Goal: Task Accomplishment & Management: Manage account settings

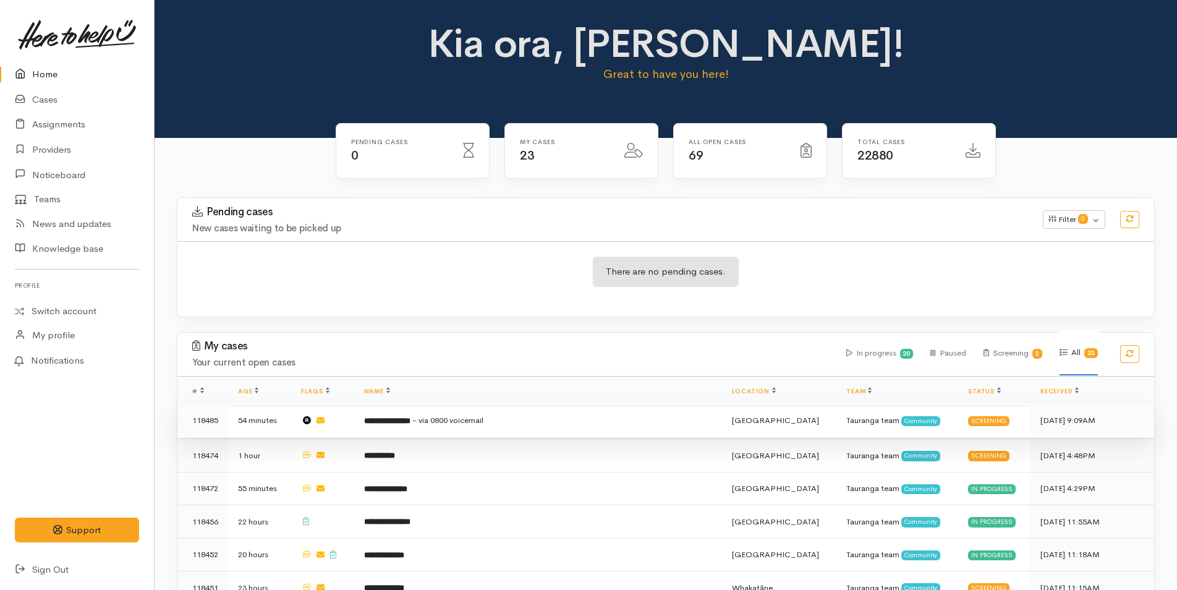
click at [451, 429] on td "**********" at bounding box center [538, 420] width 368 height 33
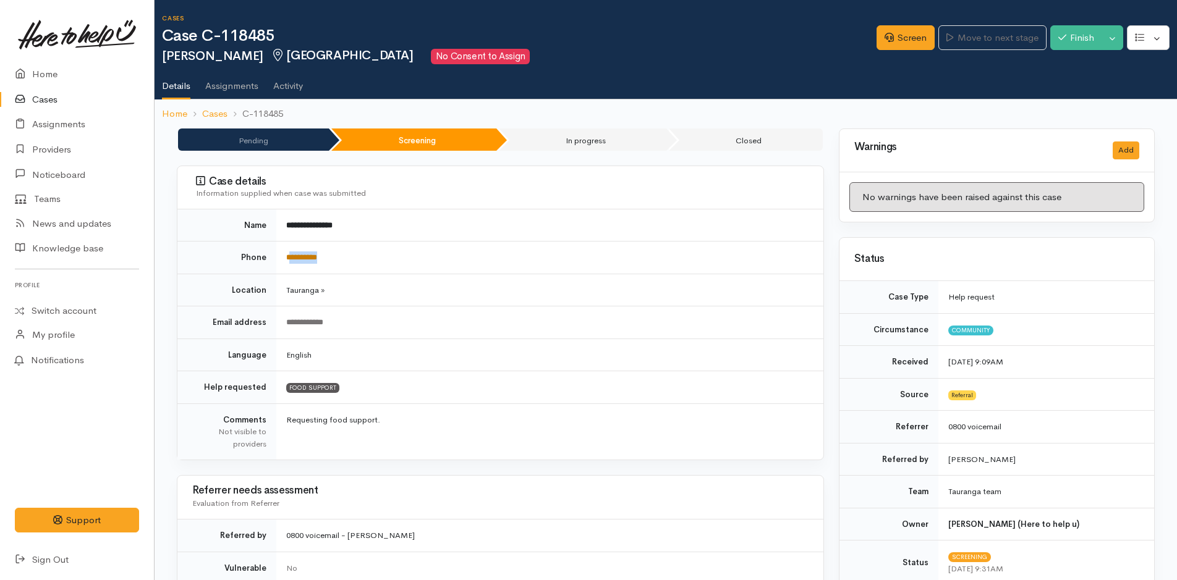
drag, startPoint x: 337, startPoint y: 253, endPoint x: 292, endPoint y: 257, distance: 45.3
click at [292, 257] on td "**********" at bounding box center [549, 258] width 547 height 33
copy link "*********"
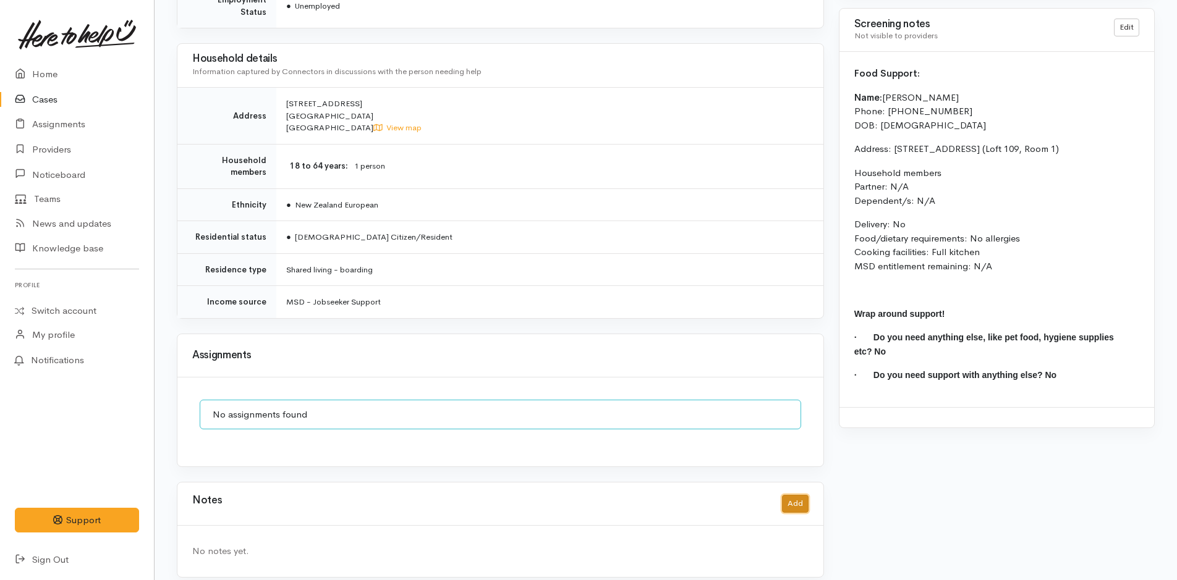
click at [787, 495] on button "Add" at bounding box center [795, 504] width 27 height 18
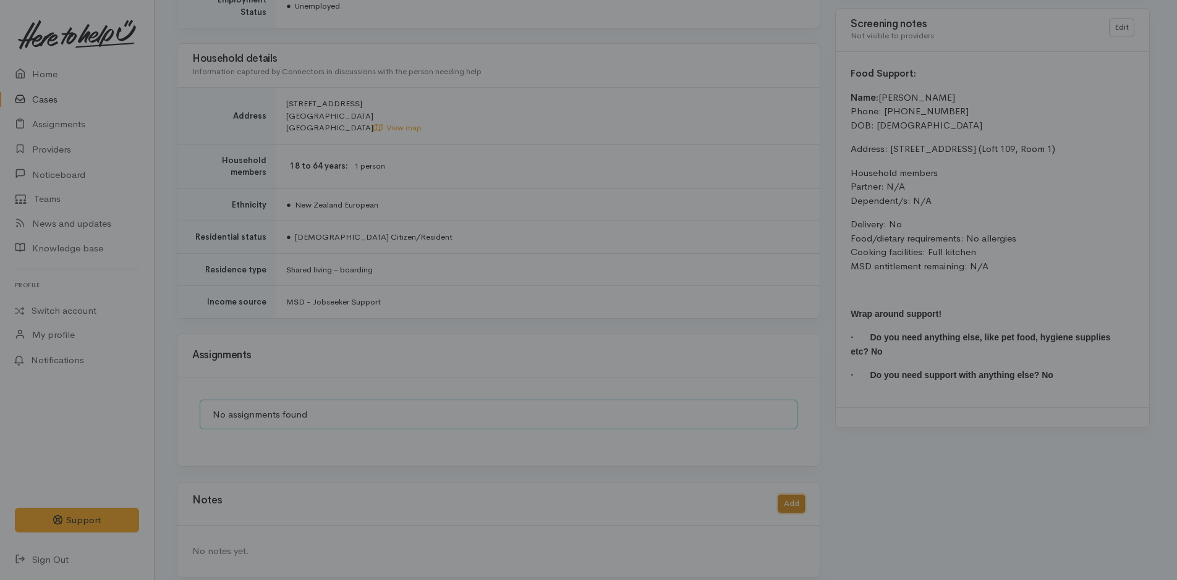
scroll to position [1000, 0]
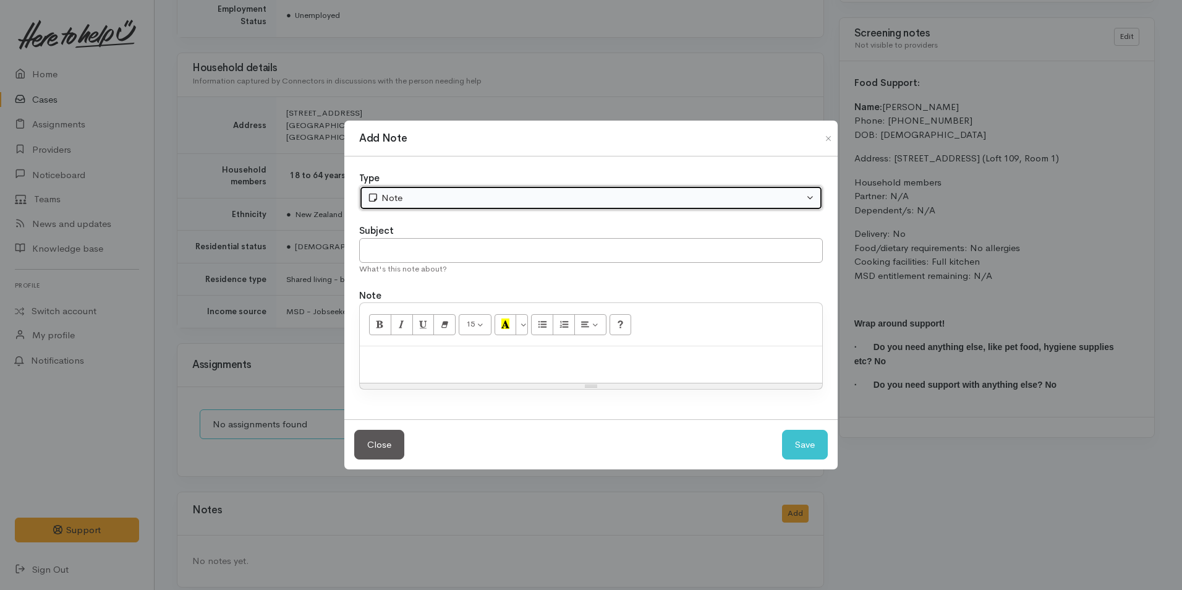
click at [449, 193] on div "Note" at bounding box center [585, 198] width 436 height 14
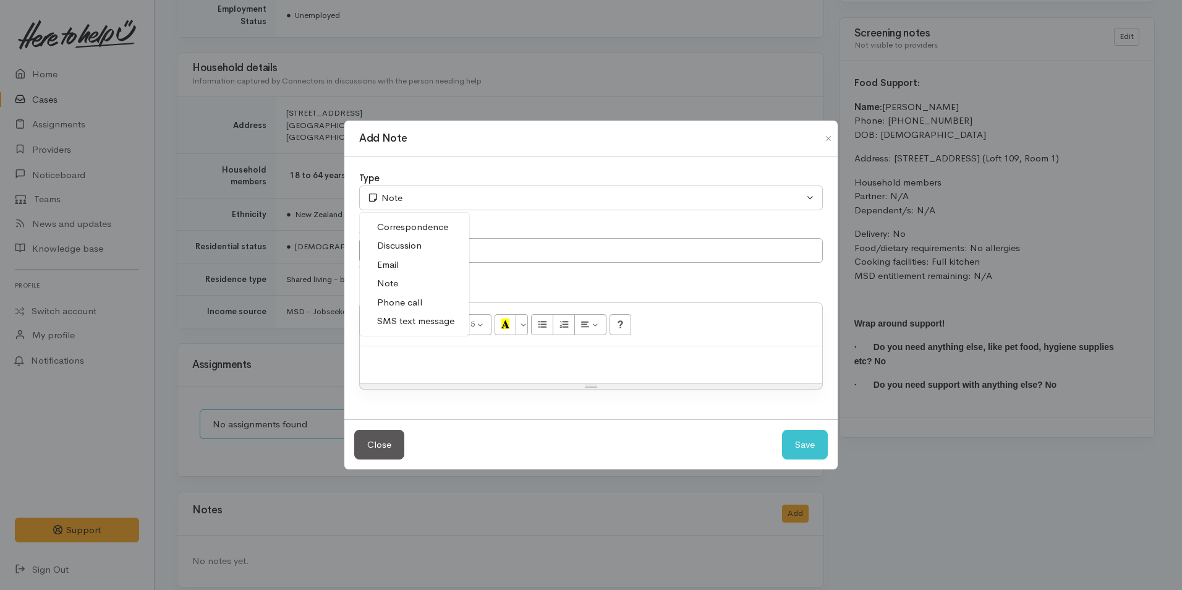
click at [413, 324] on span "SMS text message" at bounding box center [415, 321] width 77 height 14
select select "5"
click at [412, 250] on input "text" at bounding box center [591, 250] width 464 height 25
type input "Provider details"
paste div
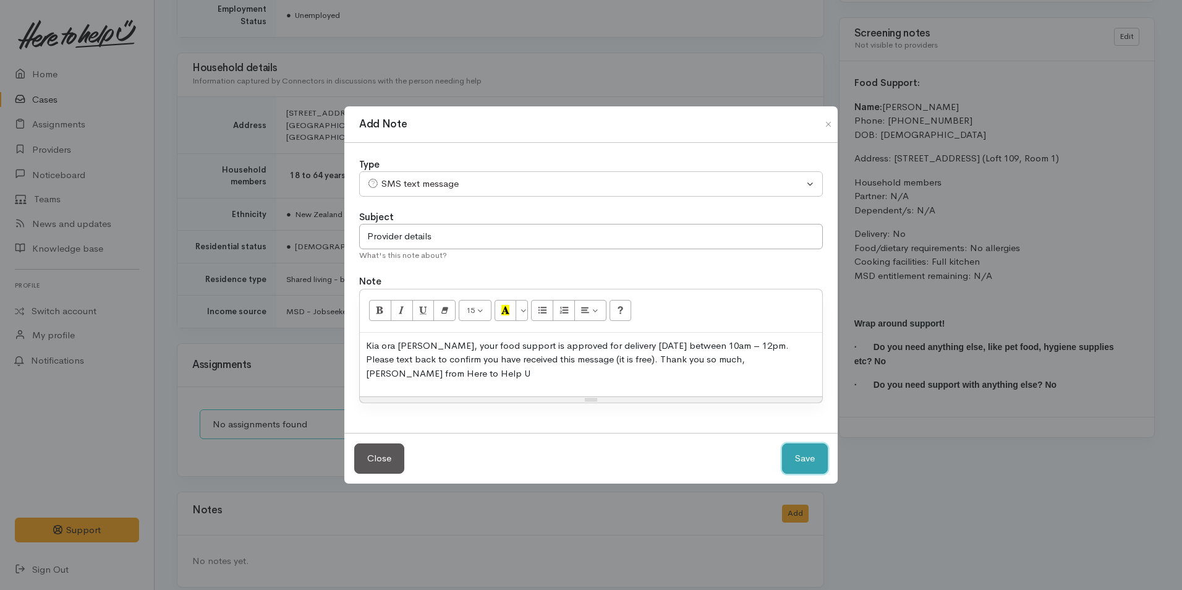
click at [812, 448] on button "Save" at bounding box center [805, 458] width 46 height 30
select select "1"
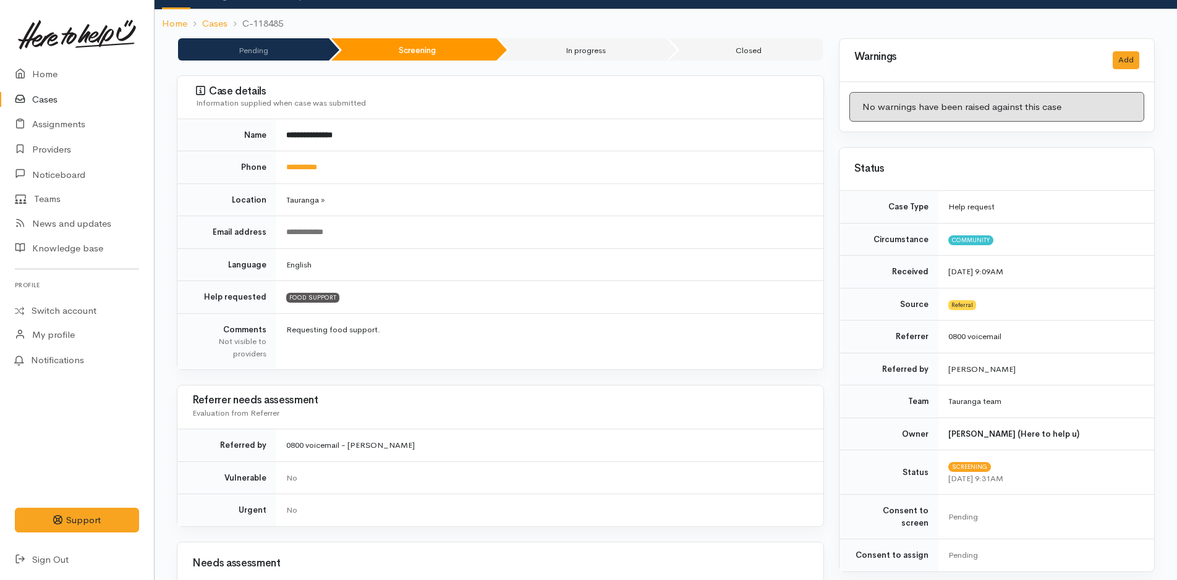
scroll to position [0, 0]
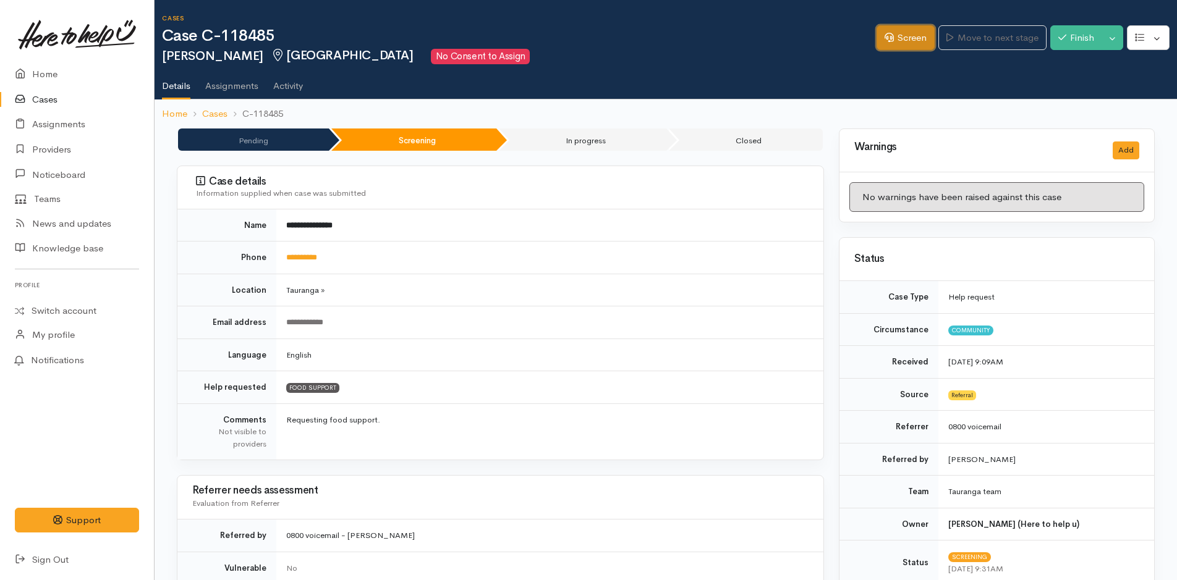
click at [905, 41] on link "Screen" at bounding box center [905, 37] width 58 height 25
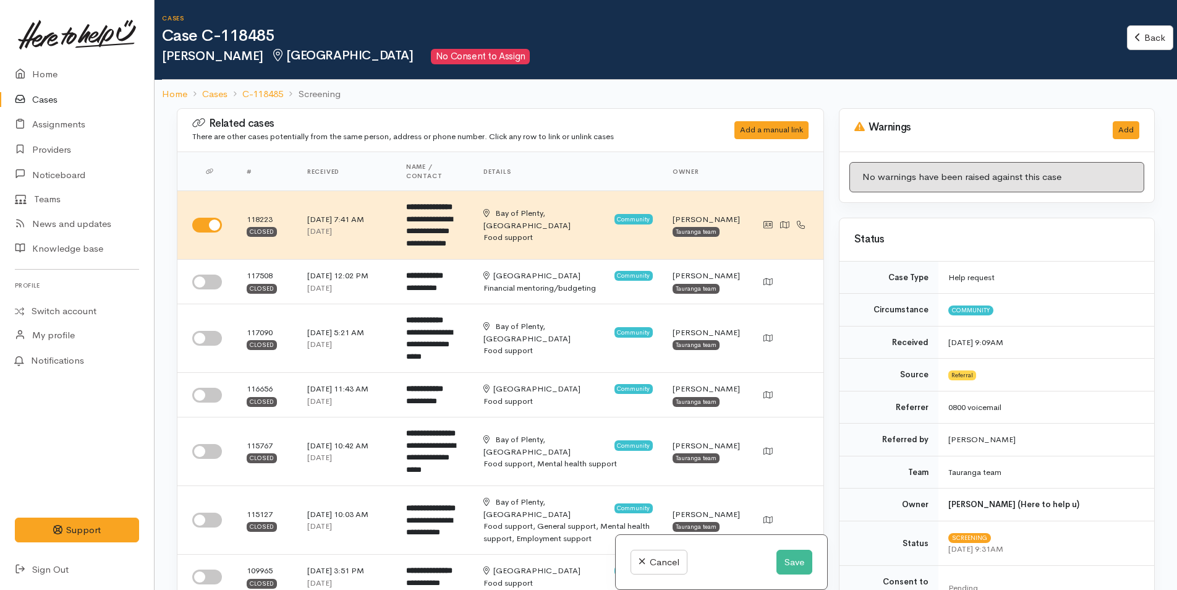
select select "2"
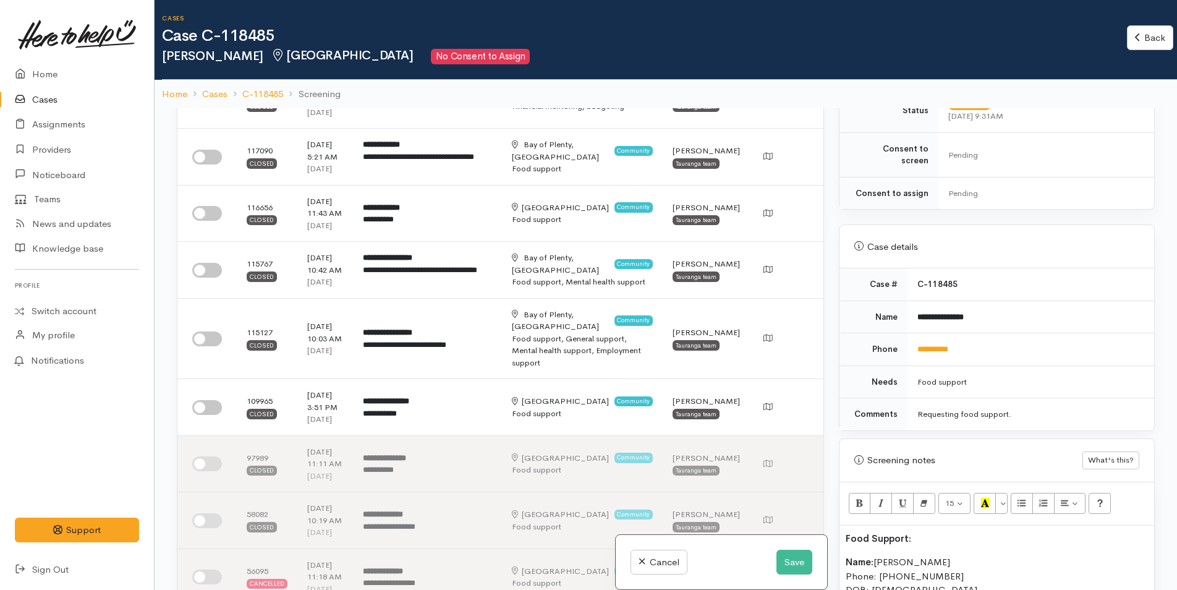
scroll to position [433, 0]
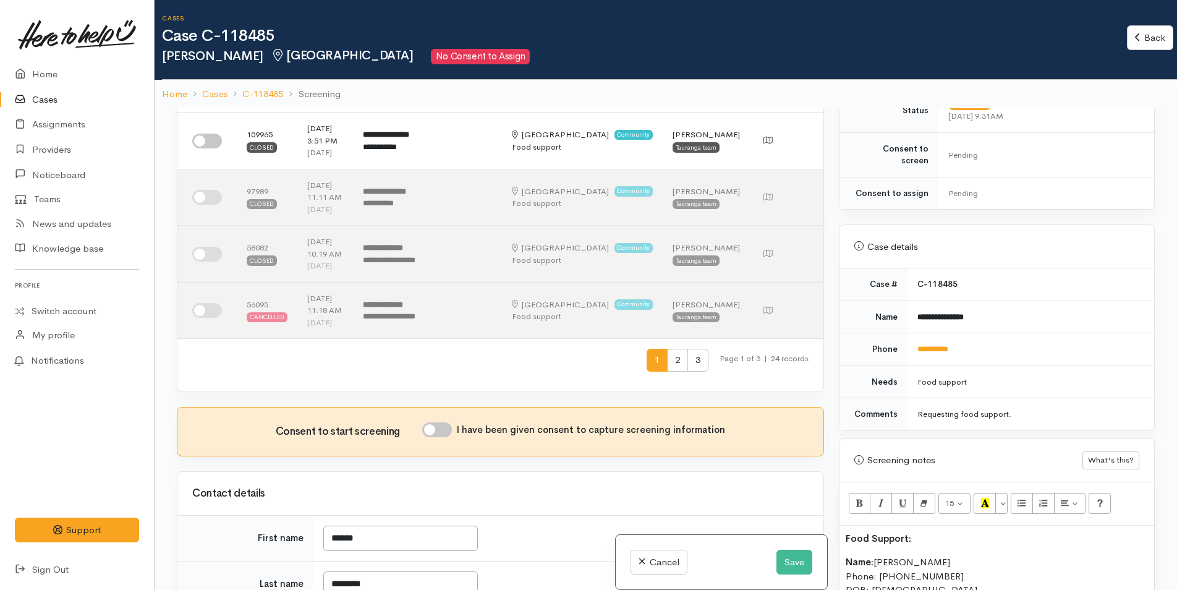
click at [439, 437] on input "I have been given consent to capture screening information" at bounding box center [437, 429] width 30 height 15
checkbox input "true"
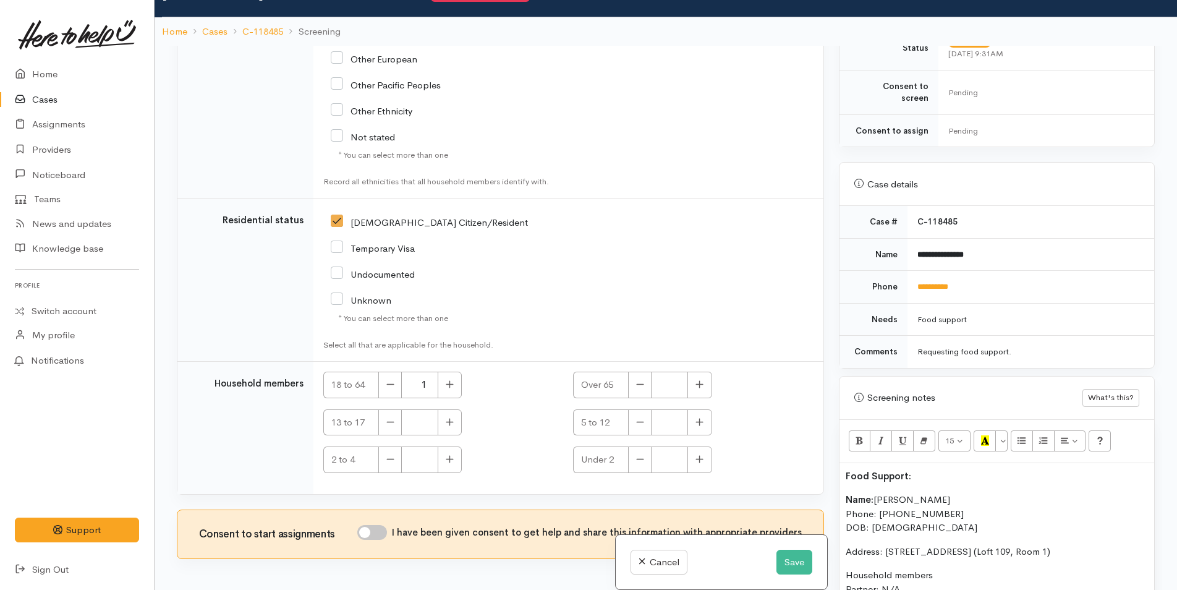
scroll to position [108, 0]
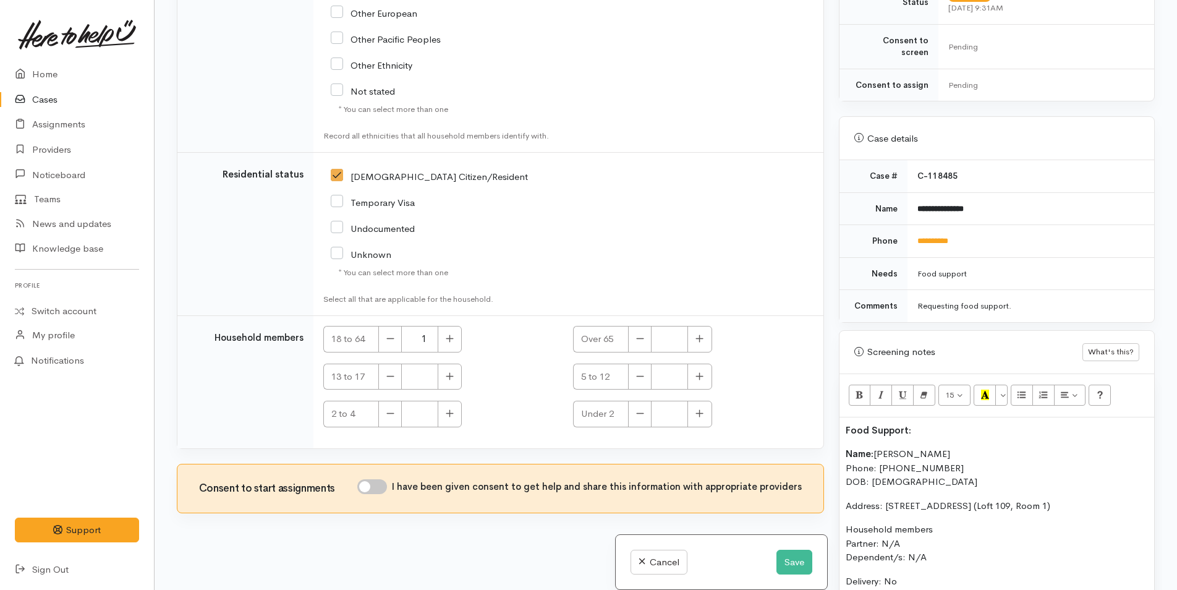
click at [376, 491] on input "I have been given consent to get help and share this information with appropria…" at bounding box center [372, 486] width 30 height 15
checkbox input "true"
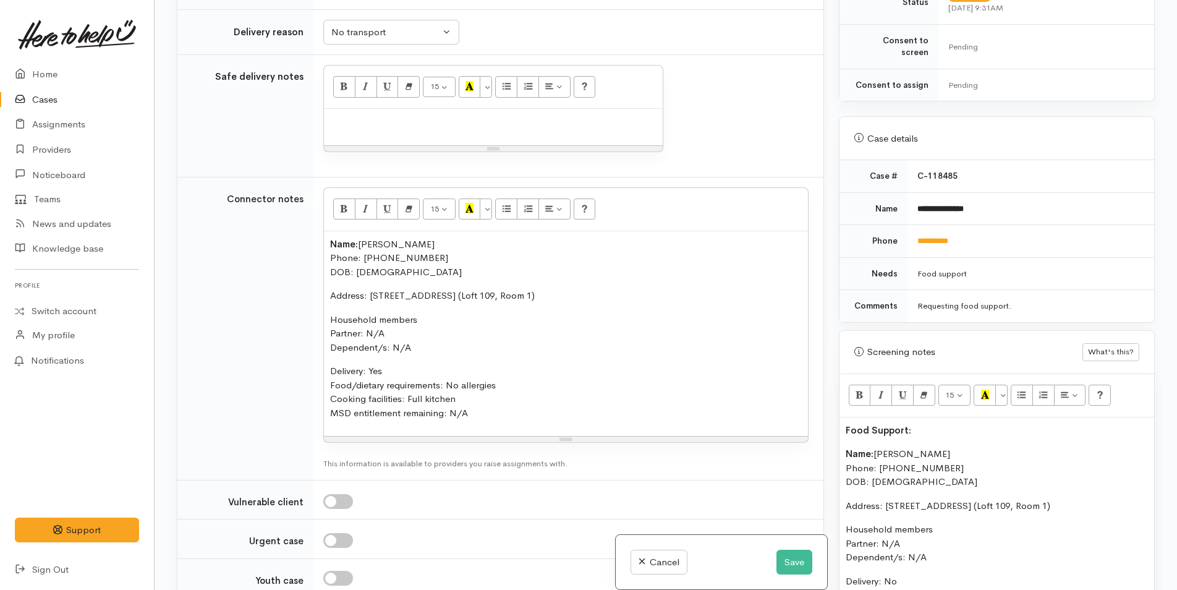
scroll to position [1242, 0]
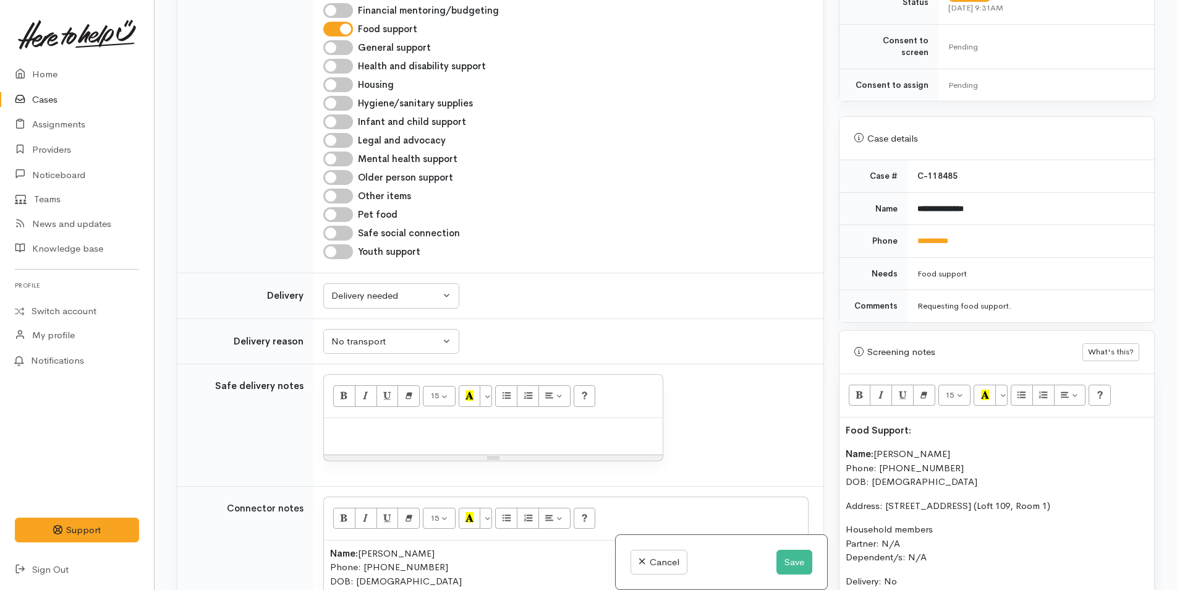
click at [357, 438] on p at bounding box center [493, 431] width 326 height 14
paste div
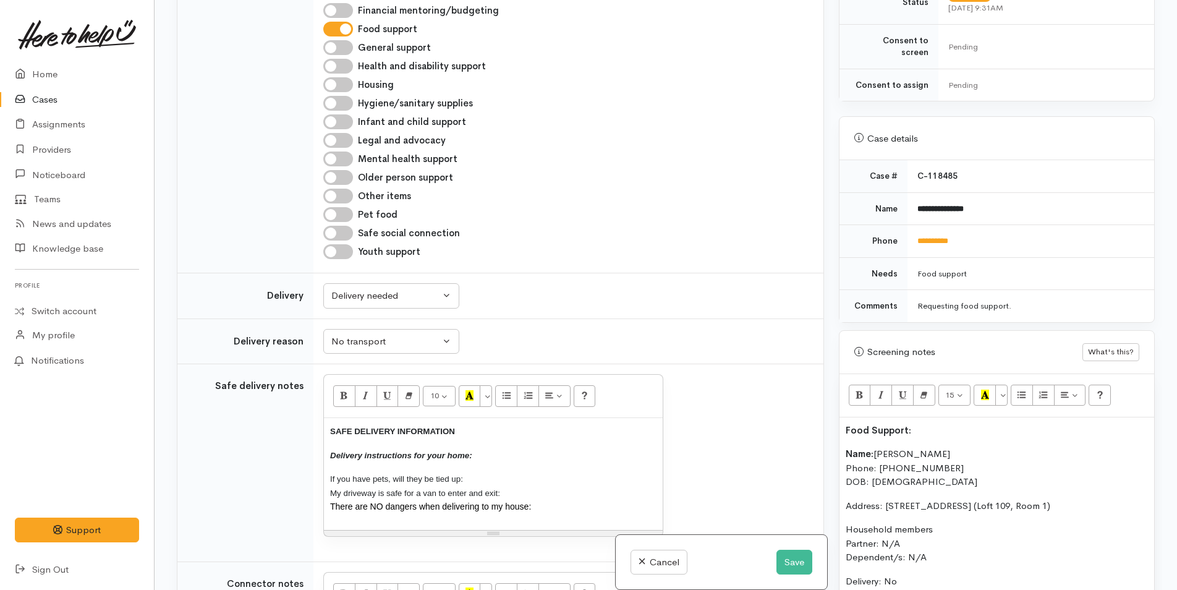
click at [478, 462] on p "Delivery instructions for your home:" at bounding box center [493, 455] width 326 height 14
click at [536, 487] on p "If you have pets, will they be tied up: My driveway is safe for a van to enter …" at bounding box center [493, 493] width 326 height 42
click at [550, 499] on p "If you have pets, will they be tied up: N/A My driveway is safe for a van to en…" at bounding box center [493, 493] width 326 height 42
click at [552, 514] on p "If you have pets, will they be tied up: N/A My driveway is safe for a van to en…" at bounding box center [493, 493] width 326 height 42
click at [842, 439] on div "Food Support: Name: Darren Thompson Phone: 0274348456 DOB: 27/03/1969 Address: …" at bounding box center [996, 579] width 315 height 324
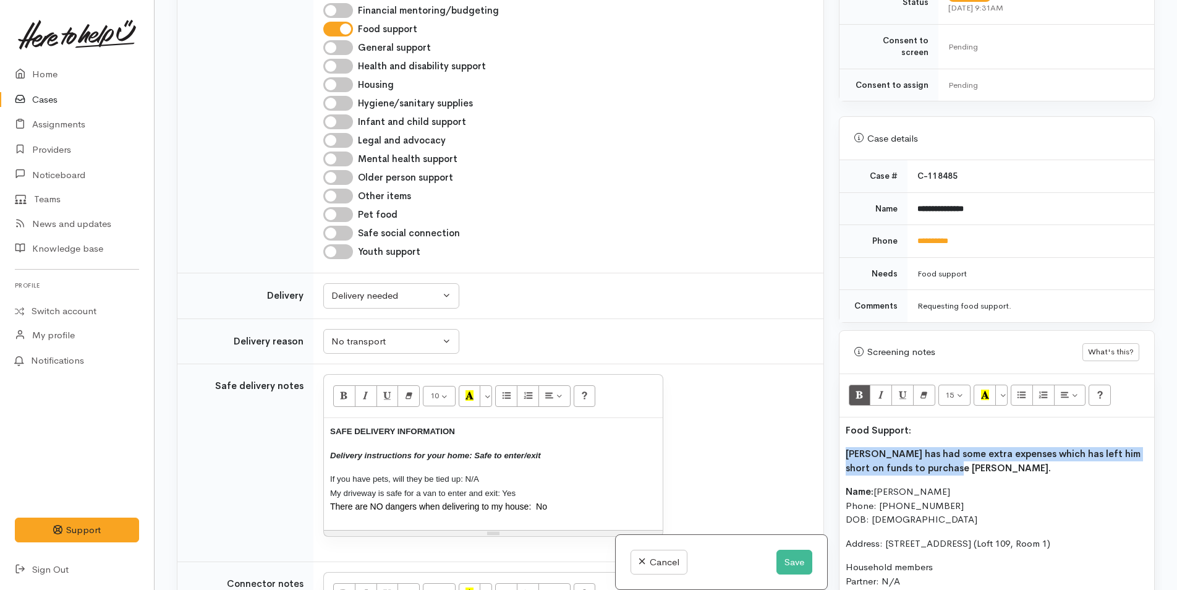
drag, startPoint x: 888, startPoint y: 444, endPoint x: 1090, endPoint y: 407, distance: 205.0
click at [841, 428] on div "Food Support: Darren has had some extra expenses which has left him short on fu…" at bounding box center [996, 598] width 315 height 362
click at [863, 389] on icon "Bold (CTRL+B)" at bounding box center [859, 394] width 8 height 11
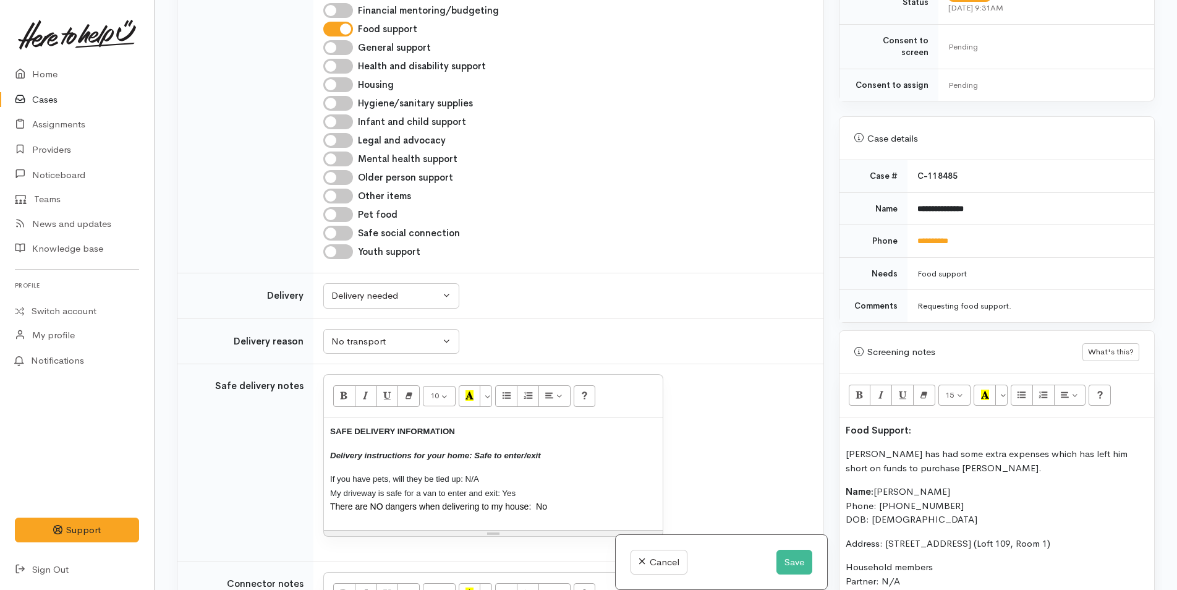
click at [918, 425] on p "Food Support:" at bounding box center [997, 430] width 302 height 14
drag, startPoint x: 823, startPoint y: 412, endPoint x: 965, endPoint y: 396, distance: 143.7
click at [812, 412] on div "Related cases There are other cases potentially from the same person, address o…" at bounding box center [665, 295] width 993 height 590
click at [980, 384] on button "Recent Color" at bounding box center [984, 394] width 22 height 21
click at [947, 447] on p "Darren has had some extra expenses which has left him short on funds to purchas…" at bounding box center [997, 461] width 302 height 28
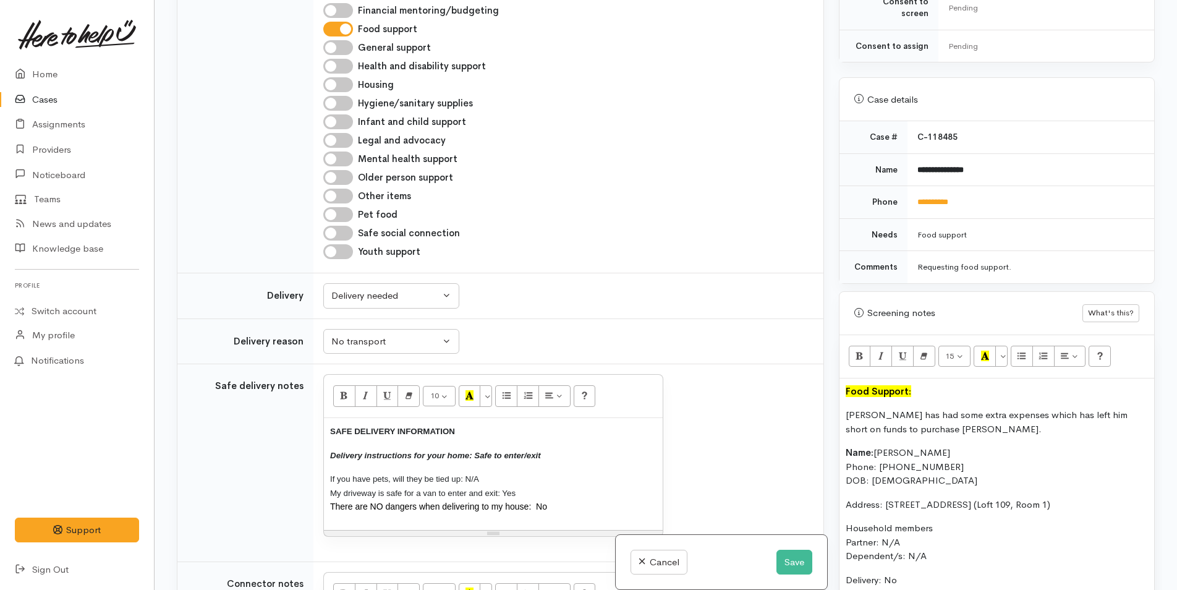
scroll to position [556, 0]
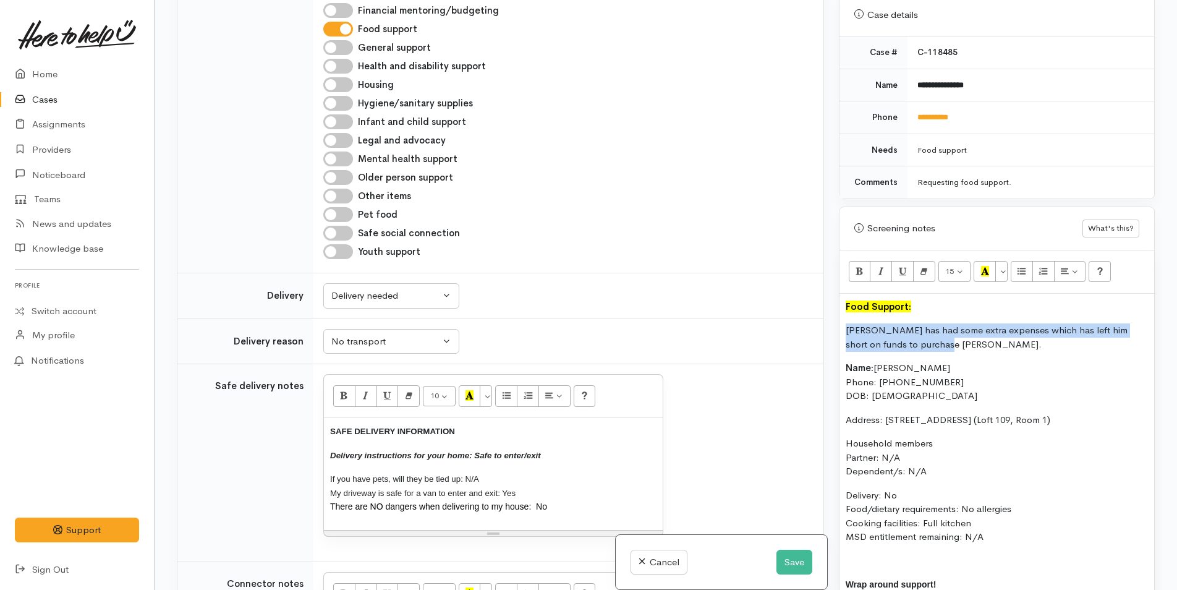
drag, startPoint x: 917, startPoint y: 331, endPoint x: 836, endPoint y: 320, distance: 81.7
click at [836, 320] on div "Warnings Add No warnings have been raised against this case Add Warning Title ●…" at bounding box center [996, 295] width 331 height 590
copy p "Darren has had some extra expenses which has left him short on funds to purchas…"
click at [897, 496] on p "Delivery: No Food/dietary requirements: No allergies Cooking facilities: Full k…" at bounding box center [997, 516] width 302 height 56
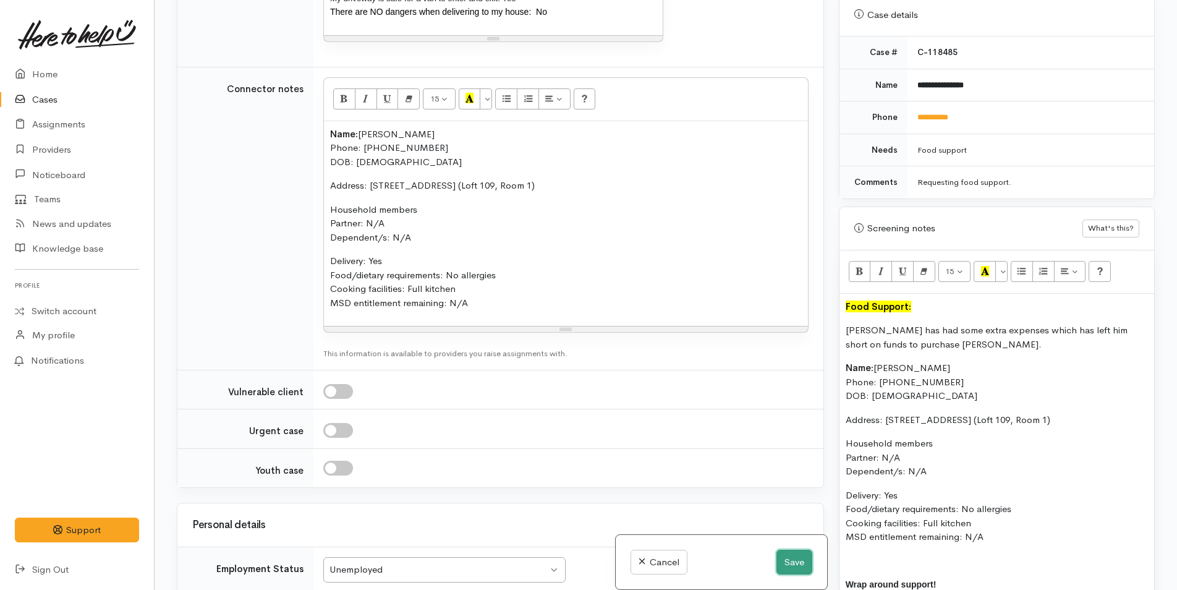
click at [789, 567] on button "Save" at bounding box center [794, 561] width 36 height 25
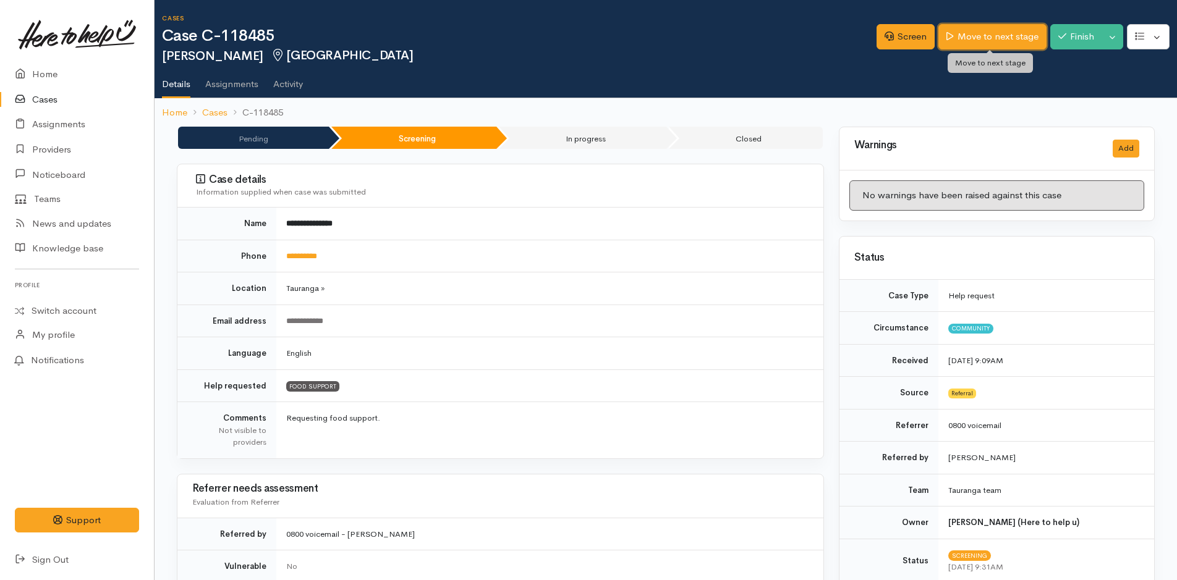
click at [951, 29] on link "Move to next stage" at bounding box center [992, 36] width 108 height 25
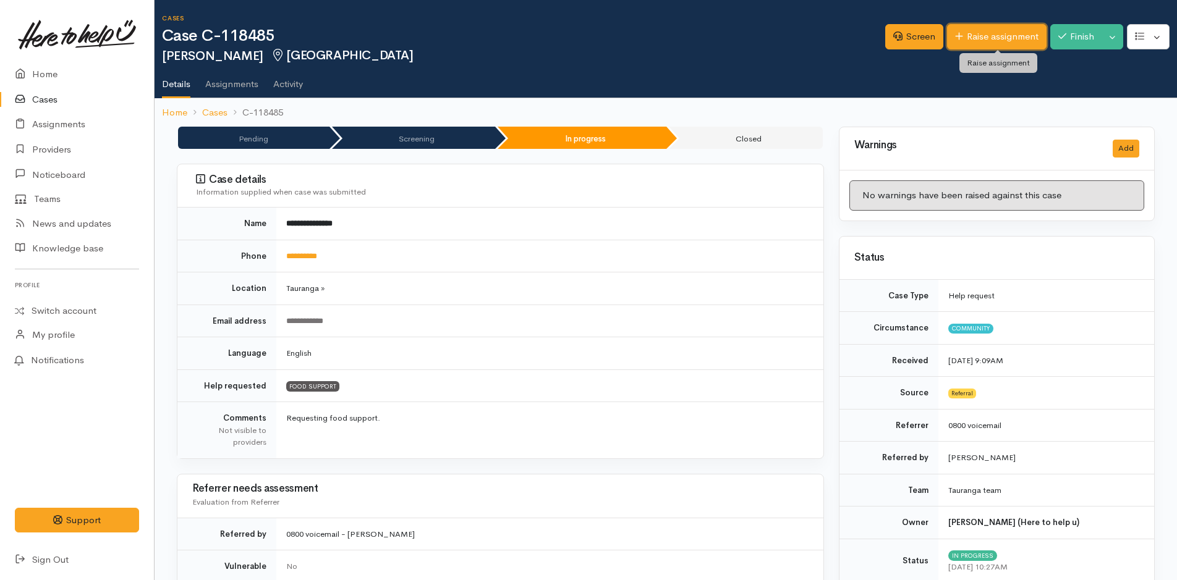
drag, startPoint x: 0, startPoint y: 0, endPoint x: 951, endPoint y: 31, distance: 951.7
click at [951, 31] on link "Raise assignment" at bounding box center [997, 36] width 100 height 25
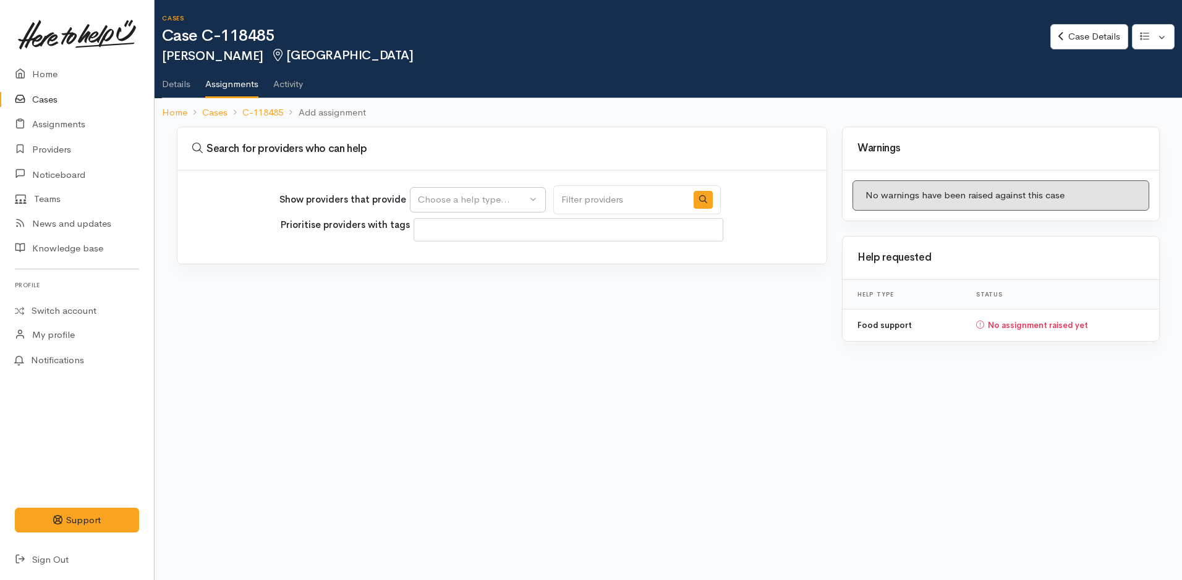
select select
click at [456, 206] on button "Choose a help type..." at bounding box center [478, 199] width 136 height 25
click at [446, 261] on span "Food support" at bounding box center [453, 259] width 57 height 14
select select "3"
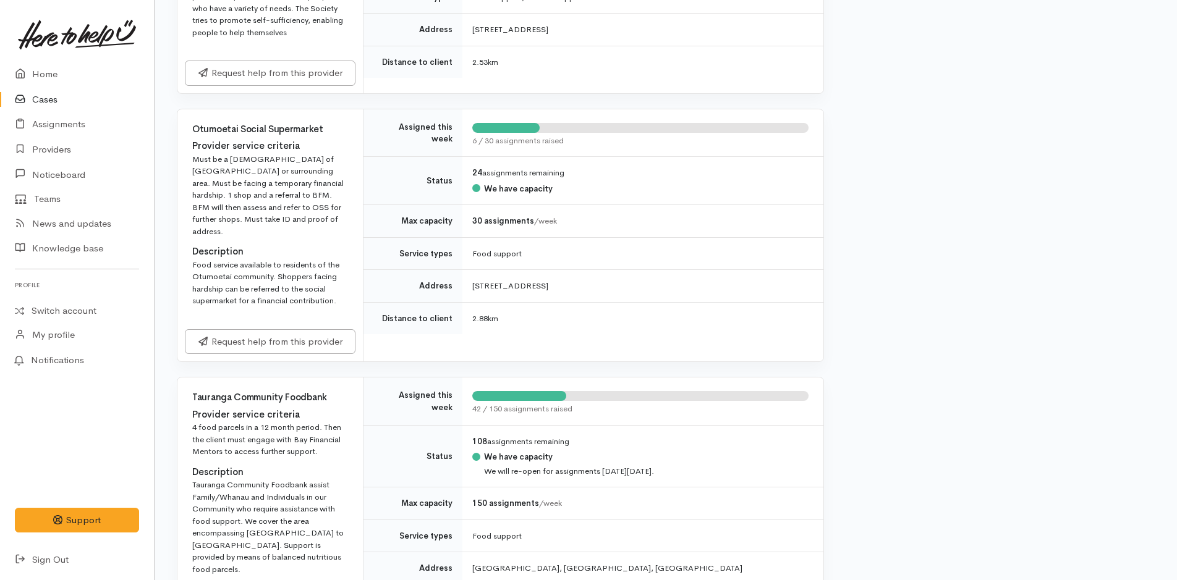
scroll to position [1422, 0]
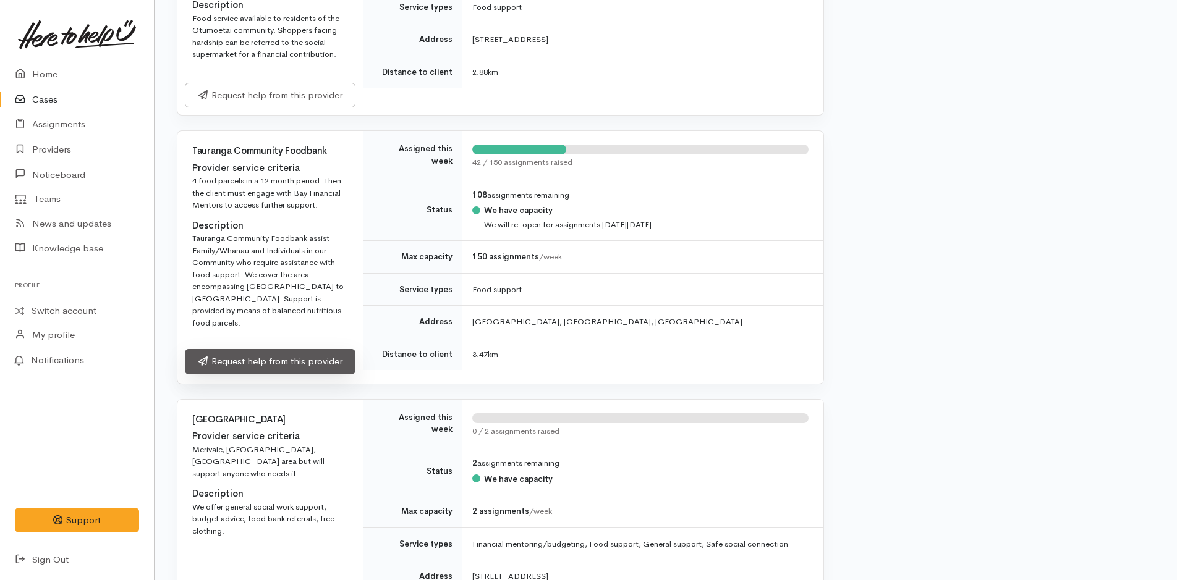
click at [244, 349] on link "Request help from this provider" at bounding box center [270, 361] width 171 height 25
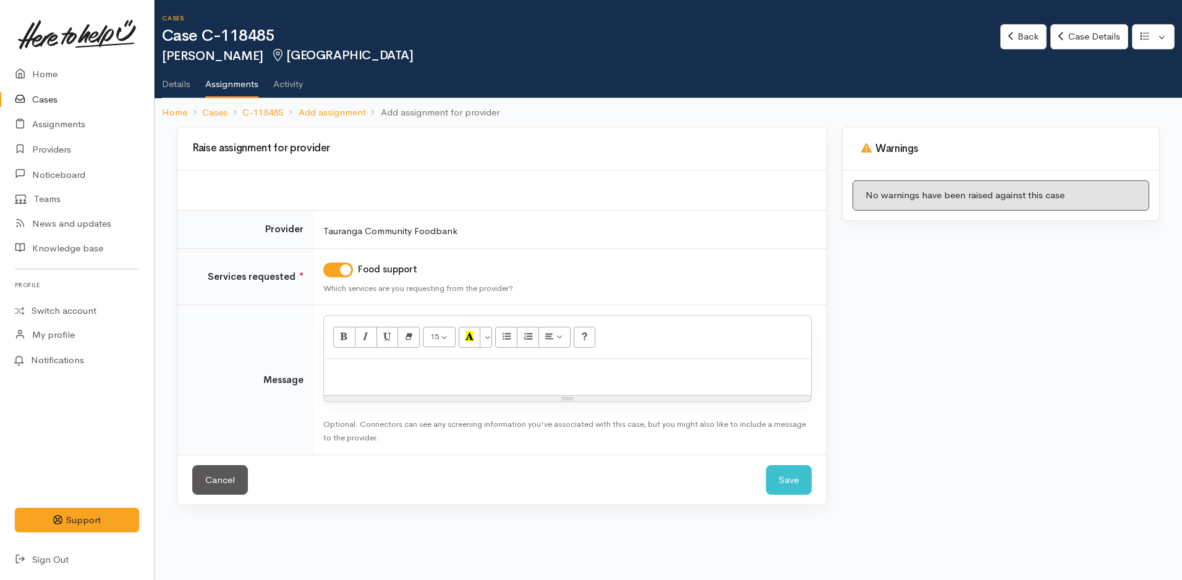
drag, startPoint x: 0, startPoint y: 0, endPoint x: 359, endPoint y: 375, distance: 519.3
click at [359, 375] on p at bounding box center [567, 372] width 475 height 14
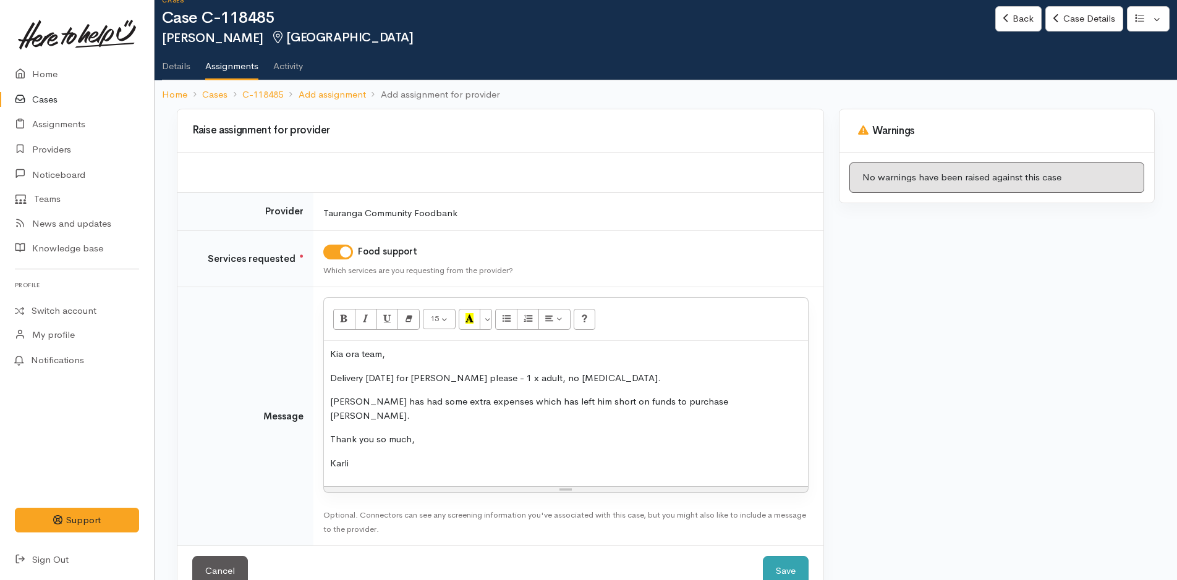
scroll to position [35, 0]
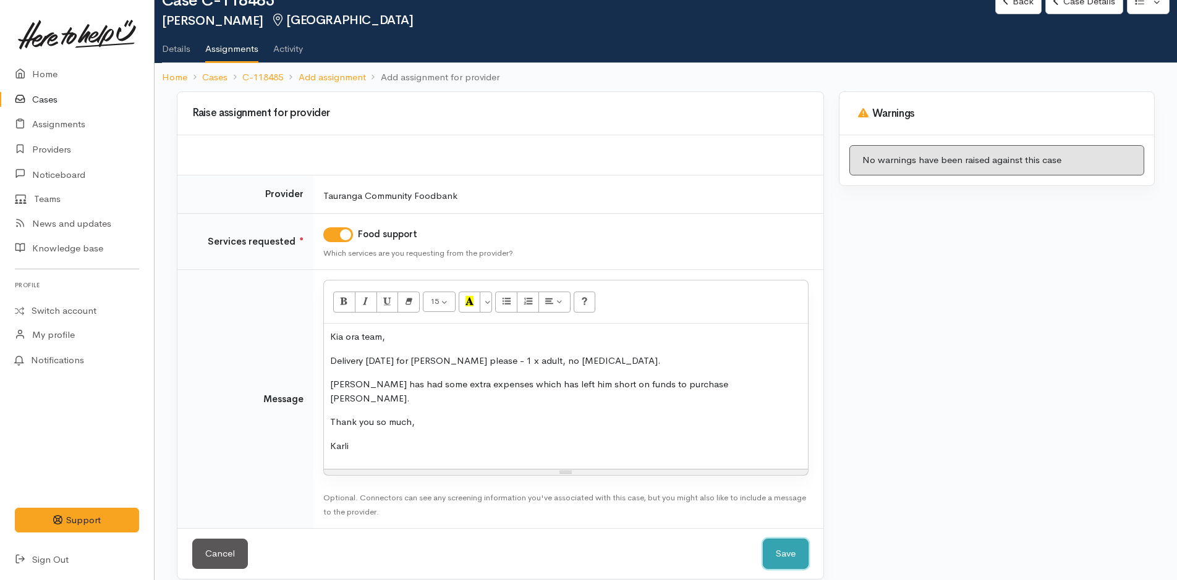
click at [776, 539] on button "Save" at bounding box center [786, 554] width 46 height 30
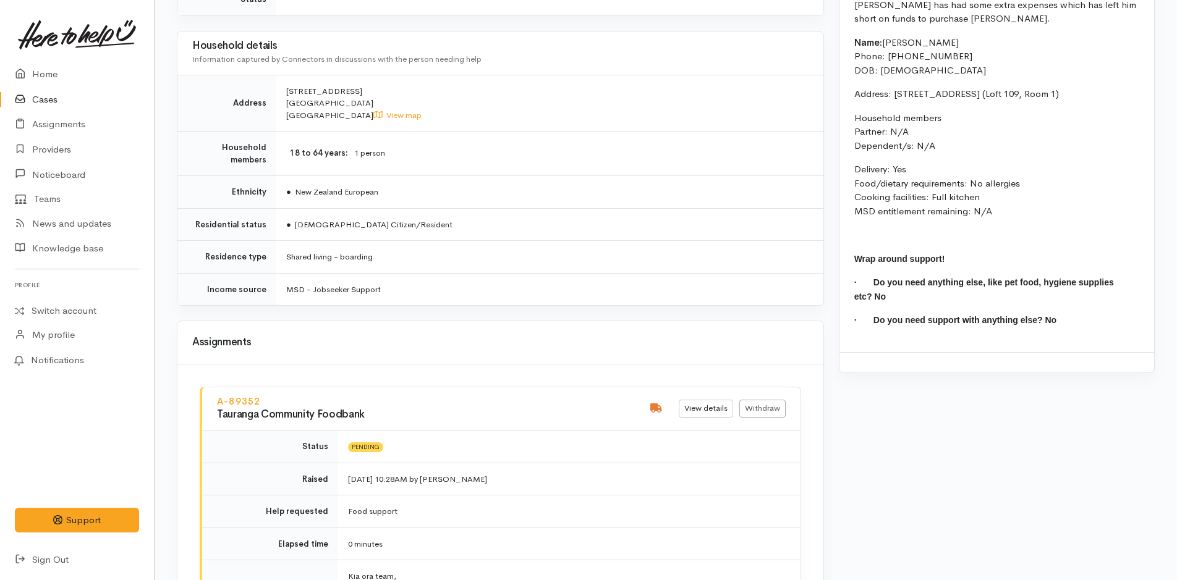
scroll to position [1462, 0]
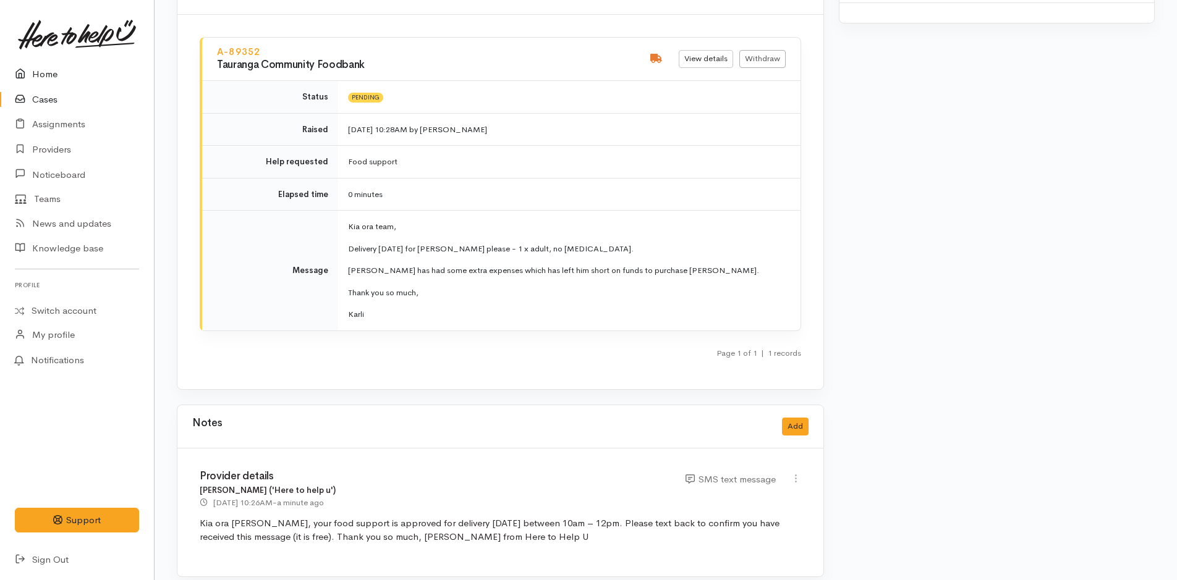
click at [60, 78] on link "Home" at bounding box center [77, 74] width 154 height 25
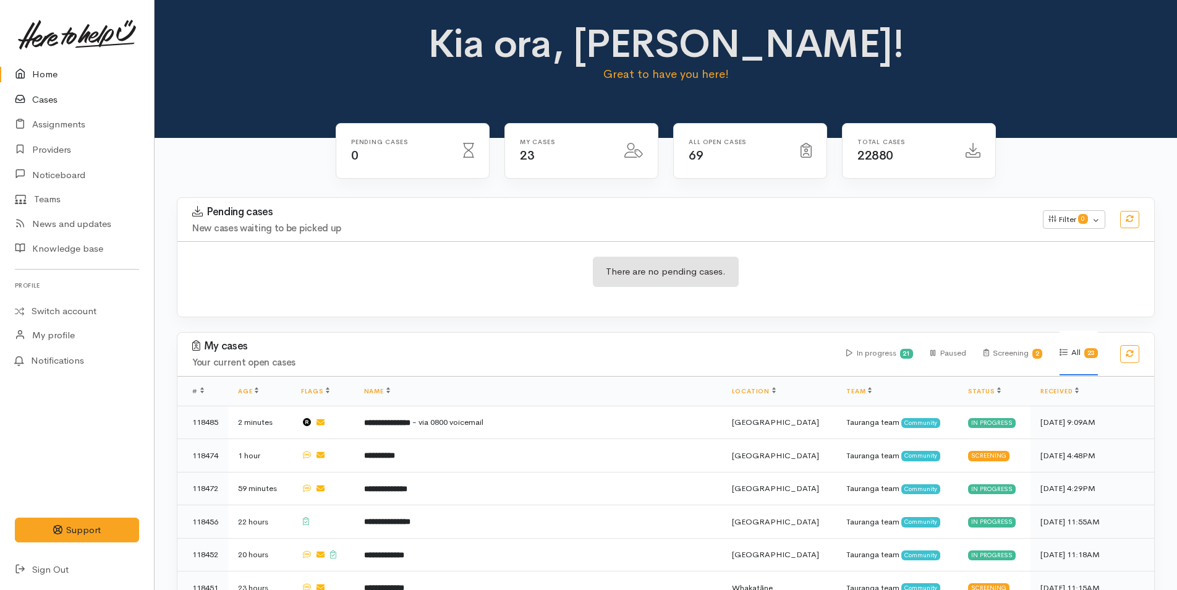
drag, startPoint x: 53, startPoint y: 70, endPoint x: 12, endPoint y: 108, distance: 56.0
click at [53, 69] on link "Home" at bounding box center [77, 74] width 154 height 25
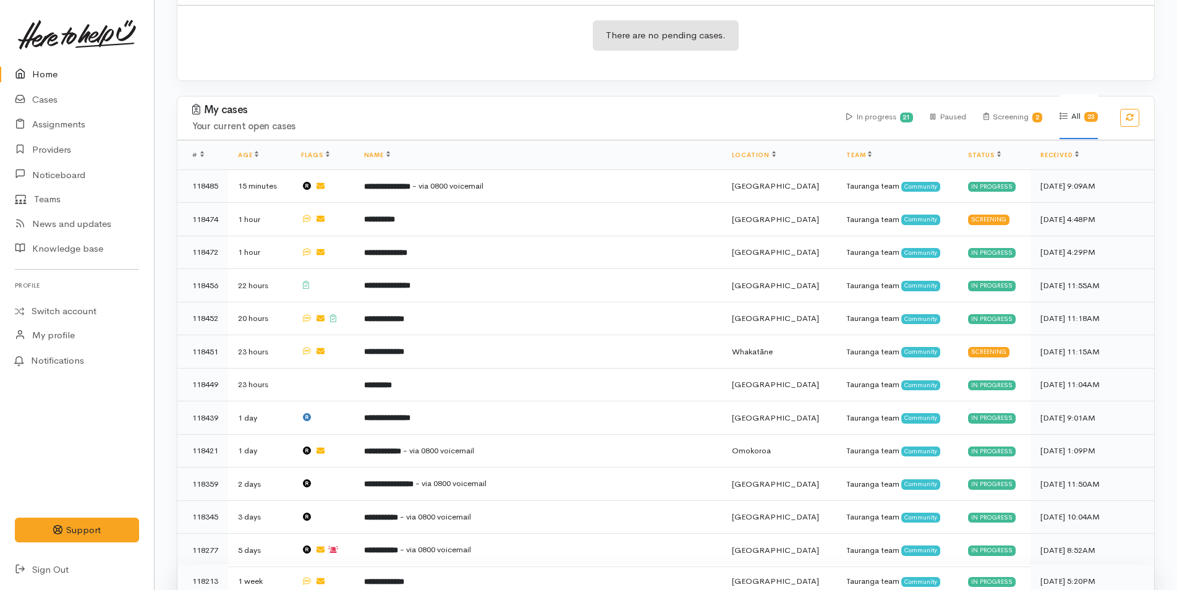
scroll to position [371, 0]
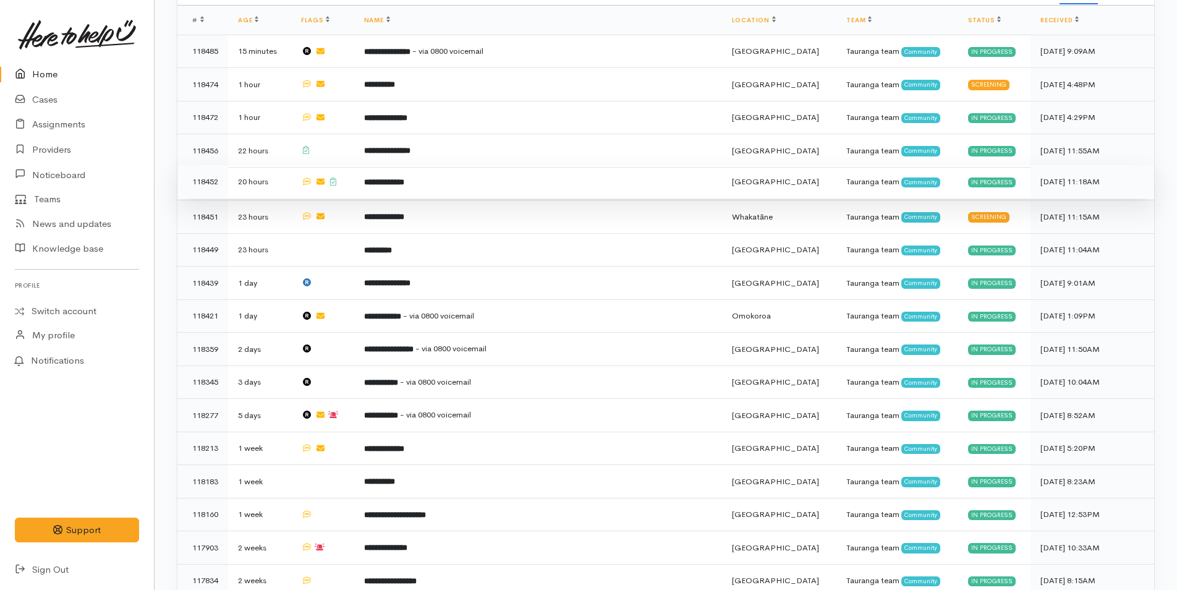
click at [404, 178] on b "**********" at bounding box center [384, 182] width 40 height 8
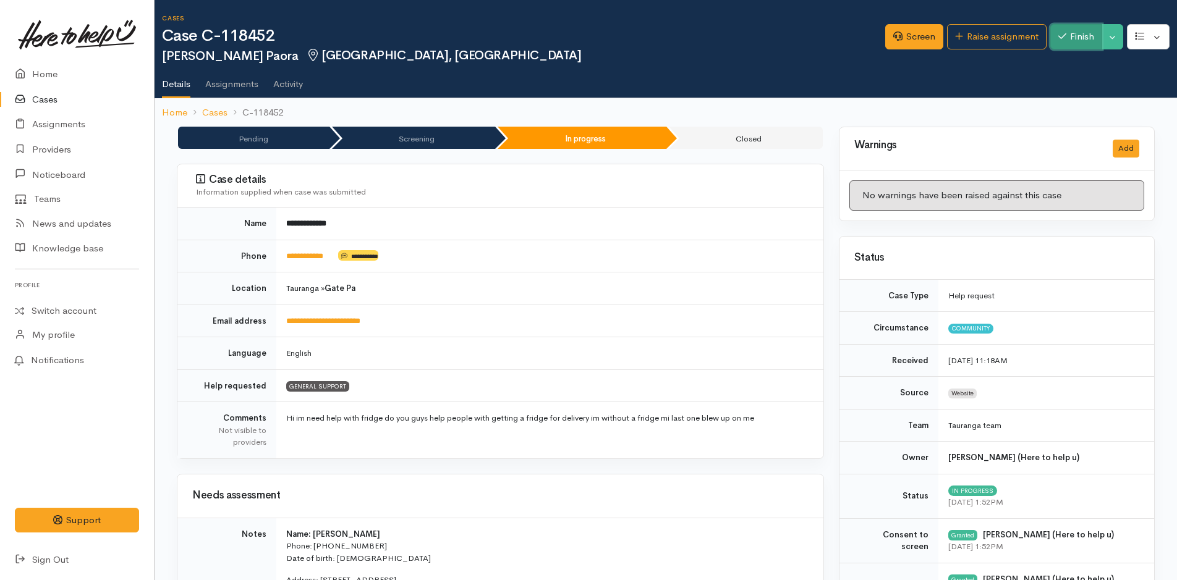
click at [1079, 35] on button "Finish" at bounding box center [1076, 36] width 52 height 25
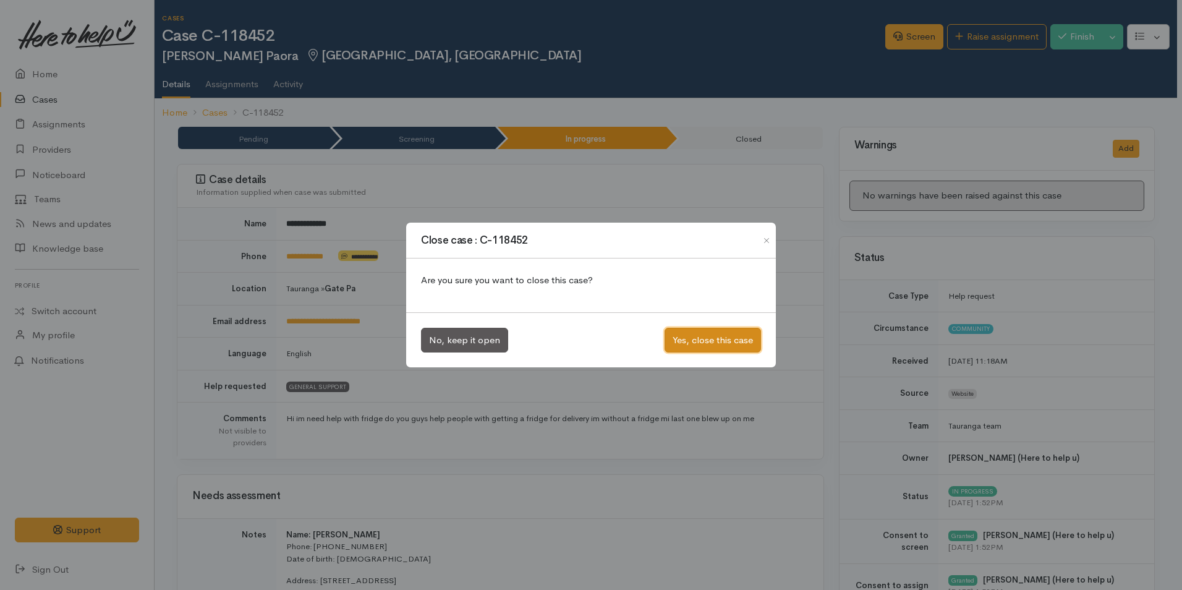
click at [690, 334] on button "Yes, close this case" at bounding box center [712, 340] width 96 height 25
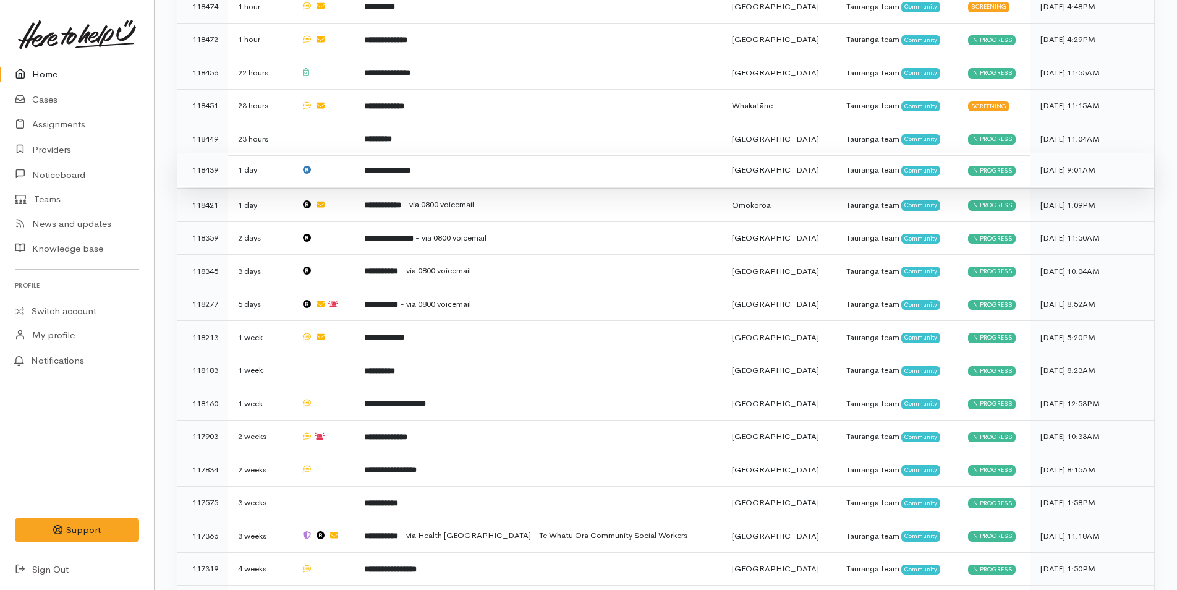
scroll to position [371, 0]
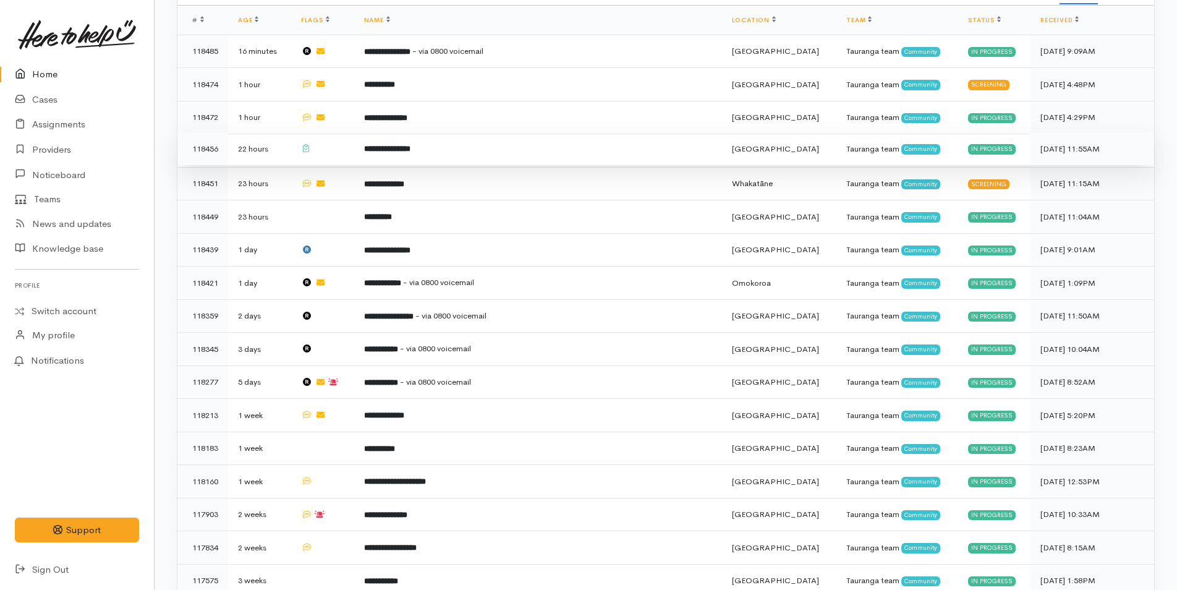
click at [410, 147] on b "**********" at bounding box center [387, 149] width 46 height 8
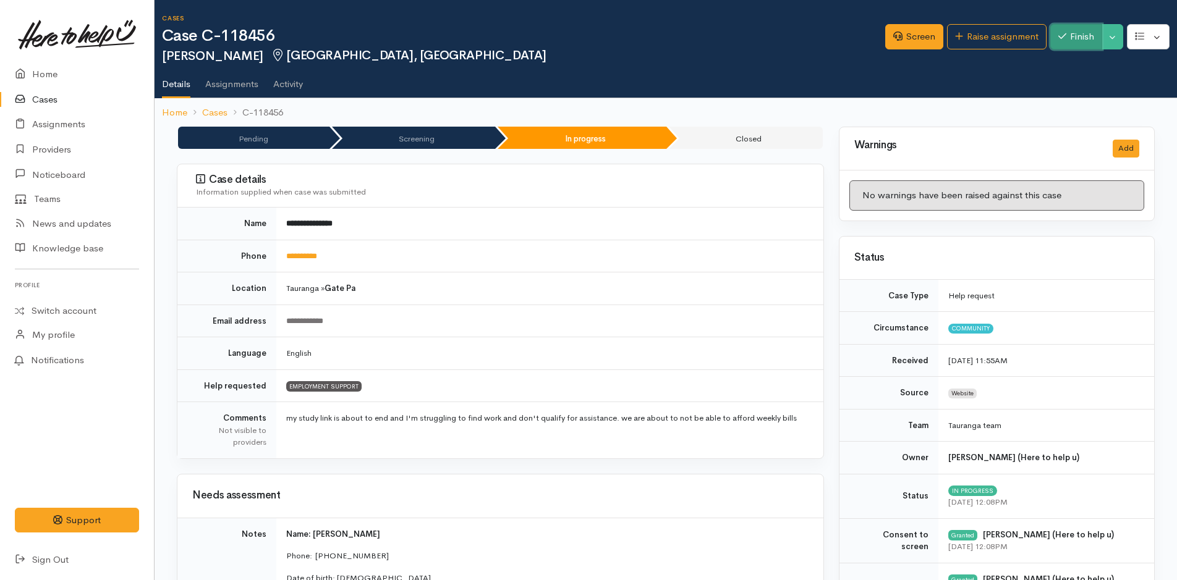
click at [1065, 32] on button "Finish" at bounding box center [1076, 36] width 52 height 25
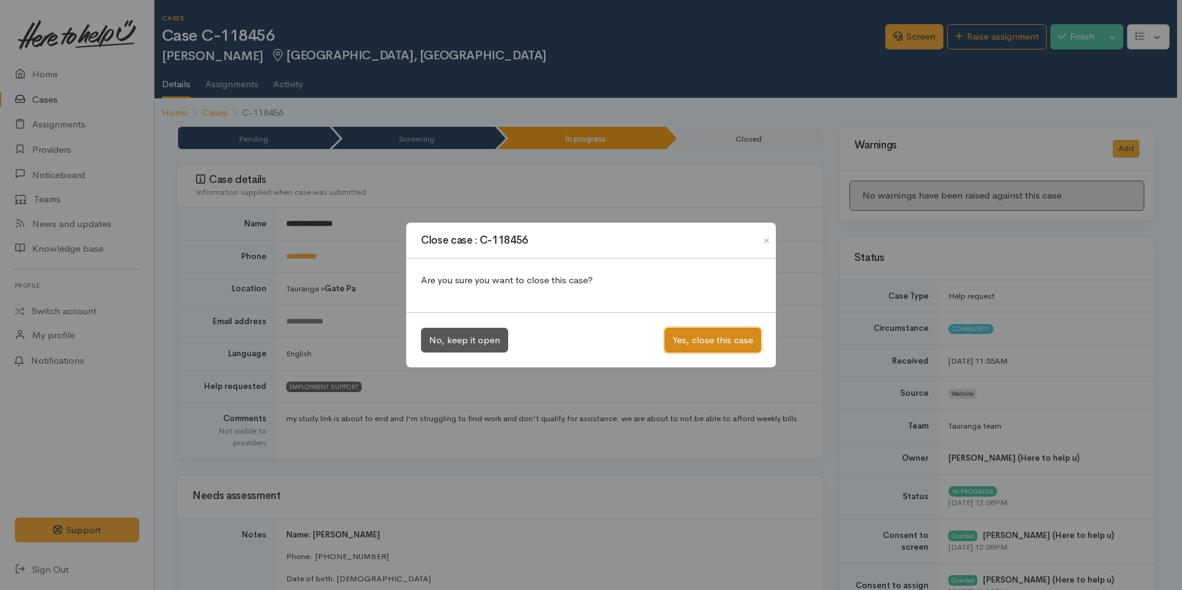
click at [699, 344] on button "Yes, close this case" at bounding box center [712, 340] width 96 height 25
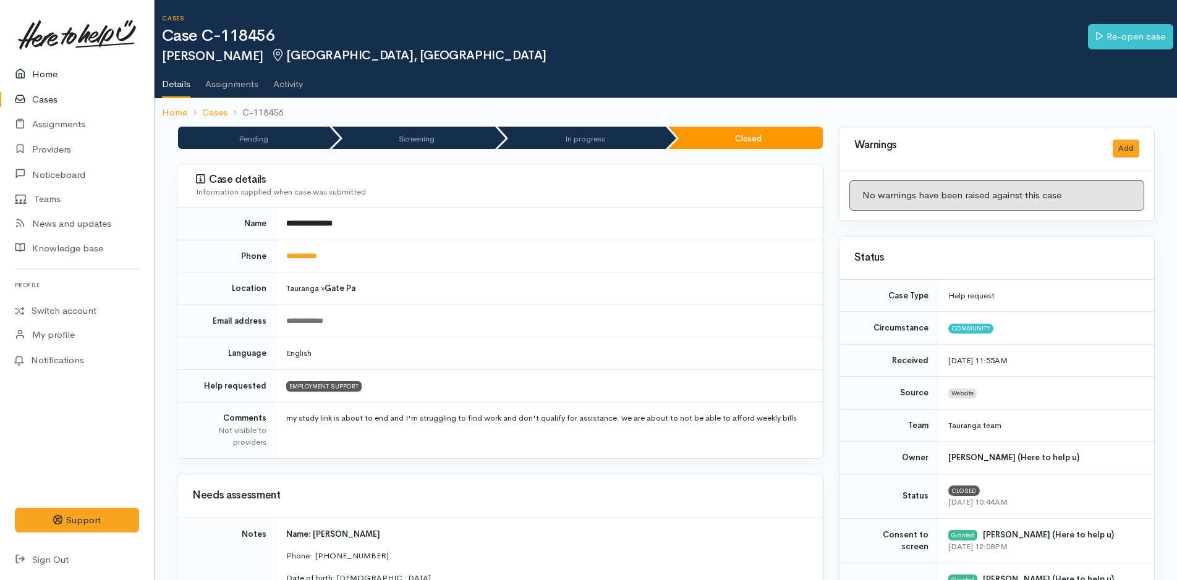
click at [49, 73] on link "Home" at bounding box center [77, 74] width 154 height 25
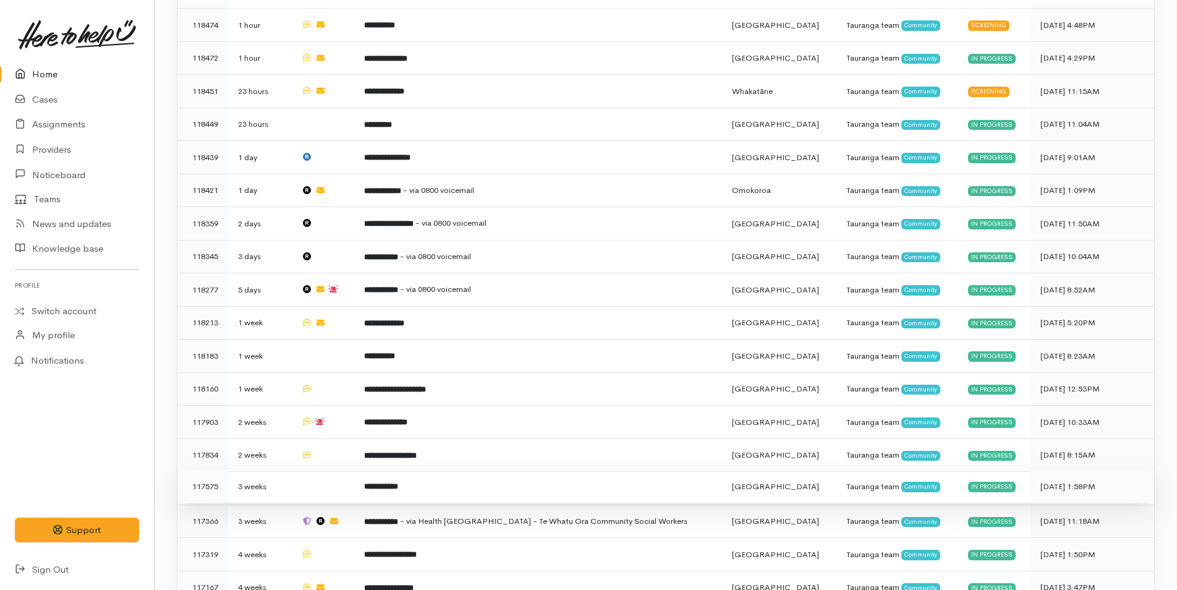
scroll to position [545, 0]
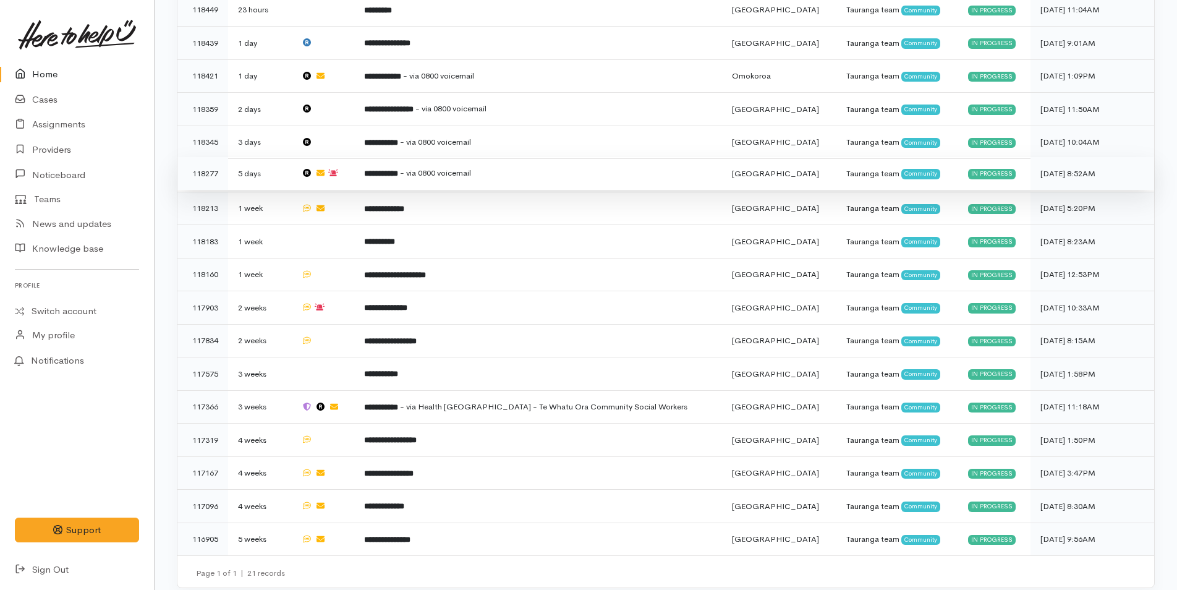
click at [398, 159] on td "**********" at bounding box center [538, 173] width 368 height 33
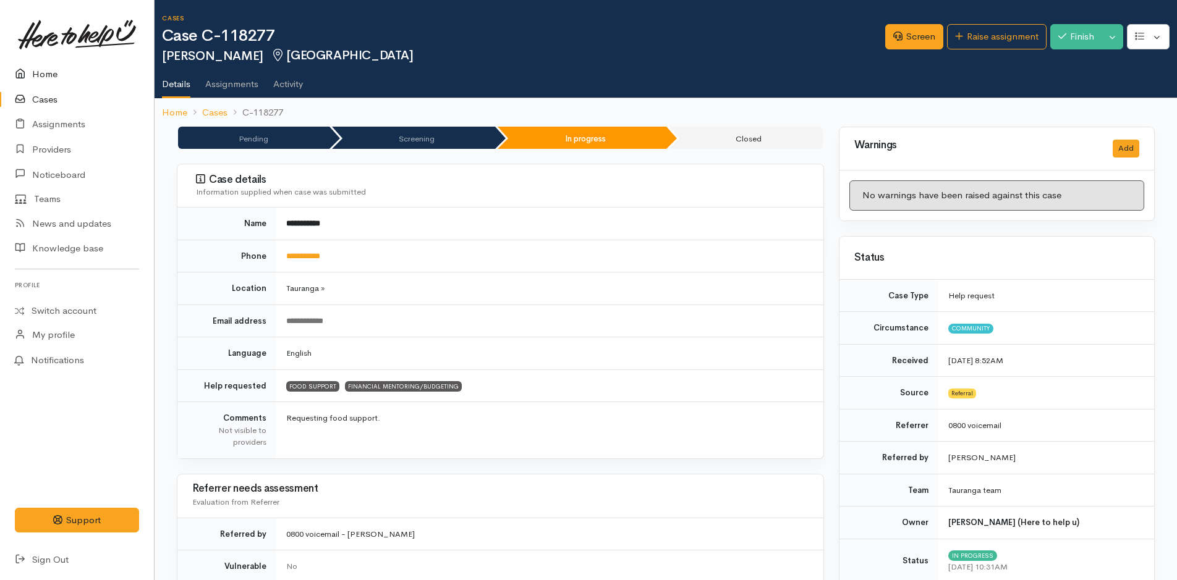
click at [34, 72] on link "Home" at bounding box center [77, 74] width 154 height 25
click at [28, 70] on icon at bounding box center [23, 74] width 17 height 15
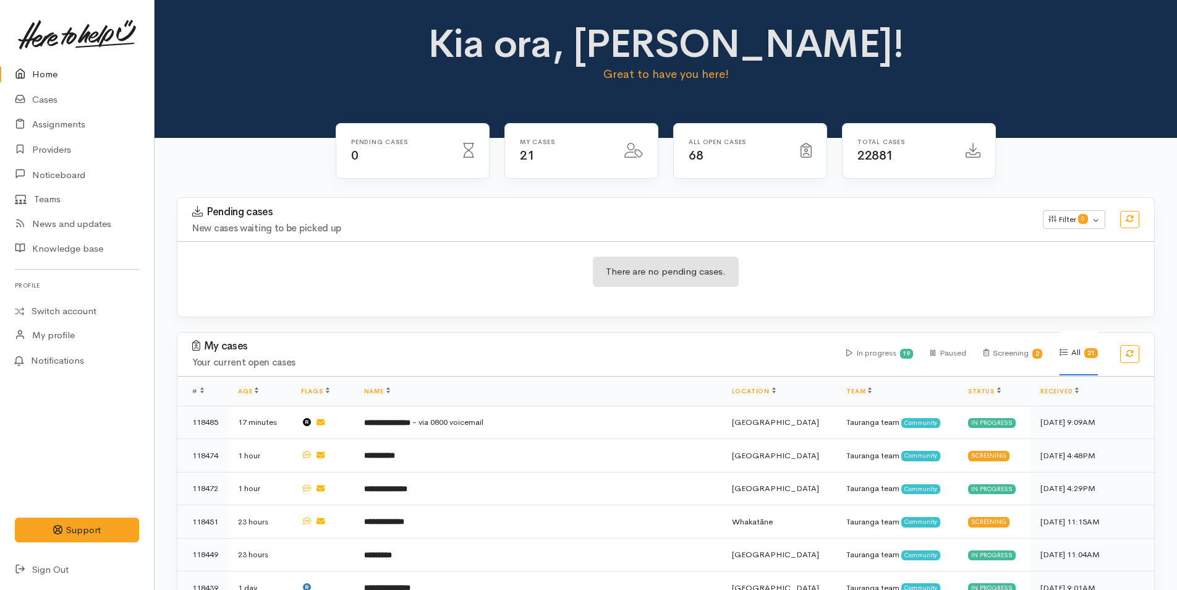
click at [69, 77] on link "Home" at bounding box center [77, 74] width 154 height 25
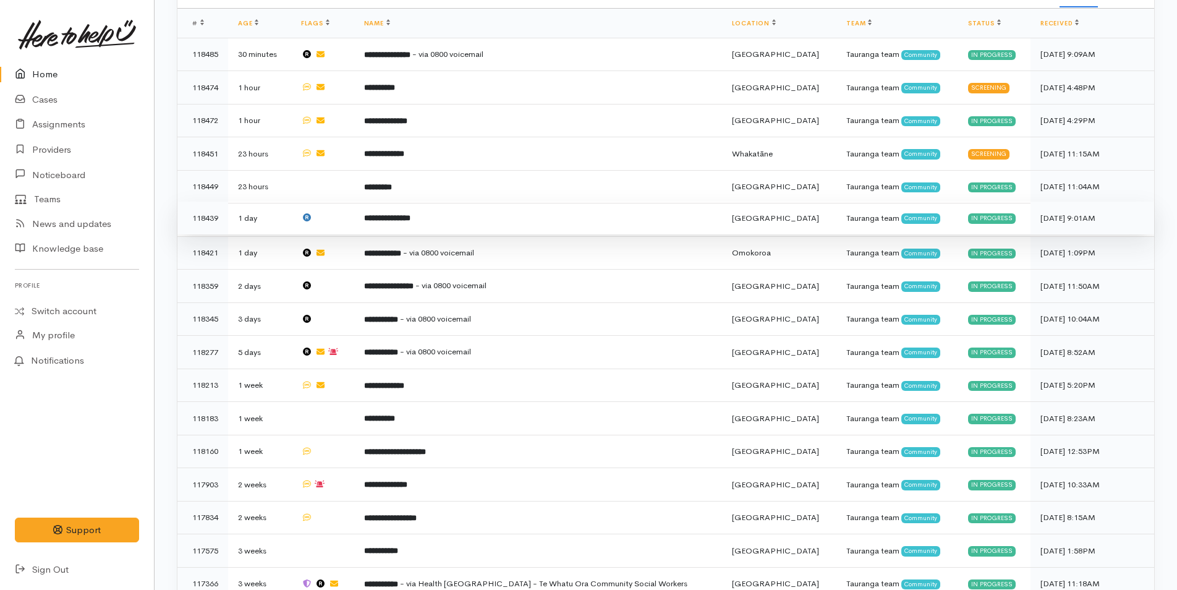
scroll to position [247, 0]
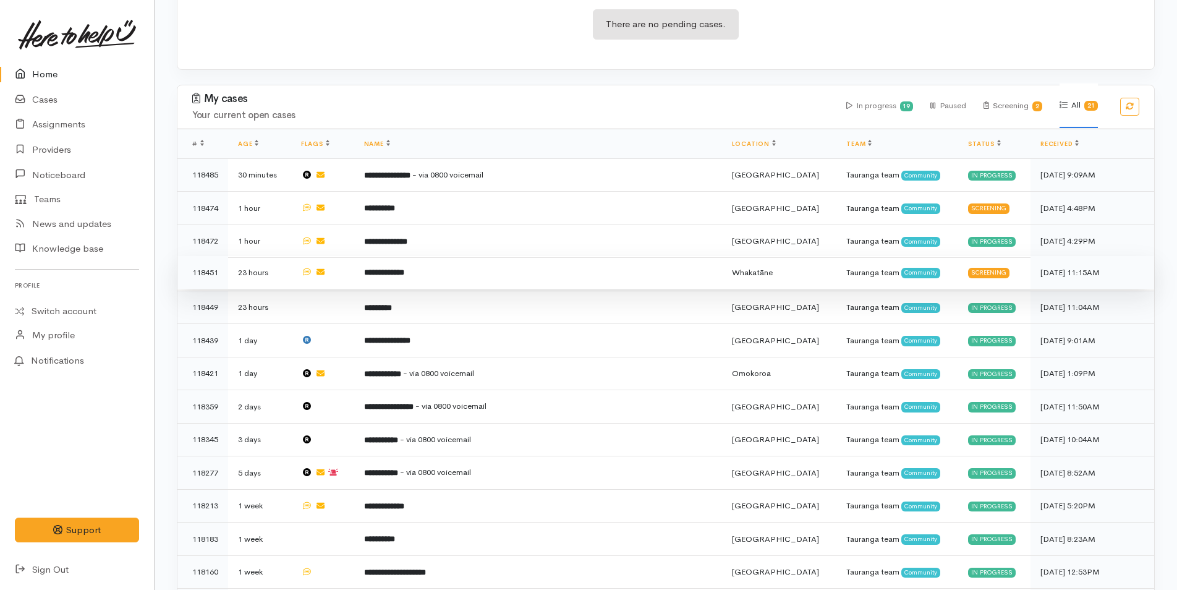
click at [449, 275] on td "**********" at bounding box center [538, 272] width 368 height 33
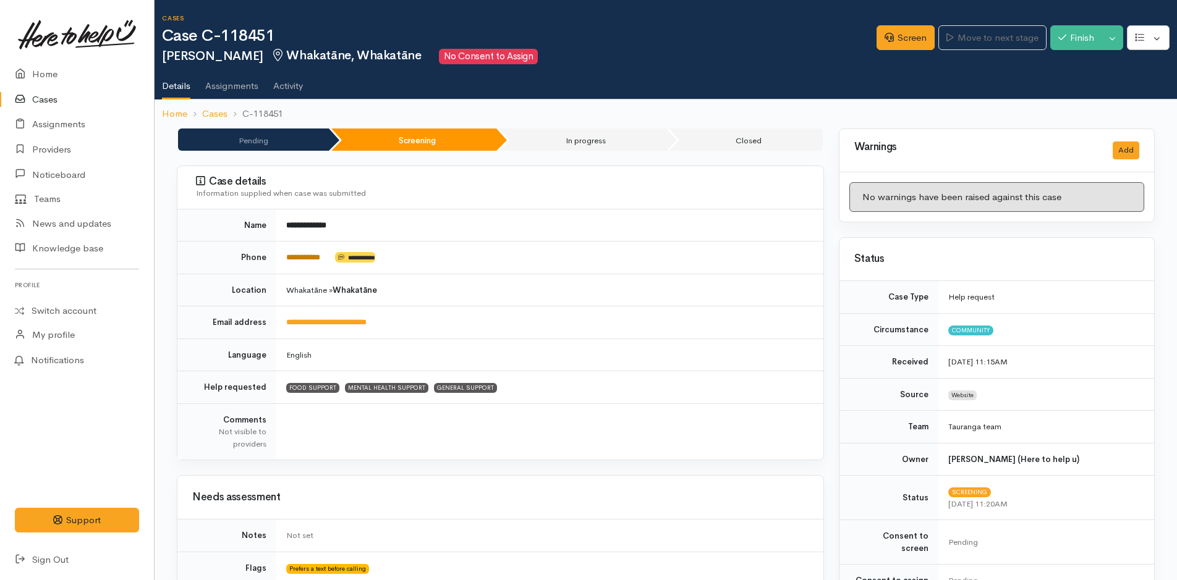
click at [320, 256] on link "**********" at bounding box center [303, 257] width 34 height 8
click at [919, 36] on link "Screen" at bounding box center [905, 37] width 58 height 25
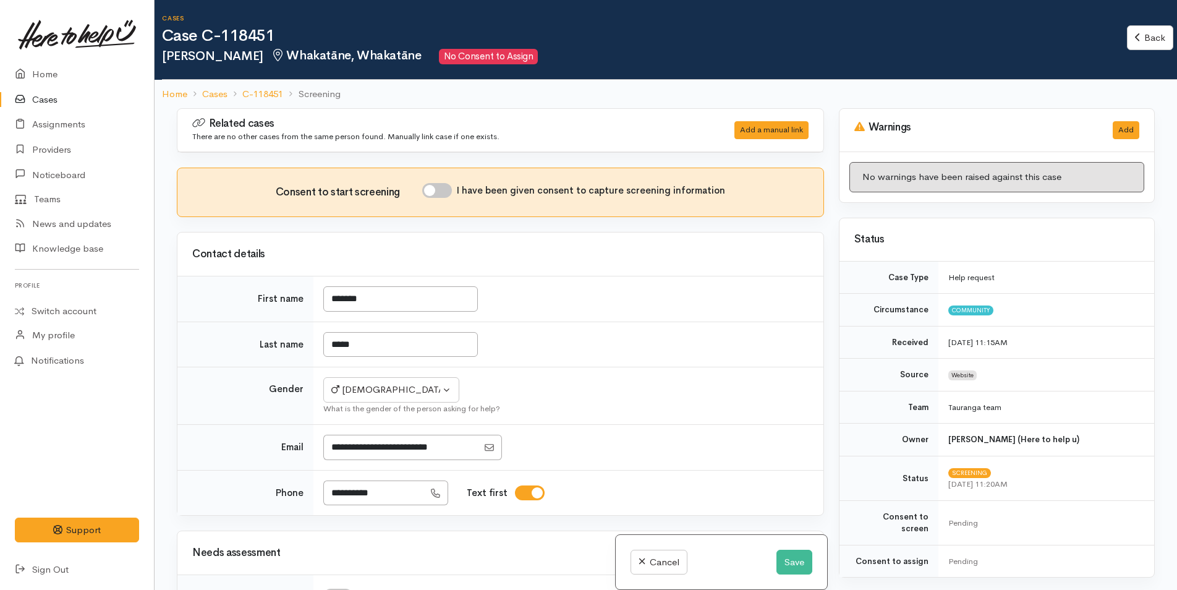
click at [440, 190] on input "I have been given consent to capture screening information" at bounding box center [437, 190] width 30 height 15
checkbox input "true"
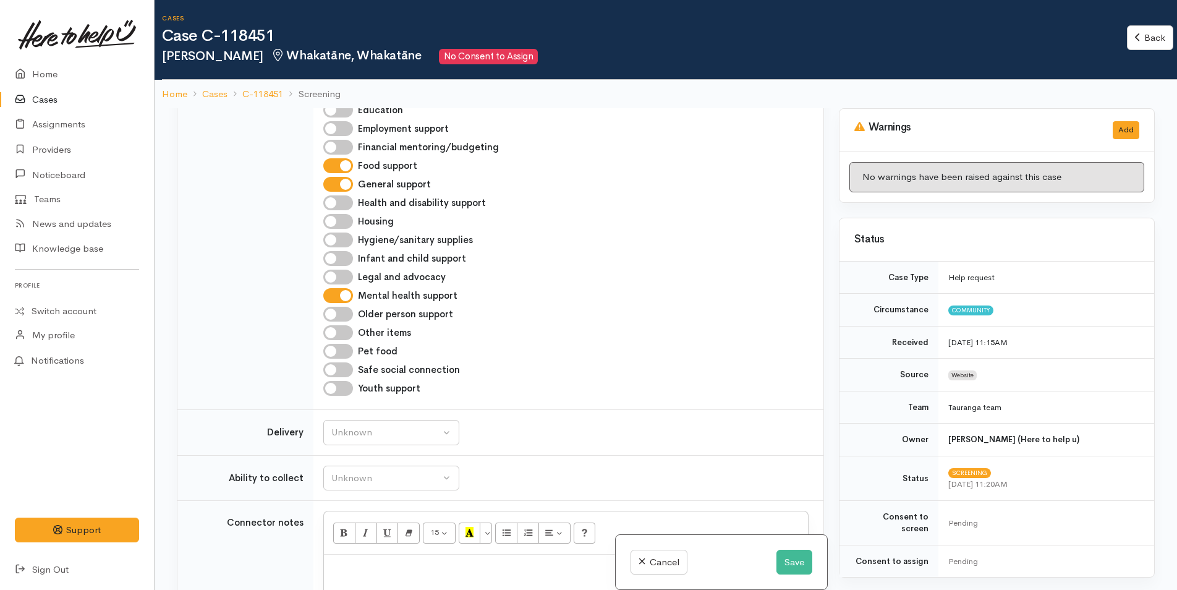
scroll to position [680, 0]
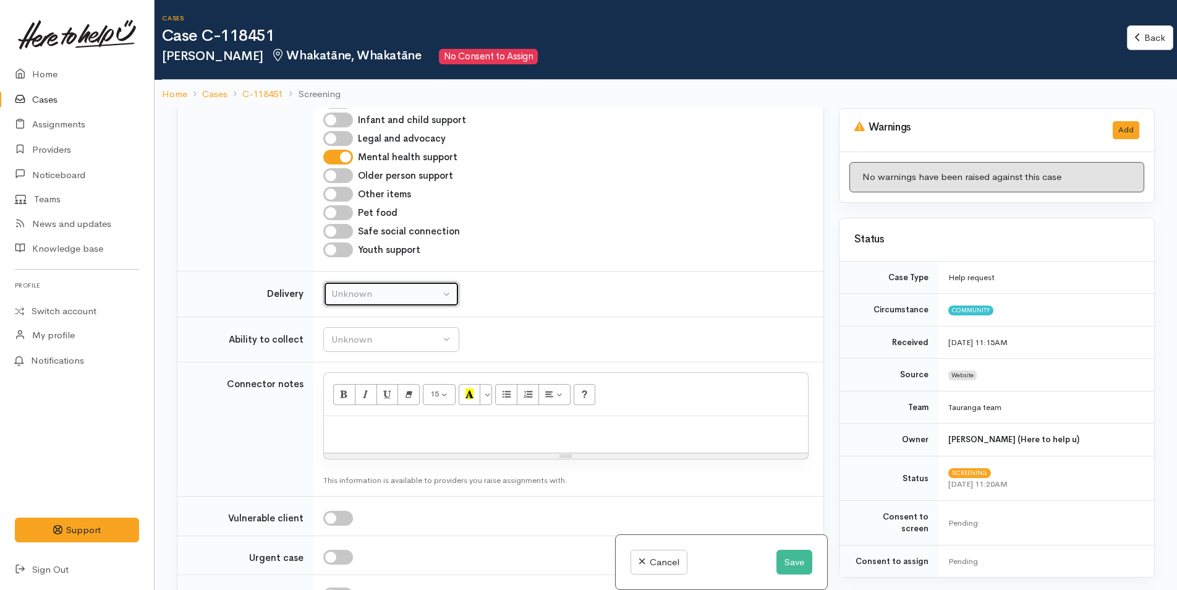
click at [358, 297] on div "Unknown" at bounding box center [385, 294] width 109 height 14
click at [344, 412] on span "No" at bounding box center [345, 409] width 13 height 14
select select "1"
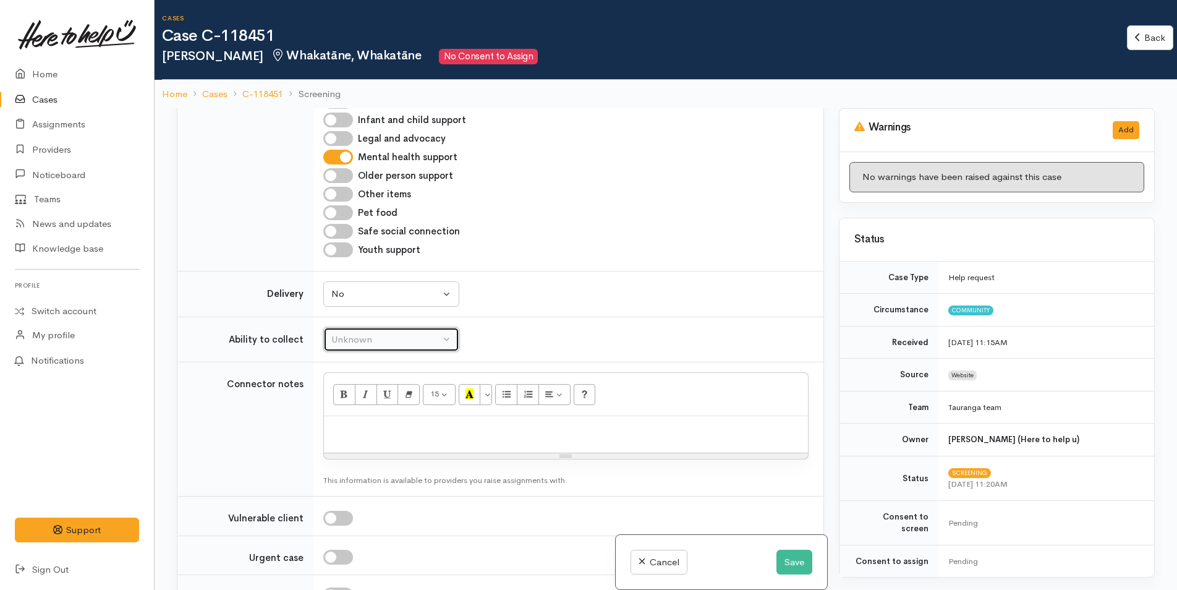
click at [358, 336] on div "Unknown" at bounding box center [385, 340] width 109 height 14
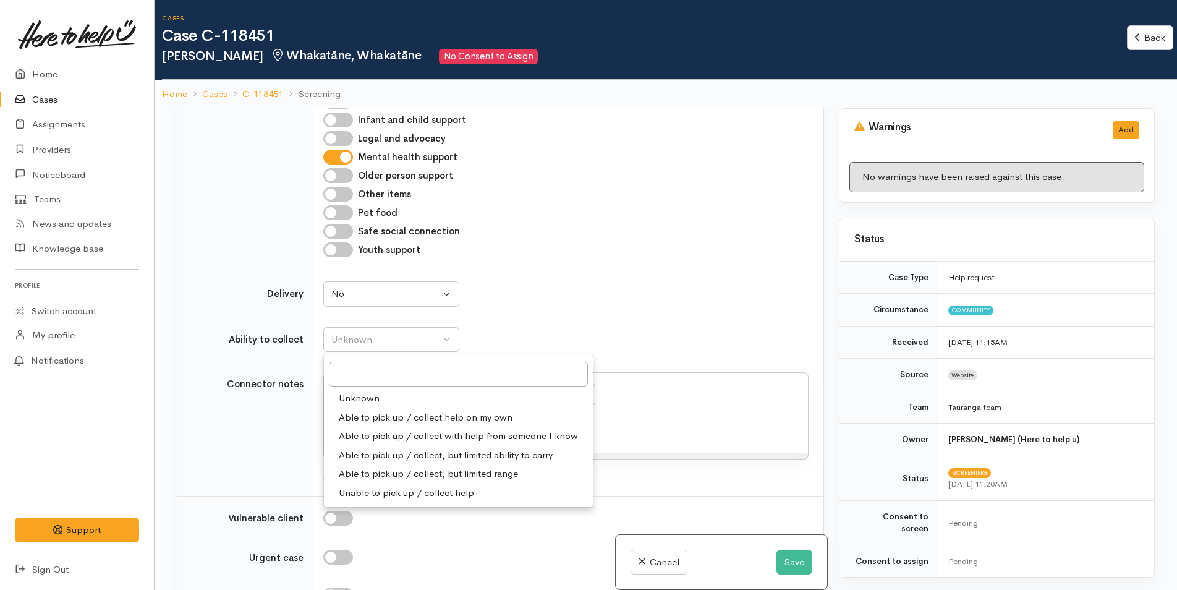
click at [366, 415] on span "Able to pick up / collect help on my own" at bounding box center [426, 417] width 174 height 14
select select "2"
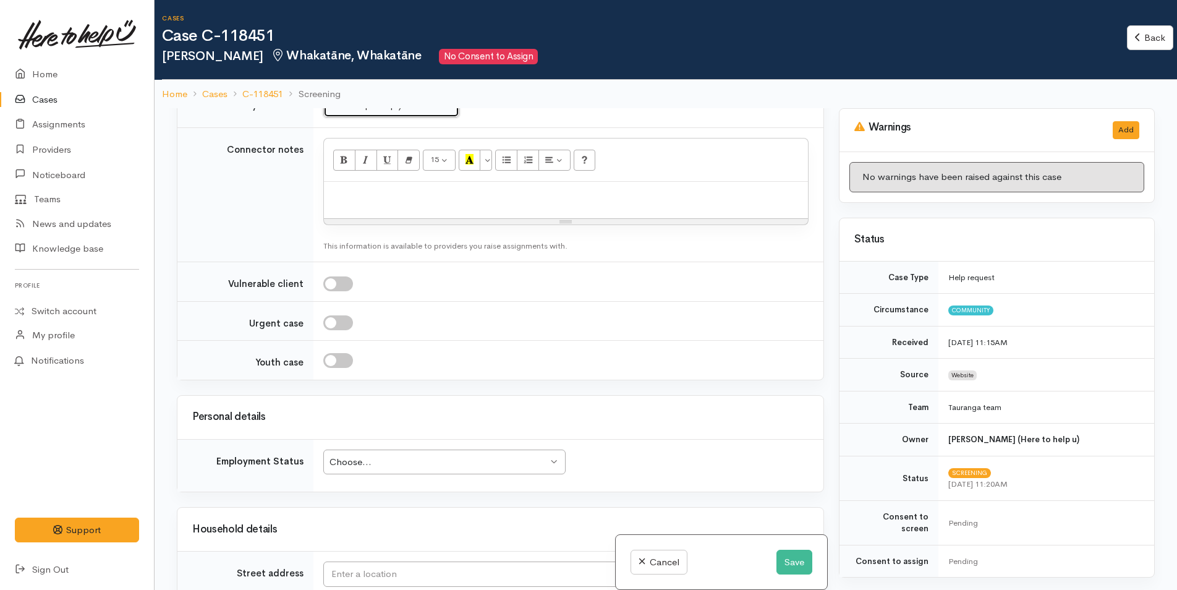
scroll to position [1113, 0]
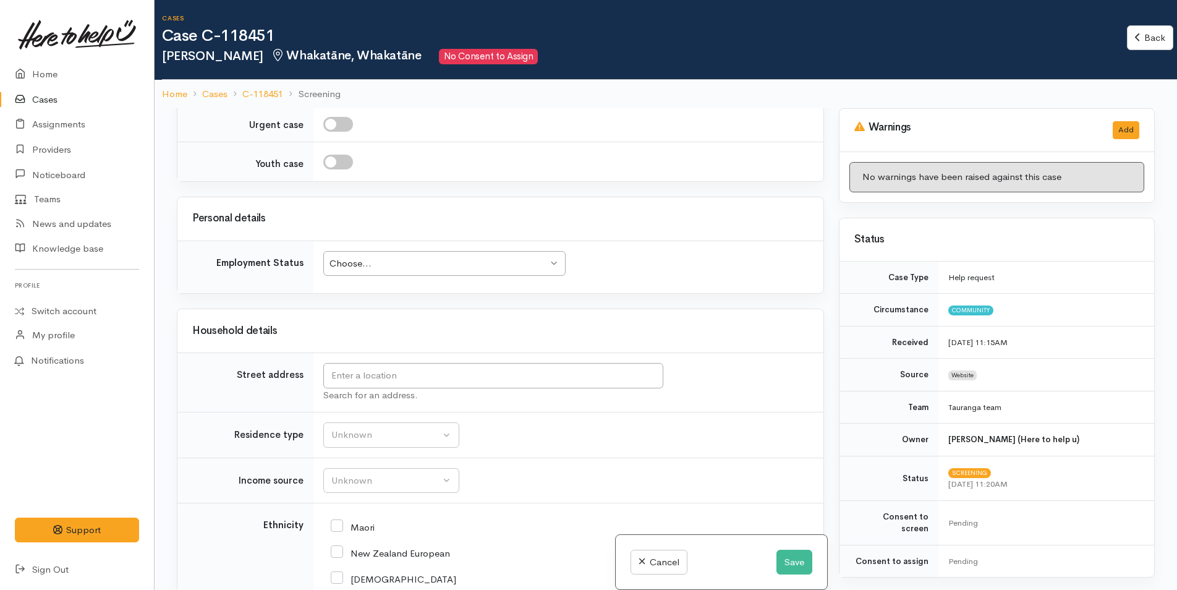
click at [389, 271] on div "Choose... Choose..." at bounding box center [444, 263] width 242 height 25
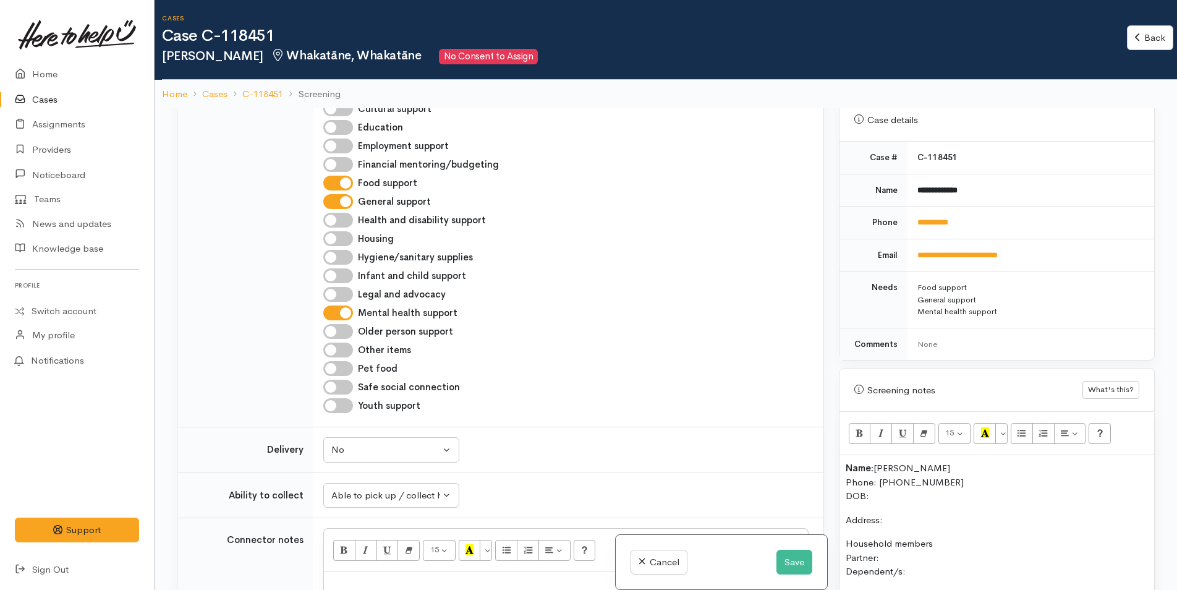
scroll to position [494, 0]
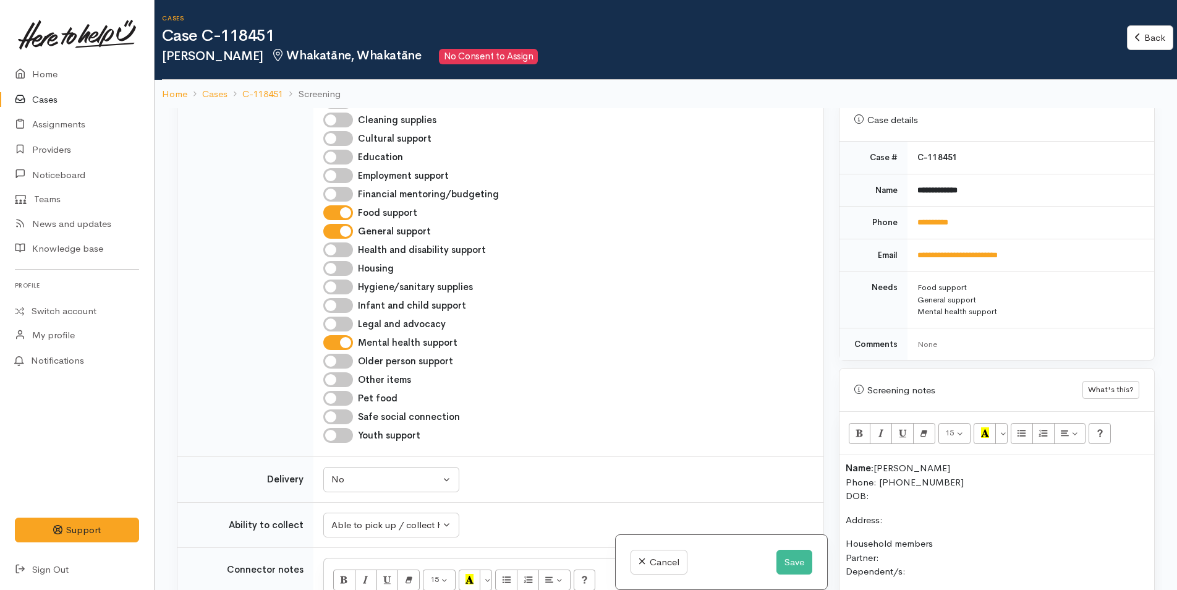
click at [941, 206] on td "**********" at bounding box center [1030, 222] width 247 height 33
click at [940, 218] on link "**********" at bounding box center [932, 222] width 31 height 8
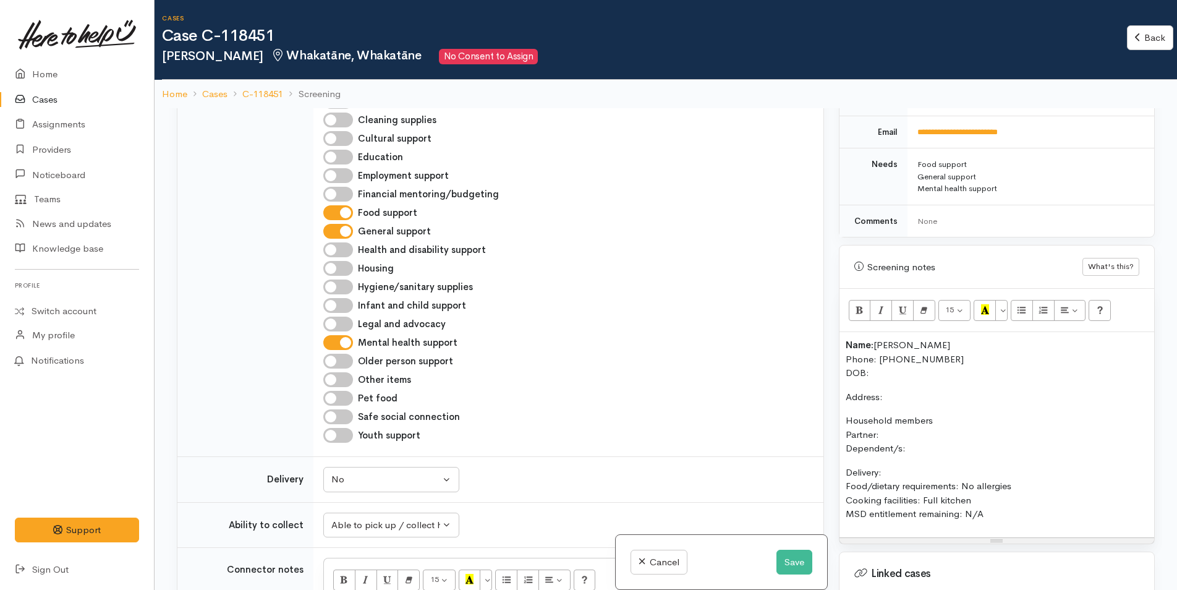
scroll to position [618, 0]
drag, startPoint x: 981, startPoint y: 500, endPoint x: 835, endPoint y: 397, distance: 178.8
click at [835, 397] on div "Warnings Add No warnings have been raised against this case Add Warning Title ●…" at bounding box center [996, 403] width 331 height 590
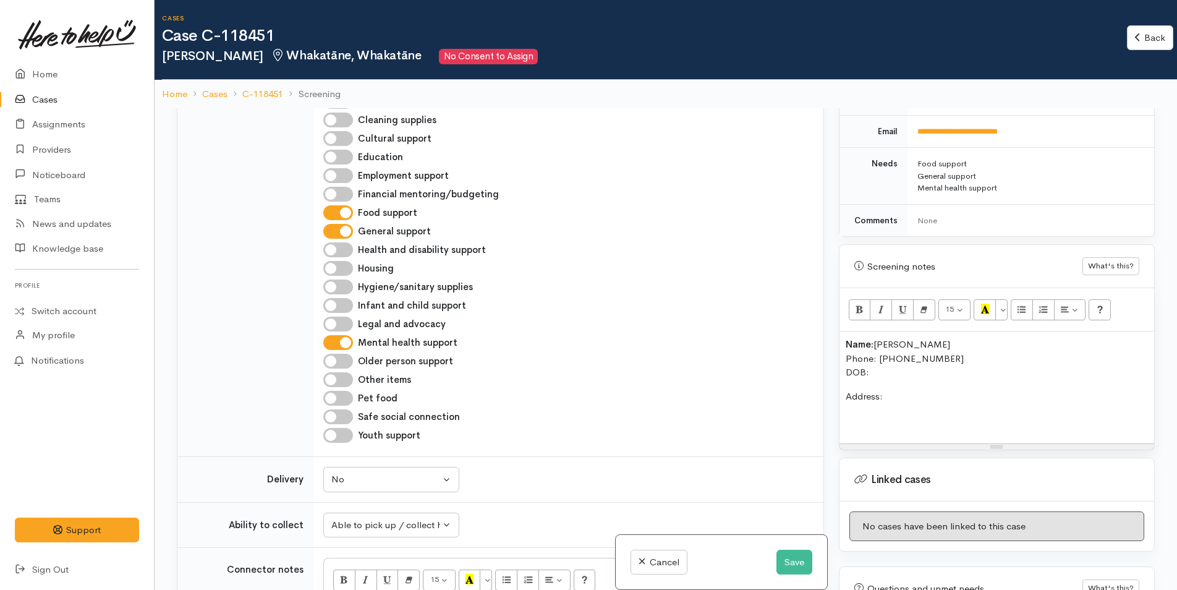
drag, startPoint x: 872, startPoint y: 357, endPoint x: 781, endPoint y: 353, distance: 91.6
click at [782, 355] on div "Related cases There are no other cases from the same person found. Manually lin…" at bounding box center [665, 403] width 993 height 590
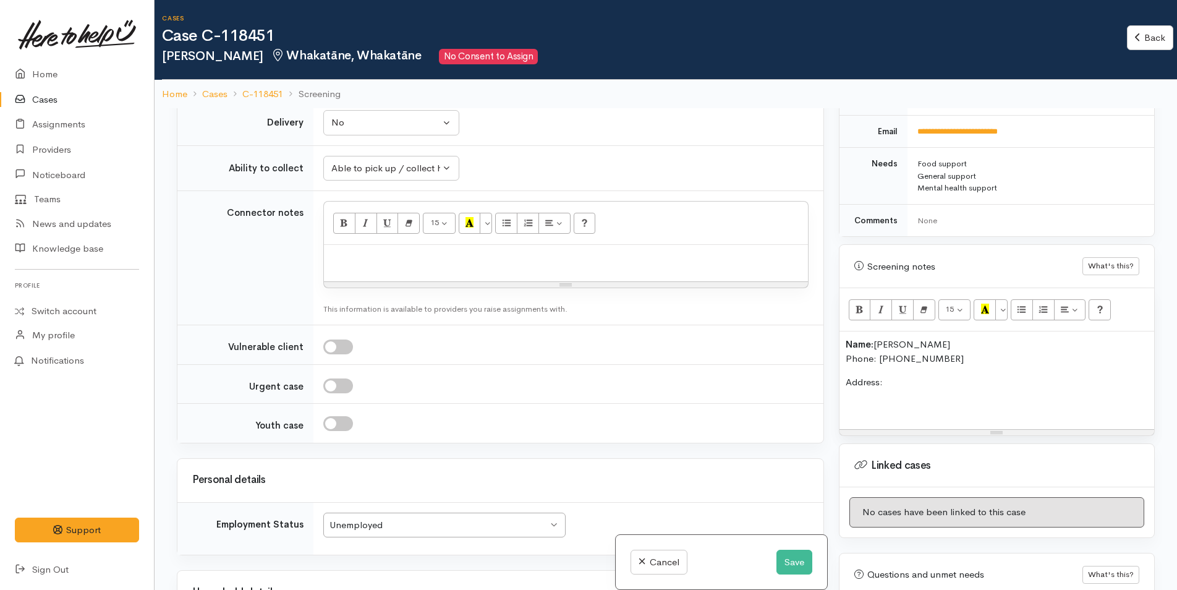
scroll to position [927, 0]
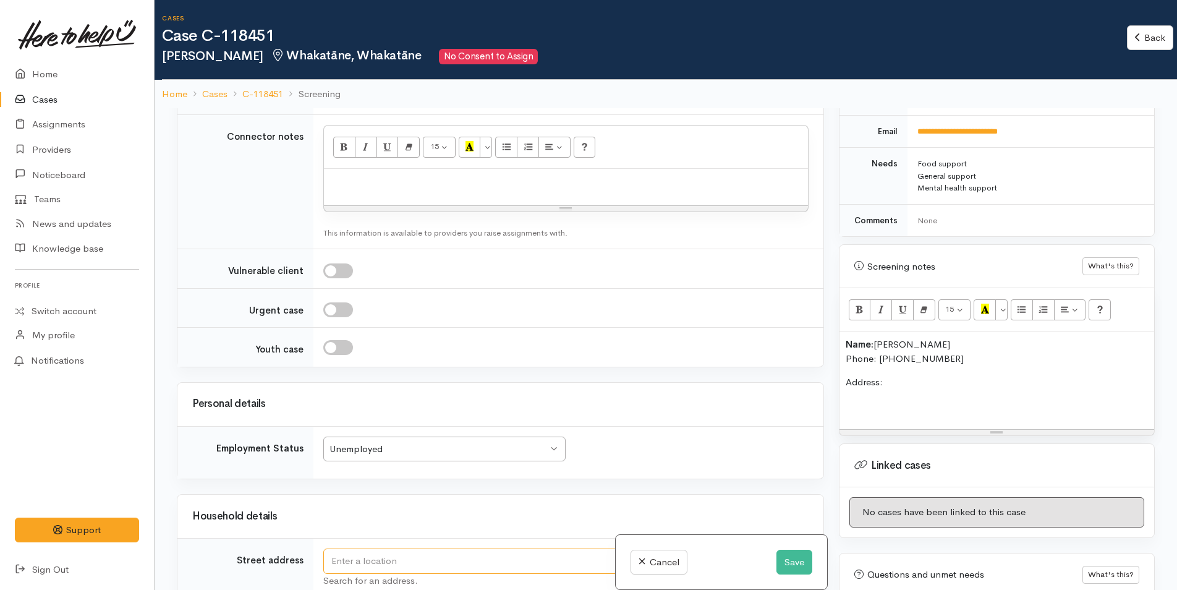
click at [367, 556] on input "text" at bounding box center [493, 560] width 340 height 25
type input "Whakatāne, New Zealand"
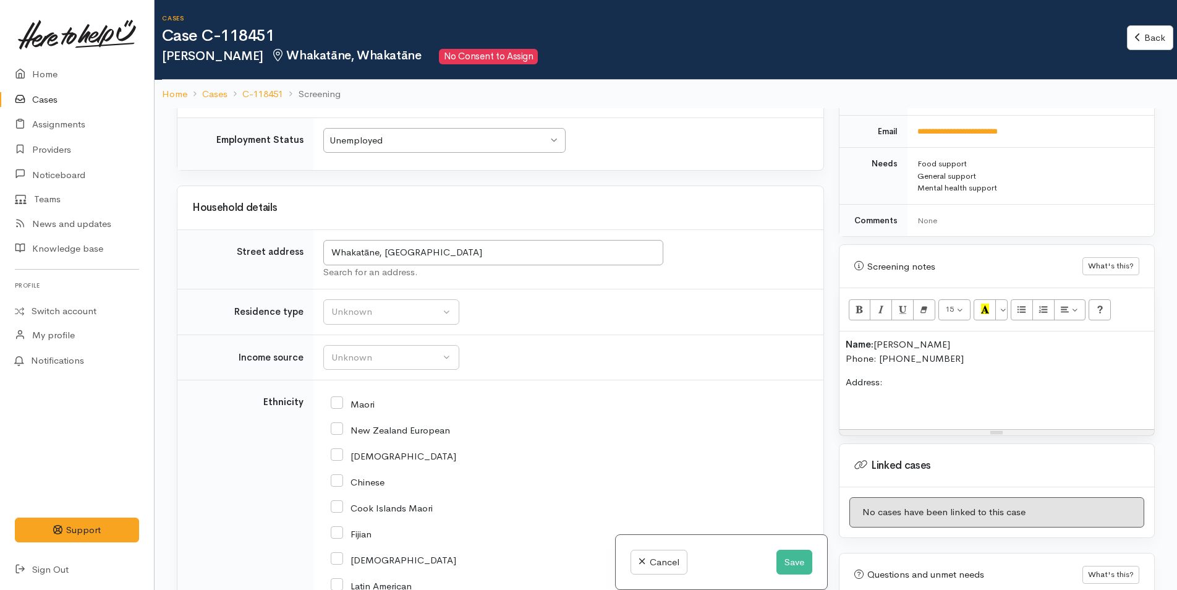
scroll to position [1236, 0]
click at [394, 313] on div "Unknown" at bounding box center [385, 311] width 109 height 14
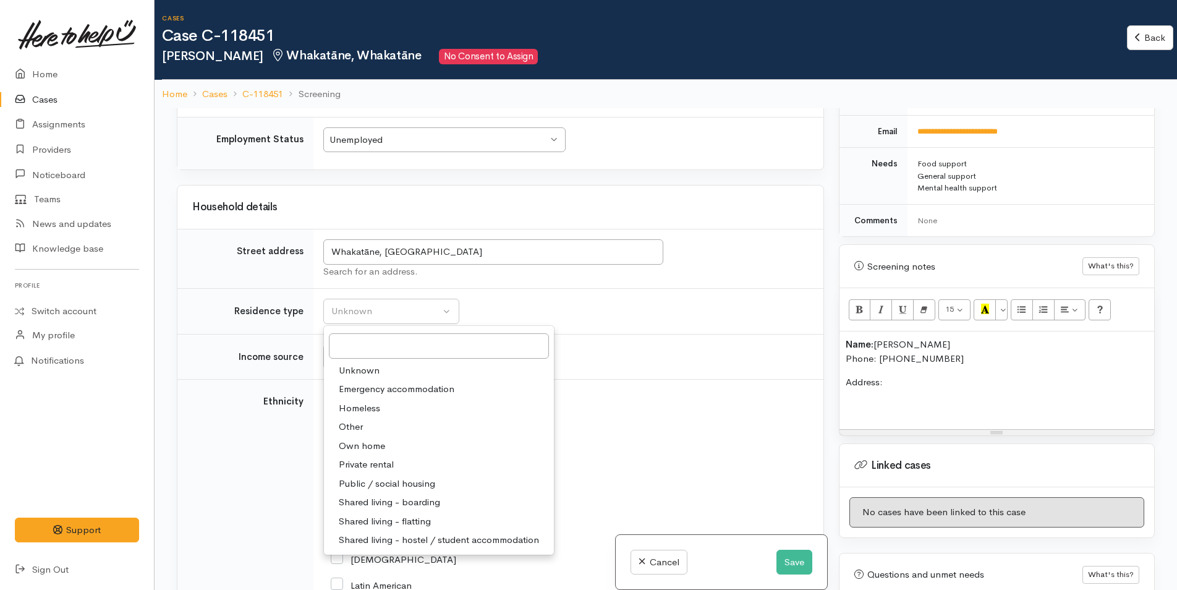
click at [369, 464] on span "Private rental" at bounding box center [366, 464] width 55 height 14
select select "2"
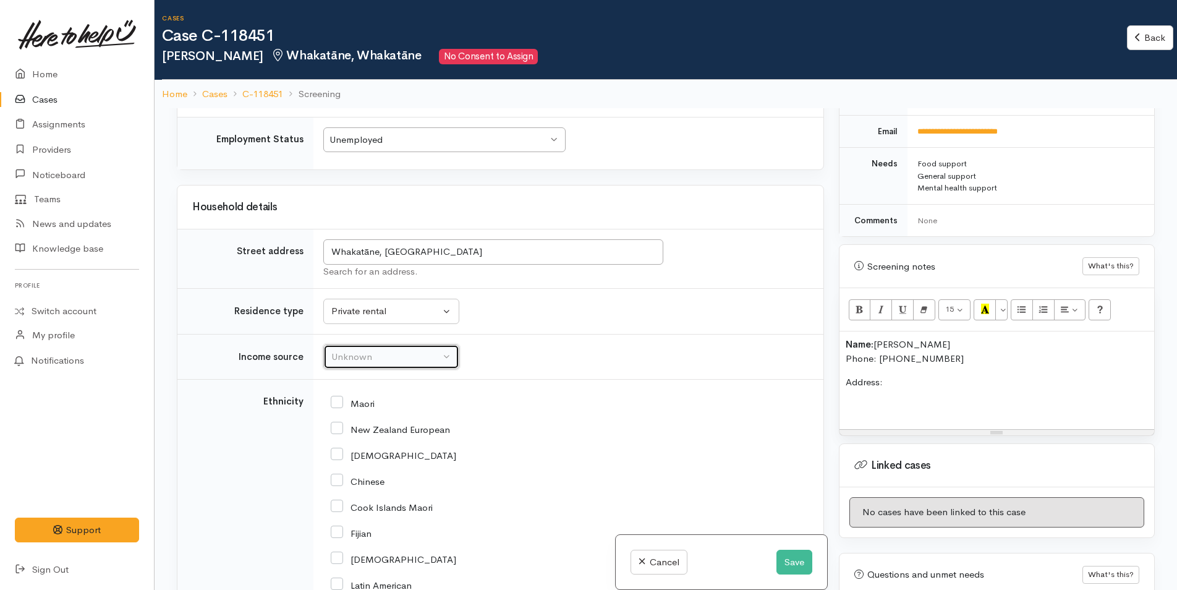
click at [375, 347] on button "Unknown" at bounding box center [391, 356] width 136 height 25
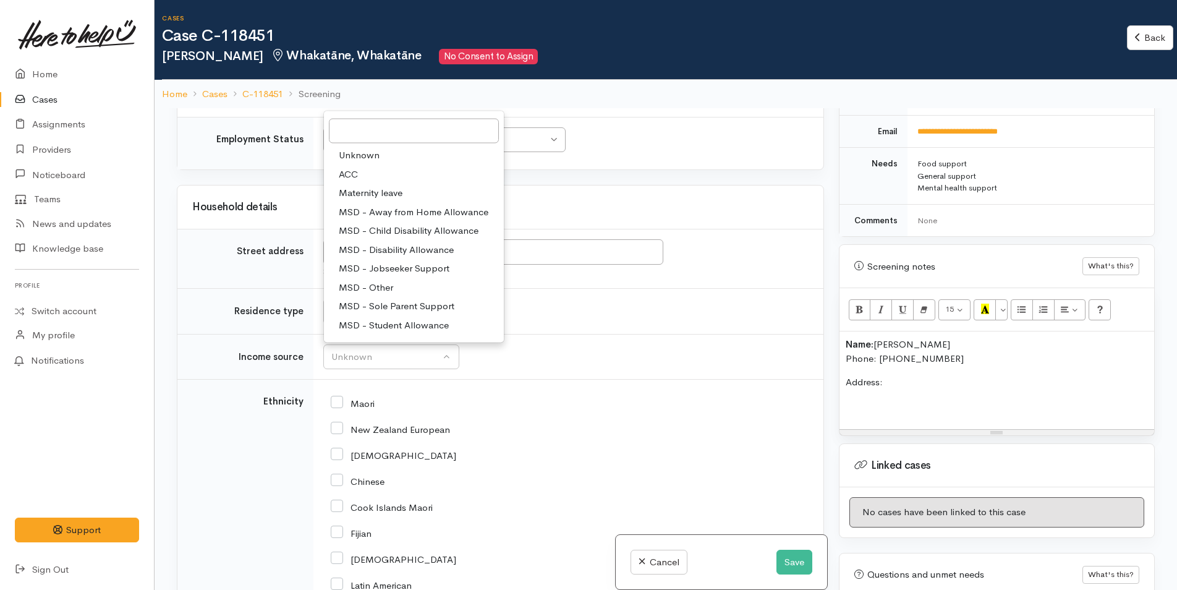
click at [395, 267] on span "MSD - Jobseeker Support" at bounding box center [394, 268] width 111 height 14
select select "4"
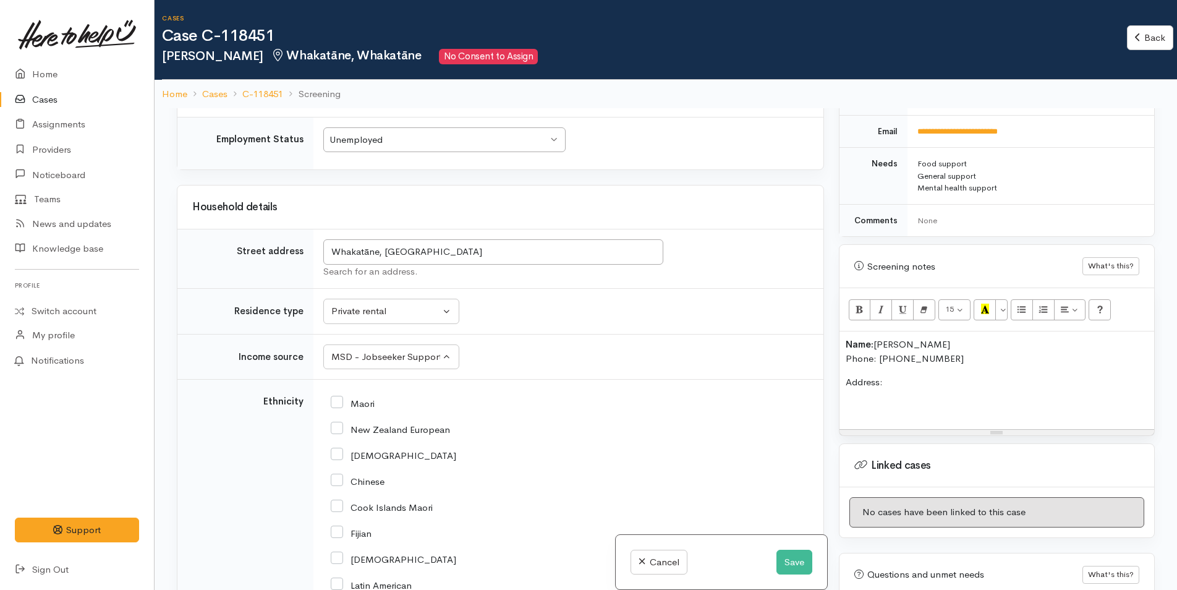
click at [336, 426] on input "New Zealand European" at bounding box center [390, 428] width 119 height 11
checkbox input "true"
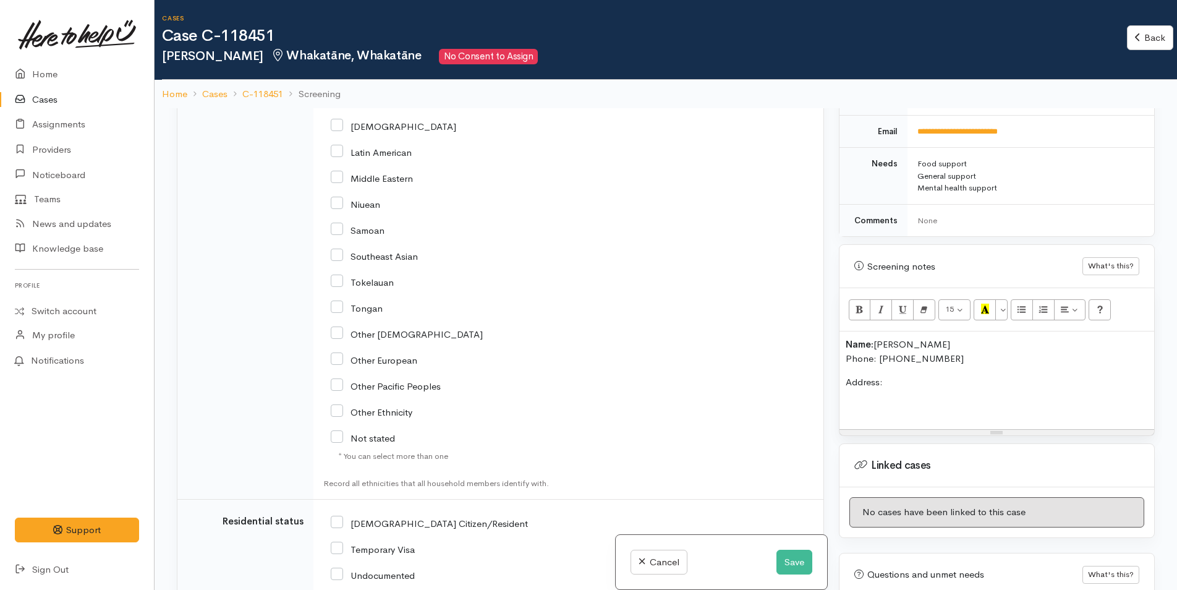
click at [331, 520] on input "NZ Citizen/Resident" at bounding box center [429, 522] width 197 height 11
checkbox input "true"
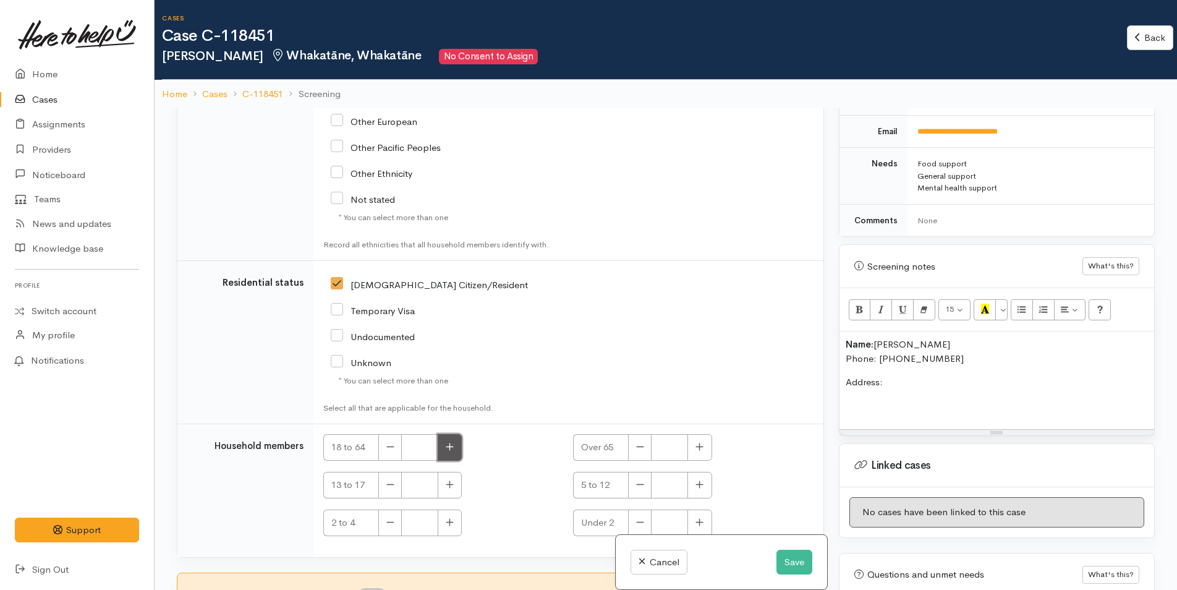
click at [446, 448] on icon "button" at bounding box center [450, 446] width 8 height 9
type input "1"
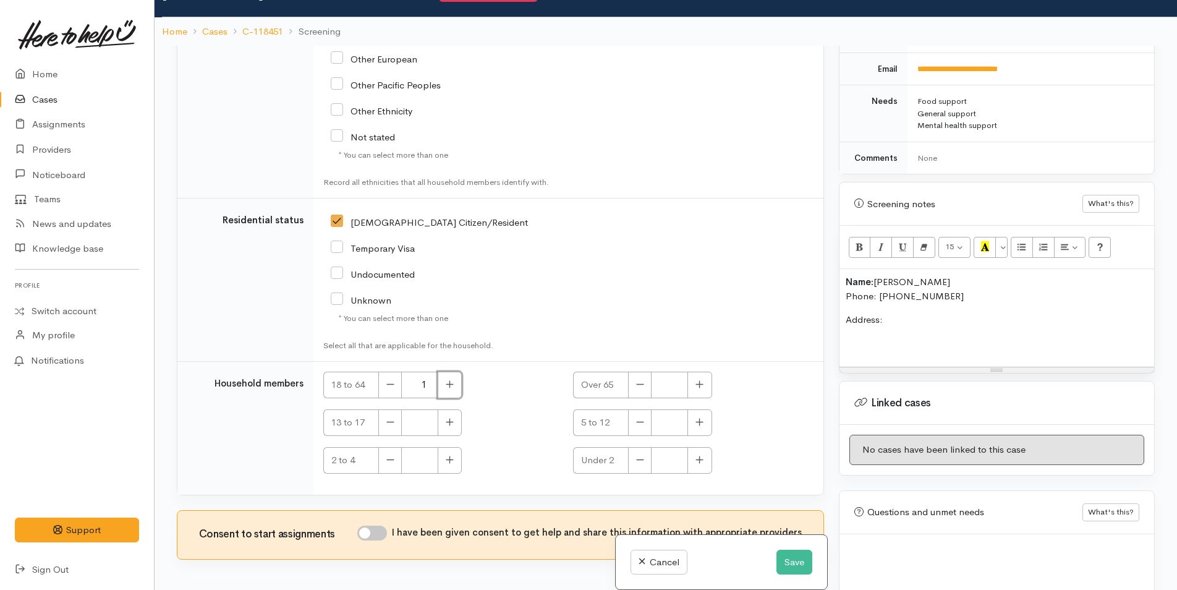
scroll to position [108, 0]
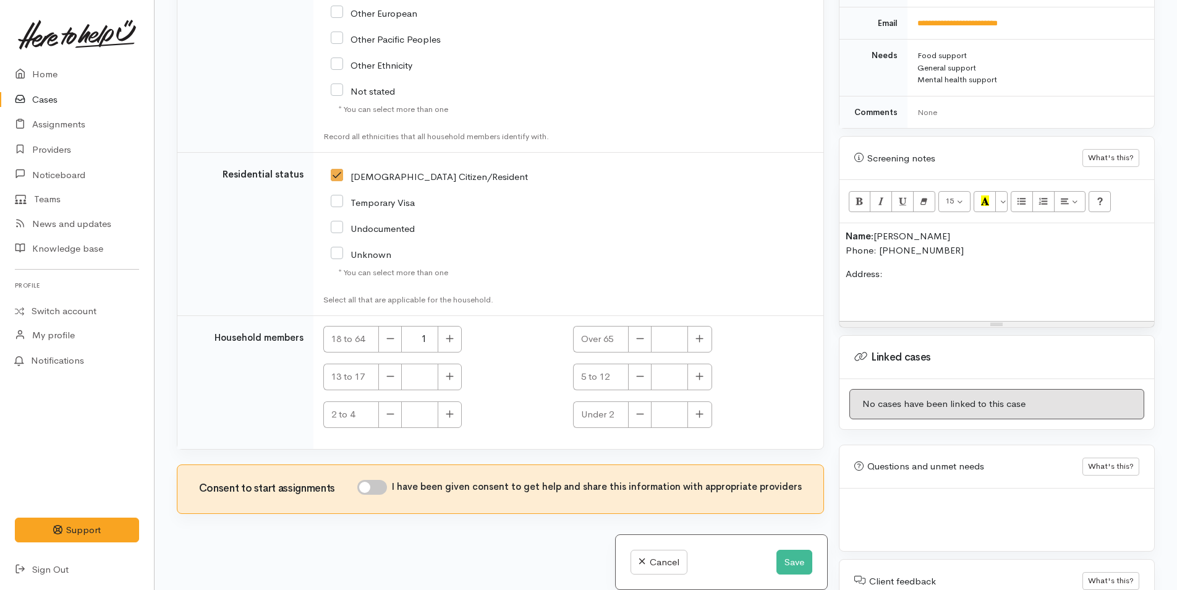
click at [386, 485] on input "I have been given consent to get help and share this information with appropria…" at bounding box center [372, 487] width 30 height 15
checkbox input "true"
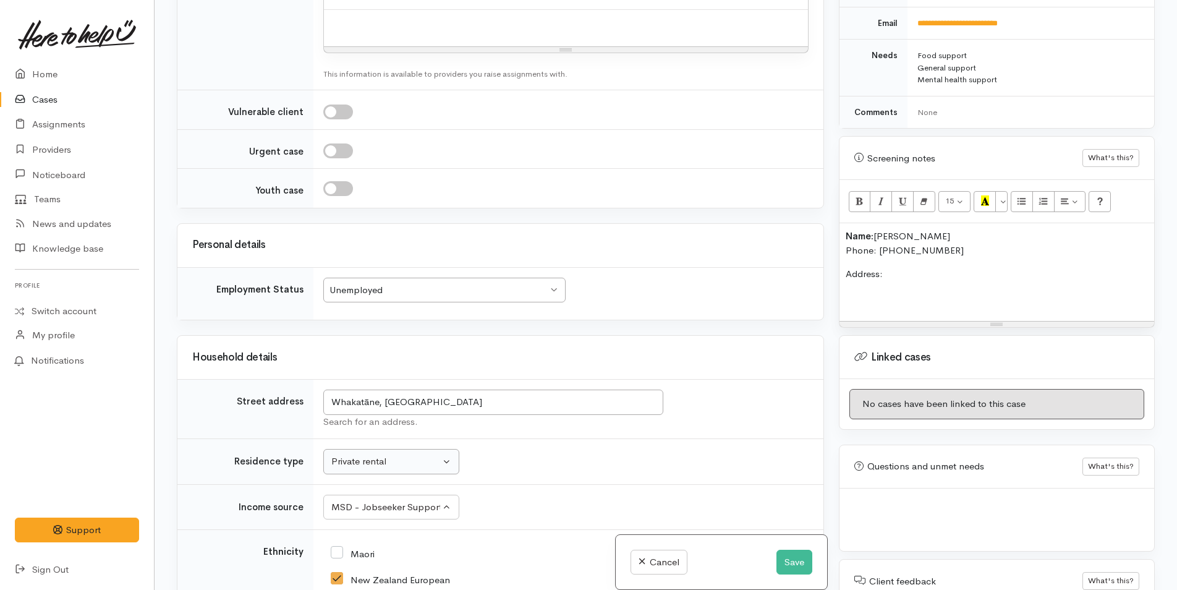
scroll to position [980, 0]
drag, startPoint x: 452, startPoint y: 397, endPoint x: 289, endPoint y: 397, distance: 162.6
click at [289, 397] on tr "Street address Whakatāne, New Zealand Search for an address." at bounding box center [500, 406] width 646 height 59
click at [907, 267] on p "Address:" at bounding box center [997, 274] width 302 height 14
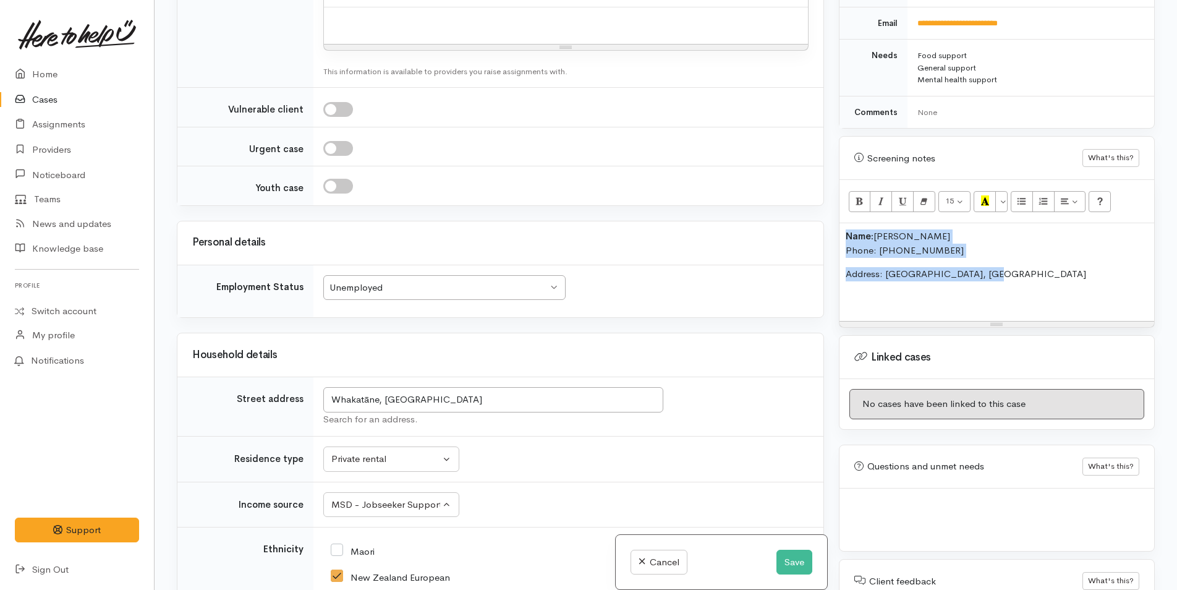
drag, startPoint x: 914, startPoint y: 265, endPoint x: 786, endPoint y: 218, distance: 136.9
click at [786, 218] on div "Related cases There are no other cases from the same person found. Manually lin…" at bounding box center [665, 295] width 993 height 590
copy div "Name: Richard Evans Phone: 0284118730 Address: Whakatāne, New Zealand"
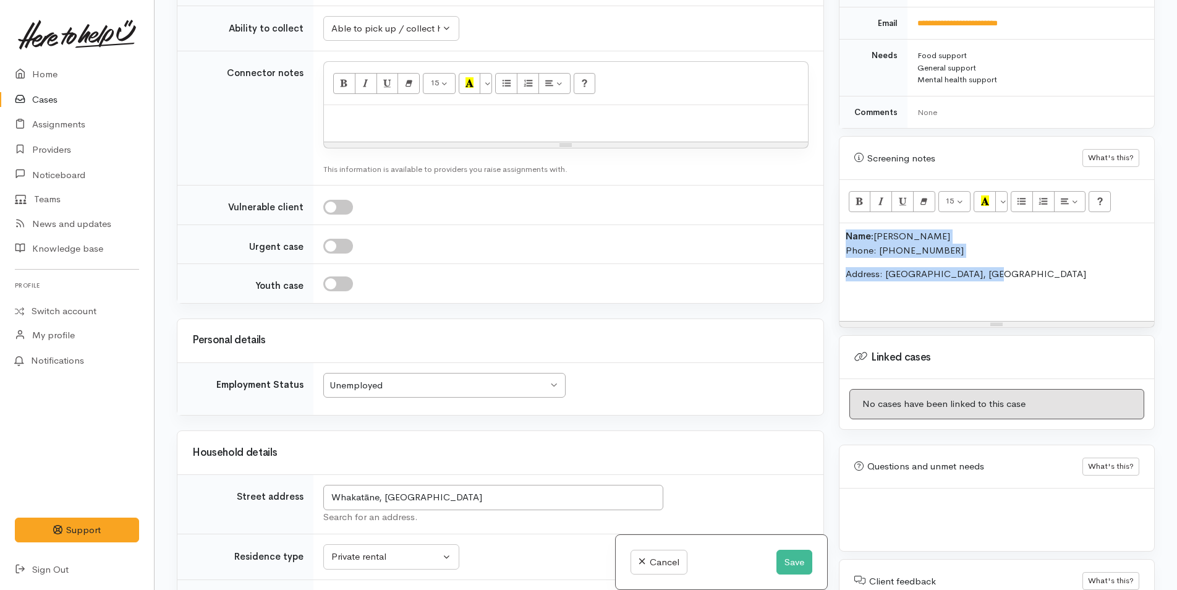
scroll to position [733, 0]
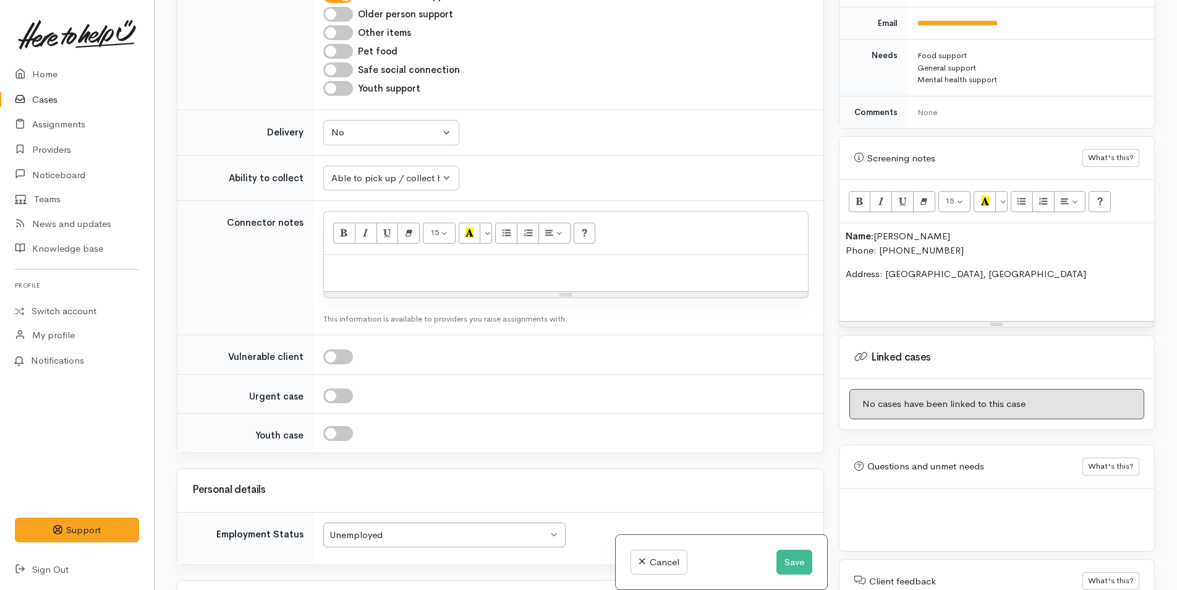
click at [359, 271] on p at bounding box center [566, 268] width 472 height 14
paste div
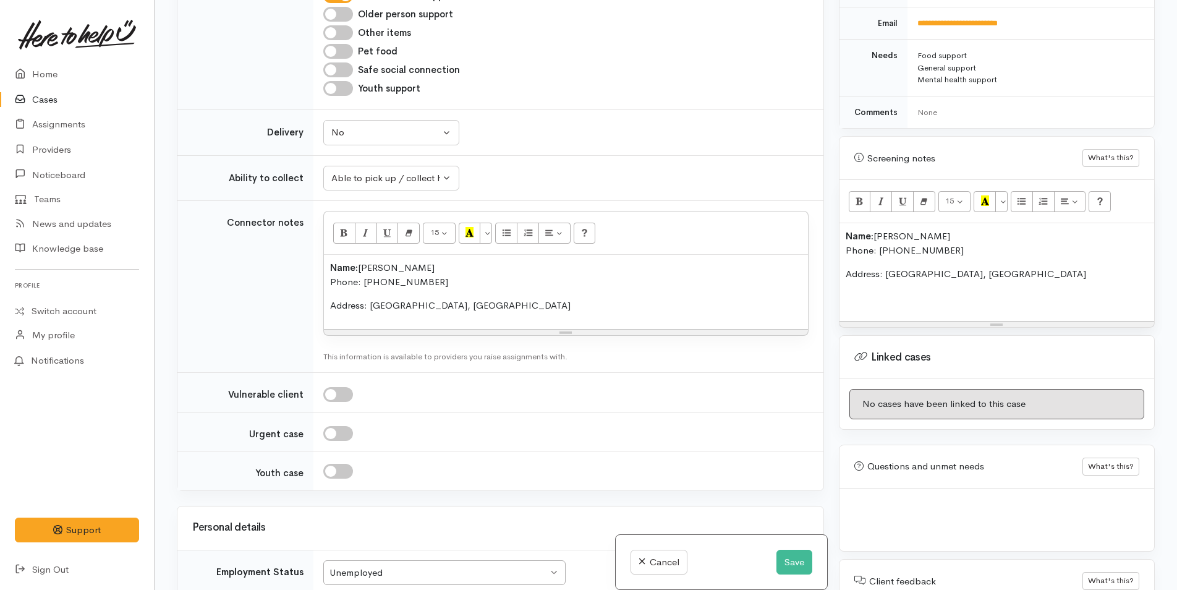
click at [843, 223] on div "Name: Richard Evans Phone: 0284118730 Address: Whakatāne, New Zealand" at bounding box center [996, 272] width 315 height 98
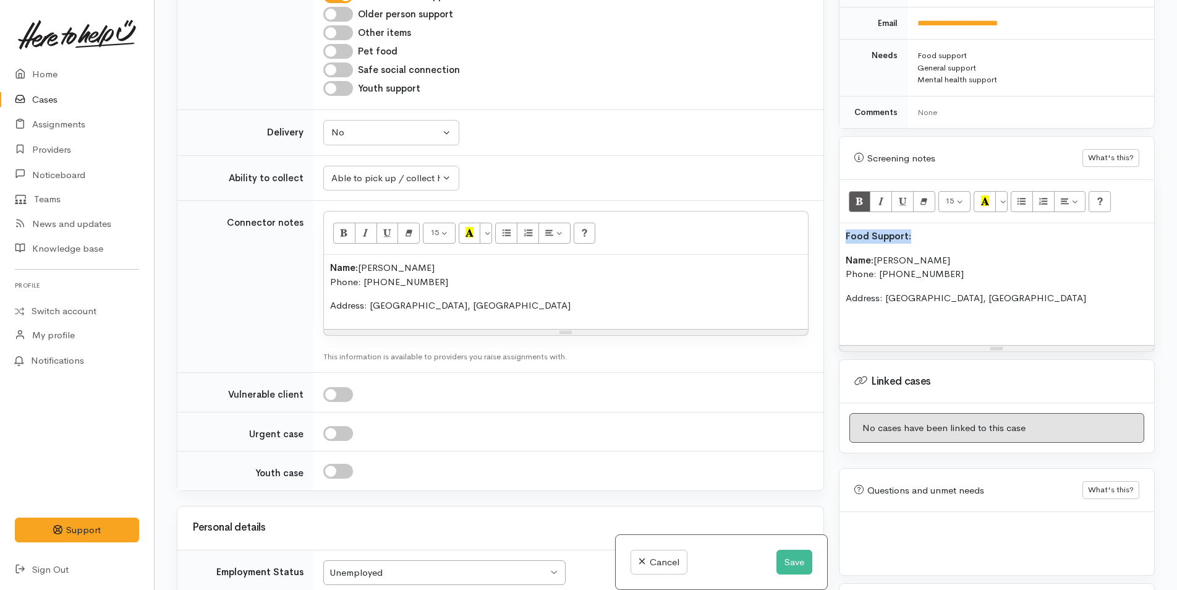
drag, startPoint x: 921, startPoint y: 223, endPoint x: 817, endPoint y: 214, distance: 104.2
click at [817, 214] on div "Related cases There are no other cases from the same person found. Manually lin…" at bounding box center [665, 295] width 993 height 590
click at [991, 191] on button "Recent Color" at bounding box center [984, 201] width 22 height 21
click at [913, 229] on p "Food Support:" at bounding box center [997, 236] width 302 height 14
click at [885, 315] on p at bounding box center [997, 322] width 302 height 14
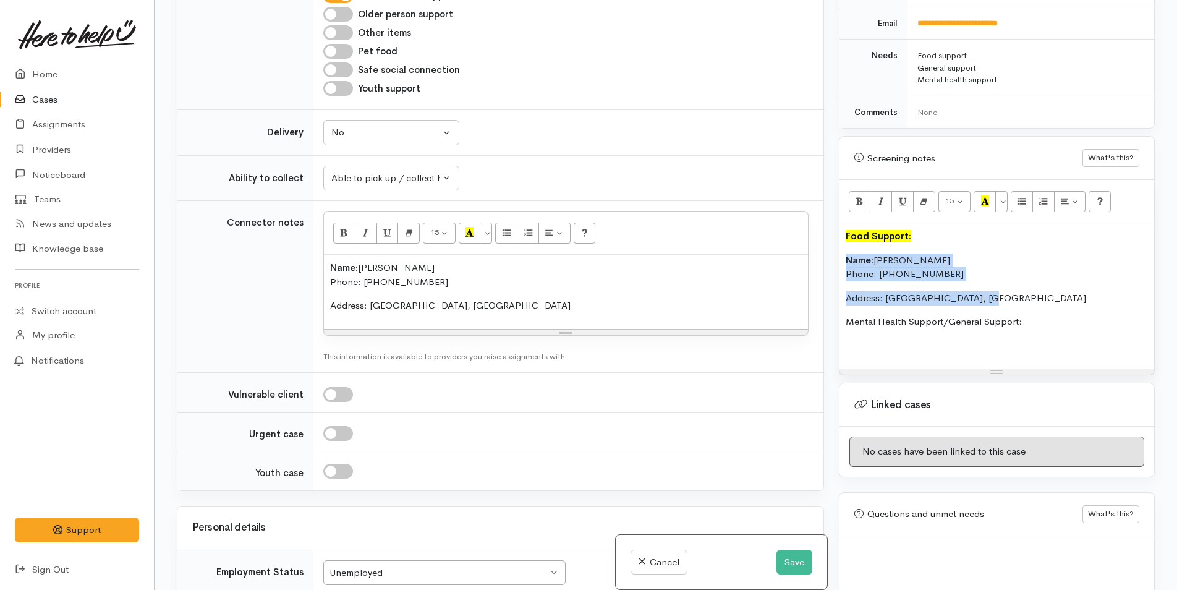
drag, startPoint x: 953, startPoint y: 279, endPoint x: 842, endPoint y: 242, distance: 117.5
click at [842, 242] on div "Food Support: Name: Richard Evans Phone: 0284118730 Address: Whakatāne, New Zea…" at bounding box center [996, 295] width 315 height 145
click at [842, 246] on div "Food Support: Name: Richard Evans Phone: 0284118730 Address: Whakatāne, New Zea…" at bounding box center [996, 295] width 315 height 145
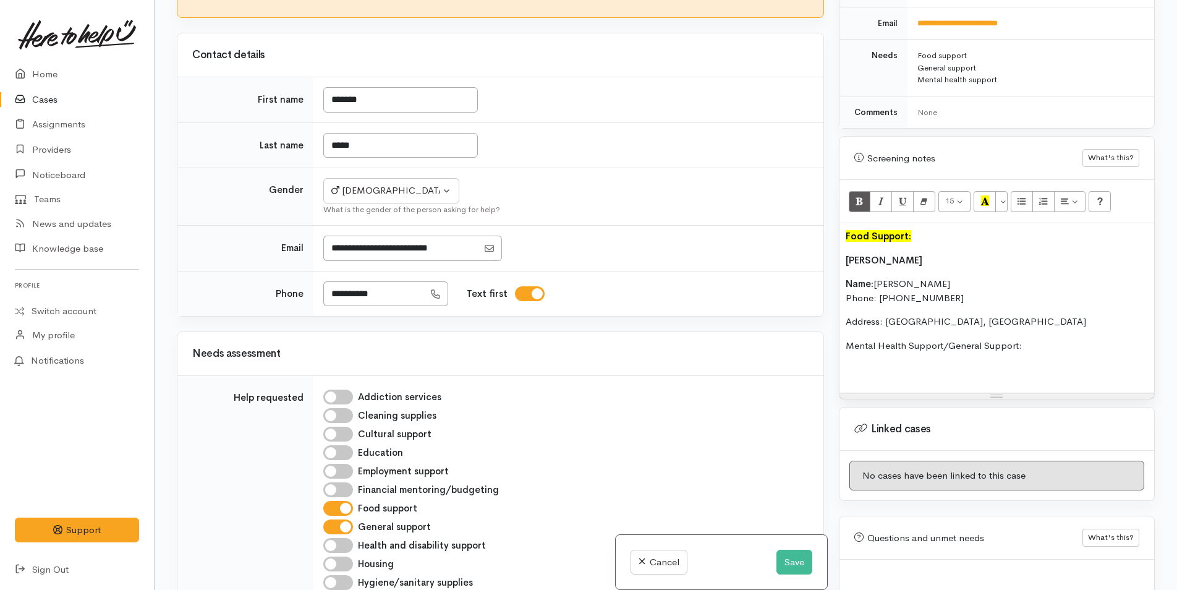
scroll to position [0, 0]
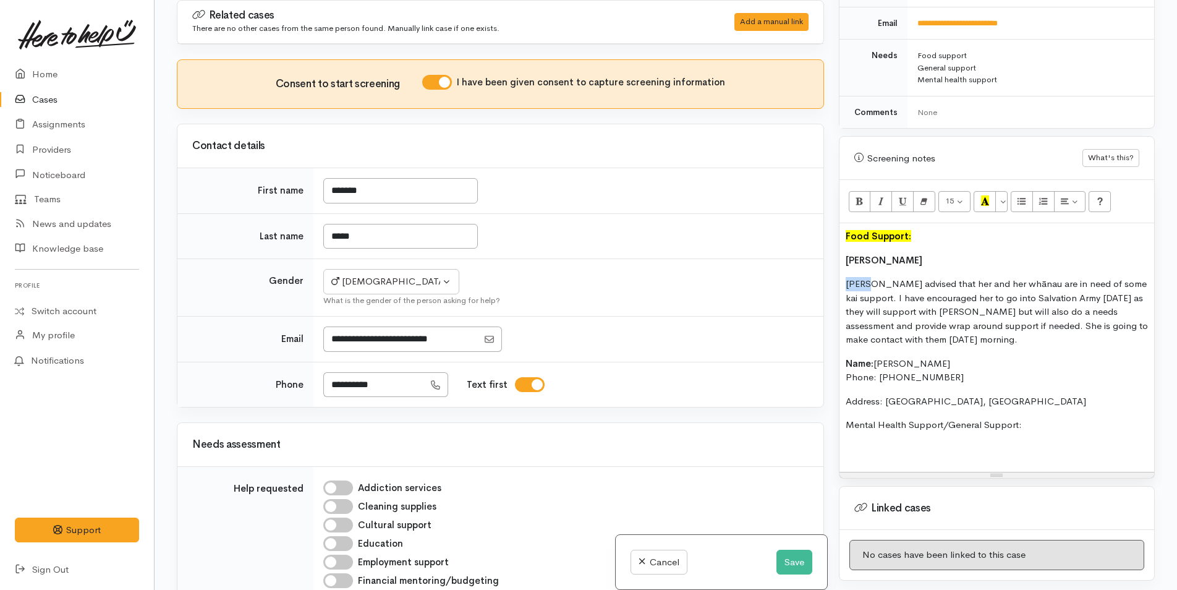
drag, startPoint x: 866, startPoint y: 269, endPoint x: 787, endPoint y: 269, distance: 78.5
click at [787, 269] on div "Related cases There are no other cases from the same person found. Manually lin…" at bounding box center [665, 295] width 993 height 590
drag, startPoint x: 892, startPoint y: 242, endPoint x: 797, endPoint y: 237, distance: 94.7
click at [826, 240] on div "Related cases There are no other cases from the same person found. Manually lin…" at bounding box center [665, 295] width 993 height 590
drag, startPoint x: 949, startPoint y: 270, endPoint x: 938, endPoint y: 270, distance: 10.5
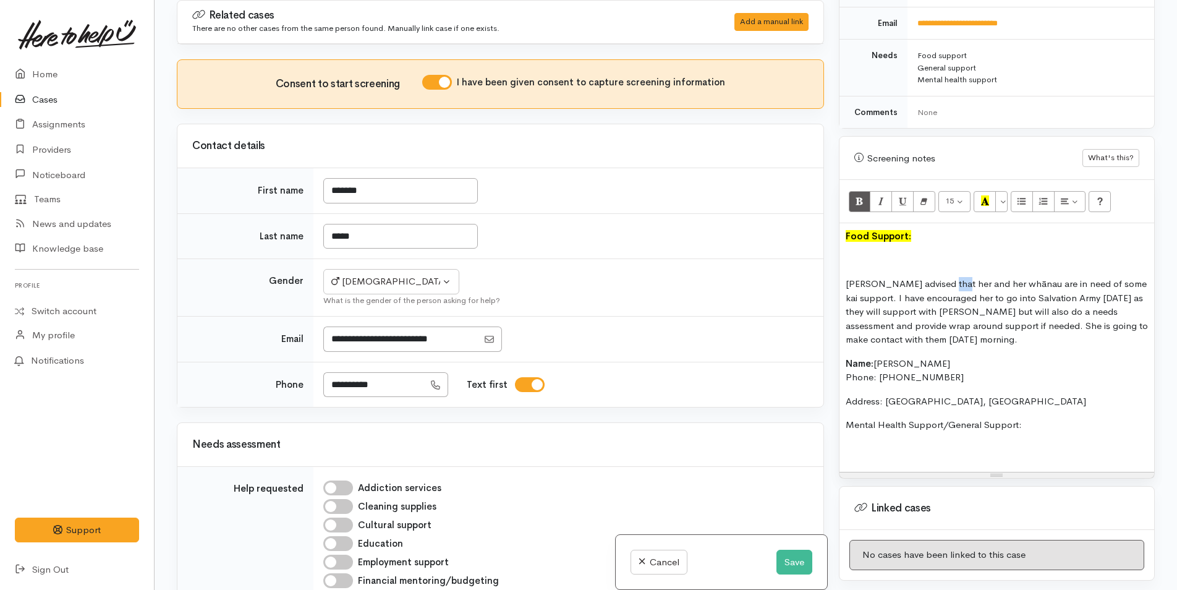
click at [938, 277] on p "Richard advised that her and her whānau are in need of some kai support. I have…" at bounding box center [997, 312] width 302 height 70
drag, startPoint x: 1027, startPoint y: 271, endPoint x: 948, endPoint y: 270, distance: 78.5
click at [948, 277] on p "Richard advised that he and her whānau are in need of some kai support. I have …" at bounding box center [997, 312] width 302 height 70
drag, startPoint x: 913, startPoint y: 287, endPoint x: 899, endPoint y: 284, distance: 14.4
click at [899, 284] on p "Richard advised that he is in need of some kai support. I have encouraged her t…" at bounding box center [997, 312] width 302 height 70
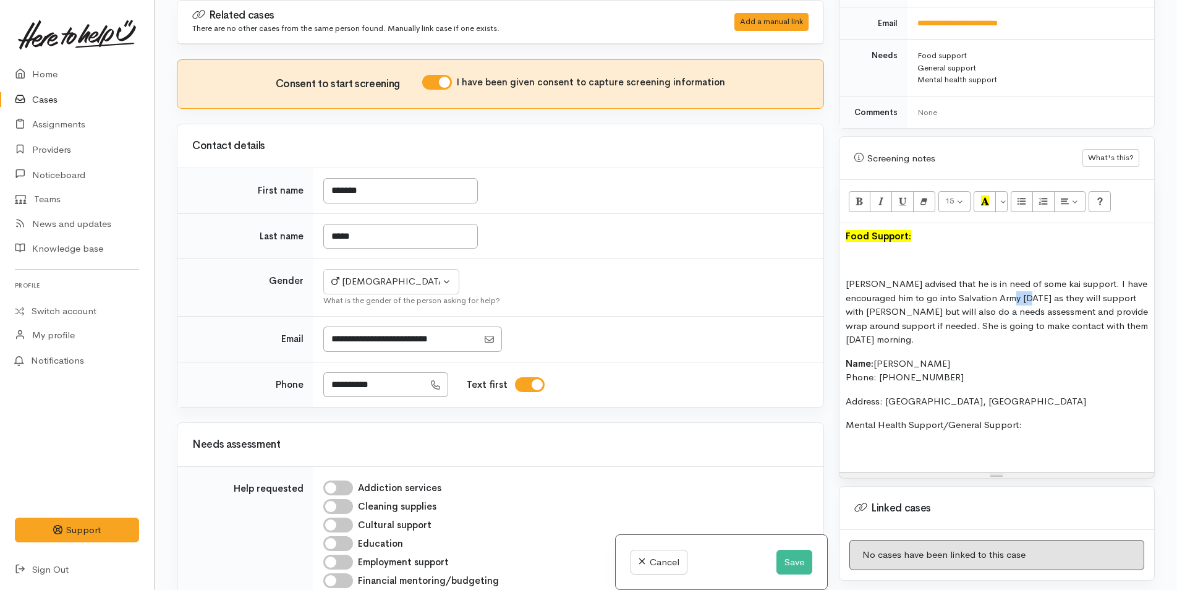
drag, startPoint x: 1061, startPoint y: 286, endPoint x: 1041, endPoint y: 286, distance: 19.8
click at [1041, 286] on p "Richard advised that he is in need of some kai support. I have encouraged him t…" at bounding box center [997, 312] width 302 height 70
drag, startPoint x: 909, startPoint y: 324, endPoint x: 912, endPoint y: 307, distance: 17.6
click at [926, 310] on p "Richard advised that he is in need of some kai support. I have encouraged him t…" at bounding box center [997, 312] width 302 height 70
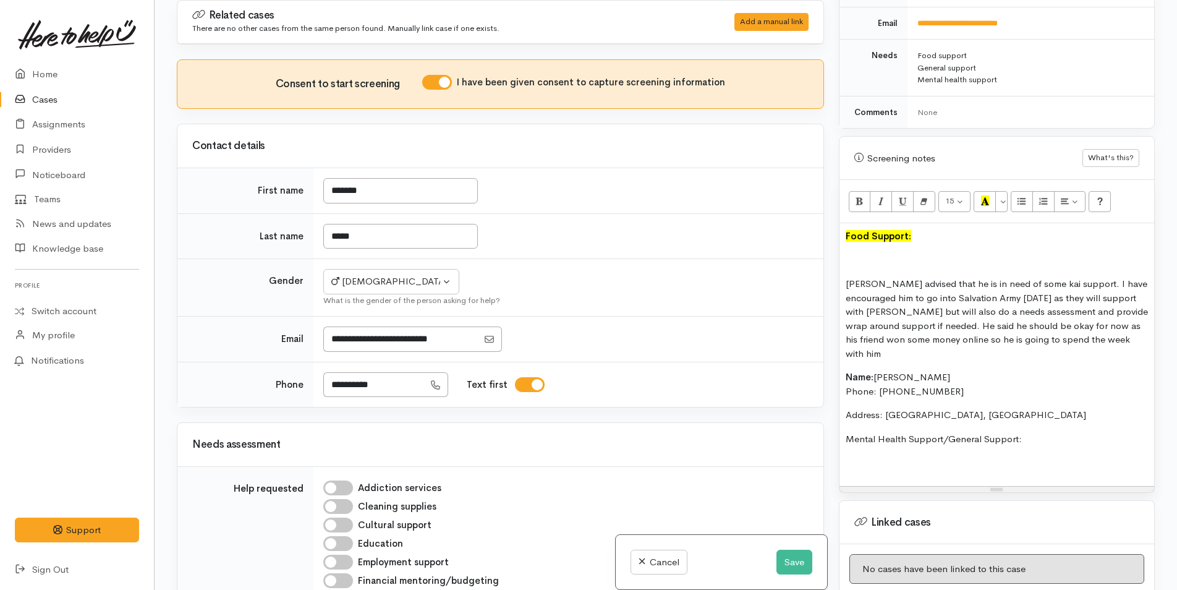
click at [854, 253] on p at bounding box center [997, 260] width 302 height 14
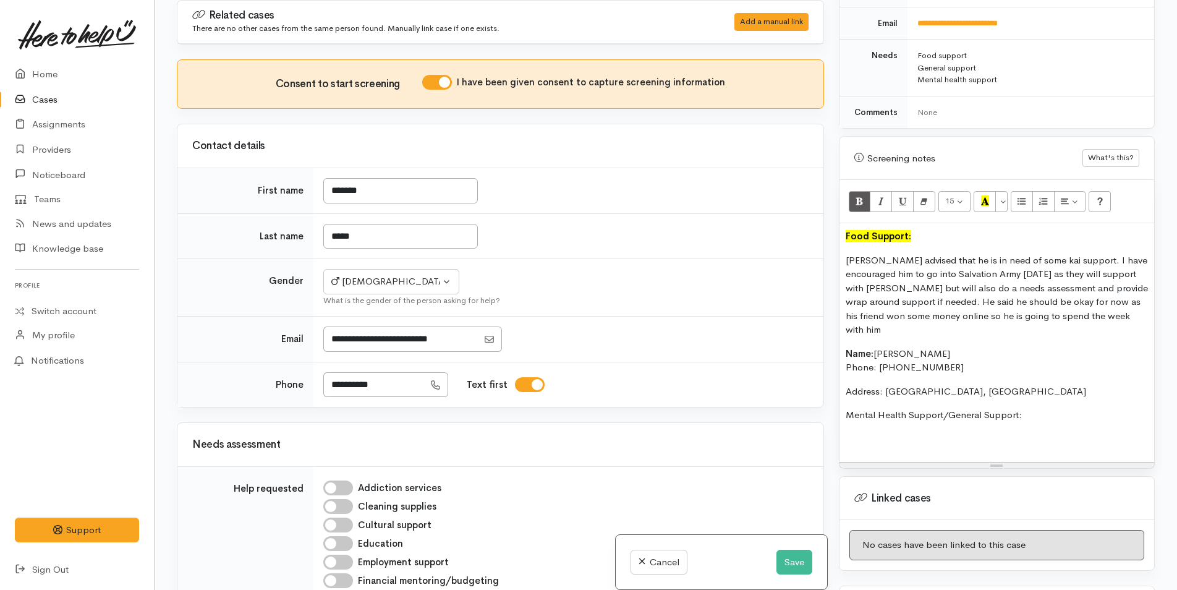
drag, startPoint x: 1032, startPoint y: 390, endPoint x: 842, endPoint y: 389, distance: 189.7
click at [842, 389] on div "Food Support: Richard advised that he is in need of some kai support. I have en…" at bounding box center [996, 342] width 315 height 239
click at [861, 195] on icon "Bold (CTRL+B)" at bounding box center [859, 200] width 8 height 11
click at [992, 191] on button "Recent Color" at bounding box center [984, 201] width 22 height 21
click at [854, 432] on p at bounding box center [997, 439] width 302 height 14
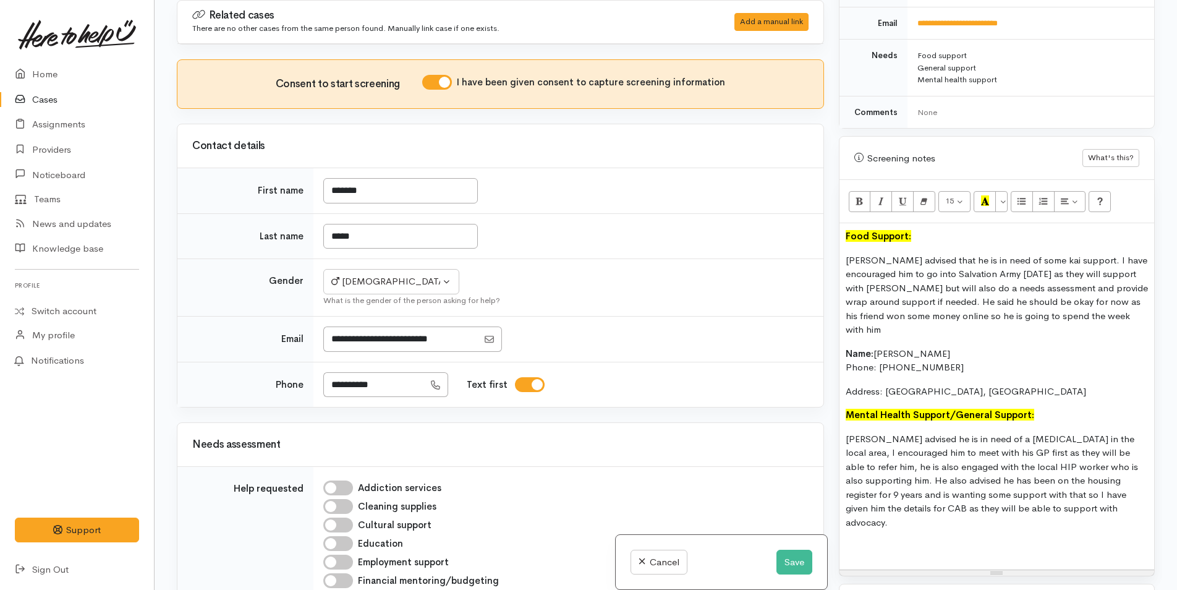
click at [883, 539] on p at bounding box center [997, 546] width 302 height 14
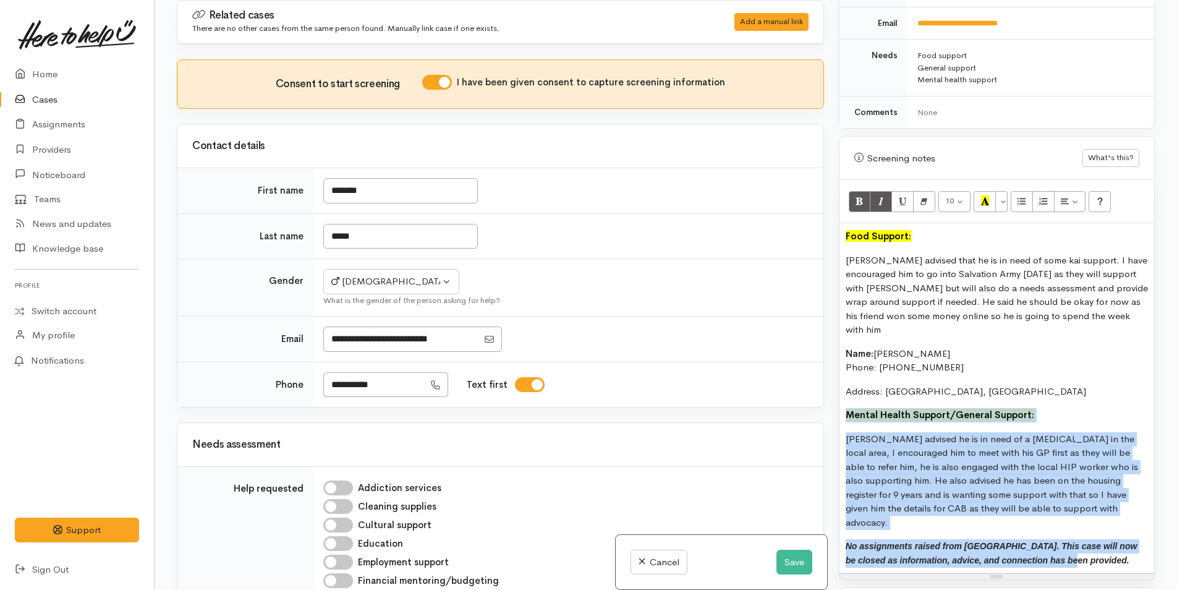
drag, startPoint x: 1048, startPoint y: 517, endPoint x: 842, endPoint y: 394, distance: 240.3
click at [842, 394] on div "Food Support: Richard advised that he is in need of some kai support. I have en…" at bounding box center [996, 398] width 315 height 350
copy div "Mental Health Support/General Support: Richard advised he is in need of a psych…"
click at [789, 561] on button "Save" at bounding box center [794, 561] width 36 height 25
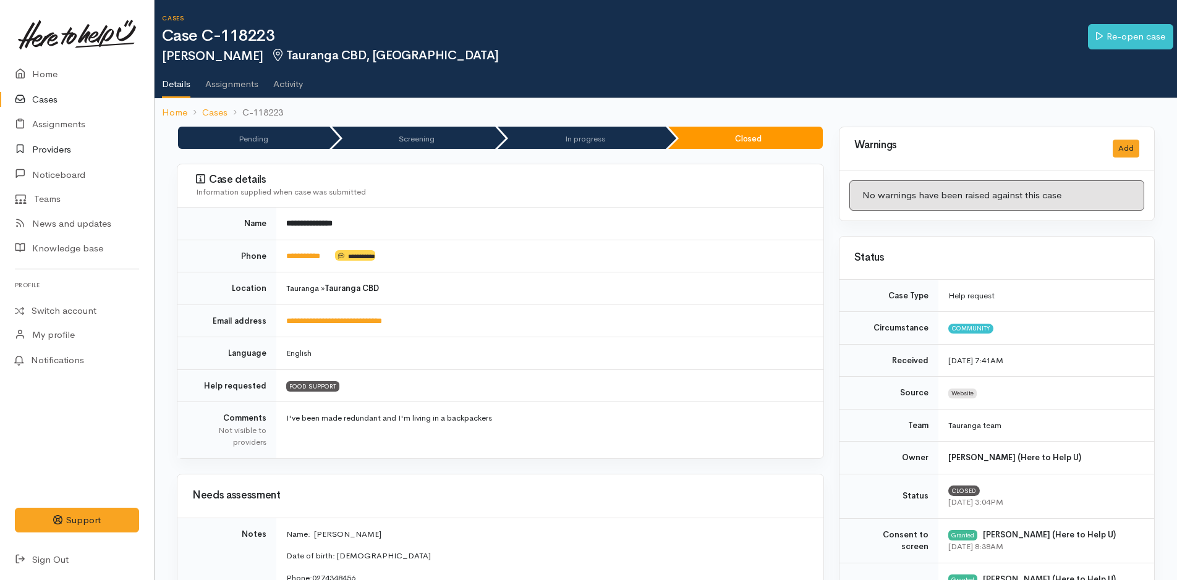
scroll to position [803, 0]
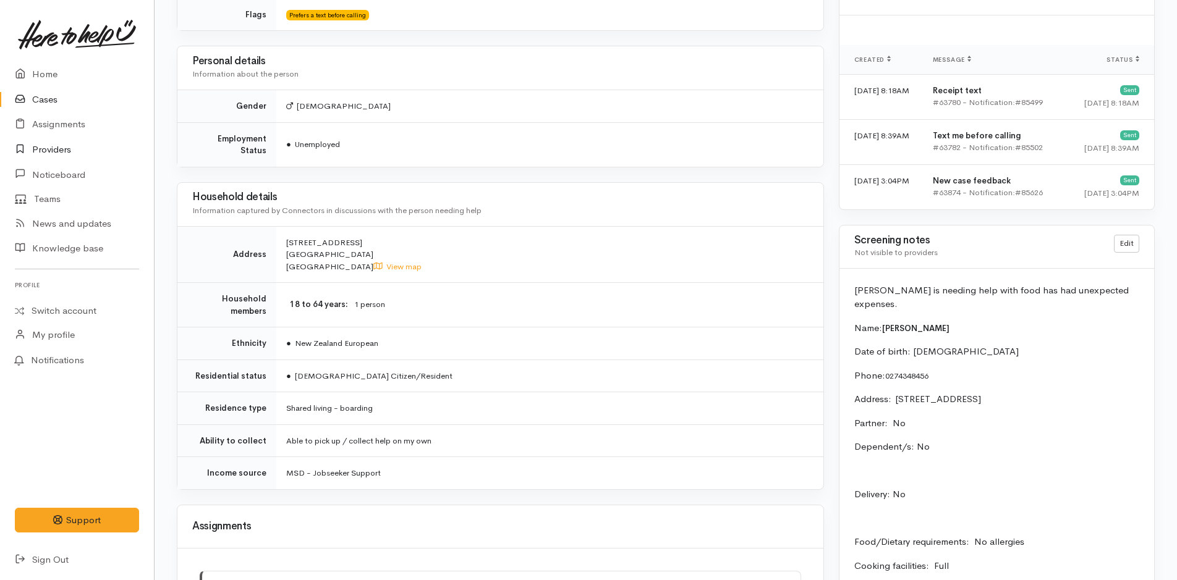
click at [60, 151] on link "Providers" at bounding box center [77, 149] width 154 height 25
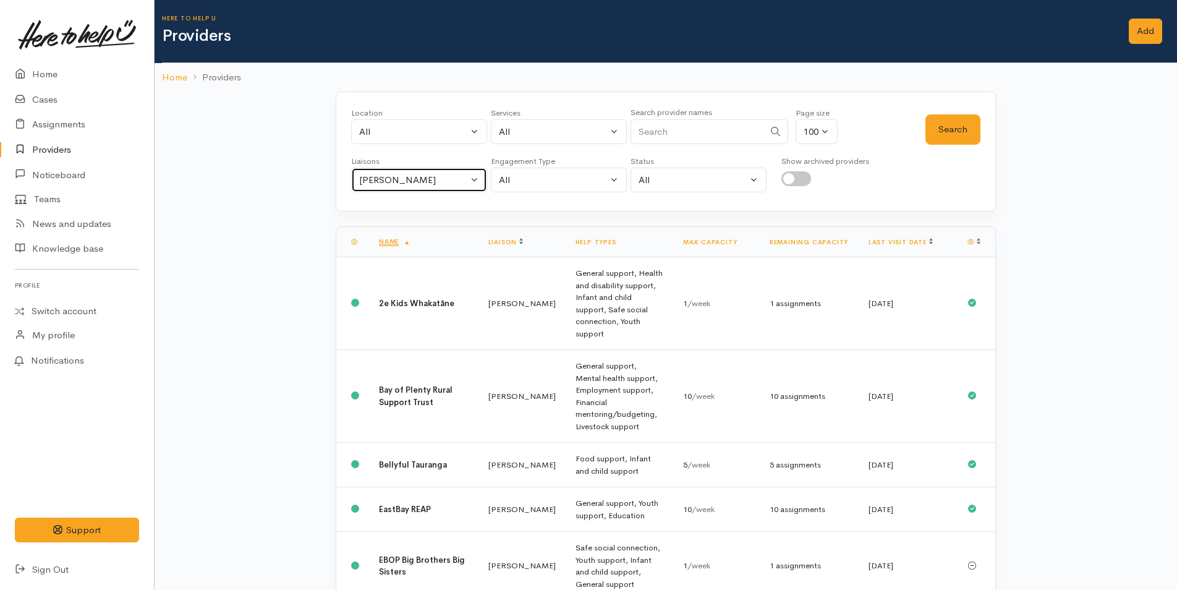
click at [438, 180] on div "[PERSON_NAME]" at bounding box center [413, 180] width 109 height 14
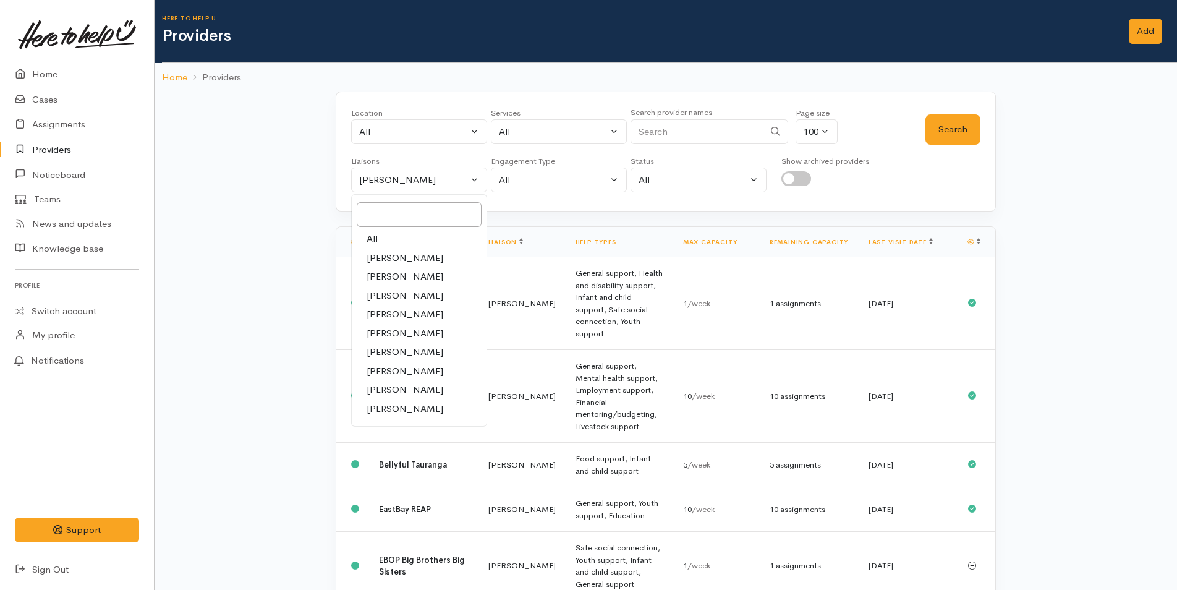
click at [402, 235] on link "All" at bounding box center [419, 238] width 135 height 19
select select "null"
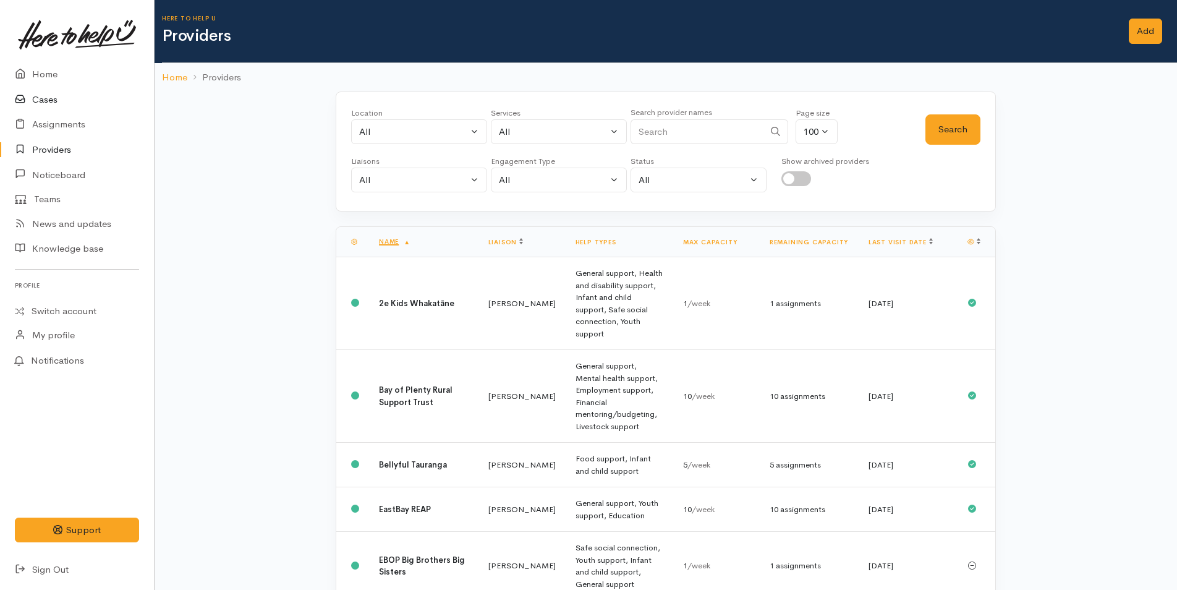
click at [26, 96] on icon at bounding box center [23, 99] width 17 height 15
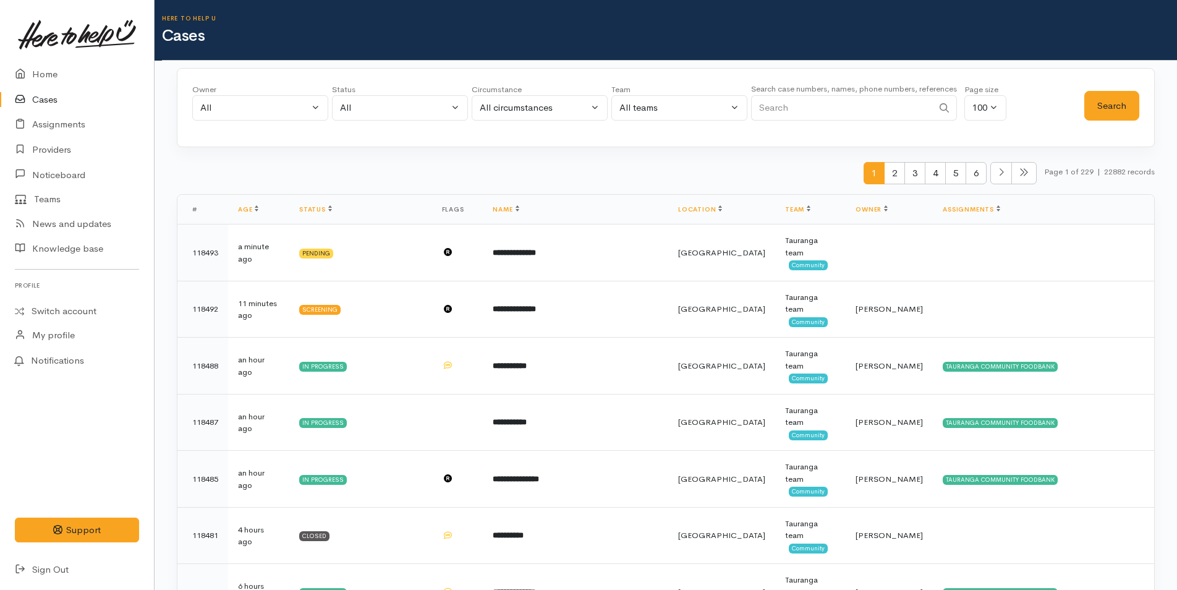
click at [889, 103] on input "Search" at bounding box center [842, 107] width 182 height 25
click at [722, 209] on link "Location" at bounding box center [700, 209] width 44 height 8
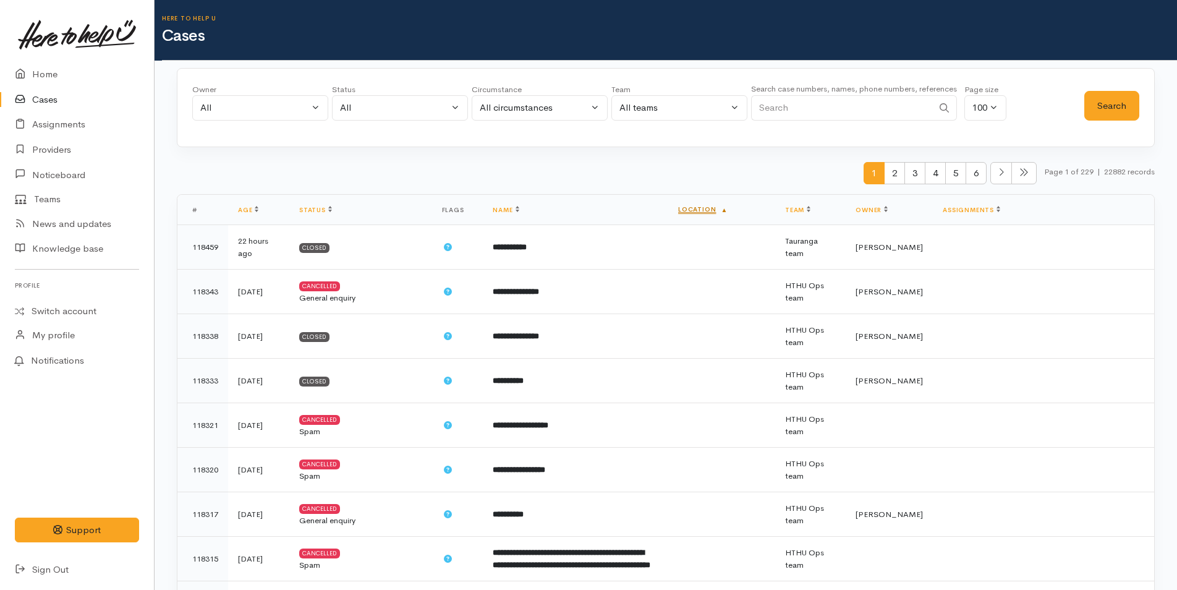
click at [727, 209] on link "Location" at bounding box center [702, 209] width 49 height 8
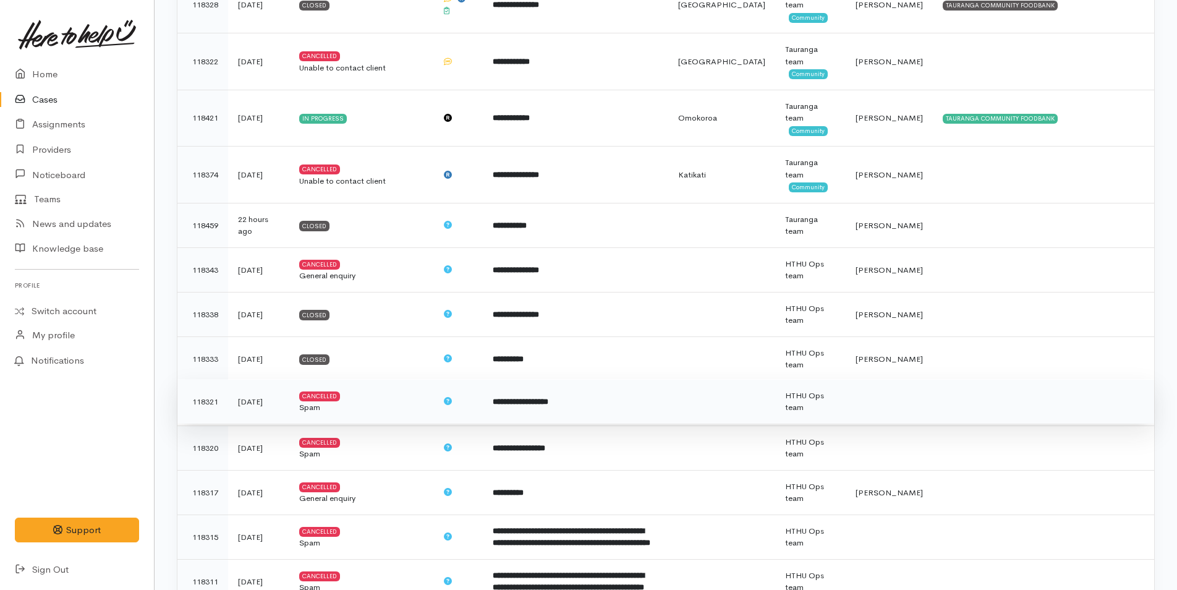
scroll to position [5230, 0]
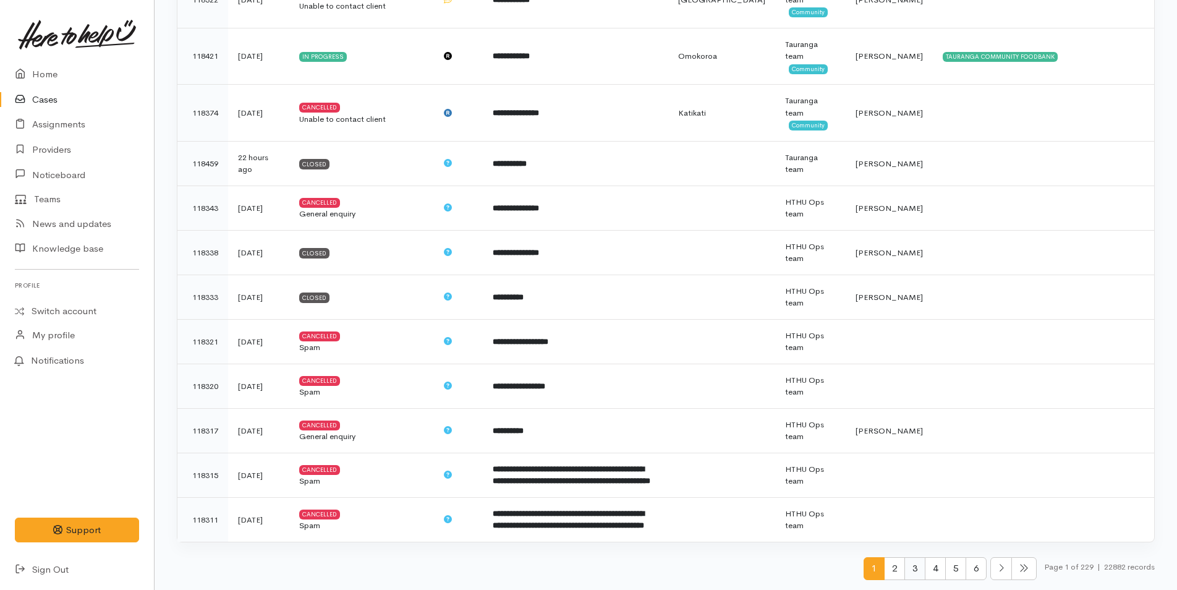
click at [916, 568] on span "3" at bounding box center [914, 568] width 21 height 23
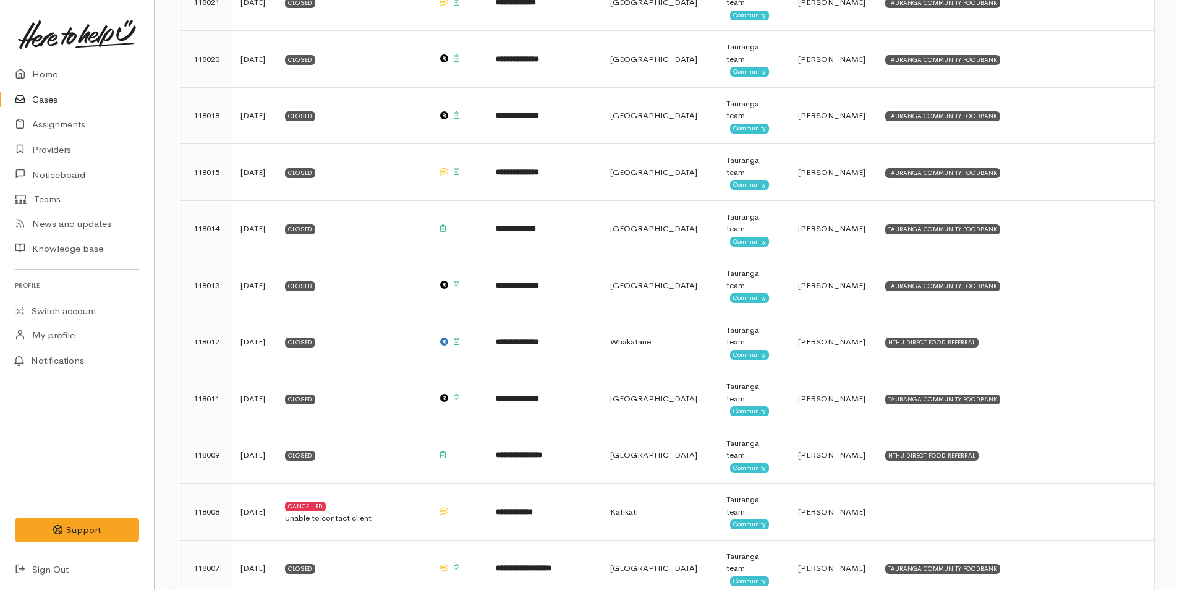
scroll to position [3956, 0]
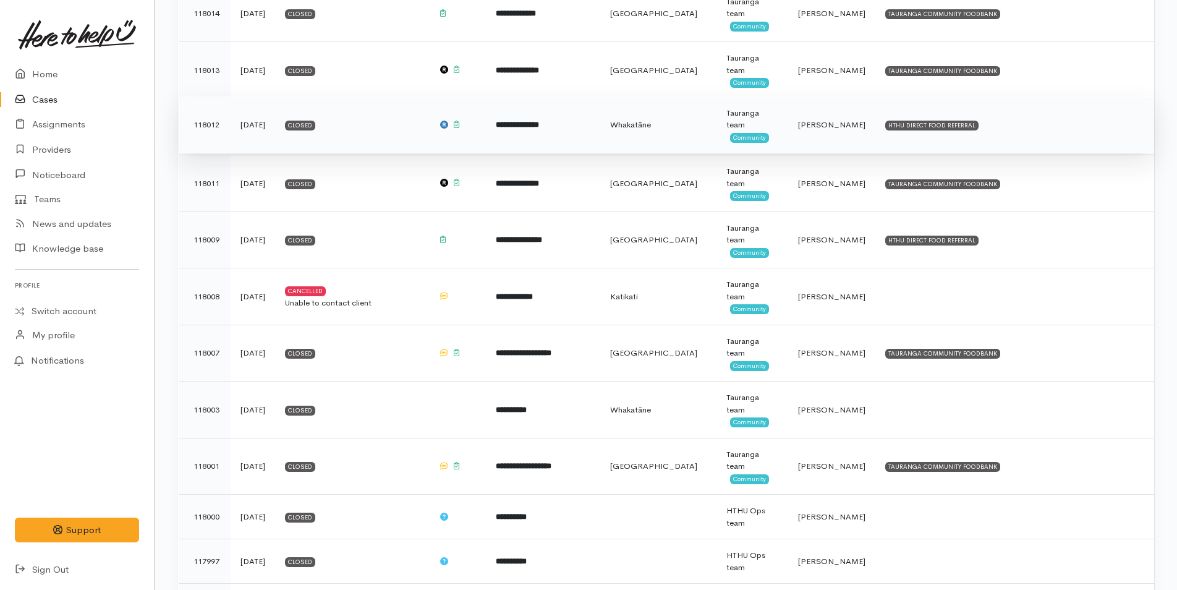
click at [651, 129] on span "Whakatāne" at bounding box center [630, 124] width 41 height 11
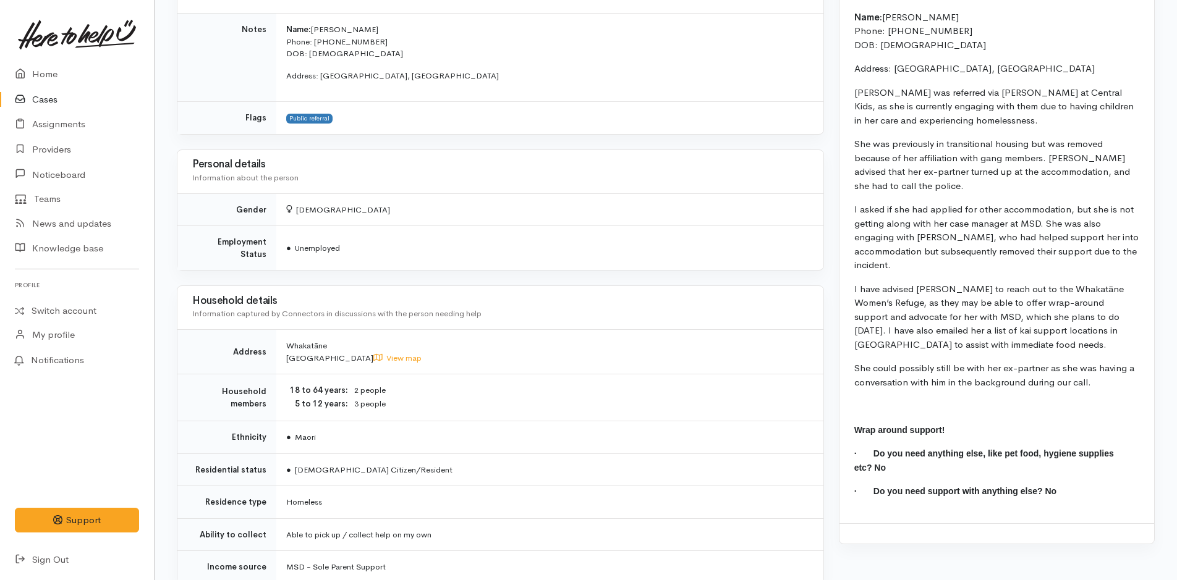
scroll to position [803, 0]
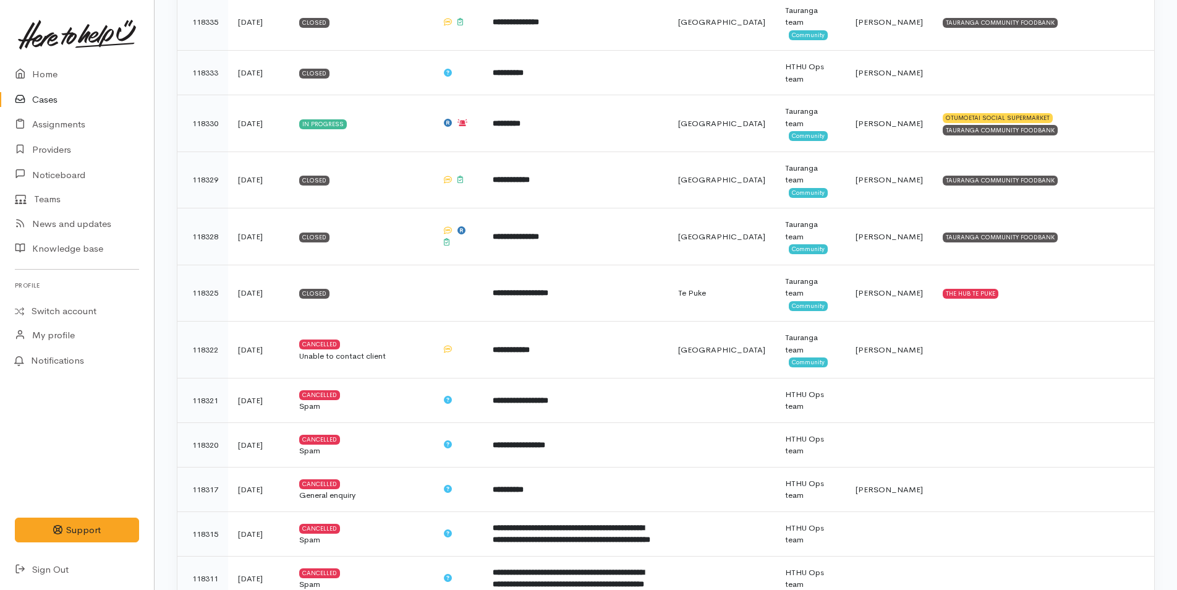
scroll to position [5229, 0]
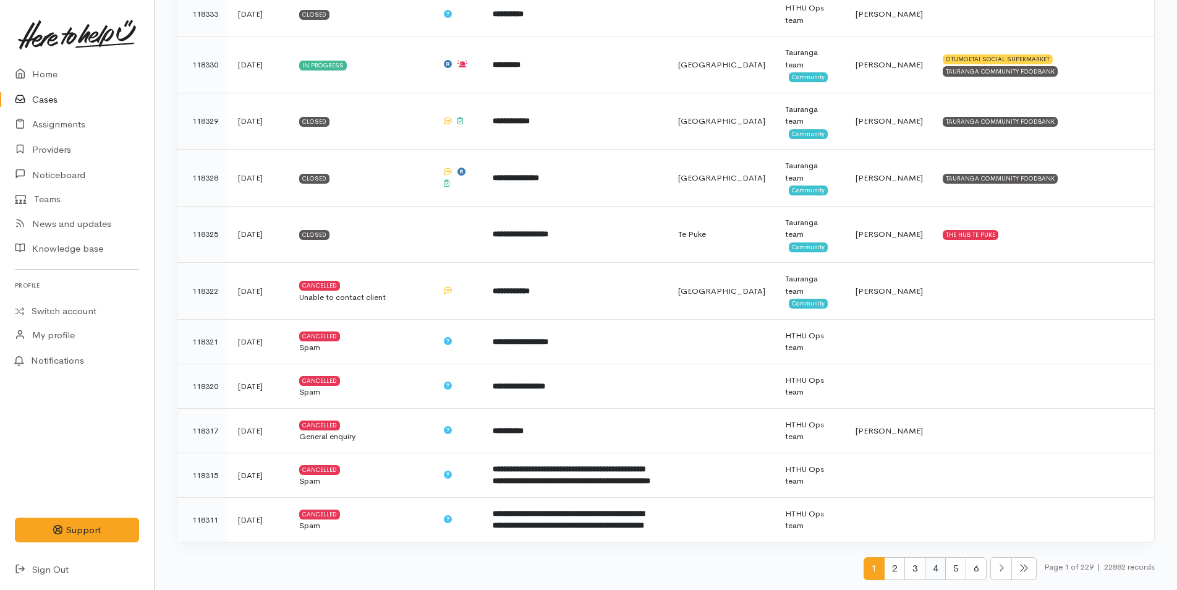
click at [928, 572] on span "4" at bounding box center [935, 568] width 21 height 23
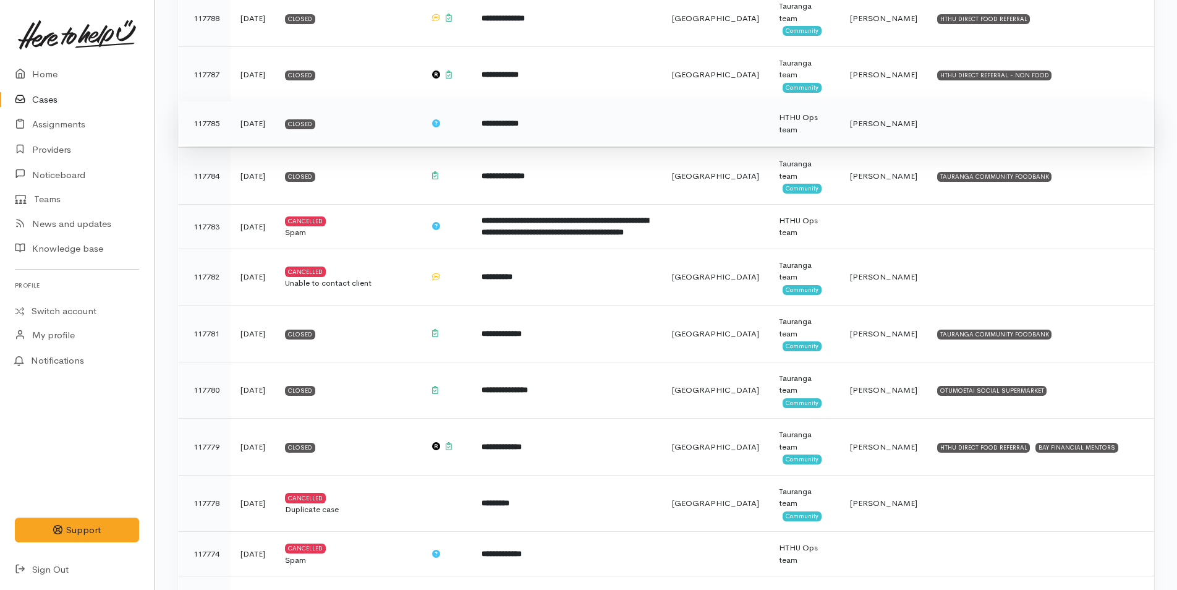
scroll to position [5254, 0]
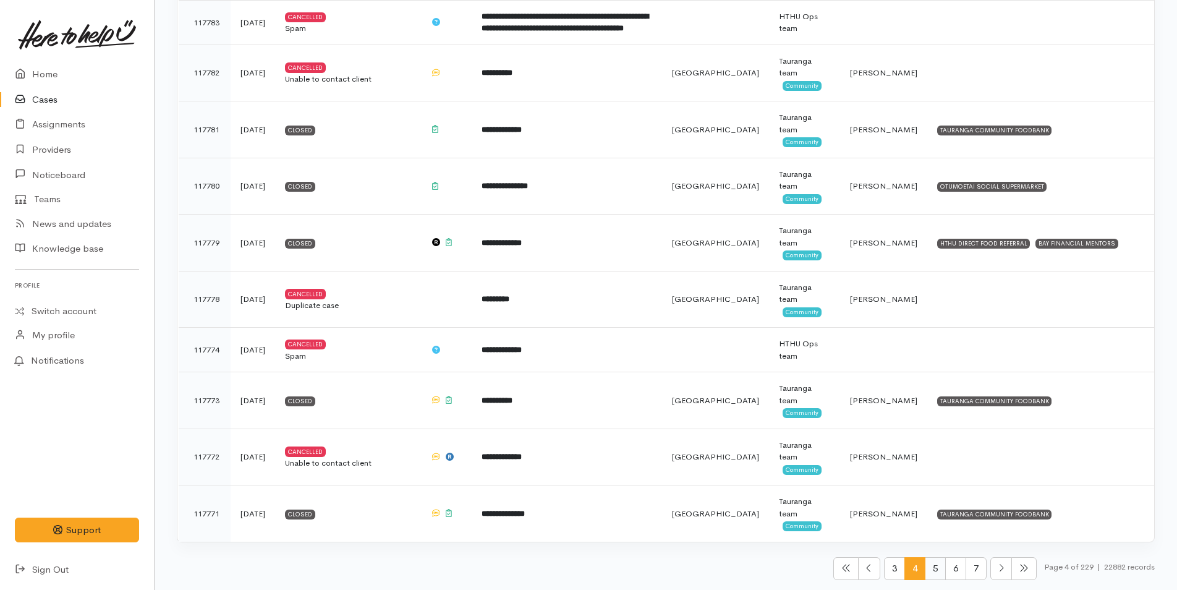
click at [927, 563] on span "5" at bounding box center [935, 568] width 21 height 23
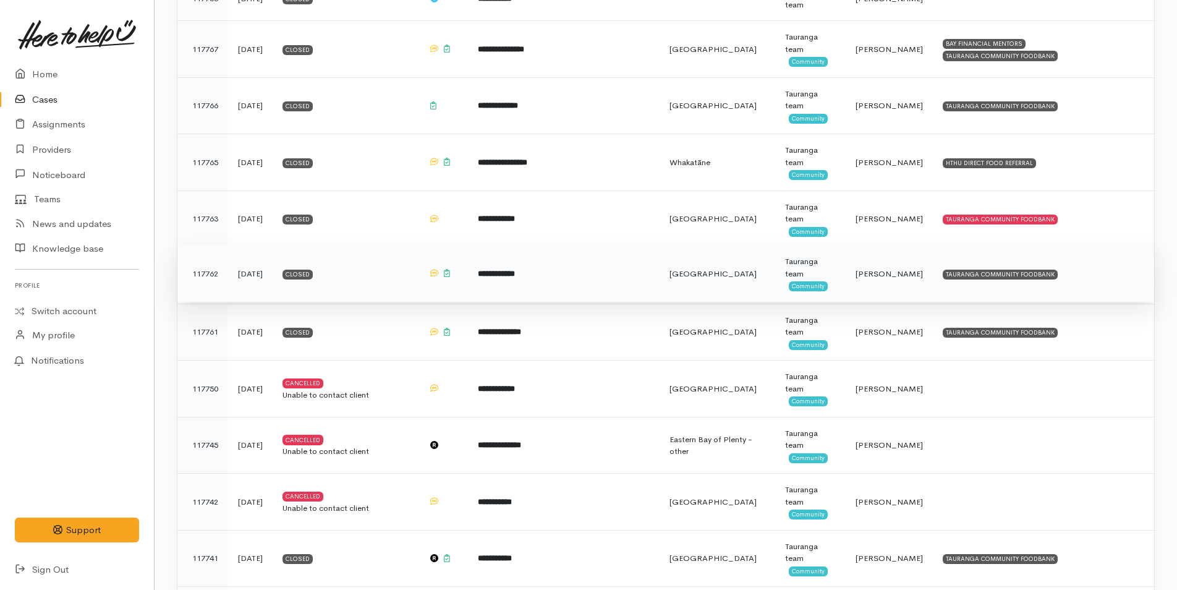
scroll to position [247, 0]
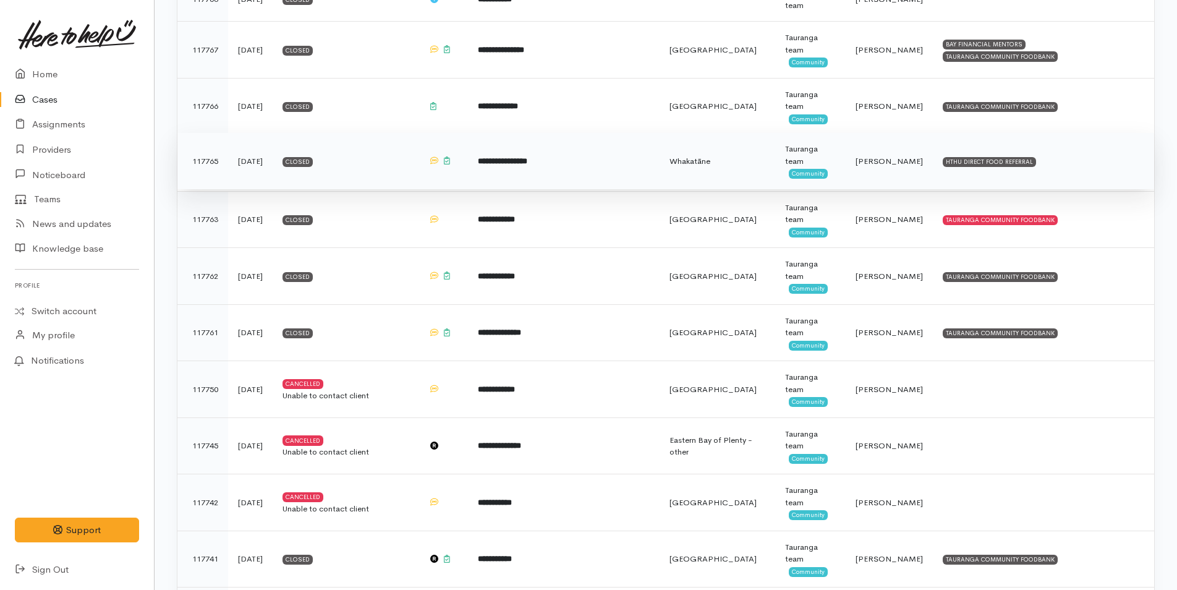
click at [708, 164] on td "Whakatāne" at bounding box center [717, 161] width 116 height 57
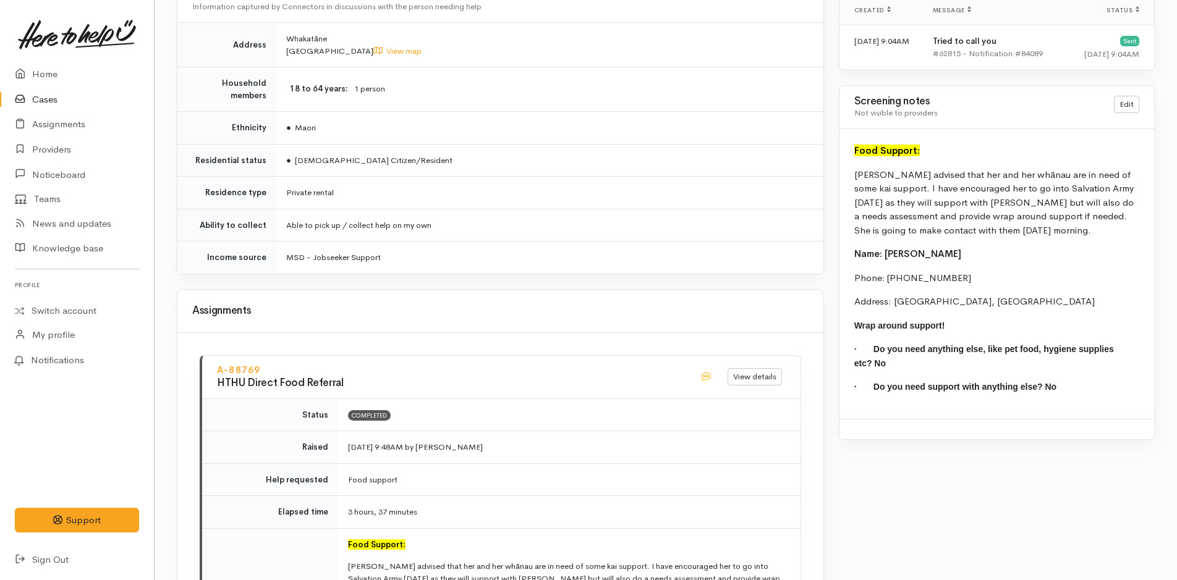
scroll to position [742, 0]
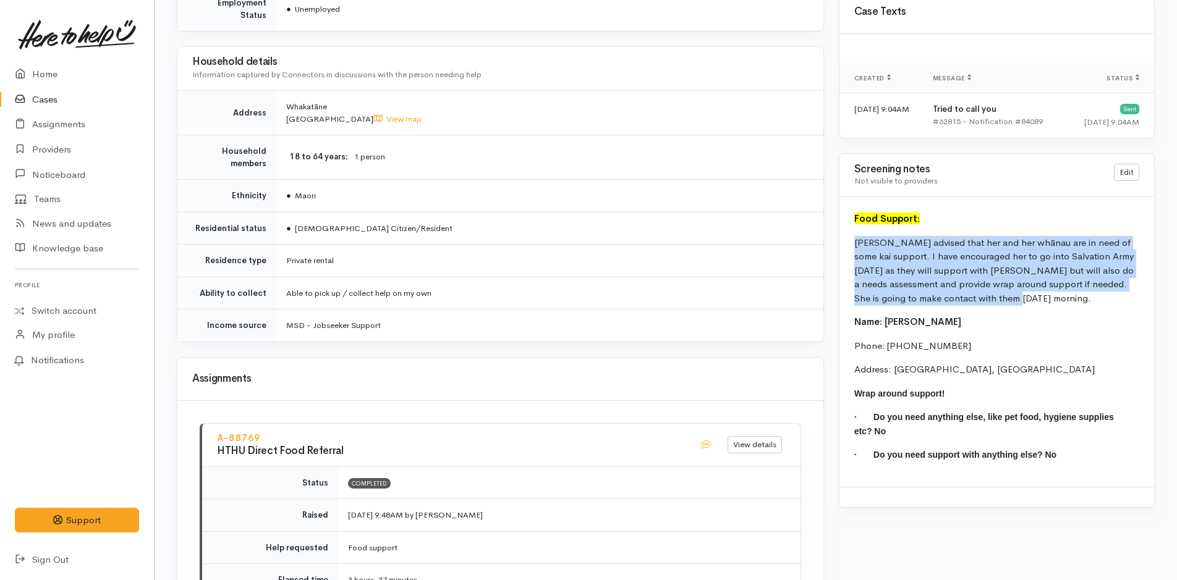
drag, startPoint x: 1020, startPoint y: 297, endPoint x: 845, endPoint y: 237, distance: 185.7
click at [845, 237] on div "Food Support: [PERSON_NAME] advised that her and her whānau are in need of some…" at bounding box center [996, 342] width 315 height 290
copy p "[PERSON_NAME] advised that her and her whānau are in need of some kai support. …"
drag, startPoint x: 37, startPoint y: 53, endPoint x: 83, endPoint y: 112, distance: 74.8
click at [37, 53] on link at bounding box center [77, 34] width 124 height 54
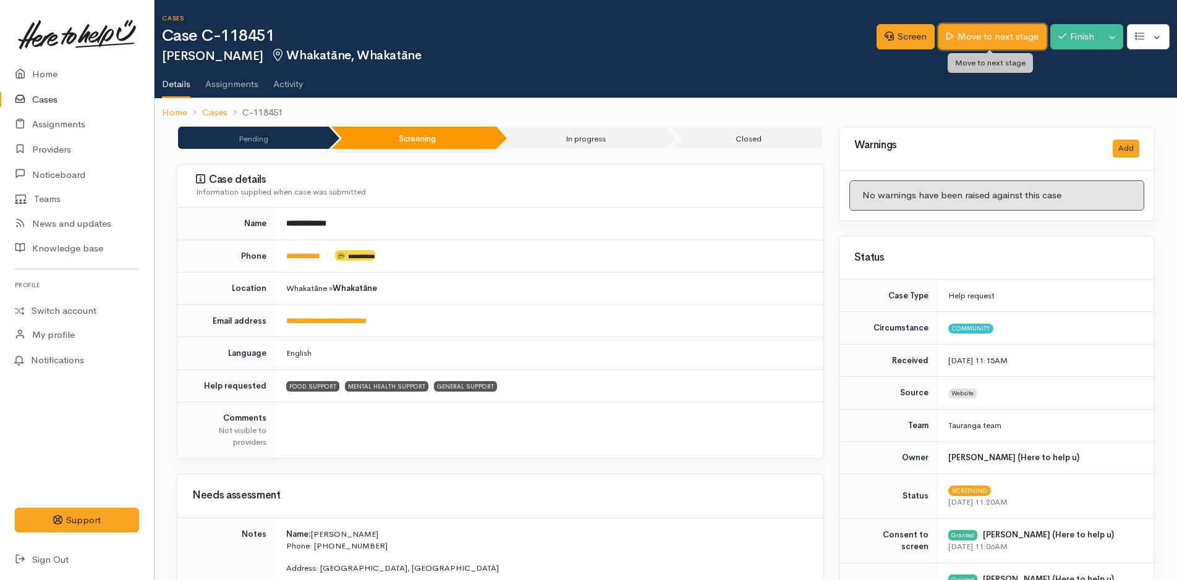
click at [947, 38] on icon at bounding box center [949, 36] width 7 height 8
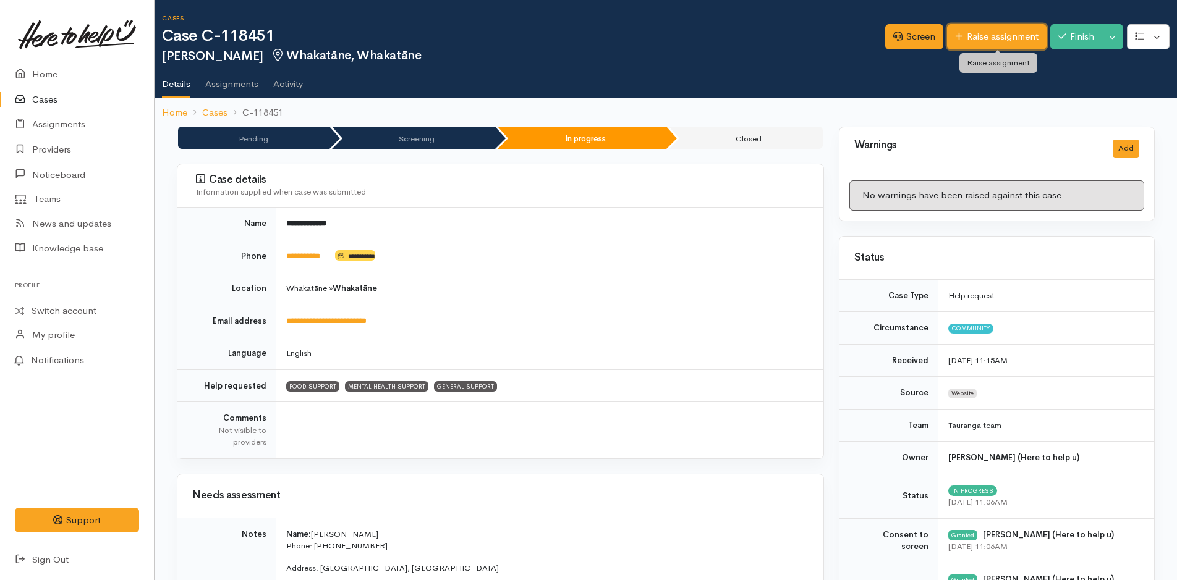
click at [955, 38] on icon at bounding box center [959, 36] width 8 height 9
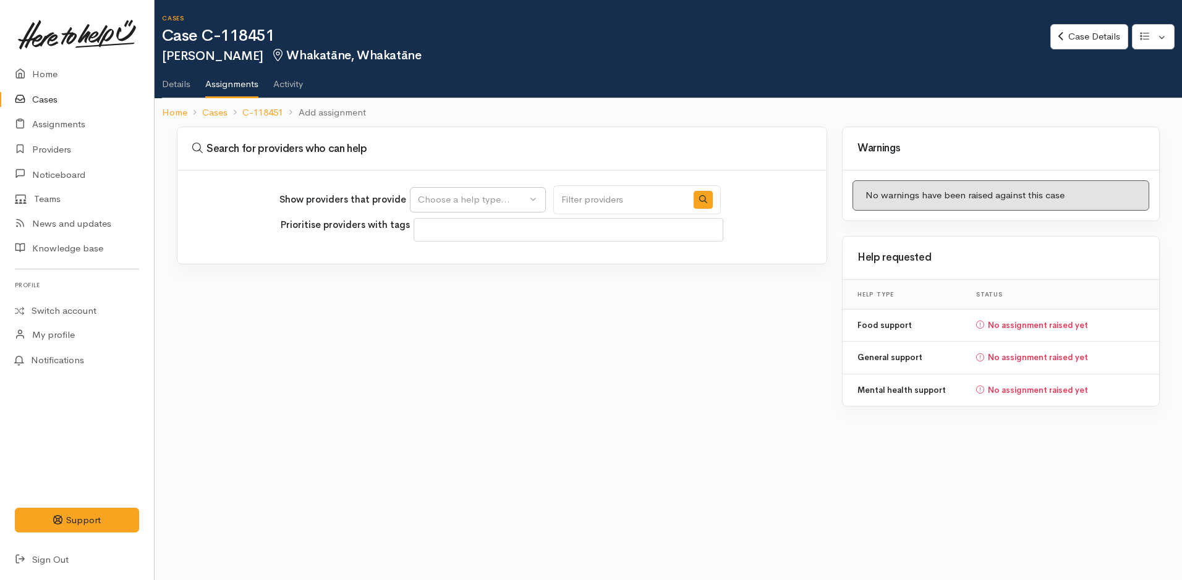
select select
click at [465, 206] on div "Choose a help type..." at bounding box center [472, 200] width 109 height 14
click at [447, 276] on span "Mental health support" at bounding box center [472, 278] width 95 height 14
select select "5"
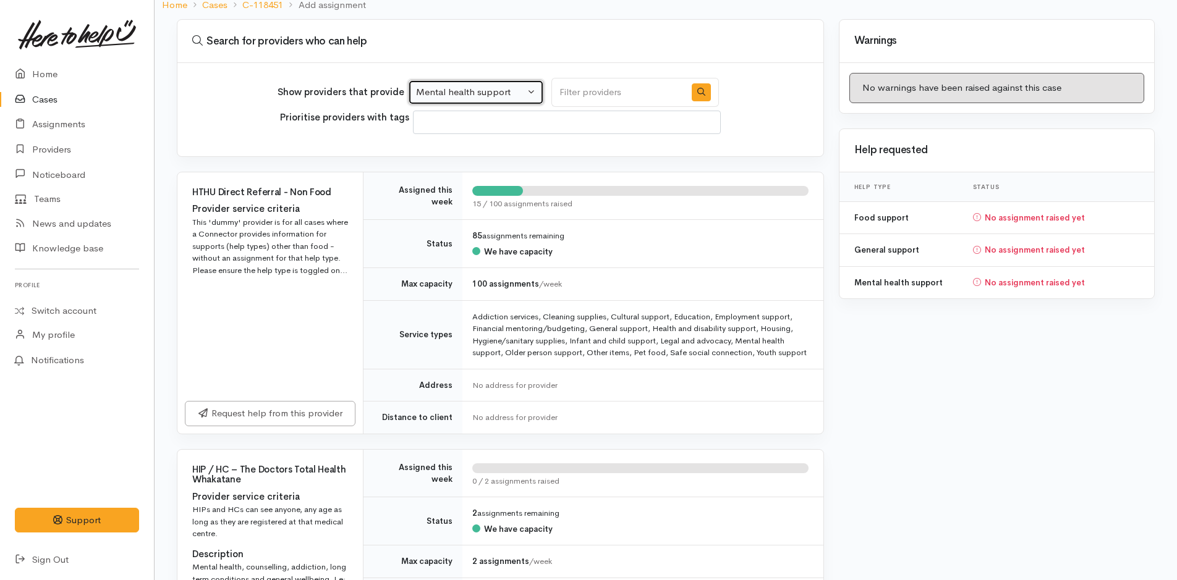
scroll to position [247, 0]
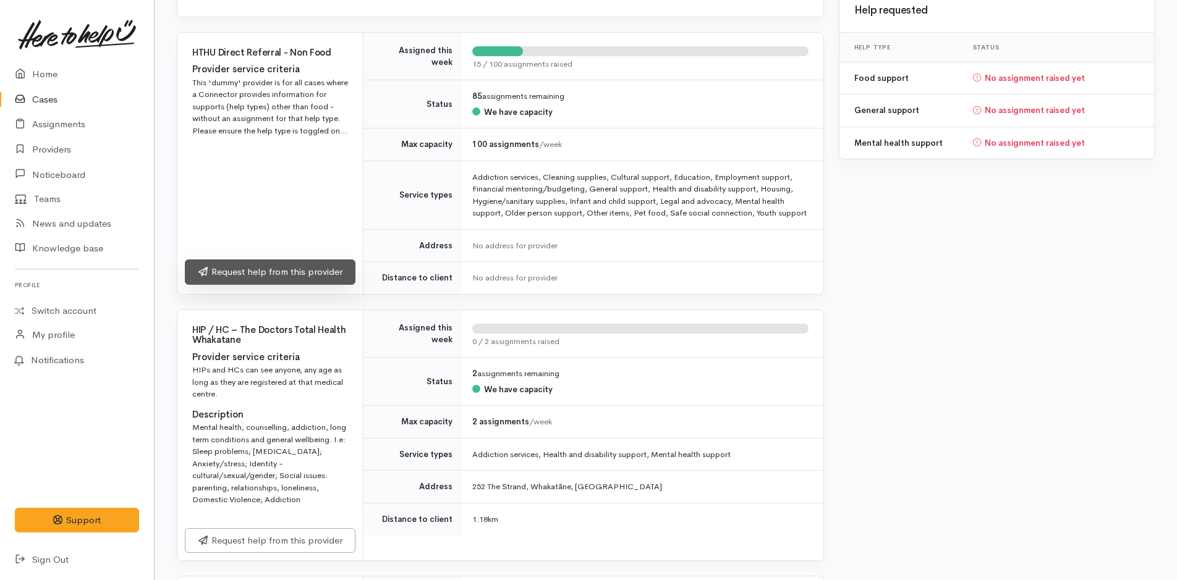
click at [271, 270] on link "Request help from this provider" at bounding box center [270, 272] width 171 height 25
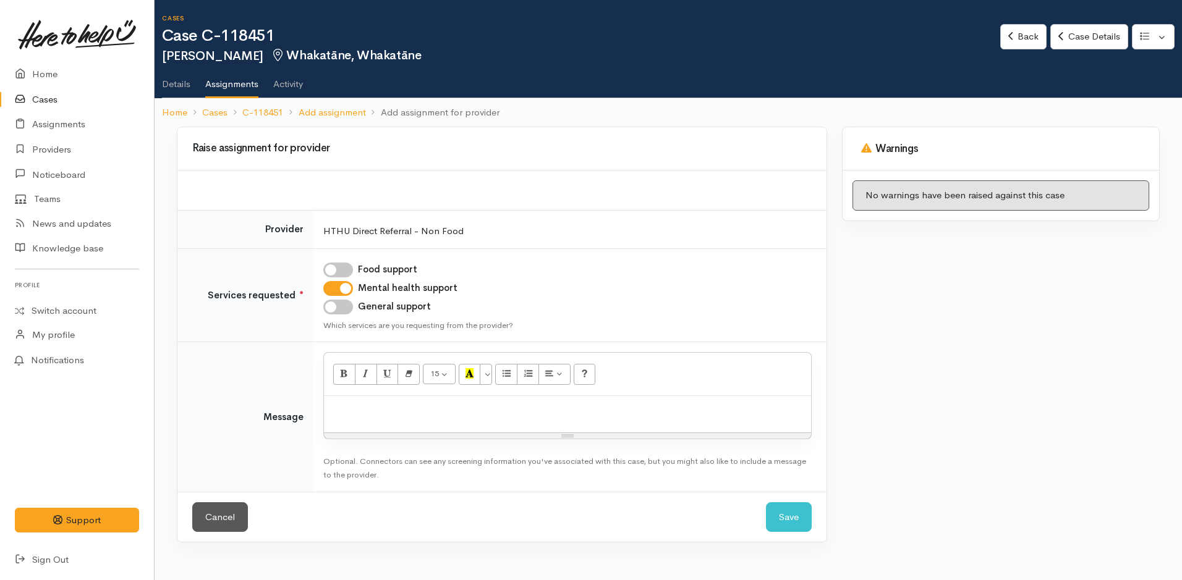
click at [337, 304] on input "General support" at bounding box center [338, 307] width 30 height 15
checkbox input "true"
click at [456, 412] on p at bounding box center [567, 409] width 475 height 14
paste div
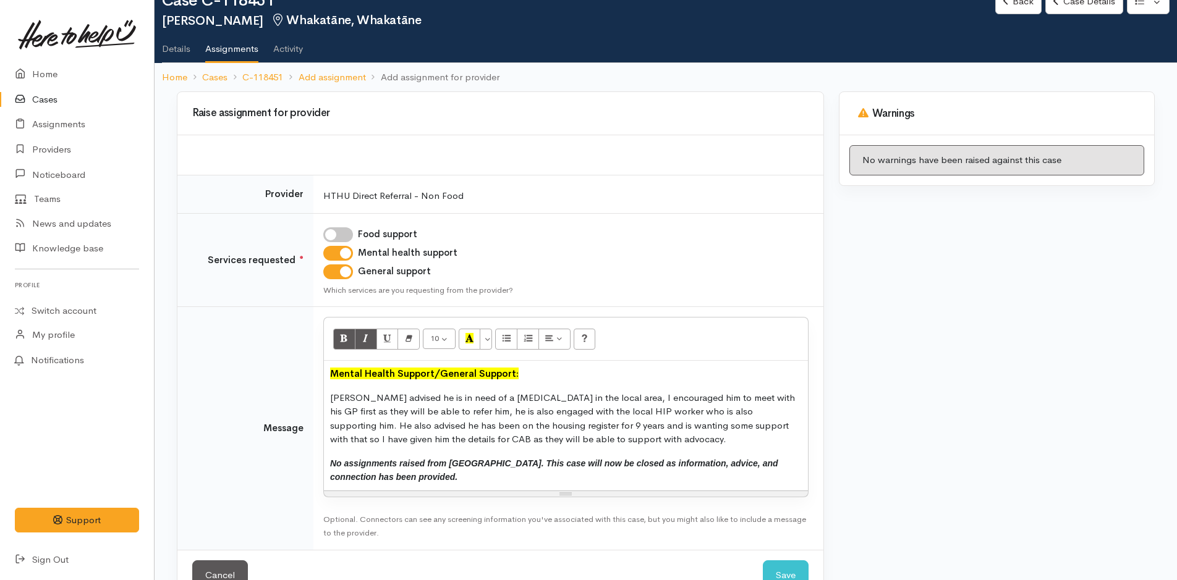
scroll to position [70, 0]
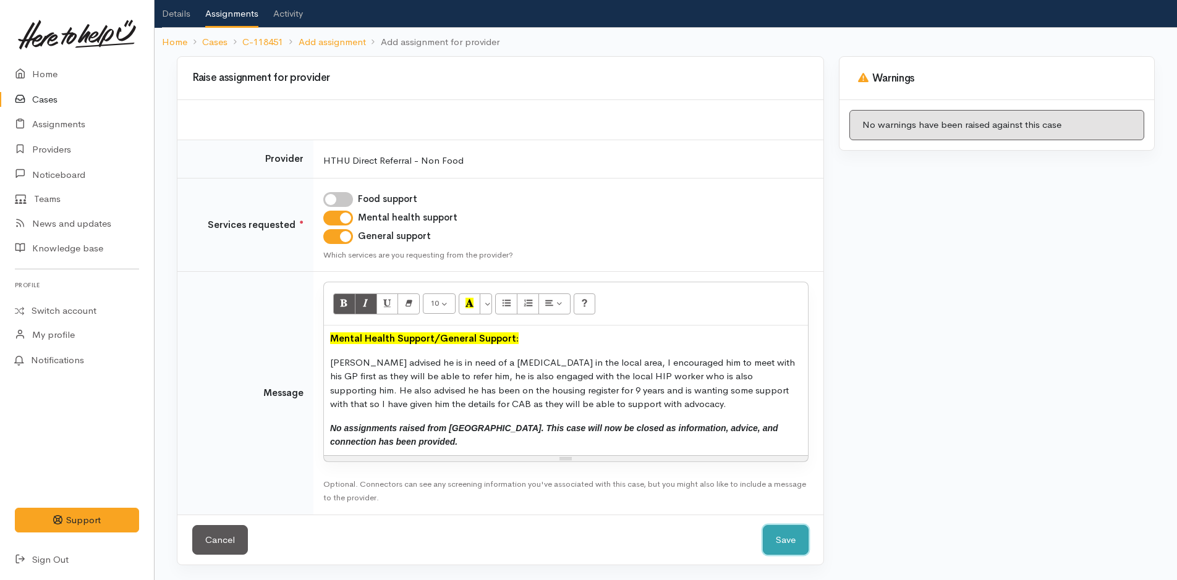
click at [767, 538] on button "Save" at bounding box center [786, 540] width 46 height 30
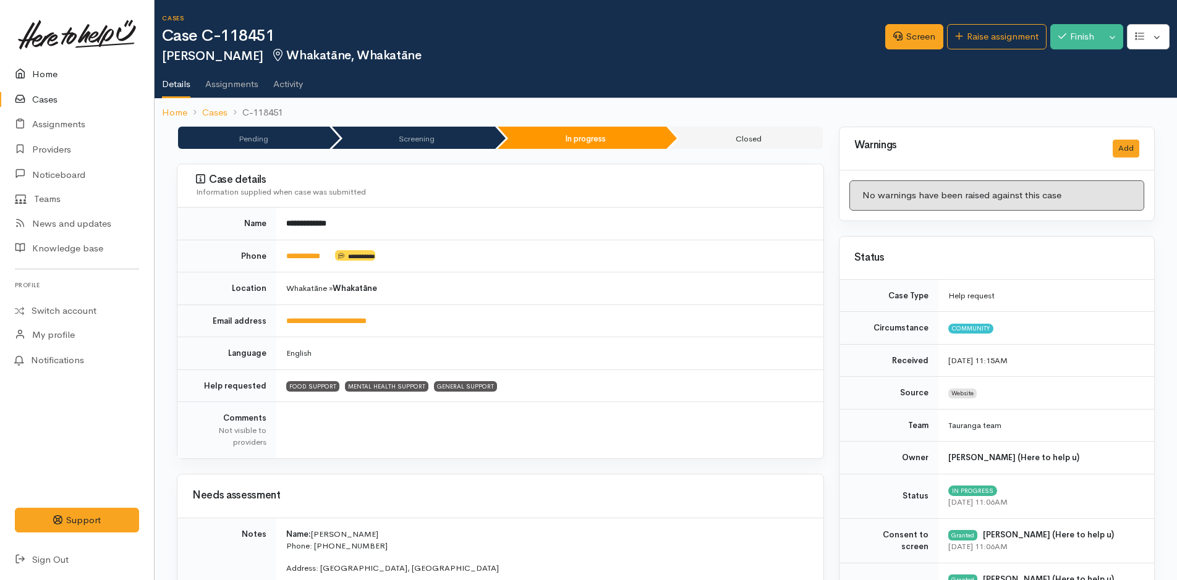
click at [48, 78] on link "Home" at bounding box center [77, 74] width 154 height 25
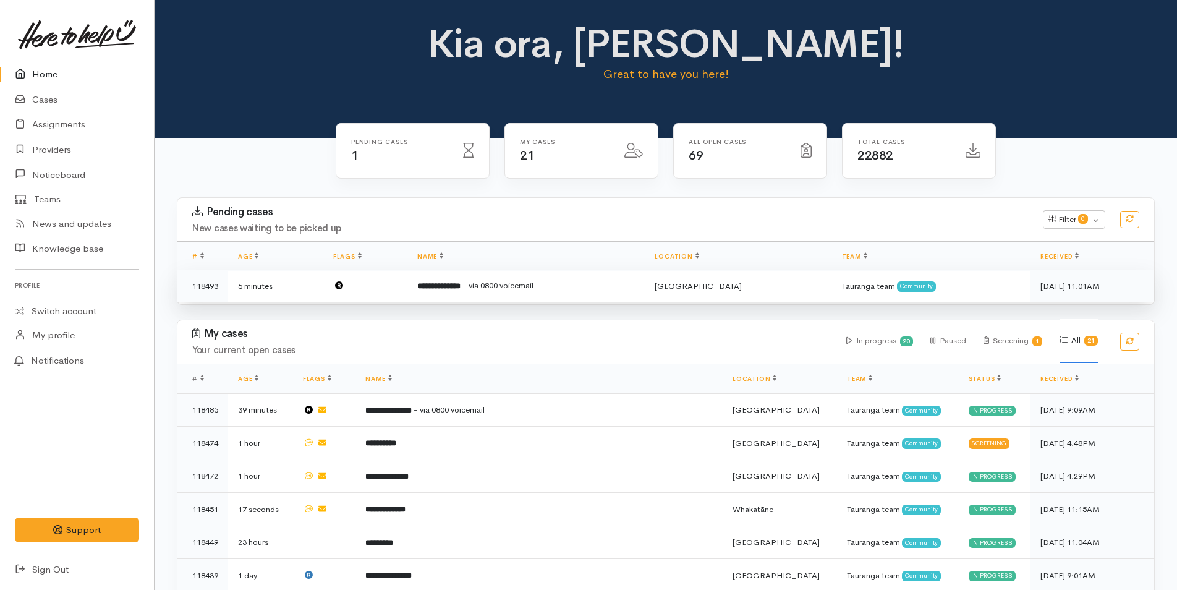
click at [423, 284] on td "**********" at bounding box center [525, 285] width 237 height 33
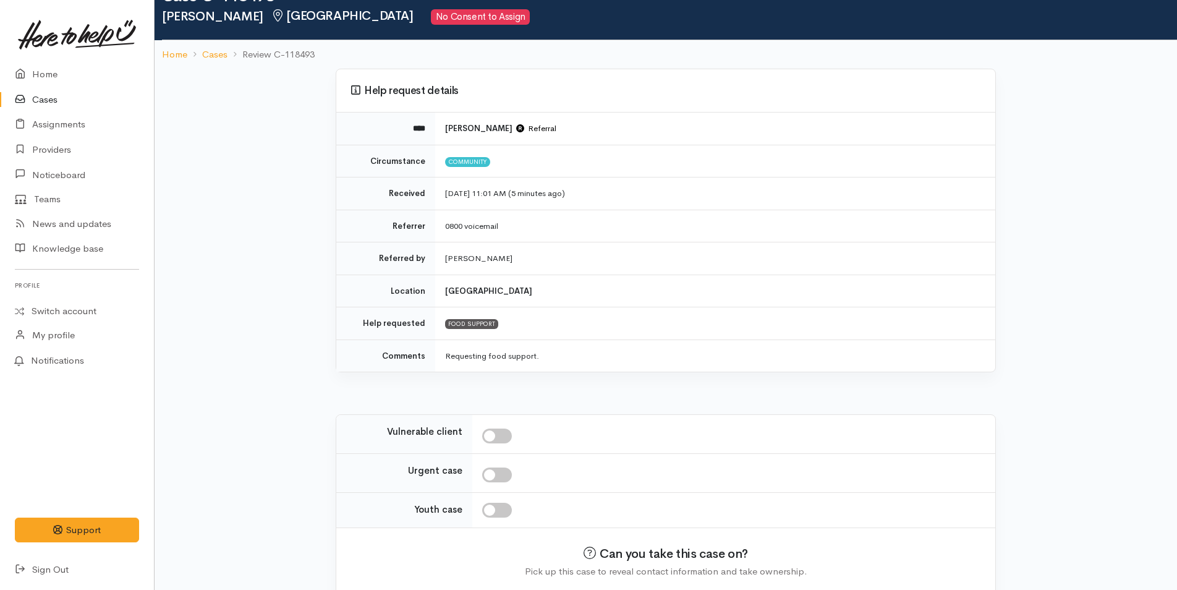
scroll to position [91, 0]
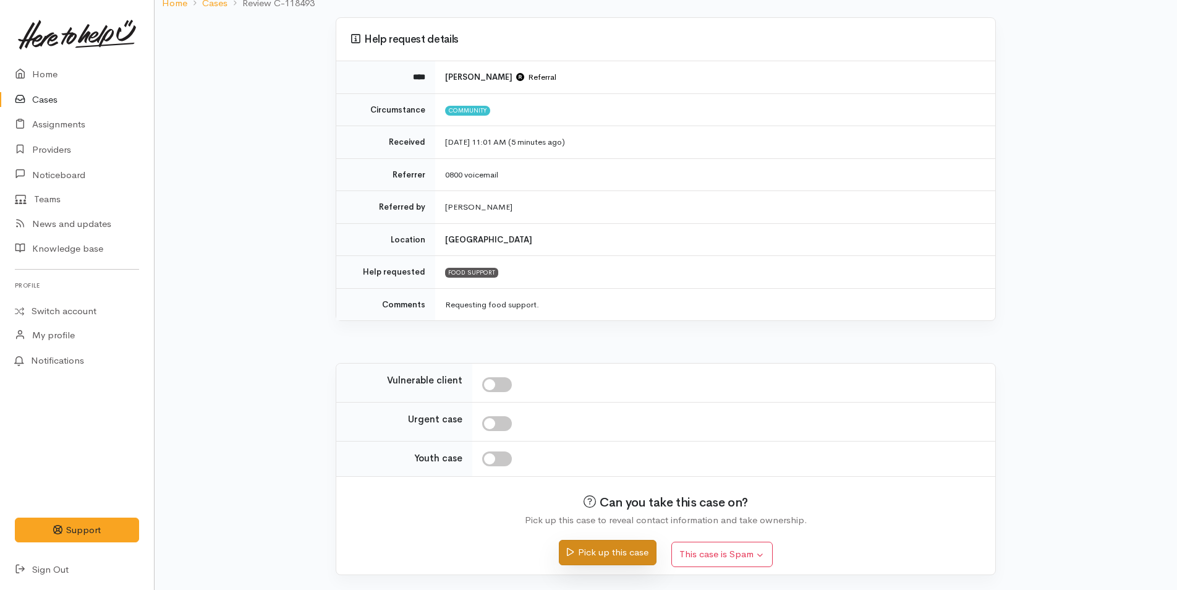
click at [630, 477] on td at bounding box center [733, 458] width 523 height 35
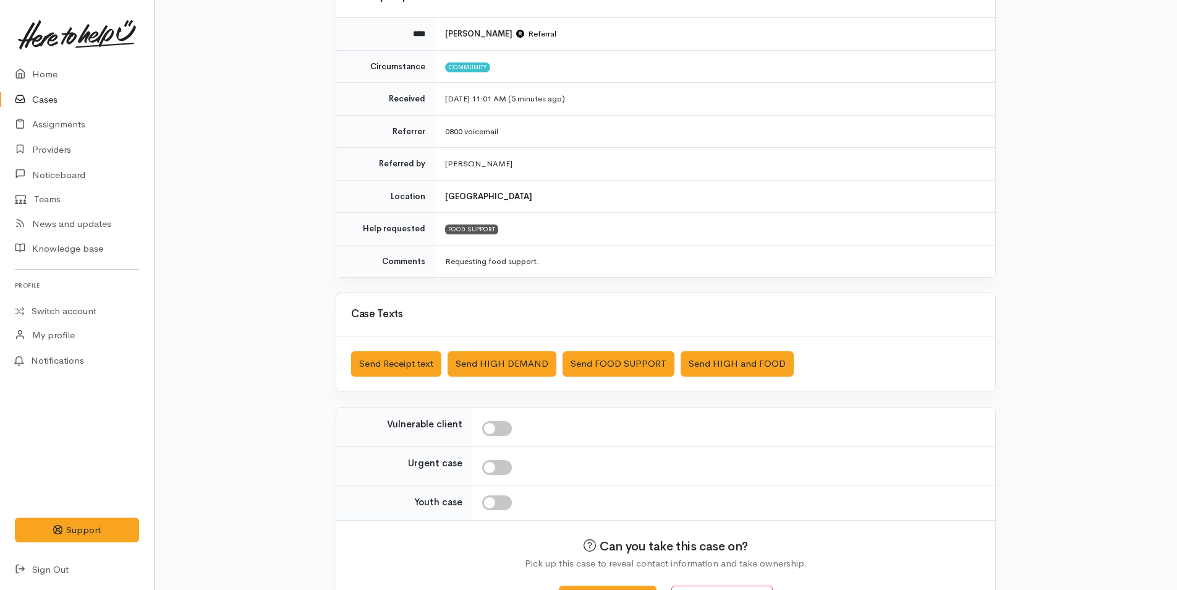
scroll to position [177, 0]
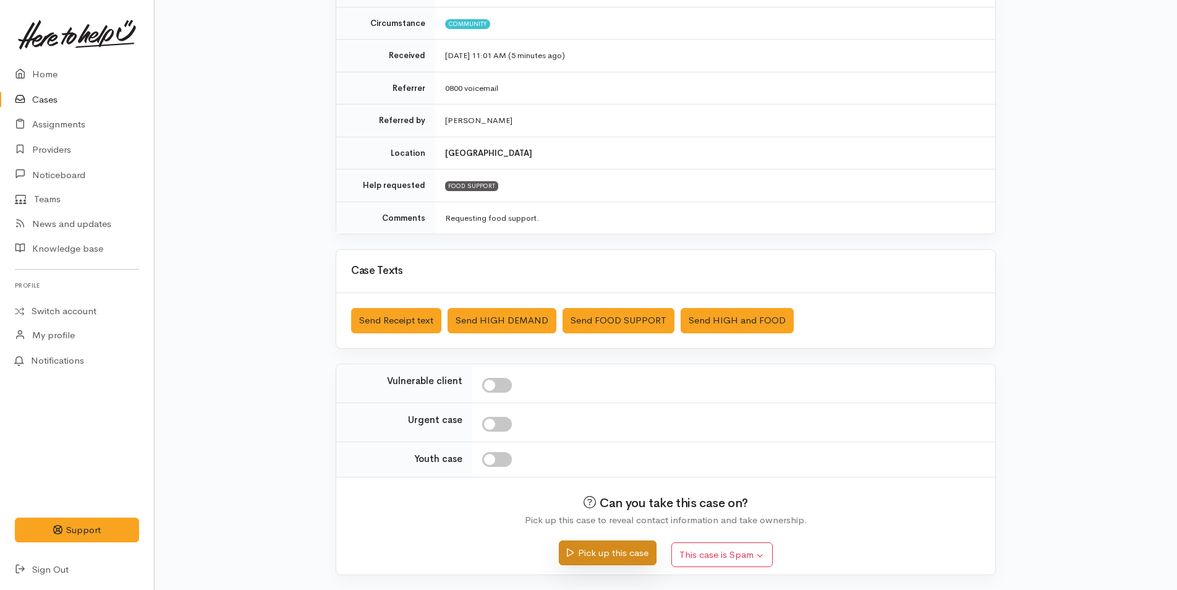
click at [590, 548] on button "Pick up this case" at bounding box center [607, 552] width 97 height 25
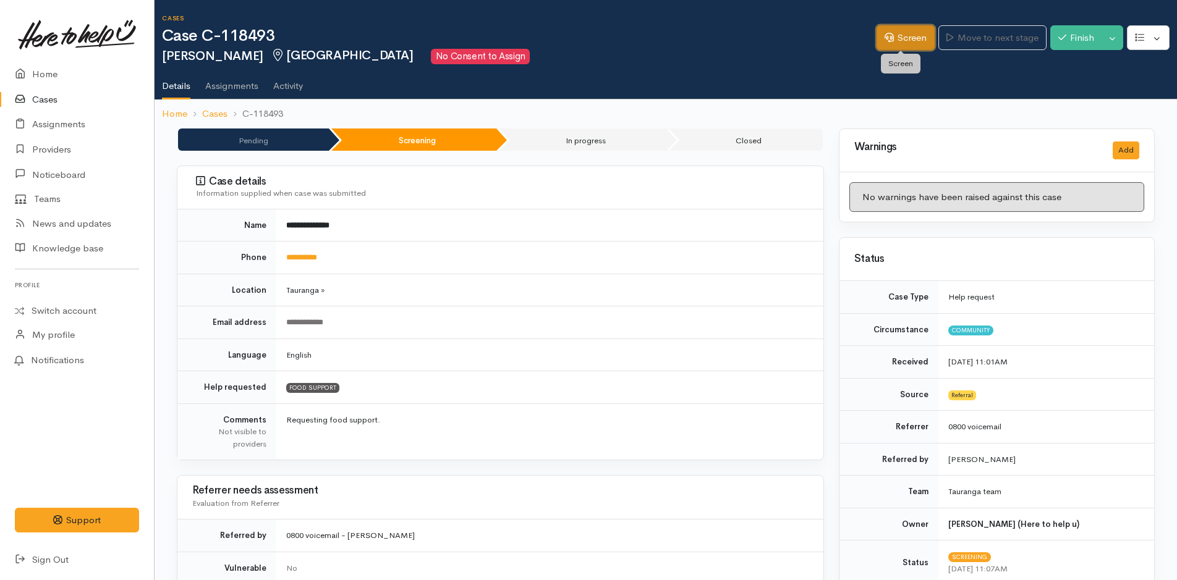
click at [883, 31] on link "Screen" at bounding box center [905, 37] width 58 height 25
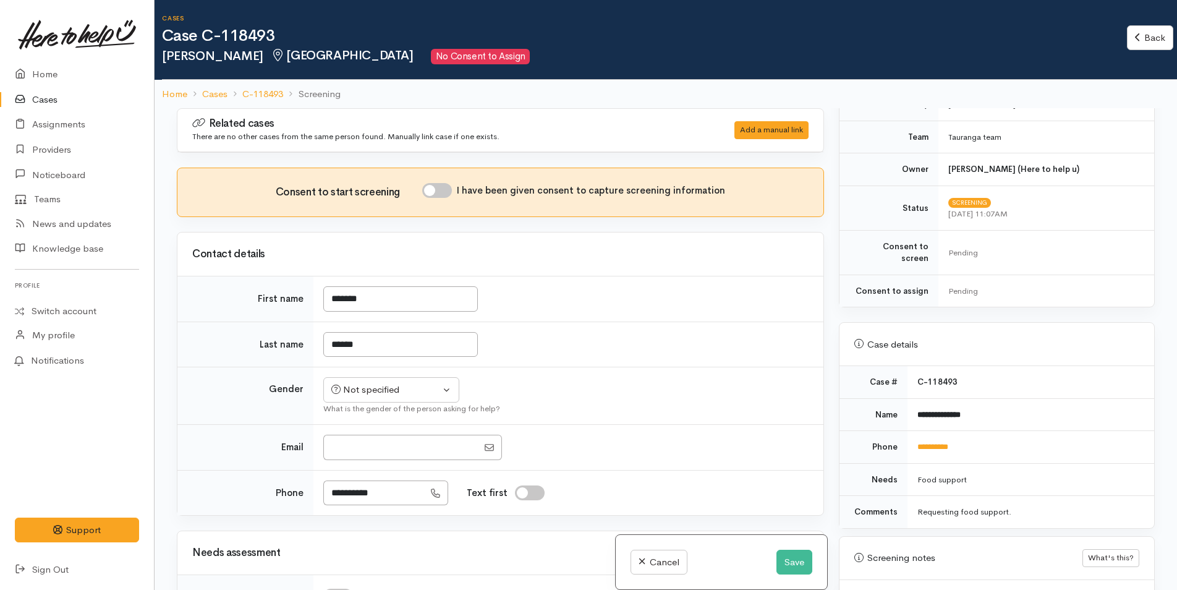
scroll to position [433, 0]
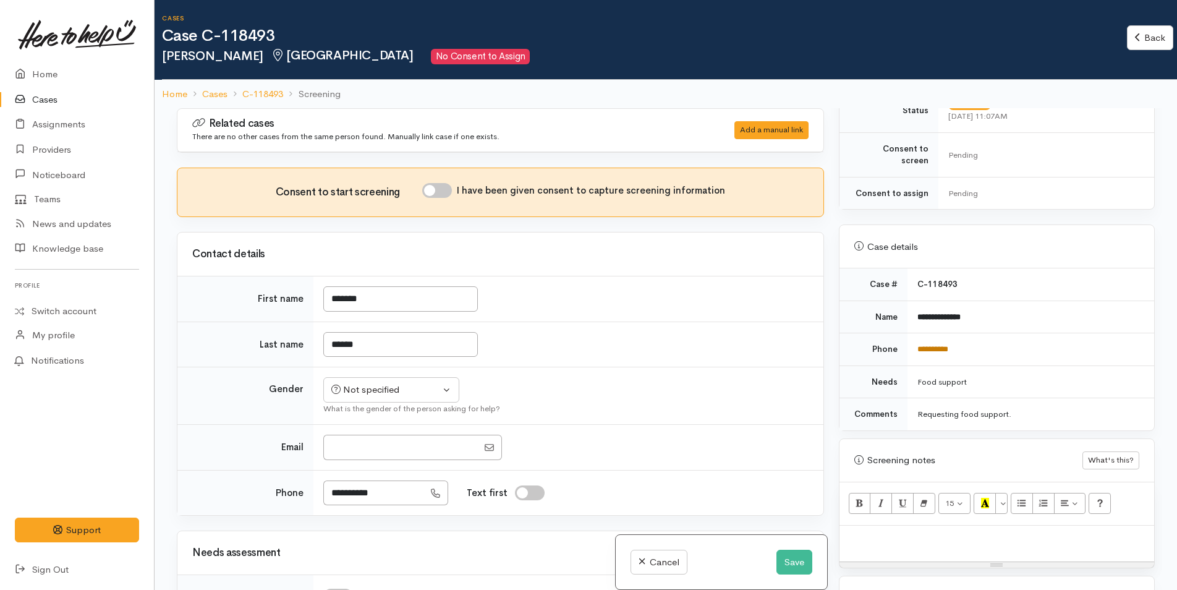
click at [935, 345] on link "**********" at bounding box center [932, 349] width 31 height 8
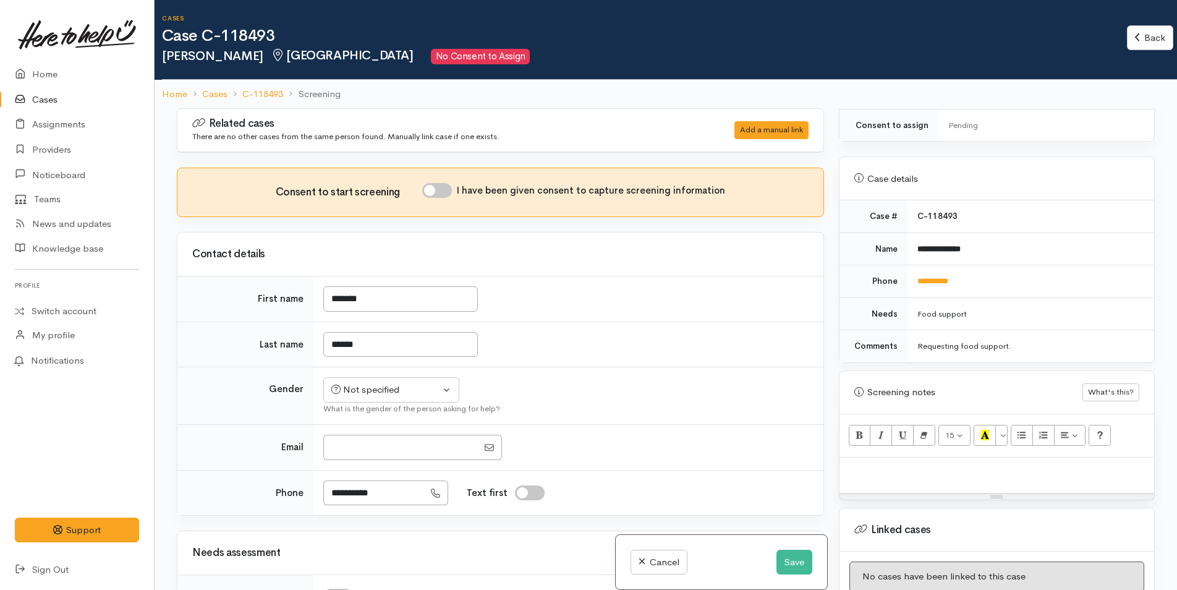
scroll to position [618, 0]
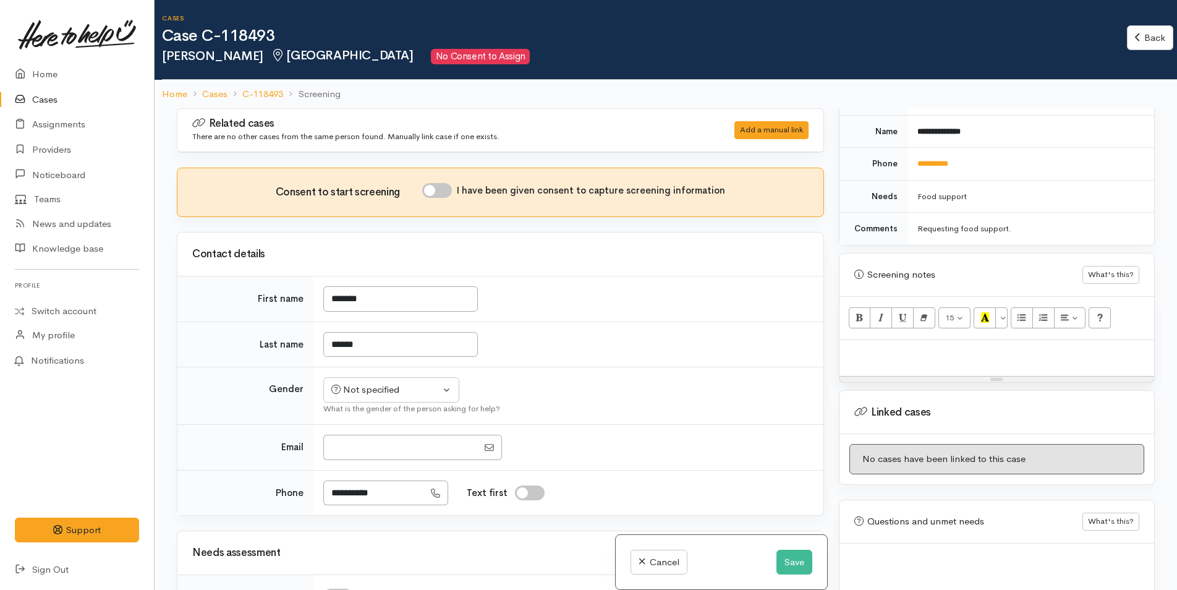
click at [865, 340] on div at bounding box center [996, 358] width 315 height 36
paste div
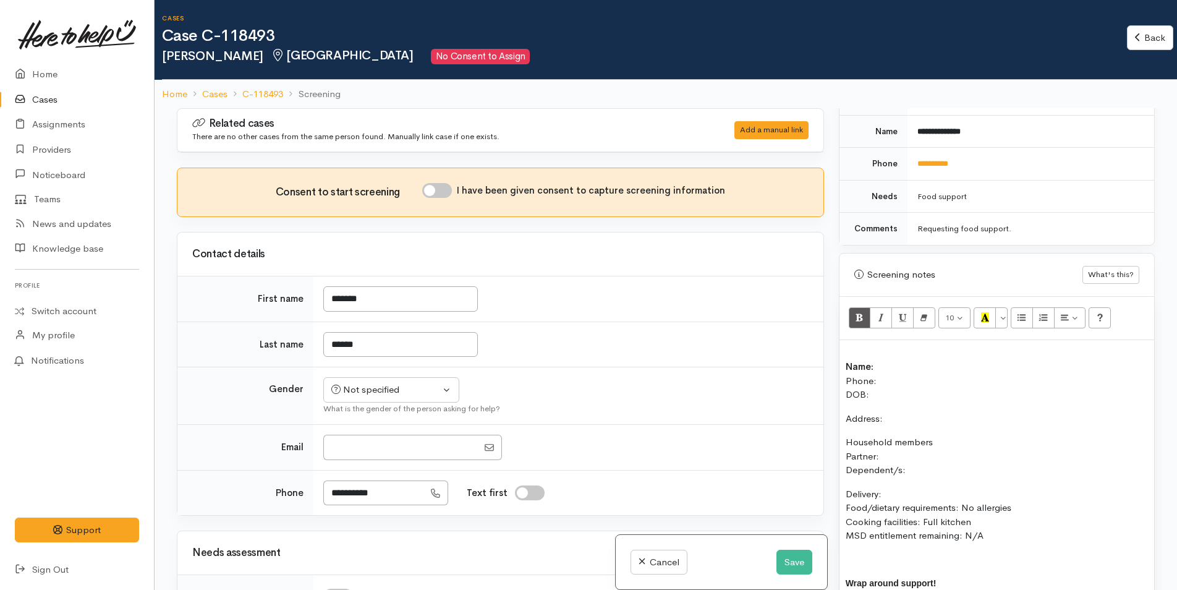
scroll to position [35, 0]
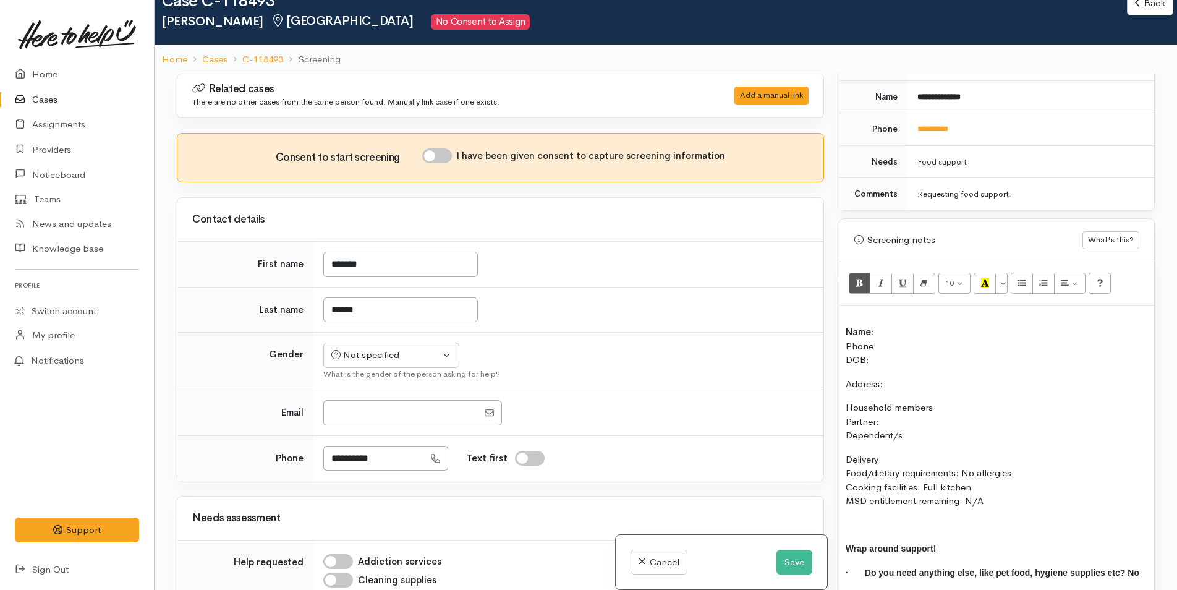
click at [840, 315] on div "Name: Phone: DOB: Address: Household members Partner: Dependent/s: Delivery: Fo…" at bounding box center [996, 462] width 315 height 314
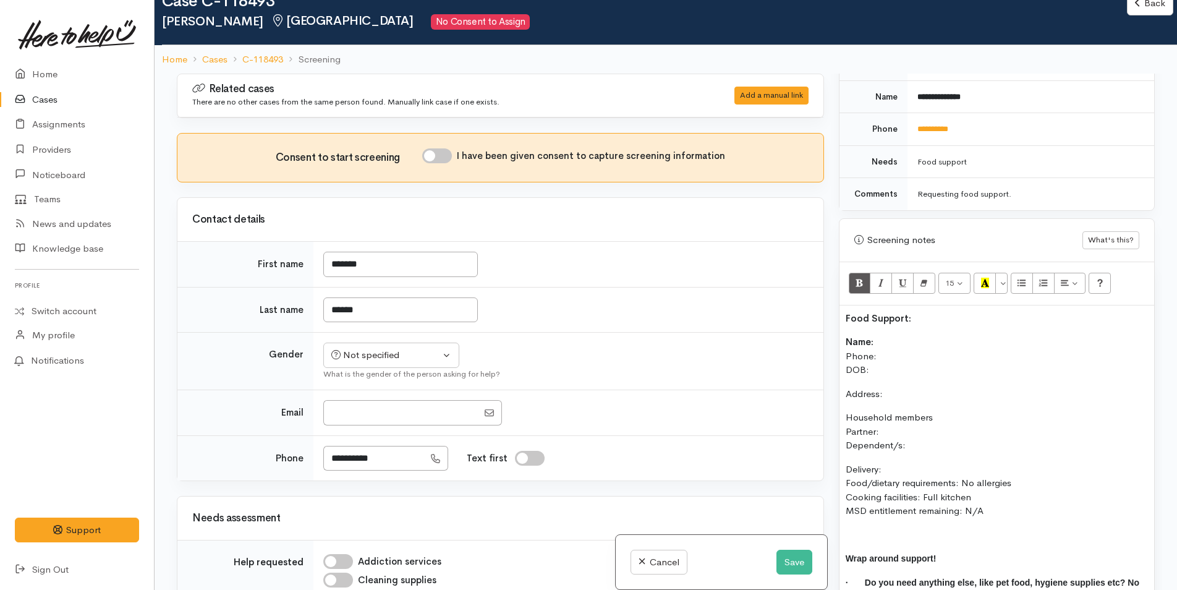
click at [907, 335] on p "Name: Phone: DOB:" at bounding box center [997, 356] width 302 height 42
click at [887, 345] on p "Name: Melissa Wilson Phone: DOB:" at bounding box center [997, 356] width 302 height 42
click at [937, 125] on link "**********" at bounding box center [932, 129] width 31 height 8
click at [895, 347] on p "Name: Melissa Wilson Phone: DOB:" at bounding box center [997, 356] width 302 height 42
click at [895, 355] on p "Name: Melissa Wilson Phone: 0220321608 DOB:" at bounding box center [997, 356] width 302 height 42
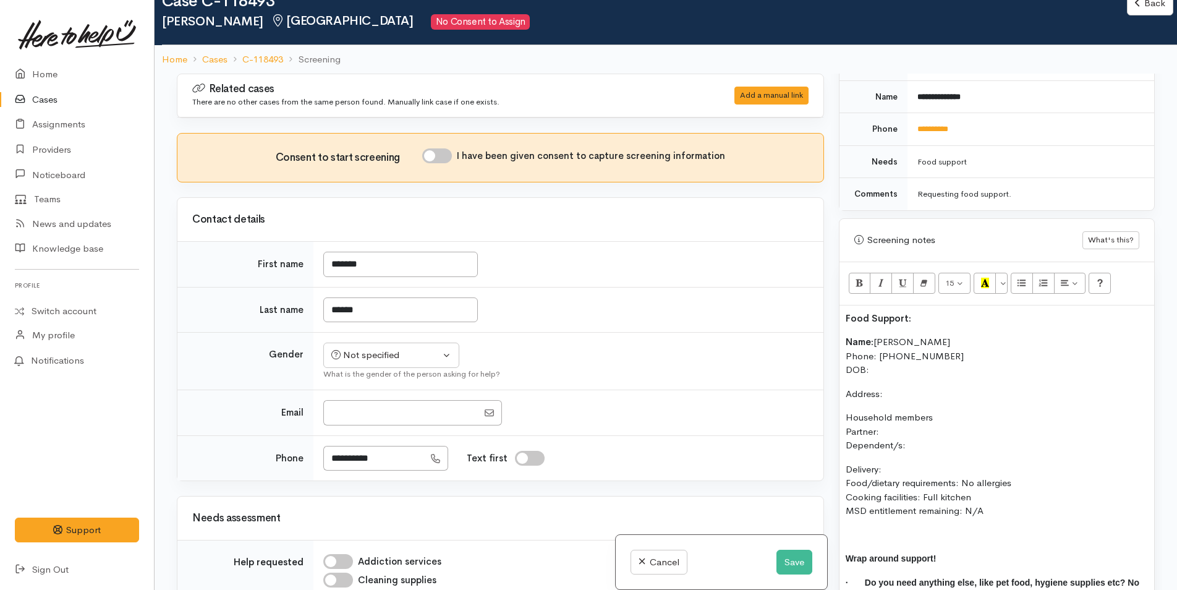
click at [431, 155] on input "I have been given consent to capture screening information" at bounding box center [437, 155] width 30 height 15
checkbox input "true"
click at [349, 348] on div "Not specified" at bounding box center [385, 355] width 109 height 14
click at [365, 414] on link "[DEMOGRAPHIC_DATA]" at bounding box center [397, 421] width 146 height 19
select select "Female"
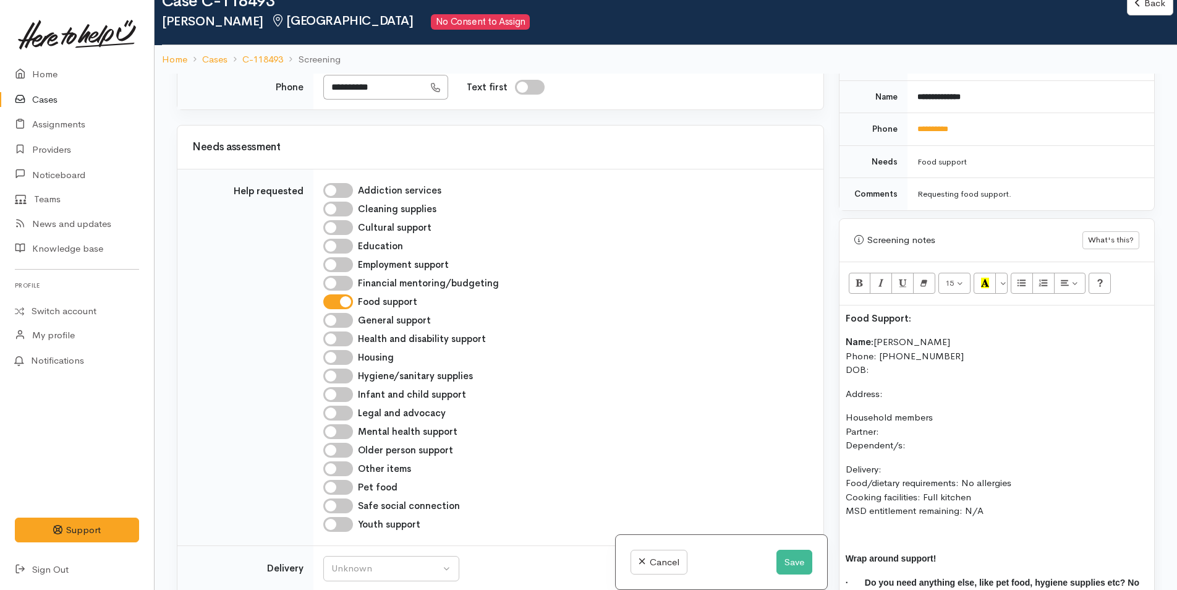
scroll to position [803, 0]
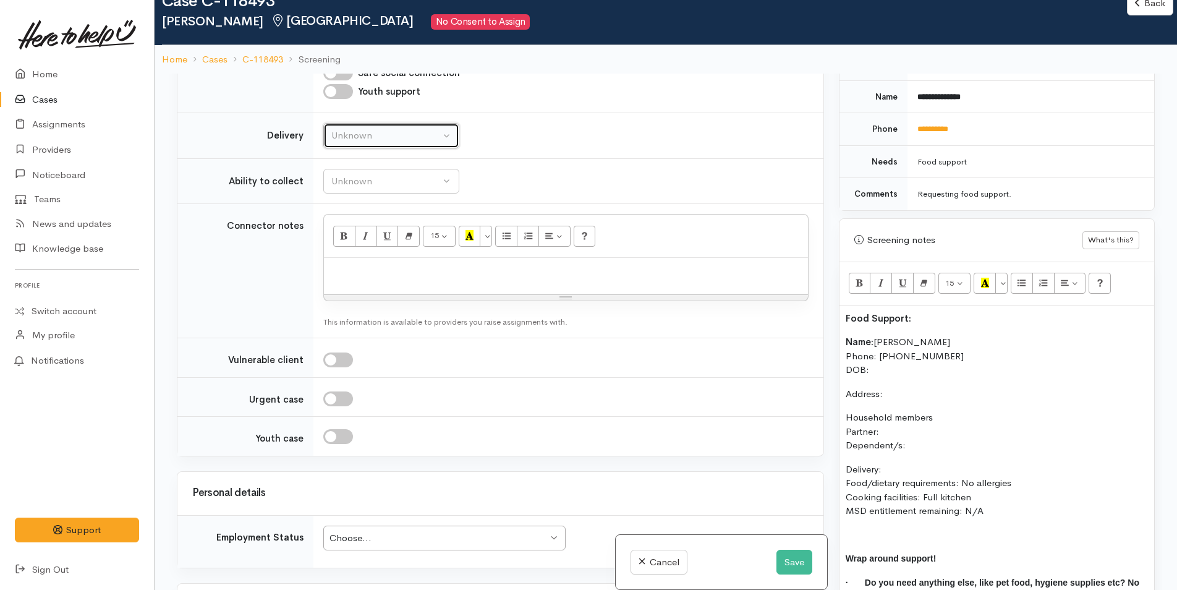
click at [363, 143] on button "Unknown" at bounding box center [391, 135] width 136 height 25
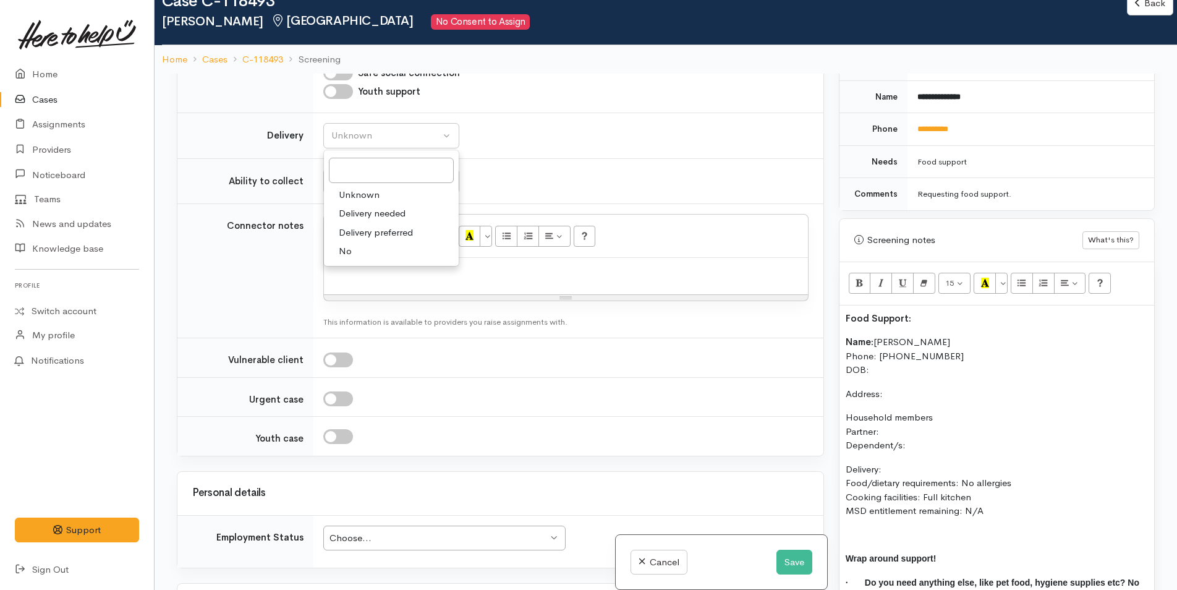
click at [339, 248] on span "No" at bounding box center [345, 251] width 13 height 14
select select "1"
click at [357, 161] on td "Unknown Able to pick up / collect help on my own Able to pick up / collect with…" at bounding box center [568, 181] width 510 height 46
click at [357, 182] on div "Unknown" at bounding box center [385, 181] width 109 height 14
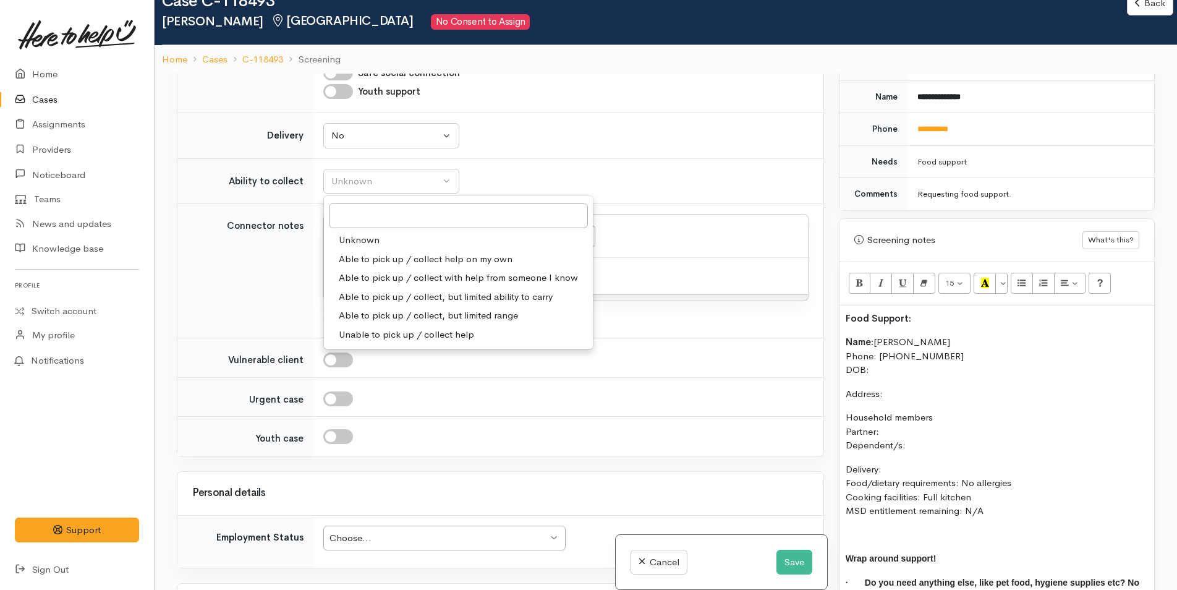
click at [386, 252] on span "Able to pick up / collect help on my own" at bounding box center [426, 259] width 174 height 14
select select "2"
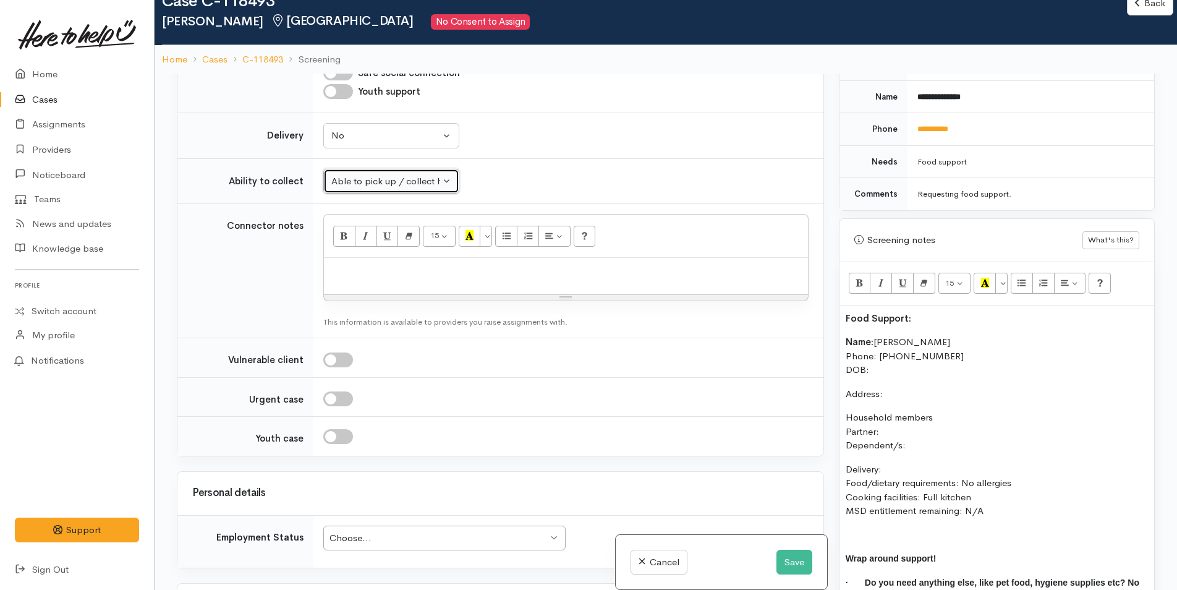
scroll to position [865, 0]
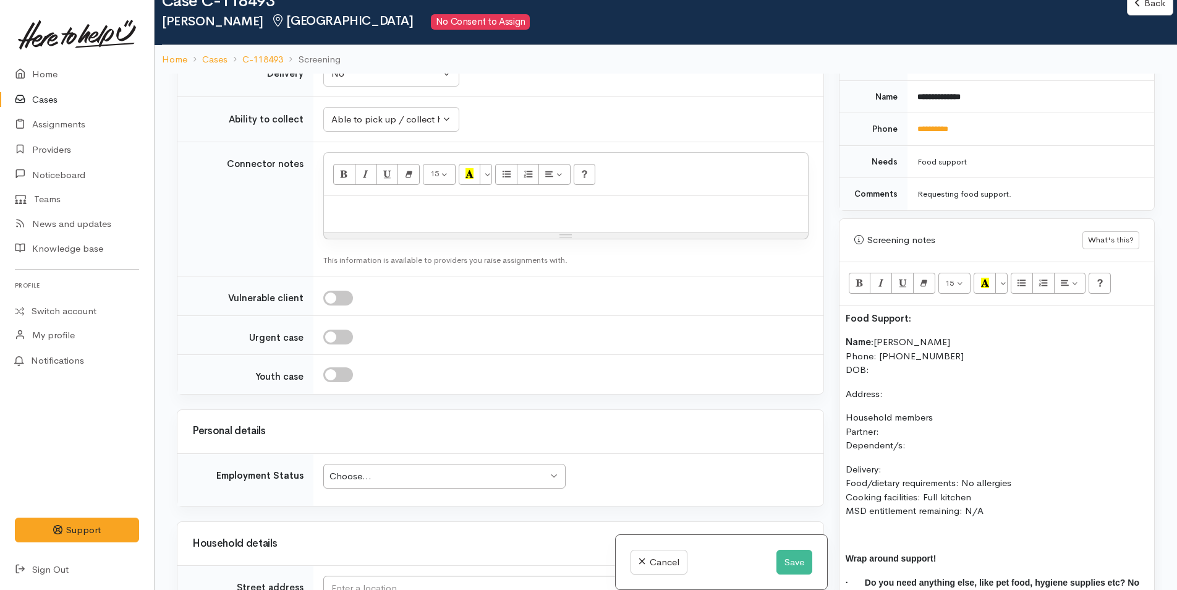
click at [923, 358] on p "Name: Melissa Wilson Phone: 0220321608 DOB:" at bounding box center [997, 356] width 302 height 42
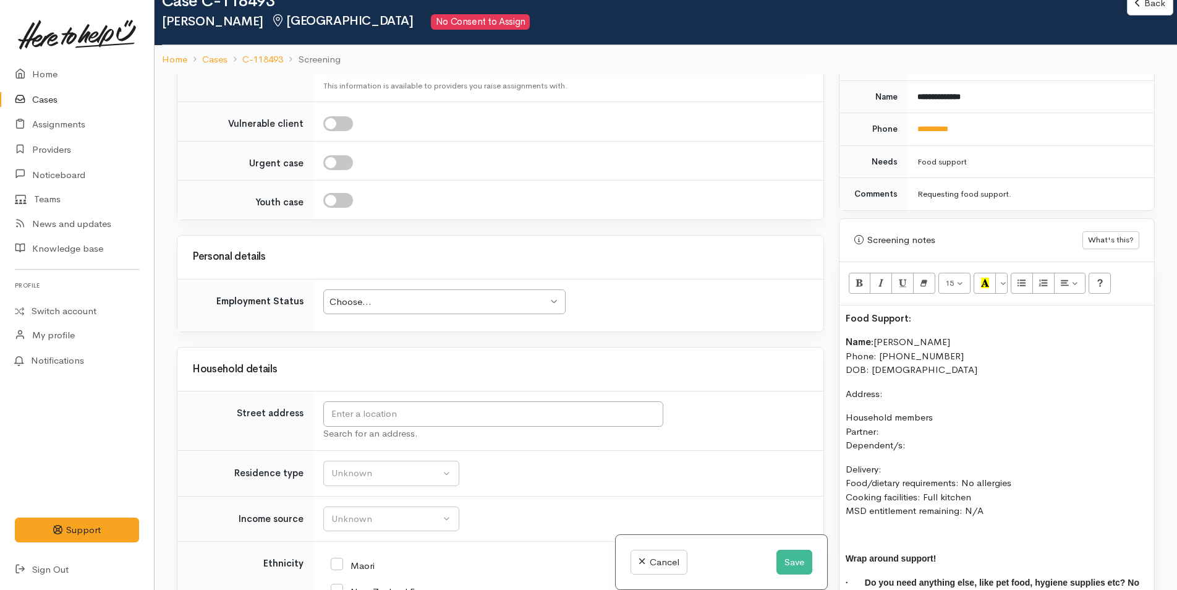
scroll to position [1113, 0]
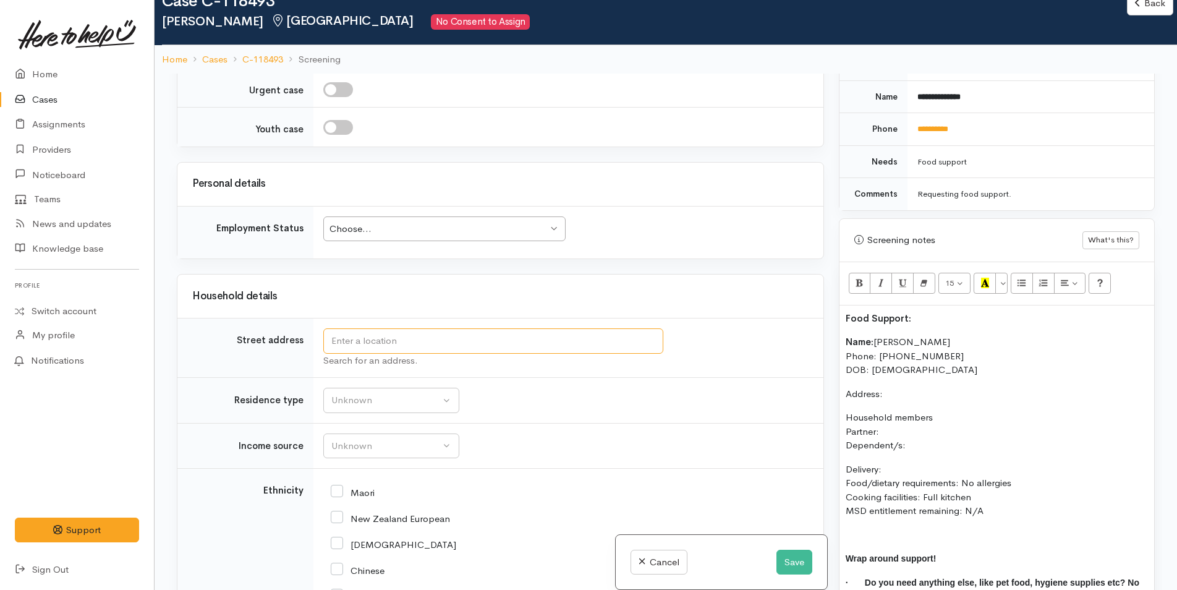
click at [386, 342] on input "text" at bounding box center [493, 340] width 340 height 25
drag, startPoint x: 378, startPoint y: 329, endPoint x: 316, endPoint y: 324, distance: 62.0
click at [316, 324] on td "101 Turret Road, Tauranga South, Tauranga, New Zealand Search for an address." at bounding box center [568, 347] width 510 height 59
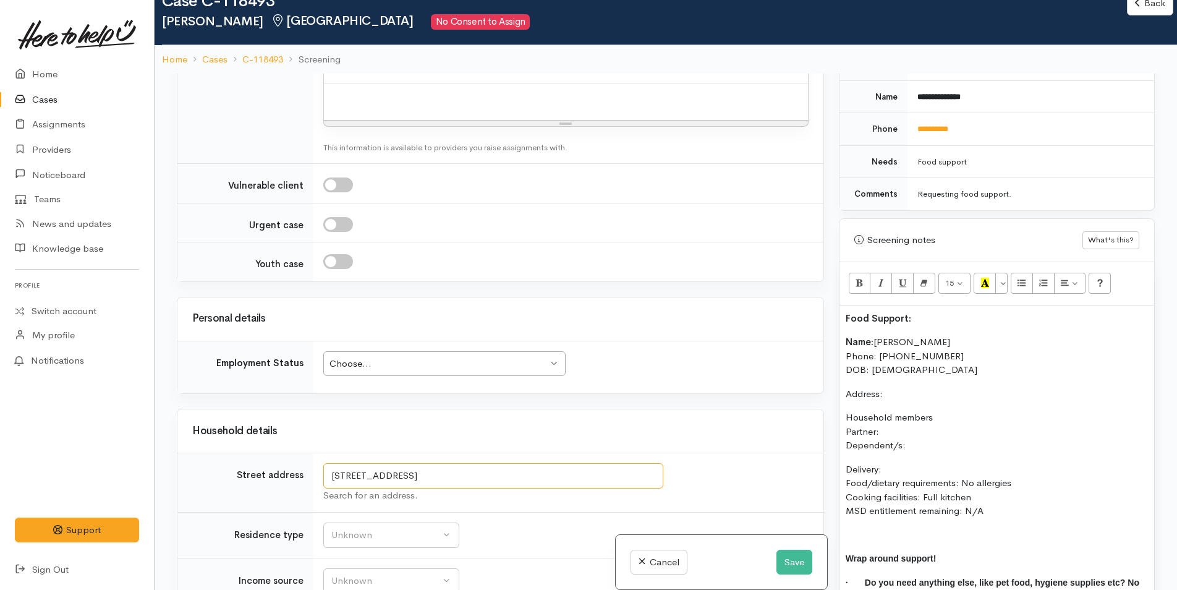
scroll to position [1650, 0]
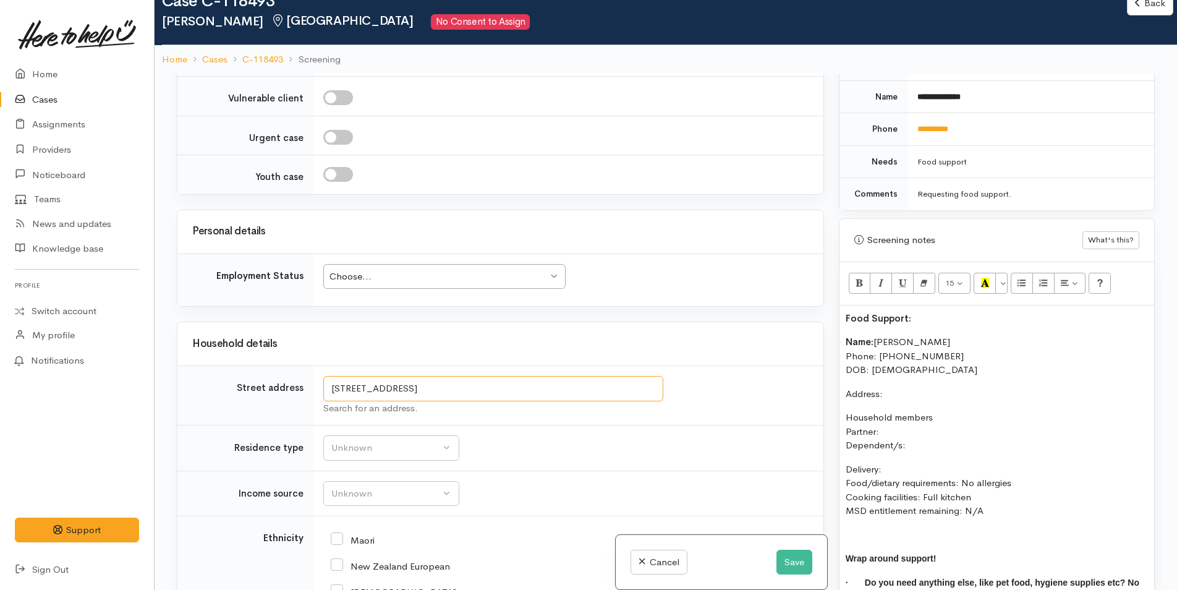
click at [548, 395] on input "101 Turret Road, Tauranga South, Tauranga, New Zealand" at bounding box center [493, 388] width 340 height 25
drag, startPoint x: 459, startPoint y: 391, endPoint x: 280, endPoint y: 376, distance: 179.9
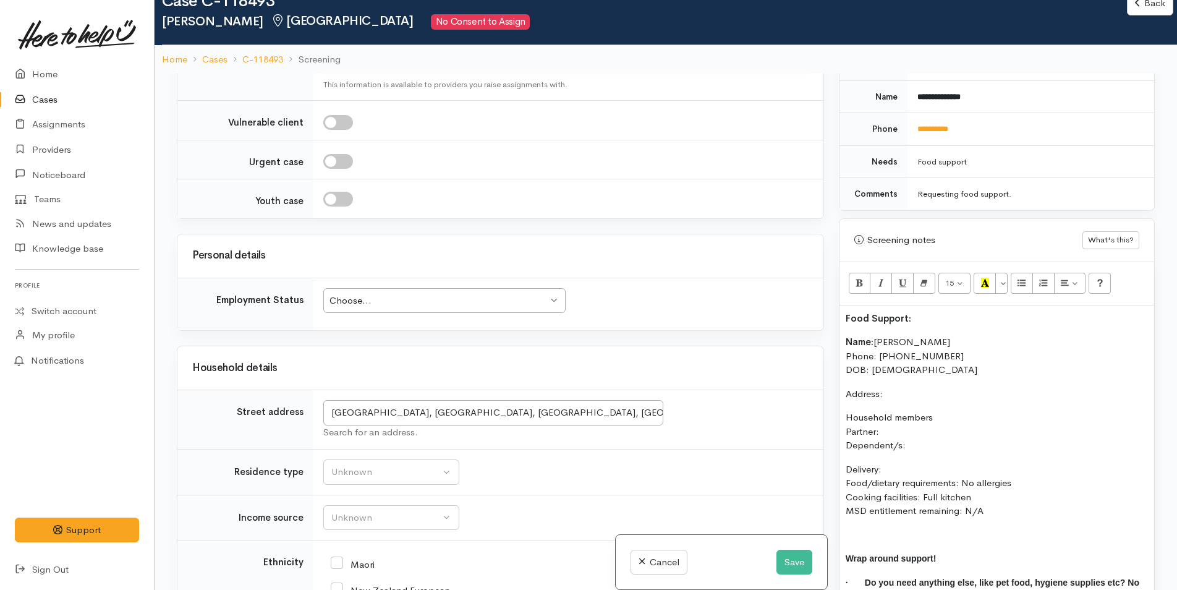
scroll to position [1051, 0]
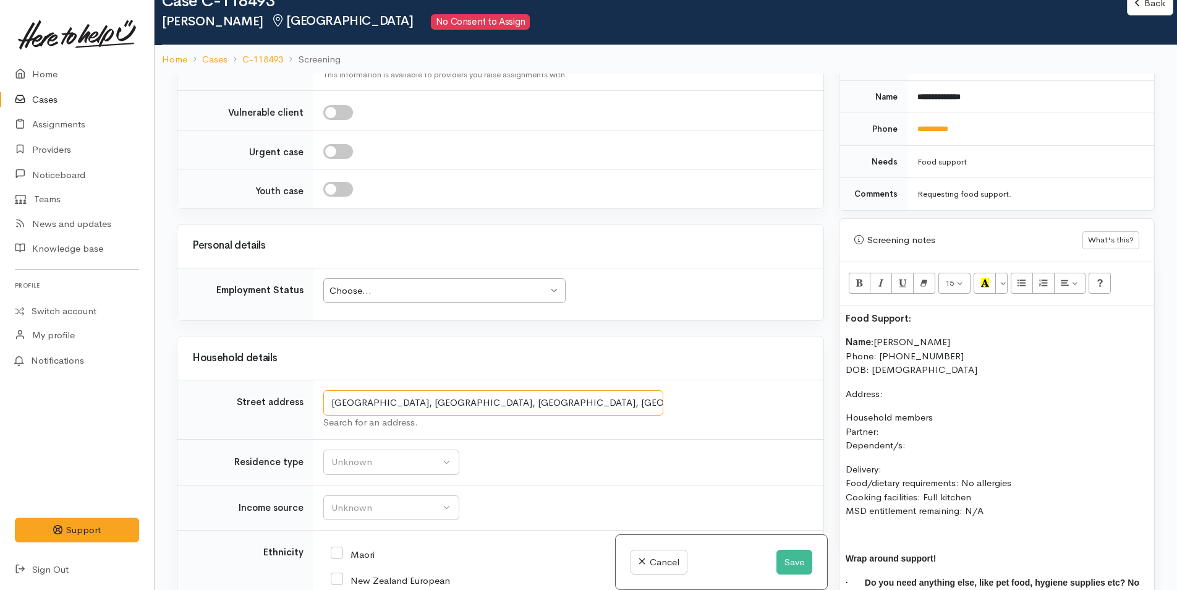
drag, startPoint x: 320, startPoint y: 396, endPoint x: 355, endPoint y: 398, distance: 35.9
click at [355, 398] on input "Silverbirch Grove, Churton Park, Wellington, New Zealand" at bounding box center [493, 402] width 340 height 25
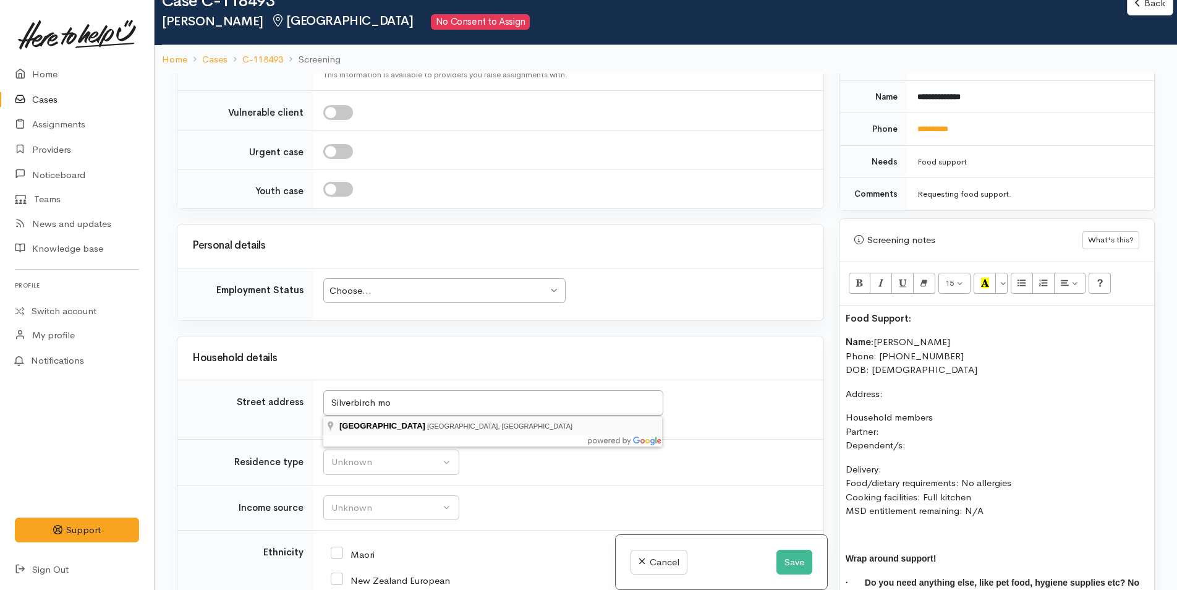
type input "Silver Birch Holiday Park Turret Road, Tauranga South, Tauranga, New Zealand"
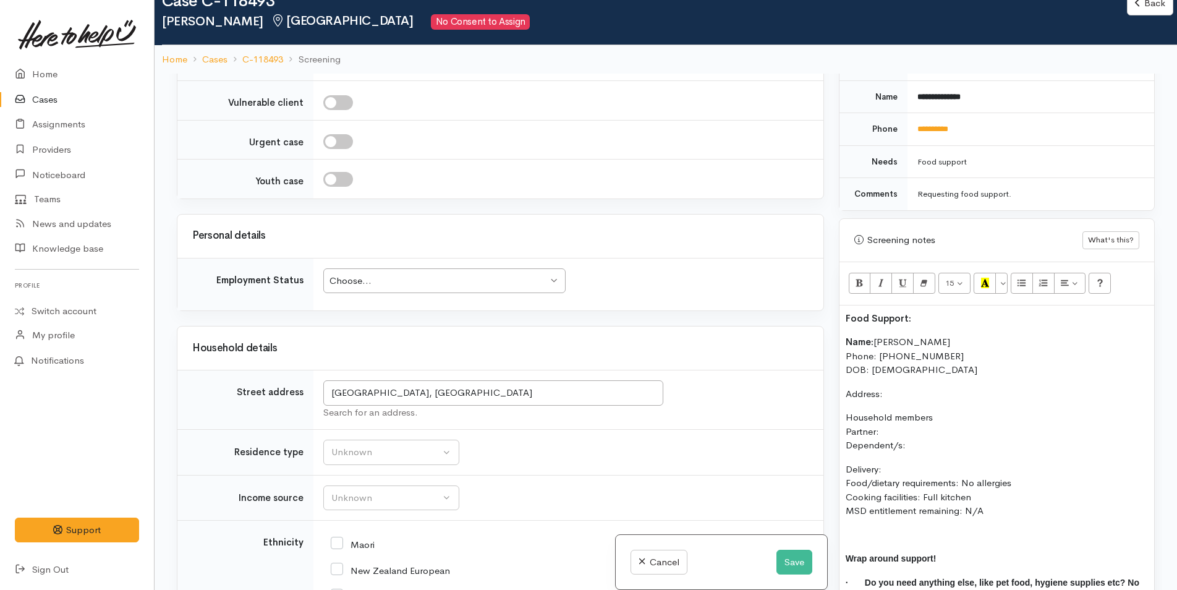
scroll to position [1041, 0]
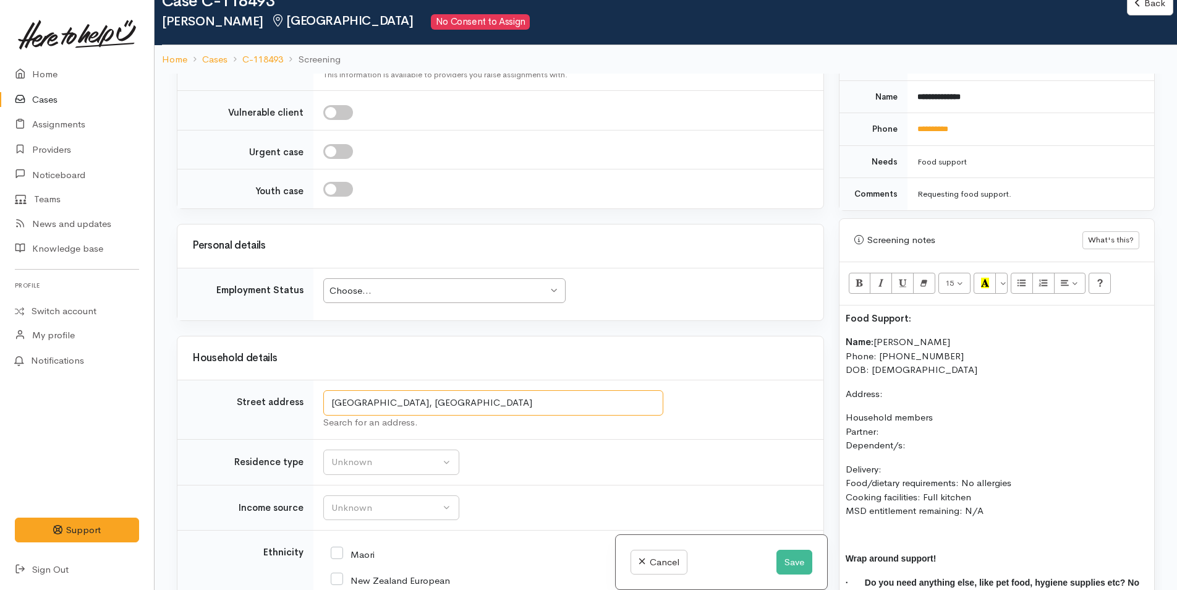
drag, startPoint x: 415, startPoint y: 376, endPoint x: 301, endPoint y: 376, distance: 113.7
click at [933, 373] on div "Food Support: Name: Melissa Wilson Phone: 0220321608 DOB: 27/08/1985 Address: H…" at bounding box center [996, 467] width 315 height 324
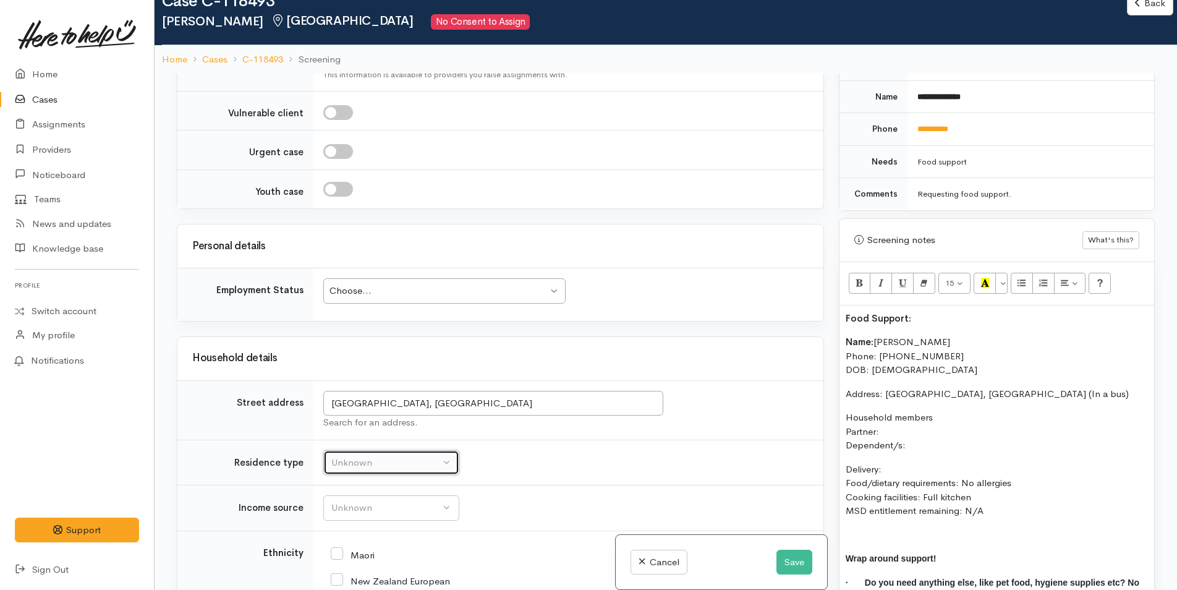
click at [403, 466] on div "Unknown" at bounding box center [385, 463] width 109 height 14
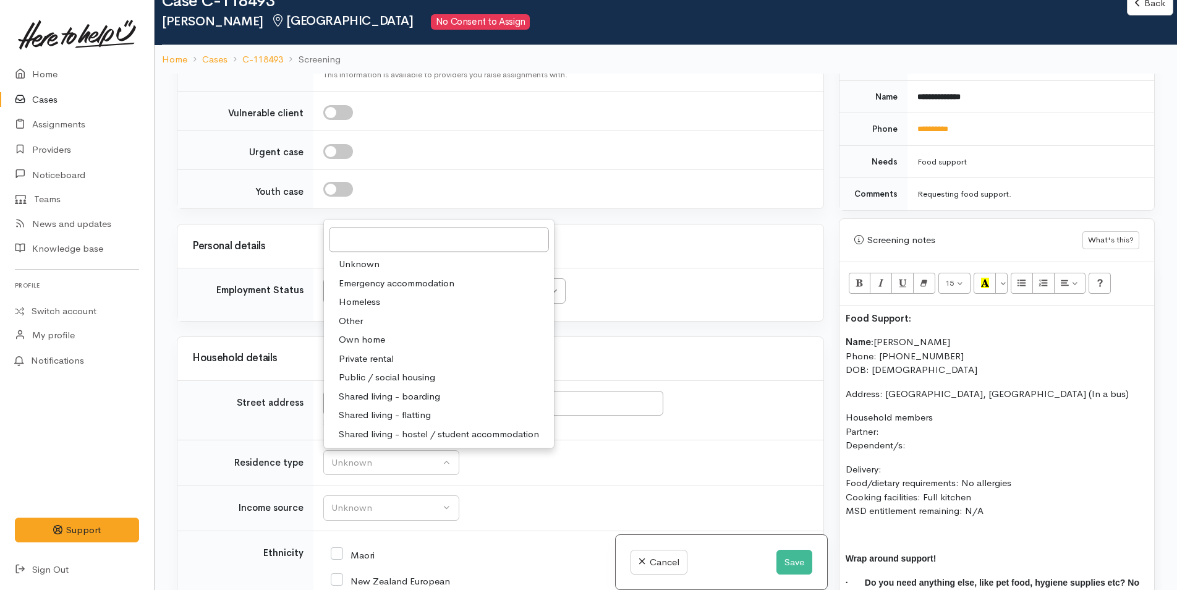
click at [386, 439] on span "Shared living - hostel / student accommodation" at bounding box center [439, 433] width 200 height 14
select select "6"
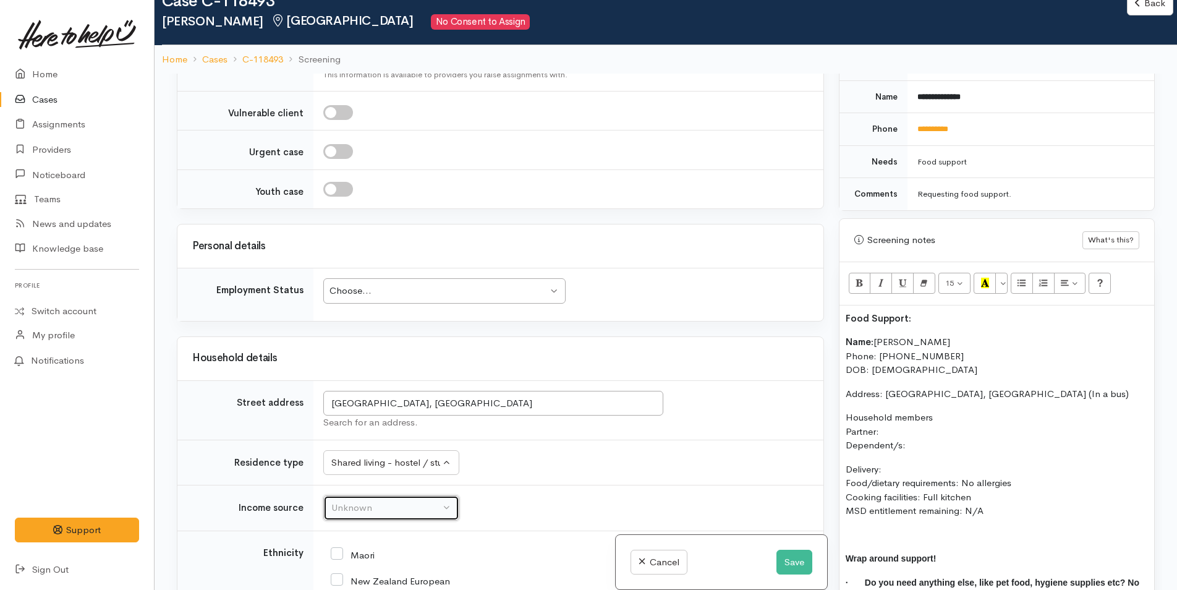
click at [365, 502] on div "Unknown" at bounding box center [385, 508] width 109 height 14
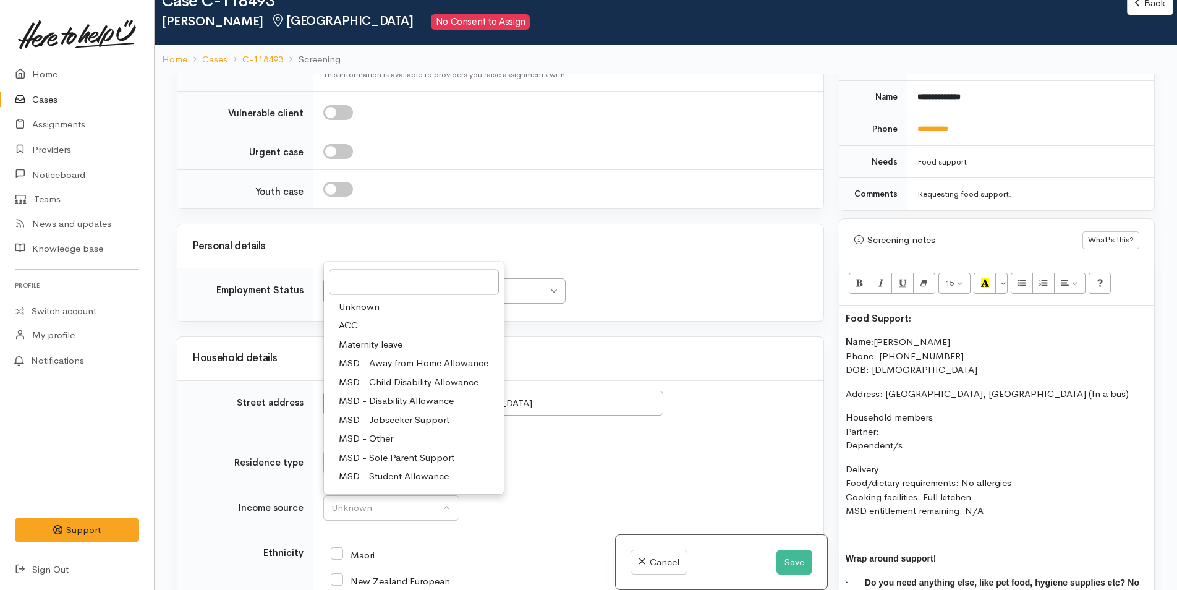
click at [387, 418] on span "MSD - Jobseeker Support" at bounding box center [394, 419] width 111 height 14
select select "4"
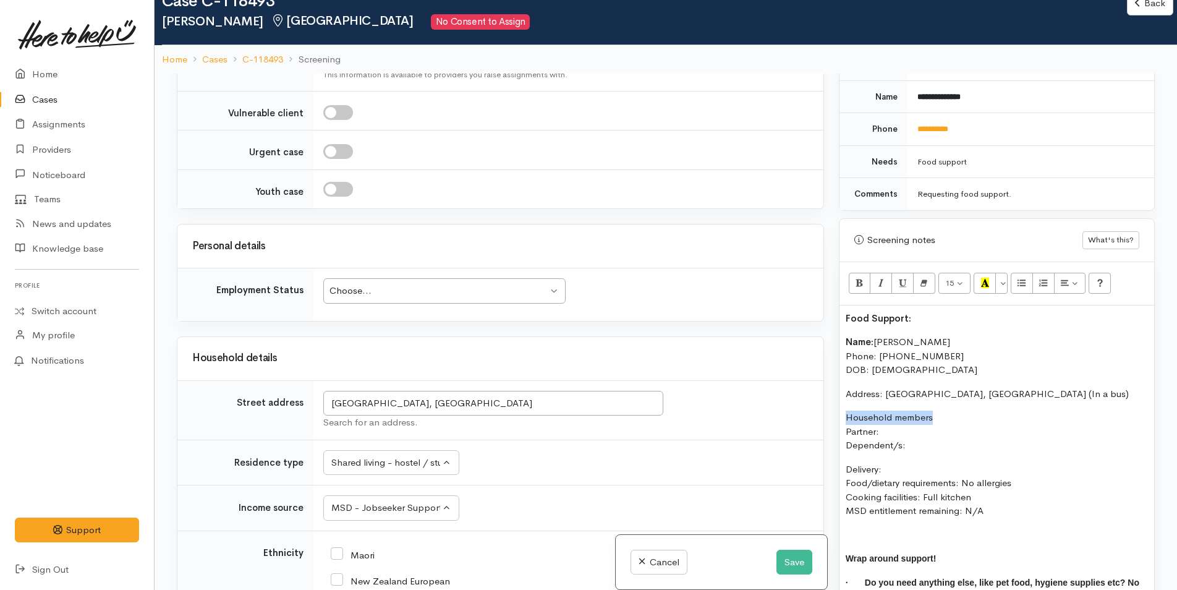
drag, startPoint x: 939, startPoint y: 418, endPoint x: 811, endPoint y: 412, distance: 128.7
click at [811, 412] on div "Related cases There are other cases potentially from the same person, address o…" at bounding box center [665, 369] width 993 height 590
click at [862, 278] on icon "Bold (CTRL+B)" at bounding box center [859, 283] width 8 height 11
click at [901, 432] on p "Household members Partner: Dependent/s:" at bounding box center [997, 431] width 302 height 42
click at [913, 448] on p "Household members Partner: Dependent/s:" at bounding box center [997, 431] width 302 height 42
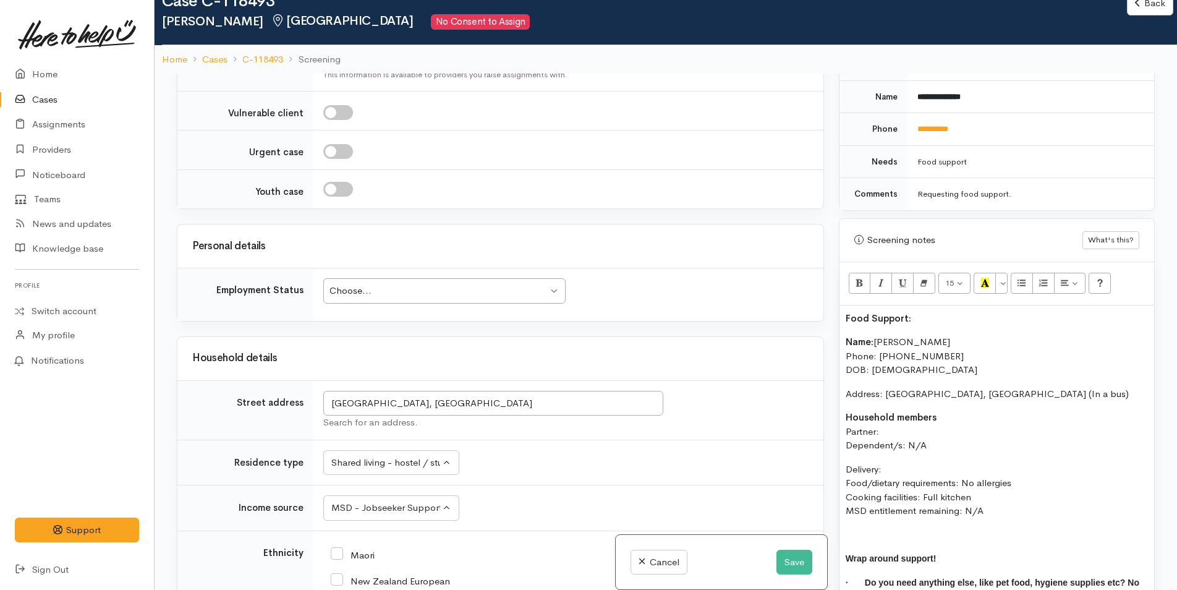
click at [885, 433] on p "Household members Partner: Dependent/s: N/A" at bounding box center [997, 431] width 302 height 42
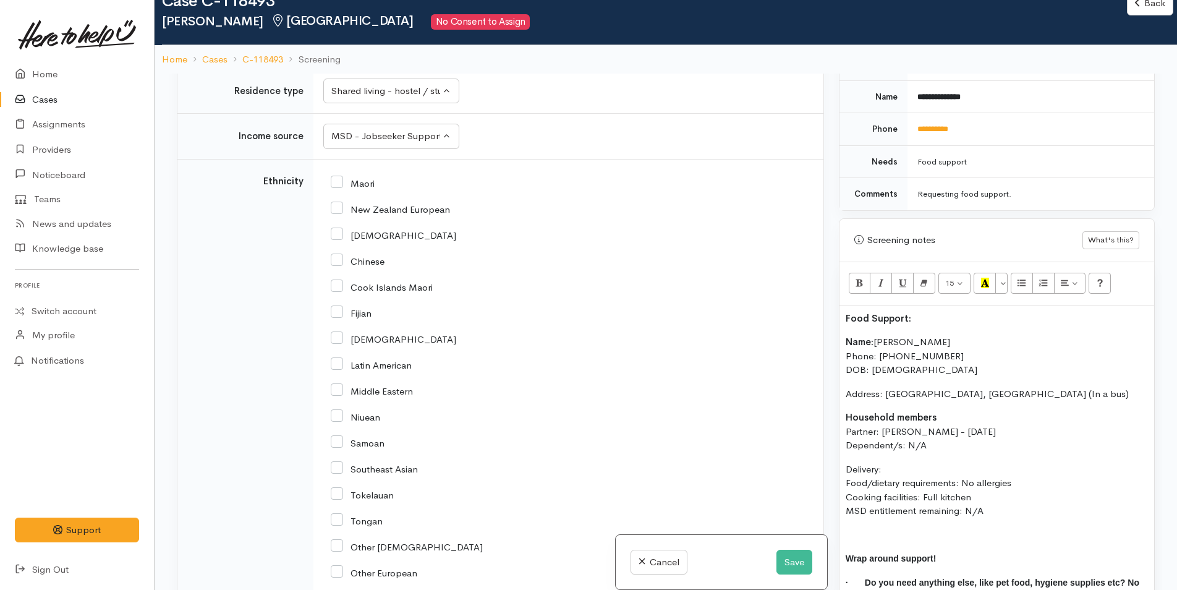
scroll to position [2033, 0]
drag, startPoint x: 341, startPoint y: 207, endPoint x: 351, endPoint y: 216, distance: 13.6
click at [341, 206] on input "New Zealand European" at bounding box center [390, 208] width 119 height 11
checkbox input "true"
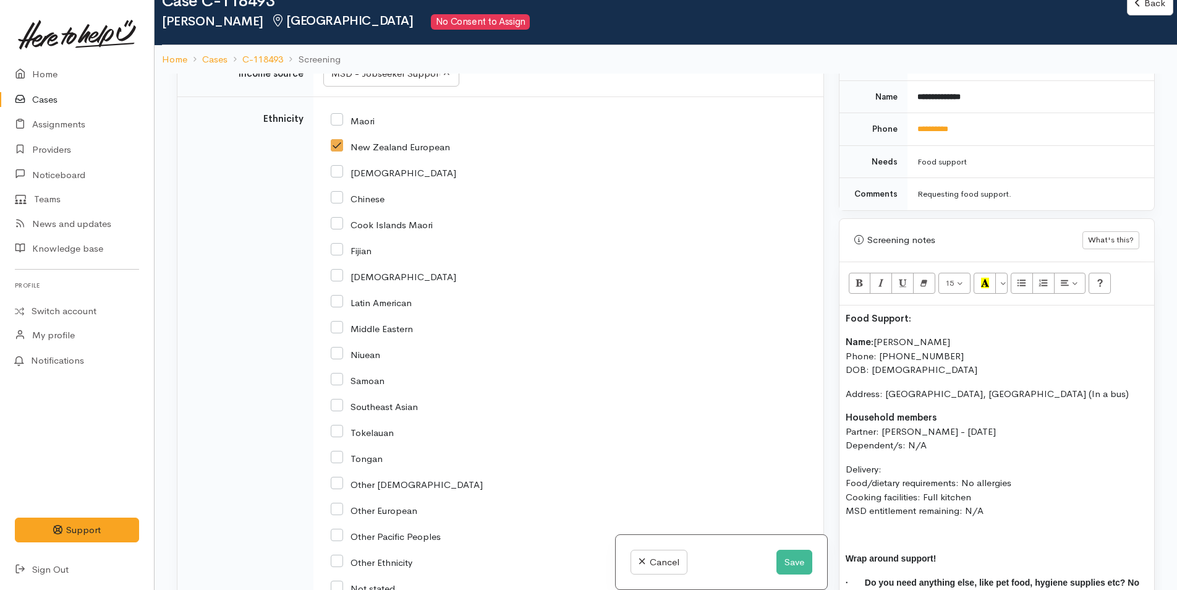
scroll to position [2280, 0]
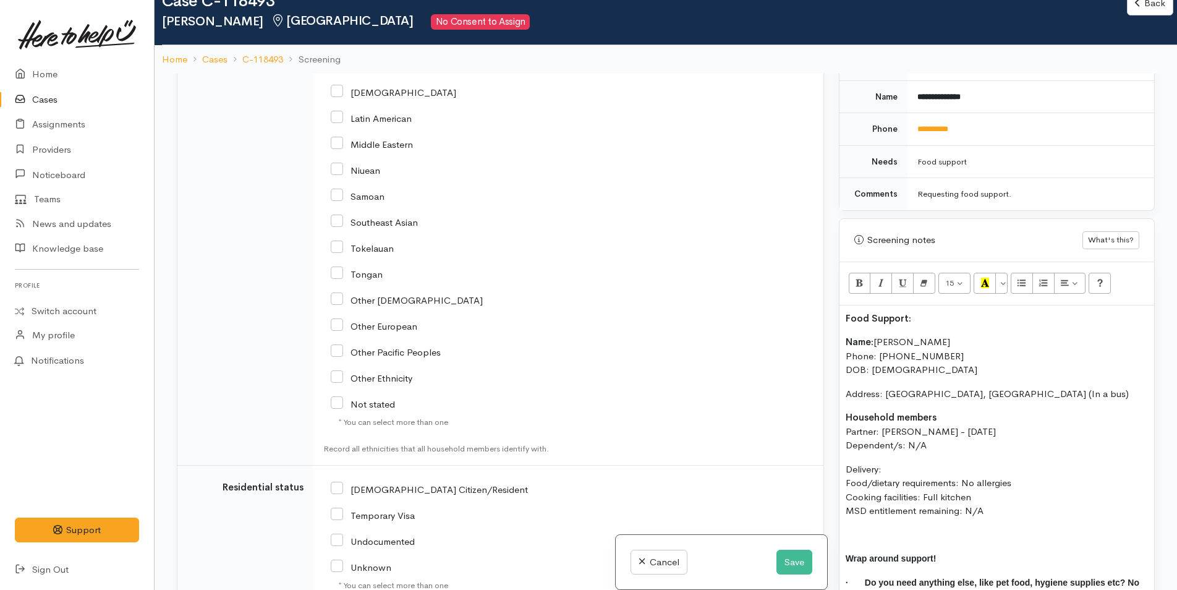
click at [340, 483] on div "NZ Citizen/Resident" at bounding box center [429, 488] width 197 height 11
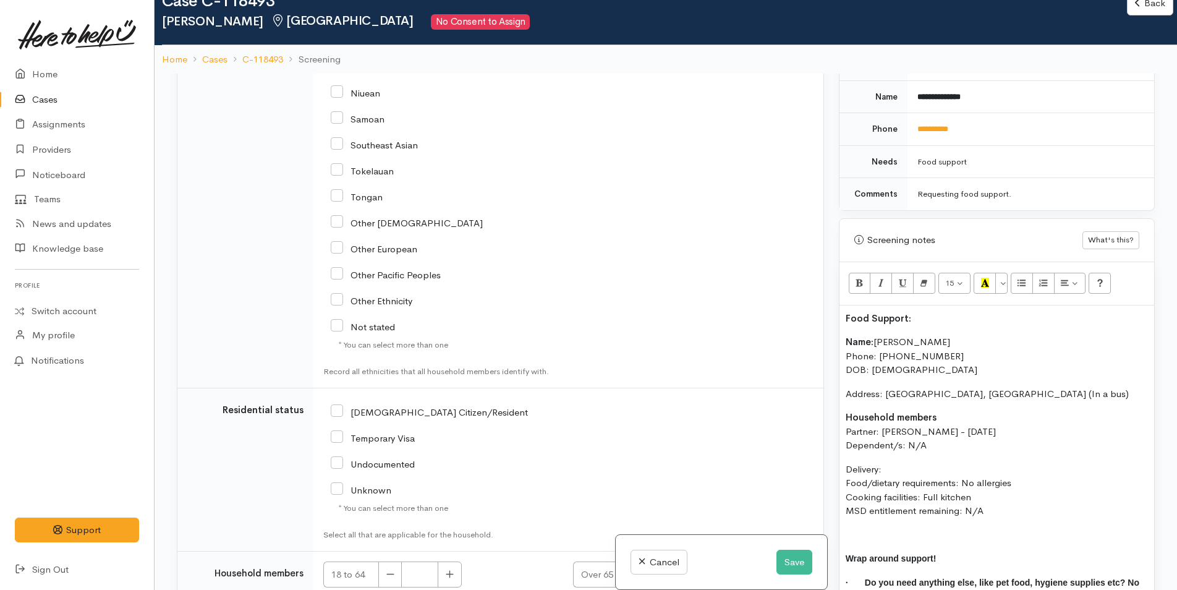
scroll to position [2465, 0]
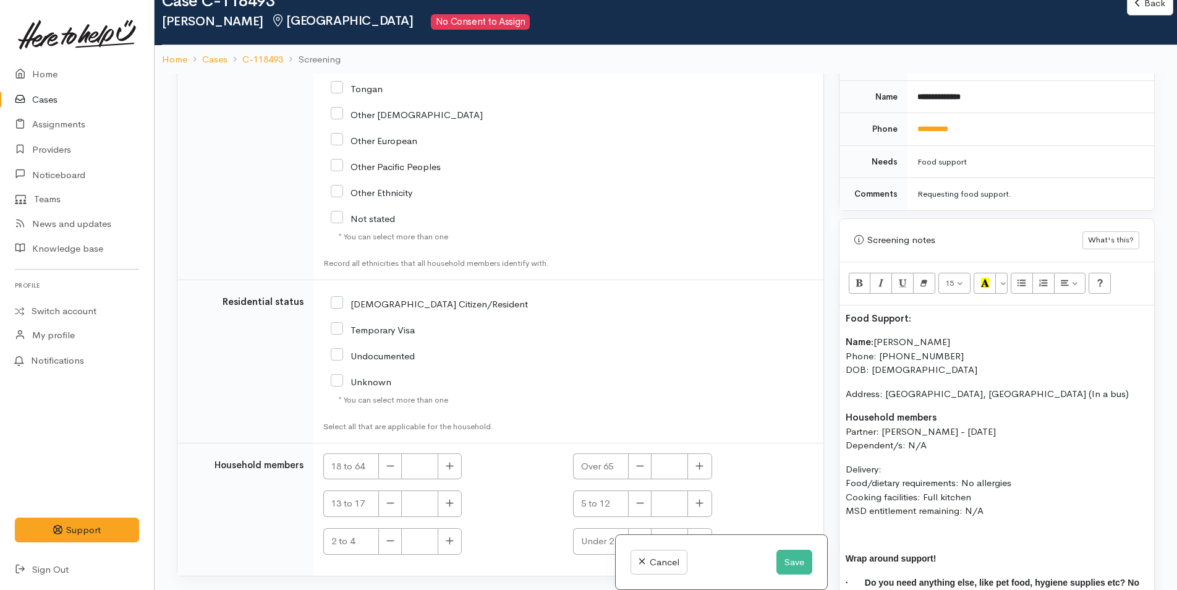
click at [341, 303] on input "[DEMOGRAPHIC_DATA] Citizen/Resident" at bounding box center [429, 302] width 197 height 11
checkbox input "true"
drag, startPoint x: 443, startPoint y: 467, endPoint x: 451, endPoint y: 463, distance: 9.1
click at [443, 467] on button "button" at bounding box center [450, 466] width 24 height 27
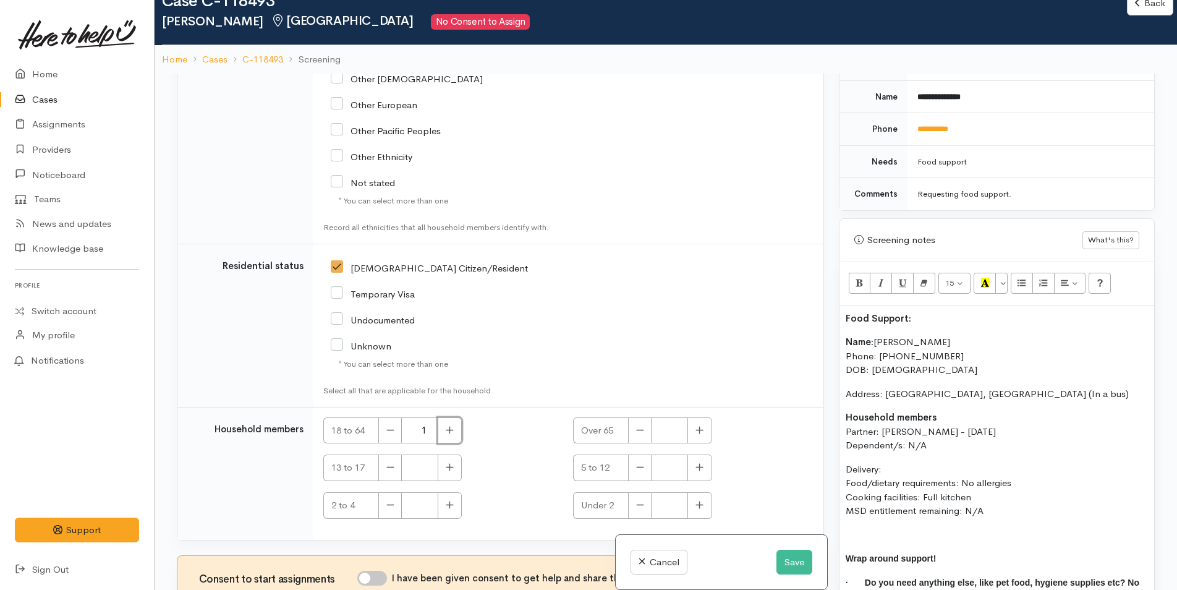
scroll to position [2519, 0]
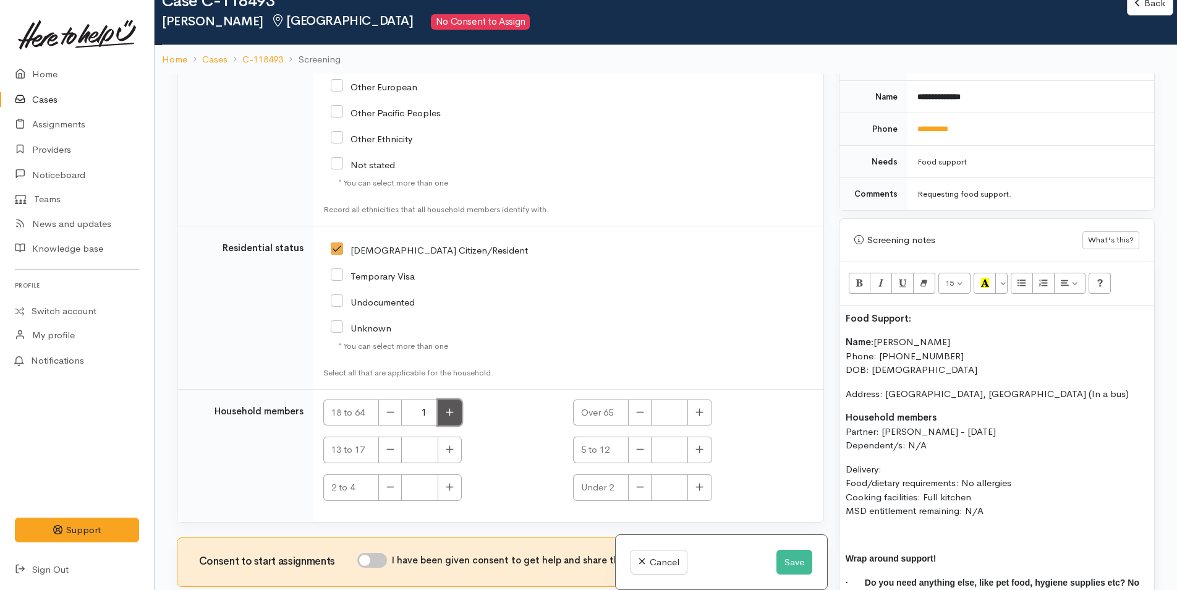
drag, startPoint x: 449, startPoint y: 416, endPoint x: 446, endPoint y: 451, distance: 34.8
click at [451, 416] on icon "button" at bounding box center [450, 411] width 8 height 9
type input "2"
click at [387, 564] on input "I have been given consent to get help and share this information with appropria…" at bounding box center [372, 560] width 30 height 15
checkbox input "true"
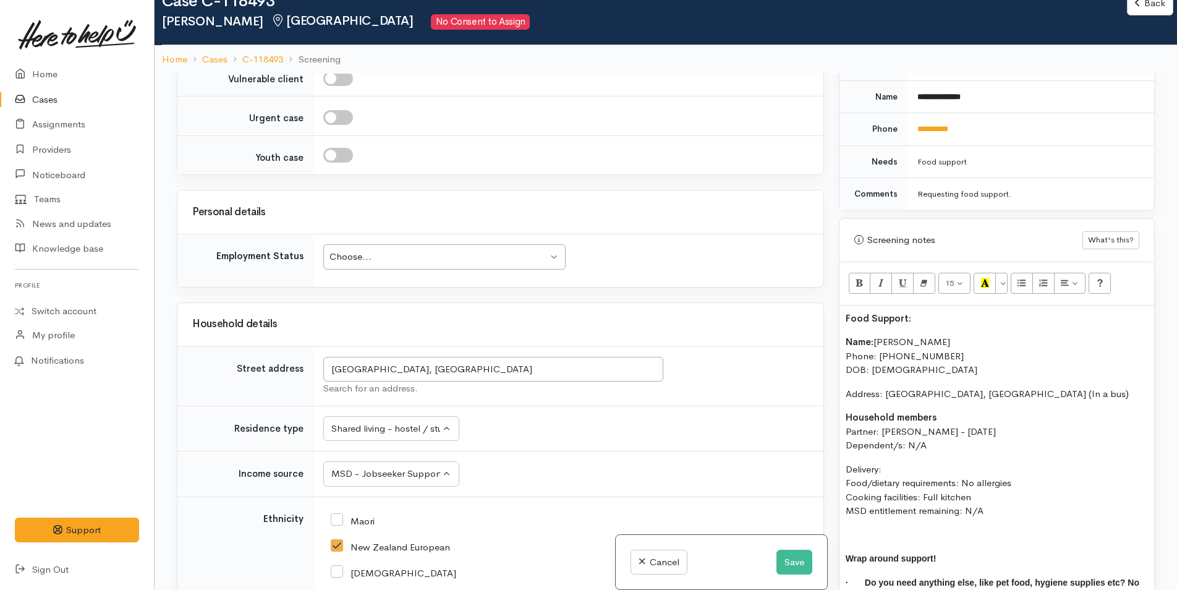
scroll to position [2025, 0]
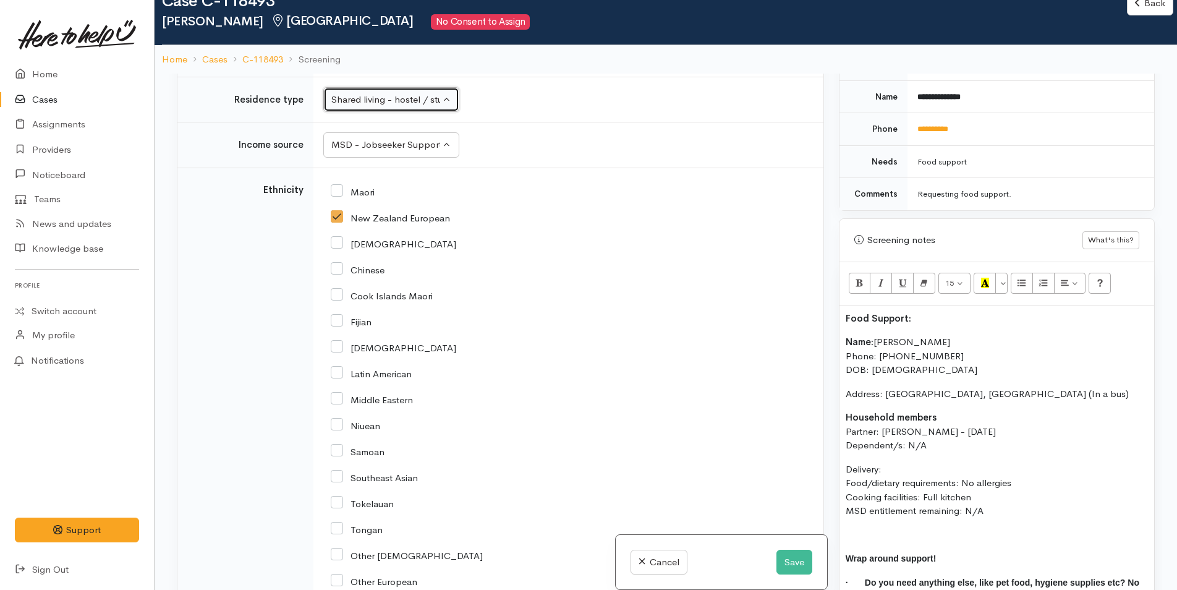
click at [373, 108] on button "Shared living - hostel / student accommodation" at bounding box center [391, 99] width 136 height 25
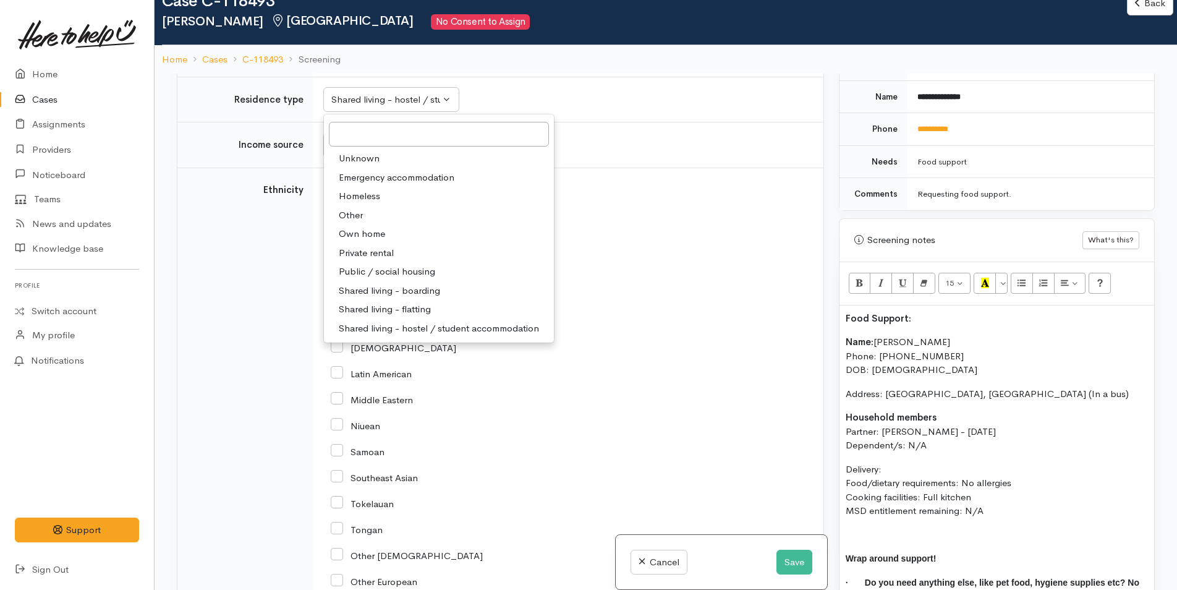
click at [553, 92] on td "Unknown Emergency accommodation Homeless Other Own home Private rental Public /…" at bounding box center [568, 100] width 510 height 46
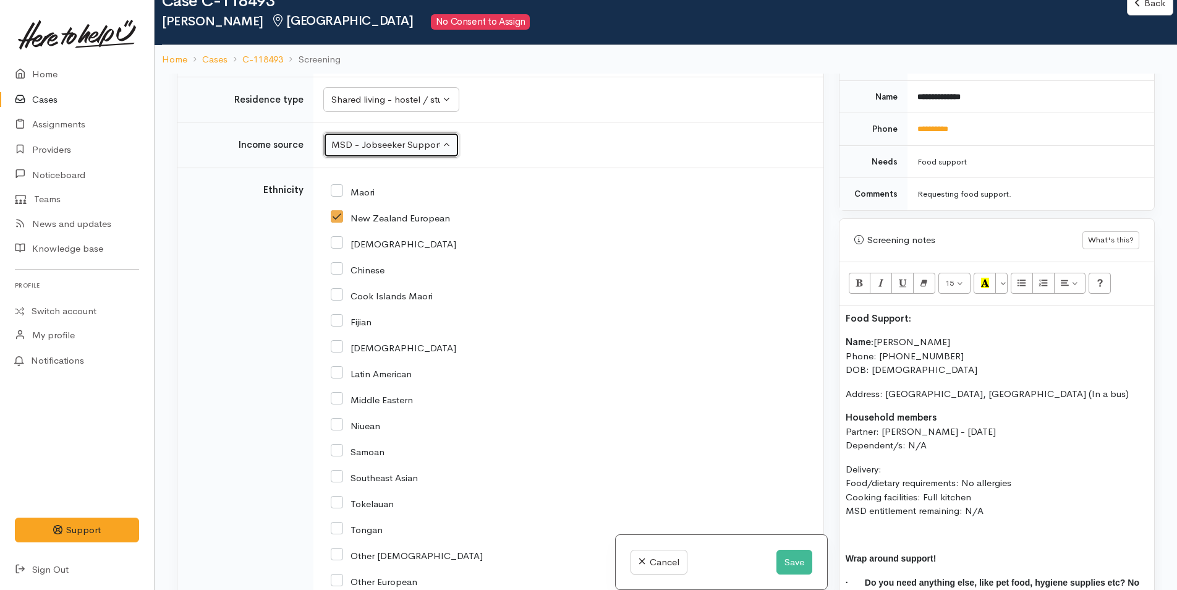
click at [434, 153] on button "MSD - Jobseeker Support" at bounding box center [391, 144] width 136 height 25
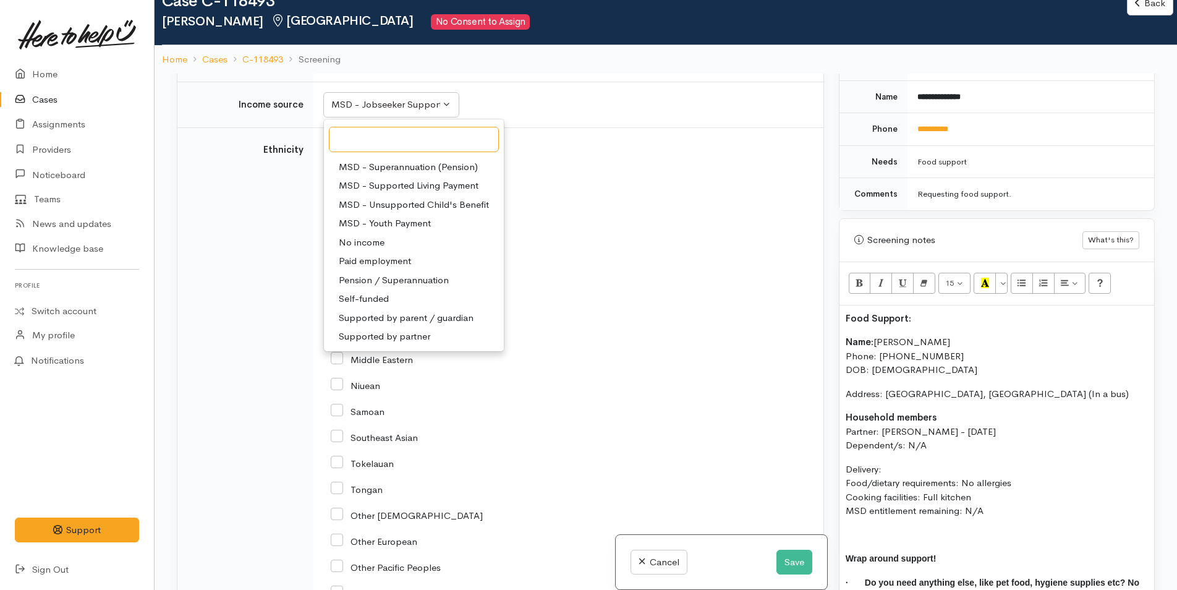
scroll to position [2087, 0]
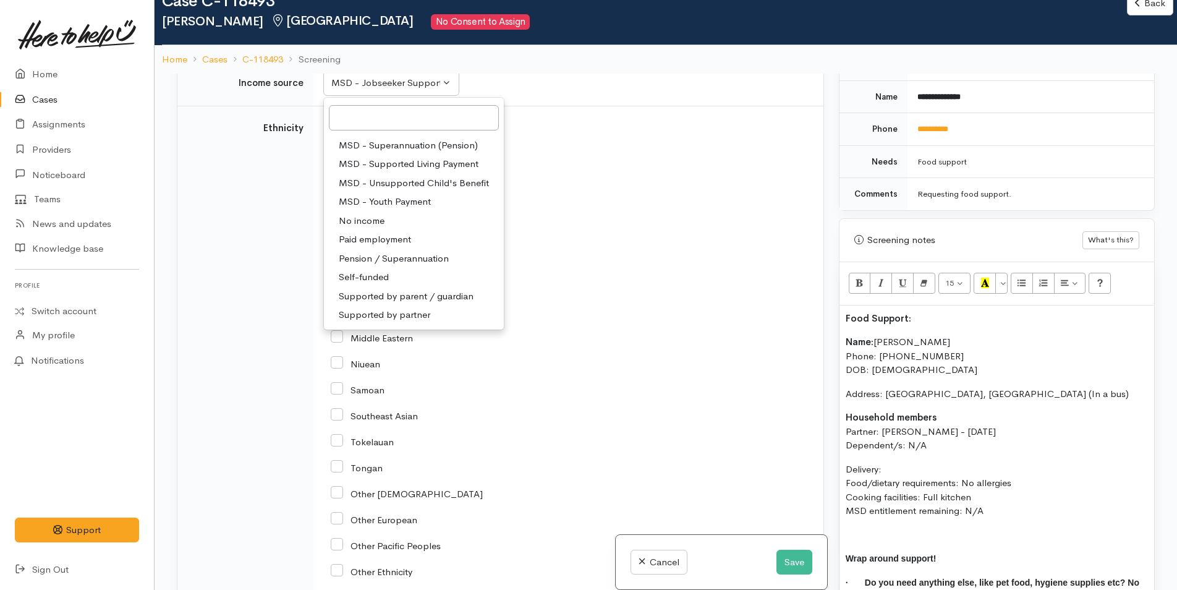
click at [407, 313] on span "Supported by partner" at bounding box center [384, 315] width 91 height 14
select select "17"
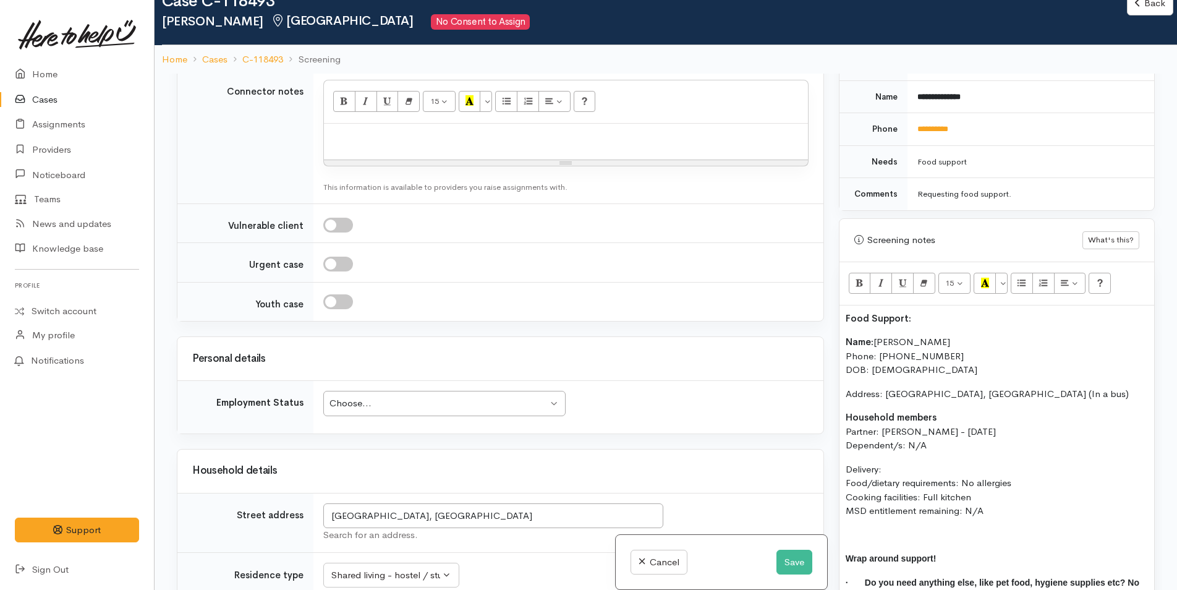
scroll to position [1651, 0]
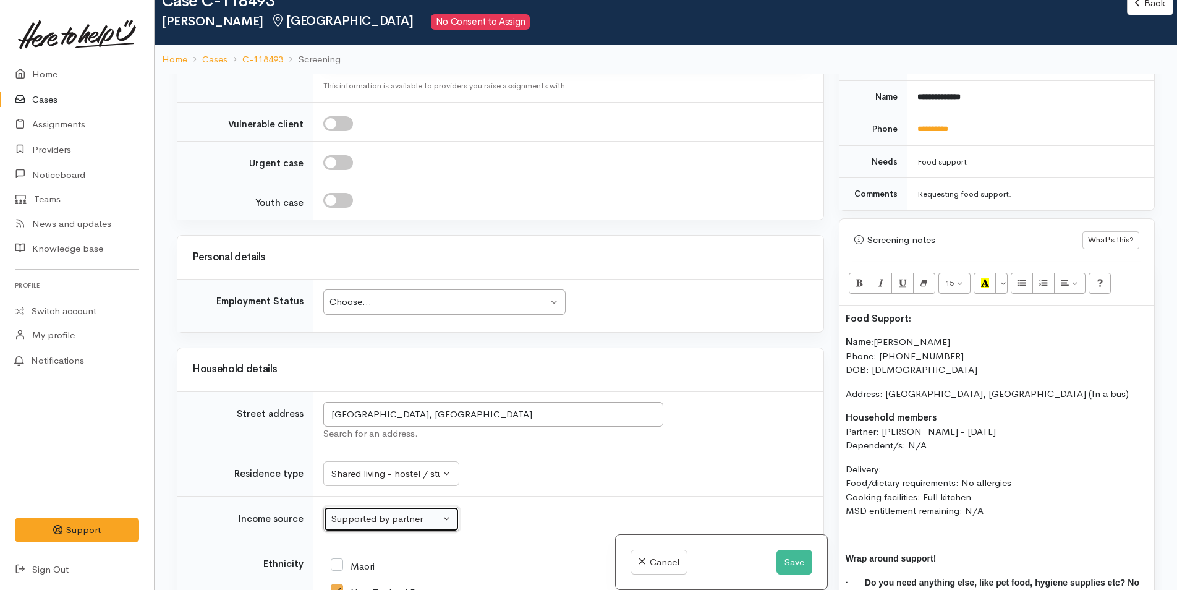
click at [355, 302] on div "Choose..." at bounding box center [438, 302] width 218 height 14
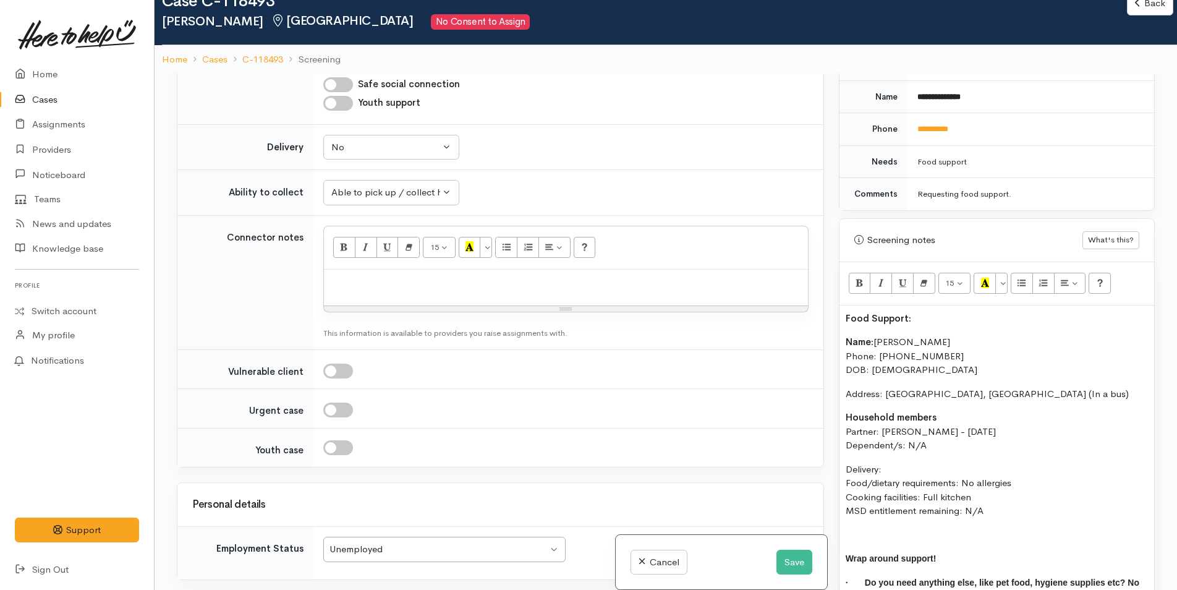
drag, startPoint x: 989, startPoint y: 515, endPoint x: 837, endPoint y: 331, distance: 238.4
click at [837, 331] on div "Warnings Add No warnings have been raised against this case Add Warning Title ●…" at bounding box center [996, 369] width 331 height 590
copy div "Name: Melissa Wilson Phone: 0220321608 DOB: 27/08/1985 Address: Silver Birch Ho…"
click at [353, 278] on p at bounding box center [566, 283] width 472 height 14
paste div
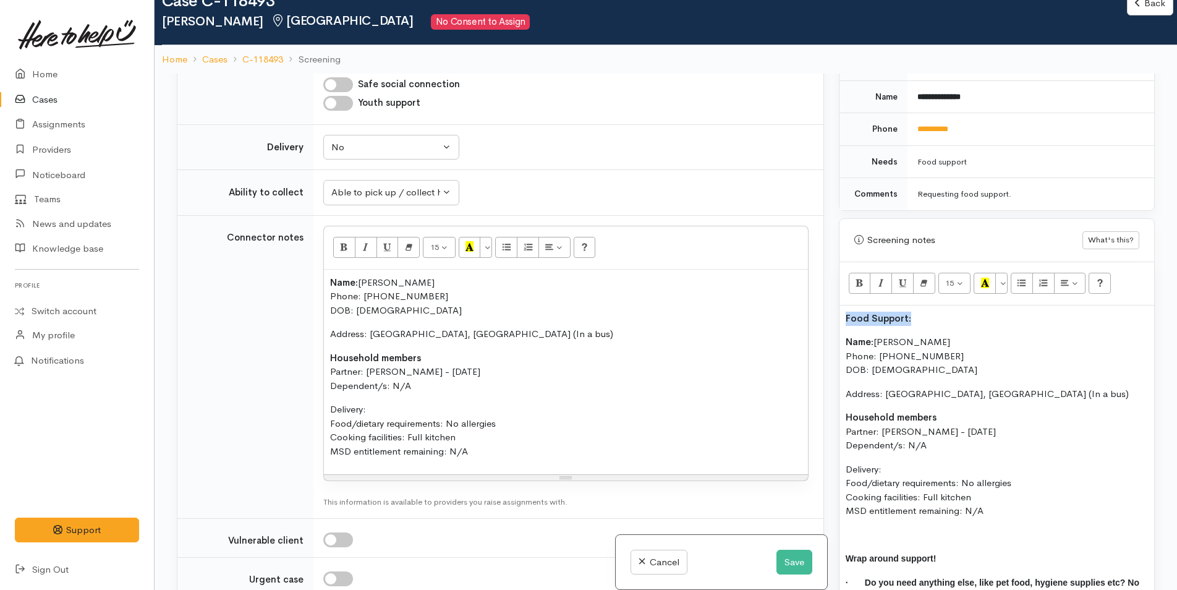
drag, startPoint x: 926, startPoint y: 307, endPoint x: 826, endPoint y: 300, distance: 99.7
click at [826, 300] on div "Related cases There are other cases potentially from the same person, address o…" at bounding box center [665, 369] width 993 height 590
click at [983, 278] on icon "Recent Color" at bounding box center [985, 283] width 8 height 11
click at [804, 566] on button "Save" at bounding box center [794, 561] width 36 height 25
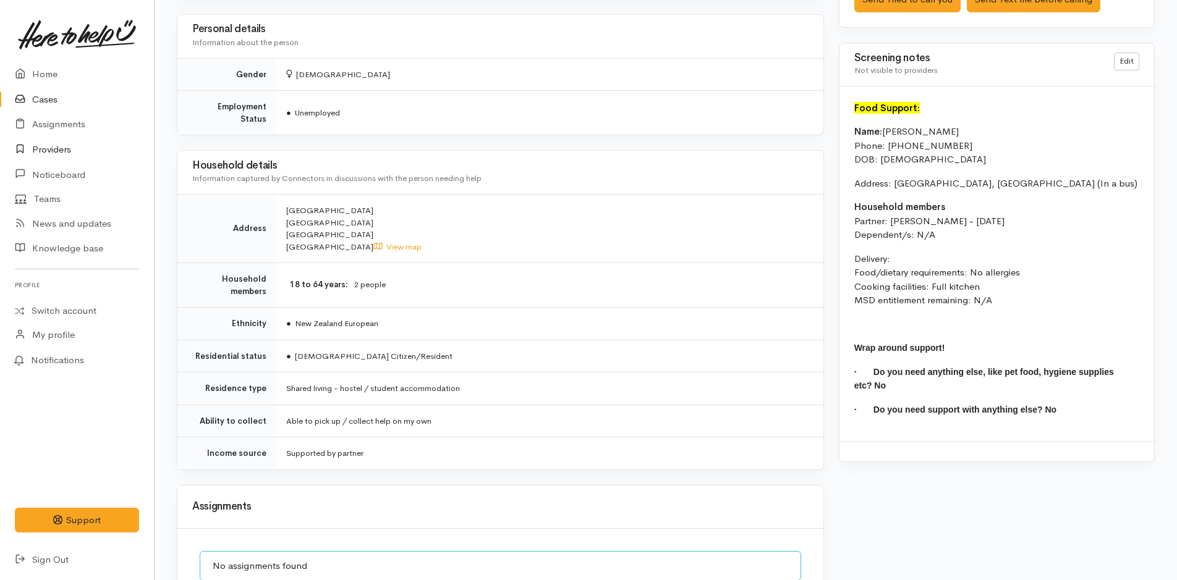
scroll to position [989, 0]
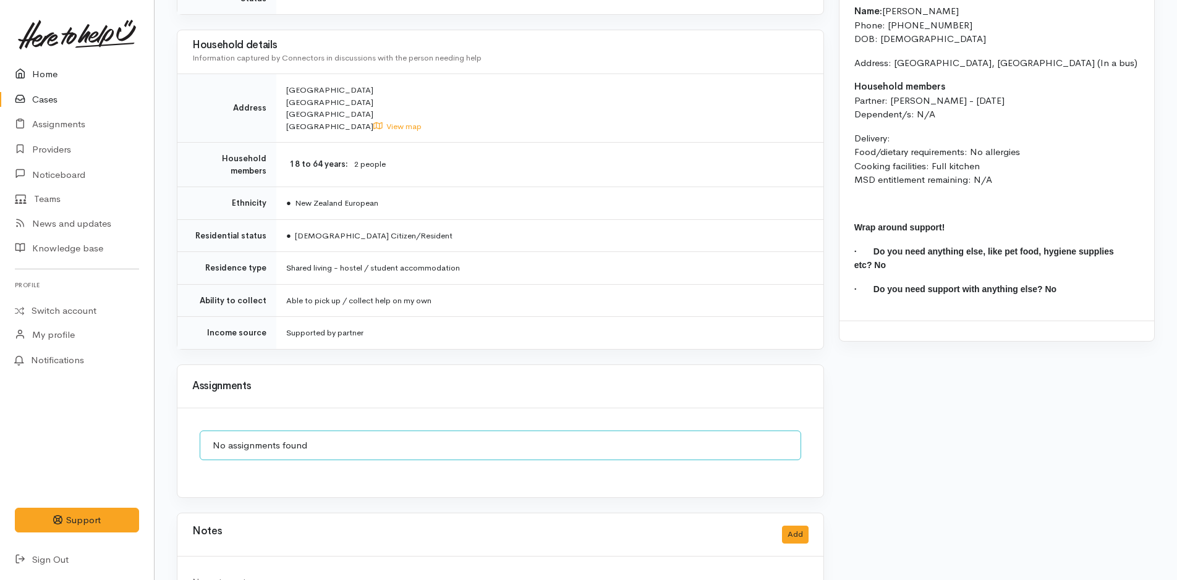
click at [52, 72] on link "Home" at bounding box center [77, 74] width 154 height 25
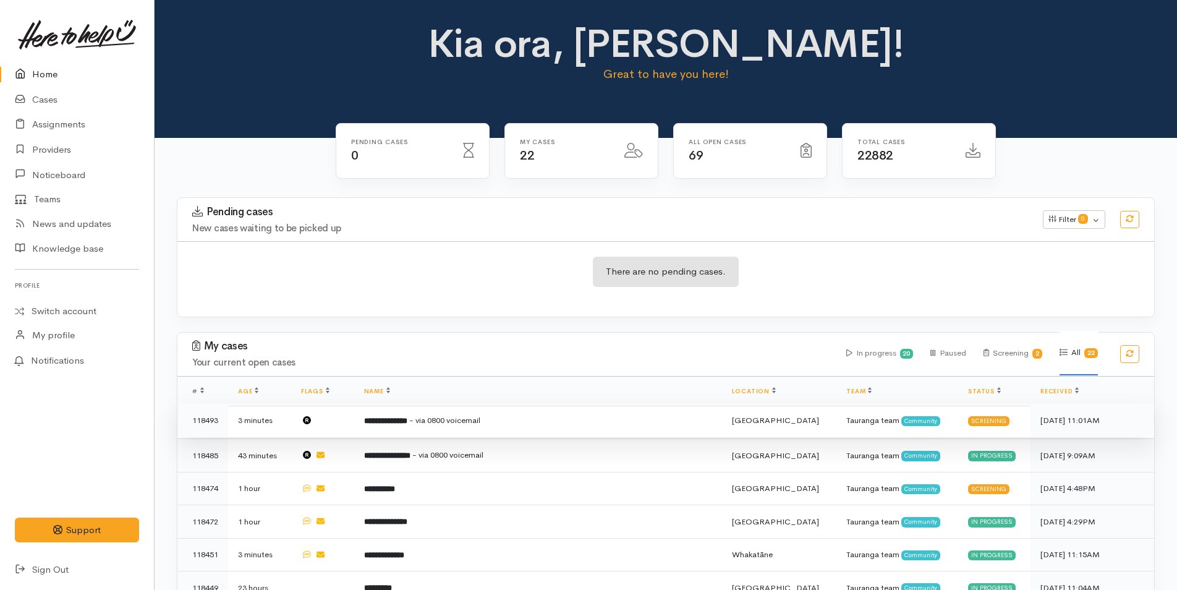
click at [440, 428] on td "**********" at bounding box center [538, 420] width 368 height 33
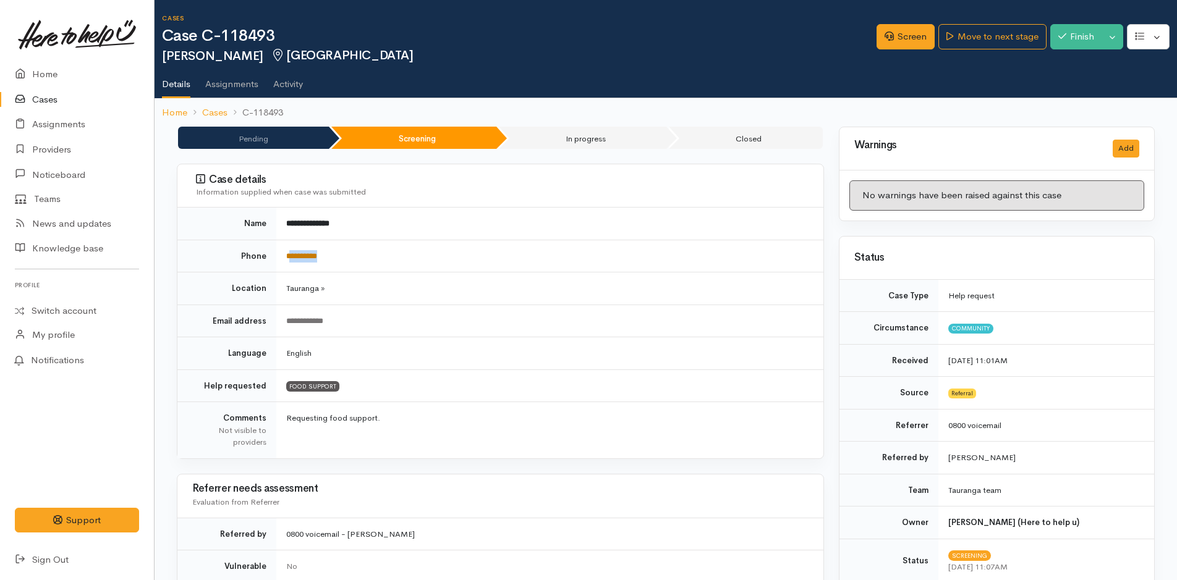
drag, startPoint x: 344, startPoint y: 250, endPoint x: 292, endPoint y: 257, distance: 52.4
click at [292, 257] on td "**********" at bounding box center [549, 256] width 547 height 33
copy link "*********"
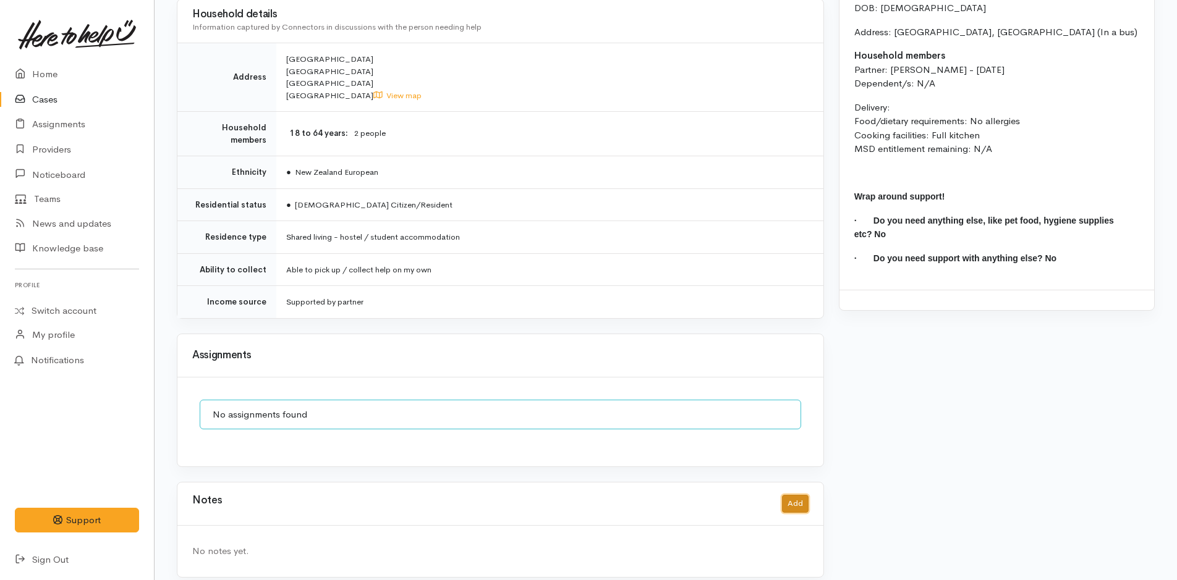
click at [793, 495] on button "Add" at bounding box center [795, 504] width 27 height 18
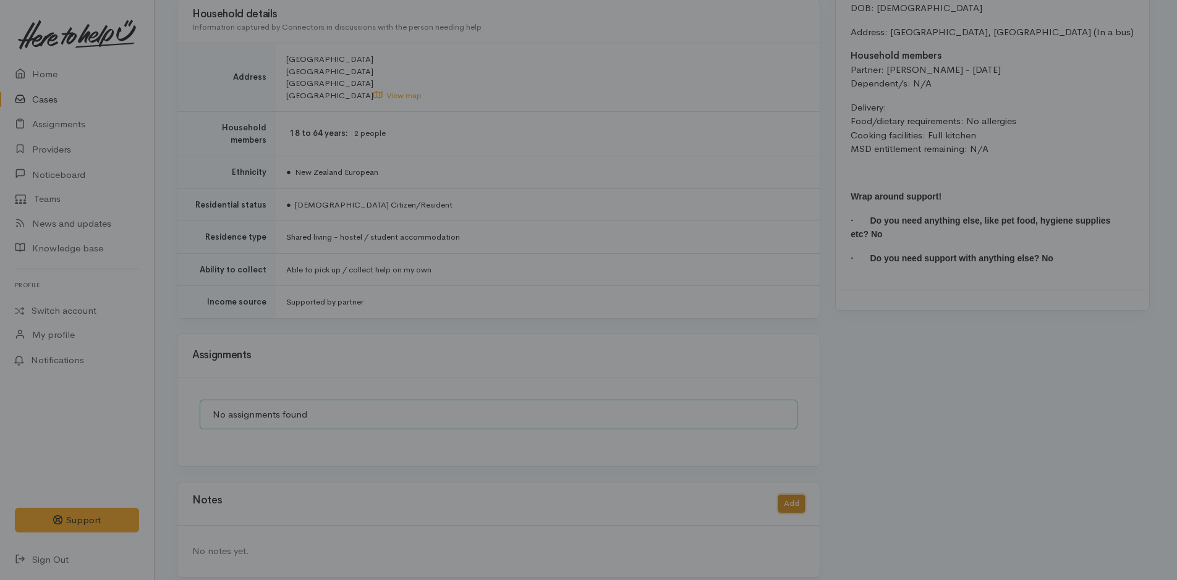
scroll to position [1011, 0]
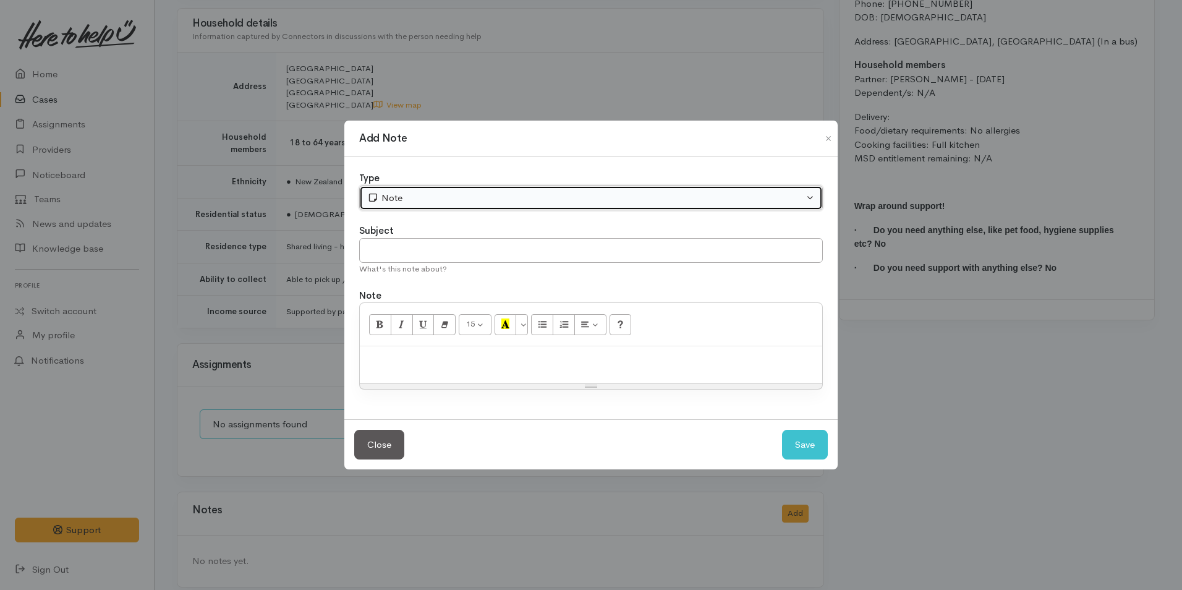
click at [391, 201] on div "Note" at bounding box center [585, 198] width 436 height 14
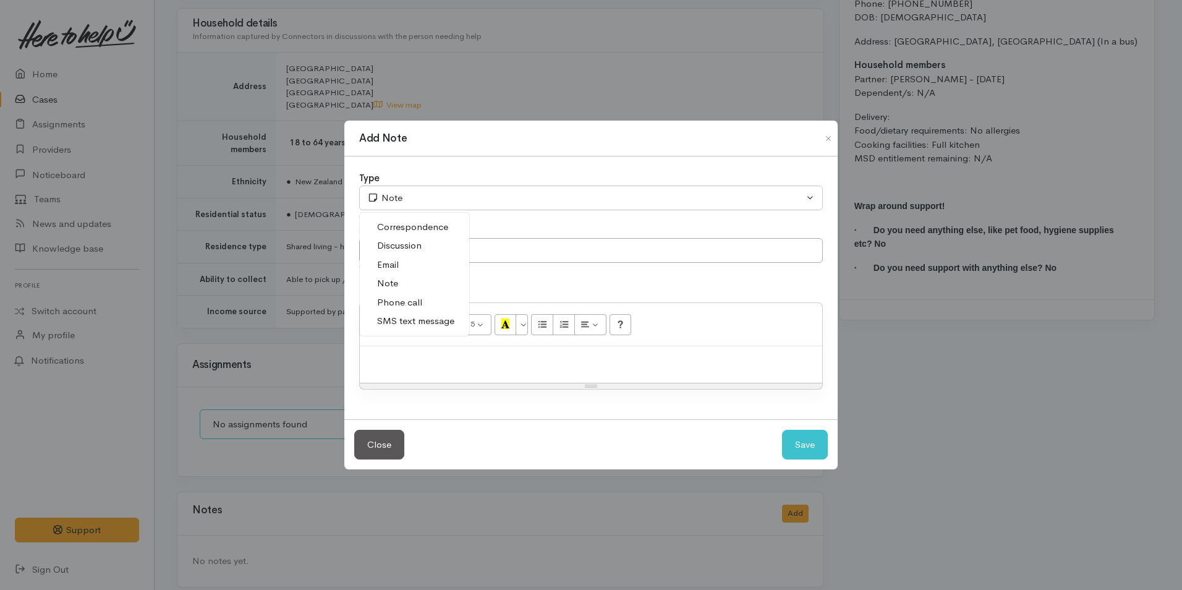
click at [407, 317] on span "SMS text message" at bounding box center [415, 321] width 77 height 14
select select "5"
click at [409, 245] on input "text" at bounding box center [591, 250] width 464 height 25
type input "Provider details"
paste div
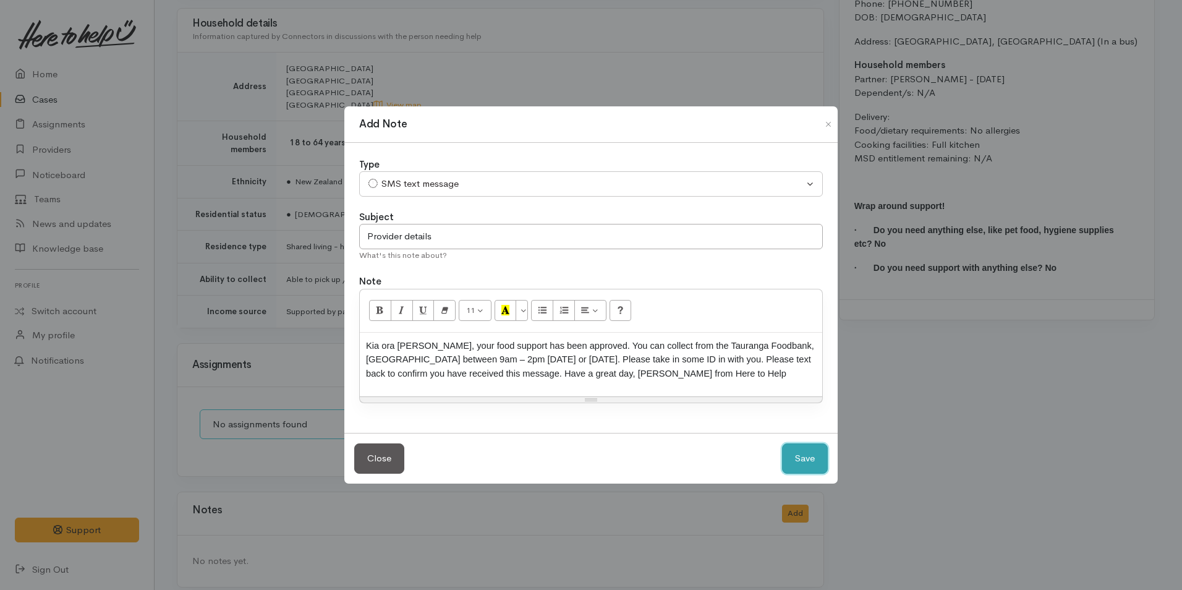
click at [792, 448] on button "Save" at bounding box center [805, 458] width 46 height 30
select select "1"
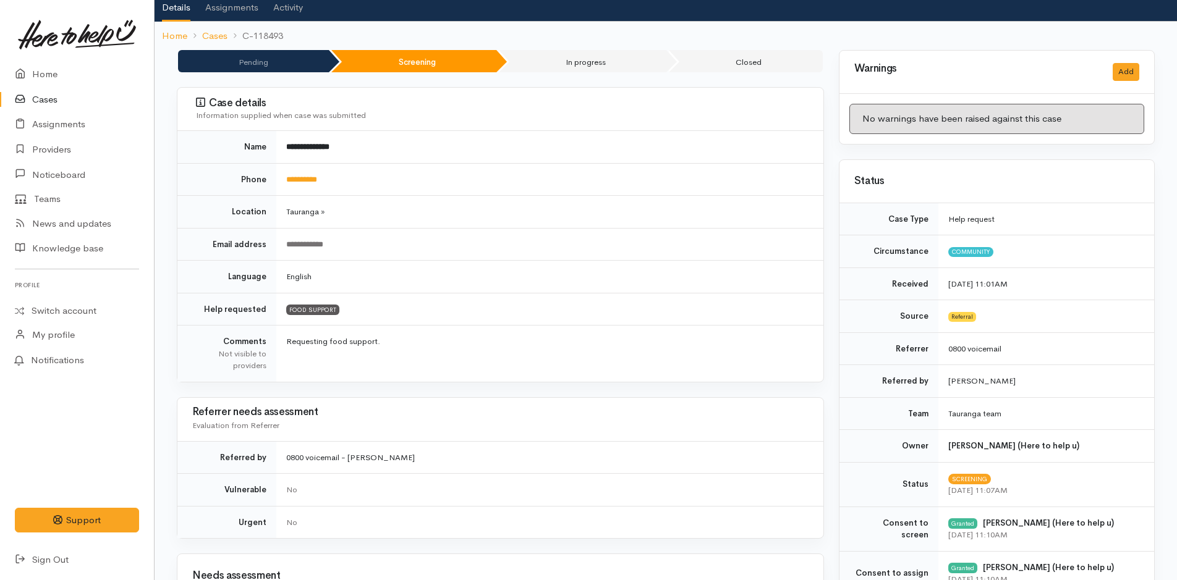
scroll to position [0, 0]
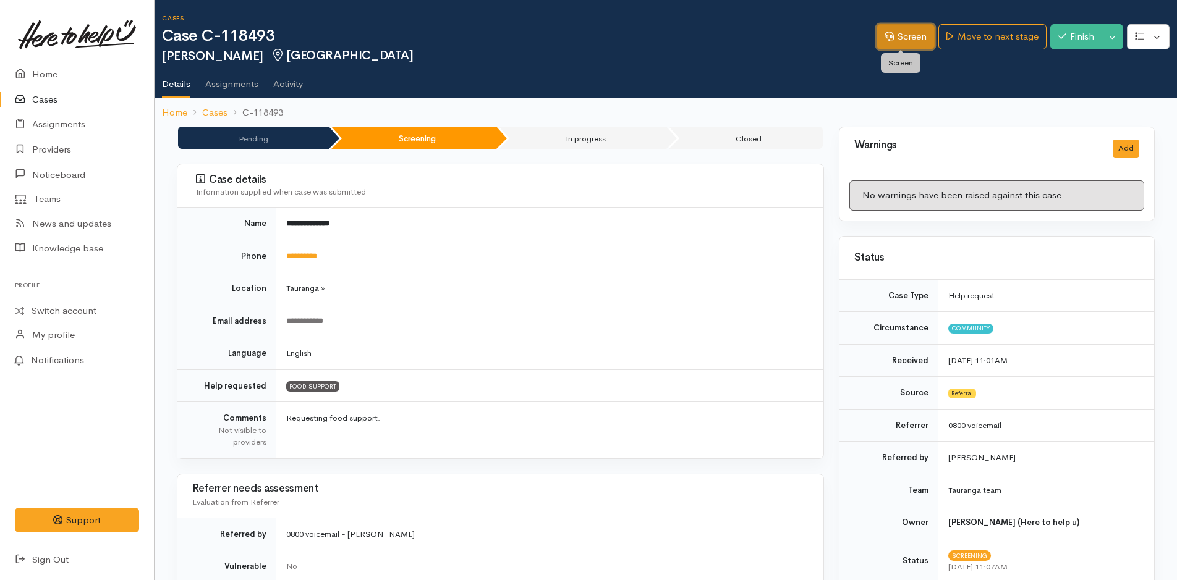
click at [890, 44] on link "Screen" at bounding box center [905, 36] width 58 height 25
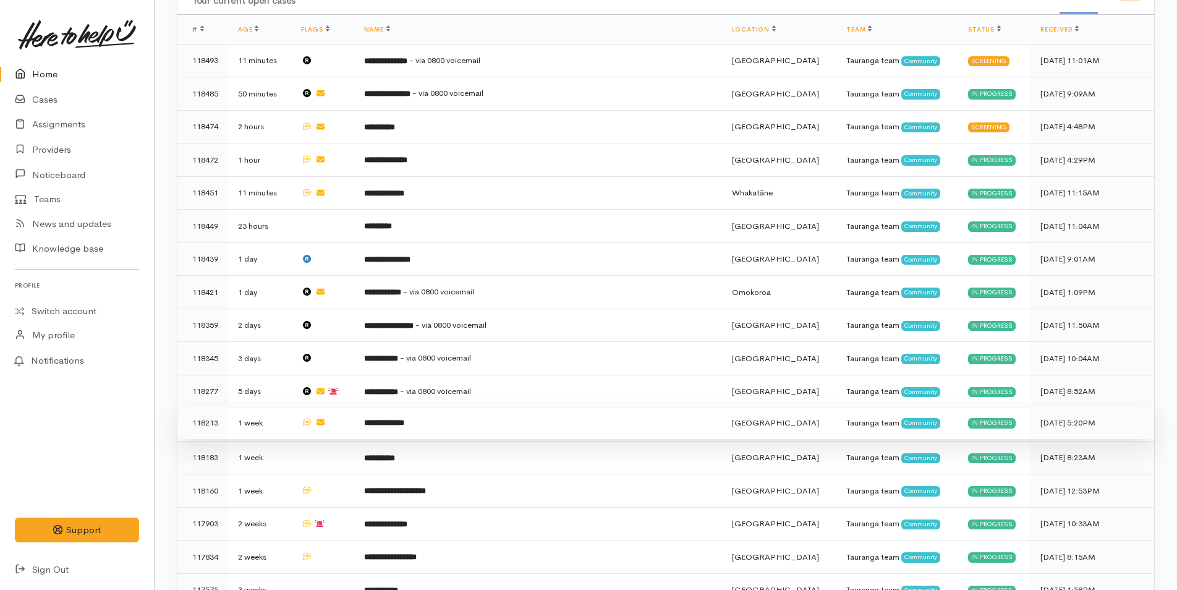
scroll to position [371, 0]
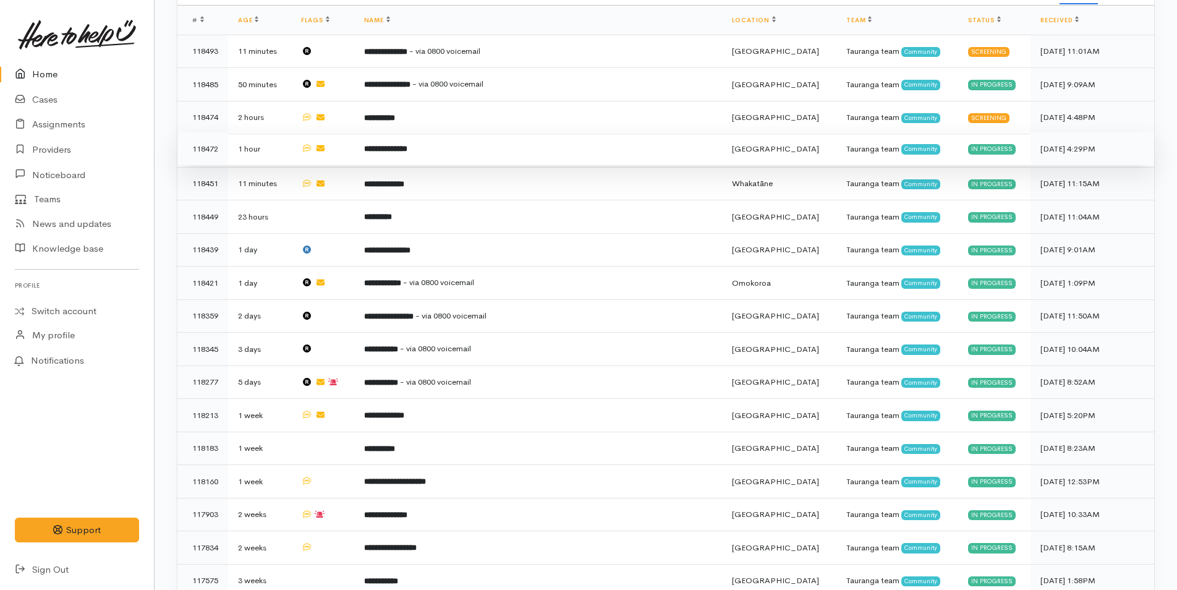
click at [407, 149] on b "**********" at bounding box center [385, 149] width 43 height 8
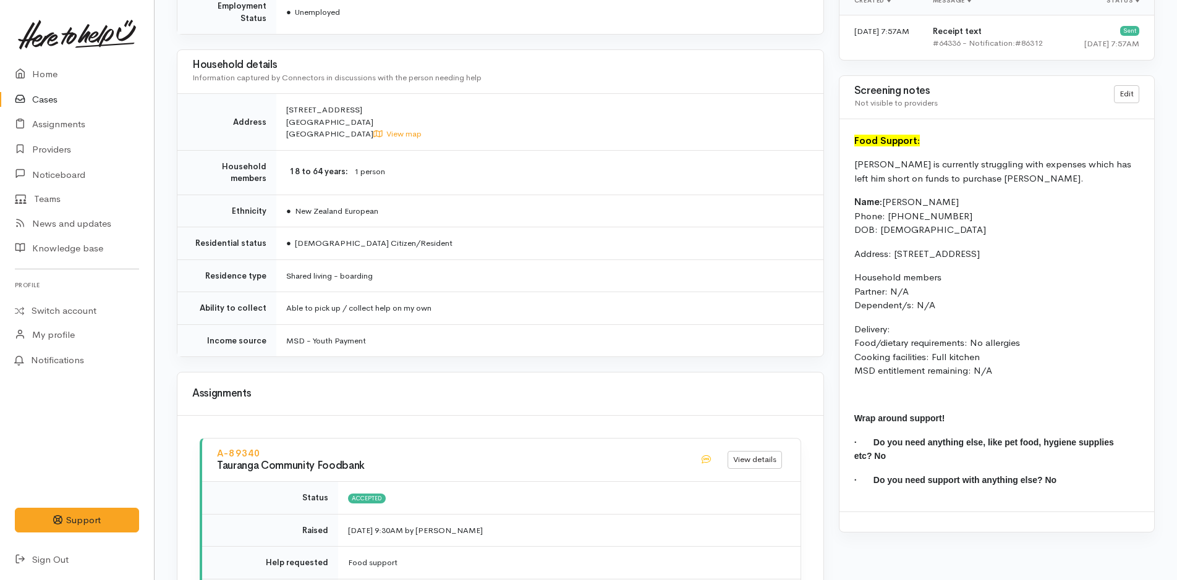
scroll to position [817, 0]
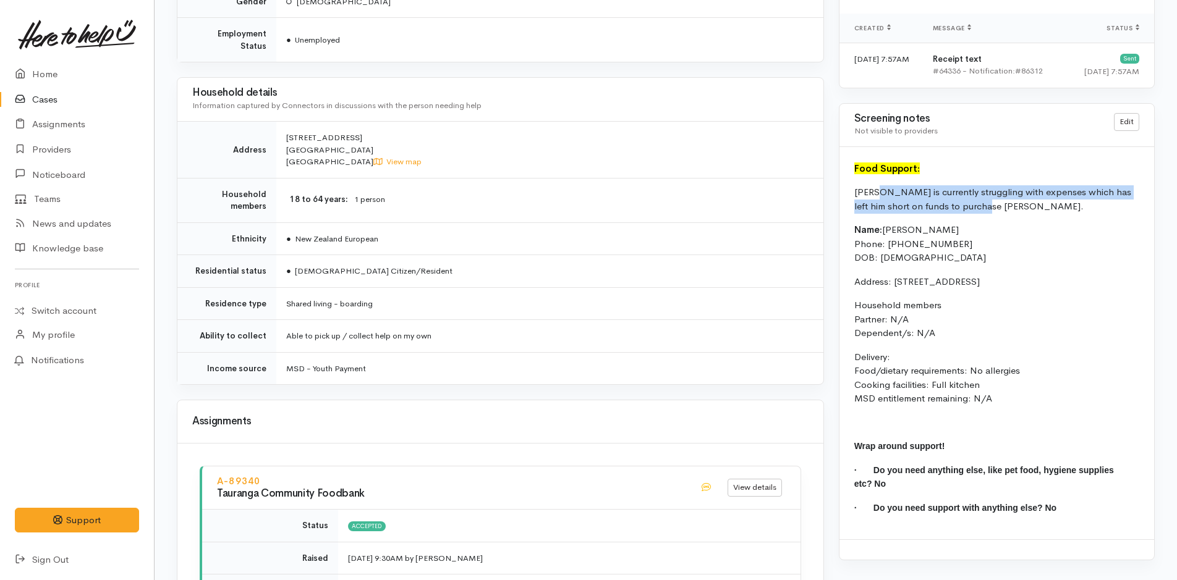
drag, startPoint x: 962, startPoint y: 204, endPoint x: 874, endPoint y: 189, distance: 89.6
click at [874, 189] on p "Isaac is currently struggling with expenses which has left him short on funds t…" at bounding box center [996, 199] width 285 height 28
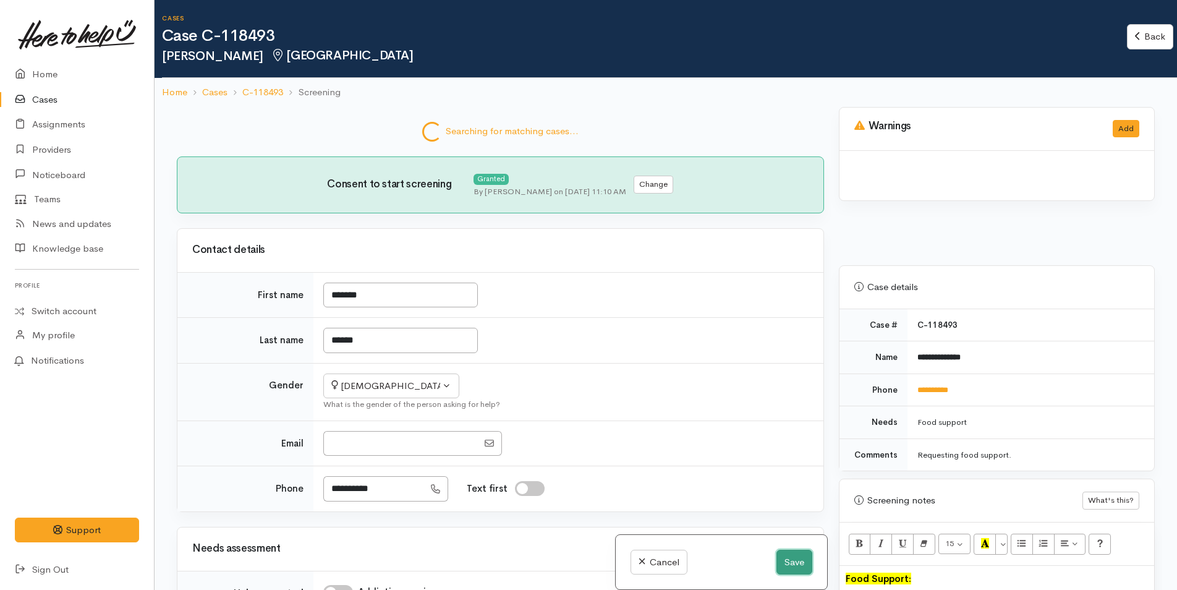
click at [781, 560] on button "Save" at bounding box center [794, 561] width 36 height 25
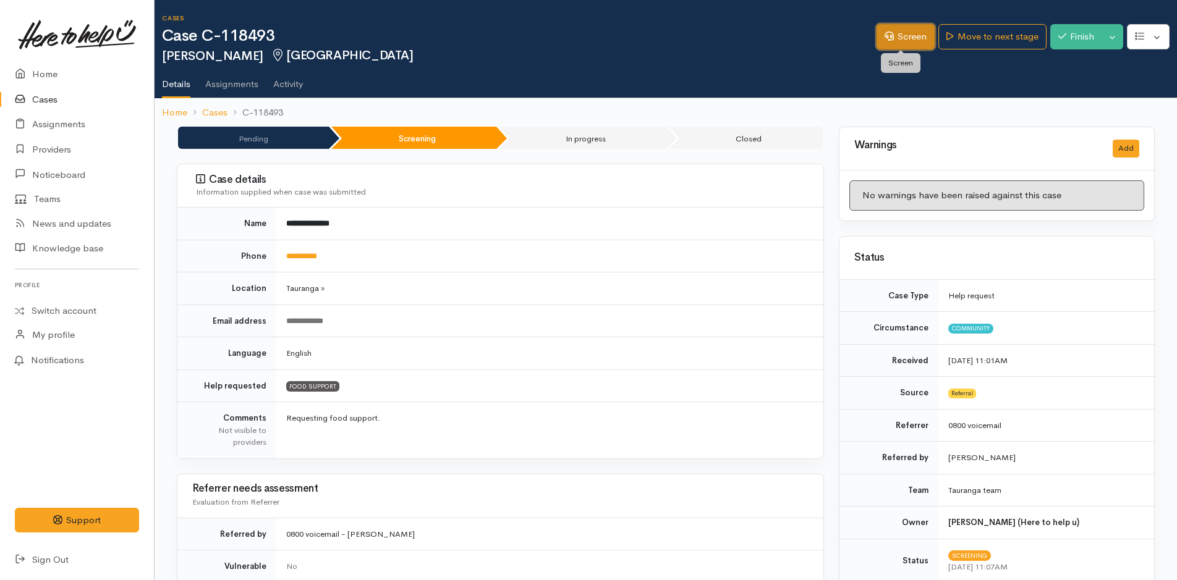
click at [896, 37] on link "Screen" at bounding box center [905, 36] width 58 height 25
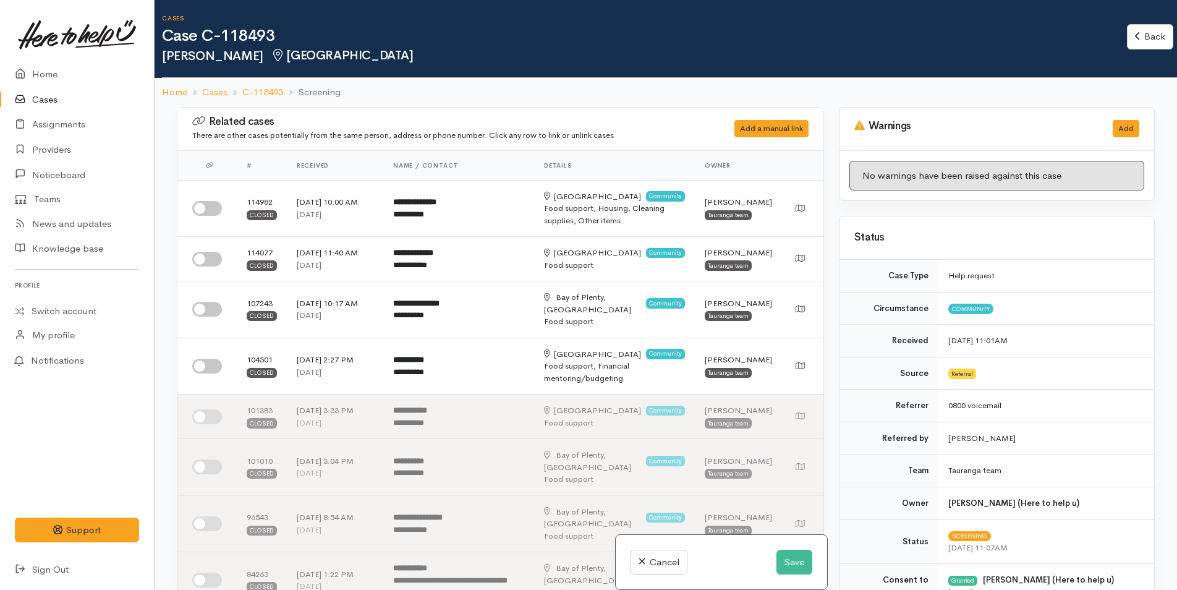
scroll to position [556, 0]
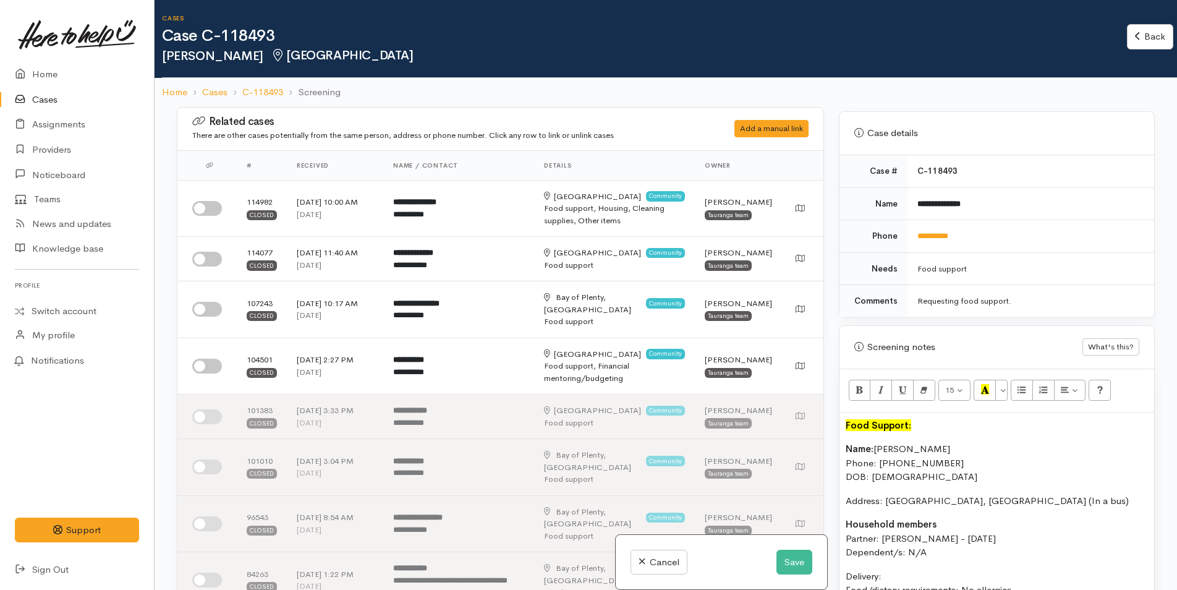
click at [842, 446] on div "Food Support: Name: [PERSON_NAME] Phone: [PHONE_NUMBER] DOB: [DEMOGRAPHIC_DATA]…" at bounding box center [996, 574] width 315 height 324
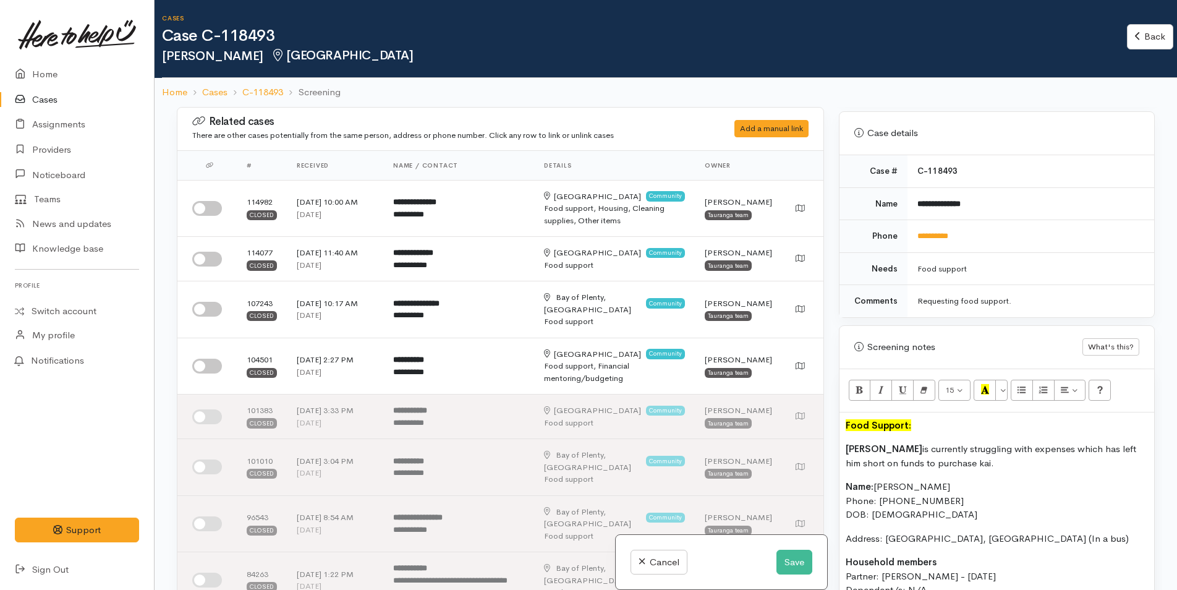
drag, startPoint x: 967, startPoint y: 463, endPoint x: 842, endPoint y: 453, distance: 125.2
click at [842, 453] on div "Food Support: Melissa is currently struggling with expenses which has left him …" at bounding box center [996, 593] width 315 height 362
click at [863, 391] on icon "Bold (CTRL+B)" at bounding box center [859, 389] width 8 height 11
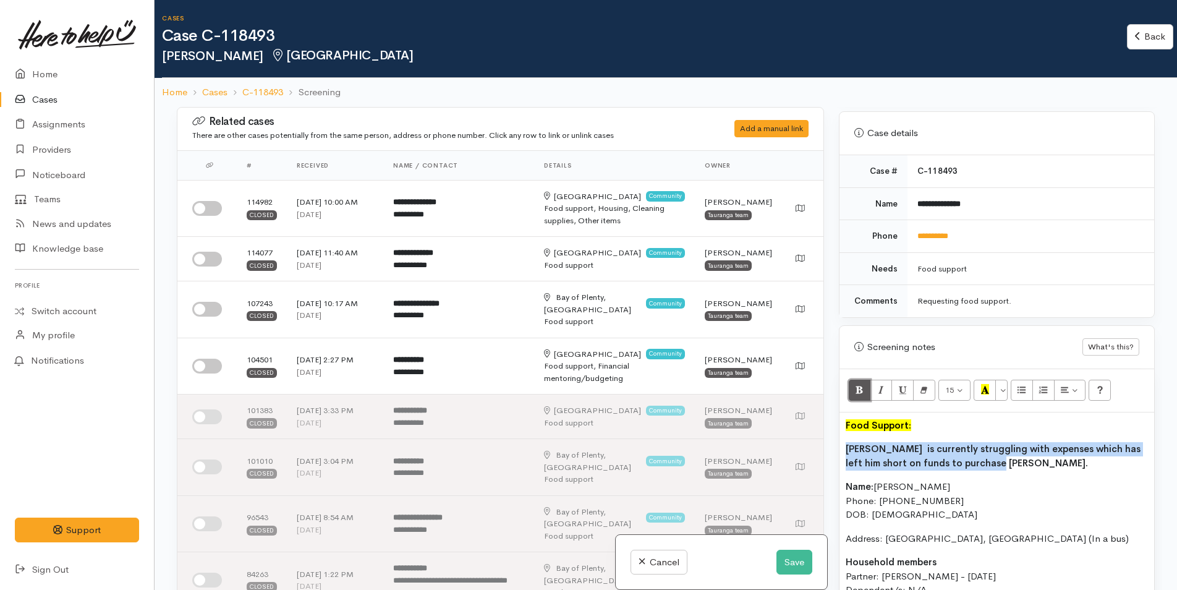
click at [863, 391] on icon "Bold (CTRL+B)" at bounding box center [859, 389] width 8 height 11
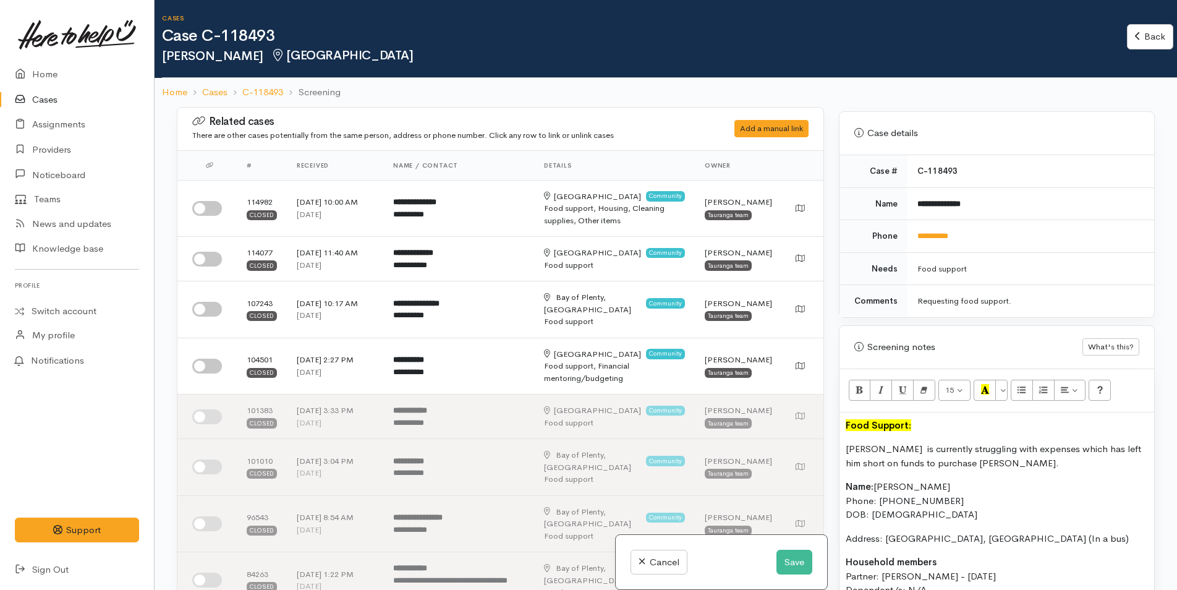
click at [881, 459] on p "Melissa is currently struggling with expenses which has left him short on funds…" at bounding box center [997, 456] width 302 height 28
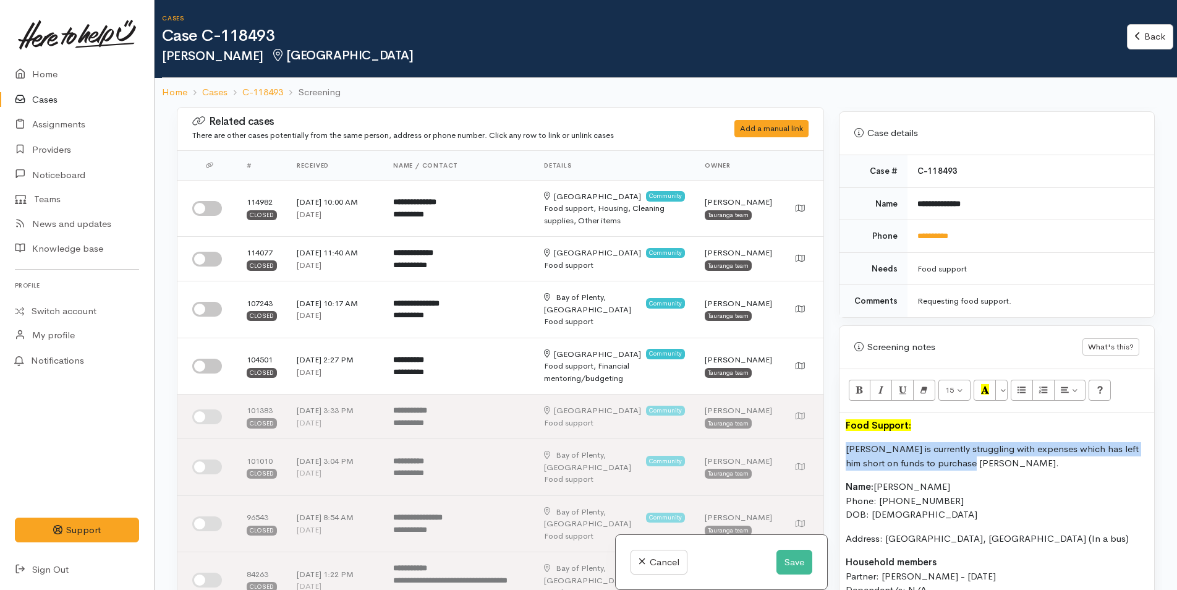
drag, startPoint x: 959, startPoint y: 464, endPoint x: 841, endPoint y: 448, distance: 119.1
click at [841, 448] on div "Food Support: Melissa is currently struggling with expenses which has left him …" at bounding box center [996, 593] width 315 height 362
copy p "Melissa is currently struggling with expenses which has left him short on funds…"
click at [794, 551] on button "Save" at bounding box center [794, 561] width 36 height 25
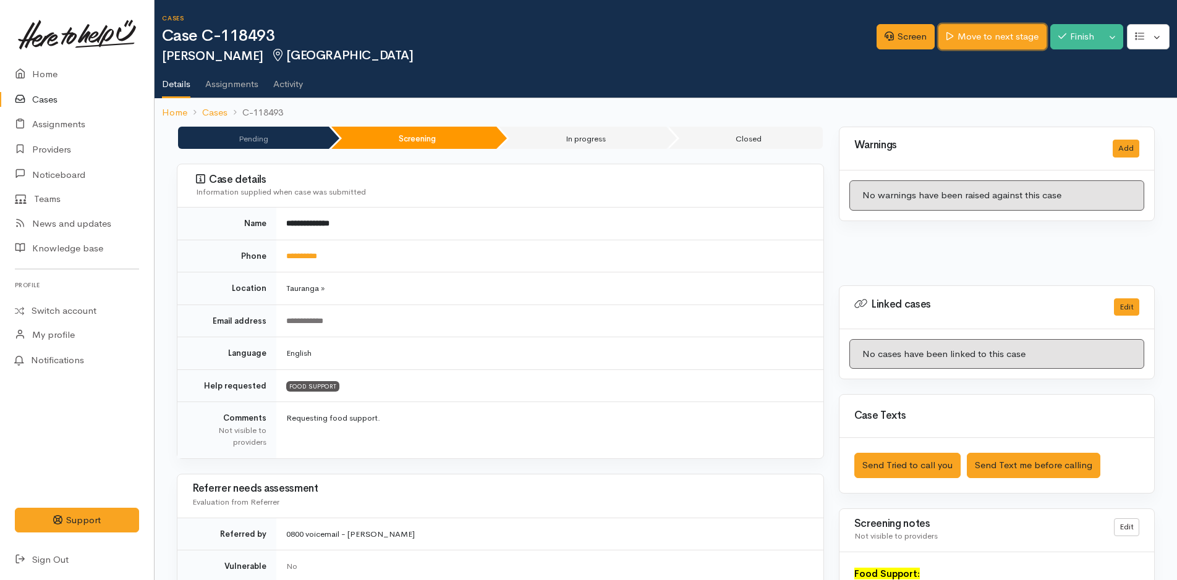
click at [990, 36] on link "Move to next stage" at bounding box center [992, 36] width 108 height 25
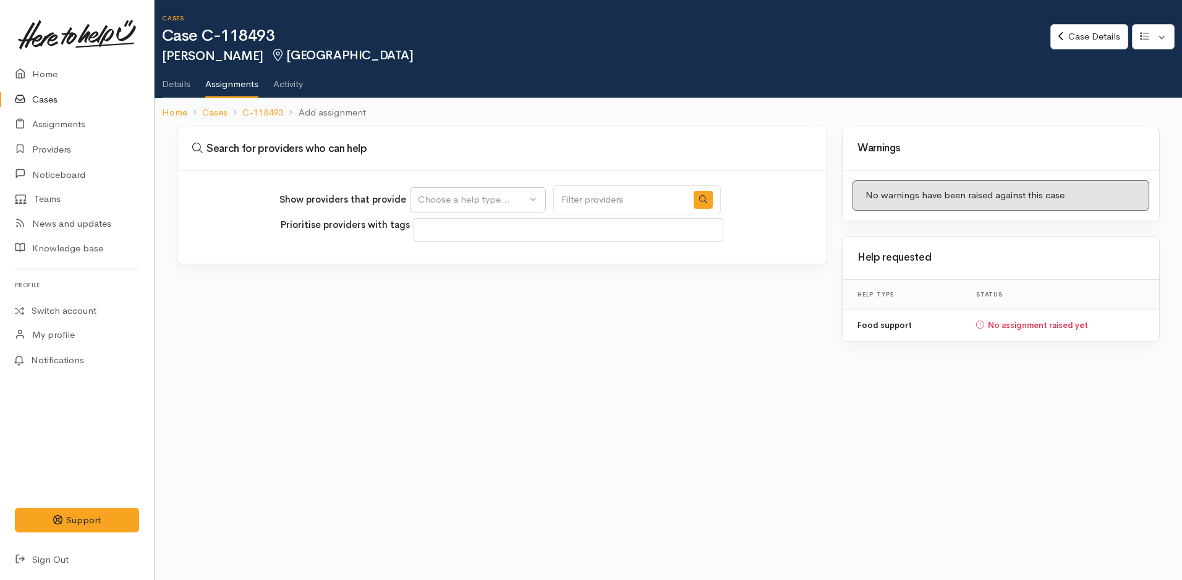
select select
click at [509, 198] on div "Choose a help type..." at bounding box center [472, 200] width 109 height 14
click at [474, 258] on span "Food support" at bounding box center [453, 259] width 57 height 14
select select "3"
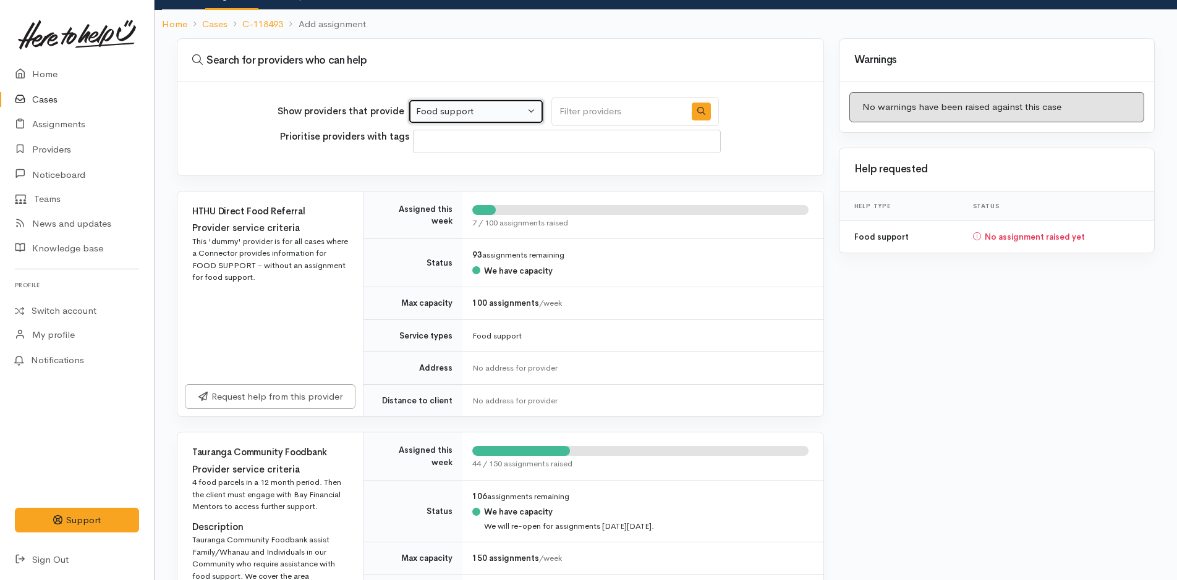
scroll to position [247, 0]
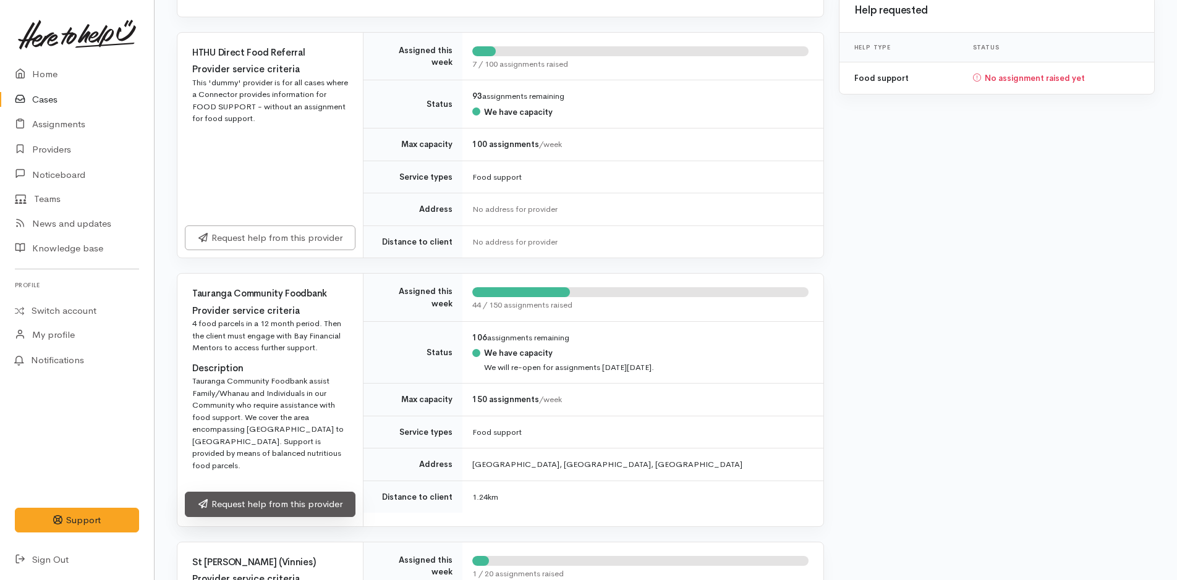
click at [242, 492] on link "Request help from this provider" at bounding box center [270, 504] width 171 height 25
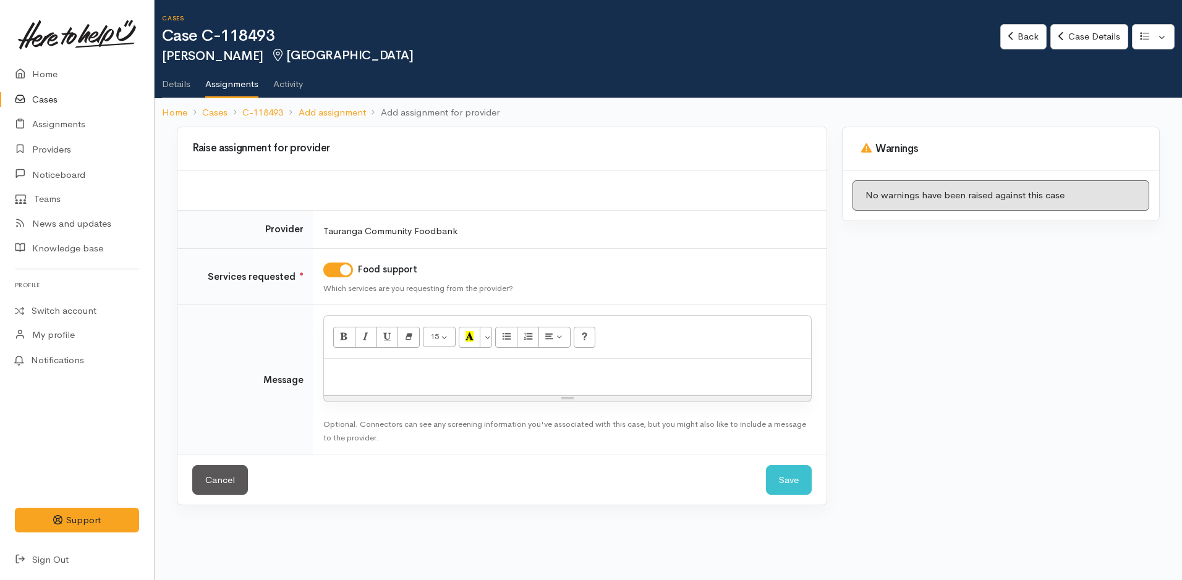
click at [402, 378] on p at bounding box center [567, 372] width 475 height 14
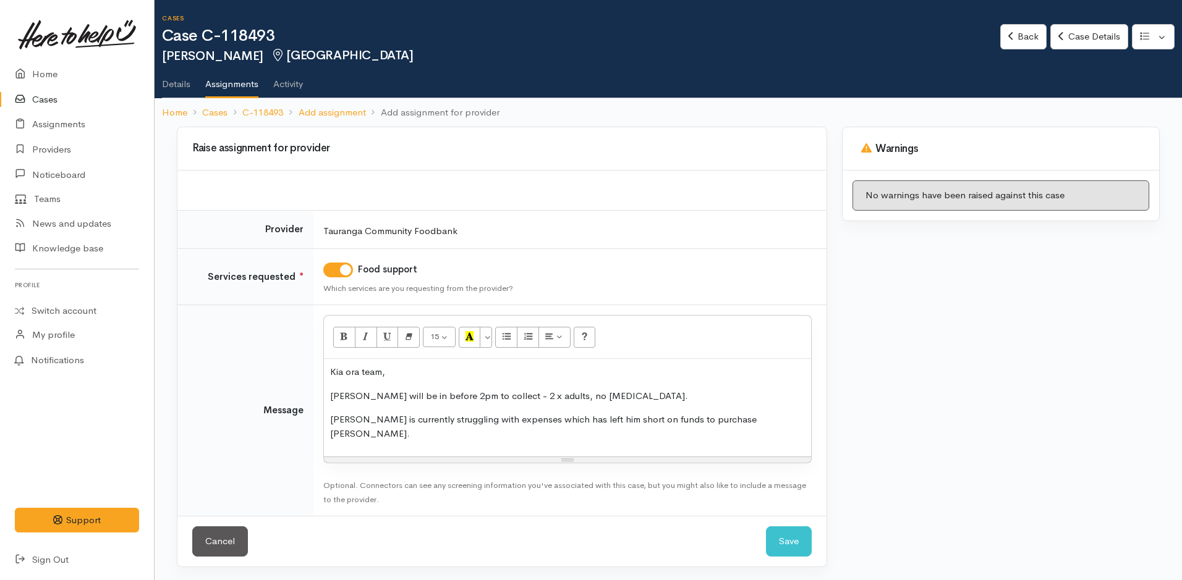
click at [698, 392] on p "Melissa will be in before 2pm to collect - 2 x adults, no food allergies." at bounding box center [567, 396] width 475 height 14
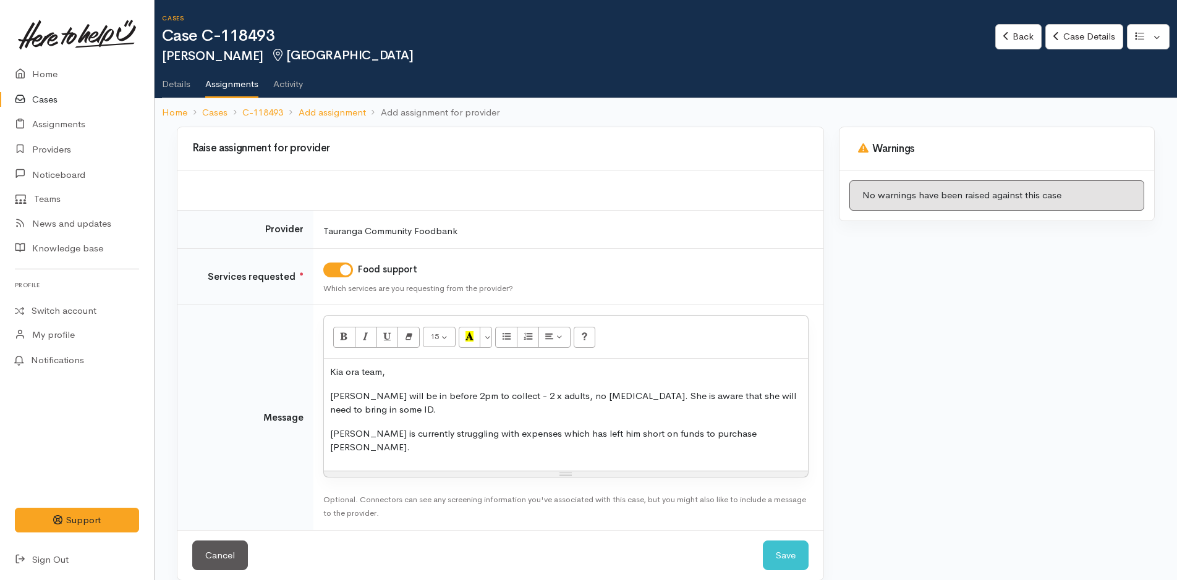
click at [778, 434] on p "Melissa is currently struggling with expenses which has left him short on funds…" at bounding box center [566, 441] width 472 height 28
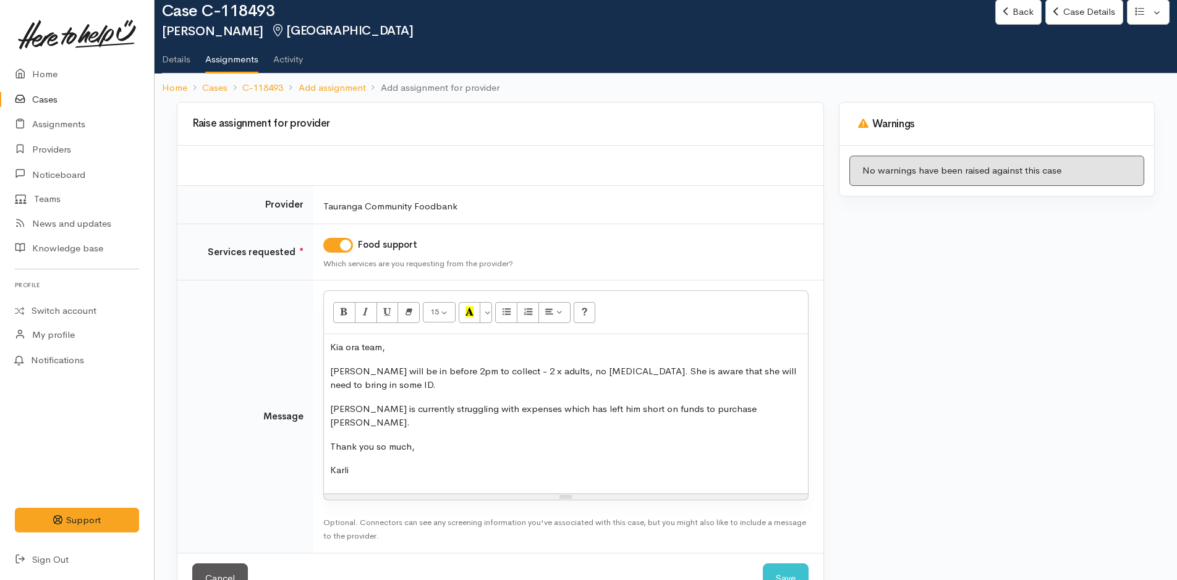
scroll to position [49, 0]
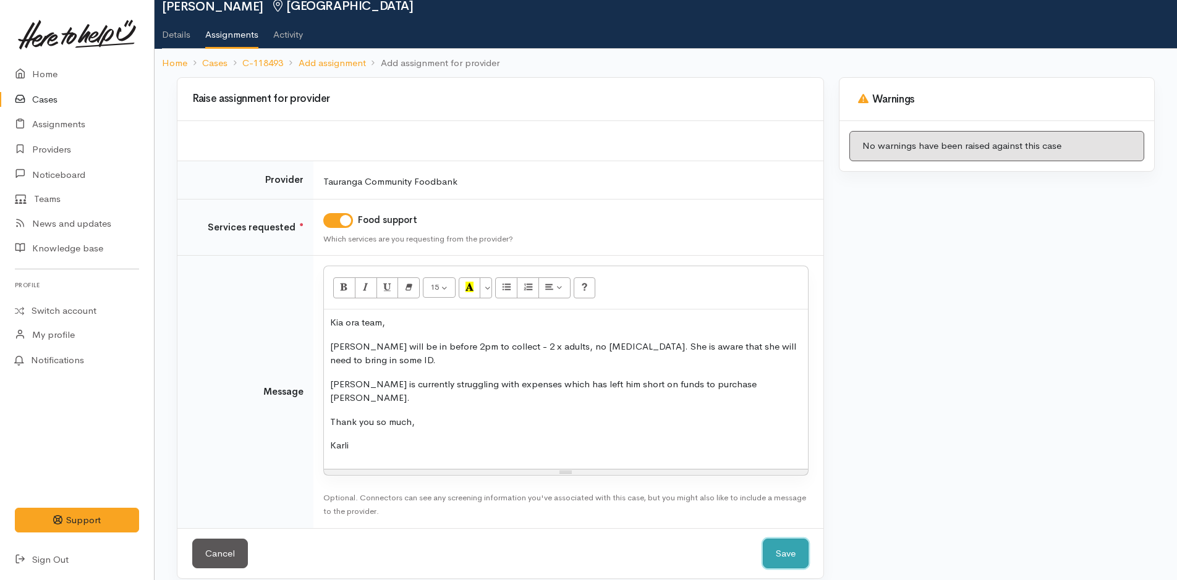
click at [773, 539] on button "Save" at bounding box center [786, 554] width 46 height 30
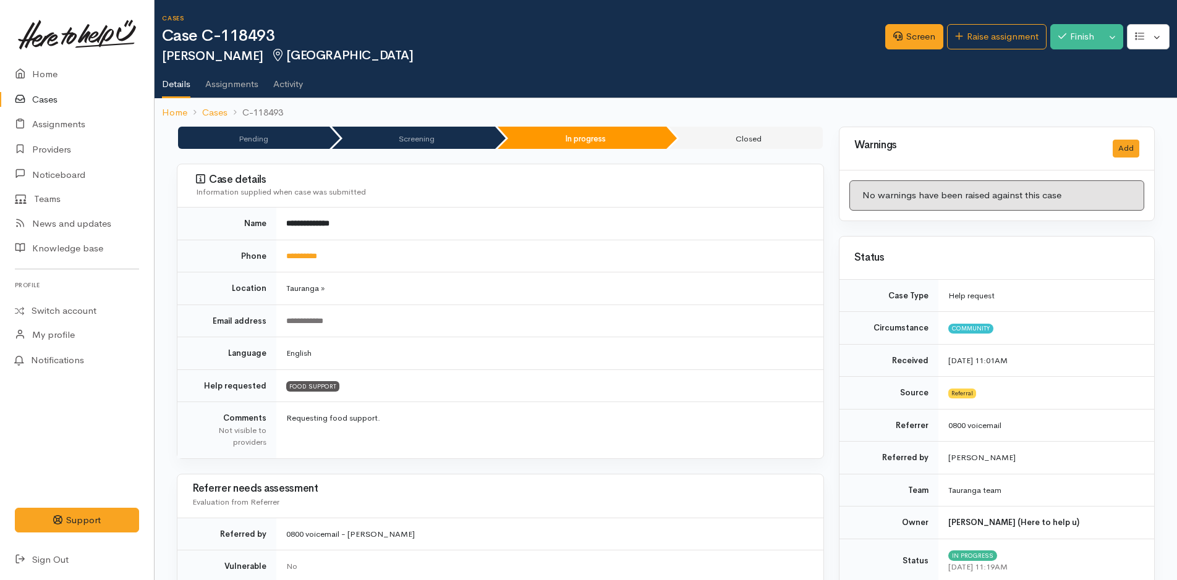
click at [65, 61] on link at bounding box center [77, 34] width 124 height 54
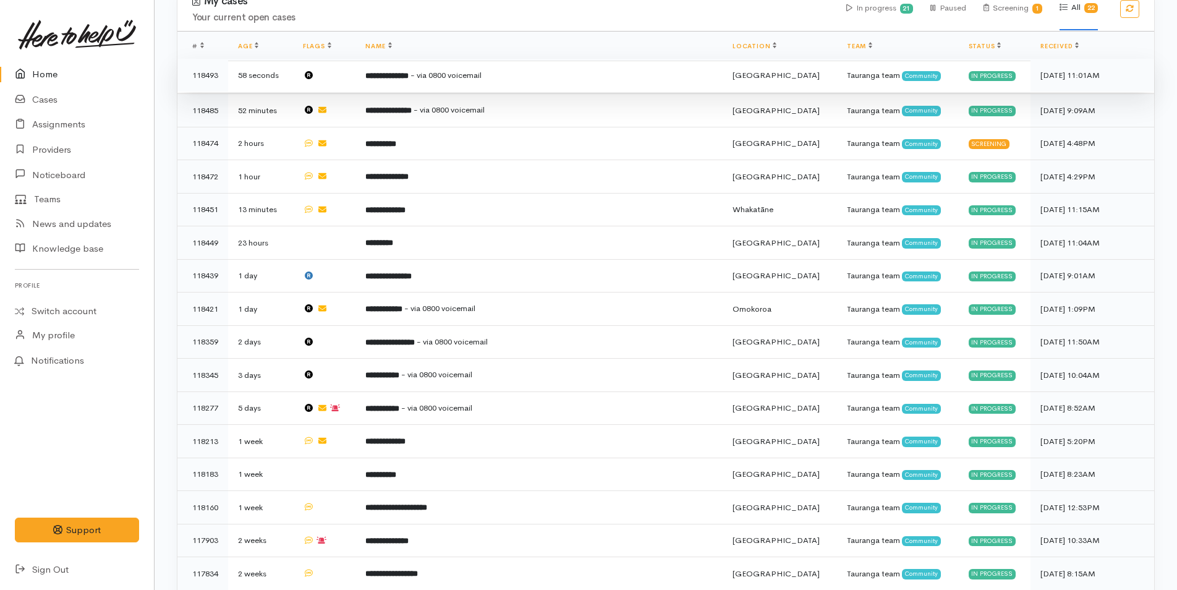
scroll to position [329, 0]
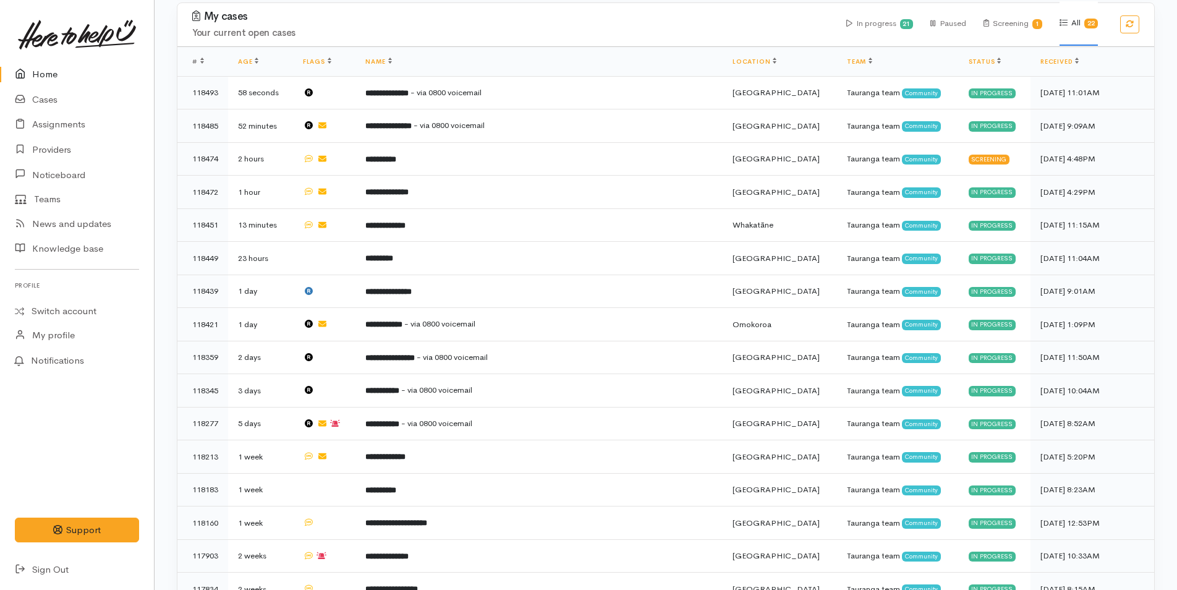
click at [60, 76] on link "Home" at bounding box center [77, 74] width 154 height 25
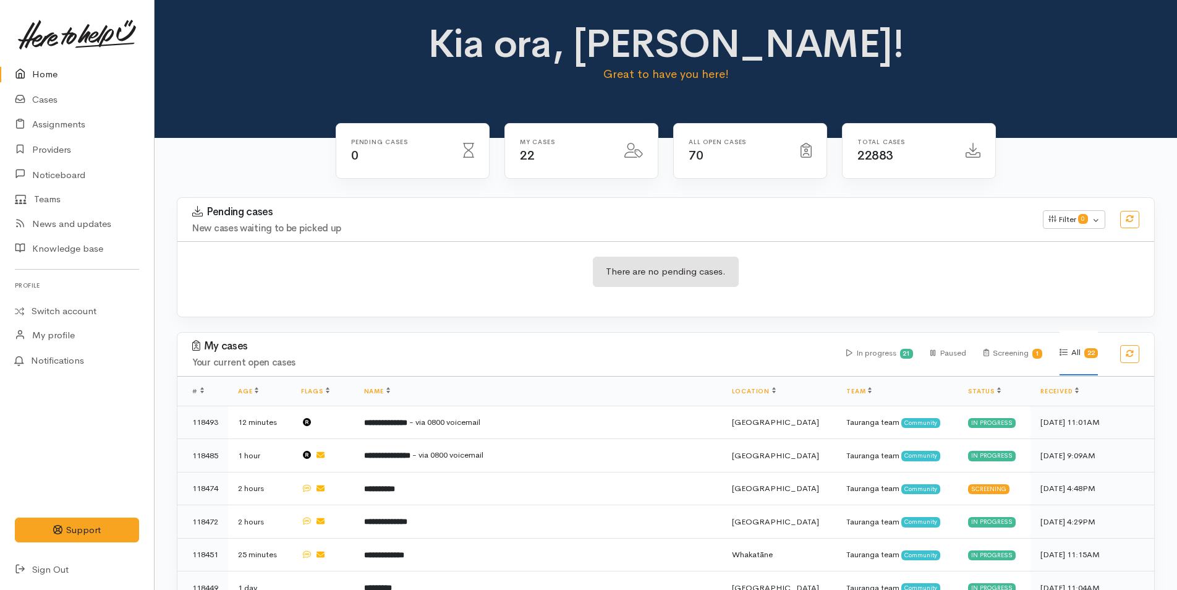
click at [52, 63] on link "Home" at bounding box center [77, 74] width 154 height 25
click at [45, 77] on link "Home" at bounding box center [77, 74] width 154 height 25
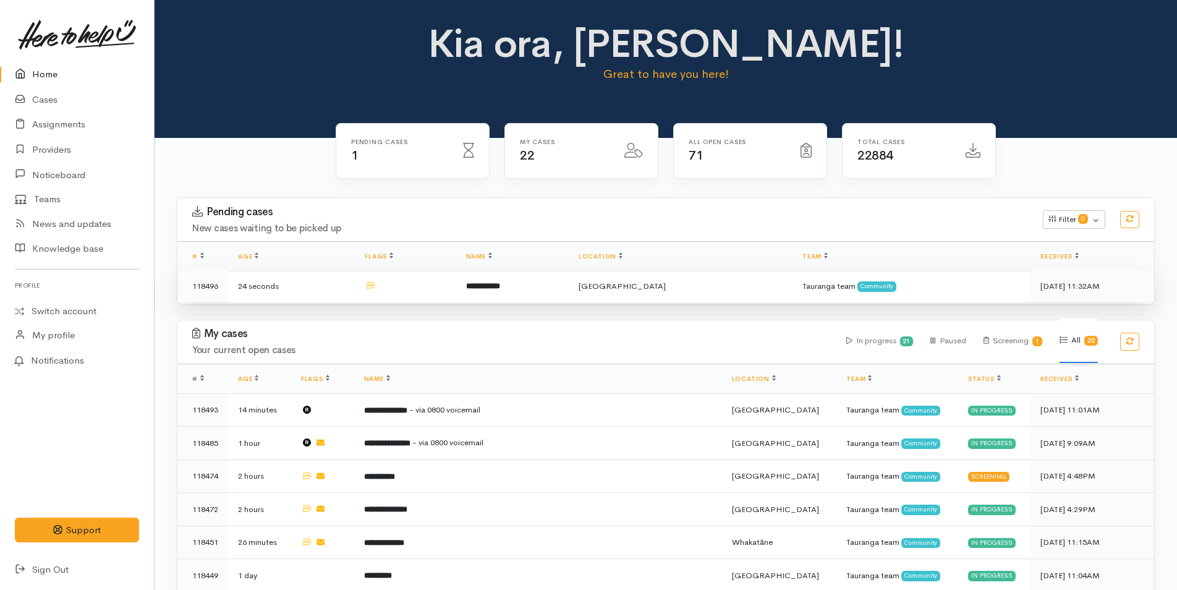
click at [456, 287] on td at bounding box center [405, 285] width 101 height 33
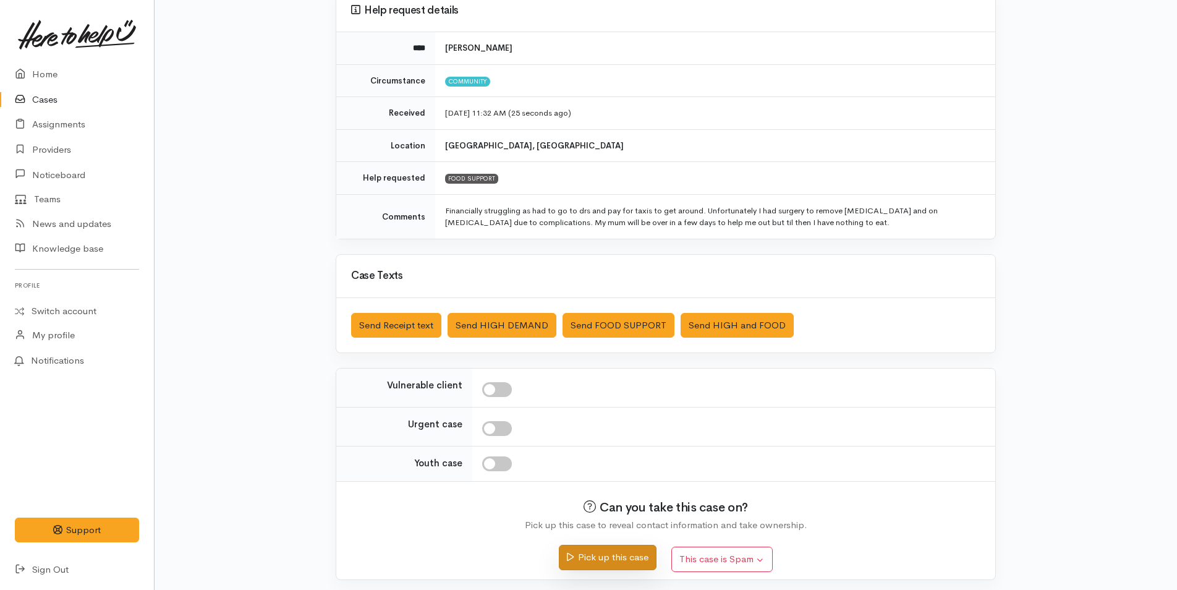
scroll to position [125, 0]
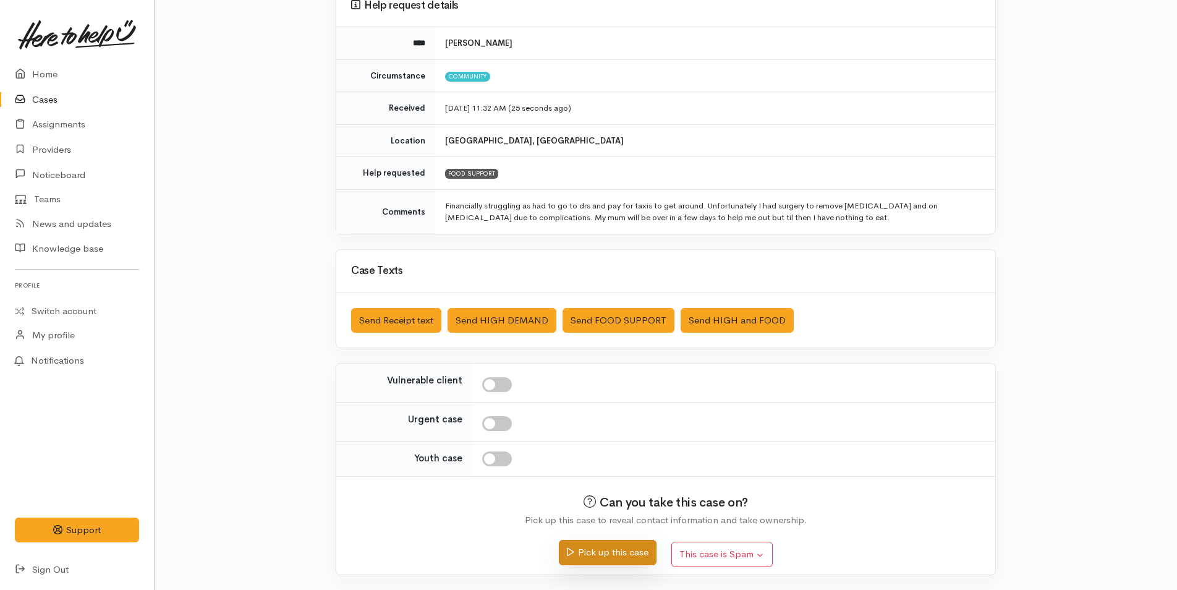
click at [580, 548] on button "Pick up this case" at bounding box center [607, 552] width 97 height 25
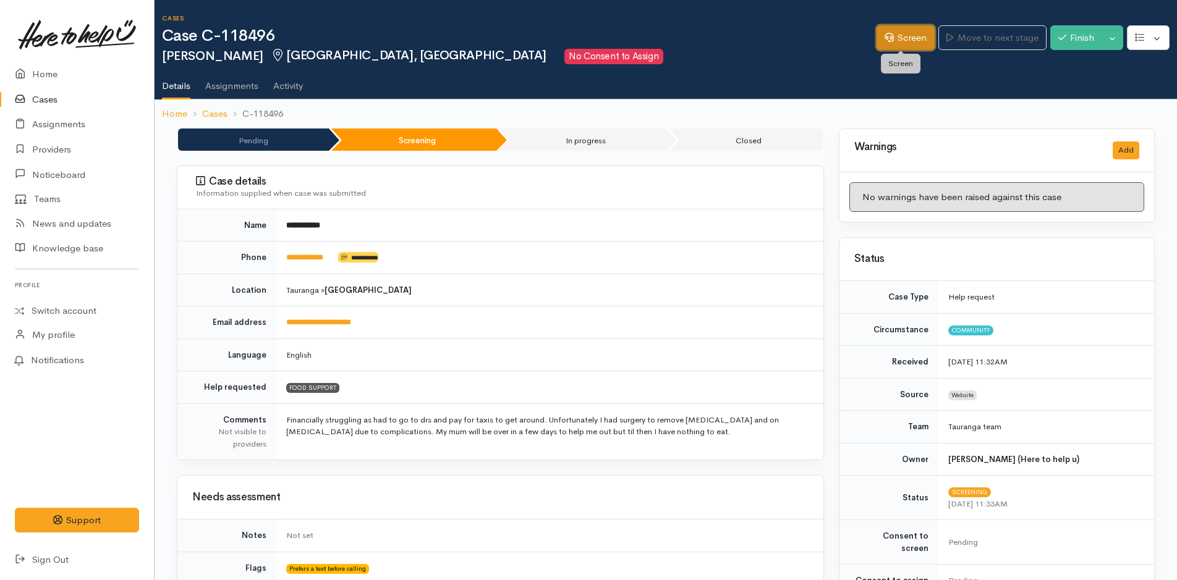
click at [891, 36] on link "Screen" at bounding box center [905, 37] width 58 height 25
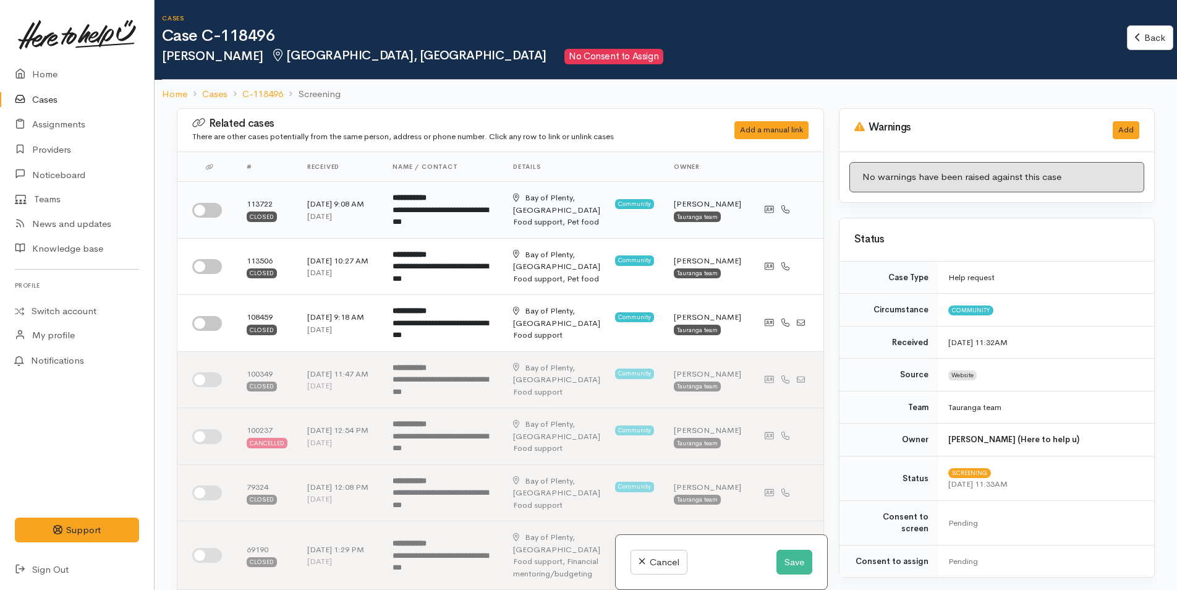
click at [198, 210] on input "checkbox" at bounding box center [207, 210] width 30 height 15
checkbox input "true"
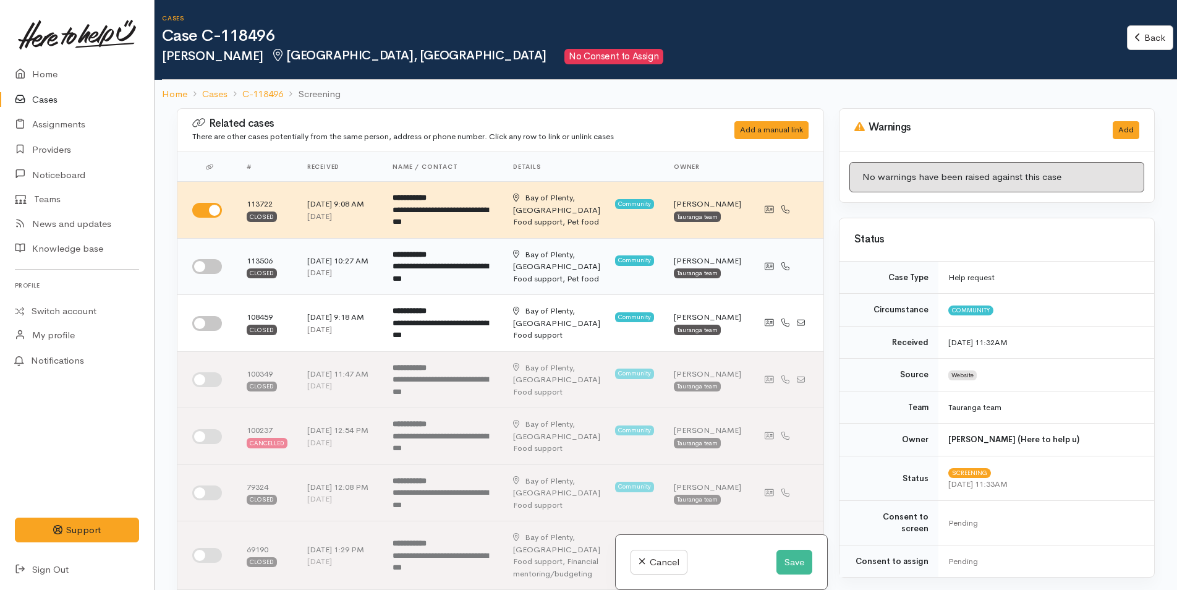
click at [205, 272] on input "checkbox" at bounding box center [207, 266] width 30 height 15
checkbox input "true"
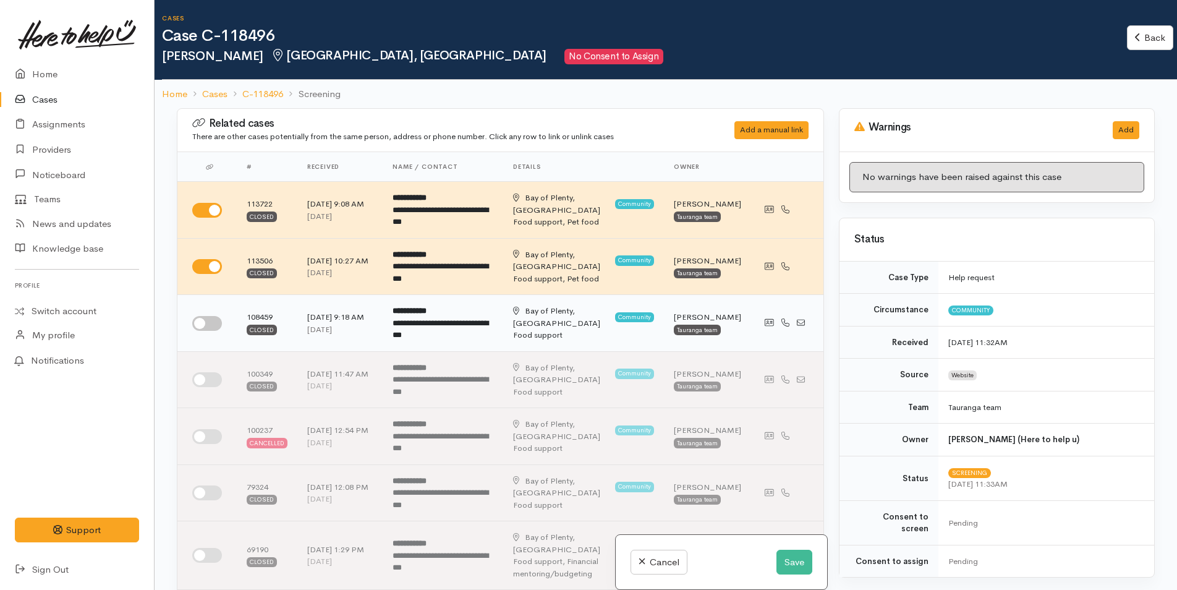
click at [208, 324] on input "checkbox" at bounding box center [207, 323] width 30 height 15
checkbox input "true"
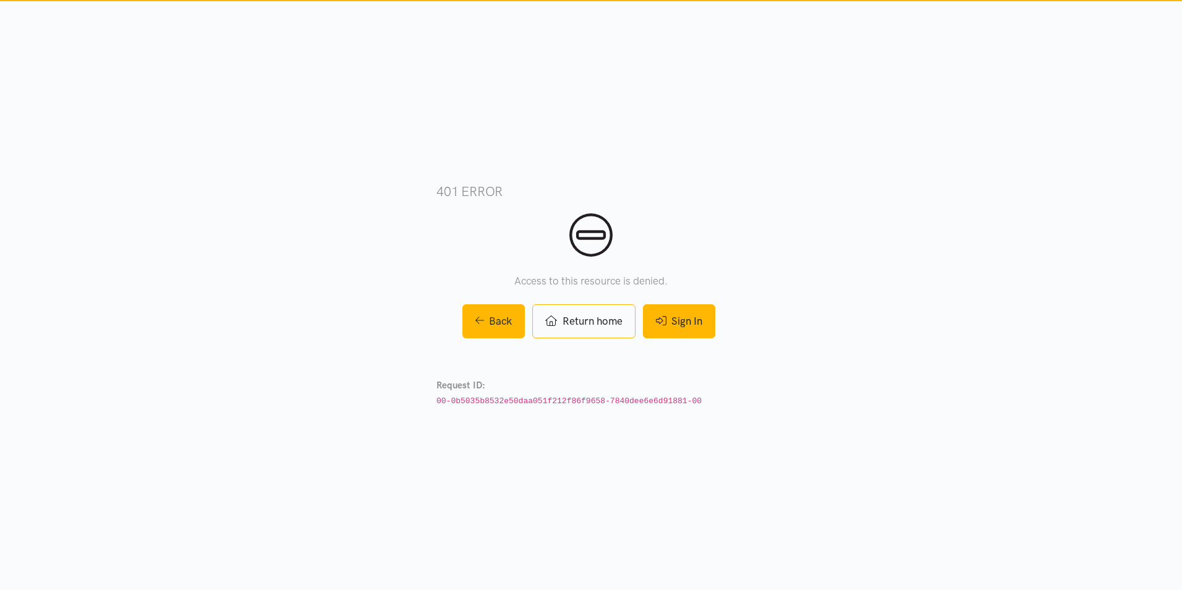
click at [702, 323] on link "Sign In" at bounding box center [679, 321] width 72 height 34
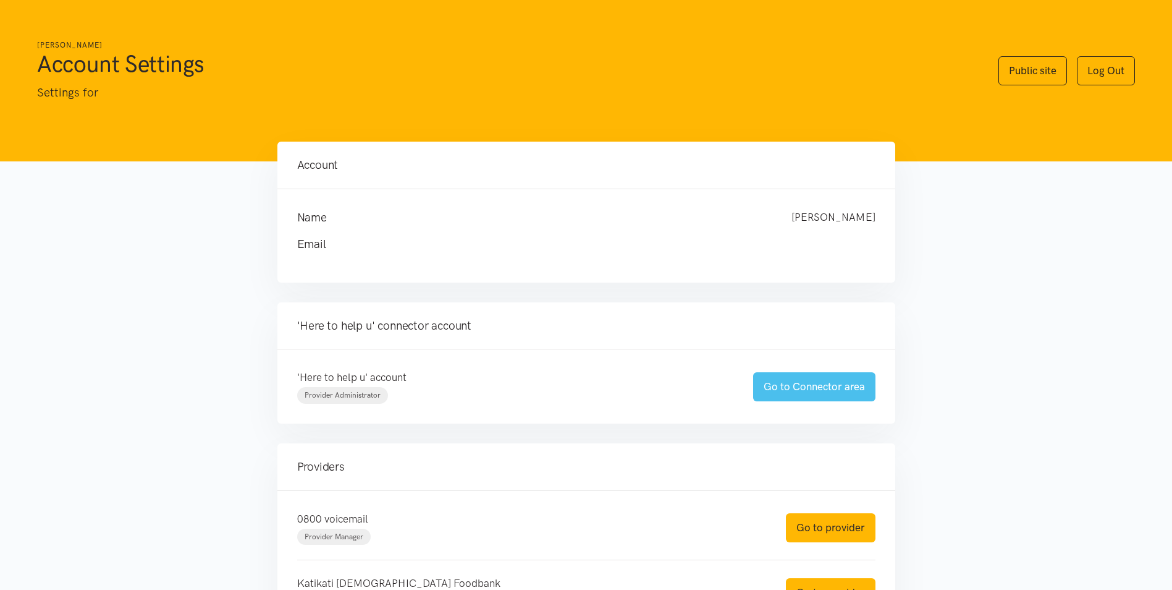
click at [812, 386] on link "Go to Connector area" at bounding box center [814, 386] width 122 height 29
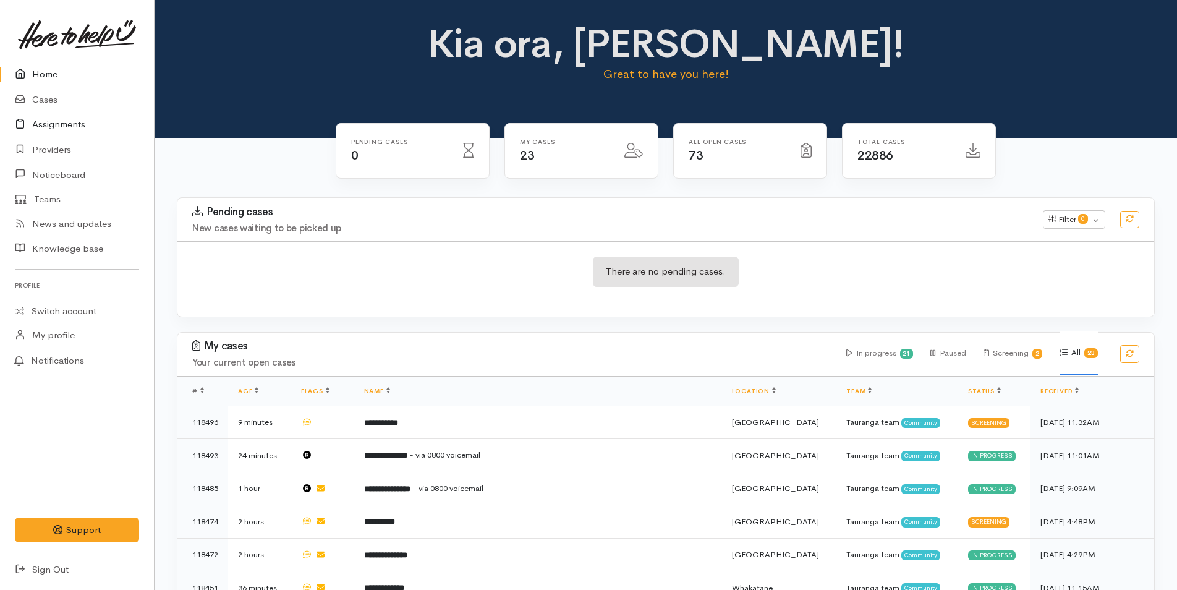
drag, startPoint x: 46, startPoint y: 74, endPoint x: 2, endPoint y: 119, distance: 62.5
click at [46, 74] on link "Home" at bounding box center [77, 74] width 154 height 25
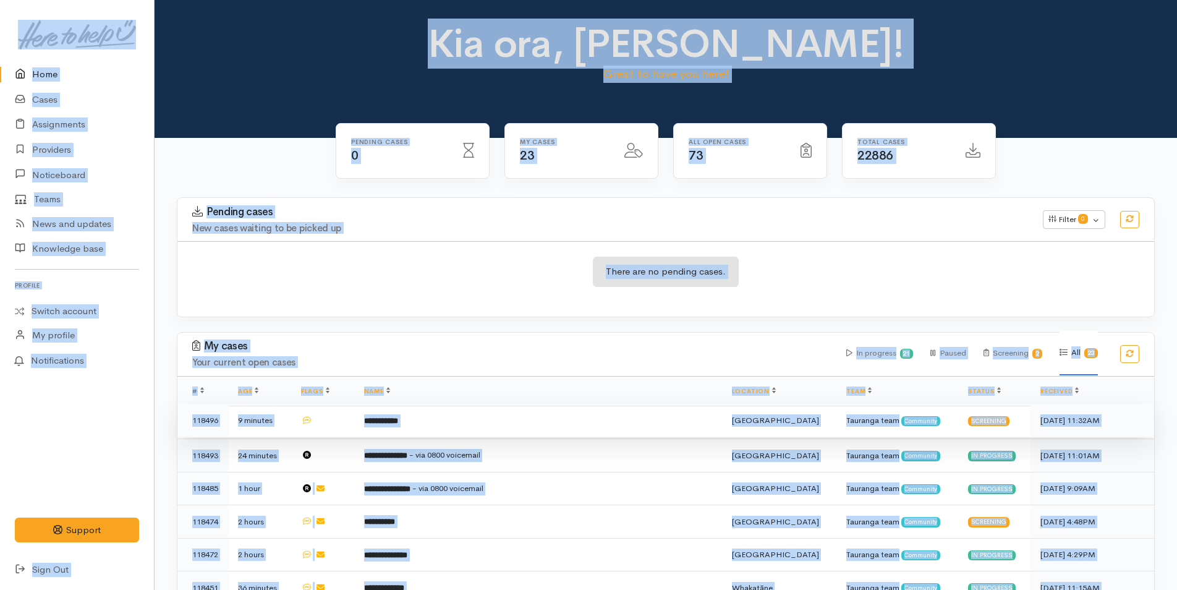
click at [456, 417] on td "**********" at bounding box center [538, 420] width 368 height 33
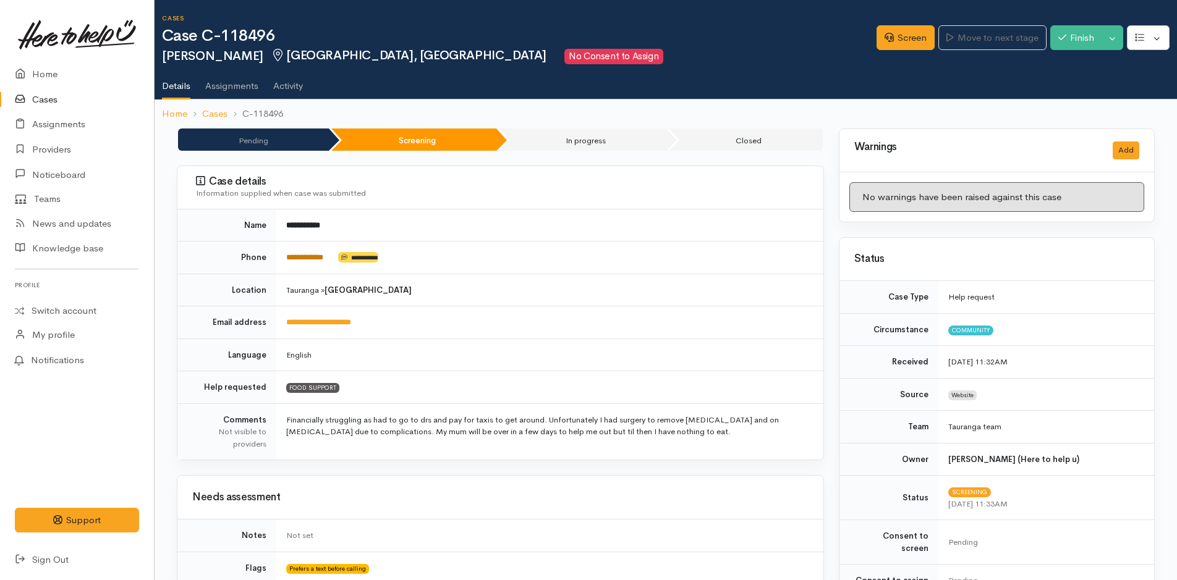
click at [313, 257] on link "**********" at bounding box center [304, 257] width 37 height 8
click at [892, 39] on link "Screen" at bounding box center [905, 37] width 58 height 25
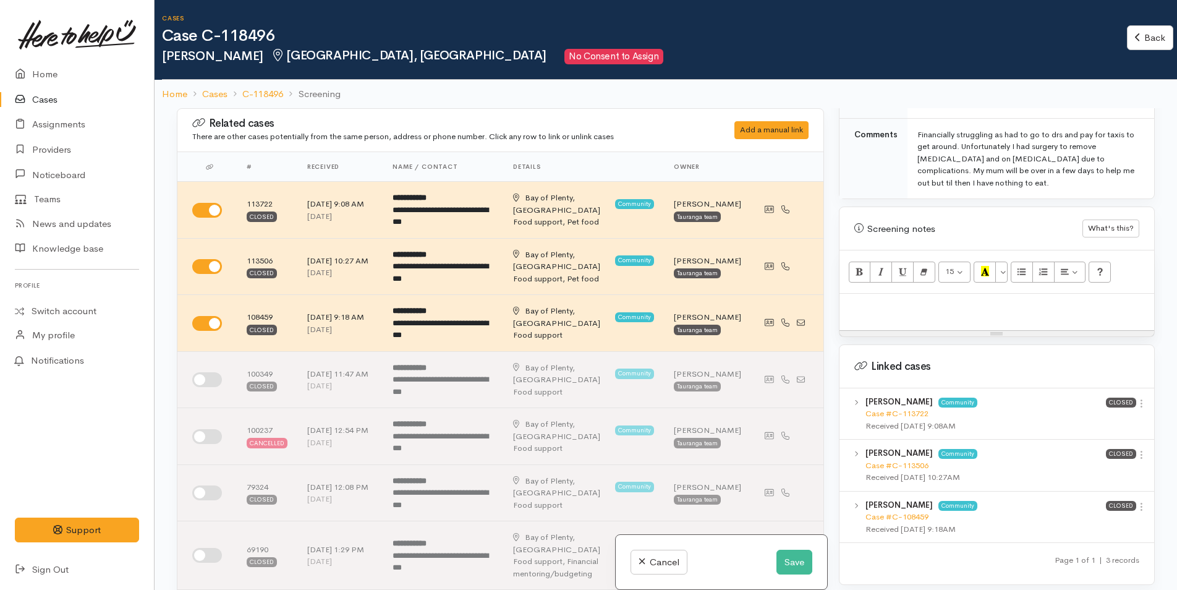
scroll to position [799, 0]
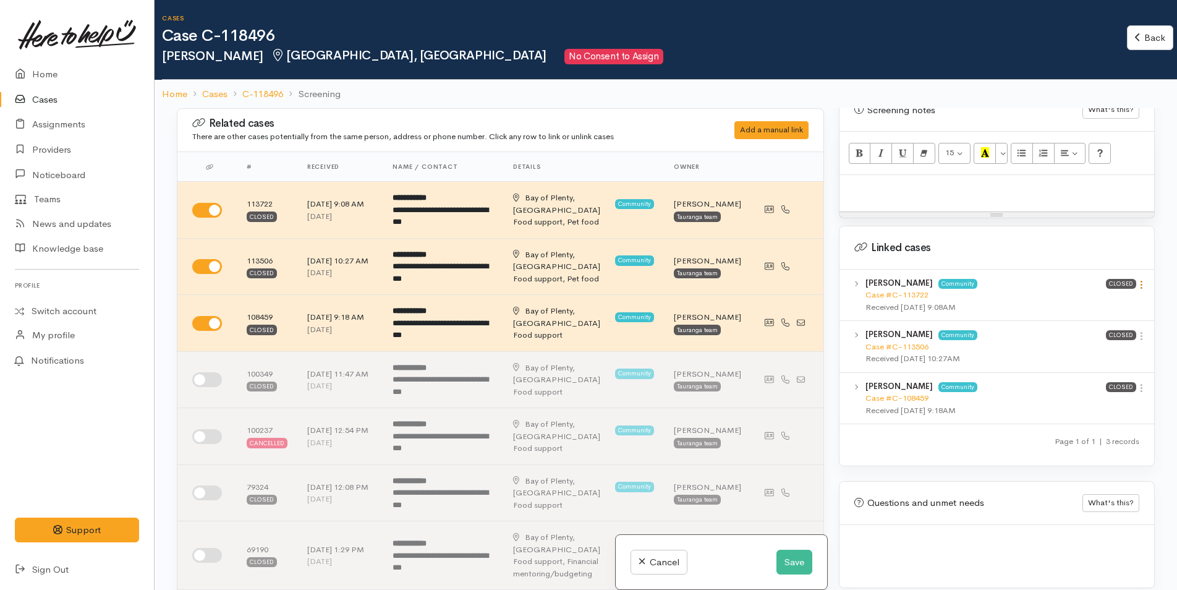
click at [1138, 279] on icon at bounding box center [1141, 284] width 11 height 11
click at [1116, 300] on link "View case" at bounding box center [1097, 308] width 98 height 19
click at [896, 182] on p at bounding box center [997, 188] width 302 height 14
paste div
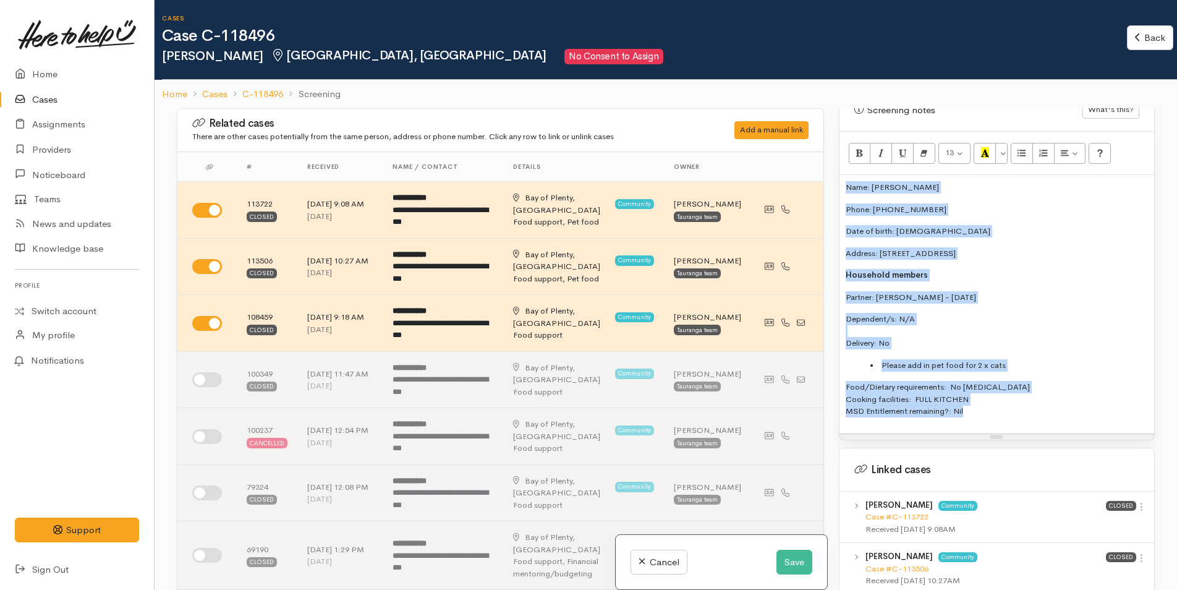
drag, startPoint x: 988, startPoint y: 396, endPoint x: 834, endPoint y: 170, distance: 273.6
click at [823, 171] on div "Related cases There are other cases potentially from the same person, address o…" at bounding box center [665, 403] width 993 height 590
click at [1001, 143] on button "More Color" at bounding box center [1001, 153] width 12 height 21
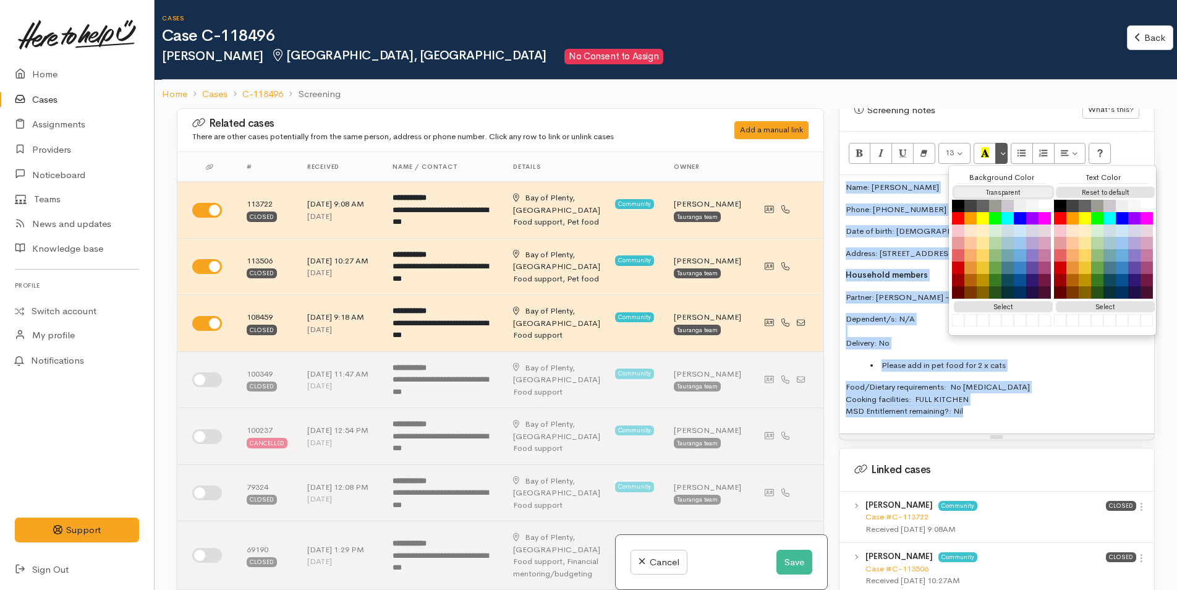
click at [1006, 187] on button "Transparent" at bounding box center [1003, 193] width 99 height 12
click at [1073, 187] on button "Reset to default" at bounding box center [1105, 193] width 99 height 12
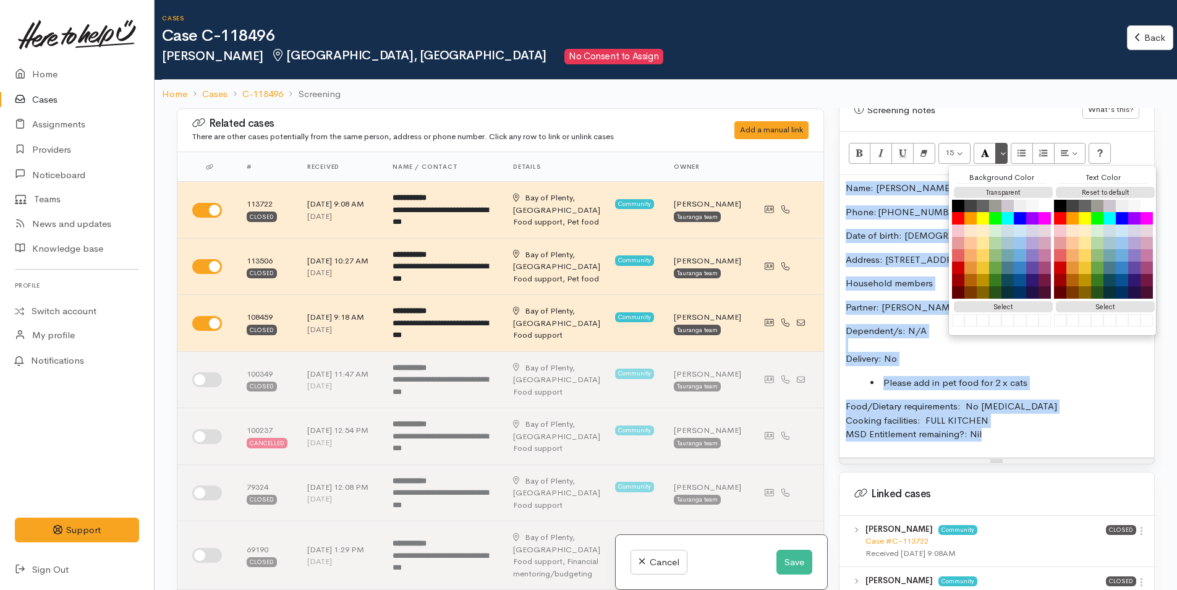
click at [860, 190] on div "Name: Amy Thatcher Phone: 02109120684 Date of birth: 17/08/1987 Address: 2/12 M…" at bounding box center [996, 316] width 315 height 282
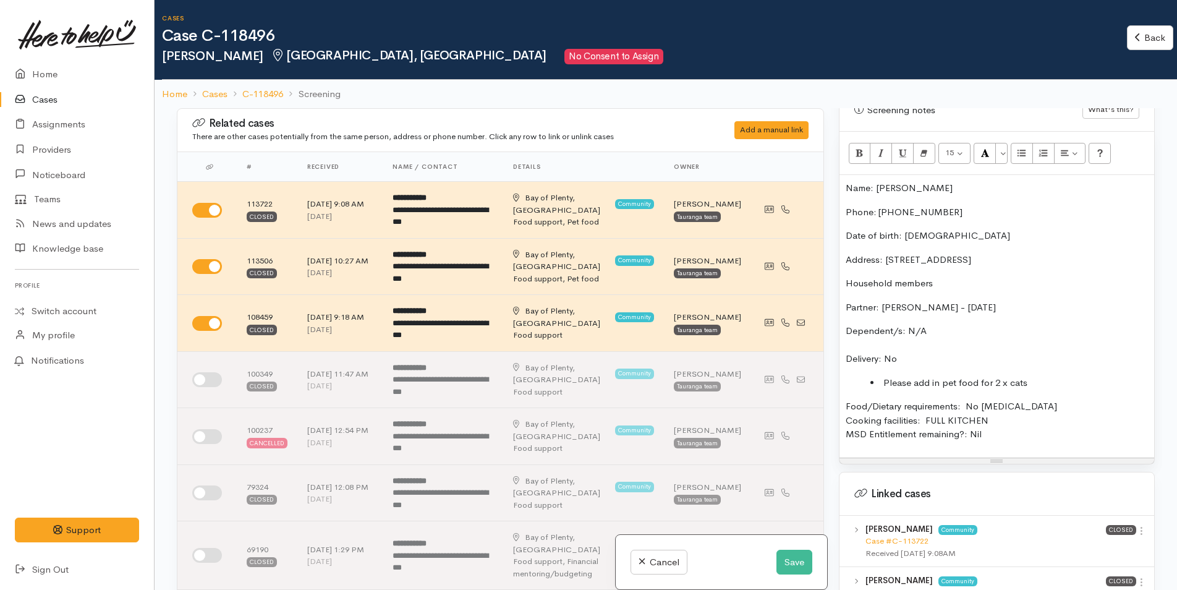
click at [846, 181] on p "Name: Amy Thatcher" at bounding box center [997, 188] width 302 height 14
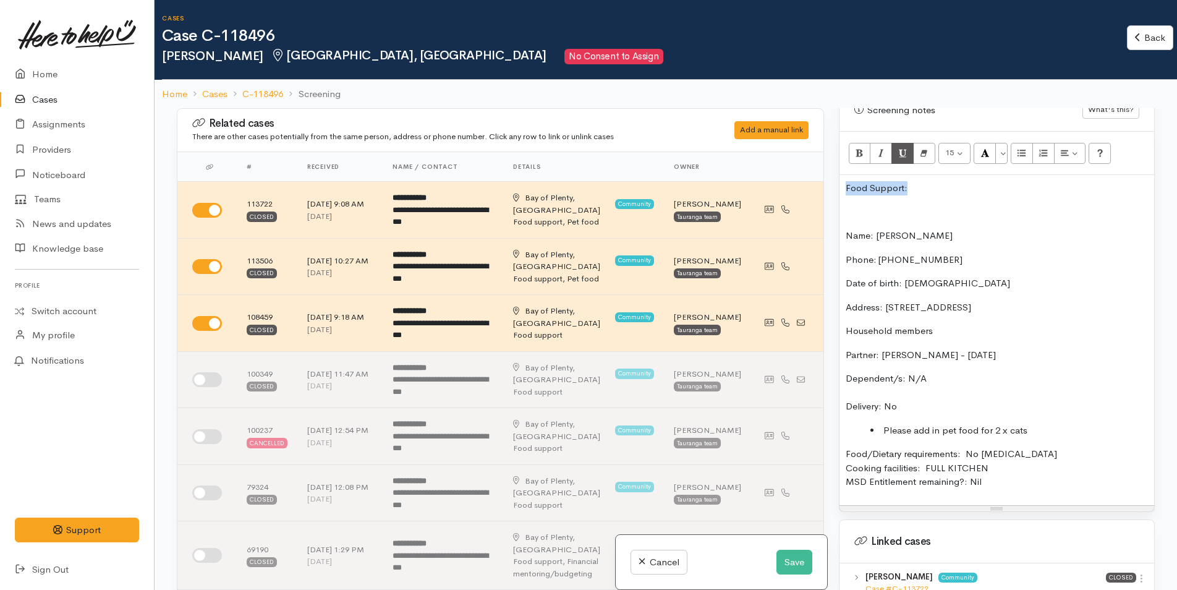
drag, startPoint x: 862, startPoint y: 172, endPoint x: 909, endPoint y: 146, distance: 53.7
click at [801, 166] on div "Related cases There are other cases potentially from the same person, address o…" at bounding box center [665, 403] width 993 height 590
drag, startPoint x: 863, startPoint y: 134, endPoint x: 939, endPoint y: 145, distance: 77.5
click at [870, 134] on div "15 8 9 10 11 12 14 18 24 36 Background Color Transparent Select #ffff00 Text Co…" at bounding box center [996, 321] width 315 height 379
click at [1002, 143] on button "More Color" at bounding box center [1001, 153] width 12 height 21
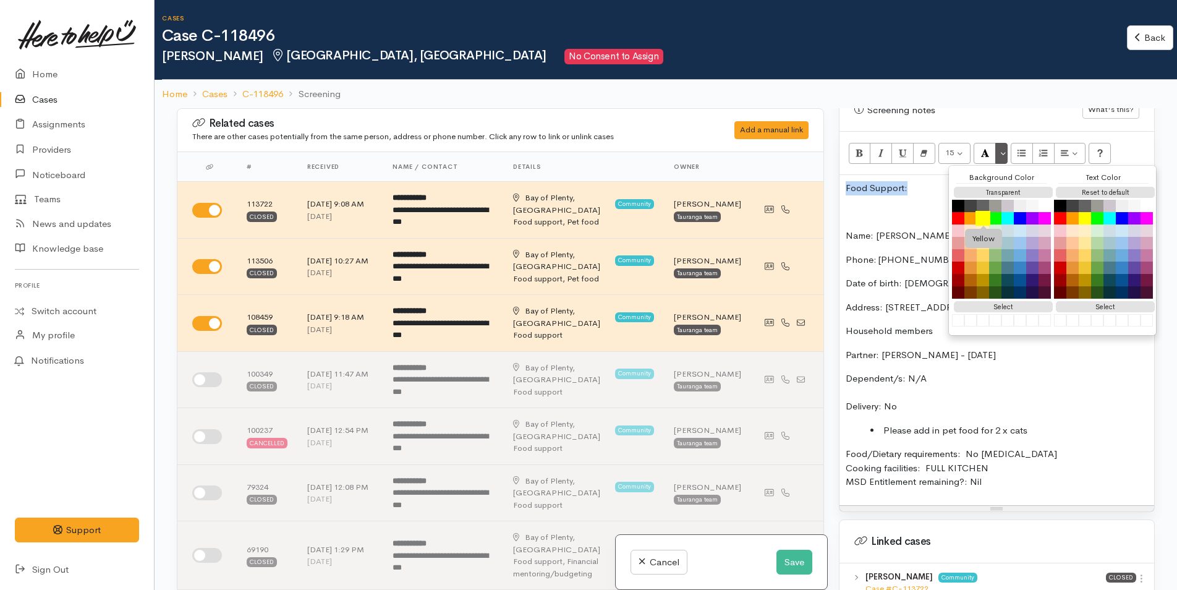
click at [985, 211] on button "Yellow" at bounding box center [982, 218] width 15 height 15
click at [873, 205] on p at bounding box center [997, 212] width 302 height 14
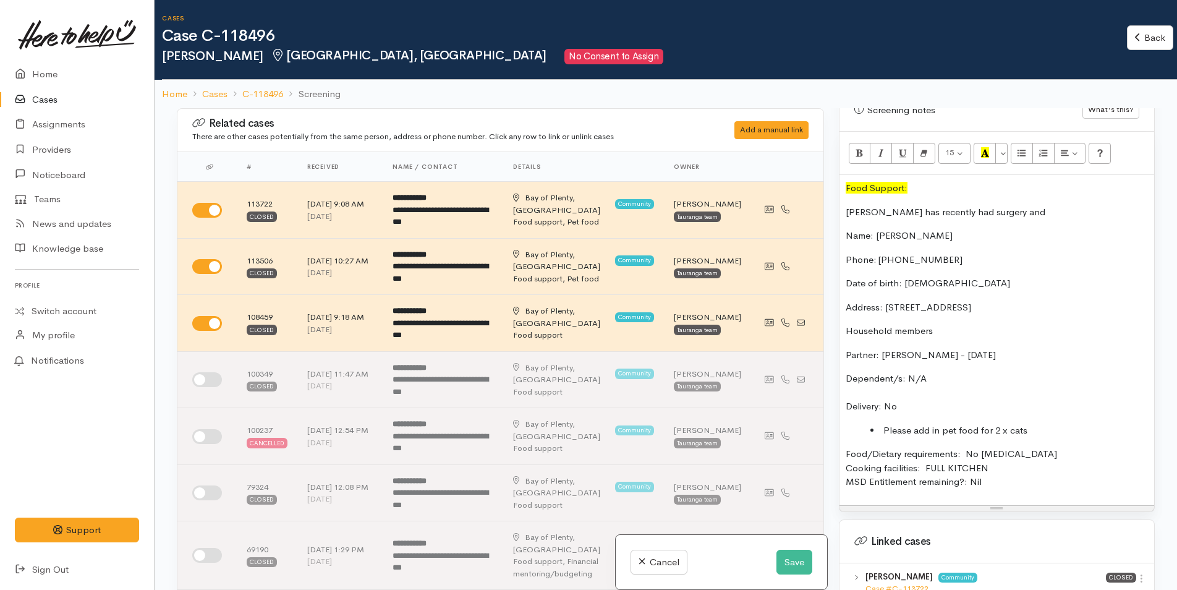
click at [1012, 205] on p "Amy has recently had surgery and" at bounding box center [997, 212] width 302 height 14
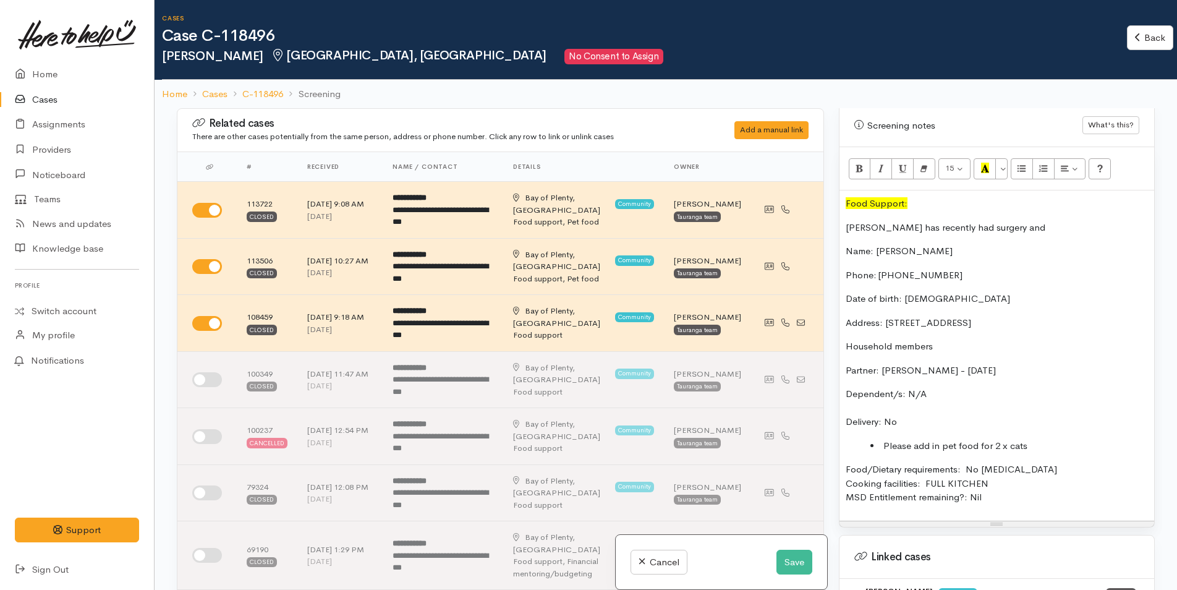
scroll to position [613, 0]
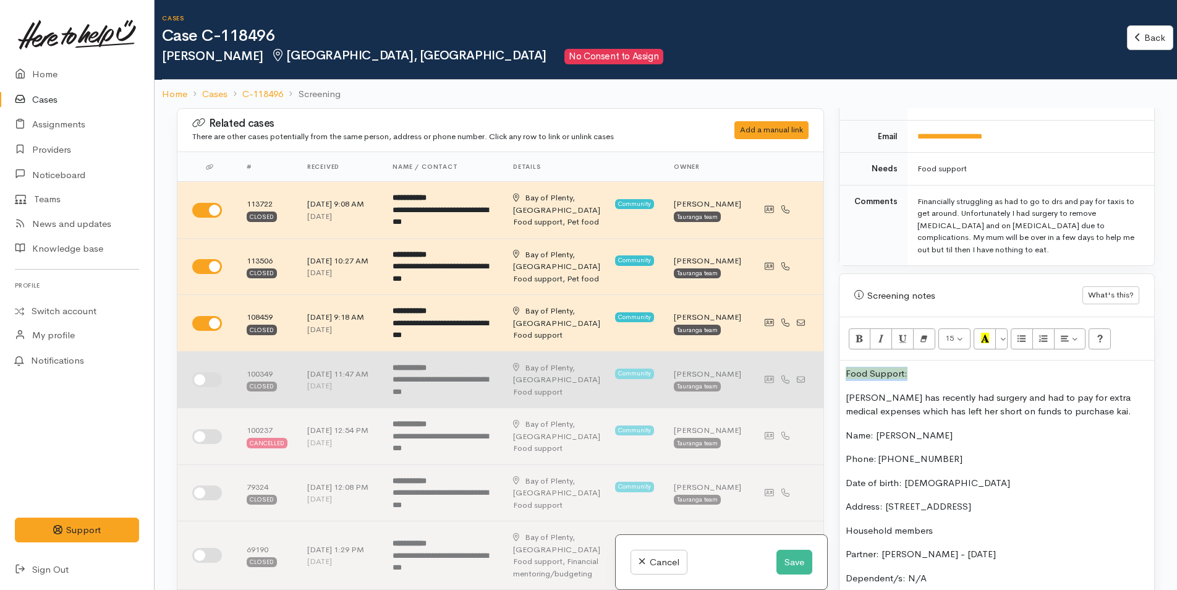
drag, startPoint x: 918, startPoint y: 355, endPoint x: 801, endPoint y: 352, distance: 116.8
click at [801, 352] on div "Related cases There are other cases potentially from the same person, address o…" at bounding box center [665, 403] width 993 height 590
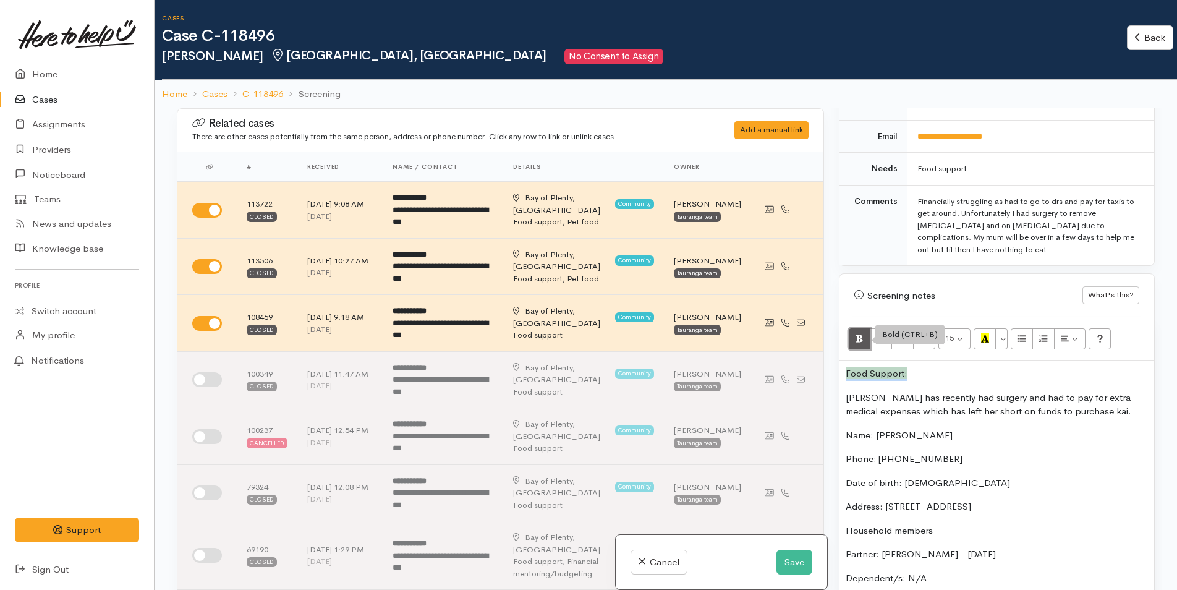
click at [855, 328] on button "Bold (CTRL+B)" at bounding box center [860, 338] width 22 height 21
click at [938, 452] on p "Phone: 02109120684" at bounding box center [997, 459] width 302 height 14
drag, startPoint x: 948, startPoint y: 420, endPoint x: 828, endPoint y: 397, distance: 122.1
click at [818, 413] on div "Related cases There are other cases potentially from the same person, address o…" at bounding box center [665, 403] width 993 height 590
click at [857, 333] on icon "Bold (CTRL+B)" at bounding box center [859, 338] width 8 height 11
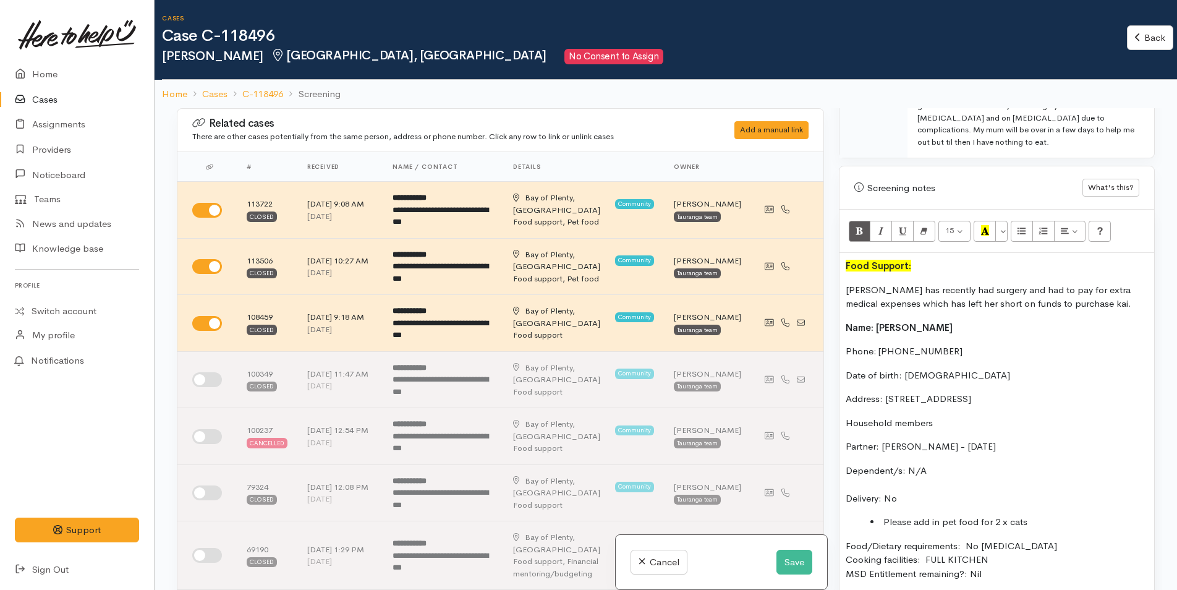
scroll to position [860, 0]
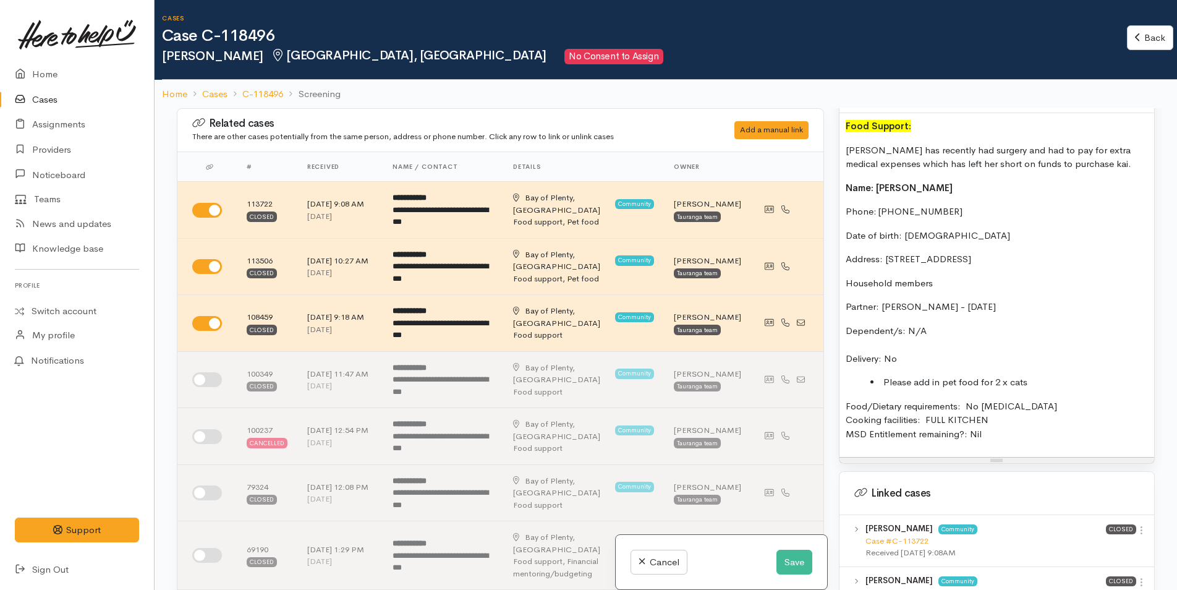
click at [909, 344] on p "Dependent/s: N/A Delivery: No" at bounding box center [997, 345] width 302 height 42
click at [1043, 362] on div "Food Support: Amy has recently had surgery and had to pay for extra medical exp…" at bounding box center [996, 285] width 315 height 344
click at [1021, 432] on div "Food Support: Amy has recently had surgery and had to pay for extra medical exp…" at bounding box center [996, 285] width 315 height 344
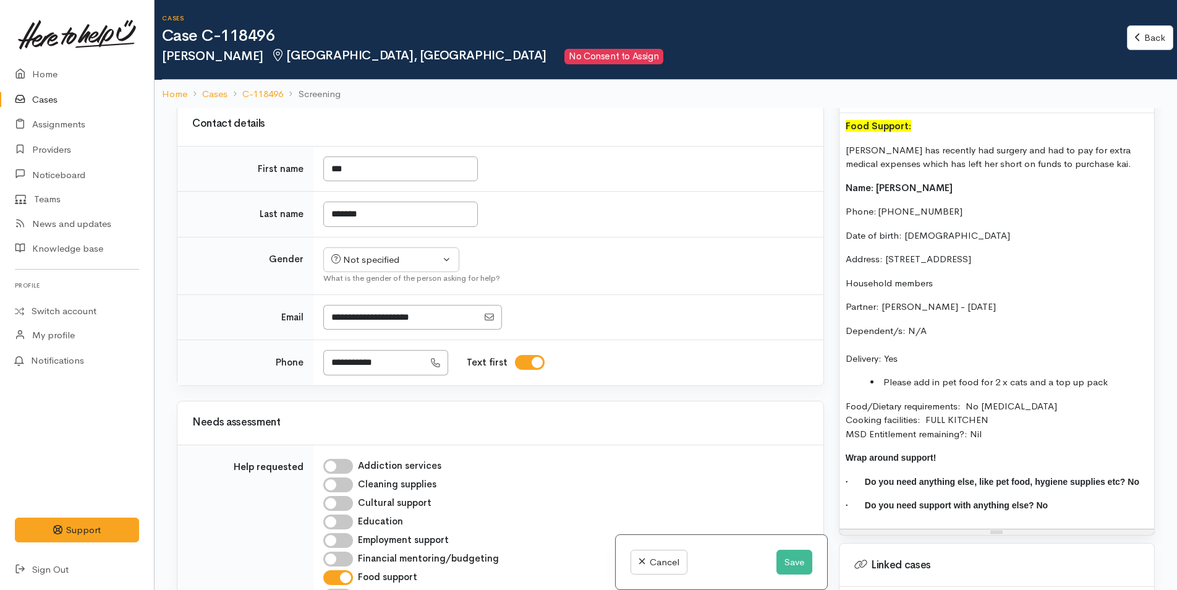
scroll to position [680, 0]
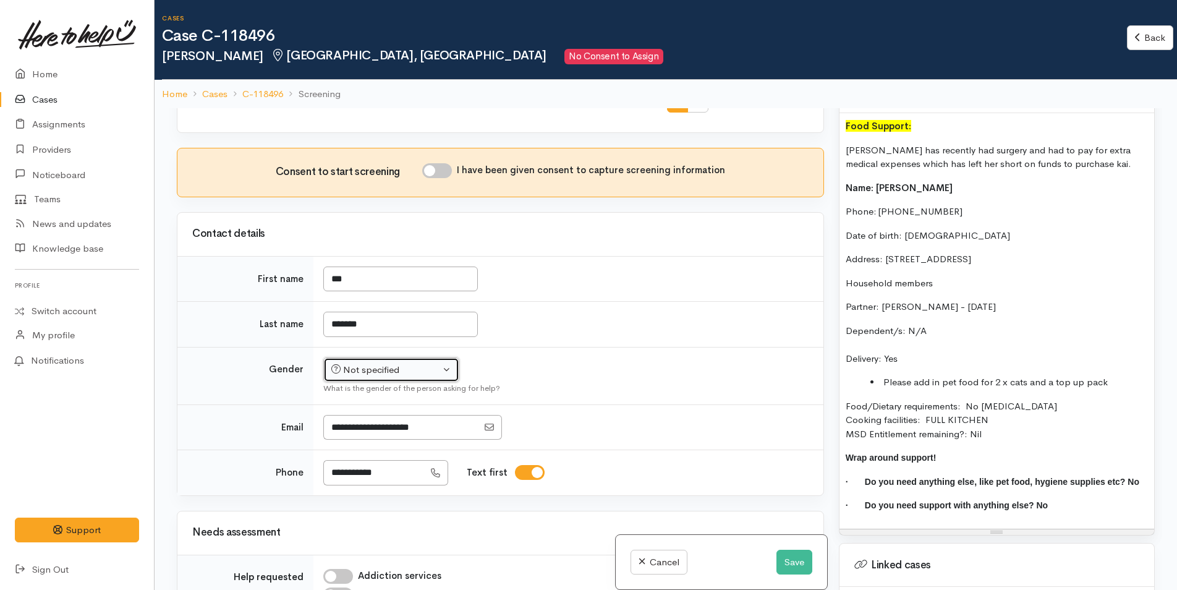
click at [359, 364] on div "Not specified" at bounding box center [385, 370] width 109 height 14
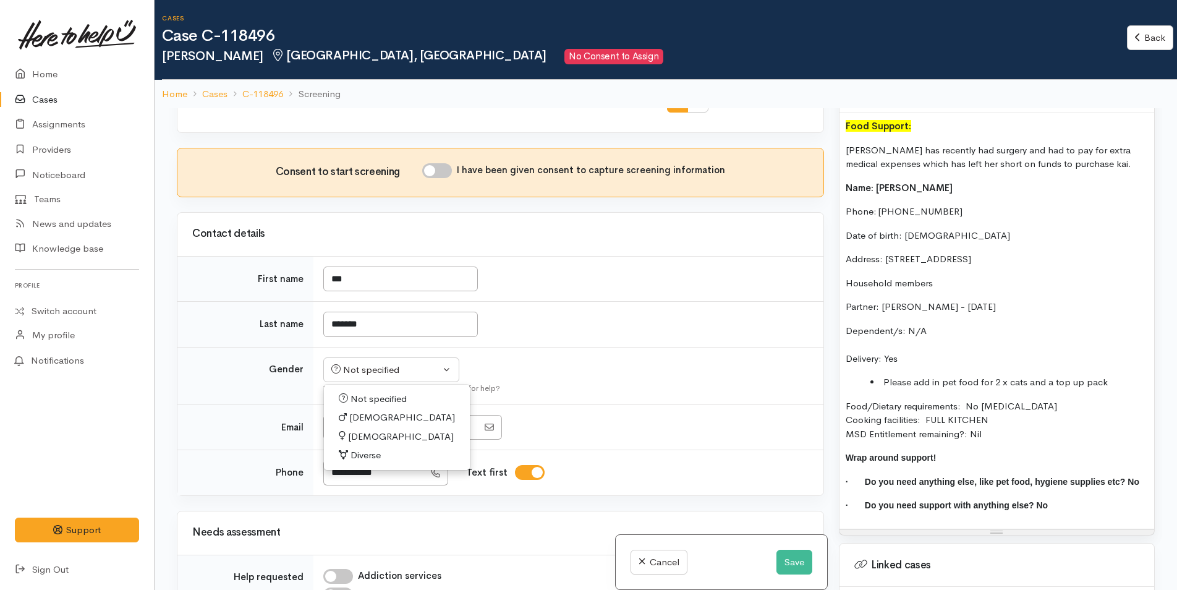
click at [361, 427] on link "Female" at bounding box center [397, 436] width 146 height 19
select select "Female"
drag, startPoint x: 439, startPoint y: 155, endPoint x: 446, endPoint y: 169, distance: 16.0
click at [442, 163] on input "I have been given consent to capture screening information" at bounding box center [437, 170] width 30 height 15
checkbox input "true"
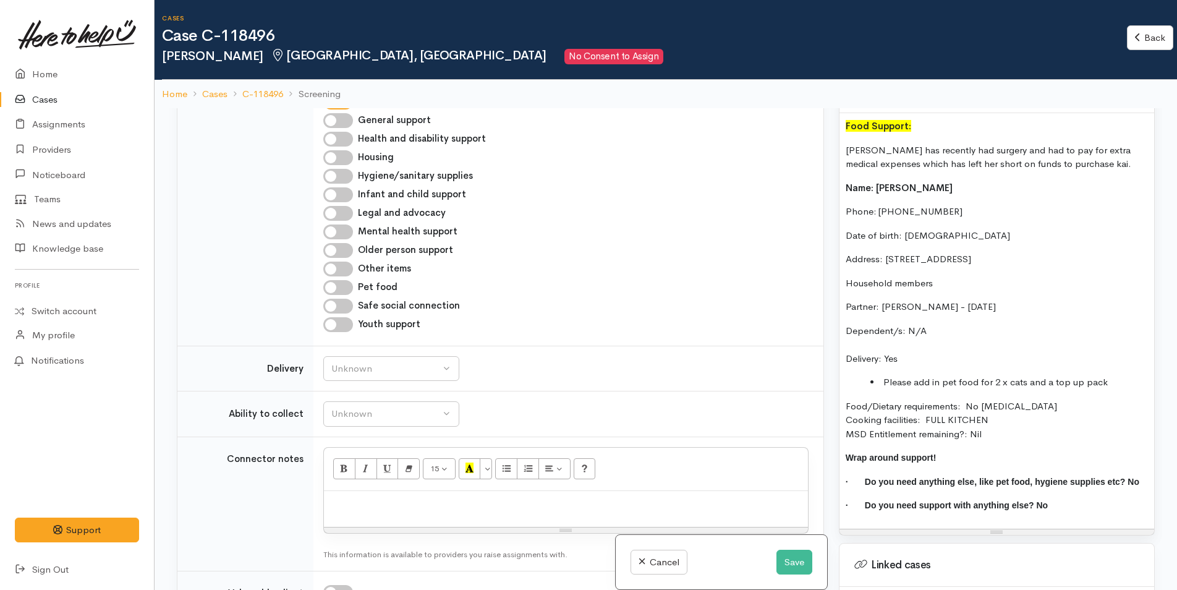
scroll to position [1360, 0]
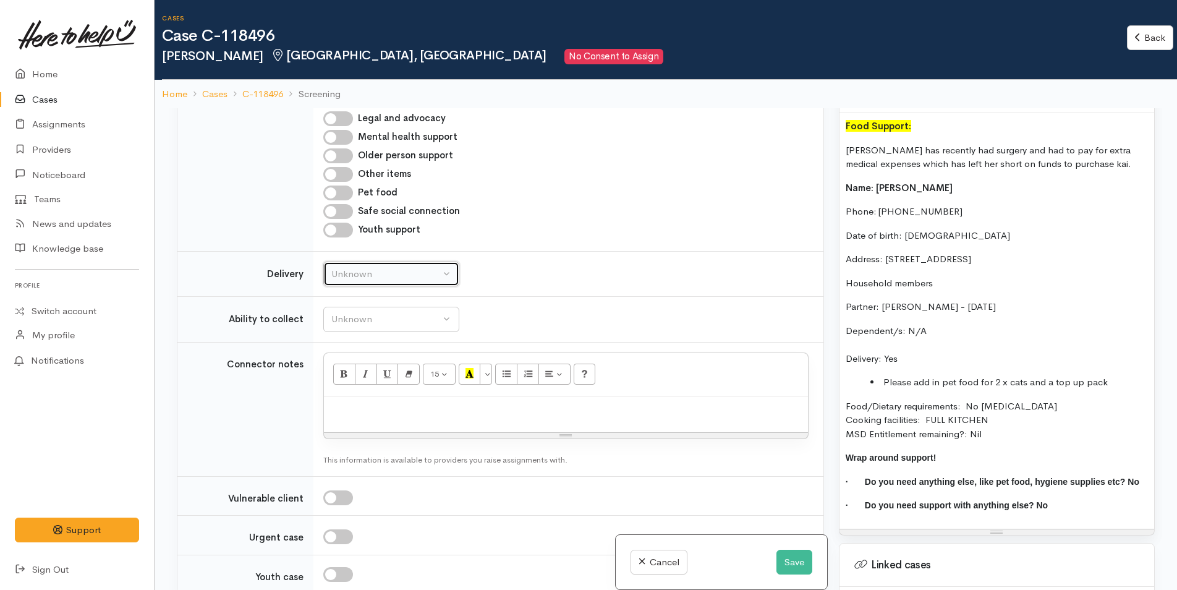
click at [354, 267] on div "Unknown" at bounding box center [385, 274] width 109 height 14
click at [361, 345] on span "Delivery needed" at bounding box center [372, 352] width 67 height 14
select select "3"
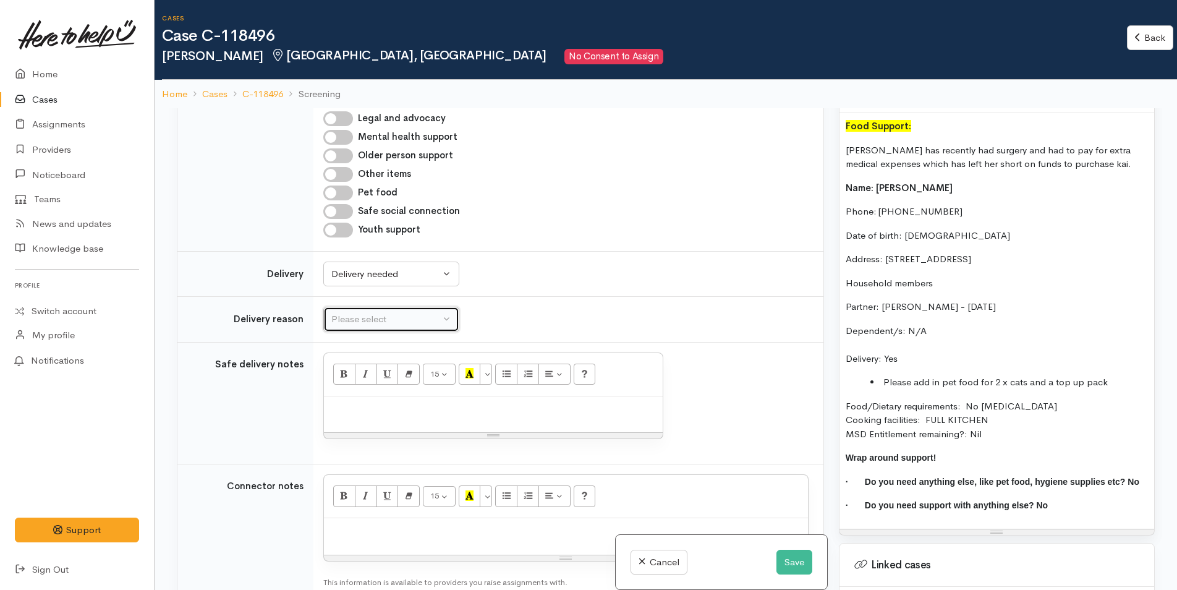
click at [367, 307] on button "Please select" at bounding box center [391, 319] width 136 height 25
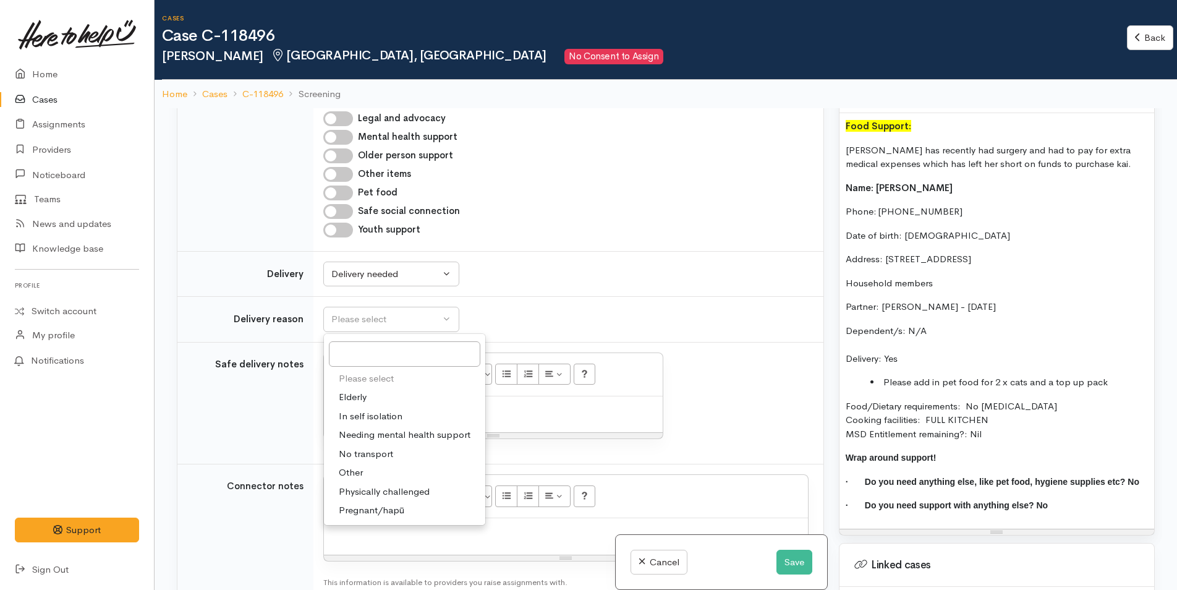
click at [381, 485] on span "Physically challenged" at bounding box center [384, 492] width 91 height 14
select select "3"
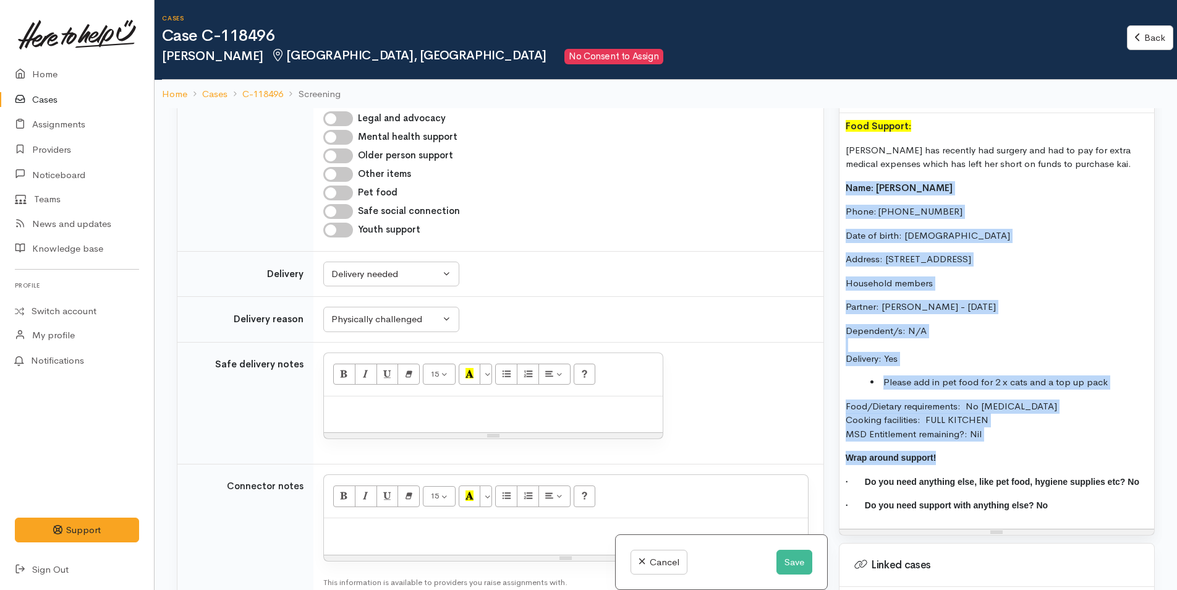
drag, startPoint x: 1000, startPoint y: 428, endPoint x: 837, endPoint y: 177, distance: 299.3
click at [837, 177] on div "Warnings Add No warnings have been raised against this case Add Warning Title ●…" at bounding box center [996, 403] width 331 height 590
copy div "Name: Amy Thatcher Phone: 02109120684 Date of birth: 17/08/1987 Address: 2/12 M…"
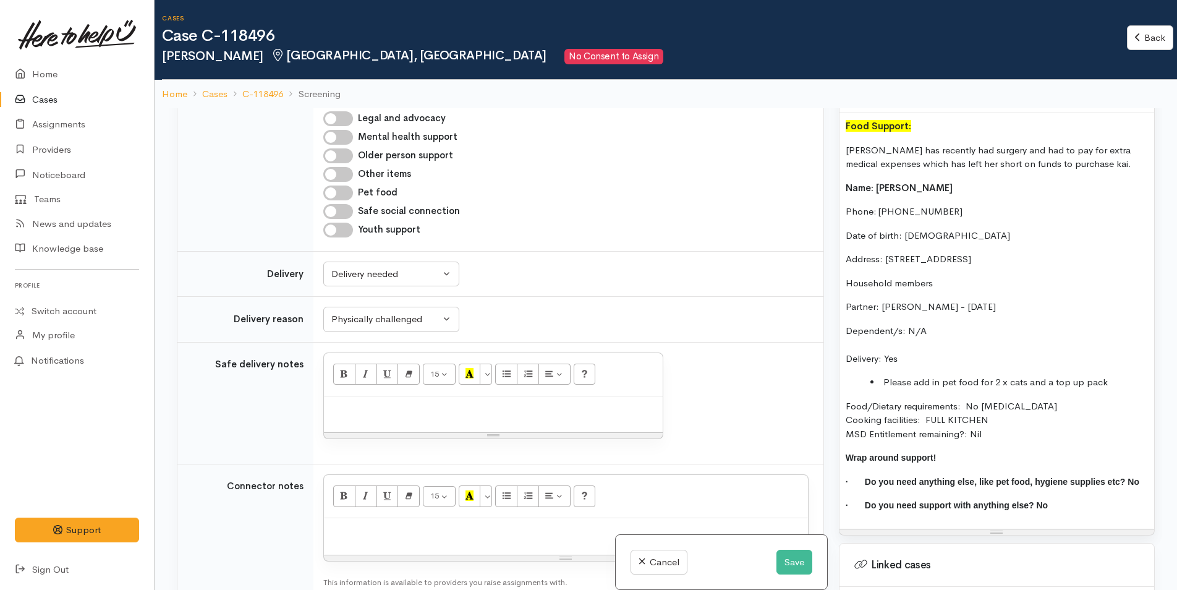
click at [347, 527] on div at bounding box center [566, 536] width 484 height 36
paste div
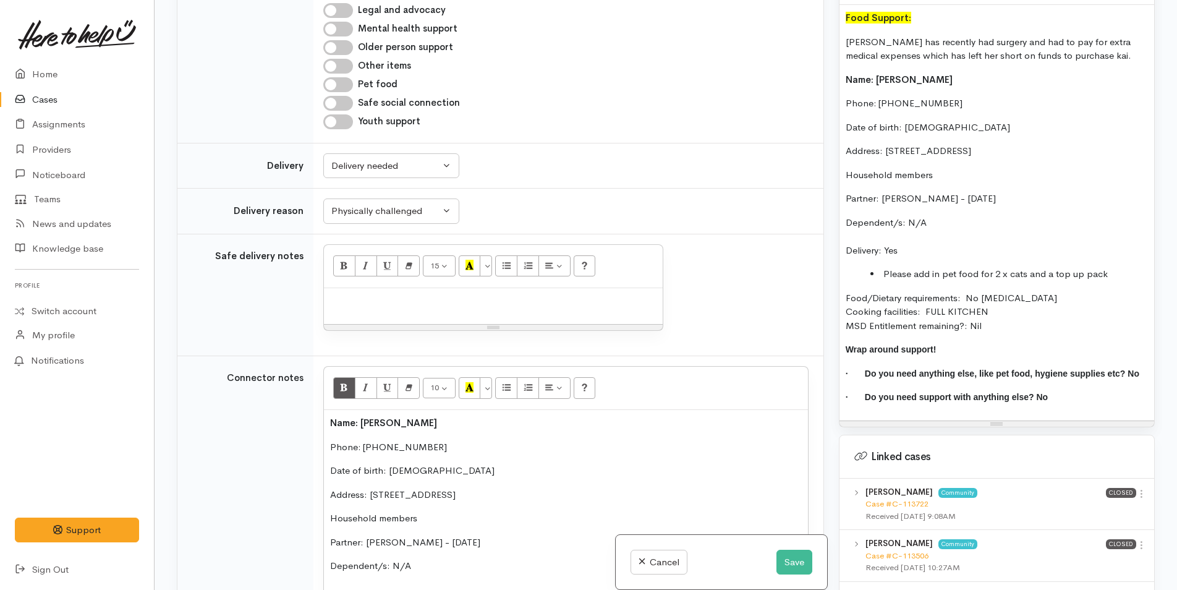
scroll to position [1457, 0]
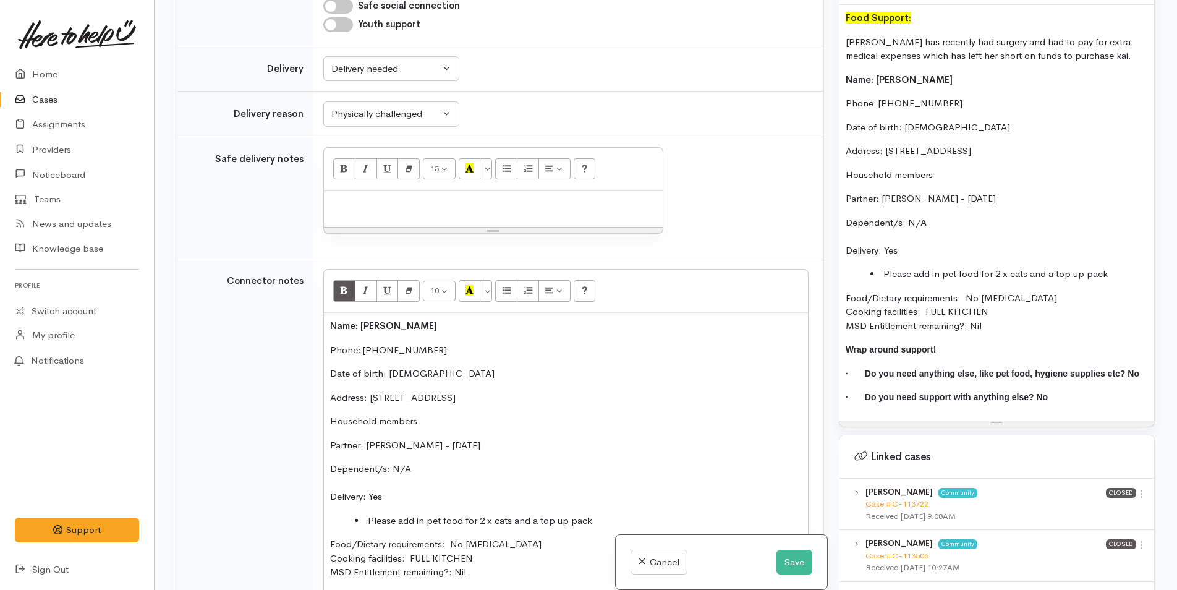
click at [363, 197] on p at bounding box center [493, 204] width 326 height 14
paste div
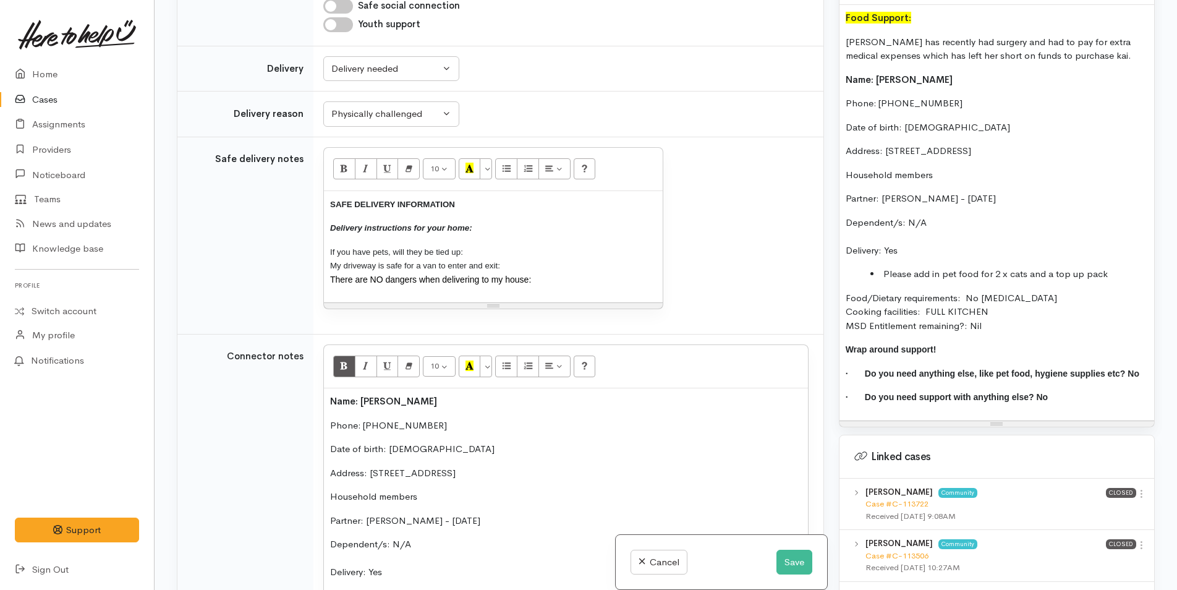
drag, startPoint x: 286, startPoint y: 187, endPoint x: 332, endPoint y: 175, distance: 47.8
click at [266, 175] on tr "Safe delivery notes 10 8 9 10 11 12 14 18 24 36 Background Color Transparent Se…" at bounding box center [500, 236] width 646 height 198
click at [486, 158] on button "More Color" at bounding box center [486, 168] width 12 height 21
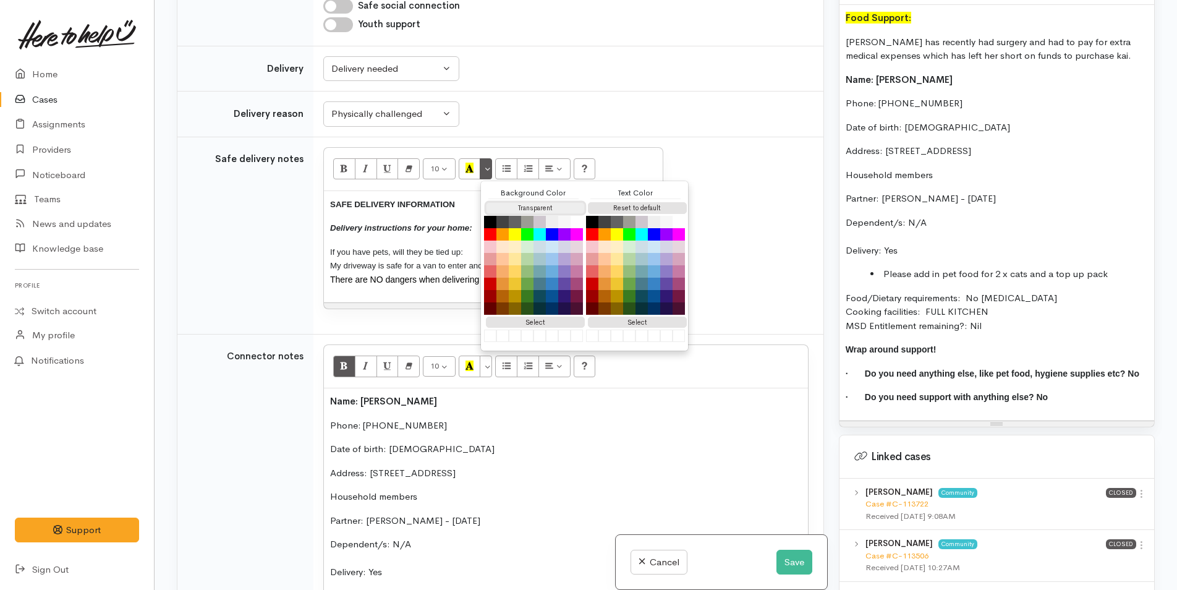
click at [497, 202] on button "Transparent" at bounding box center [535, 208] width 99 height 12
click at [641, 200] on div "Reset to default" at bounding box center [635, 207] width 99 height 15
click at [428, 227] on div "SAFE DELIVERY INFORMATION Delivery instructions for your home: If you have pets…" at bounding box center [493, 247] width 339 height 112
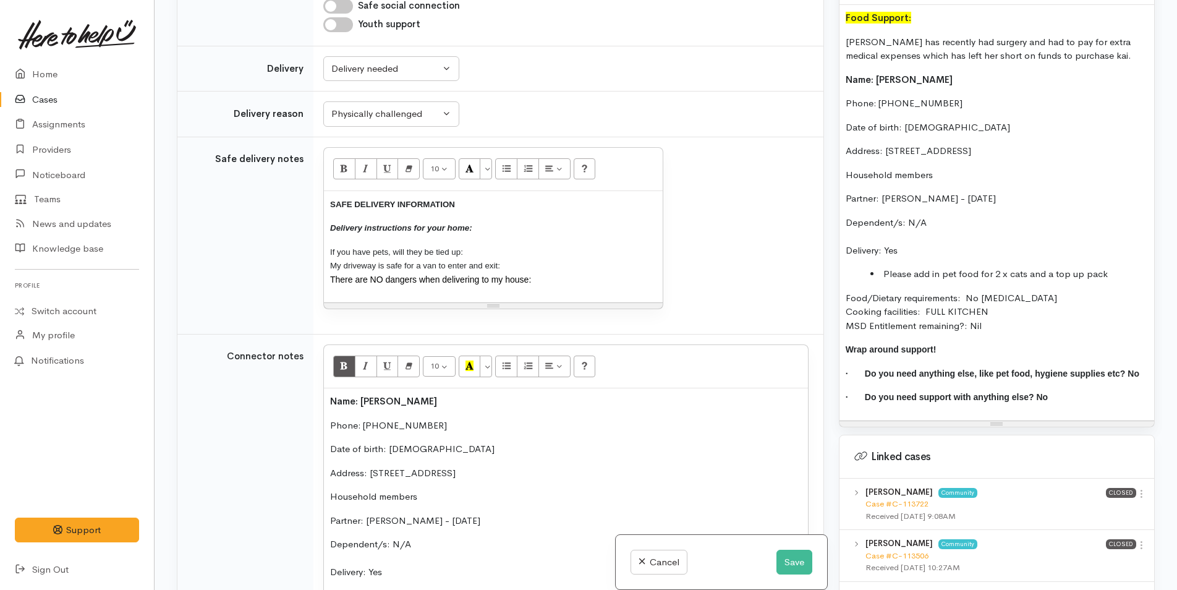
drag, startPoint x: 534, startPoint y: 269, endPoint x: 292, endPoint y: 176, distance: 259.1
click at [292, 176] on tr "Safe delivery notes 10 8 9 10 11 12 14 18 24 36 Background Color Transparent Se…" at bounding box center [500, 236] width 646 height 198
click at [481, 159] on button "More Color" at bounding box center [486, 168] width 12 height 21
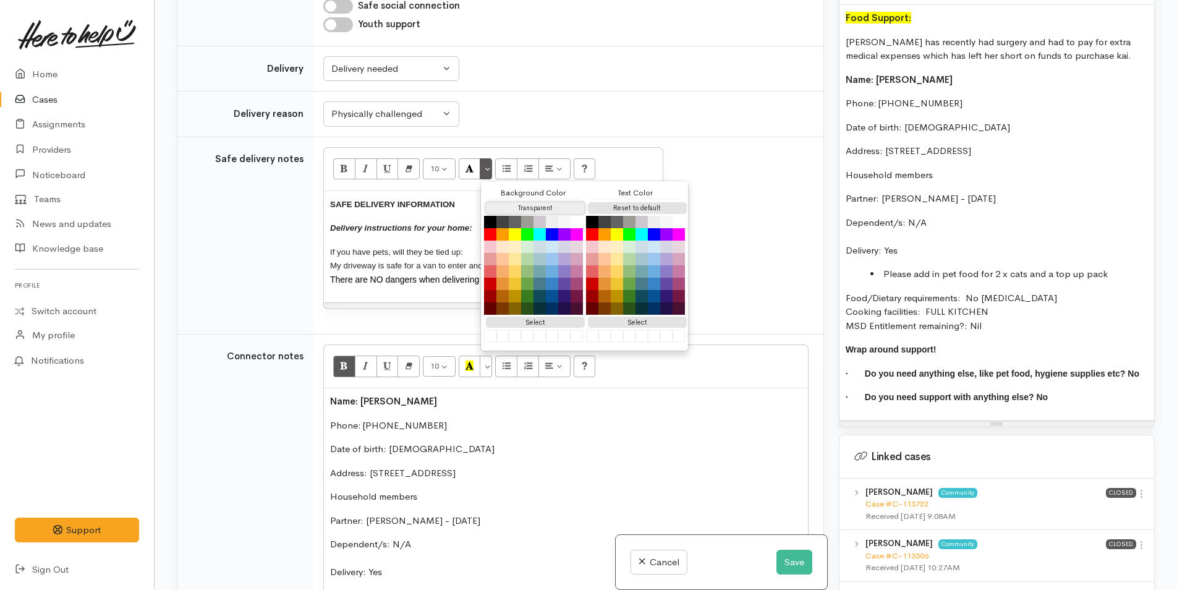
click at [524, 202] on button "Transparent" at bounding box center [535, 208] width 99 height 12
click at [652, 202] on button "Reset to default" at bounding box center [637, 208] width 99 height 12
click at [401, 197] on p "SAFE DELIVERY INFORMATION" at bounding box center [493, 204] width 326 height 14
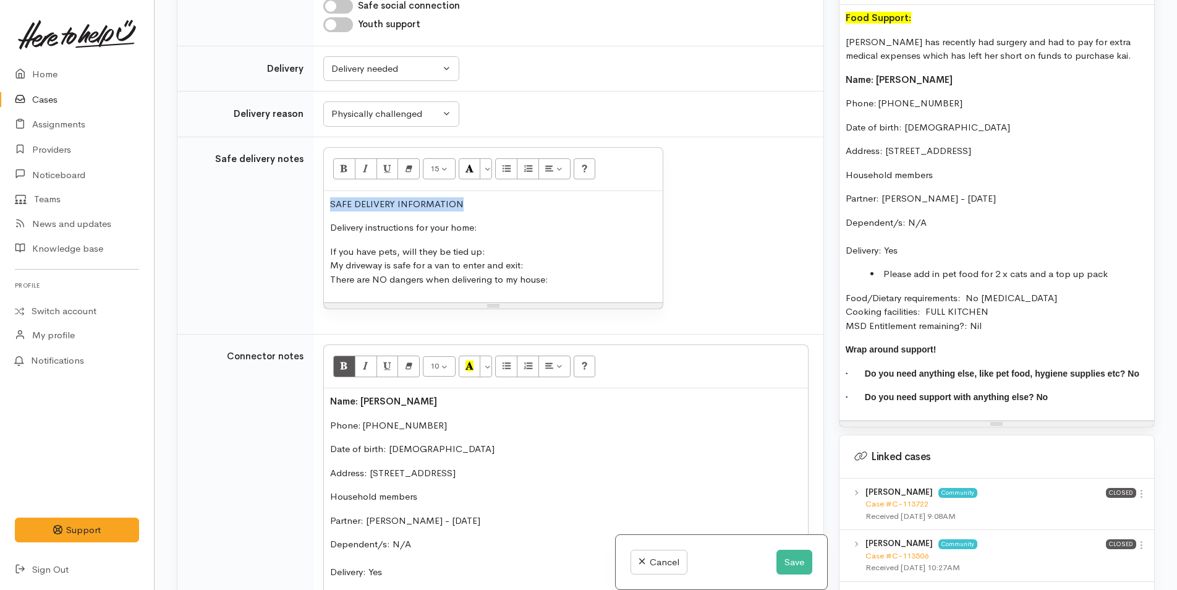
drag, startPoint x: 415, startPoint y: 189, endPoint x: 320, endPoint y: 180, distance: 95.0
click at [315, 184] on td "15 8 9 10 11 12 14 18 24 36 Background Color Transparent Select #ffff00 Text Co…" at bounding box center [568, 236] width 510 height 198
click at [342, 163] on icon "Bold (CTRL+B)" at bounding box center [344, 168] width 8 height 11
click at [415, 221] on p "Delivery instructions for your home:" at bounding box center [493, 228] width 326 height 14
click at [522, 221] on p "Delivery instructions for your home:" at bounding box center [493, 228] width 326 height 14
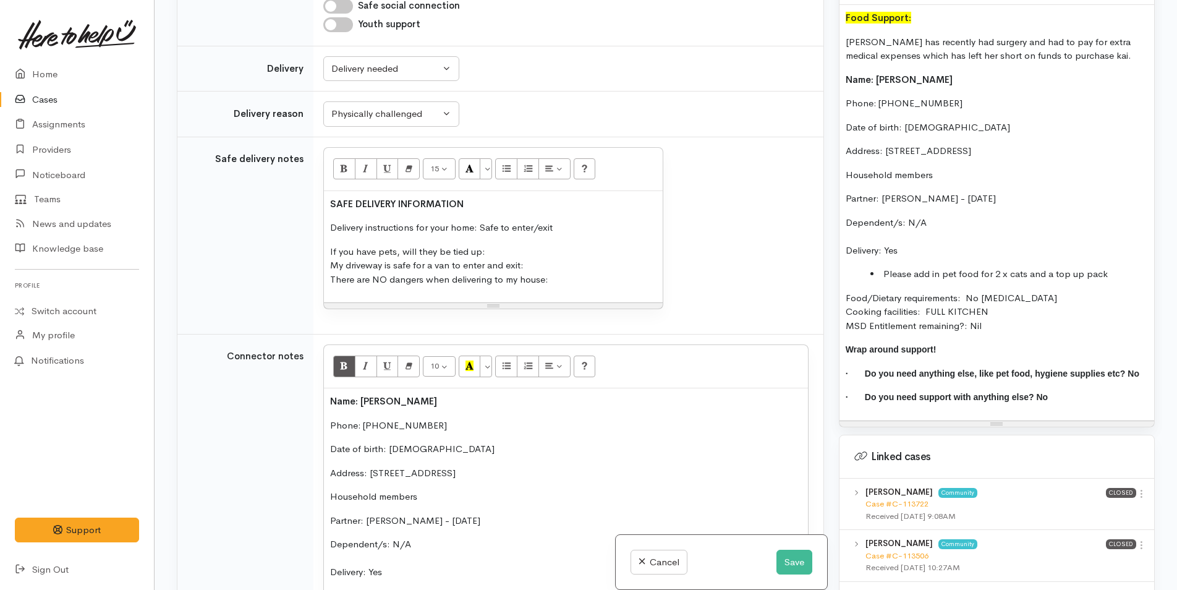
click at [532, 245] on p "If you have pets, will they be tied up: My driveway is safe for a van to enter …" at bounding box center [493, 266] width 326 height 42
click at [545, 253] on p "If you have pets, will they be tied up: N/A My driveway is safe for a van to en…" at bounding box center [493, 266] width 326 height 42
click at [571, 266] on p "If you have pets, will they be tied up: N/A My driveway is safe for a van to en…" at bounding box center [493, 266] width 326 height 42
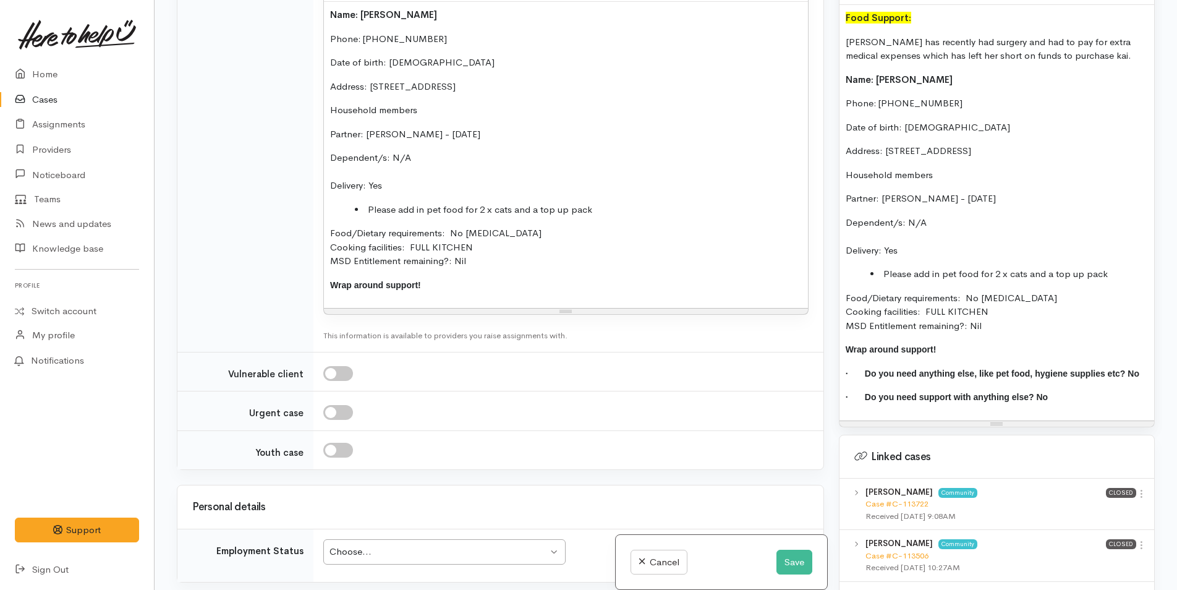
scroll to position [2013, 0]
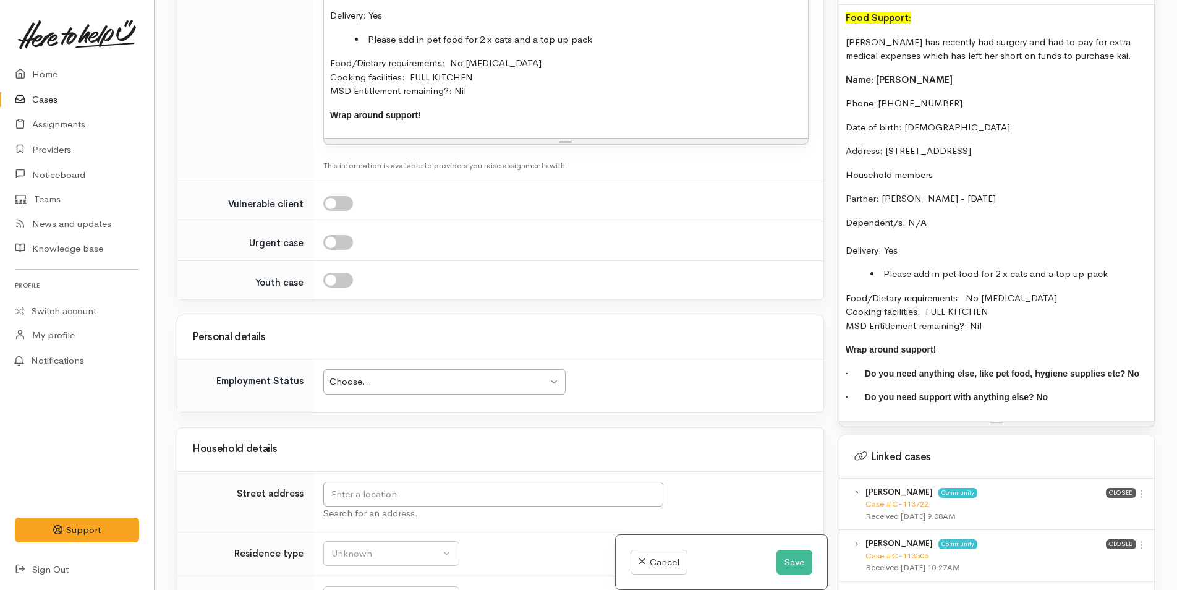
click at [374, 375] on div "Choose..." at bounding box center [438, 382] width 218 height 14
click at [397, 481] on input "text" at bounding box center [493, 493] width 340 height 25
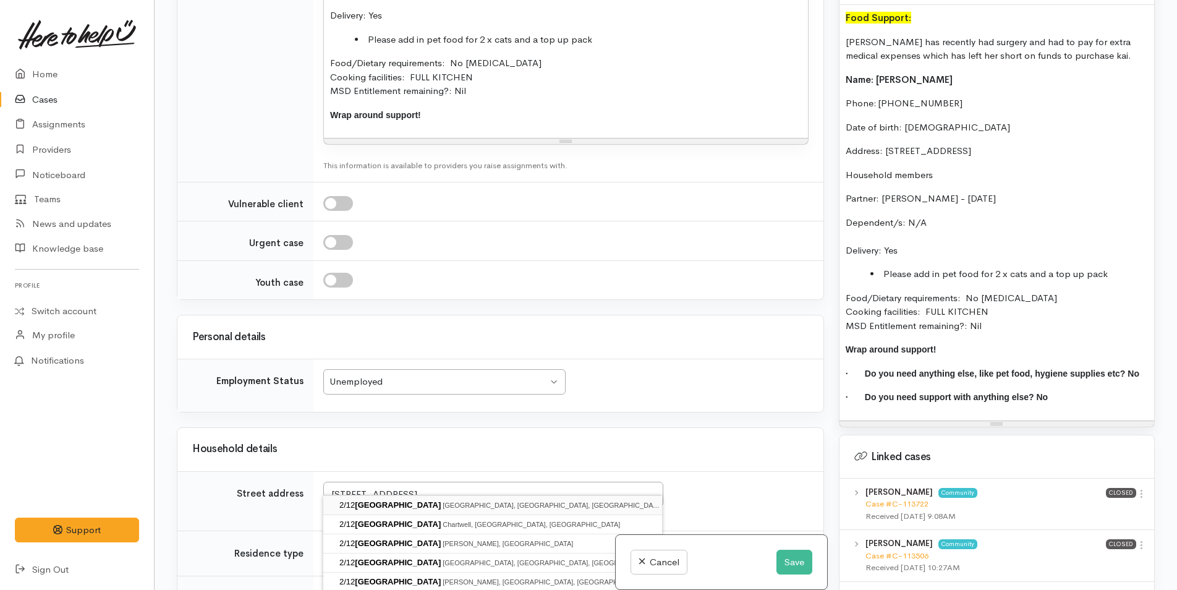
type input "2/12 Mayfair Street, Tauranga South, Tauranga, New Zealand"
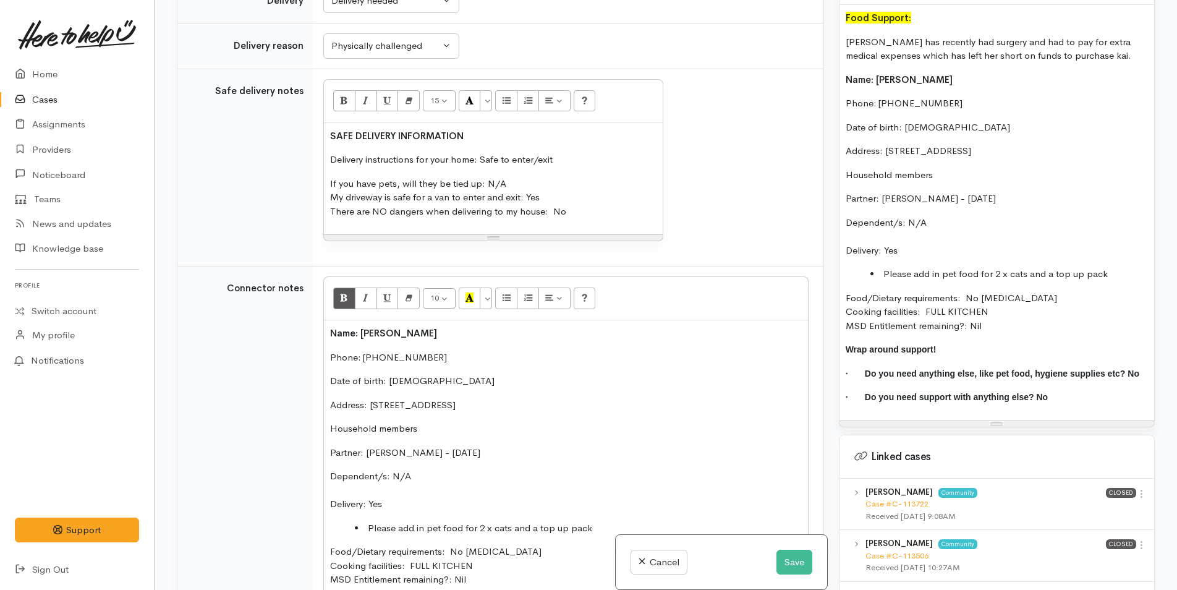
scroll to position [2198, 0]
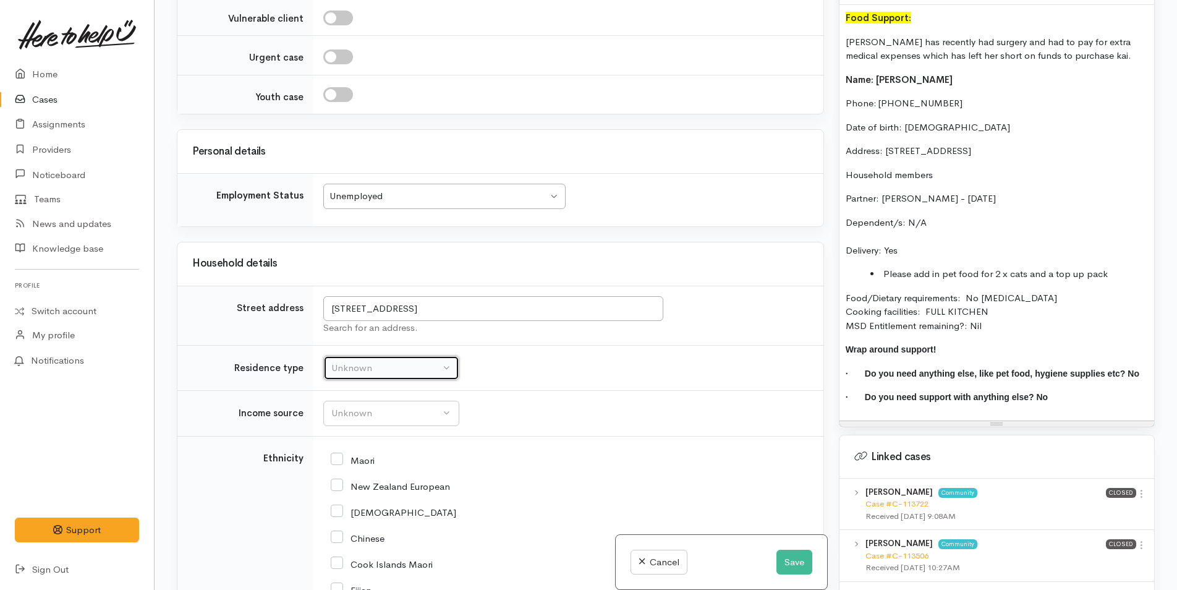
click at [373, 355] on button "Unknown" at bounding box center [391, 367] width 136 height 25
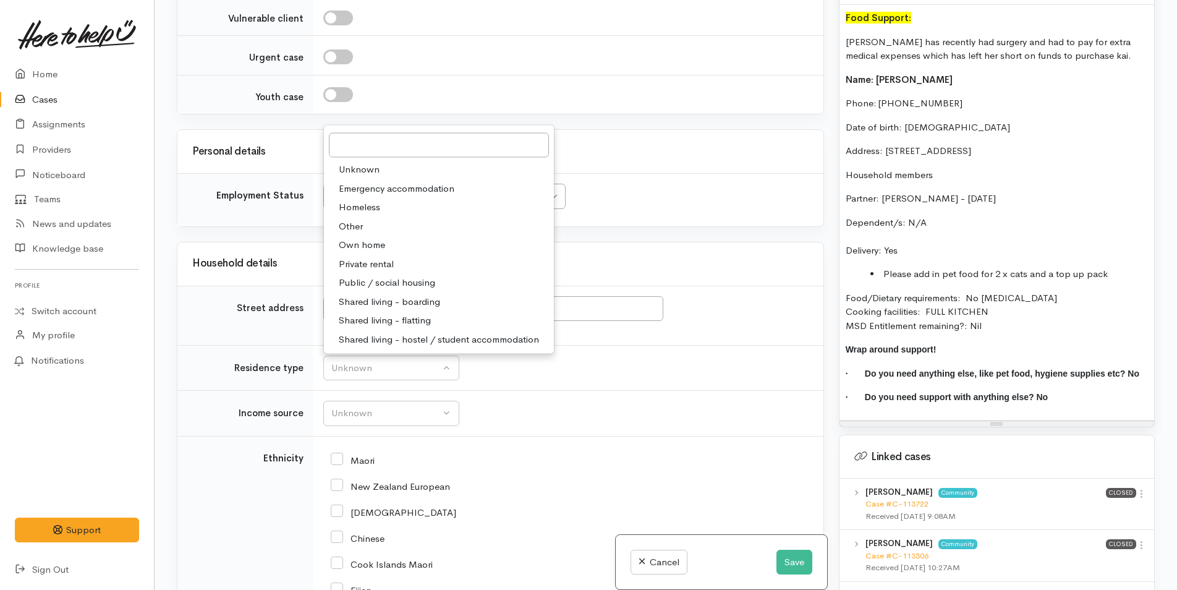
click at [366, 256] on span "Private rental" at bounding box center [366, 263] width 55 height 14
select select "2"
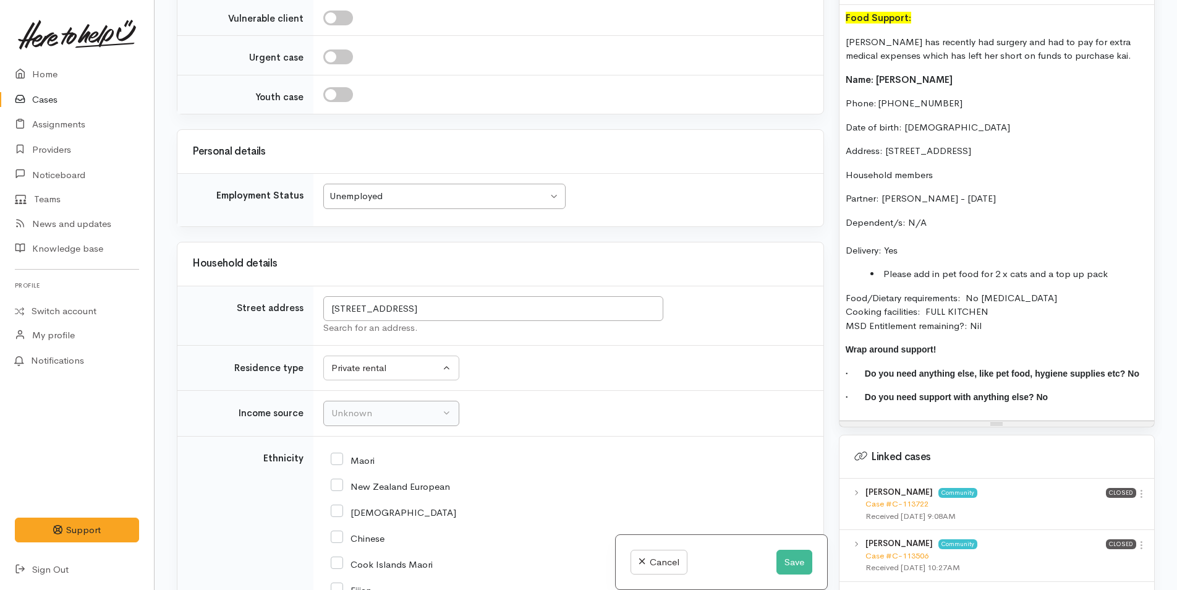
click at [344, 391] on td "Unknown ACC Maternity leave MSD - Away from Home Allowance MSD - Child Disabili…" at bounding box center [568, 414] width 510 height 46
drag, startPoint x: 344, startPoint y: 391, endPoint x: 347, endPoint y: 409, distance: 17.6
click at [347, 409] on button "Unknown" at bounding box center [391, 413] width 136 height 25
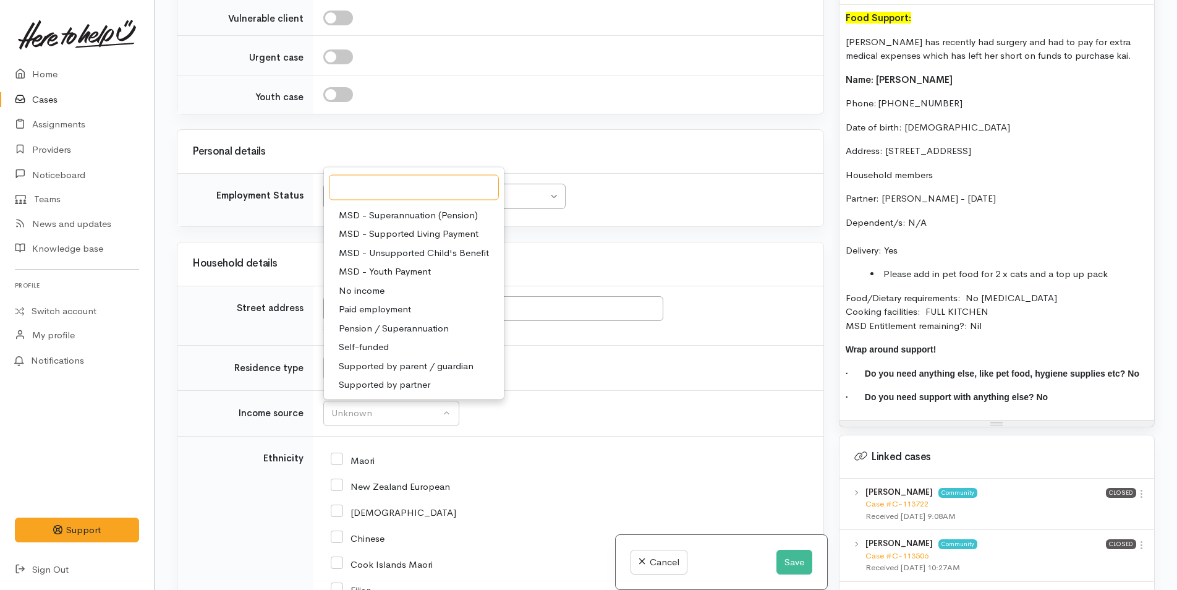
scroll to position [62, 0]
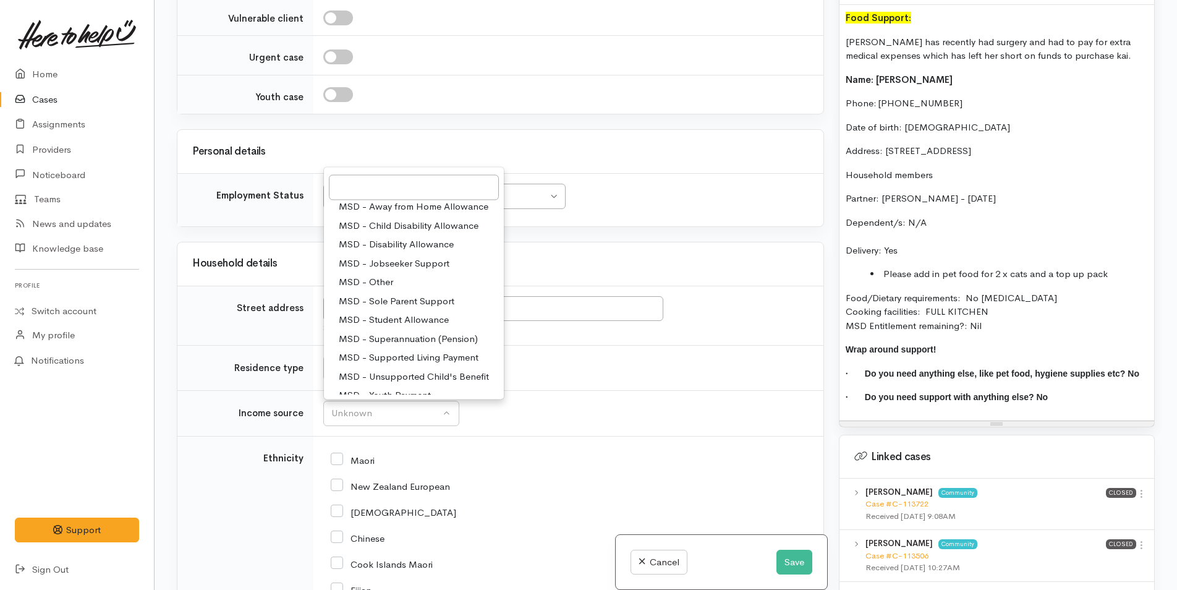
click at [389, 256] on span "MSD - Jobseeker Support" at bounding box center [394, 263] width 111 height 14
select select "4"
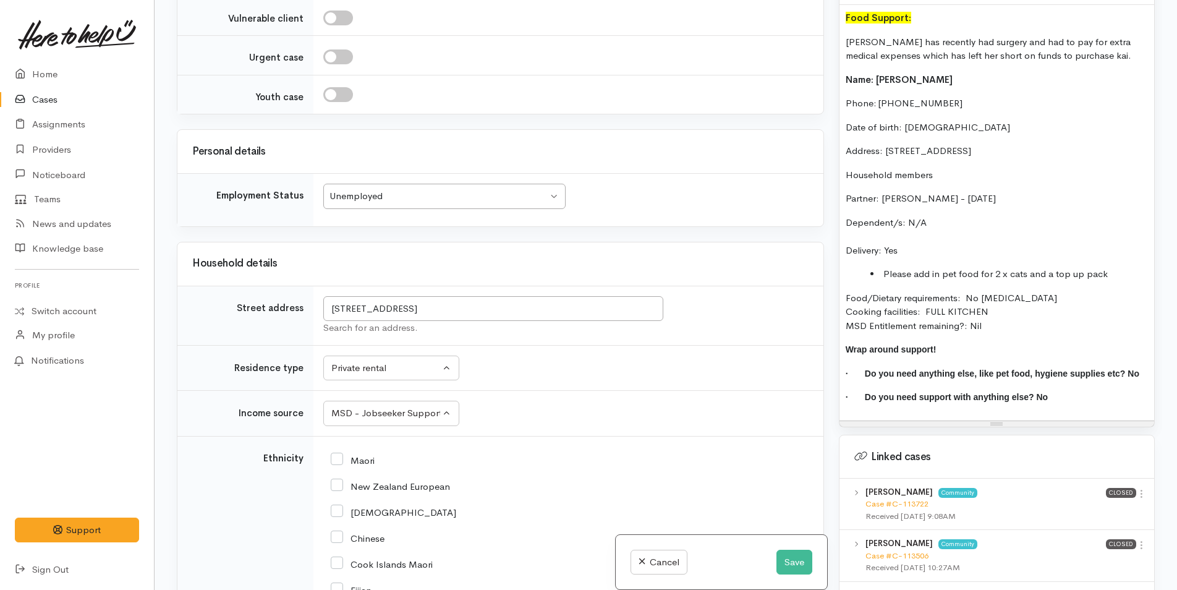
click at [341, 454] on input "Maori" at bounding box center [353, 459] width 44 height 11
checkbox input "true"
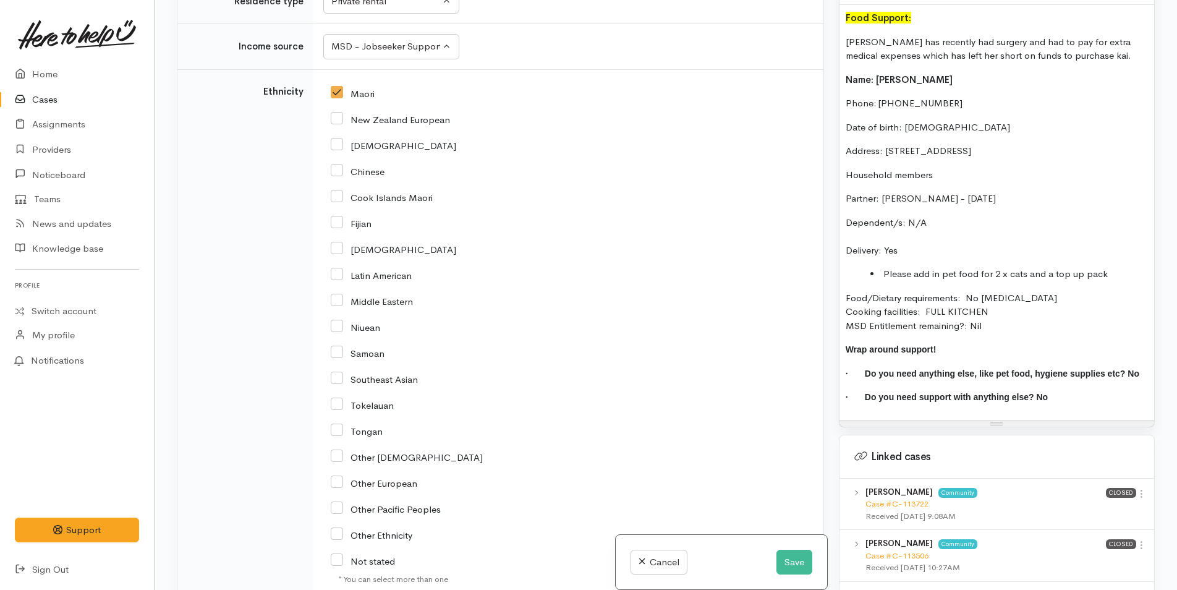
scroll to position [2693, 0]
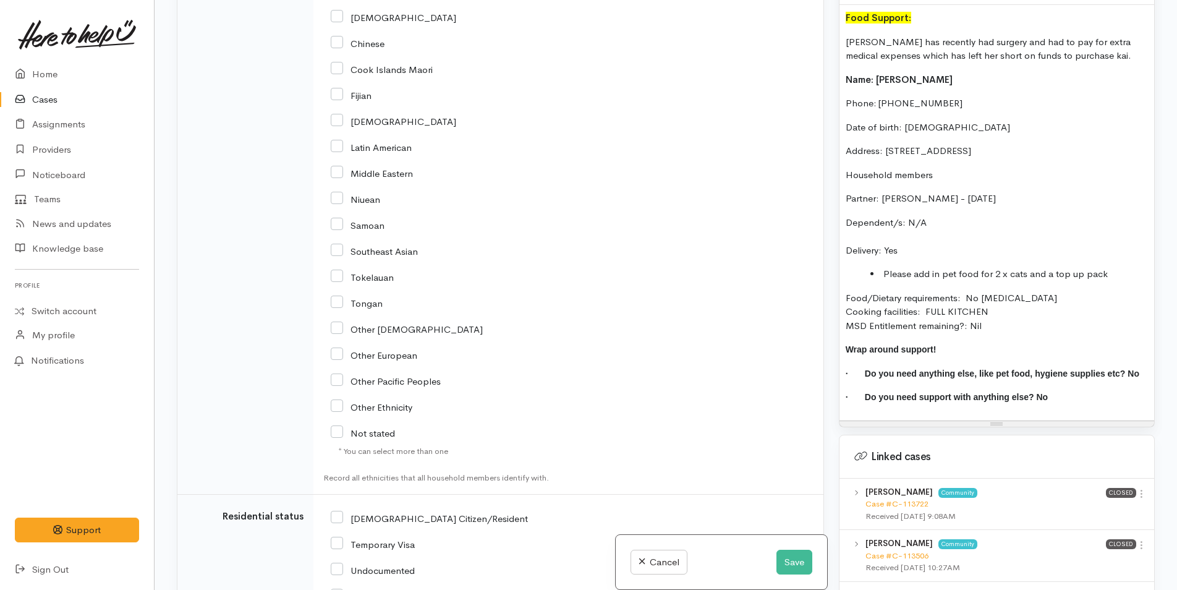
click at [335, 512] on input "[DEMOGRAPHIC_DATA] Citizen/Resident" at bounding box center [429, 517] width 197 height 11
checkbox input "true"
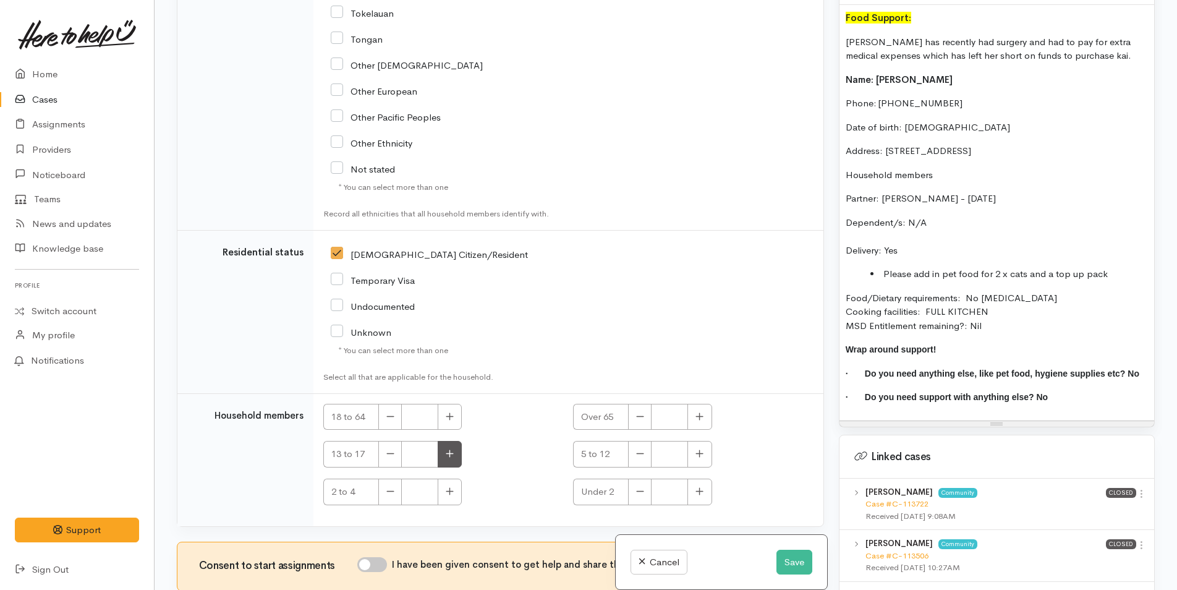
scroll to position [3022, 0]
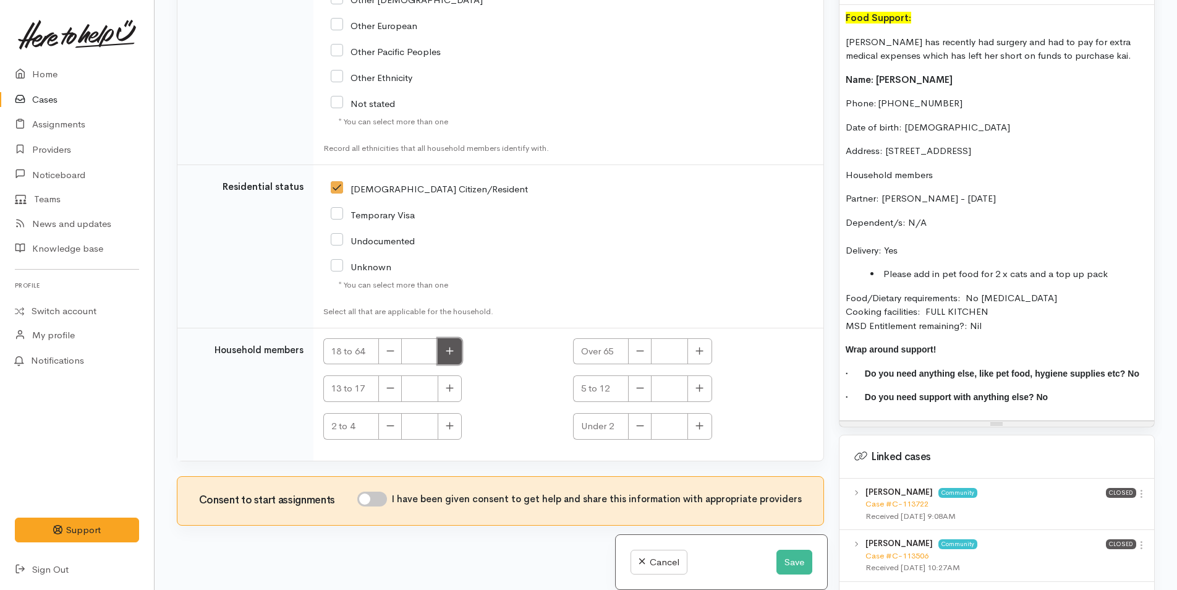
click at [449, 346] on icon "button" at bounding box center [450, 350] width 8 height 9
click at [449, 347] on icon "button" at bounding box center [449, 350] width 7 height 7
type input "2"
click at [377, 491] on input "I have been given consent to get help and share this information with appropria…" at bounding box center [372, 498] width 30 height 15
checkbox input "true"
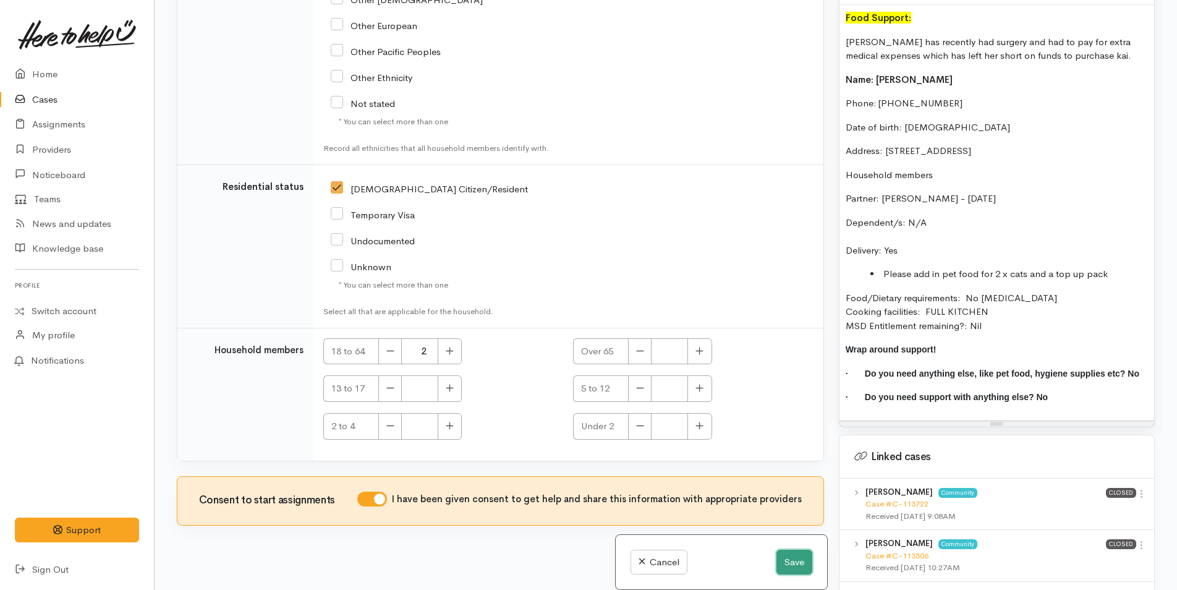
click at [783, 561] on button "Save" at bounding box center [794, 561] width 36 height 25
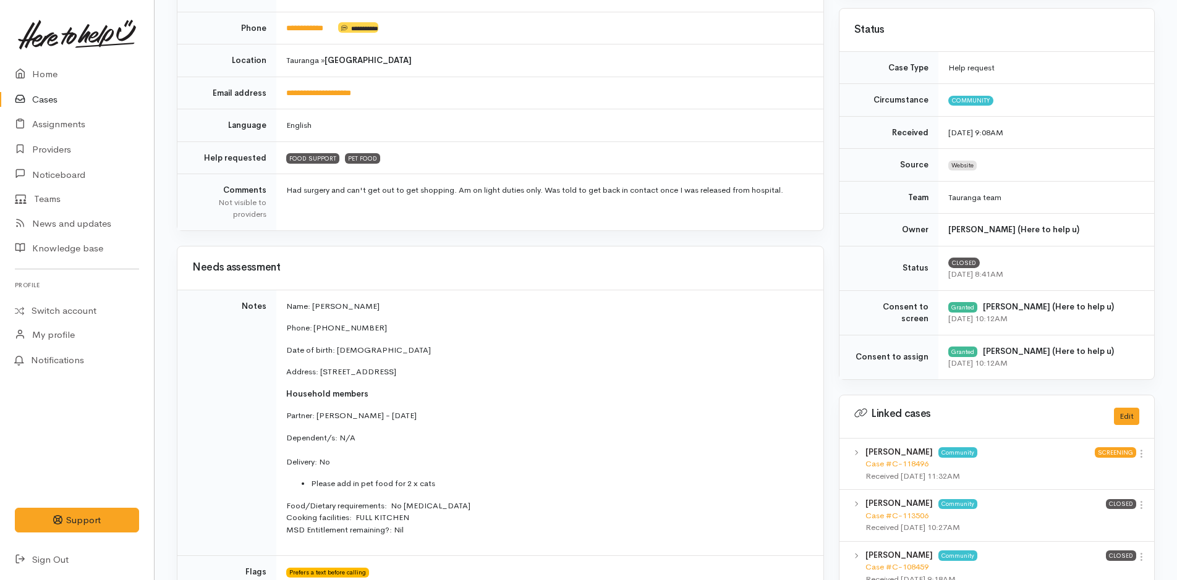
scroll to position [310, 0]
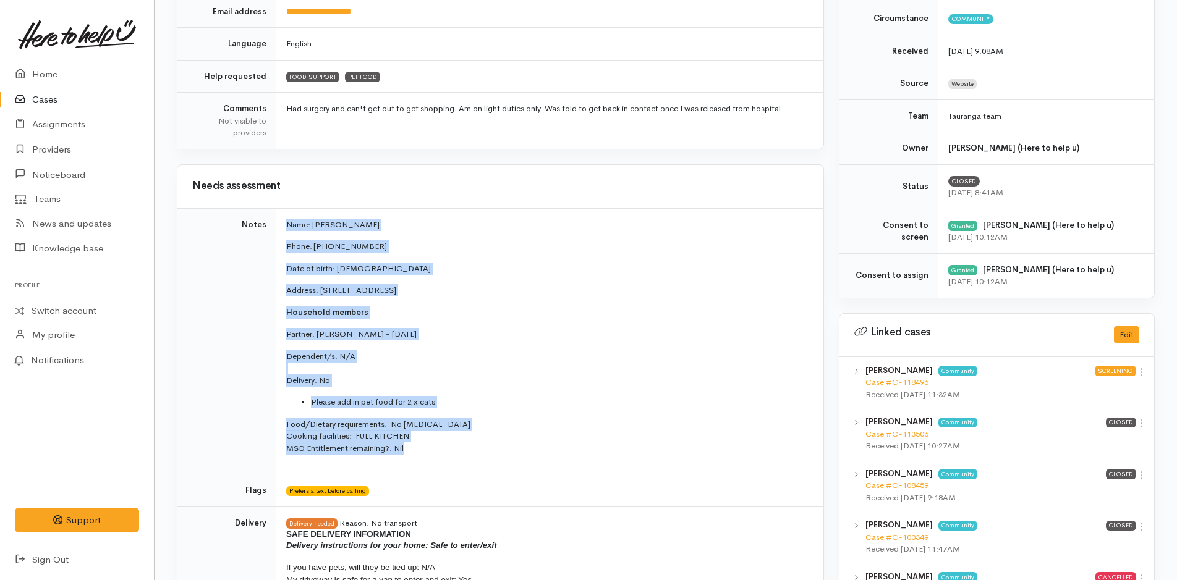
drag, startPoint x: 425, startPoint y: 454, endPoint x: 274, endPoint y: 223, distance: 276.0
click at [274, 223] on tr "Notes Name: [PERSON_NAME] Phone: [PHONE_NUMBER] Date of birth: [DEMOGRAPHIC_DAT…" at bounding box center [500, 341] width 646 height 266
copy tr "Name: [PERSON_NAME] Phone: [PHONE_NUMBER] Date of birth: [DEMOGRAPHIC_DATA] Add…"
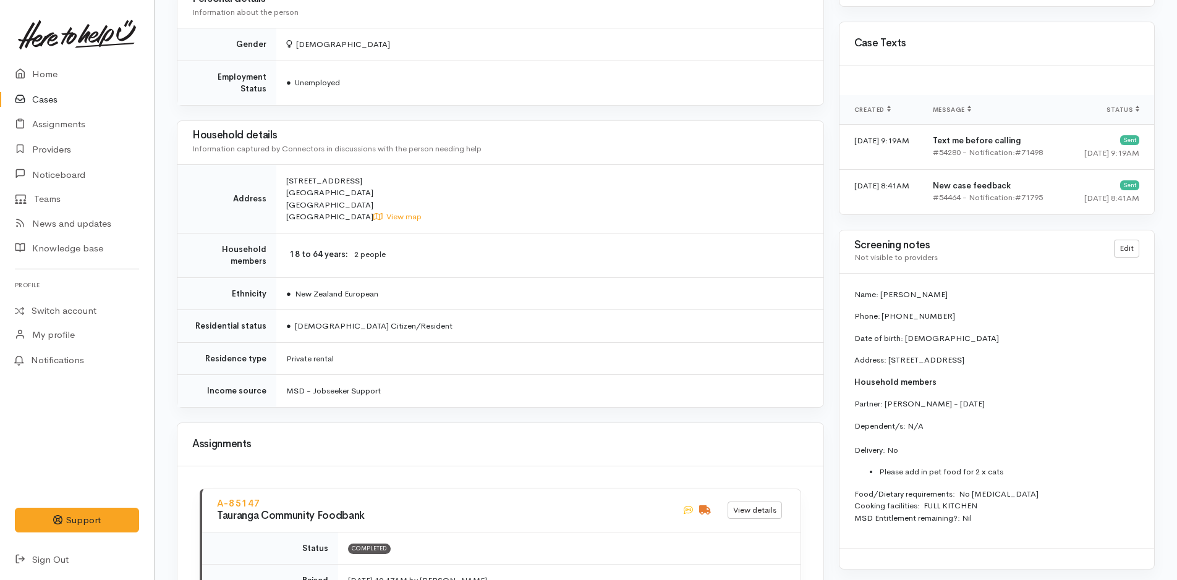
scroll to position [989, 0]
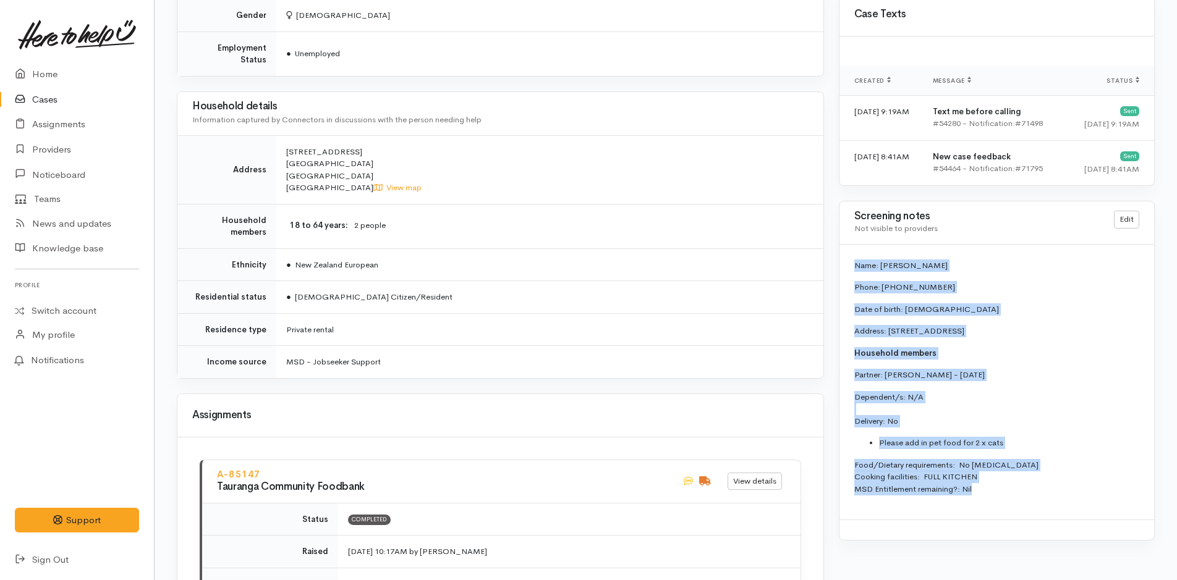
drag, startPoint x: 985, startPoint y: 493, endPoint x: 844, endPoint y: 263, distance: 269.7
click at [844, 263] on div "Name: [PERSON_NAME] Phone: [PHONE_NUMBER] Date of birth: [DEMOGRAPHIC_DATA] Add…" at bounding box center [996, 383] width 315 height 276
copy div "Name: [PERSON_NAME] Phone: [PHONE_NUMBER] Date of birth: [DEMOGRAPHIC_DATA] Add…"
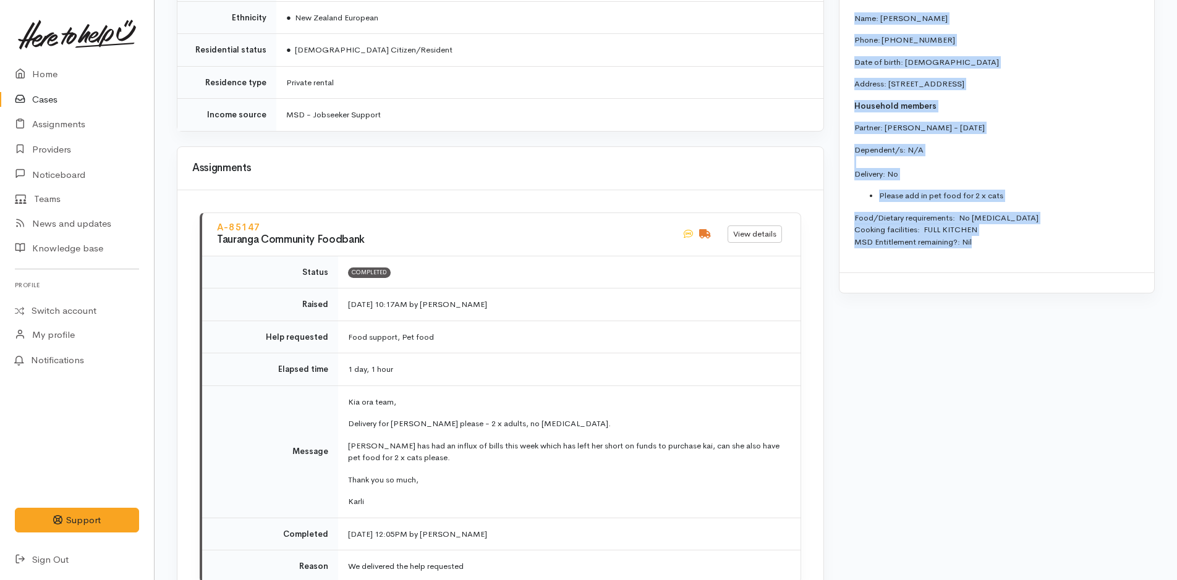
scroll to position [1411, 0]
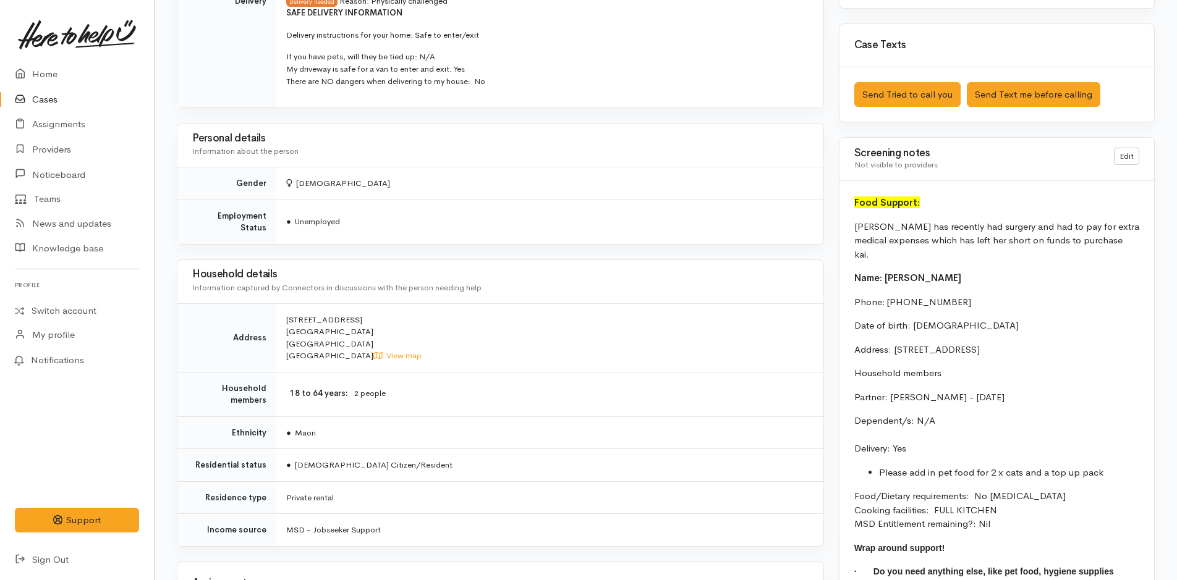
scroll to position [989, 0]
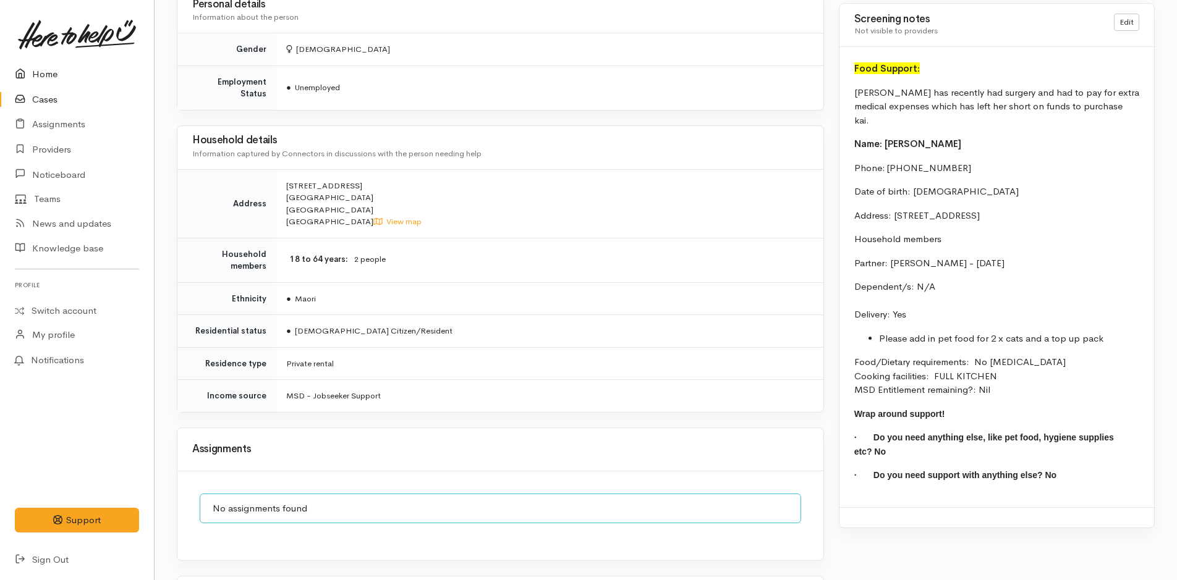
click at [35, 73] on link "Home" at bounding box center [77, 74] width 154 height 25
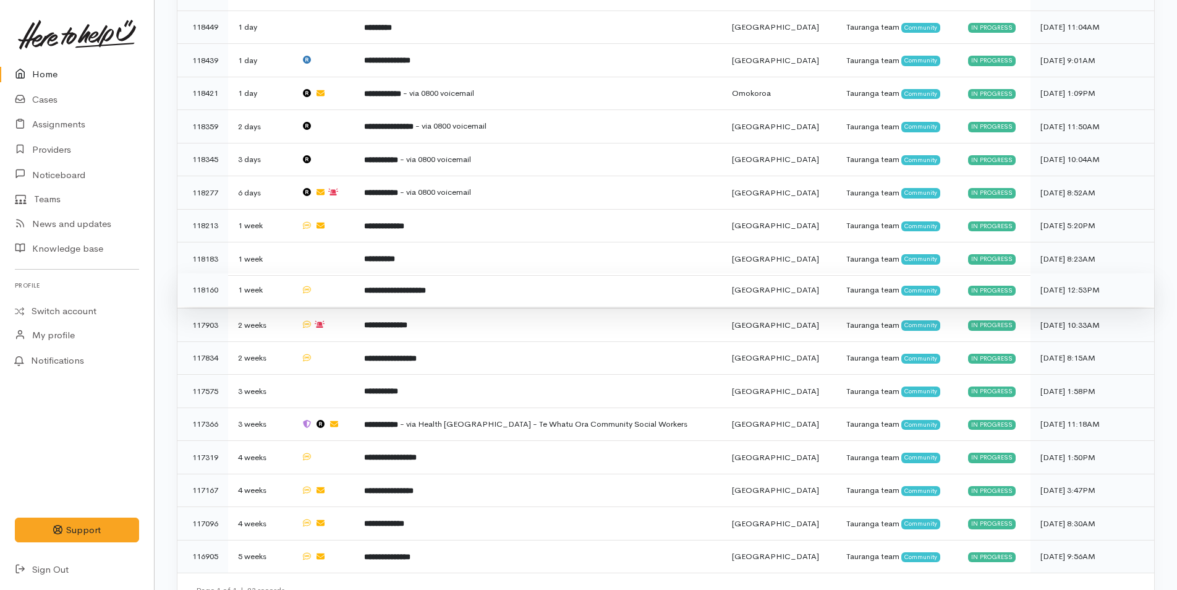
scroll to position [609, 0]
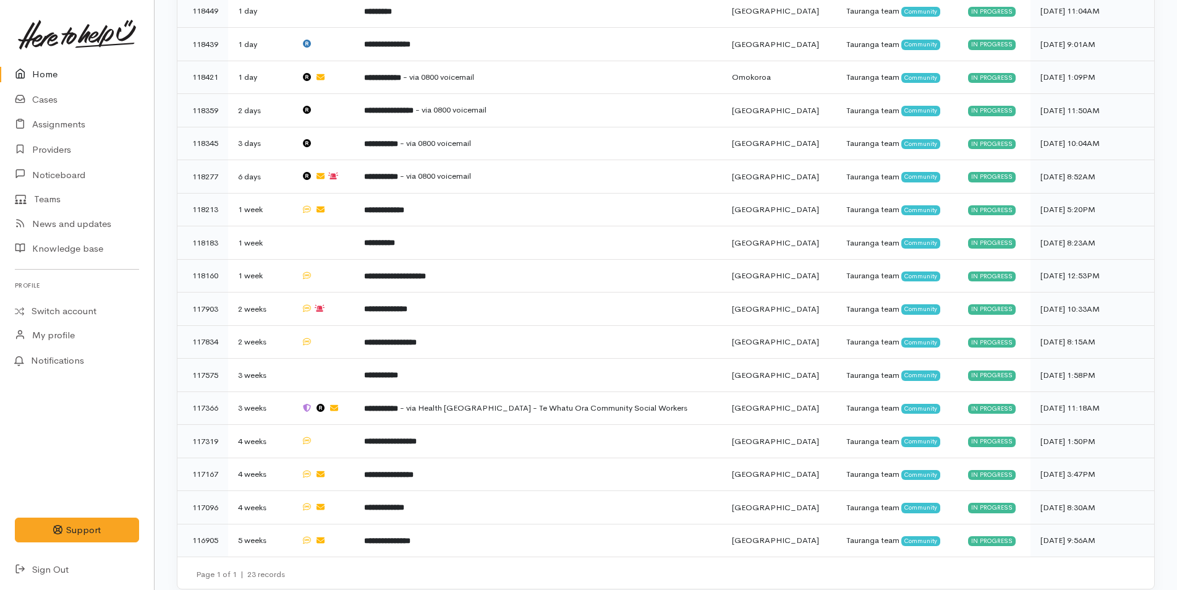
click at [64, 74] on link "Home" at bounding box center [77, 74] width 154 height 25
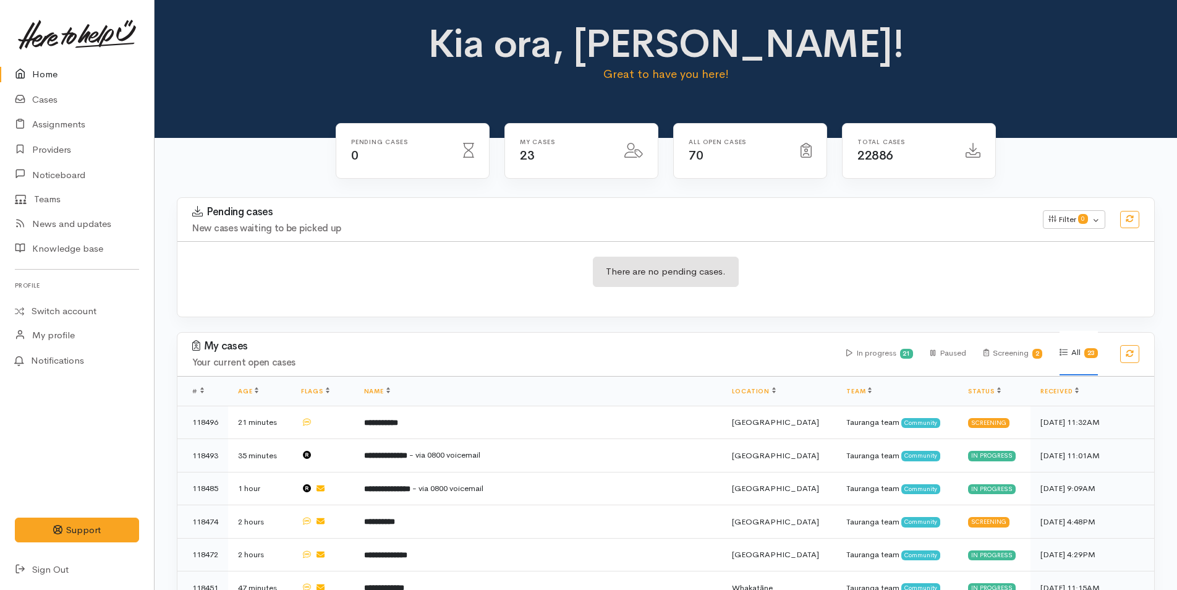
click at [36, 72] on link "Home" at bounding box center [77, 74] width 154 height 25
click at [60, 85] on link "Home" at bounding box center [77, 74] width 154 height 25
drag, startPoint x: 53, startPoint y: 99, endPoint x: 129, endPoint y: 106, distance: 75.7
click at [53, 98] on link "Cases" at bounding box center [77, 99] width 154 height 25
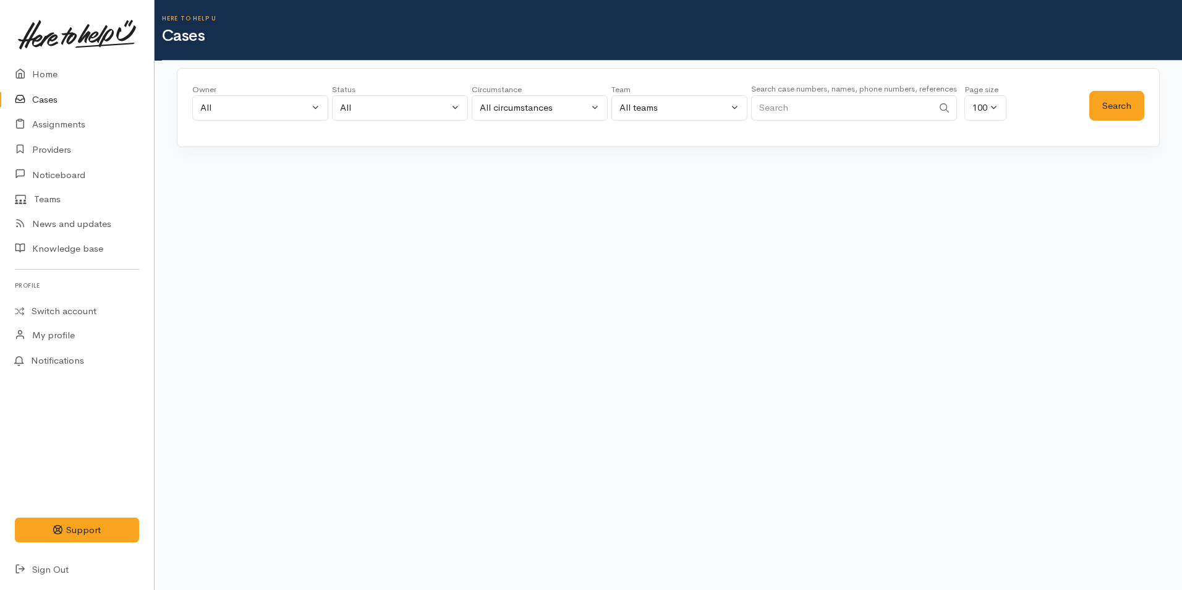
click at [841, 117] on input "Search" at bounding box center [842, 107] width 182 height 25
type input "[PERSON_NAME]"
click at [1119, 95] on button "Search" at bounding box center [1116, 106] width 55 height 30
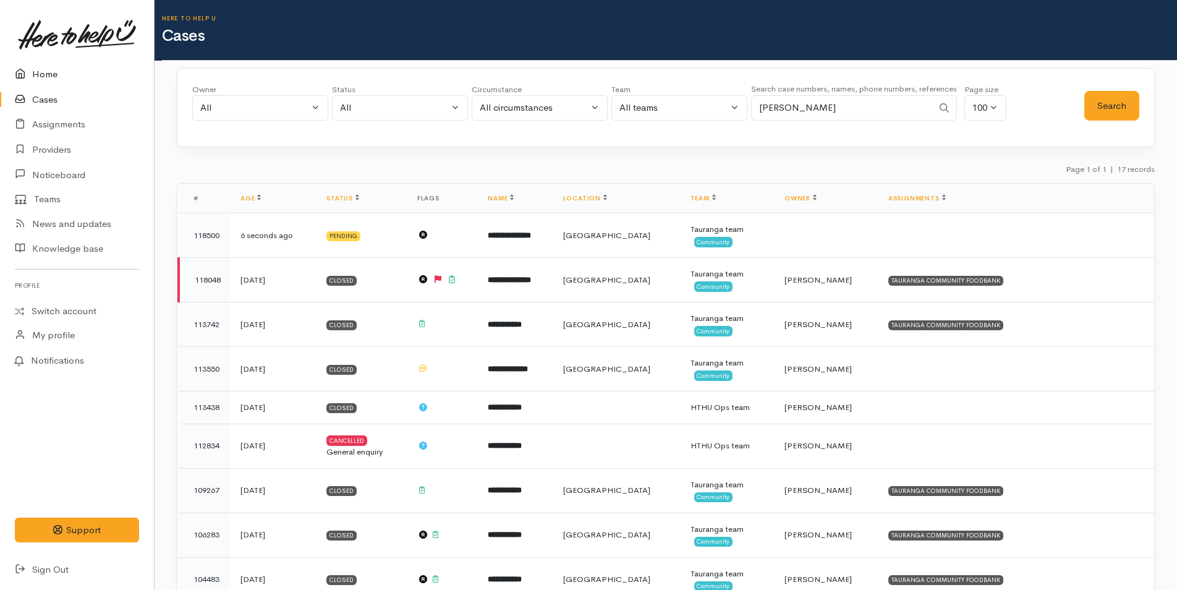
click at [51, 72] on link "Home" at bounding box center [77, 74] width 154 height 25
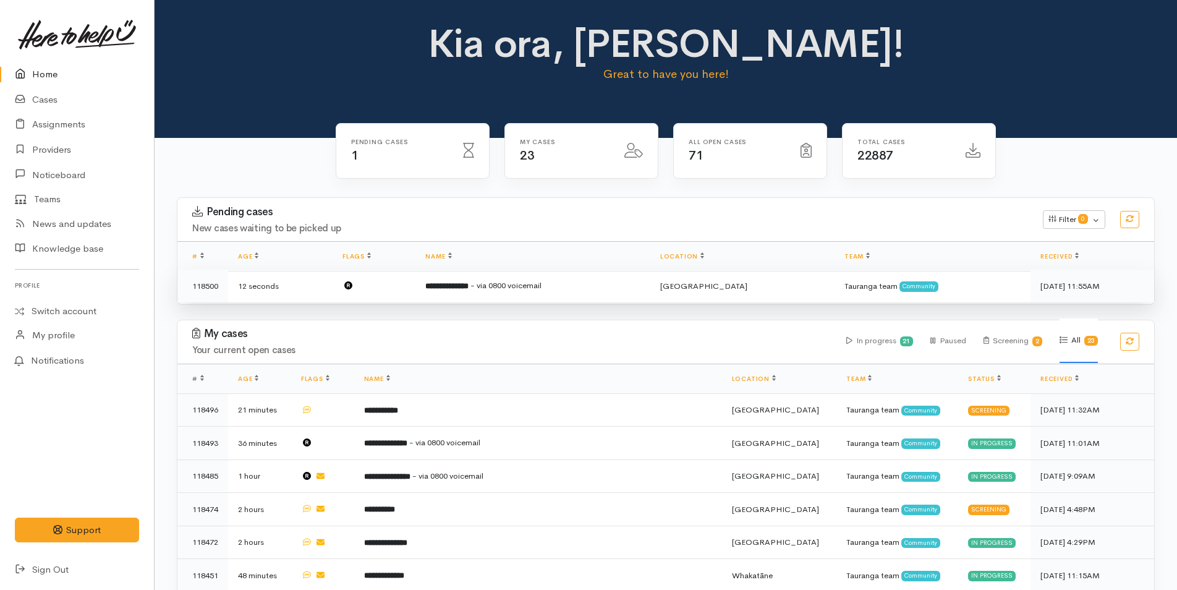
drag, startPoint x: 404, startPoint y: 283, endPoint x: 417, endPoint y: 284, distance: 13.6
click at [407, 283] on td at bounding box center [374, 285] width 83 height 33
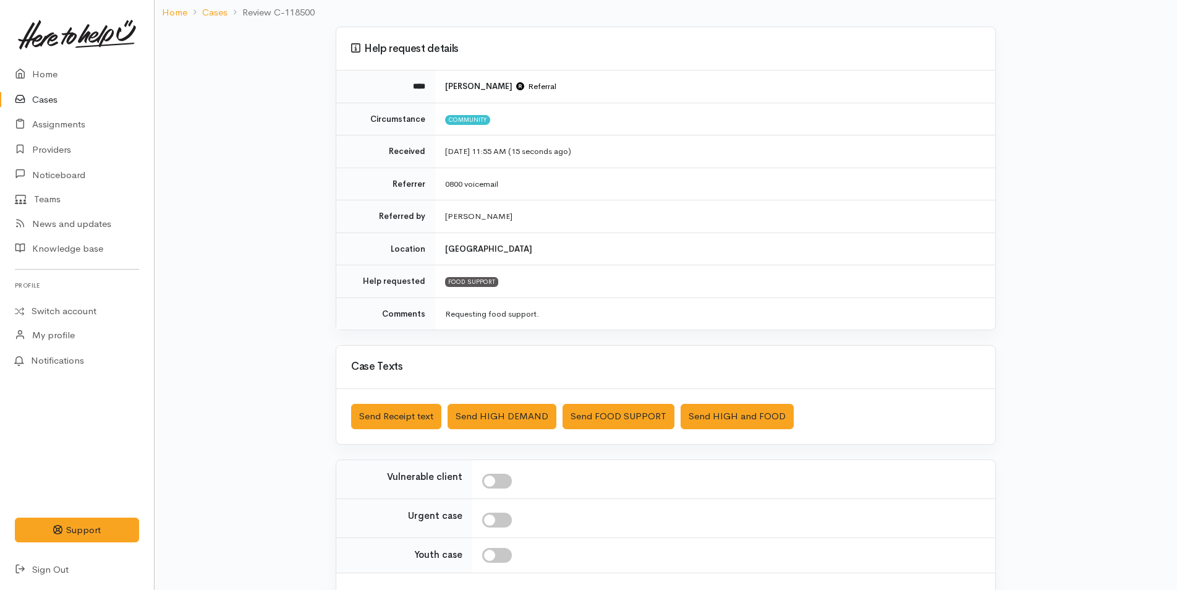
scroll to position [177, 0]
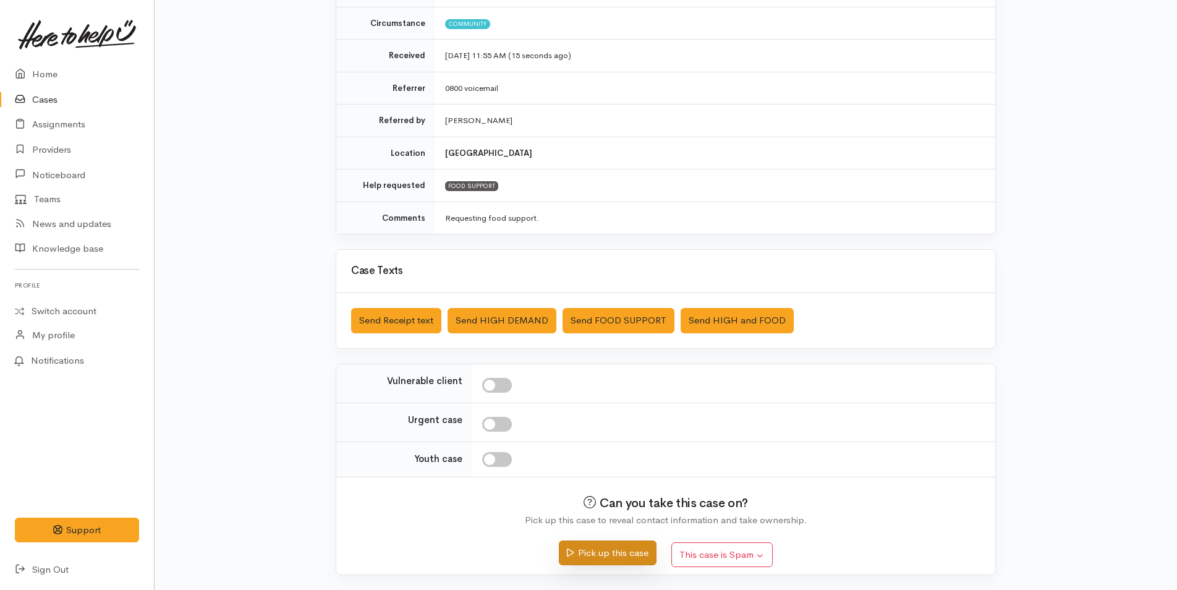
click at [627, 558] on button "Pick up this case" at bounding box center [607, 552] width 97 height 25
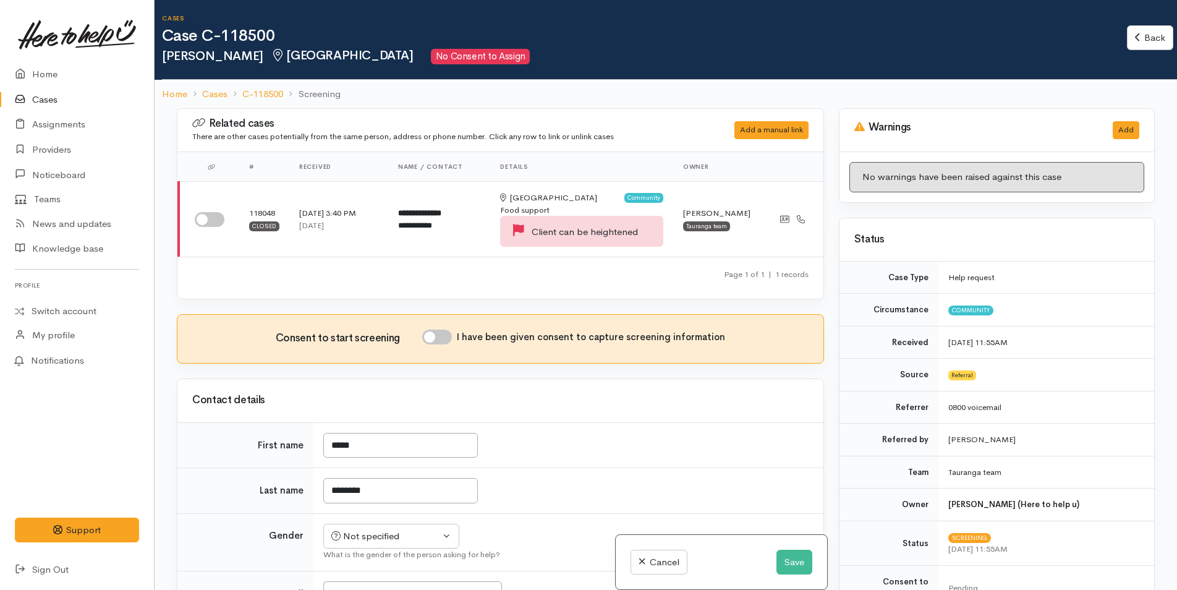
scroll to position [433, 0]
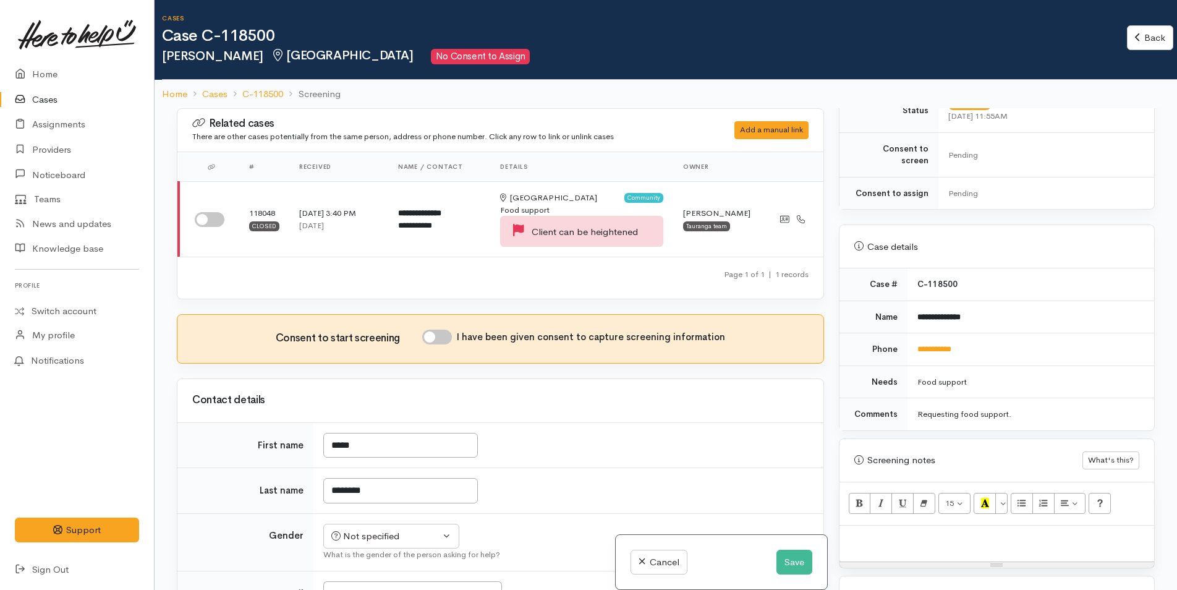
drag, startPoint x: 203, startPoint y: 217, endPoint x: 681, endPoint y: 289, distance: 483.7
click at [203, 217] on input "checkbox" at bounding box center [210, 219] width 30 height 15
checkbox input "true"
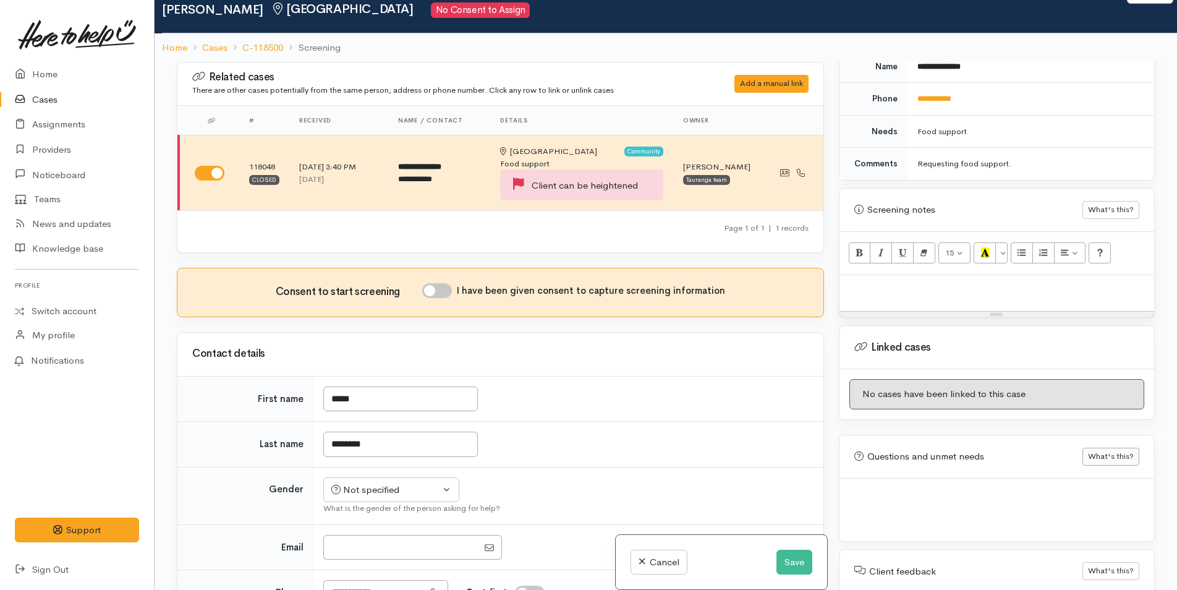
scroll to position [108, 0]
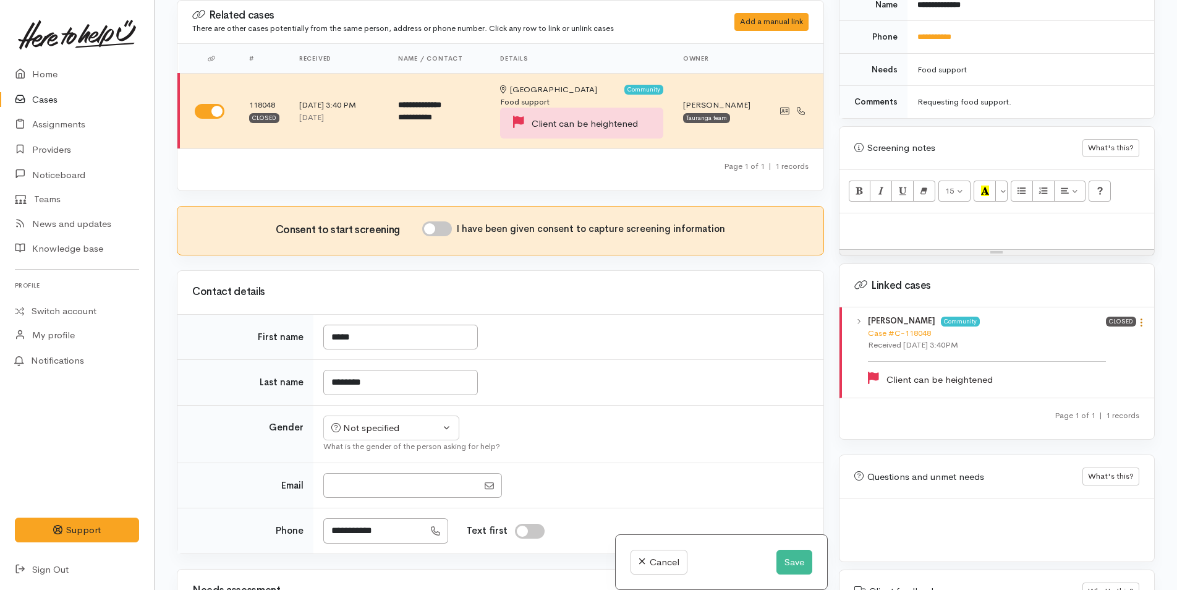
click at [1136, 317] on icon at bounding box center [1141, 322] width 11 height 11
click at [1075, 341] on link "View case" at bounding box center [1097, 346] width 98 height 19
click at [878, 221] on p at bounding box center [997, 226] width 302 height 14
click at [1137, 317] on link at bounding box center [1141, 323] width 11 height 13
click at [1117, 337] on link "View case" at bounding box center [1097, 346] width 98 height 19
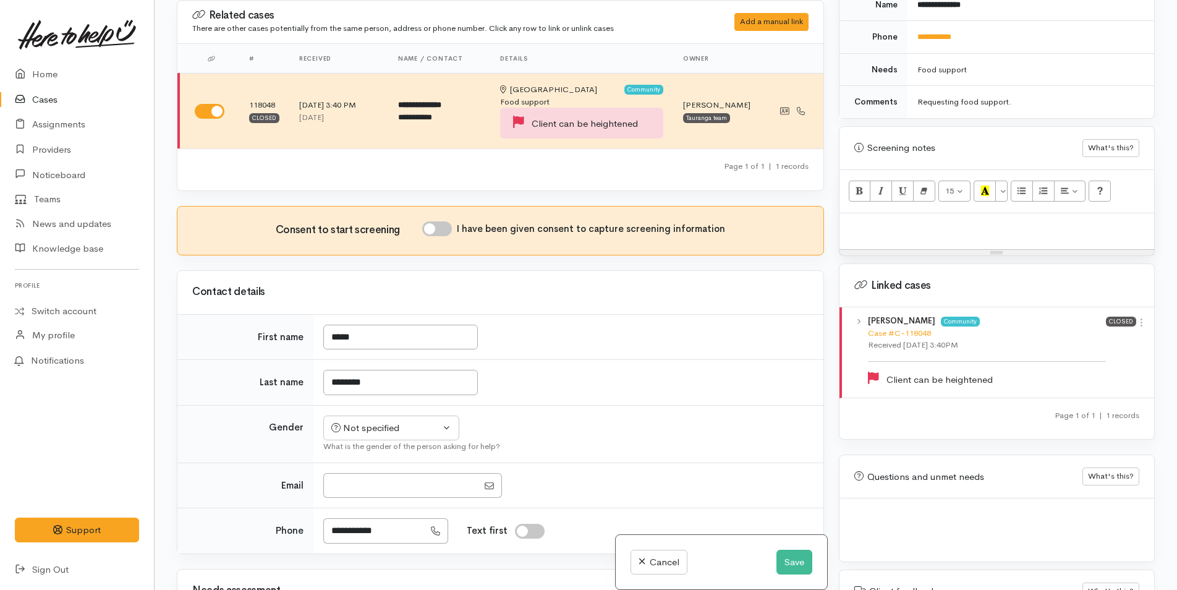
click at [896, 219] on p at bounding box center [997, 226] width 302 height 14
paste div
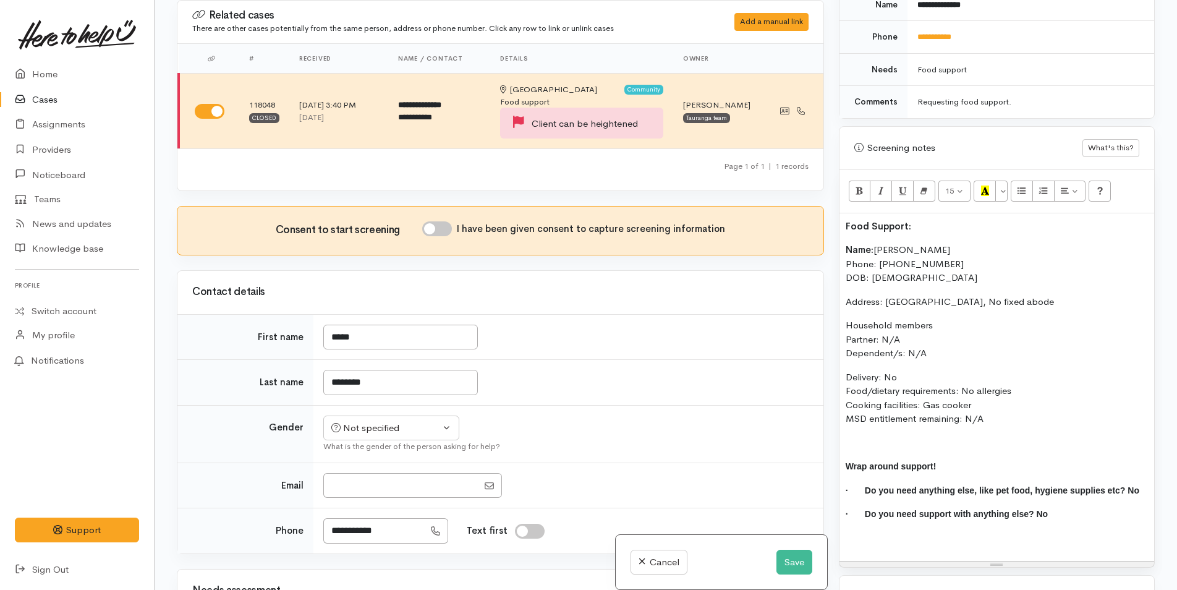
click at [775, 208] on div "Related cases There are other cases potentially from the same person, address o…" at bounding box center [665, 295] width 993 height 590
click at [986, 185] on icon "Recent Color" at bounding box center [985, 190] width 8 height 11
click at [846, 244] on span "Name:" at bounding box center [860, 250] width 28 height 12
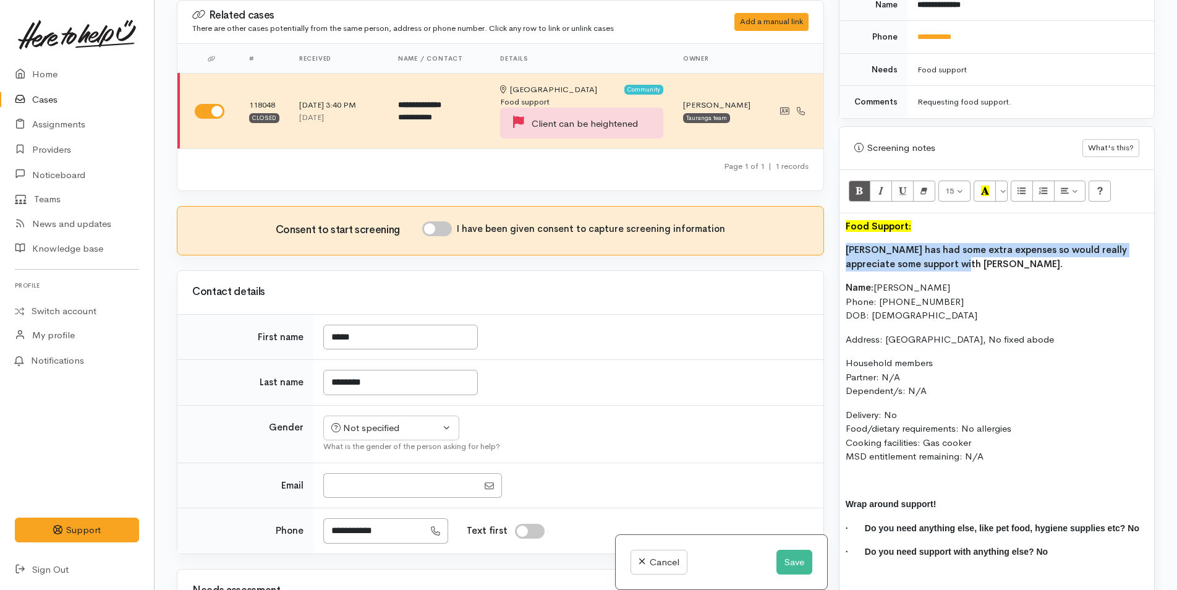
drag, startPoint x: 888, startPoint y: 239, endPoint x: 826, endPoint y: 229, distance: 62.7
click at [826, 229] on div "Related cases There are other cases potentially from the same person, address o…" at bounding box center [665, 295] width 993 height 590
click at [862, 185] on icon "Bold (CTRL+B)" at bounding box center [859, 190] width 8 height 11
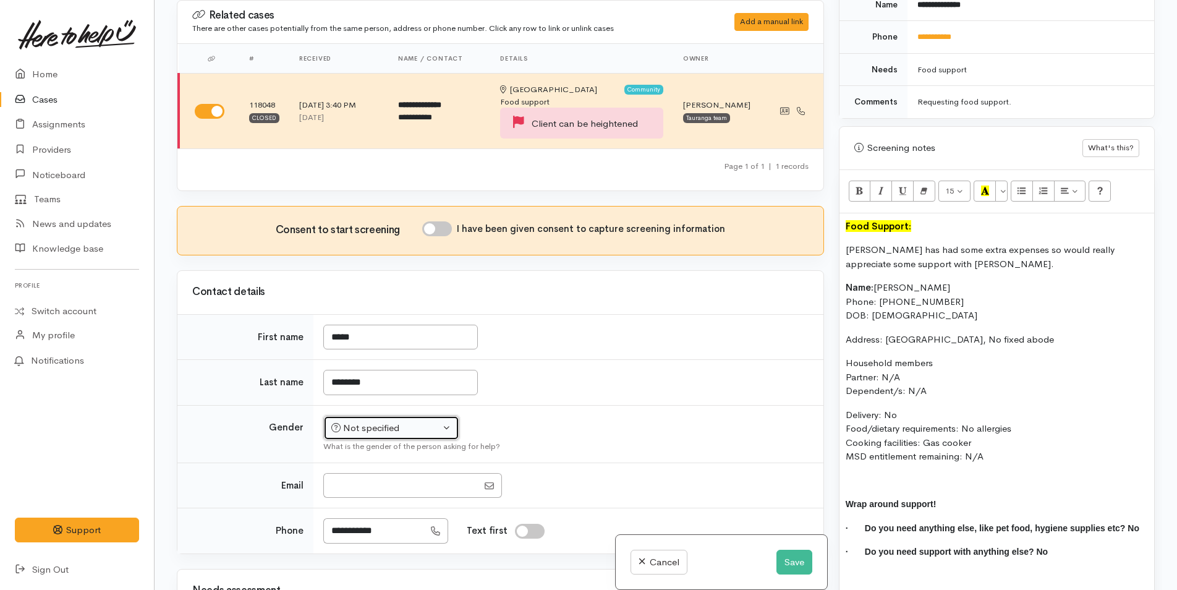
click at [376, 422] on div "Not specified" at bounding box center [385, 428] width 109 height 14
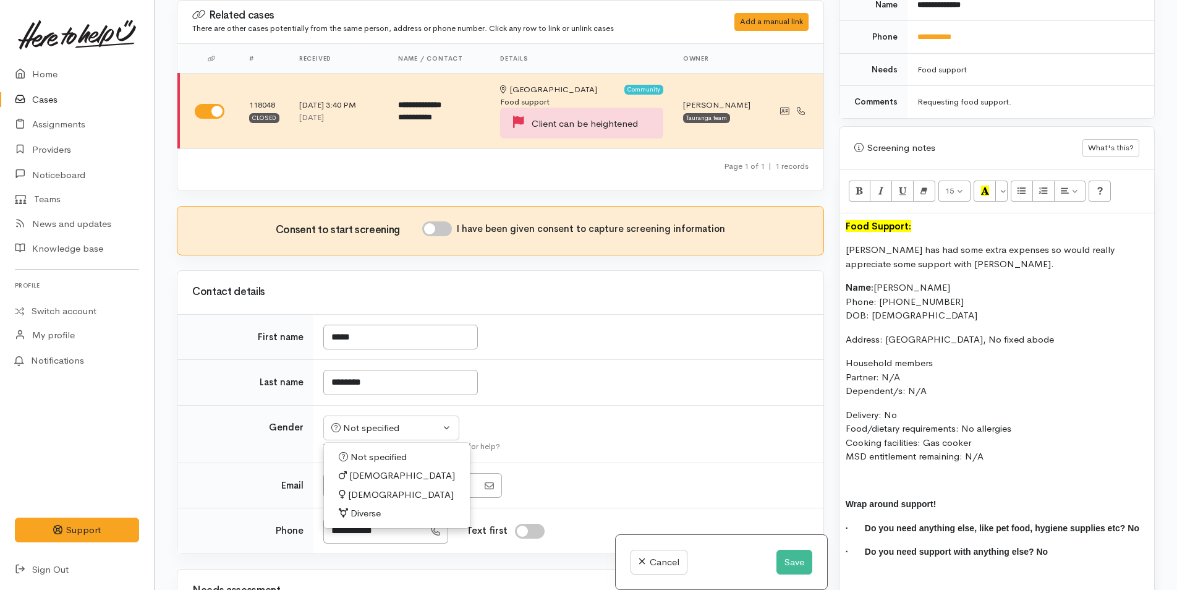
click at [362, 475] on span "Male" at bounding box center [402, 475] width 106 height 14
select select "Male"
click at [844, 467] on div "Food Support: Nicky has had some extra expenses so would really appreciate some…" at bounding box center [996, 406] width 315 height 386
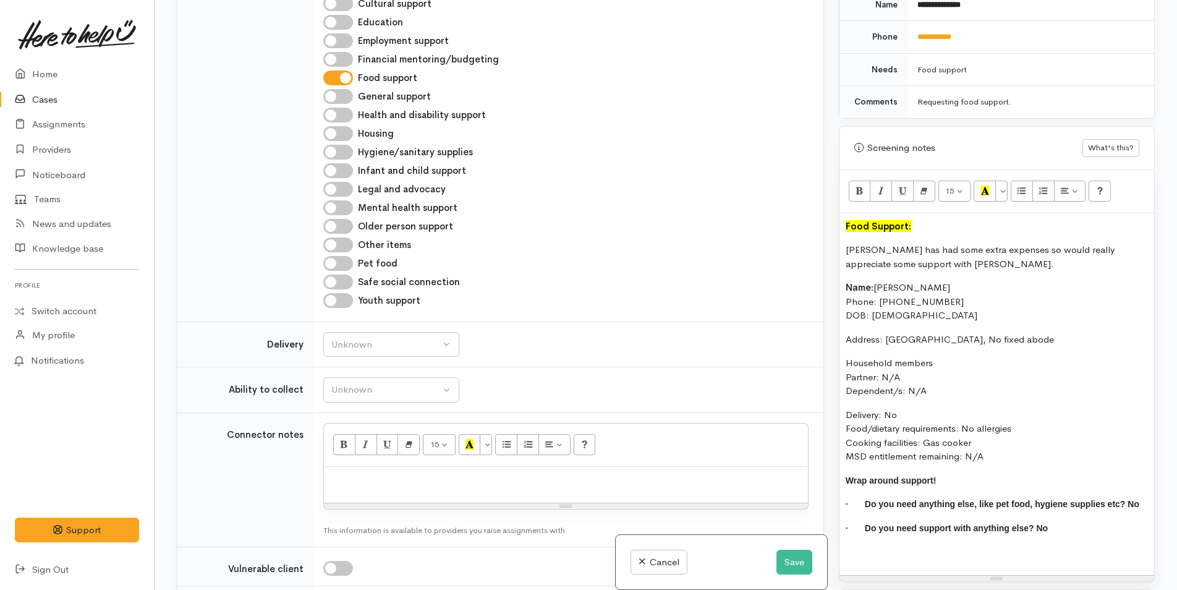
scroll to position [927, 0]
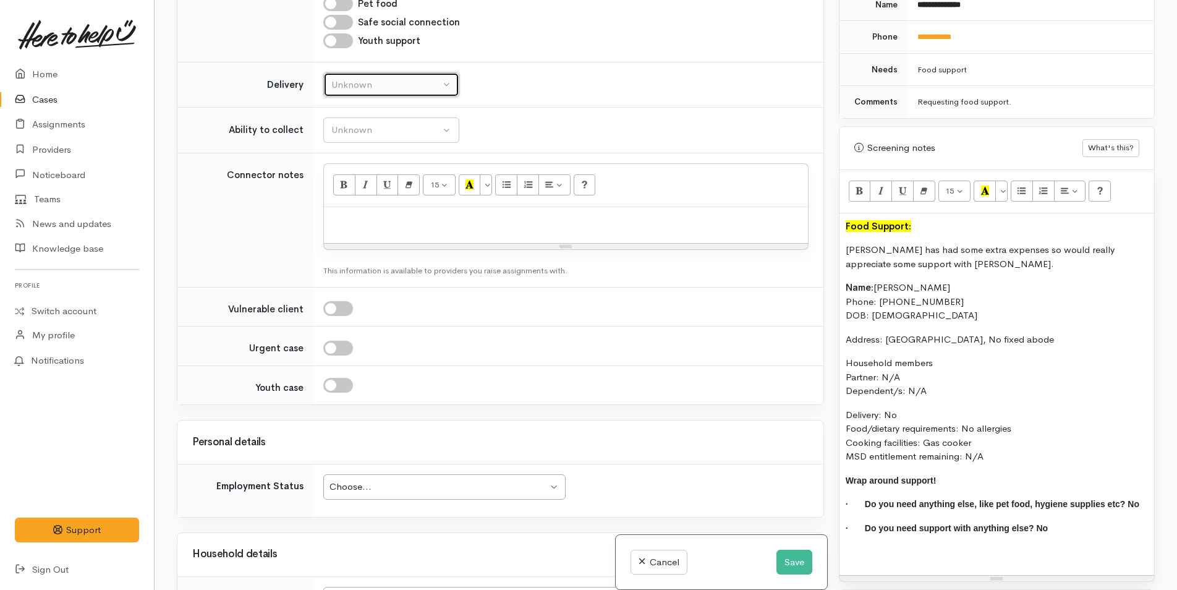
click at [379, 82] on div "Unknown" at bounding box center [385, 85] width 109 height 14
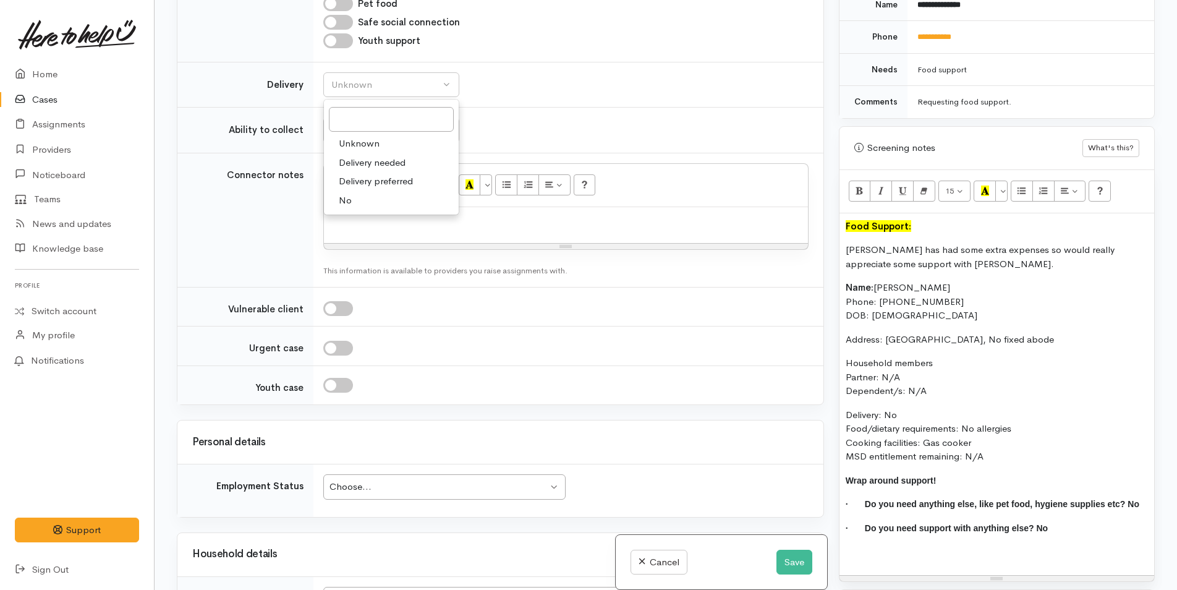
click at [357, 205] on link "No" at bounding box center [391, 200] width 135 height 19
select select "1"
click at [355, 132] on div "Unknown" at bounding box center [385, 130] width 109 height 14
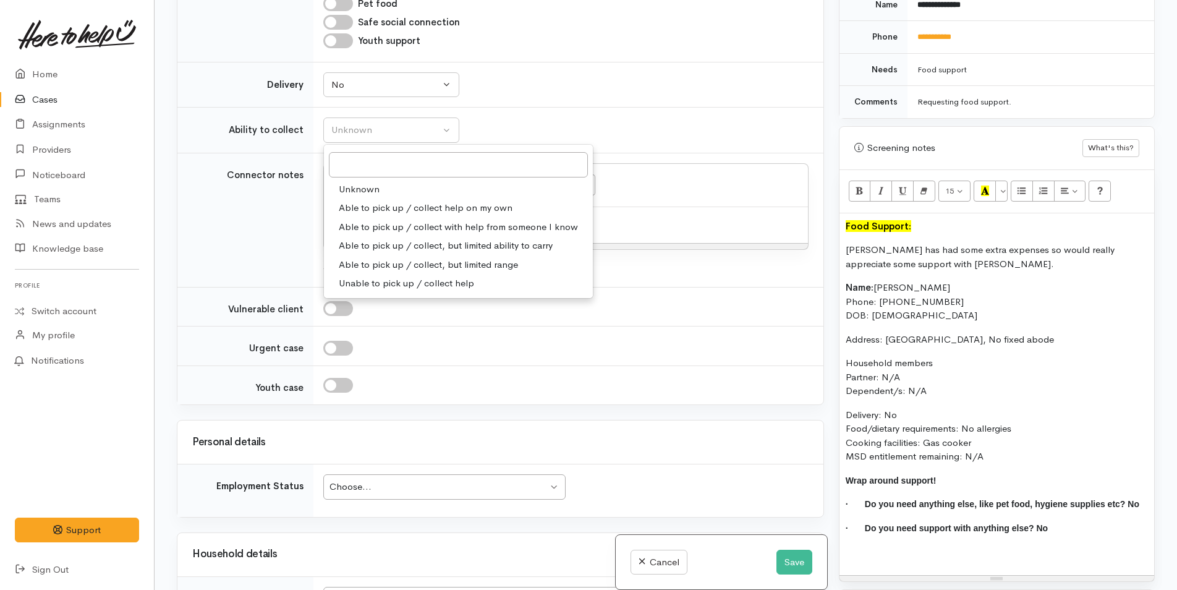
click at [369, 205] on span "Able to pick up / collect help on my own" at bounding box center [426, 208] width 174 height 14
select select "2"
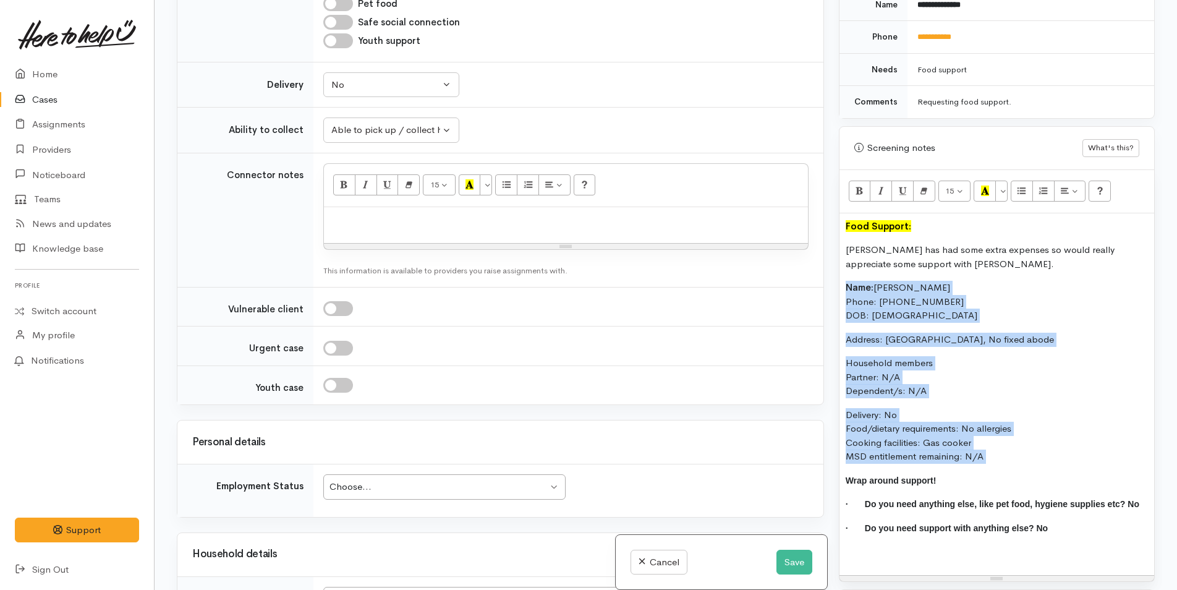
drag, startPoint x: 912, startPoint y: 427, endPoint x: 833, endPoint y: 282, distance: 165.4
click at [833, 282] on div "Warnings Add No warnings have been raised against this case Add Warning Title ●…" at bounding box center [996, 295] width 331 height 590
copy div "Name: Nicky Garlands Phone: 02108367853 DOB: 24/02/1976 Address: Tauranga, No f…"
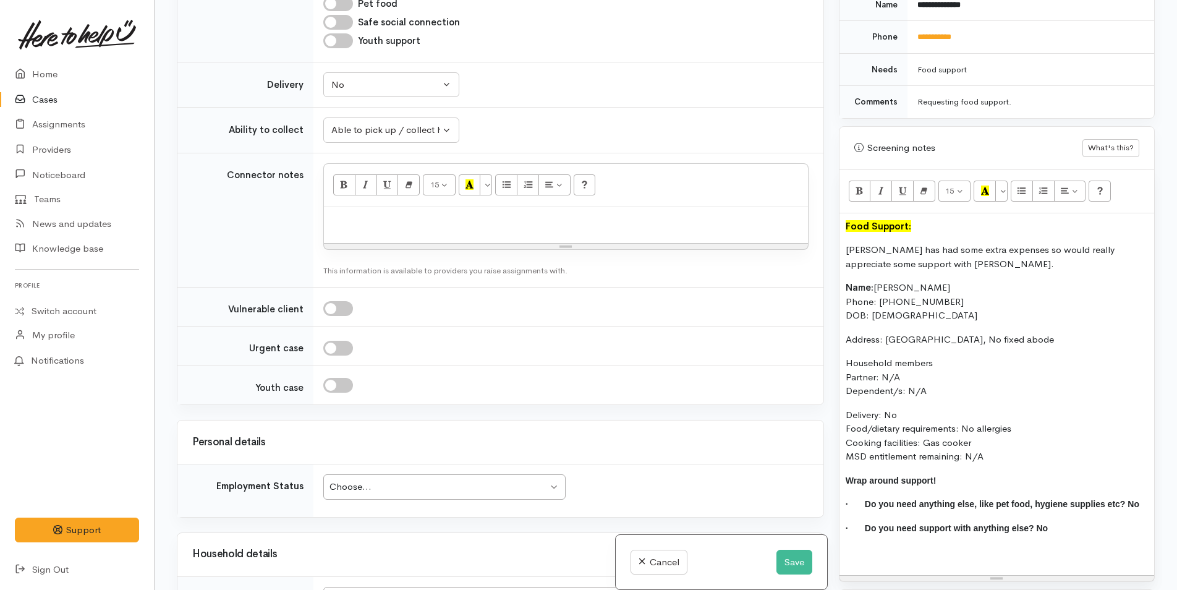
click at [352, 224] on p at bounding box center [566, 220] width 472 height 14
paste div
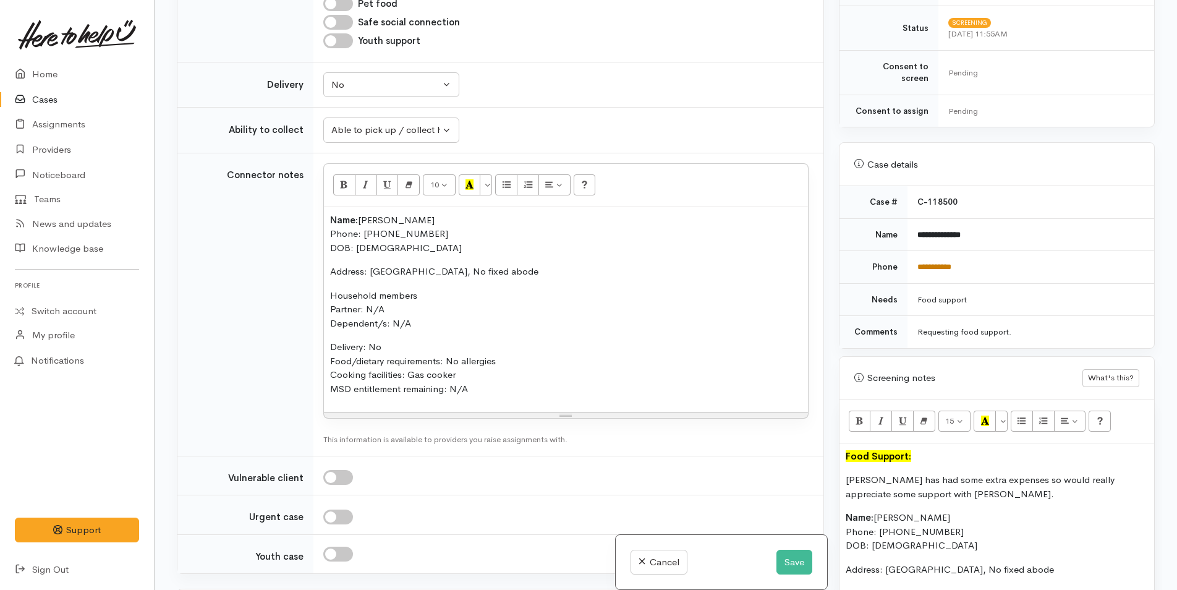
scroll to position [389, 0]
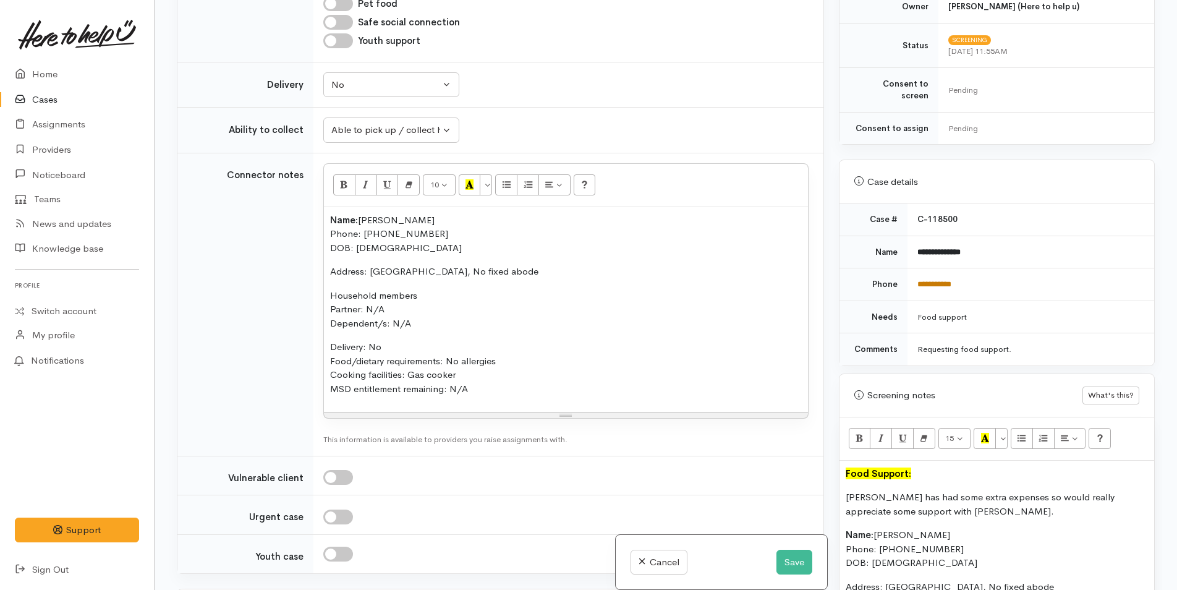
click at [936, 280] on link "**********" at bounding box center [934, 284] width 34 height 8
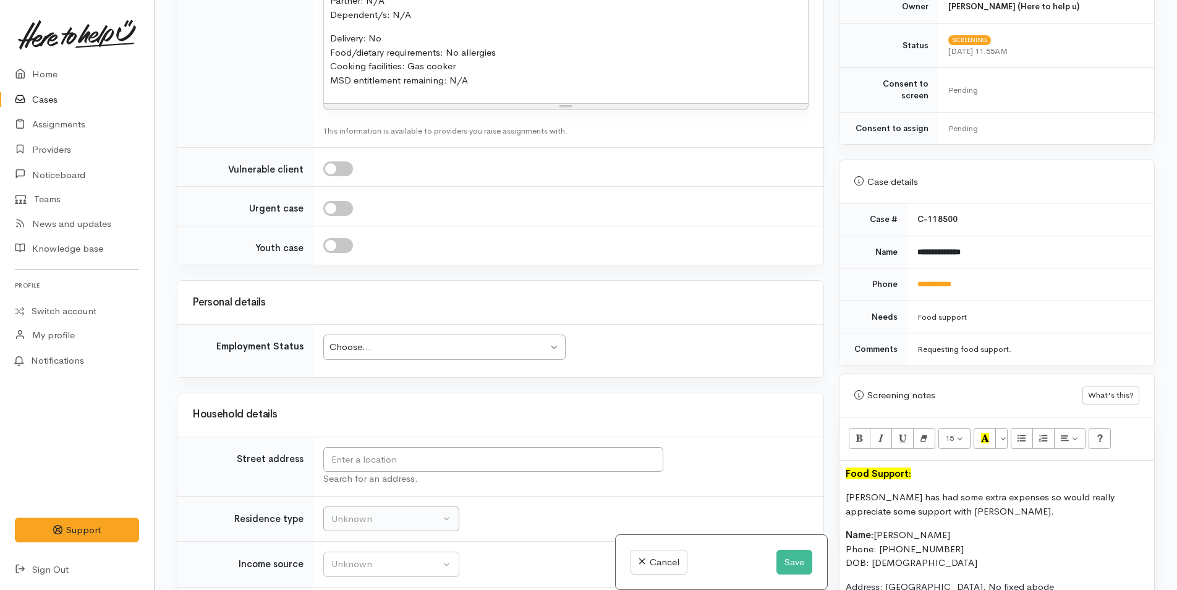
scroll to position [1360, 0]
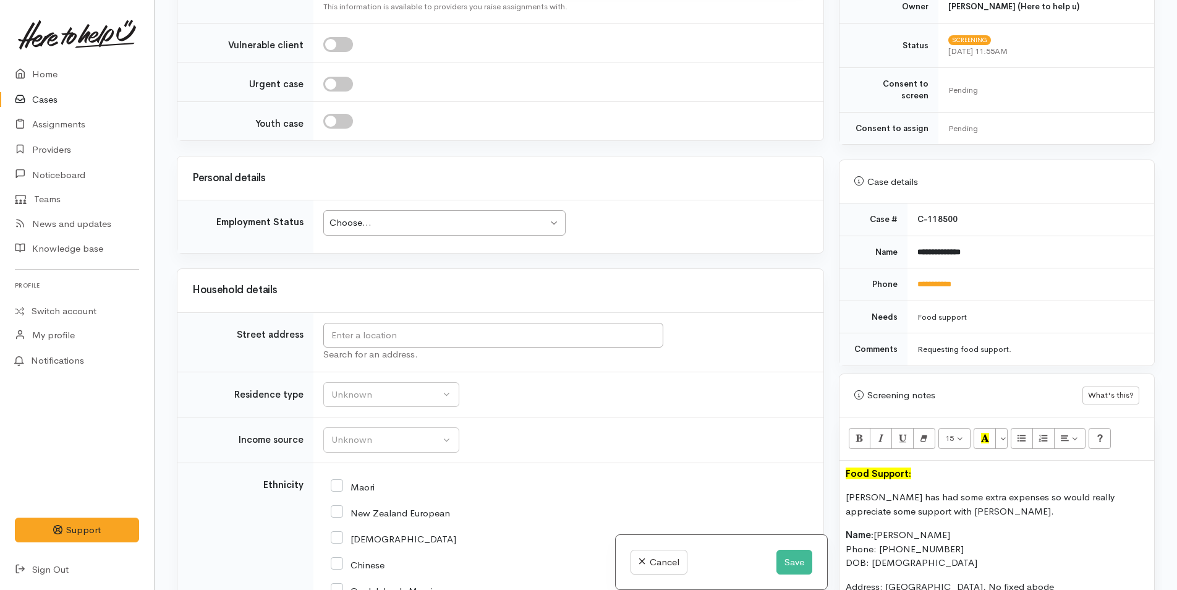
click at [360, 229] on div "Choose..." at bounding box center [438, 223] width 218 height 14
click at [334, 340] on input "text" at bounding box center [493, 335] width 340 height 25
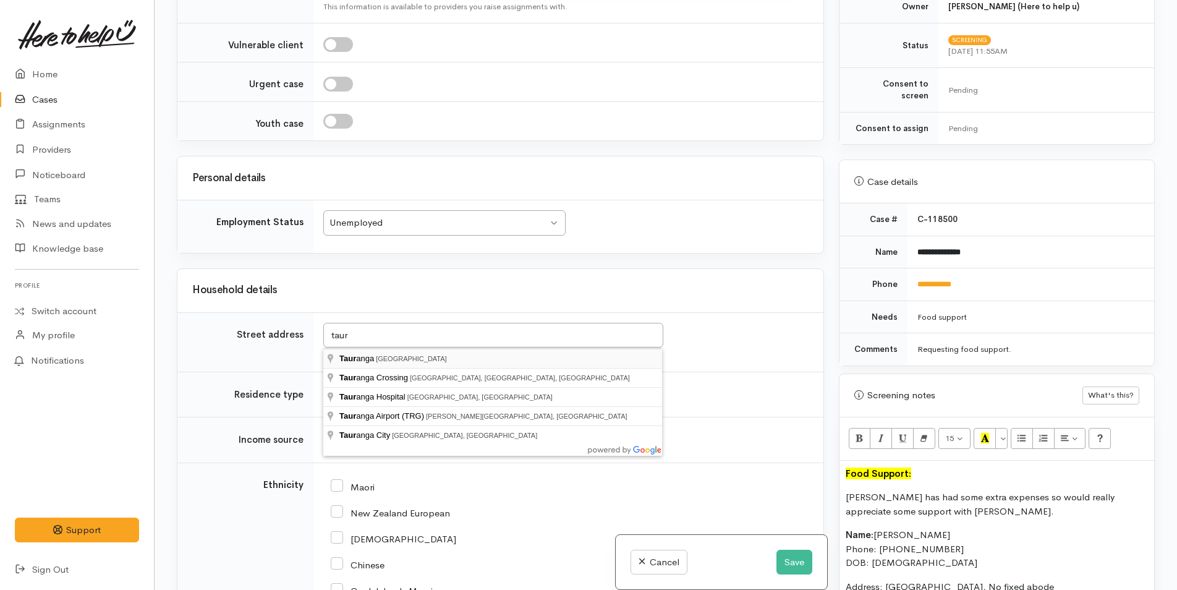
type input "Tauranga, New Zealand"
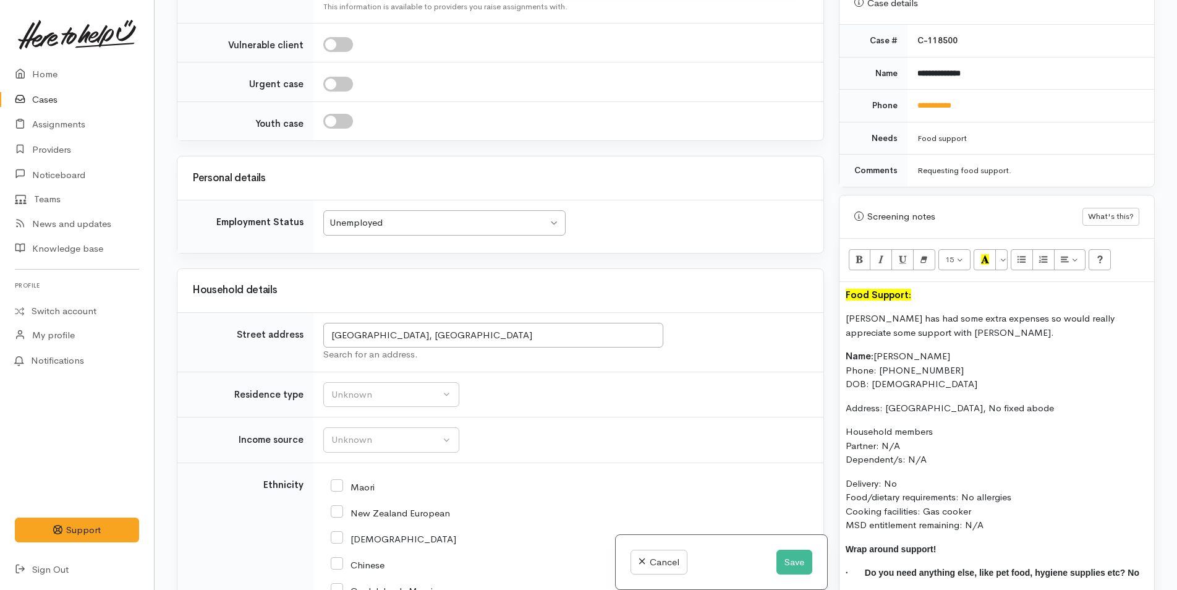
scroll to position [575, 0]
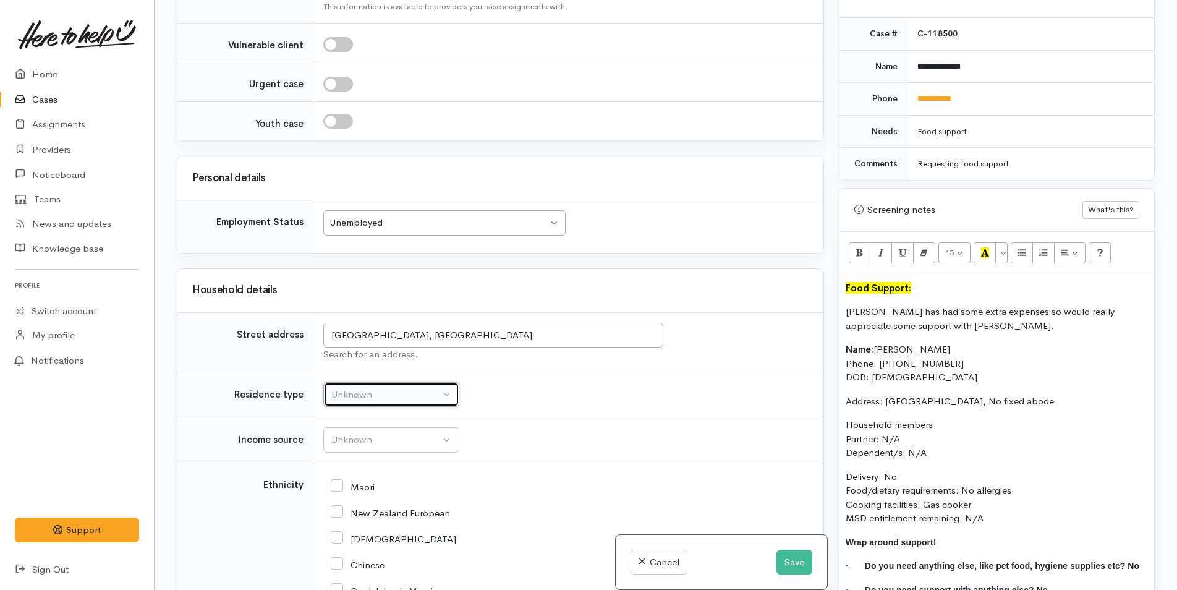
click at [356, 388] on div "Unknown" at bounding box center [385, 395] width 109 height 14
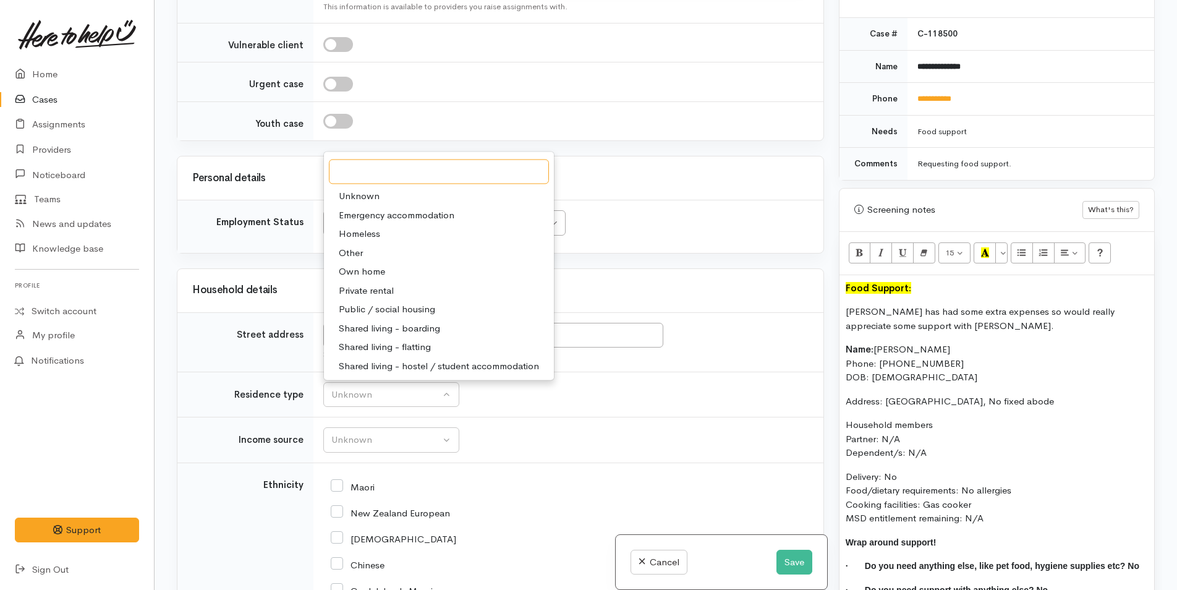
scroll to position [1422, 0]
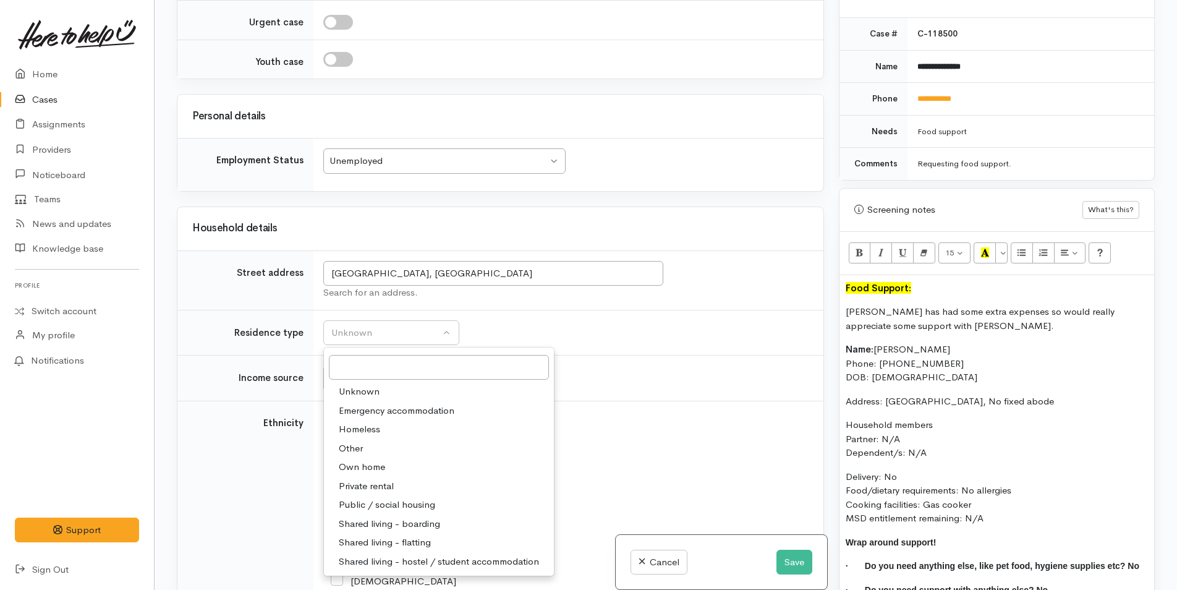
click at [362, 318] on td "Unknown Emergency accommodation Homeless Other Own home Private rental Public /…" at bounding box center [568, 333] width 510 height 46
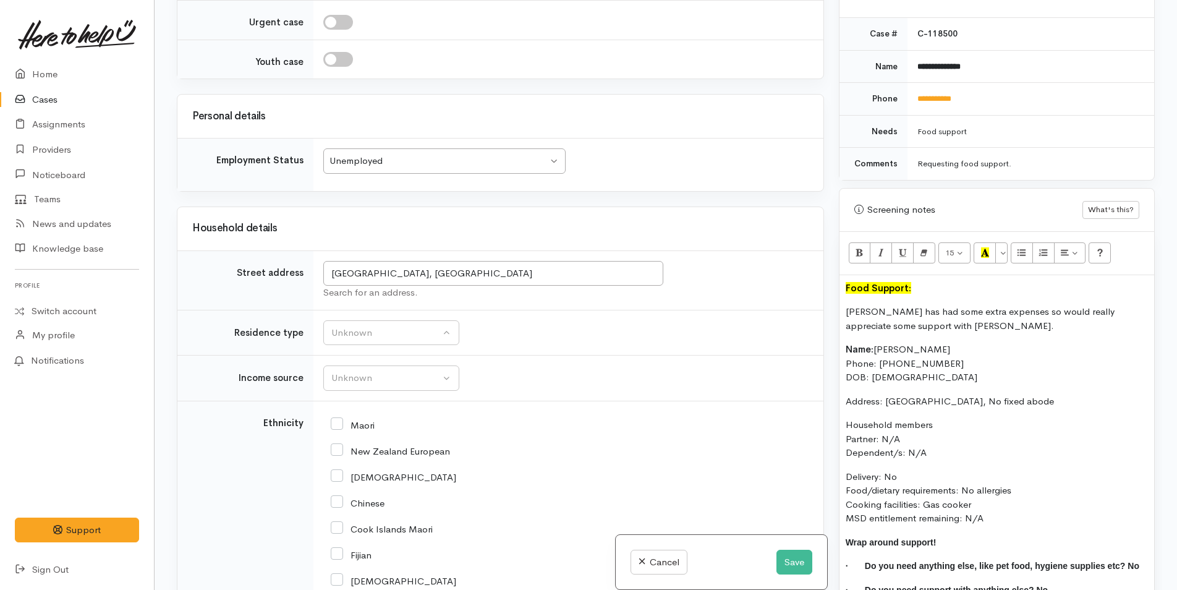
click at [368, 345] on td "Unknown Emergency accommodation Homeless Other Own home Private rental Public /…" at bounding box center [568, 333] width 510 height 46
click at [370, 333] on div "Unknown" at bounding box center [385, 333] width 109 height 14
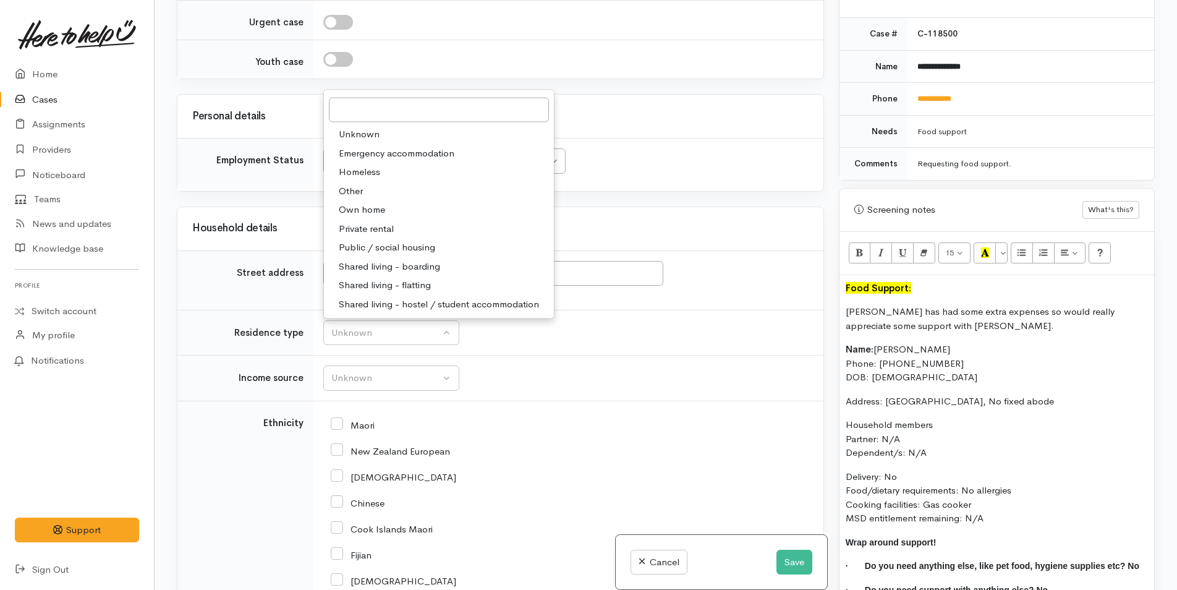
click at [362, 176] on span "Homeless" at bounding box center [359, 172] width 41 height 14
select select "9"
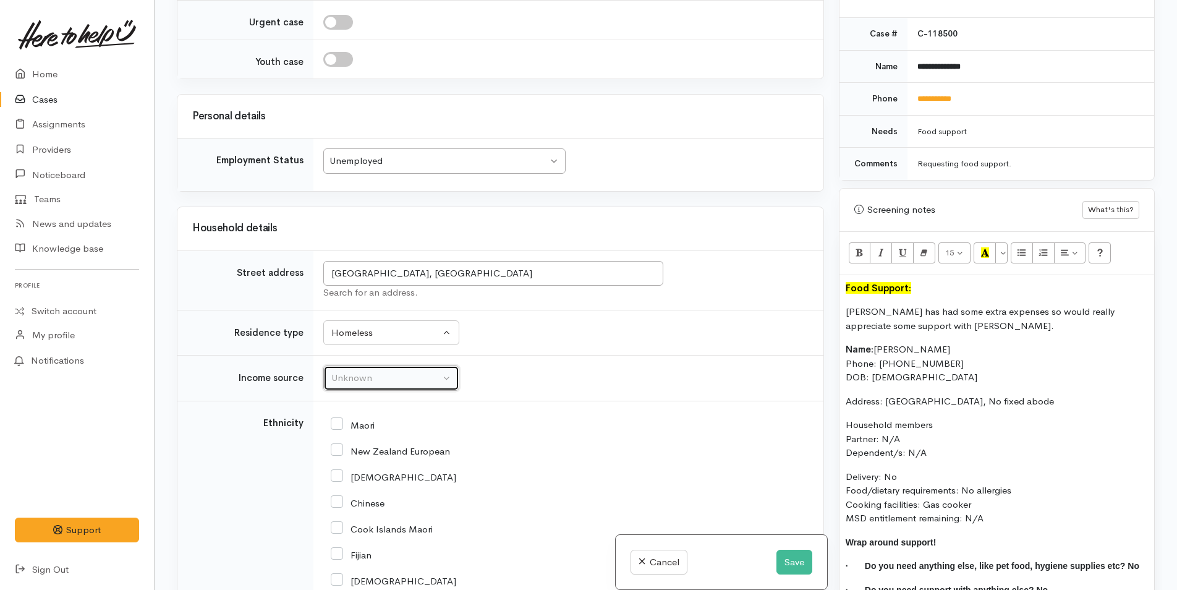
click at [365, 383] on div "Unknown" at bounding box center [385, 378] width 109 height 14
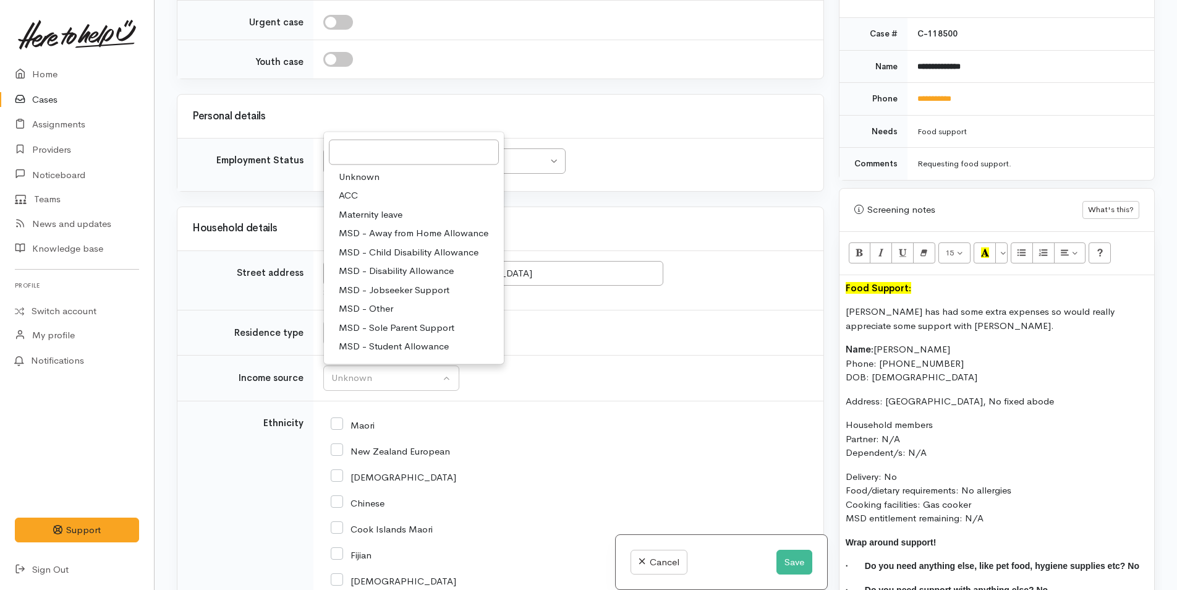
click at [394, 295] on span "MSD - Jobseeker Support" at bounding box center [394, 289] width 111 height 14
select select "4"
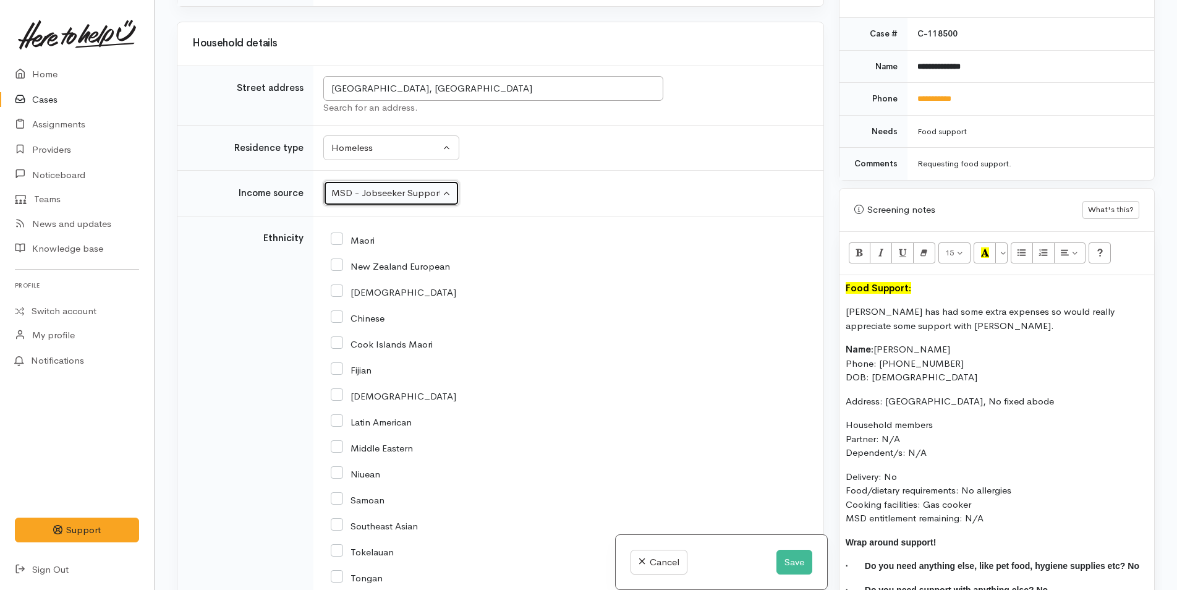
scroll to position [1607, 0]
click at [341, 266] on input "New Zealand European" at bounding box center [390, 264] width 119 height 11
checkbox input "true"
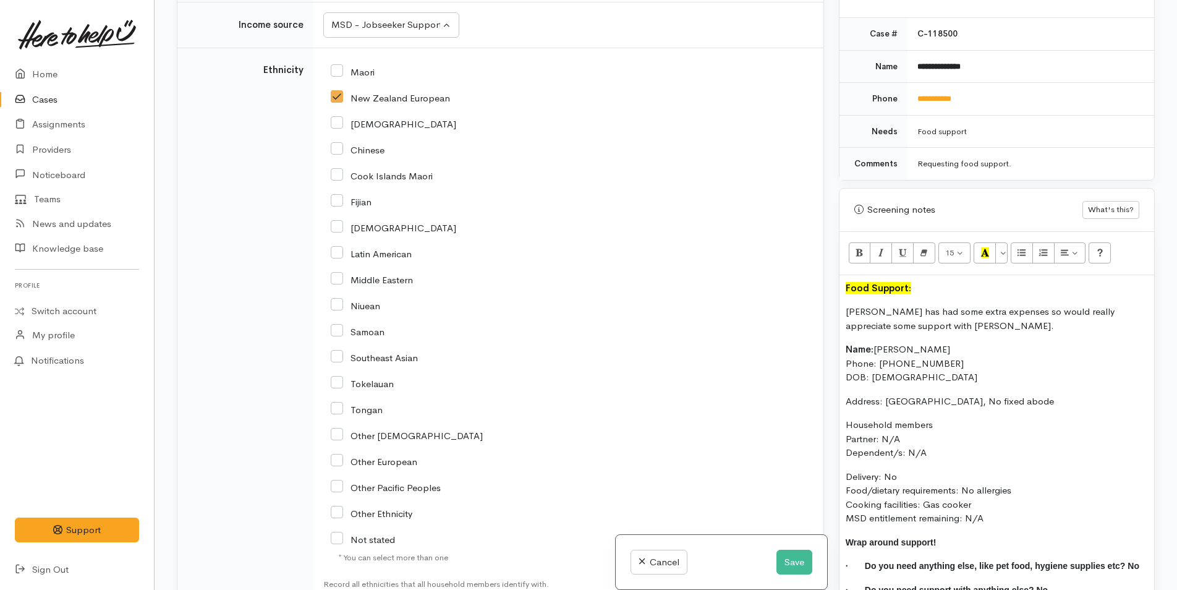
scroll to position [1978, 0]
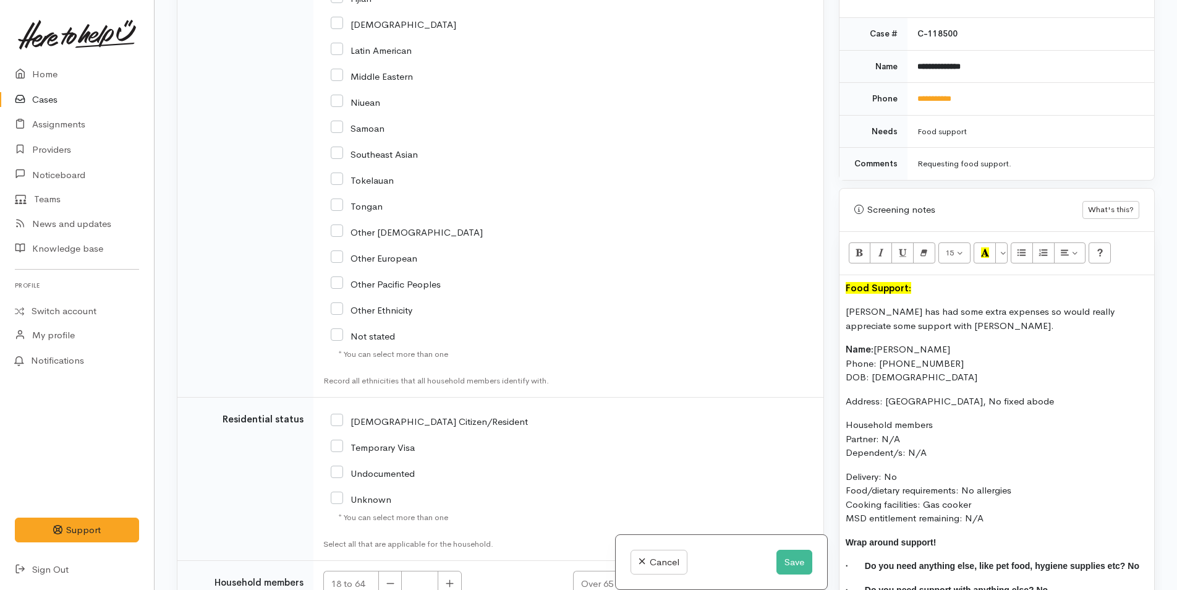
click at [342, 418] on input "NZ Citizen/Resident" at bounding box center [429, 420] width 197 height 11
checkbox input "true"
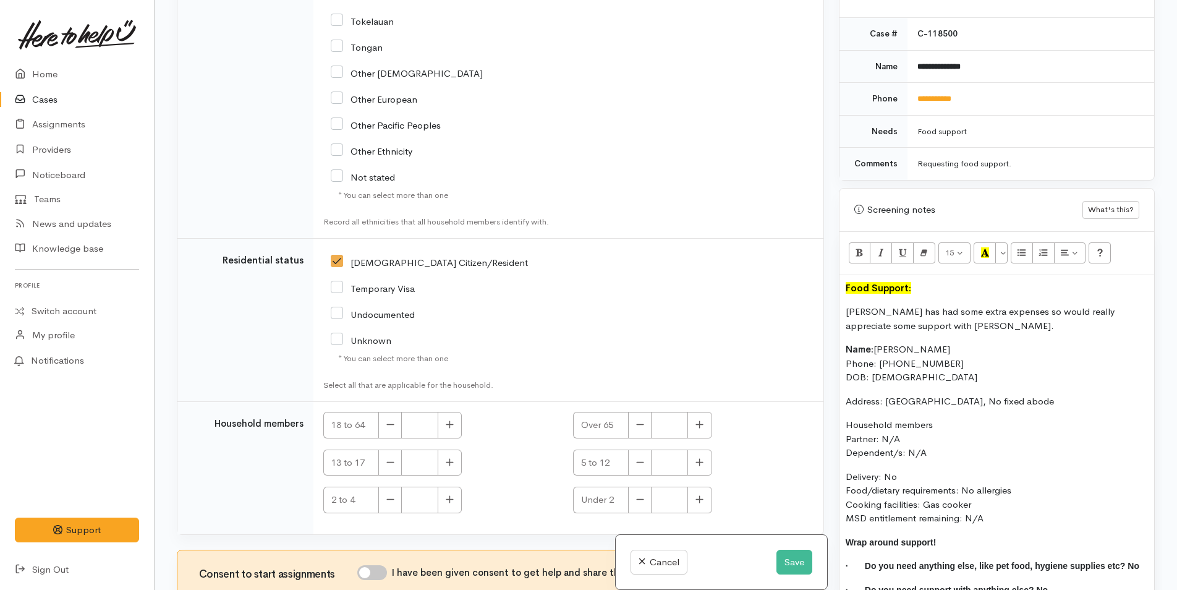
scroll to position [2223, 0]
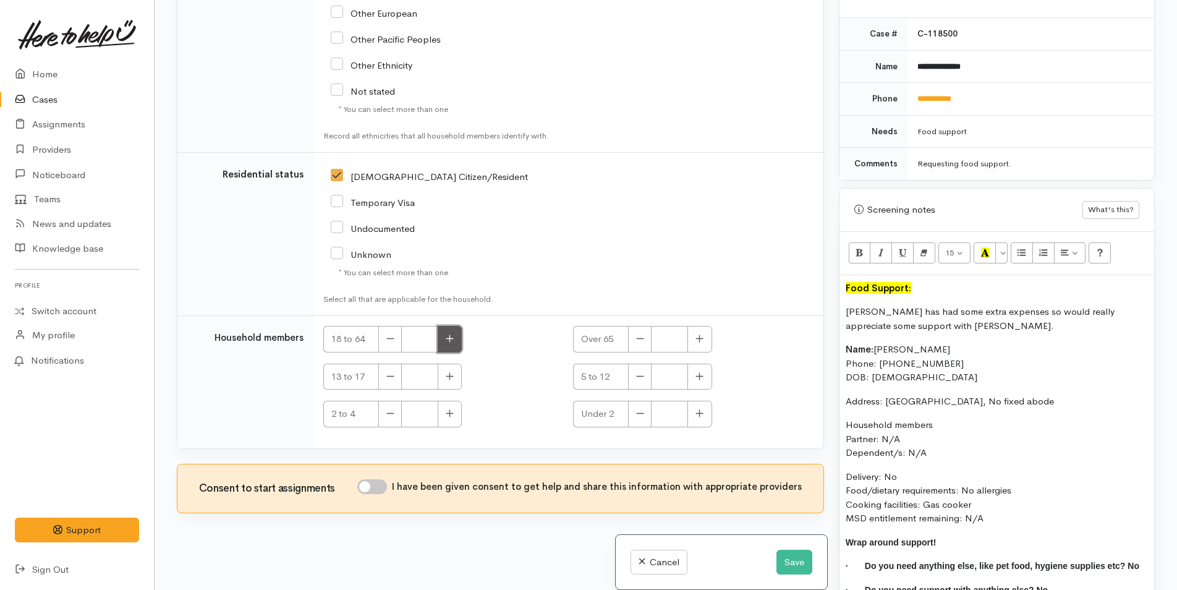
click at [457, 333] on button "button" at bounding box center [450, 339] width 24 height 27
type input "1"
drag, startPoint x: 376, startPoint y: 483, endPoint x: 424, endPoint y: 266, distance: 221.6
click at [376, 478] on div "Consent to start assignments I have been given consent to get help and share th…" at bounding box center [500, 488] width 646 height 48
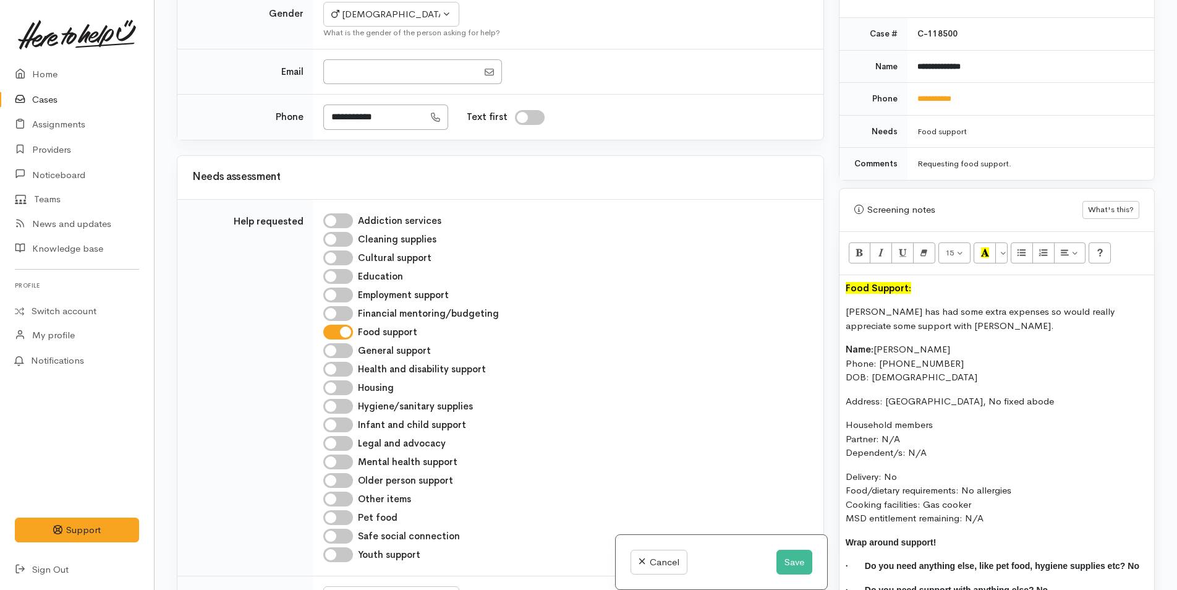
scroll to position [183, 0]
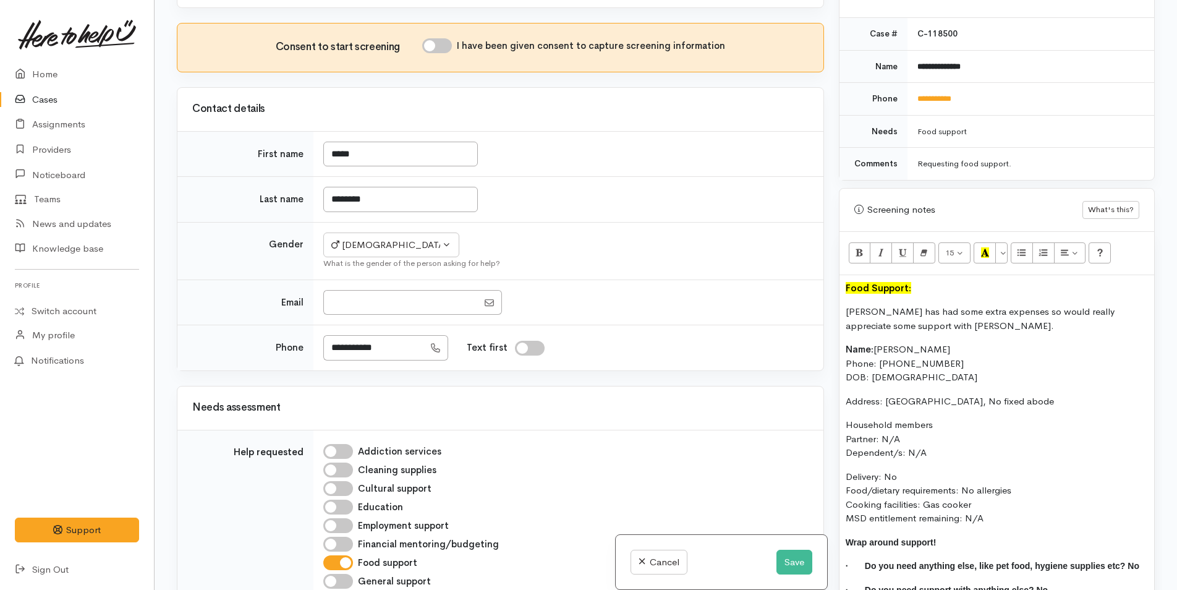
click at [438, 49] on input "I have been given consent to capture screening information" at bounding box center [437, 45] width 30 height 15
checkbox input "true"
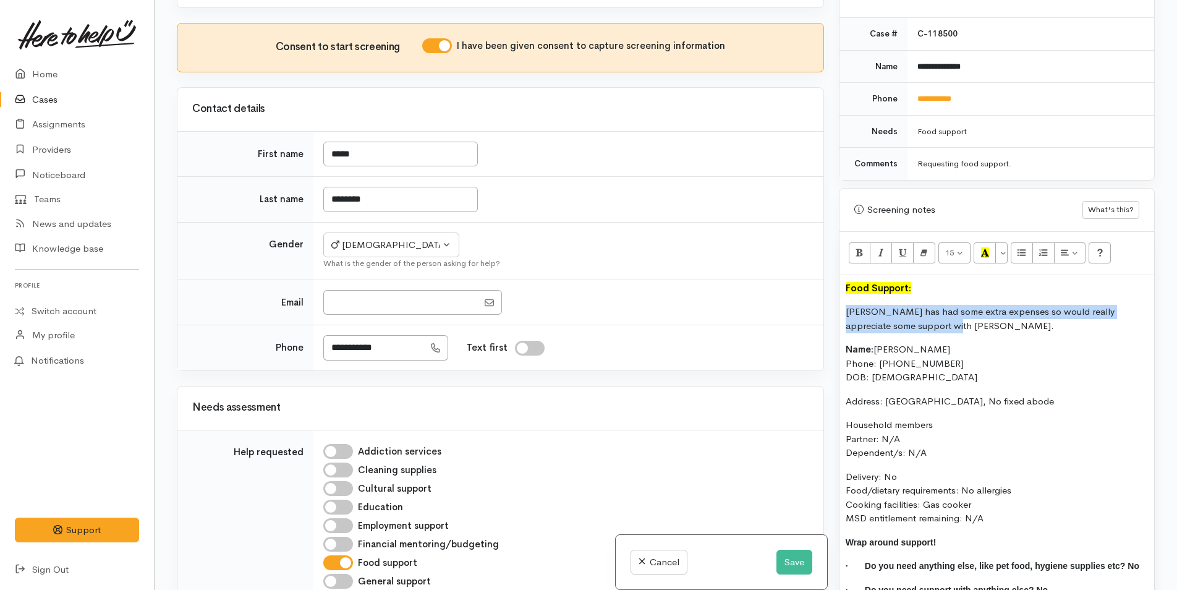
drag, startPoint x: 864, startPoint y: 308, endPoint x: 836, endPoint y: 297, distance: 30.0
click at [836, 297] on div "Warnings Add No warnings have been raised against this case Add Warning Title ●…" at bounding box center [996, 295] width 331 height 590
copy p "Nicky has had some extra expenses so would really appreciate some support with …"
drag, startPoint x: 779, startPoint y: 556, endPoint x: 378, endPoint y: 310, distance: 470.0
click at [776, 551] on button "Save" at bounding box center [794, 561] width 36 height 25
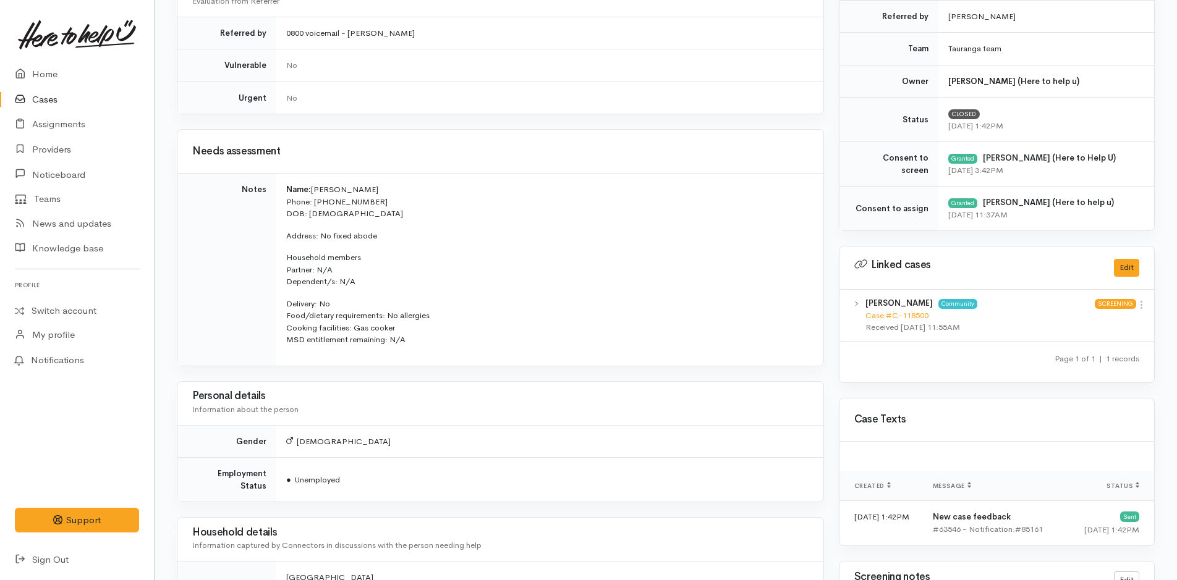
scroll to position [494, 0]
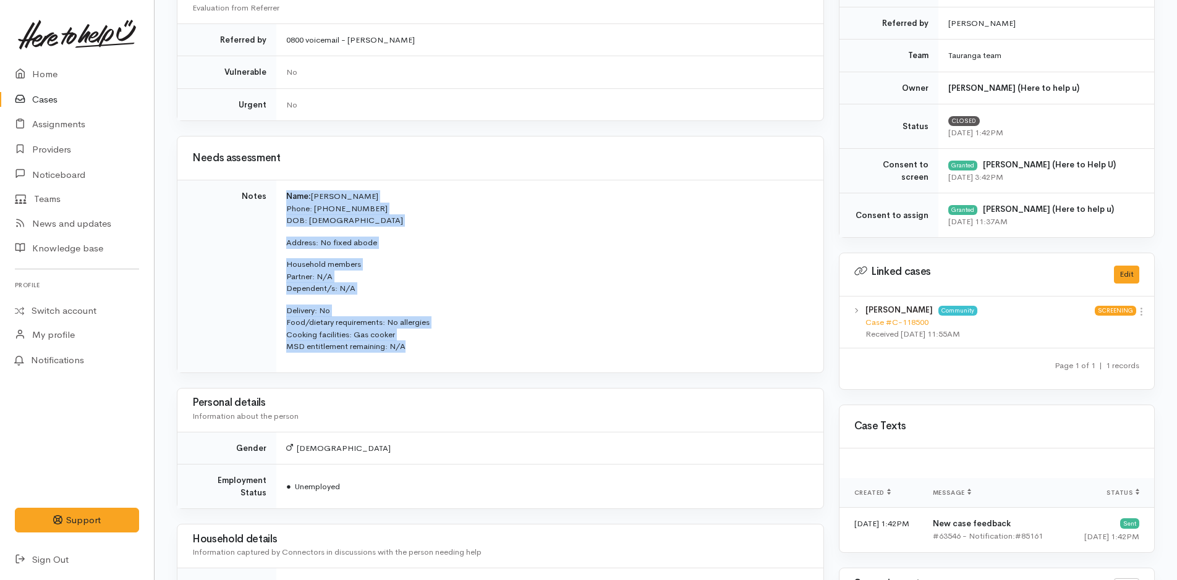
drag, startPoint x: 413, startPoint y: 349, endPoint x: 276, endPoint y: 202, distance: 201.2
click at [276, 202] on tr "Notes Name: Nicky Garlands Phone: 02108367853 DOB: 24/02/1976 Address: No fixed…" at bounding box center [500, 276] width 646 height 192
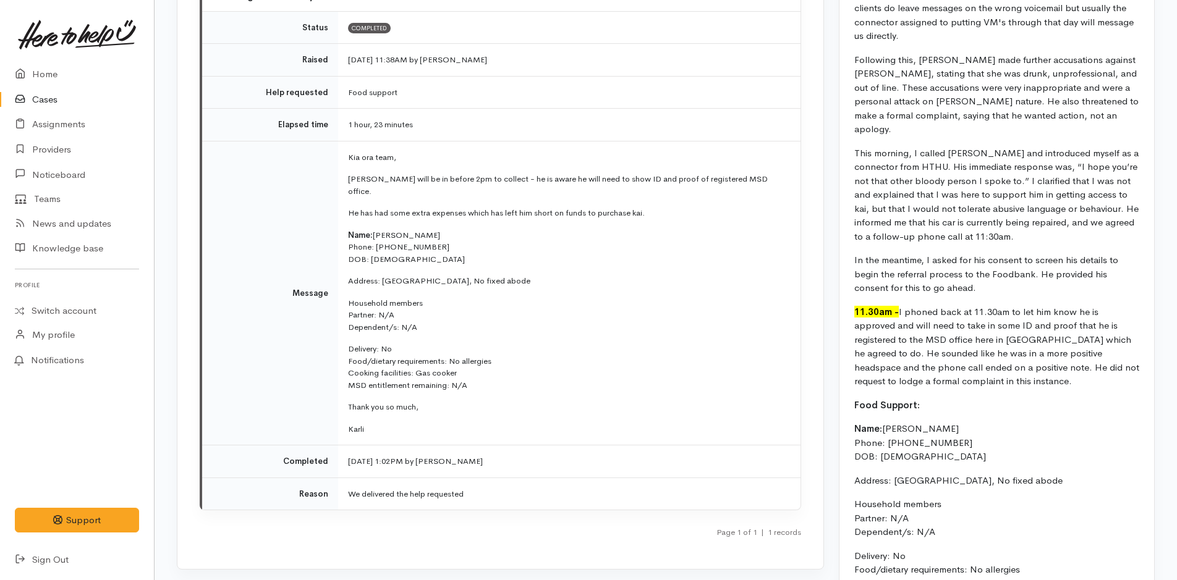
scroll to position [1608, 0]
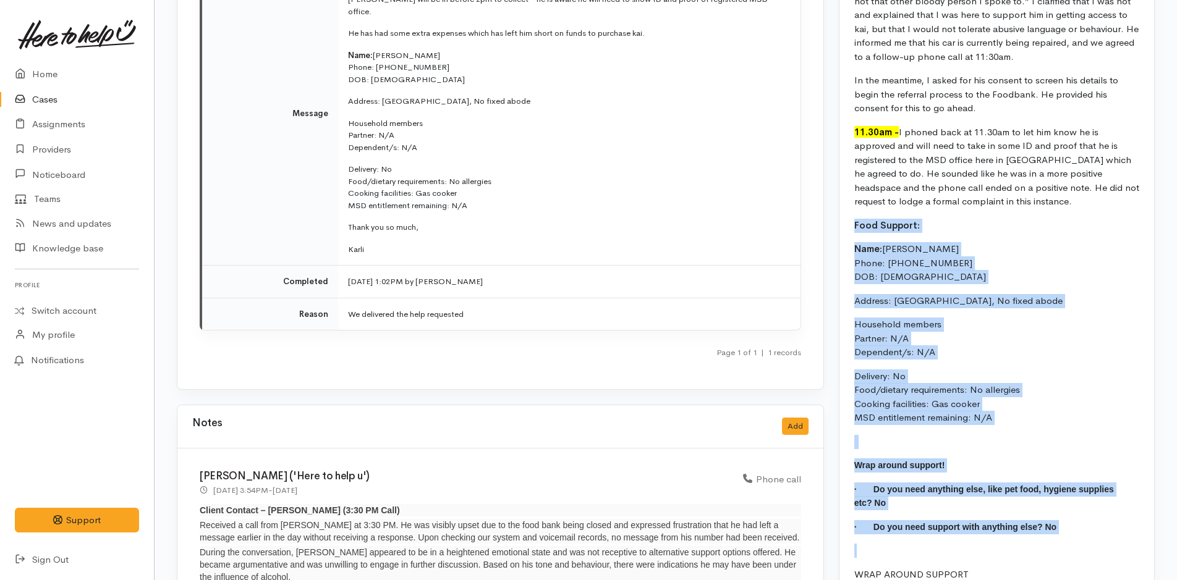
drag, startPoint x: 849, startPoint y: 167, endPoint x: 1042, endPoint y: 465, distance: 354.9
click at [1042, 465] on div "Karli - [DATE] I have taken over this case from [PERSON_NAME] following a serie…" at bounding box center [996, 76] width 315 height 1155
copy div "Food Support: Name: [PERSON_NAME] Phone: [PHONE_NUMBER] DOB: [DEMOGRAPHIC_DATA]…"
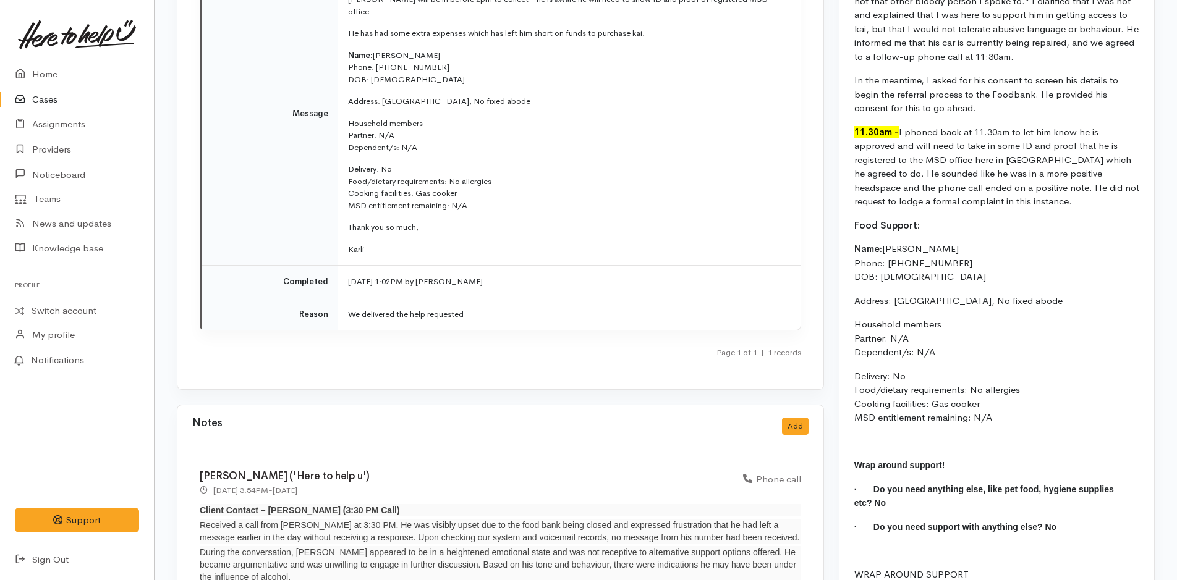
click at [952, 514] on div "Karli - [DATE] I have taken over this case from [PERSON_NAME] following a serie…" at bounding box center [996, 76] width 315 height 1155
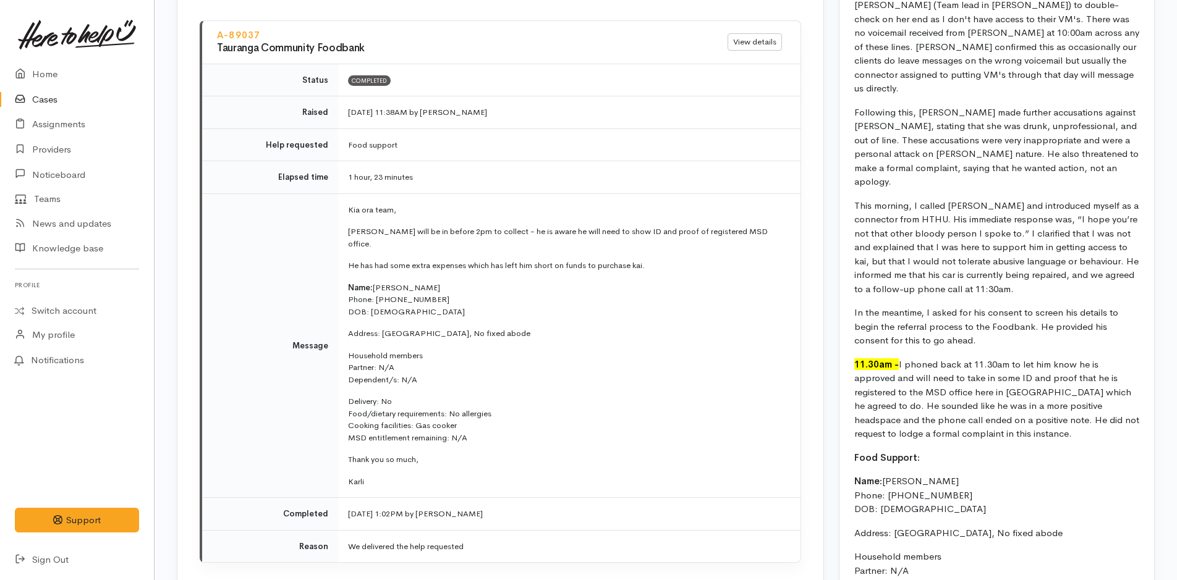
scroll to position [1409, 0]
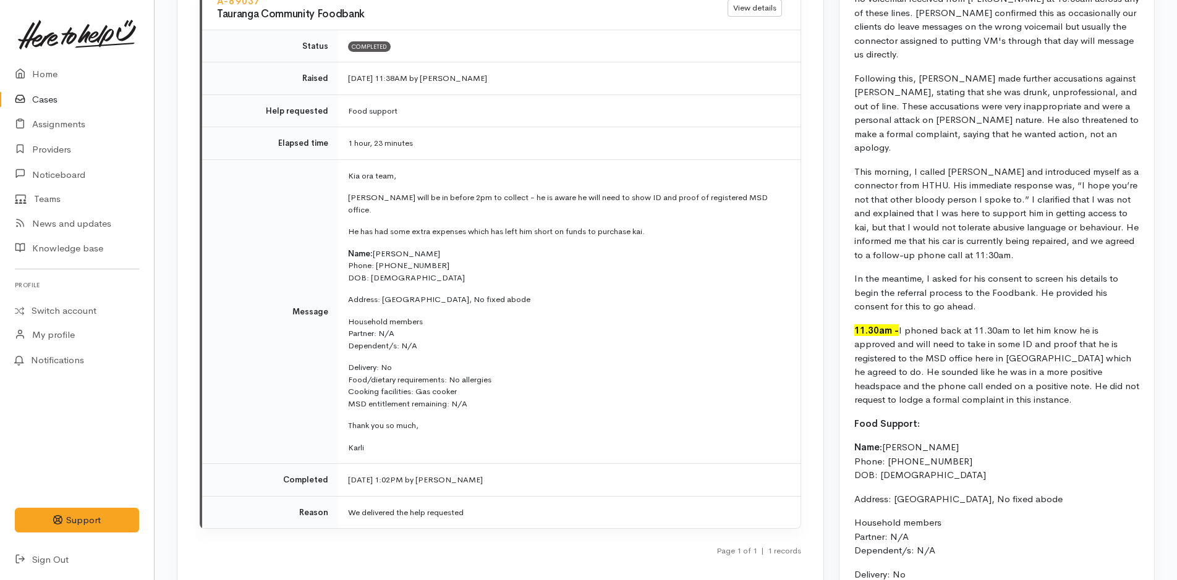
click at [47, 94] on link "Cases" at bounding box center [77, 99] width 154 height 25
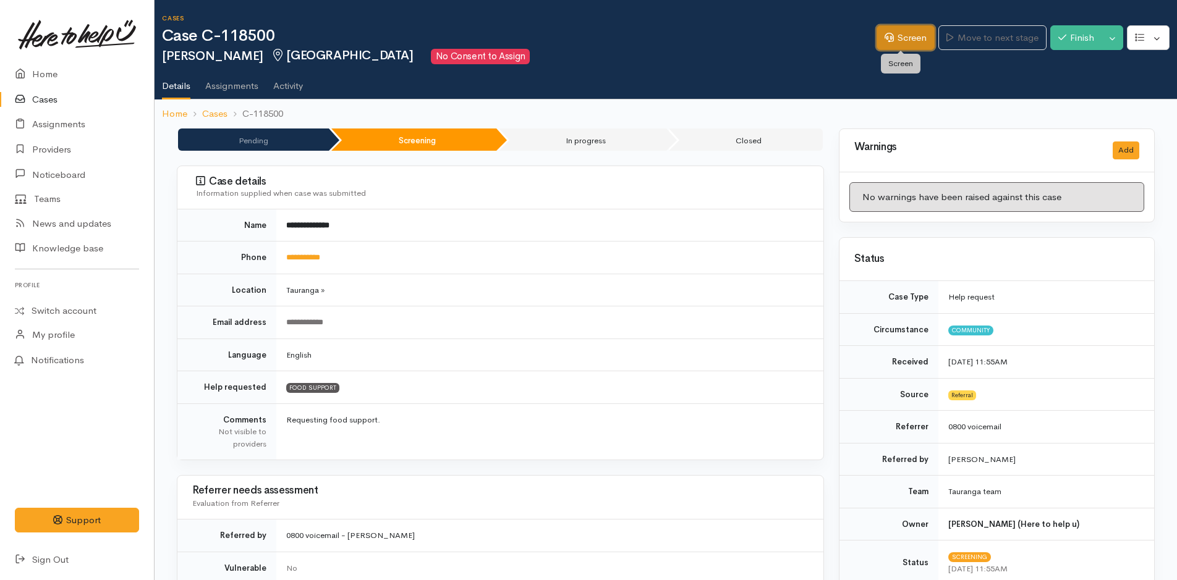
drag, startPoint x: 896, startPoint y: 33, endPoint x: 882, endPoint y: 36, distance: 13.8
click at [896, 33] on link "Screen" at bounding box center [905, 37] width 58 height 25
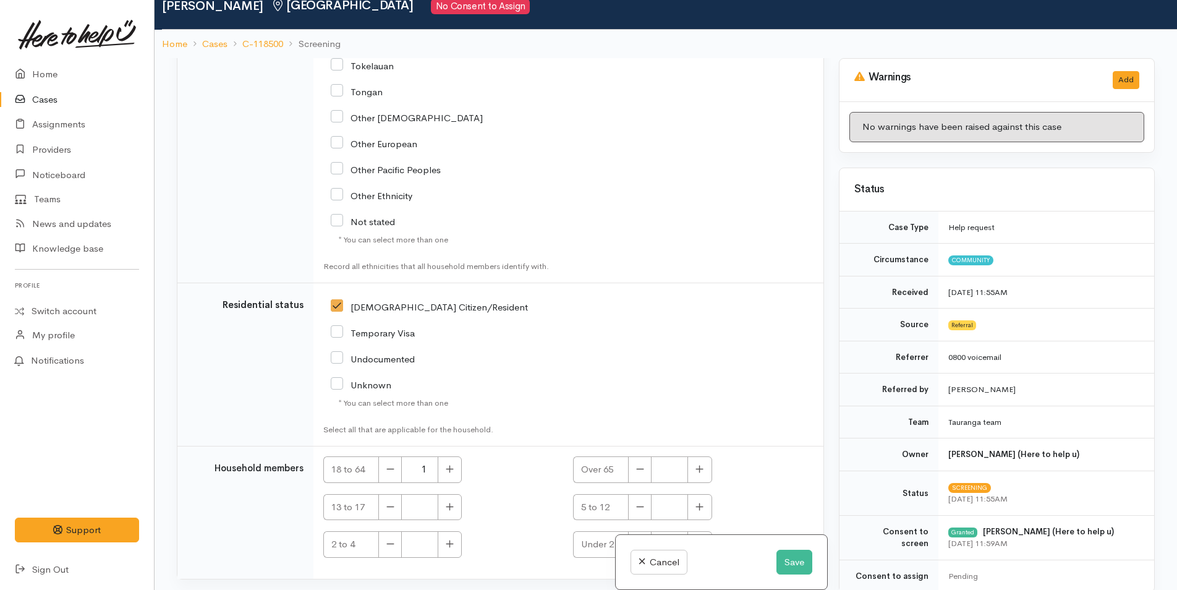
scroll to position [108, 0]
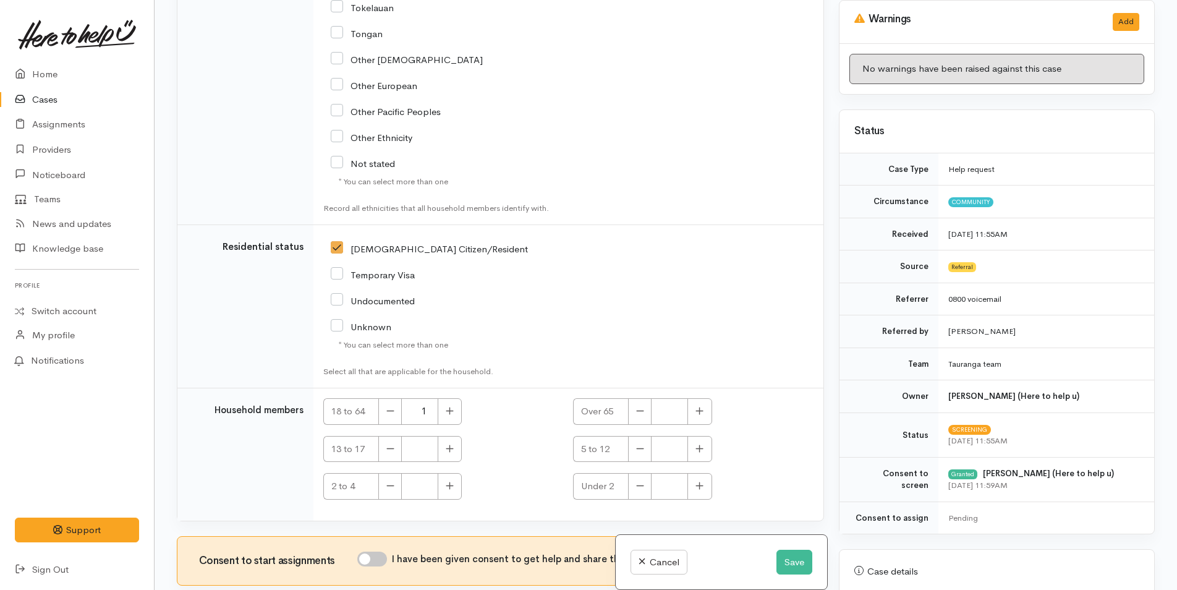
click at [375, 551] on input "I have been given consent to get help and share this information with appropria…" at bounding box center [372, 558] width 30 height 15
checkbox input "true"
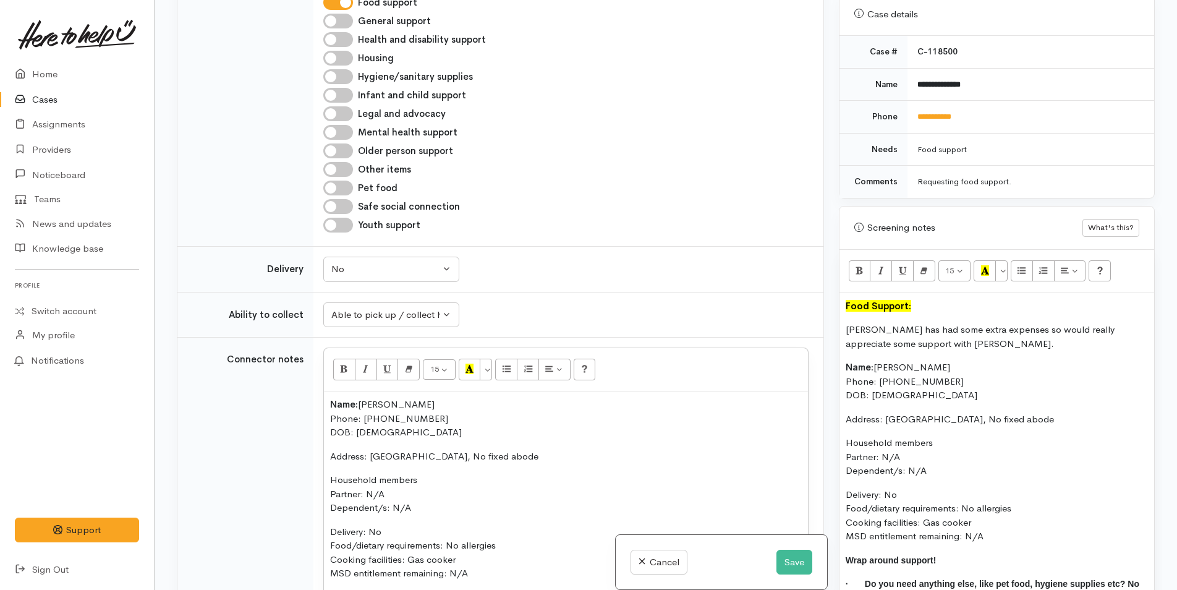
scroll to position [927, 0]
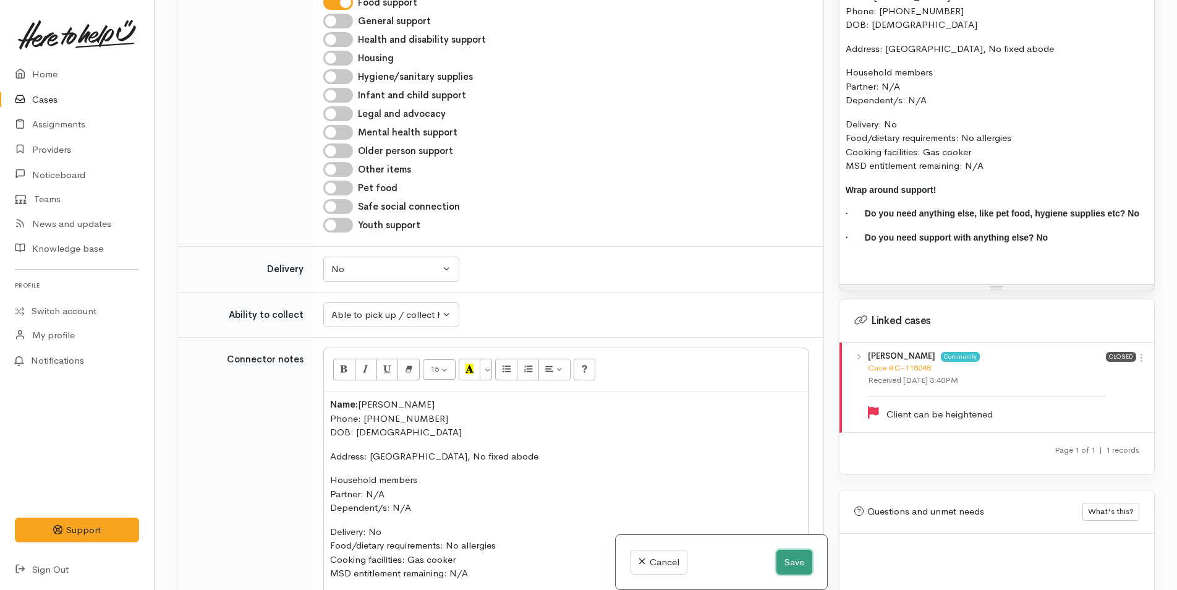
click at [790, 559] on button "Save" at bounding box center [794, 561] width 36 height 25
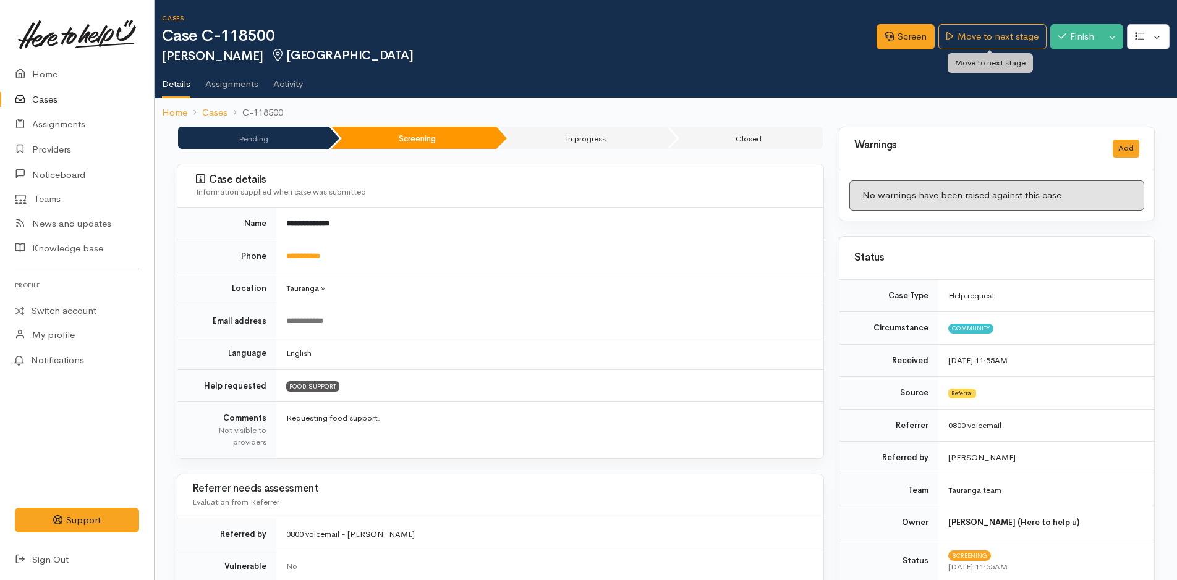
click at [981, 41] on link "Move to next stage" at bounding box center [992, 36] width 108 height 25
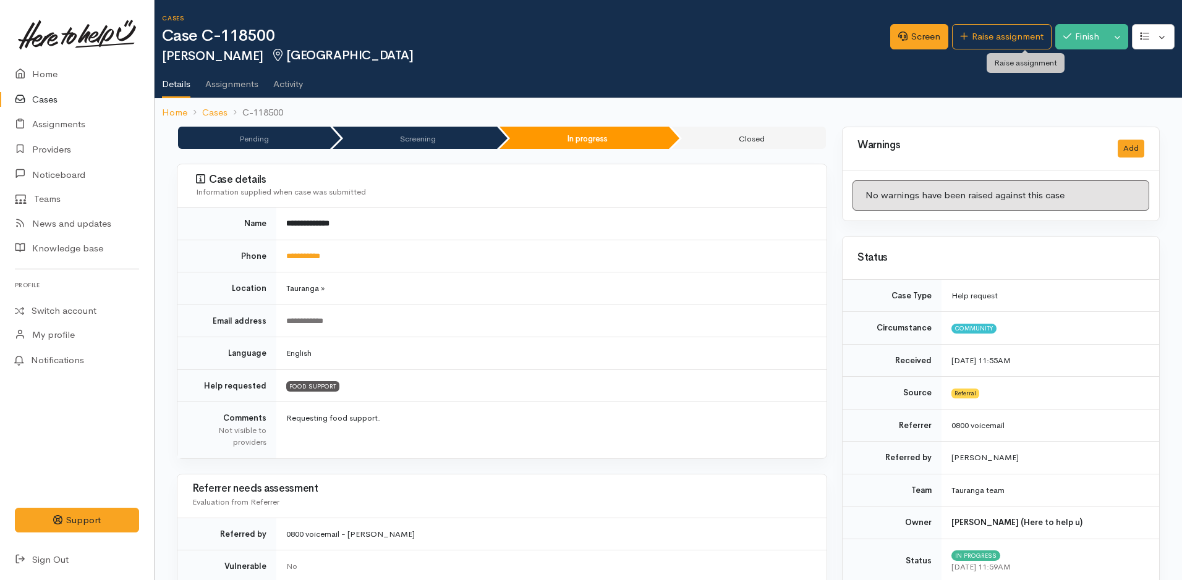
click at [980, 42] on link "Raise assignment" at bounding box center [1002, 36] width 100 height 25
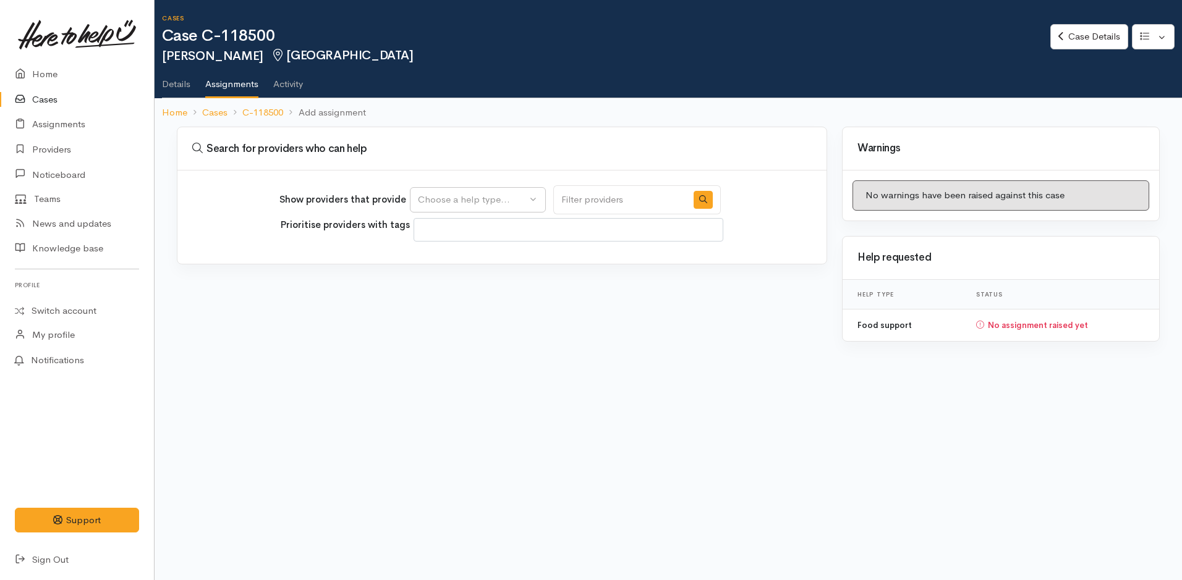
select select
click at [465, 197] on div "Choose a help type..." at bounding box center [472, 200] width 109 height 14
click at [441, 256] on span "Food support" at bounding box center [453, 259] width 57 height 14
select select "3"
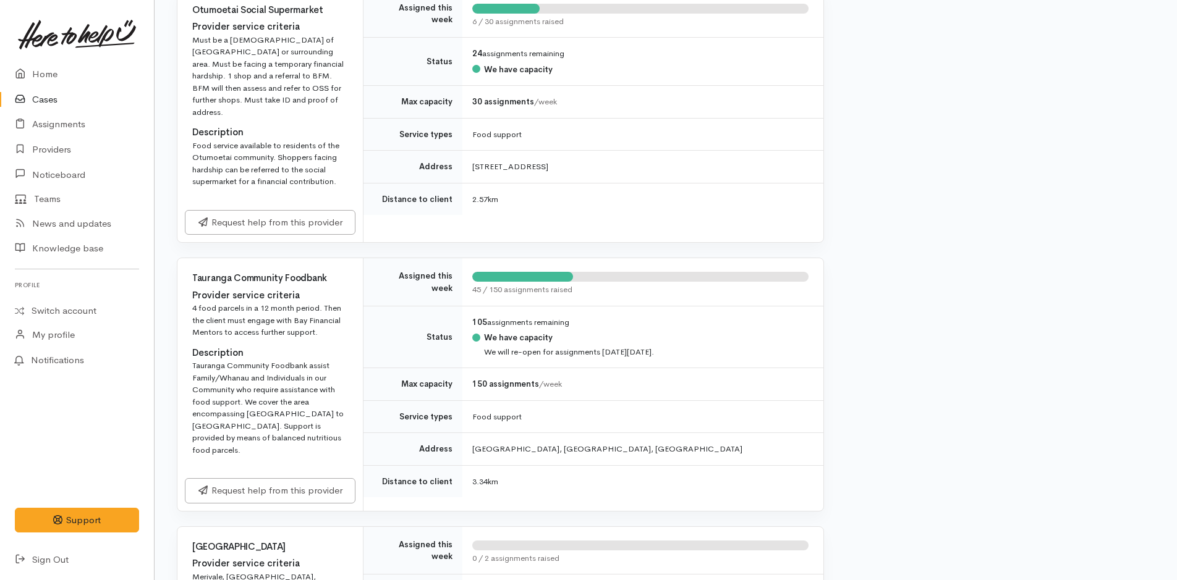
scroll to position [1298, 0]
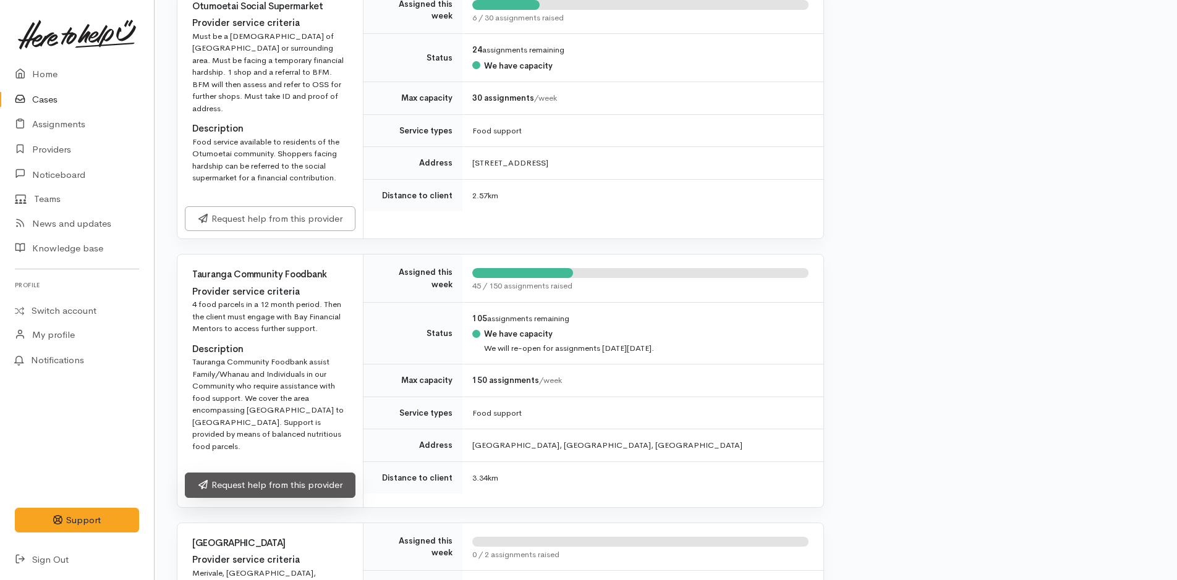
click at [218, 473] on link "Request help from this provider" at bounding box center [270, 485] width 171 height 25
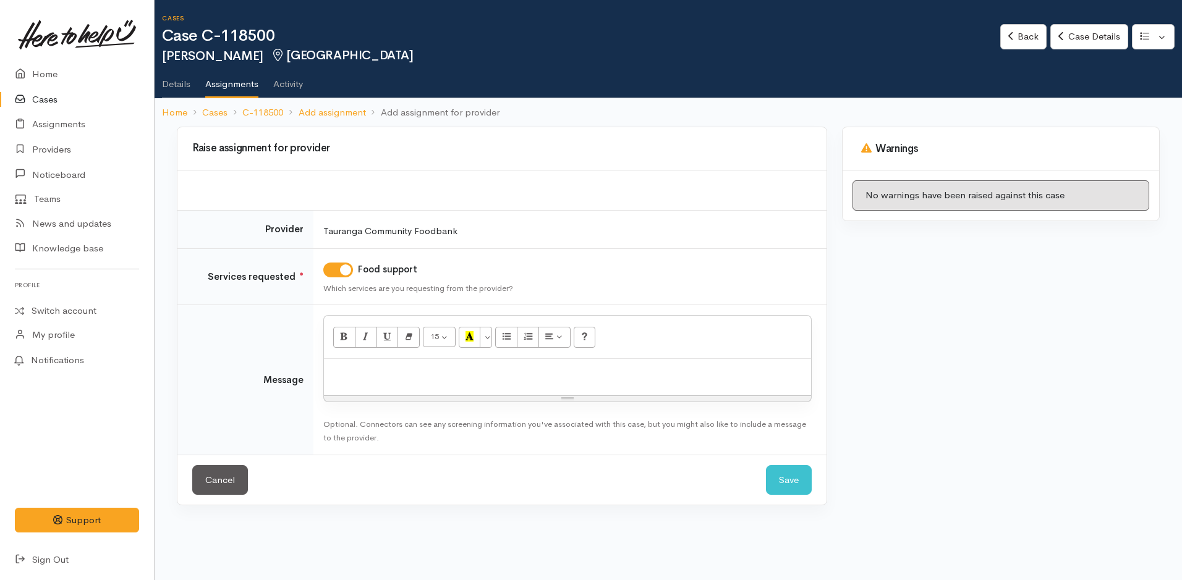
click at [391, 379] on div at bounding box center [567, 377] width 487 height 36
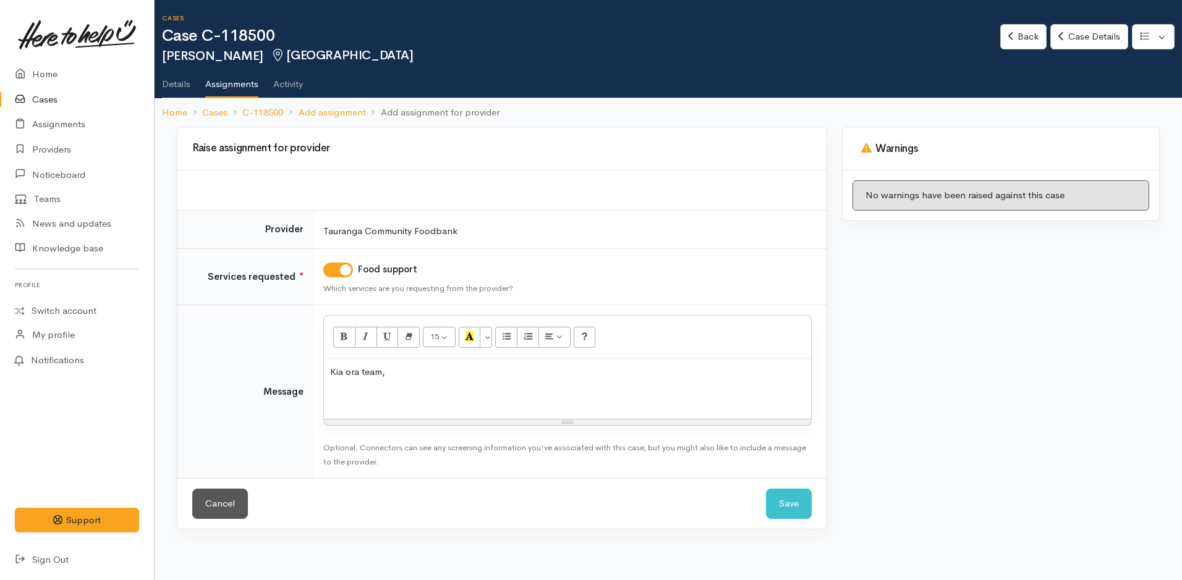
click at [387, 402] on p at bounding box center [567, 396] width 475 height 14
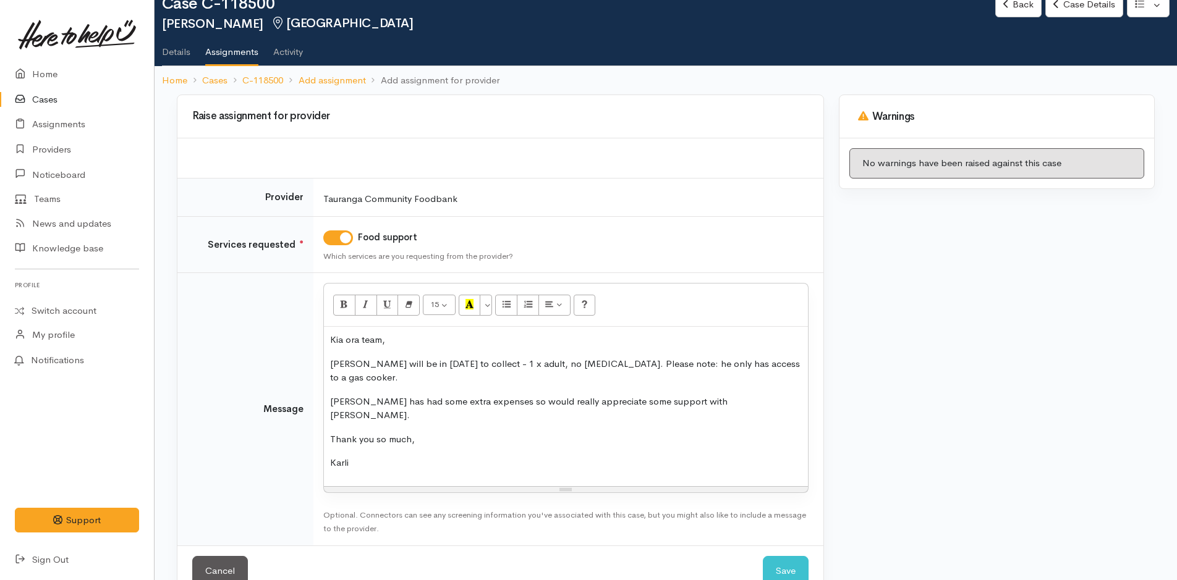
scroll to position [49, 0]
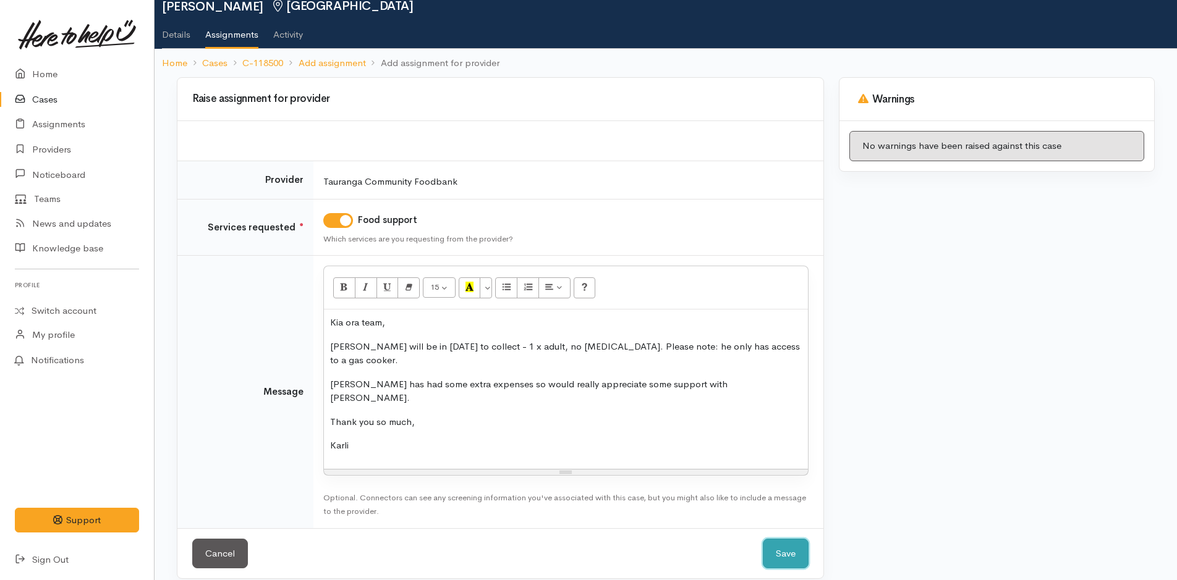
click at [788, 539] on button "Save" at bounding box center [786, 554] width 46 height 30
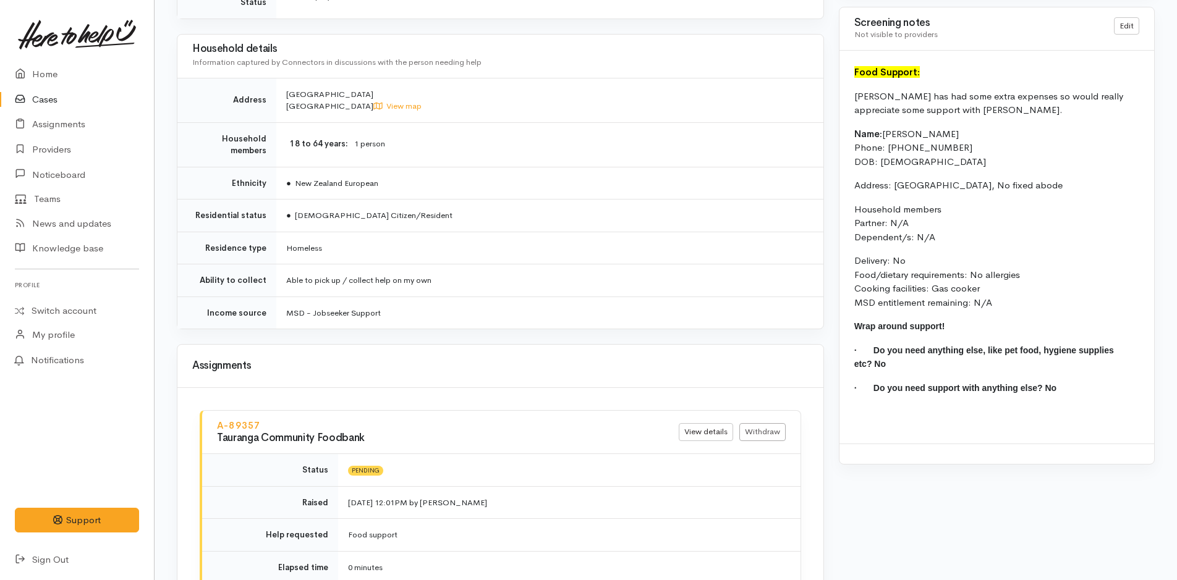
scroll to position [1051, 0]
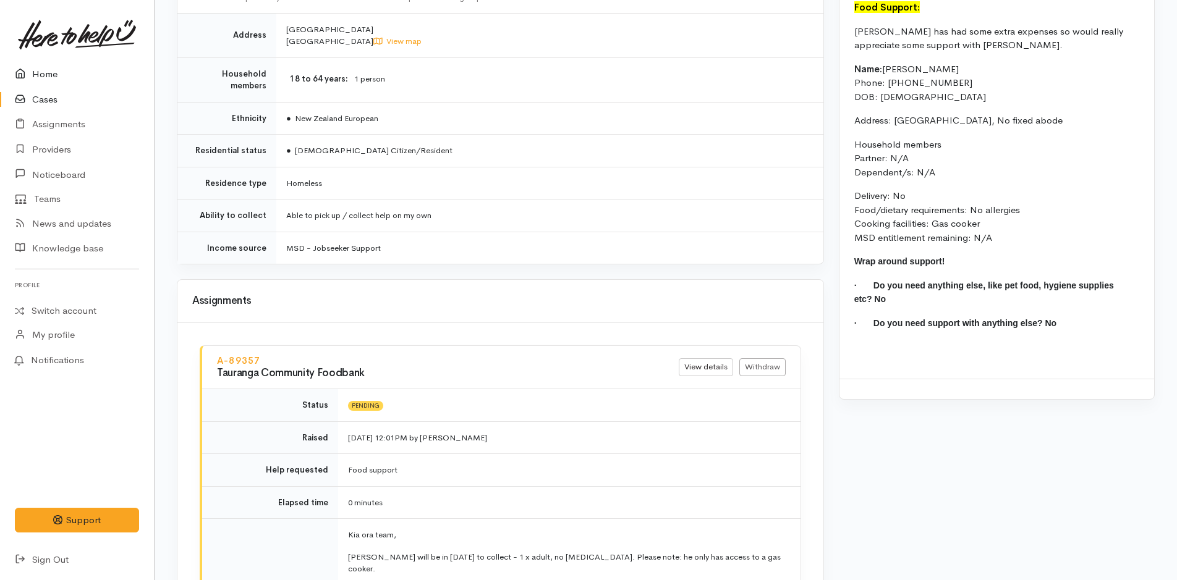
click at [43, 70] on link "Home" at bounding box center [77, 74] width 154 height 25
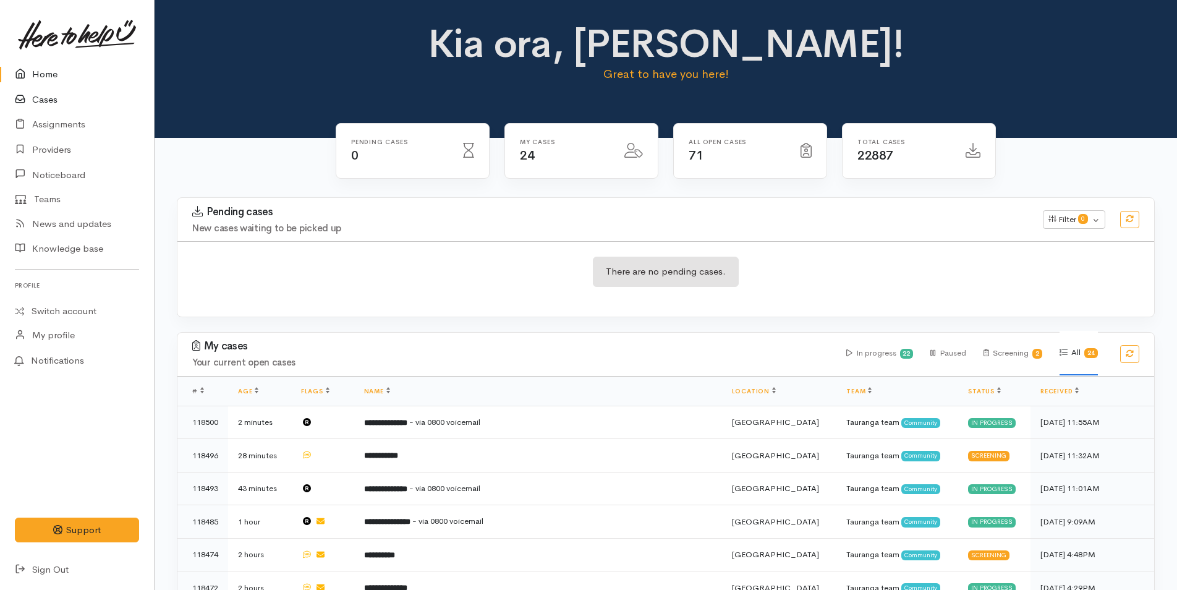
drag, startPoint x: 50, startPoint y: 70, endPoint x: 0, endPoint y: 90, distance: 53.8
click at [50, 70] on link "Home" at bounding box center [77, 74] width 154 height 25
click at [42, 66] on link "Home" at bounding box center [77, 74] width 154 height 25
click at [31, 63] on link "Home" at bounding box center [77, 74] width 154 height 25
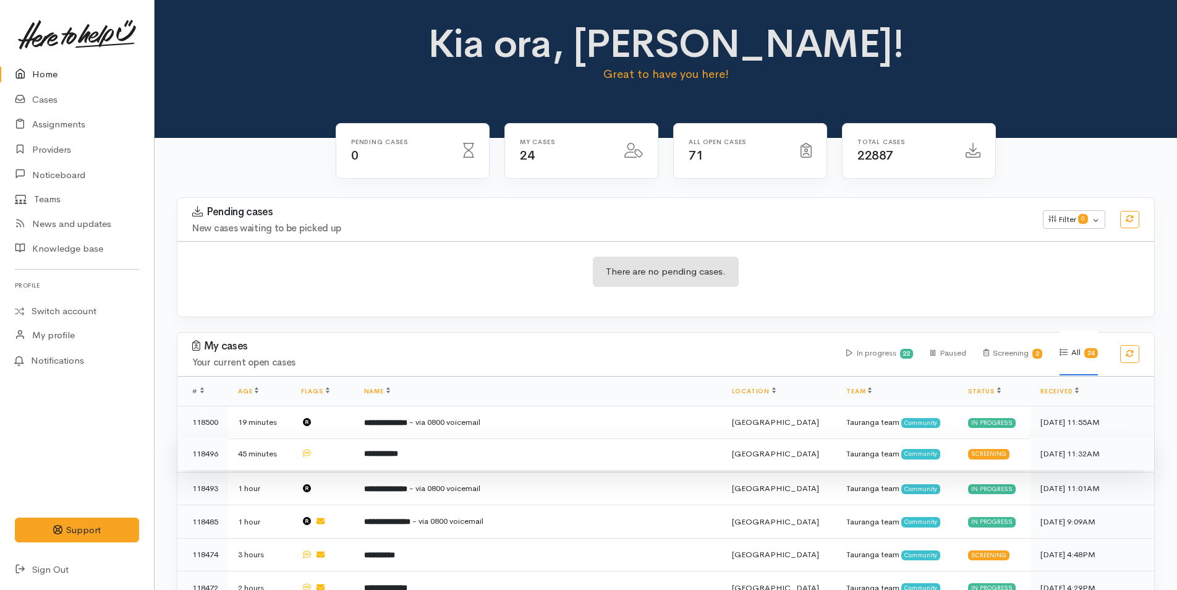
click at [387, 442] on td "**********" at bounding box center [538, 453] width 368 height 33
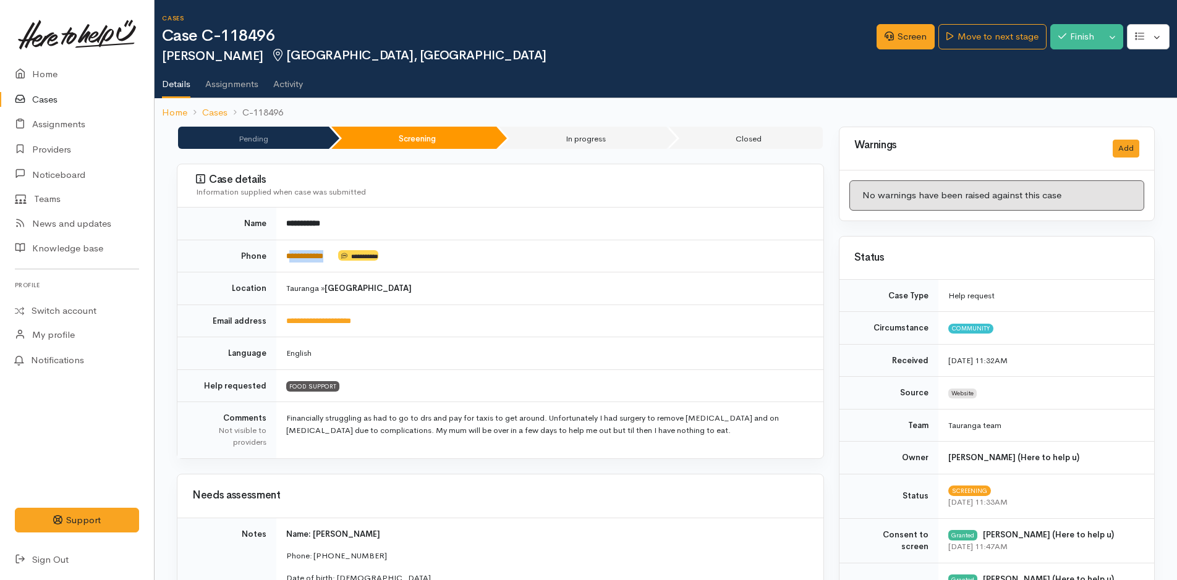
drag, startPoint x: 337, startPoint y: 253, endPoint x: 290, endPoint y: 259, distance: 47.4
click at [290, 259] on td "**********" at bounding box center [549, 256] width 547 height 33
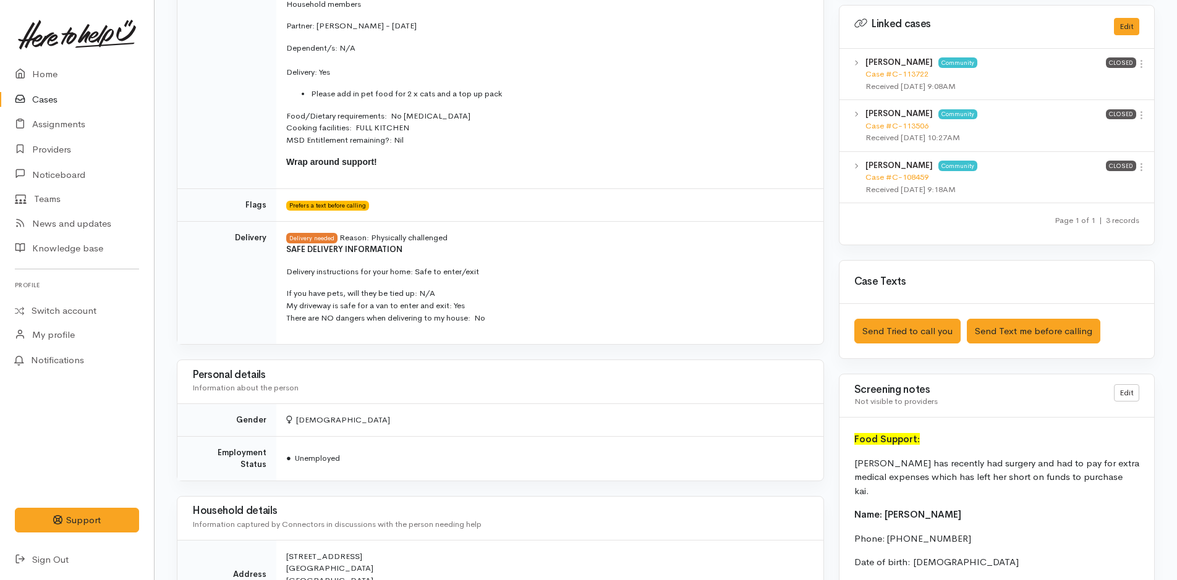
scroll to position [1083, 0]
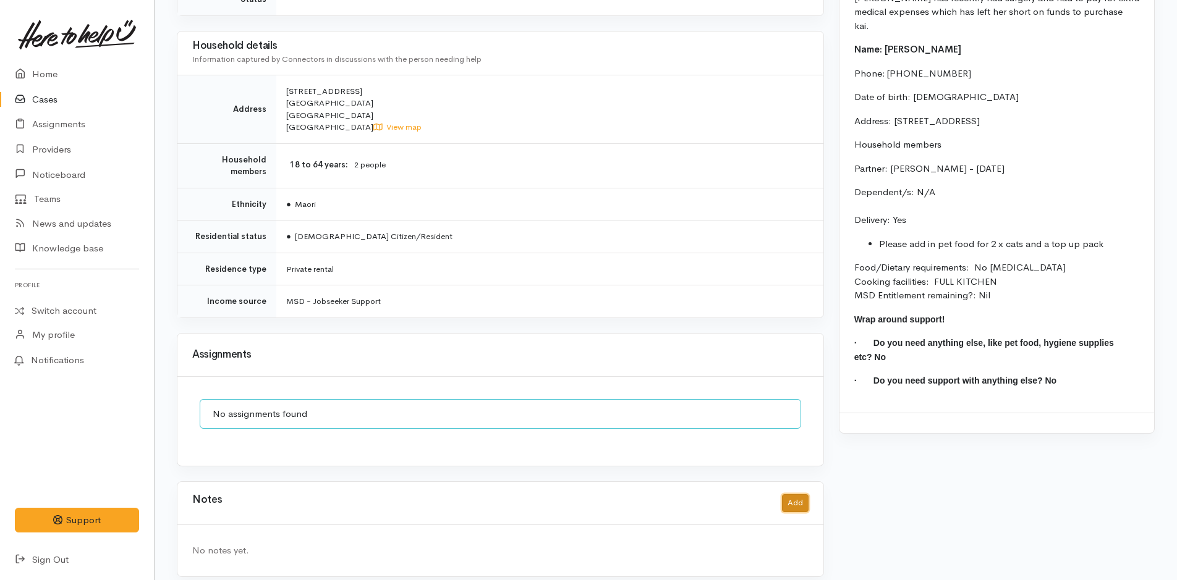
click at [792, 494] on button "Add" at bounding box center [795, 503] width 27 height 18
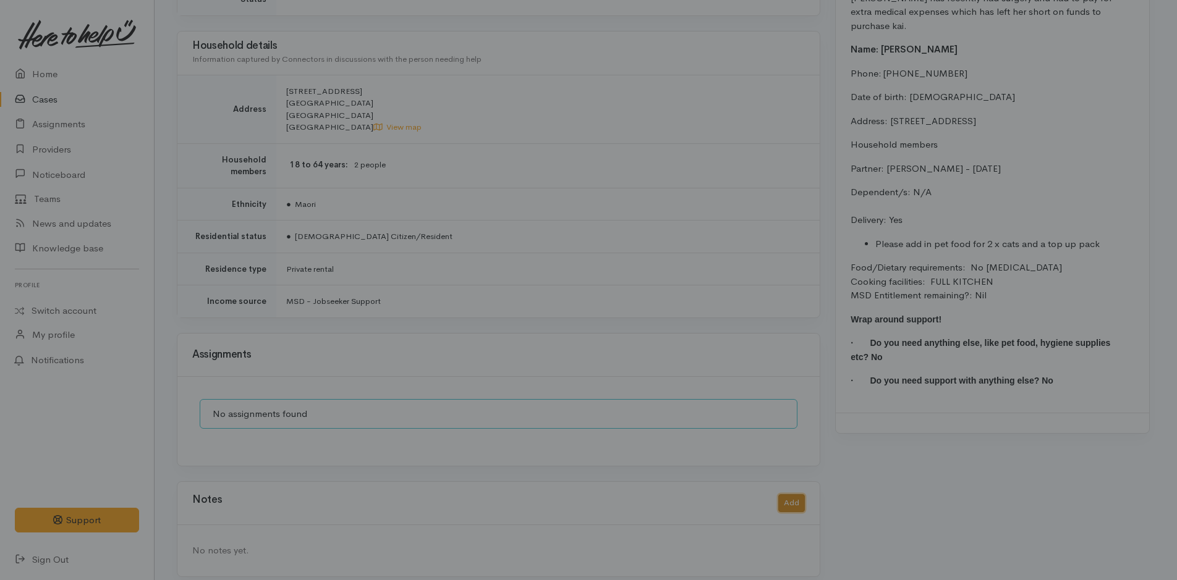
scroll to position [1074, 0]
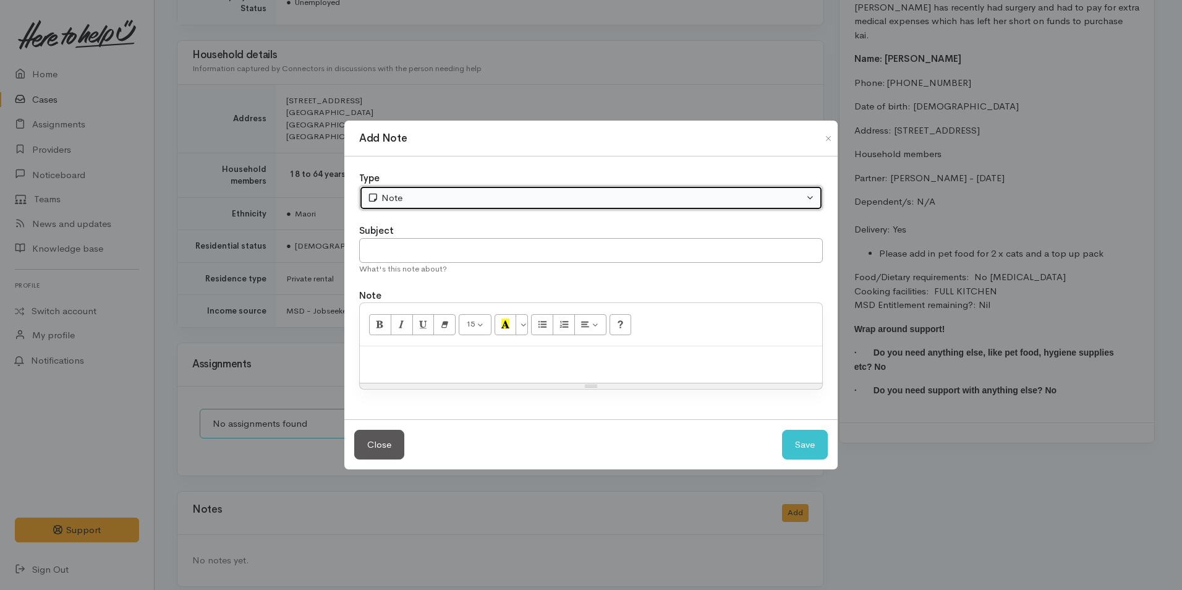
click at [422, 185] on button "Note" at bounding box center [591, 197] width 464 height 25
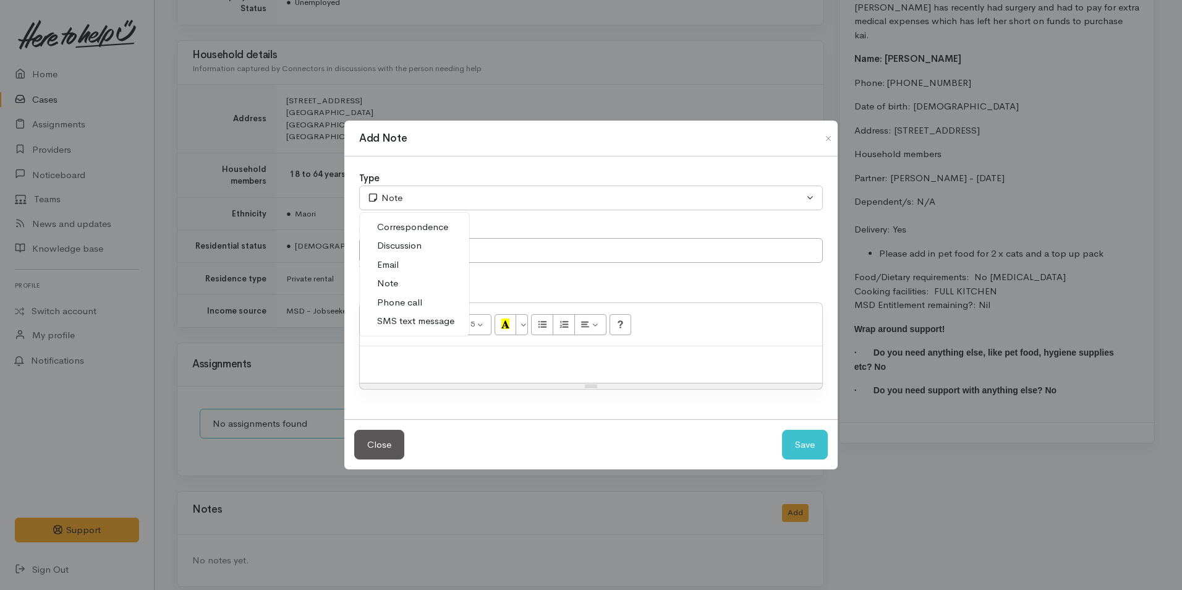
click at [420, 317] on span "SMS text message" at bounding box center [415, 321] width 77 height 14
select select "5"
click at [416, 249] on input "text" at bounding box center [591, 250] width 464 height 25
type input "Provider details"
paste div
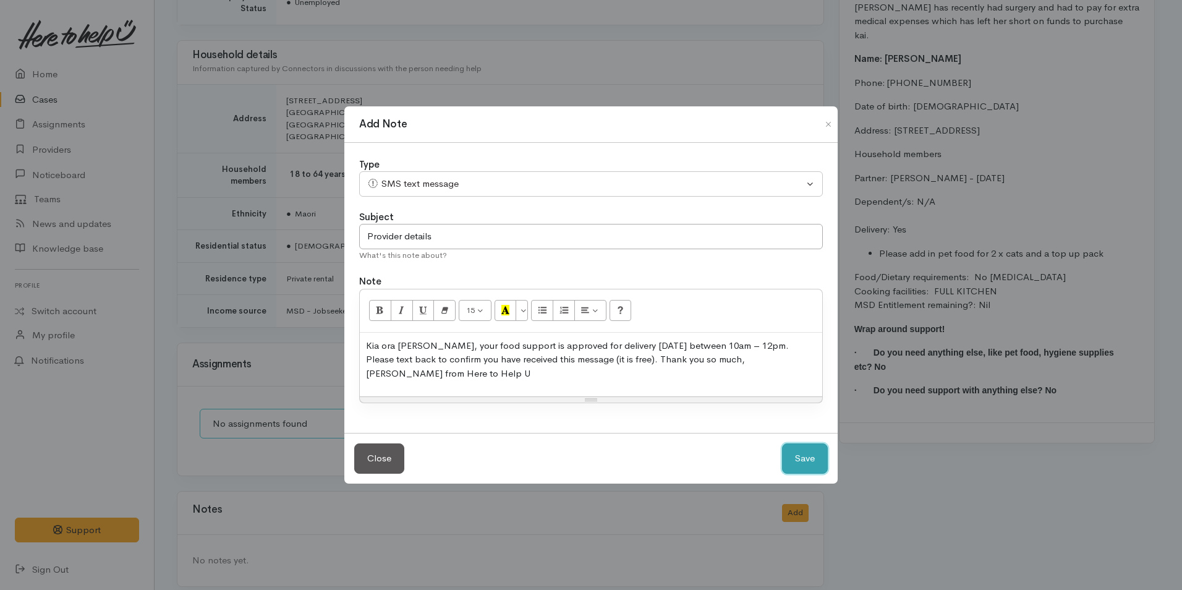
click at [786, 448] on button "Save" at bounding box center [805, 458] width 46 height 30
select select "1"
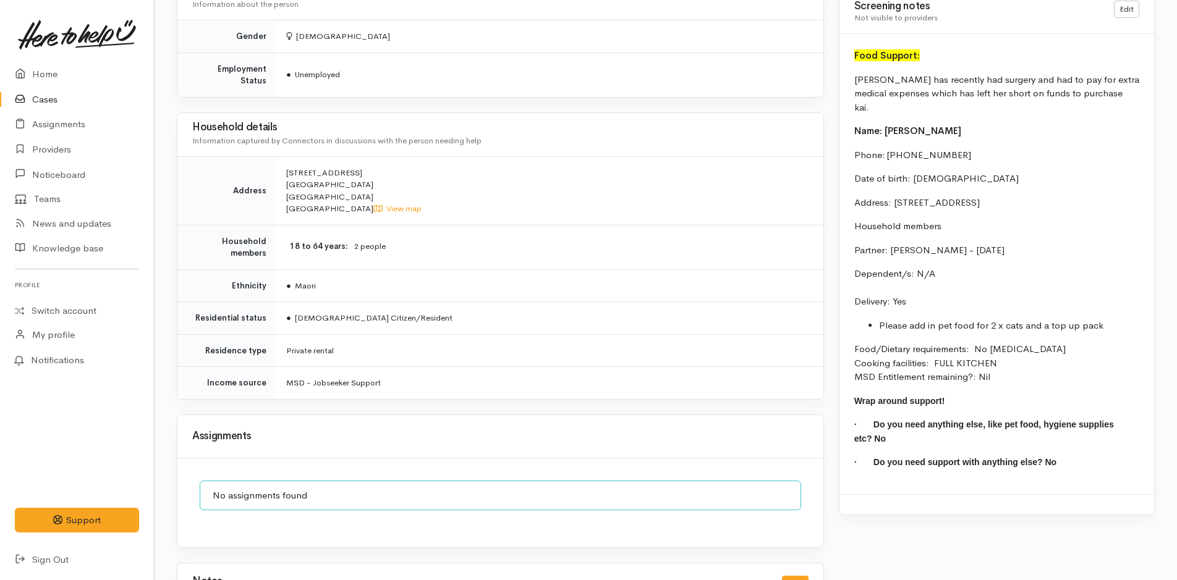
scroll to position [889, 0]
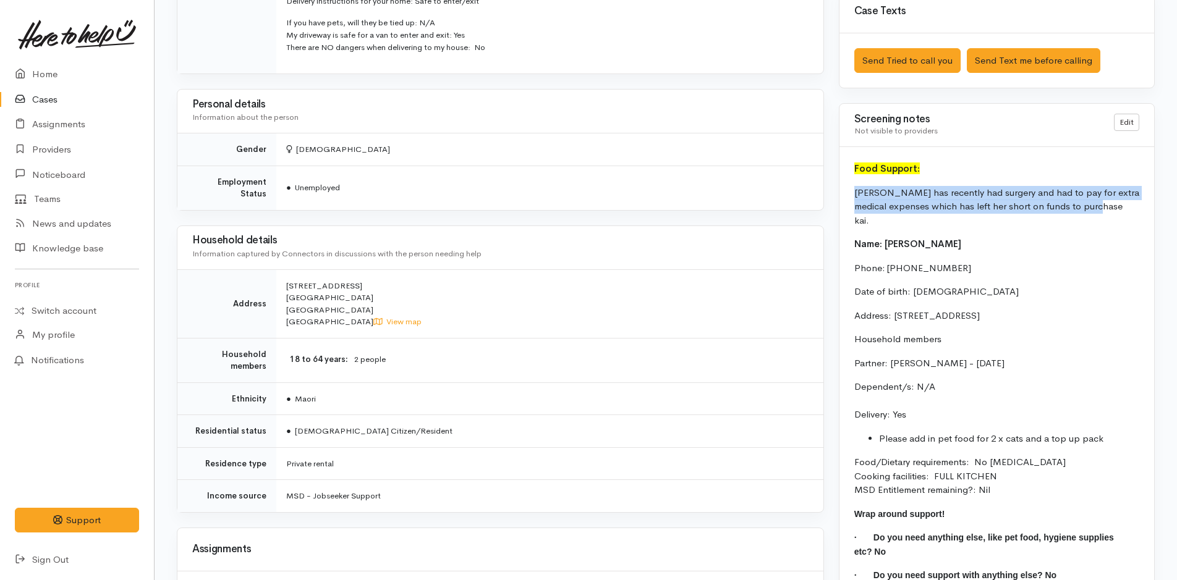
drag, startPoint x: 1088, startPoint y: 208, endPoint x: 853, endPoint y: 187, distance: 236.4
click at [853, 187] on div "Food Support: Amy has recently had surgery and had to pay for extra medical exp…" at bounding box center [996, 377] width 315 height 460
copy p "Amy has recently had surgery and had to pay for extra medical expenses which ha…"
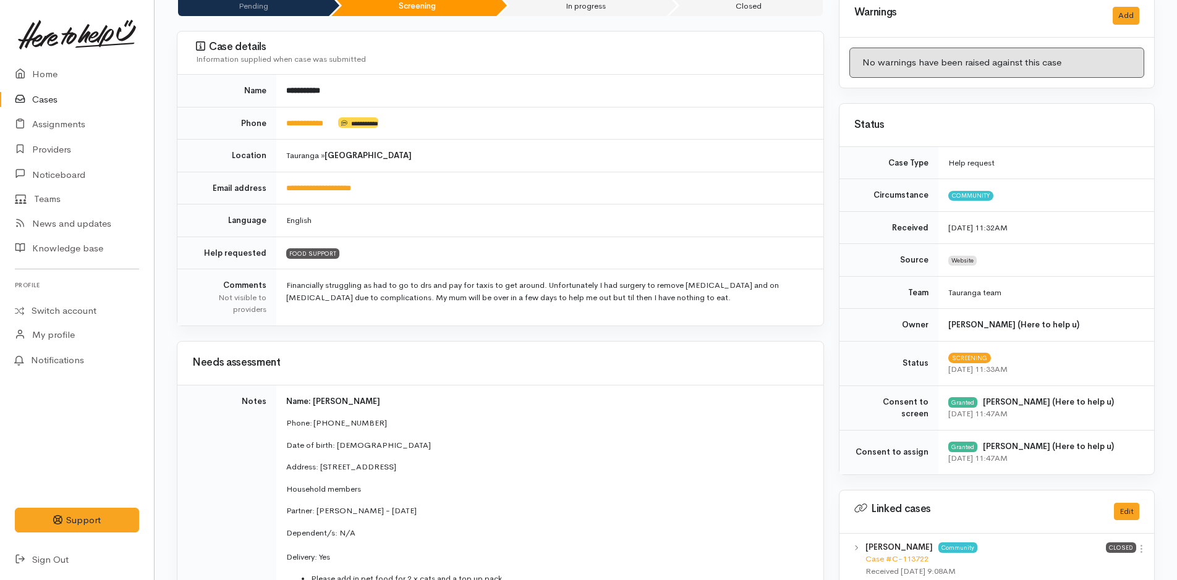
scroll to position [0, 0]
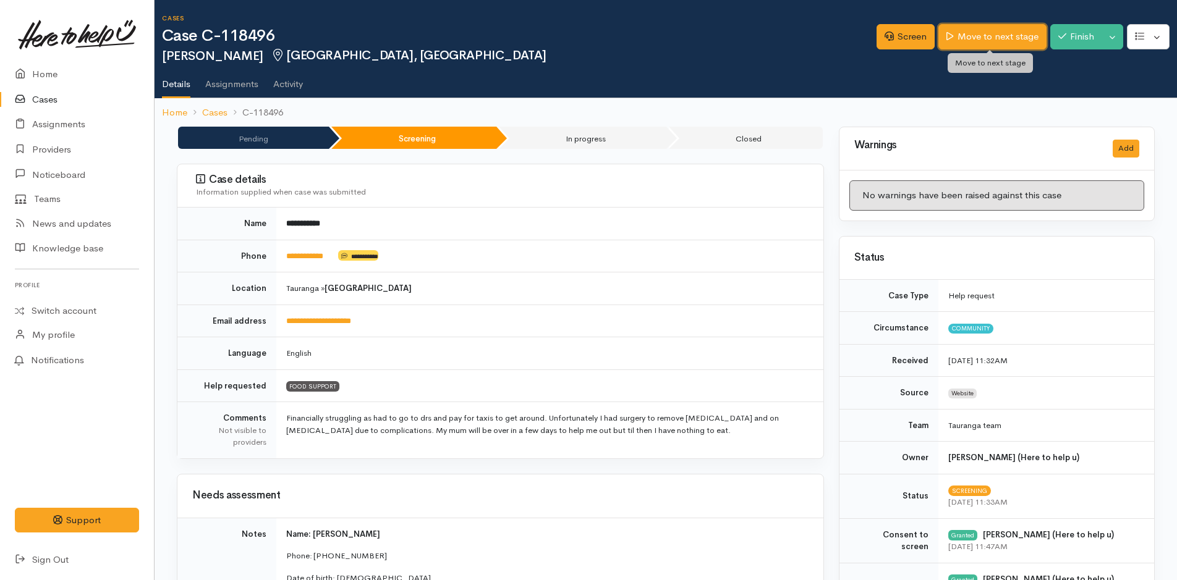
click at [966, 33] on link "Move to next stage" at bounding box center [992, 36] width 108 height 25
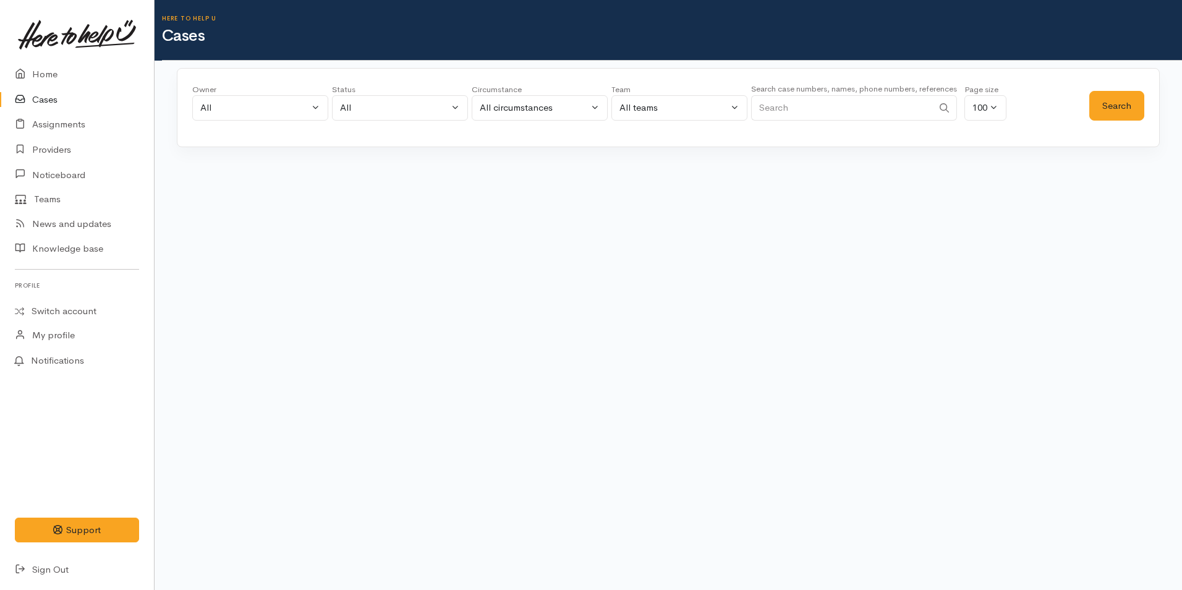
click at [862, 100] on input "Search" at bounding box center [842, 107] width 182 height 25
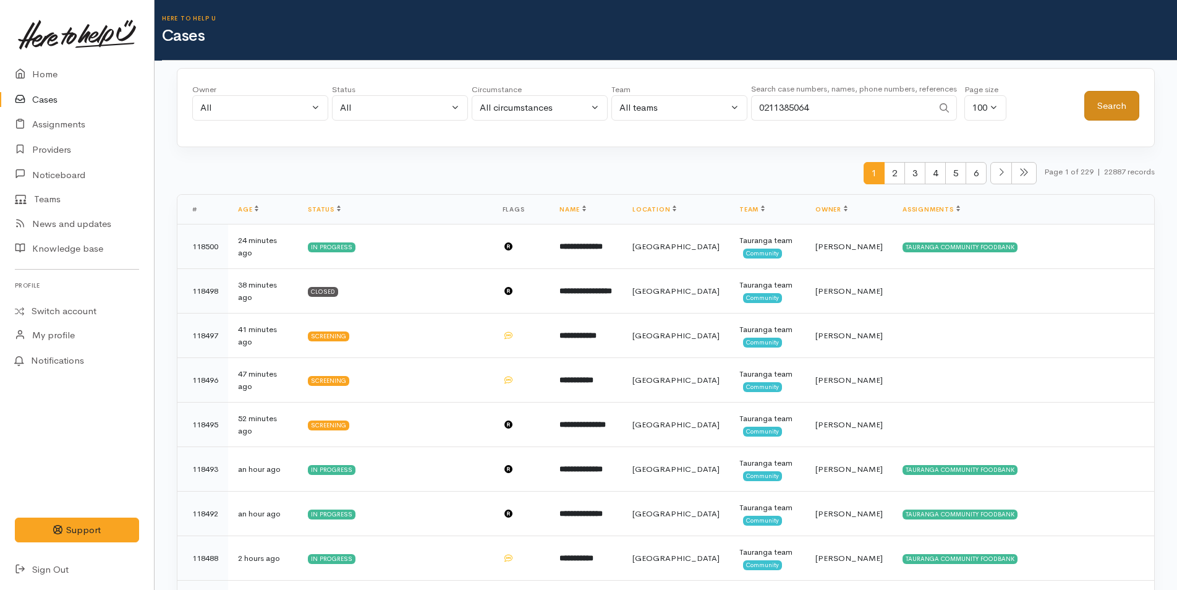
type input "0211385064"
click at [1118, 109] on button "Search" at bounding box center [1111, 106] width 55 height 30
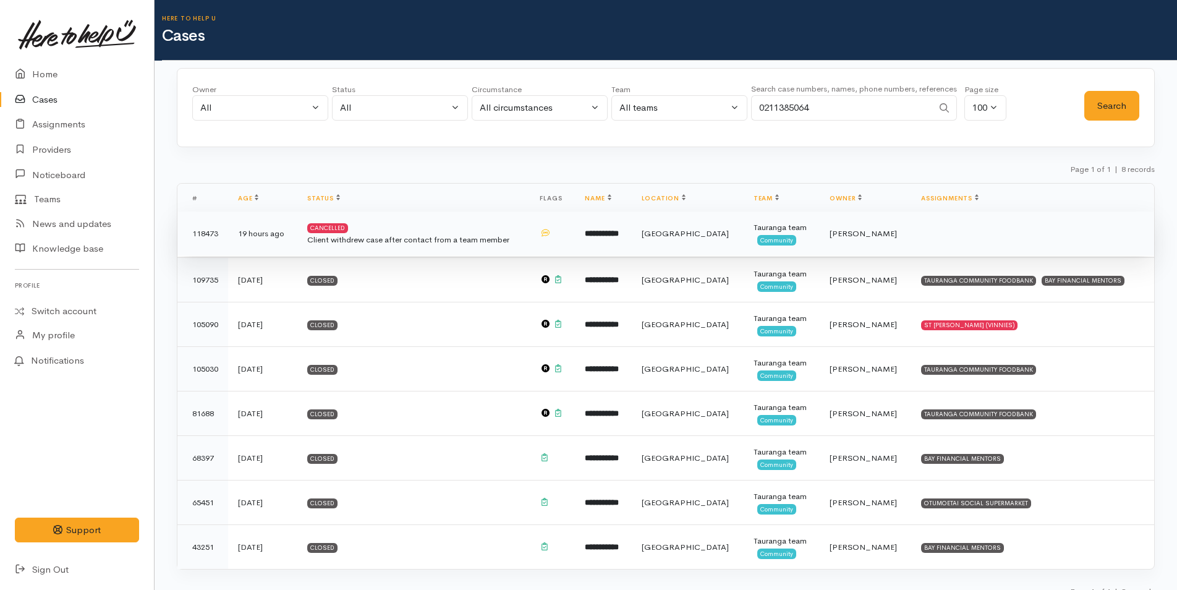
click at [439, 235] on div "Client withdrew case after contact from a team member" at bounding box center [413, 240] width 213 height 12
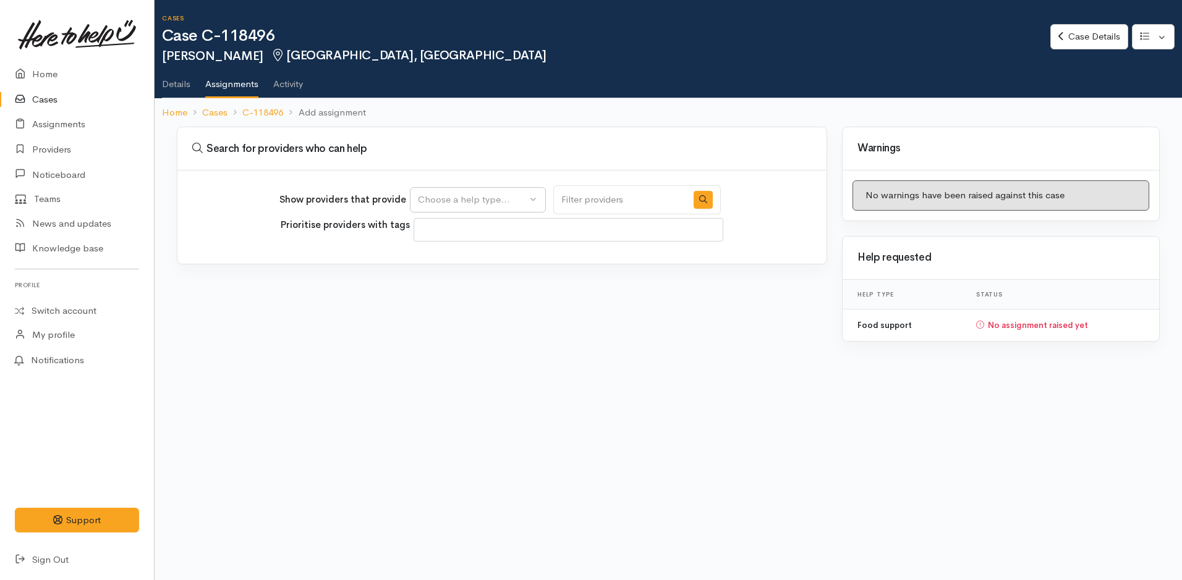
select select
drag, startPoint x: 444, startPoint y: 200, endPoint x: 464, endPoint y: 247, distance: 51.5
click at [444, 200] on div "Choose a help type..." at bounding box center [472, 200] width 109 height 14
click at [462, 260] on span "Food support" at bounding box center [453, 259] width 57 height 14
select select "3"
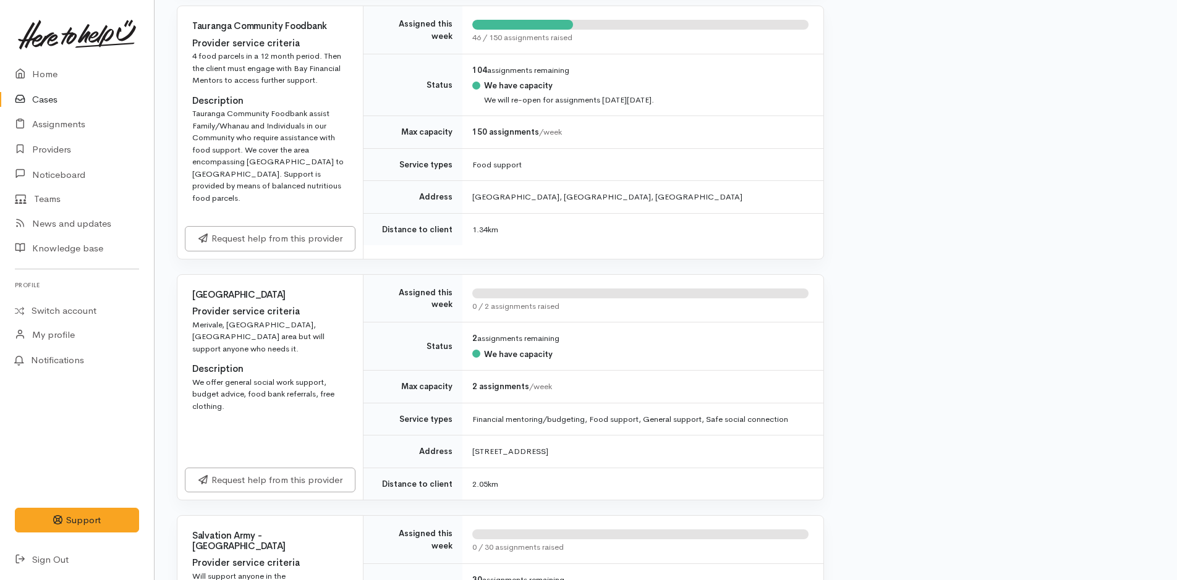
scroll to position [742, 0]
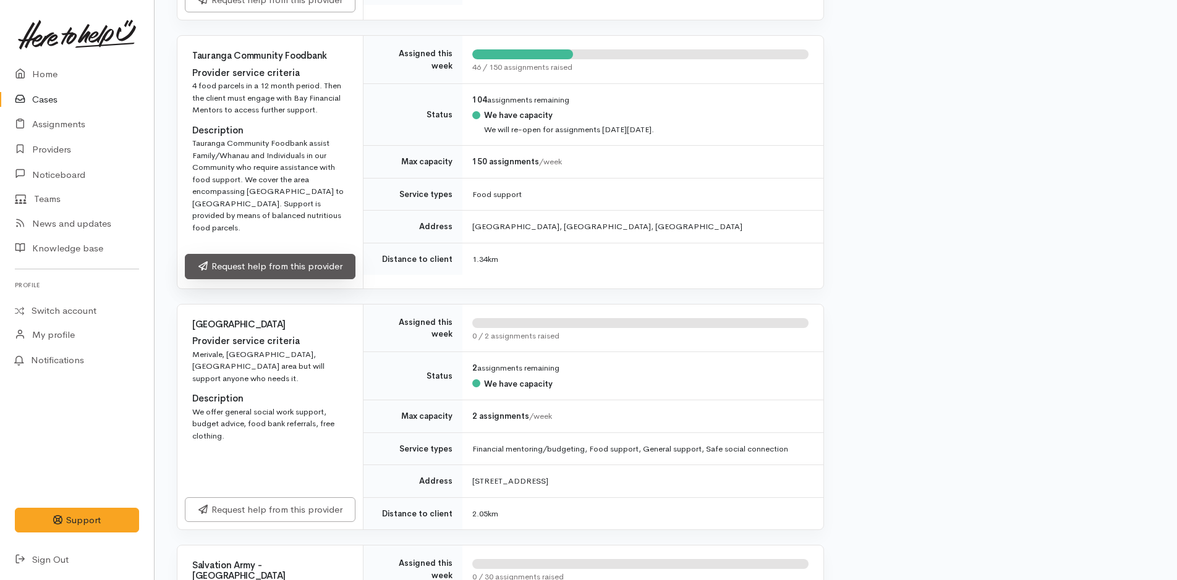
click at [239, 265] on link "Request help from this provider" at bounding box center [270, 266] width 171 height 25
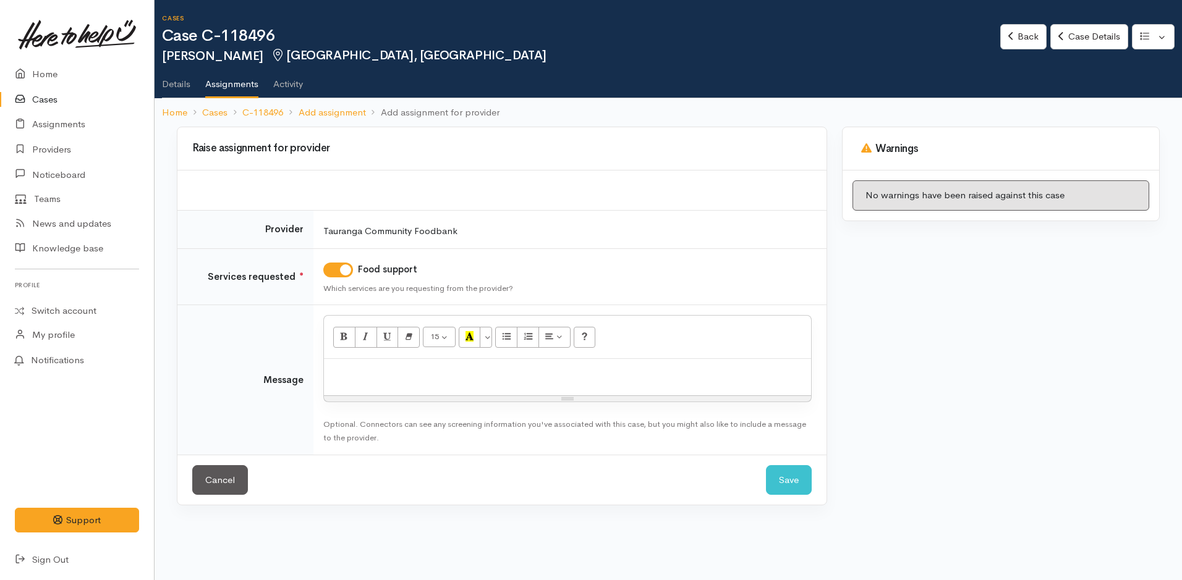
click at [396, 380] on div at bounding box center [567, 377] width 487 height 36
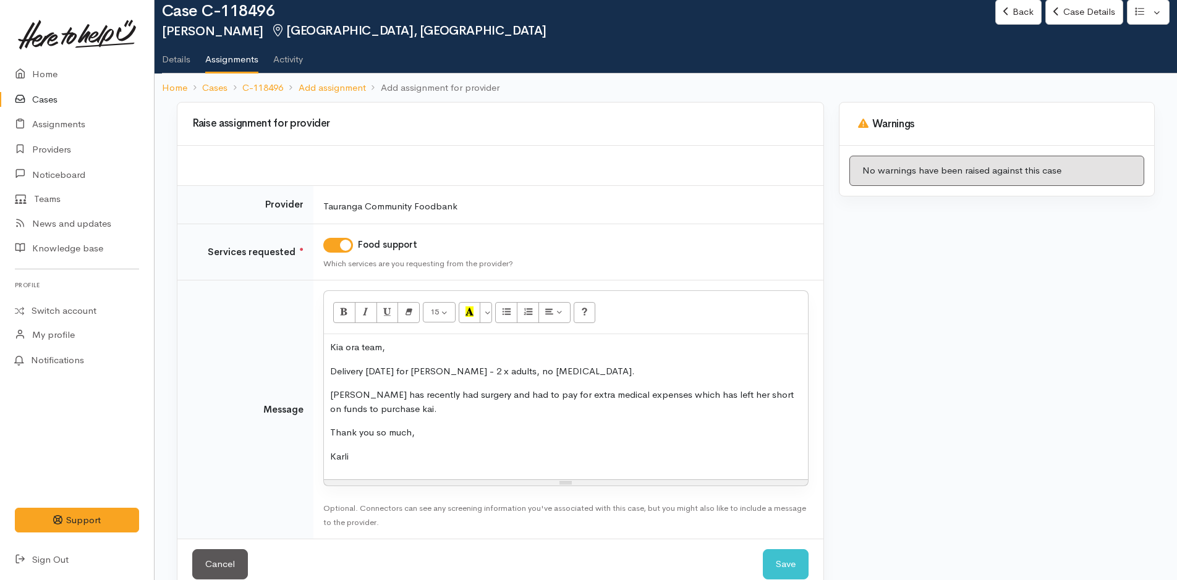
scroll to position [49, 0]
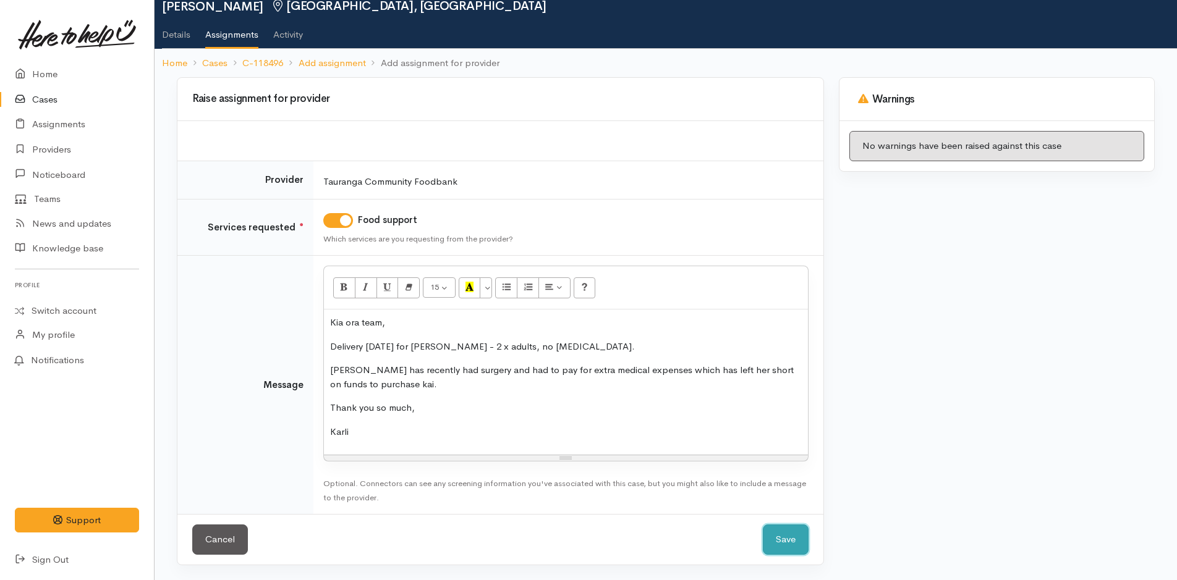
click at [780, 547] on button "Save" at bounding box center [786, 540] width 46 height 30
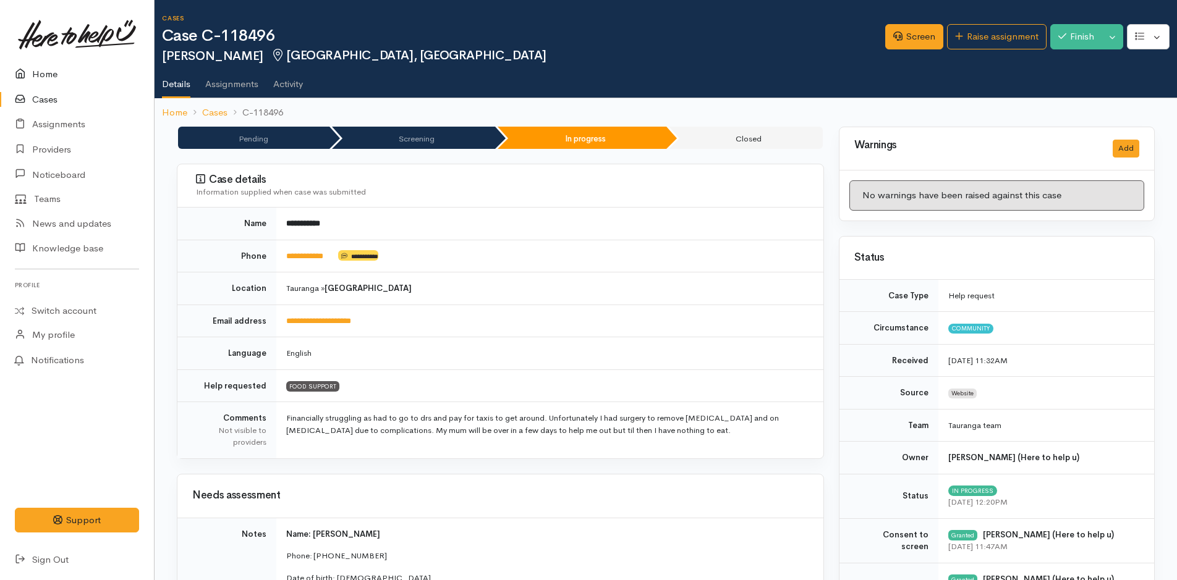
click at [53, 69] on link "Home" at bounding box center [77, 74] width 154 height 25
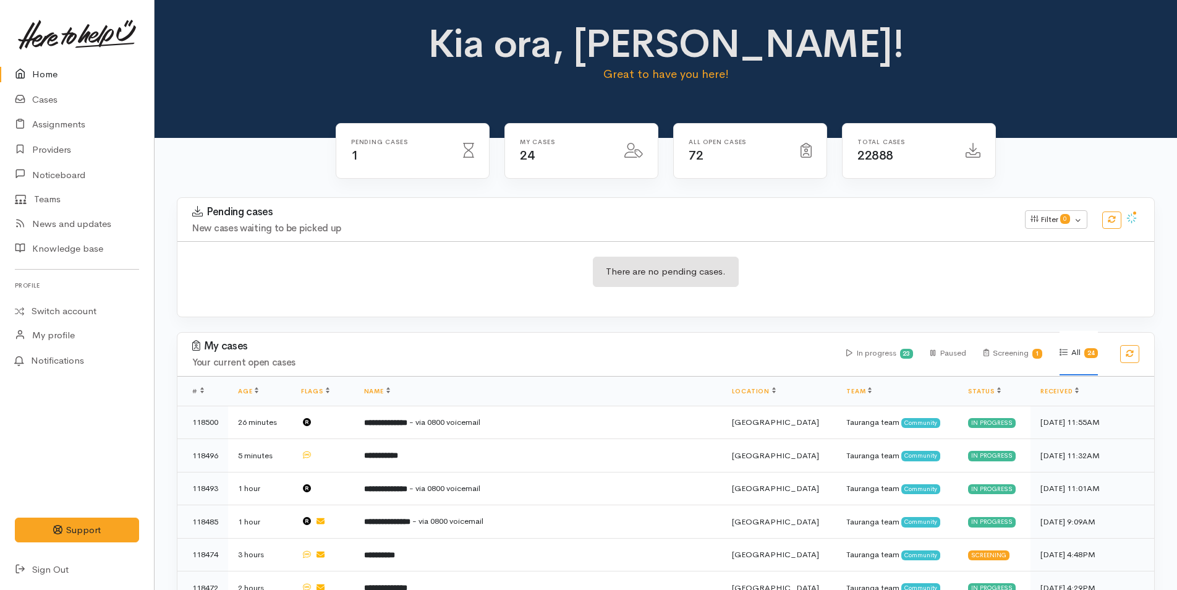
click at [56, 80] on link "Home" at bounding box center [77, 74] width 154 height 25
click at [59, 101] on link "Cases" at bounding box center [77, 99] width 154 height 25
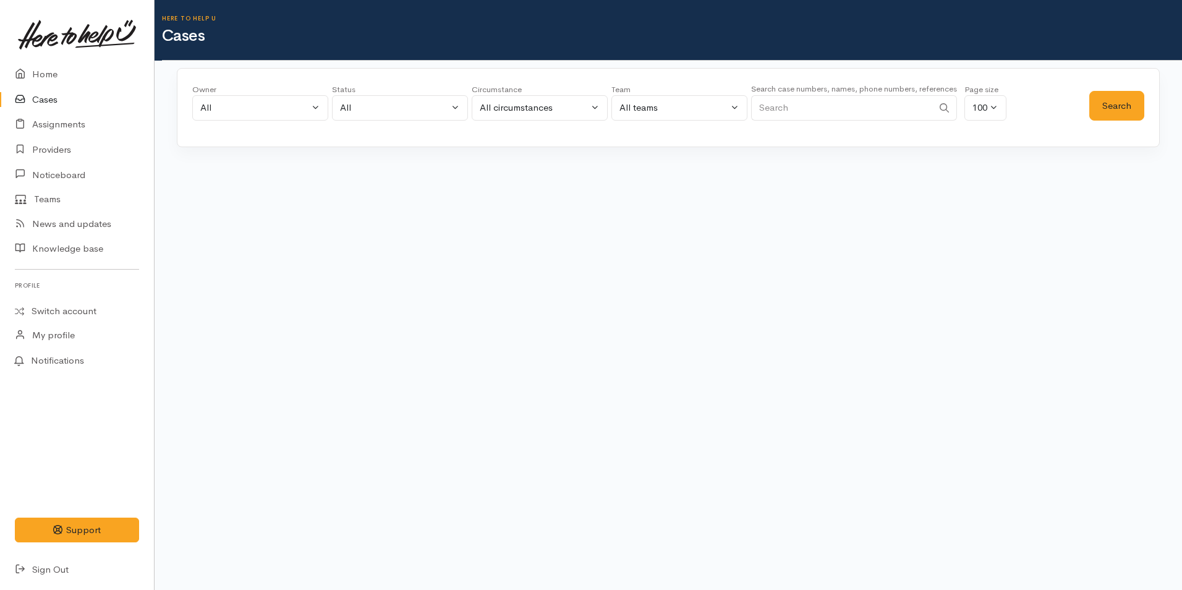
click at [768, 112] on input "Search" at bounding box center [842, 107] width 182 height 25
type input "[PERSON_NAME]"
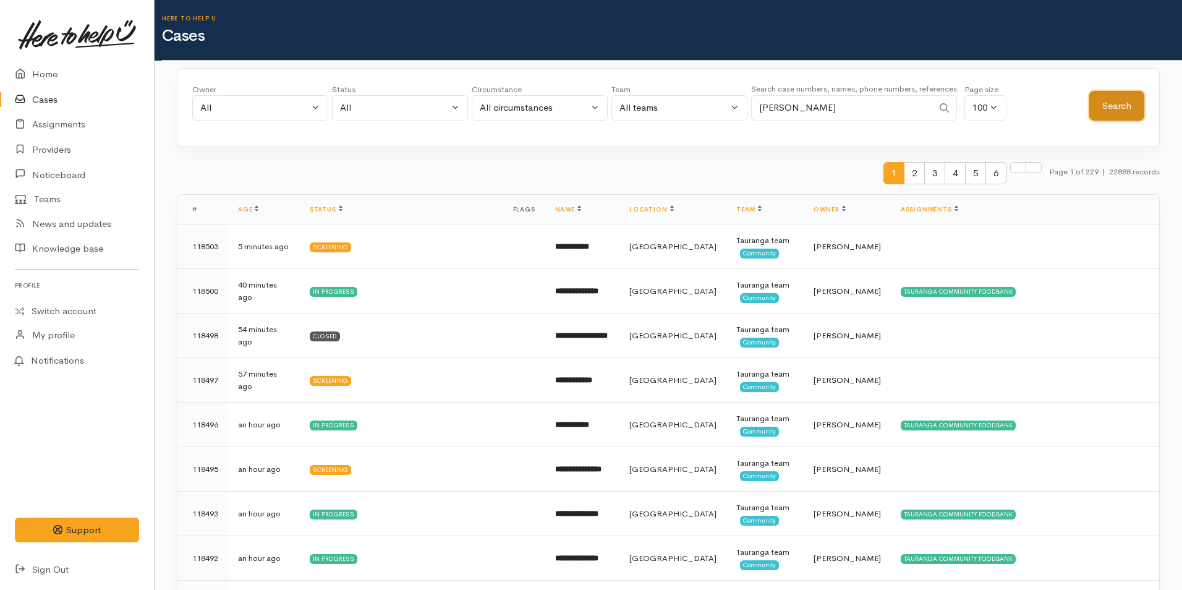
click at [1106, 104] on button "Search" at bounding box center [1116, 106] width 55 height 30
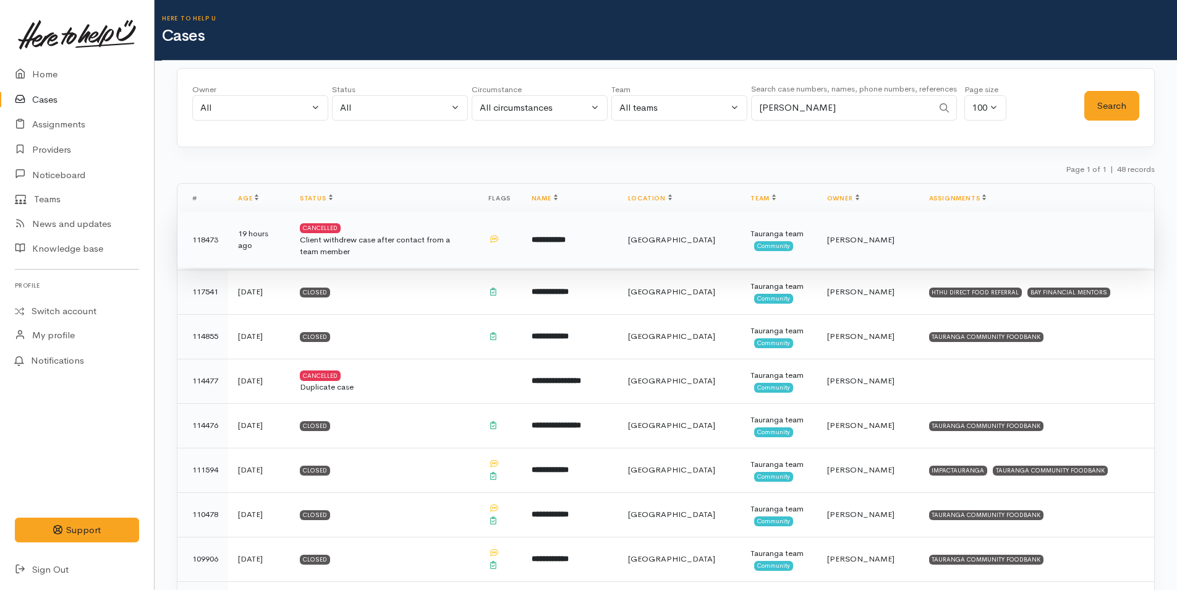
click at [439, 247] on div "Client withdrew case after contact from a team member" at bounding box center [384, 246] width 169 height 24
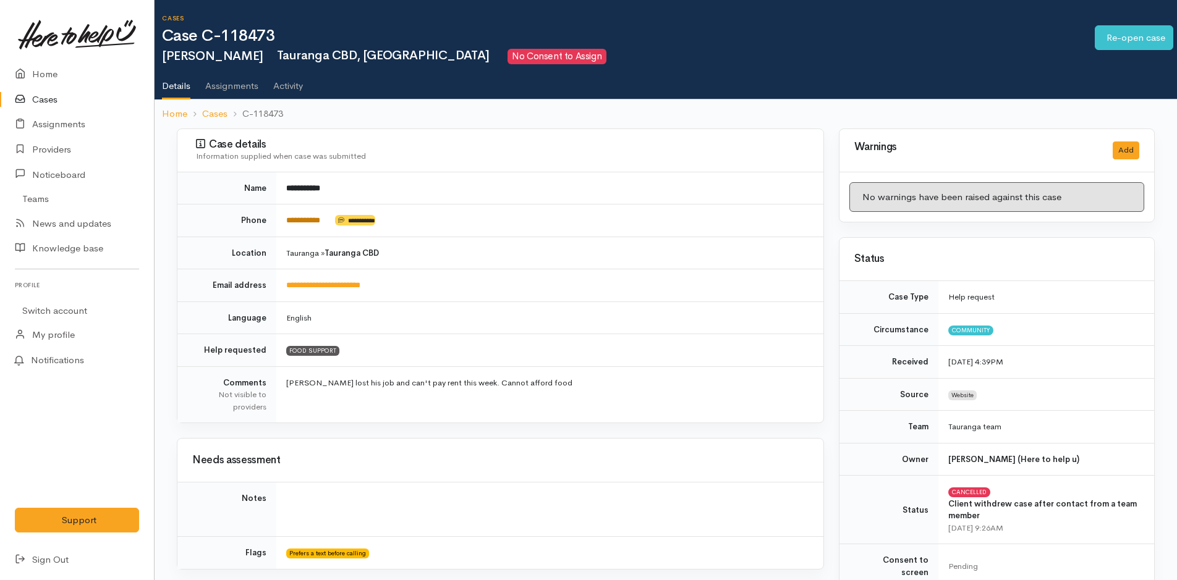
click at [320, 220] on link "**********" at bounding box center [303, 220] width 34 height 8
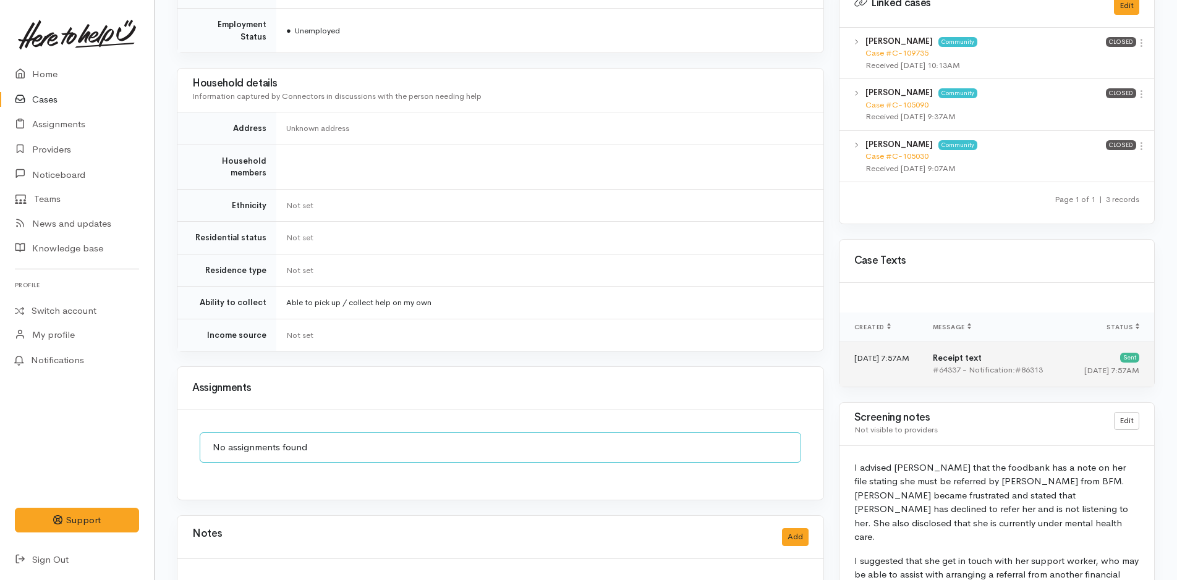
scroll to position [731, 0]
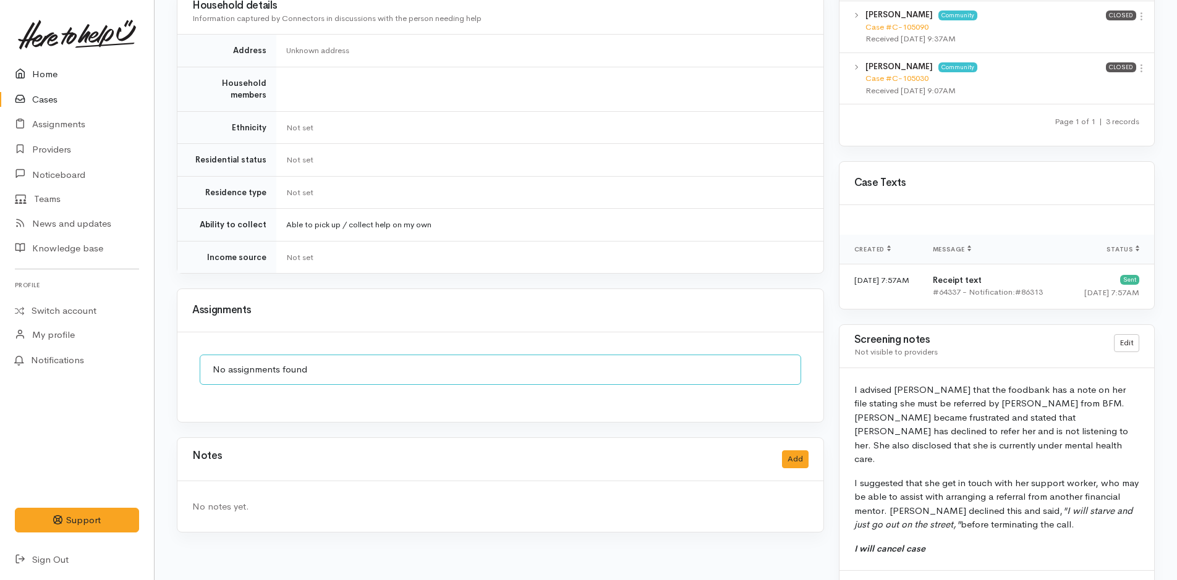
drag, startPoint x: 33, startPoint y: 64, endPoint x: 4, endPoint y: 77, distance: 32.1
click at [33, 64] on link "Home" at bounding box center [77, 74] width 154 height 25
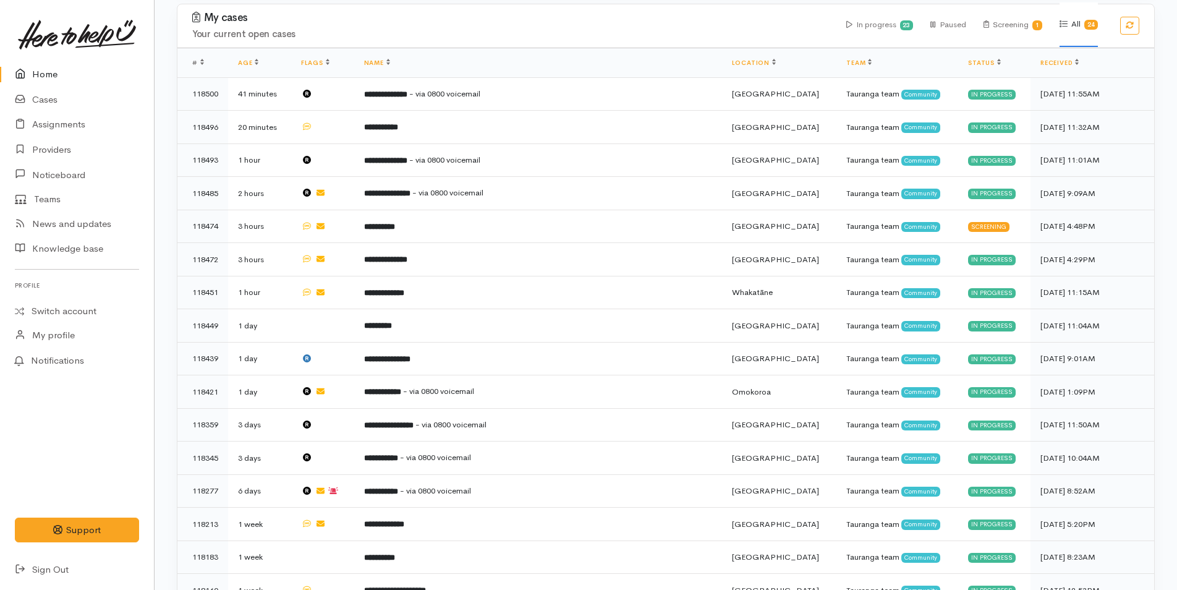
scroll to position [62, 0]
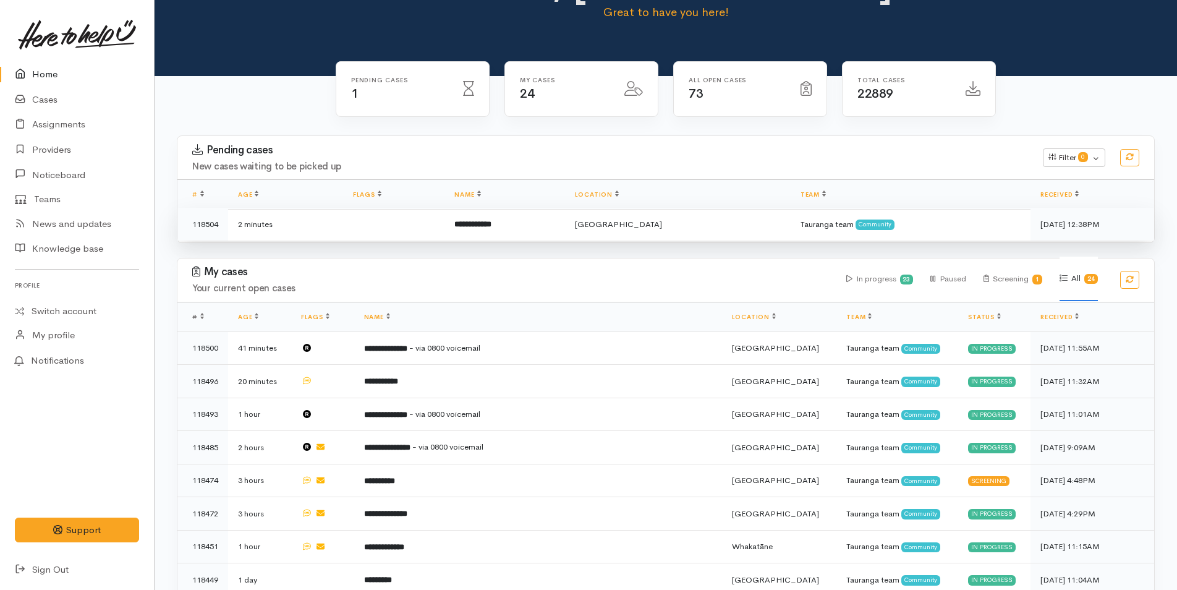
click at [343, 214] on td "2 minutes" at bounding box center [285, 224] width 115 height 33
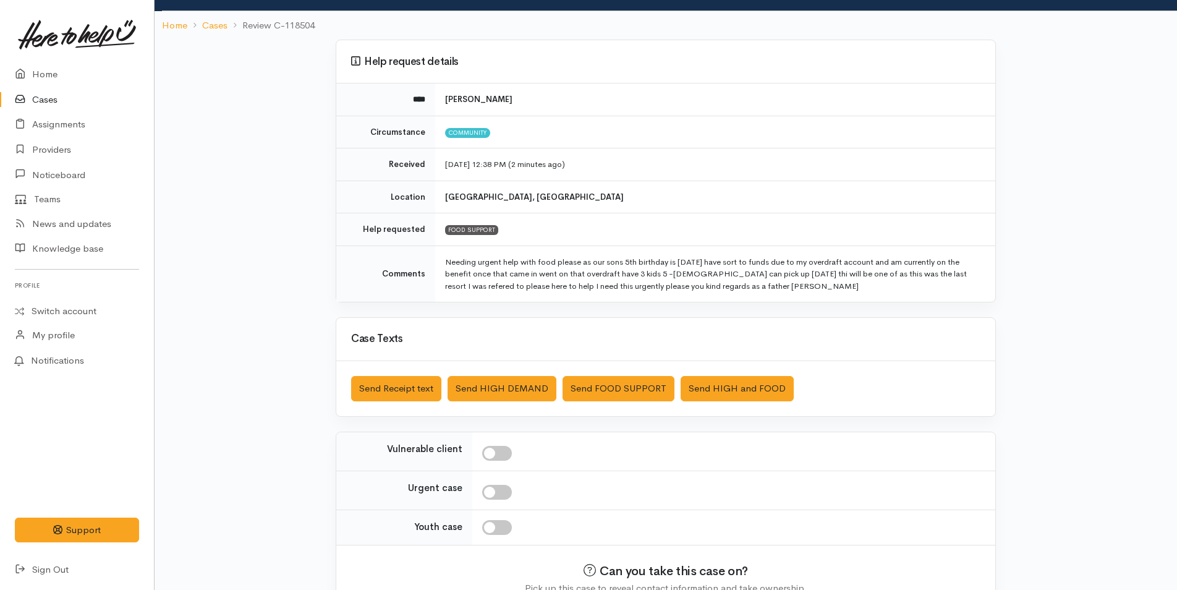
scroll to position [137, 0]
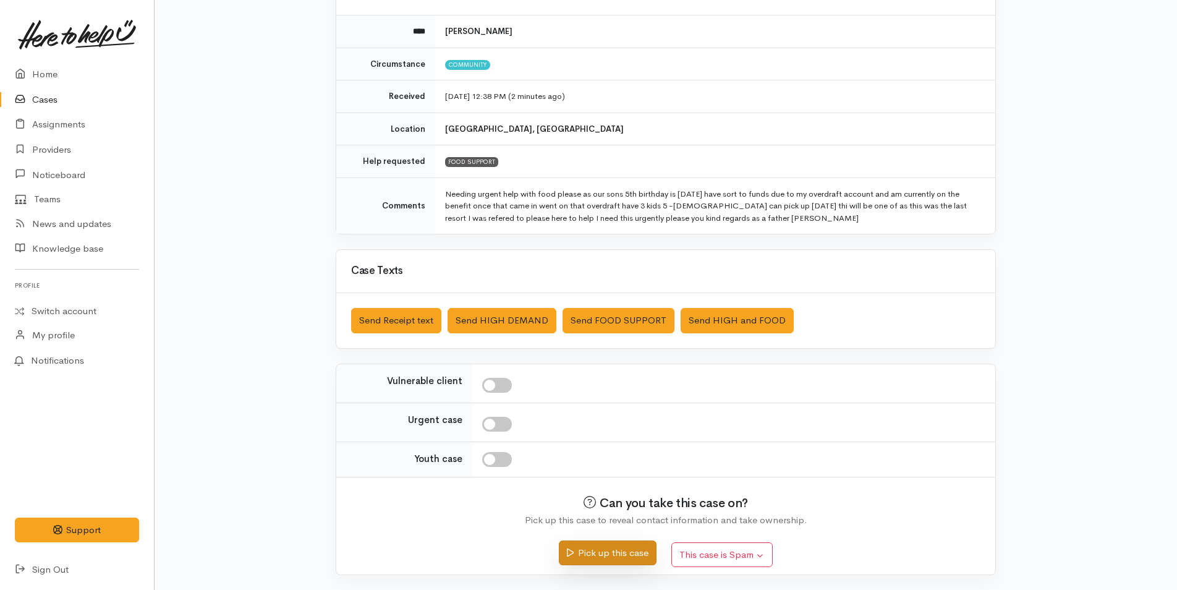
drag, startPoint x: 630, startPoint y: 551, endPoint x: 697, endPoint y: 373, distance: 190.7
click at [630, 551] on button "Pick up this case" at bounding box center [607, 552] width 97 height 25
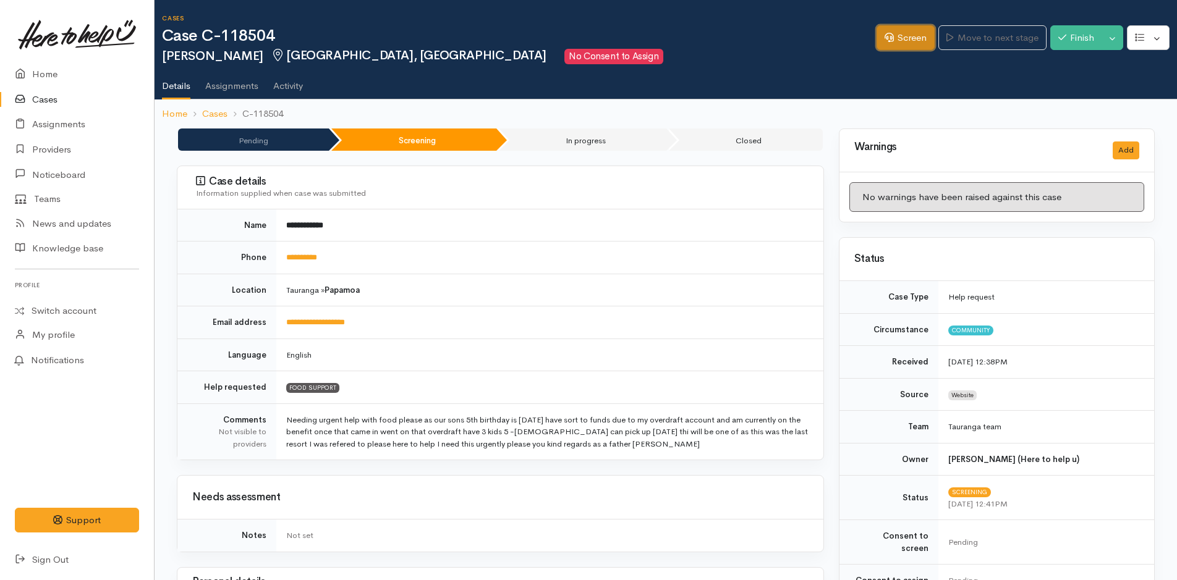
click at [912, 49] on link "Screen" at bounding box center [905, 37] width 58 height 25
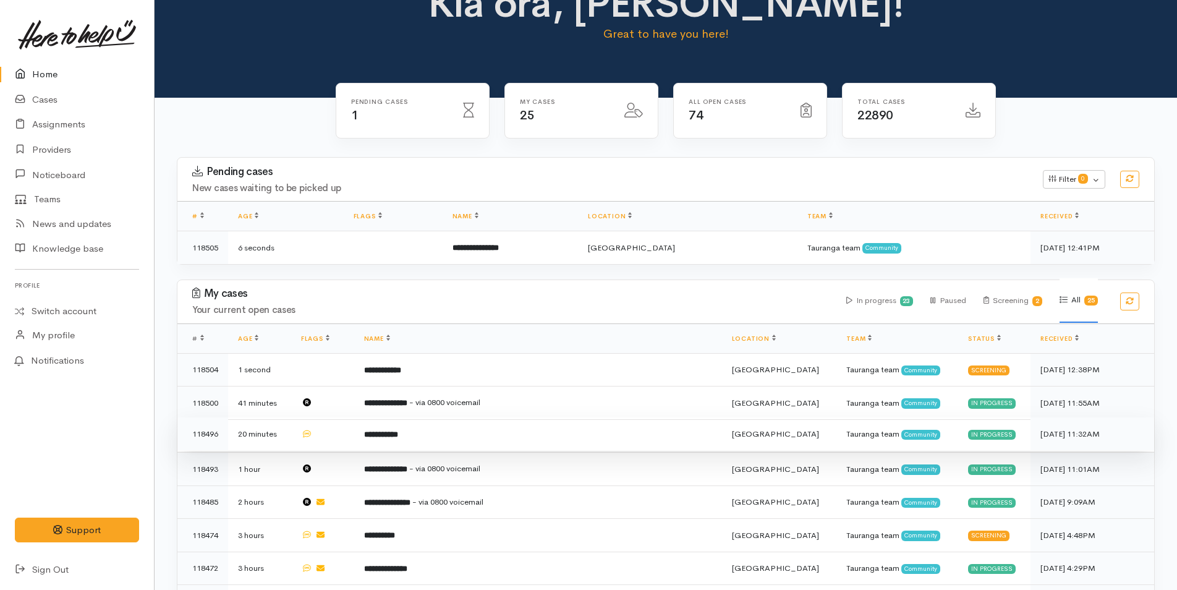
scroll to position [62, 0]
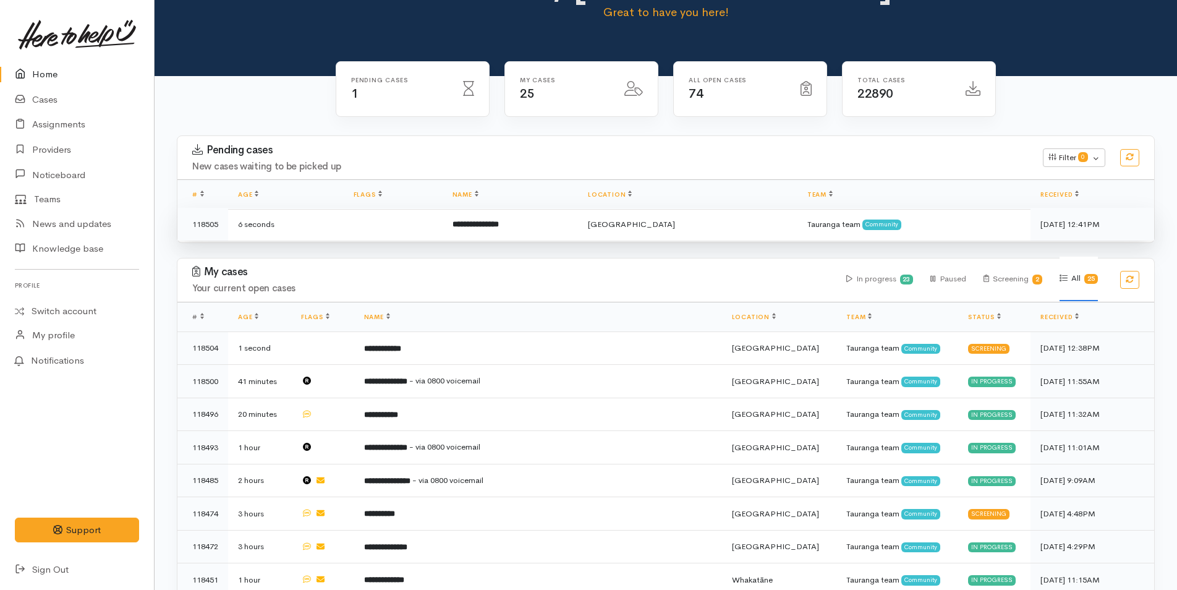
click at [486, 226] on b "**********" at bounding box center [475, 224] width 46 height 8
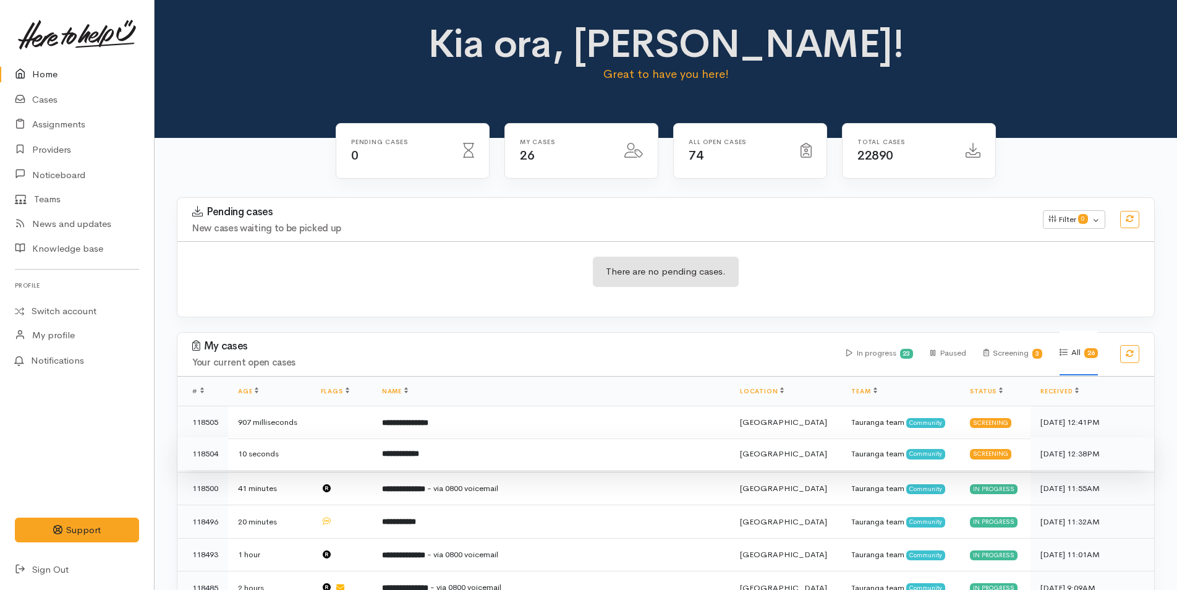
click at [533, 454] on td "**********" at bounding box center [551, 453] width 358 height 33
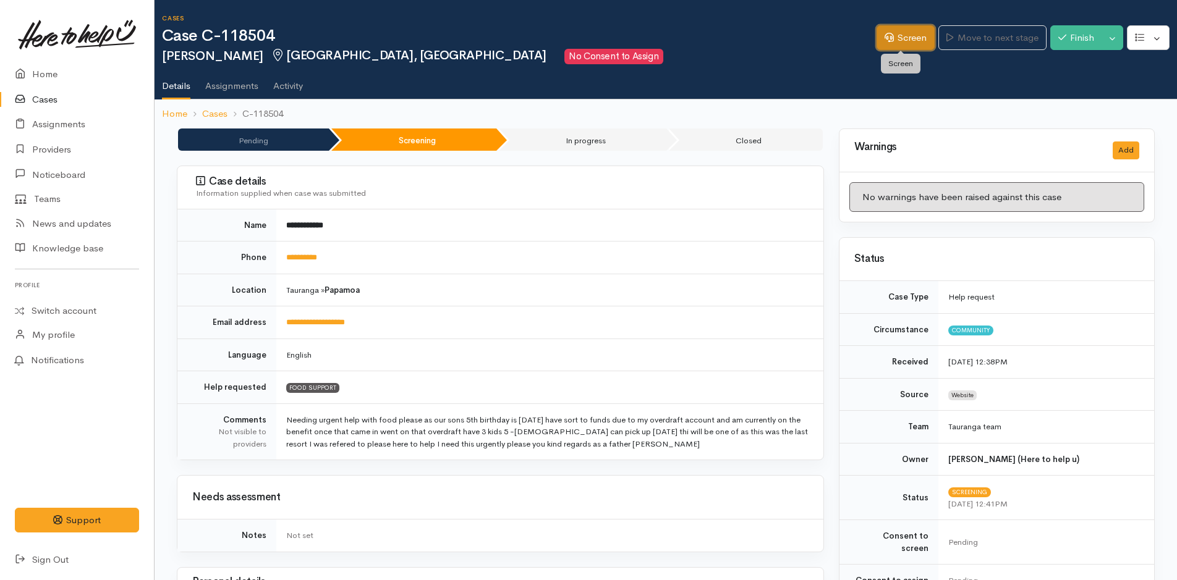
click at [906, 33] on link "Screen" at bounding box center [905, 37] width 58 height 25
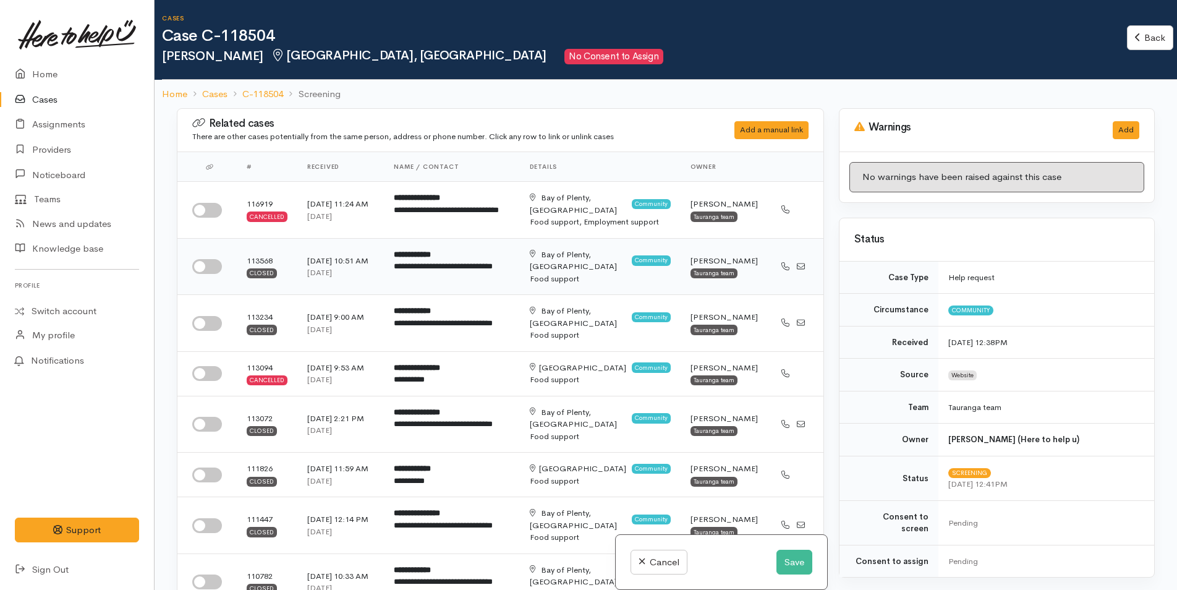
click at [202, 263] on input "checkbox" at bounding box center [207, 266] width 30 height 15
checkbox input "true"
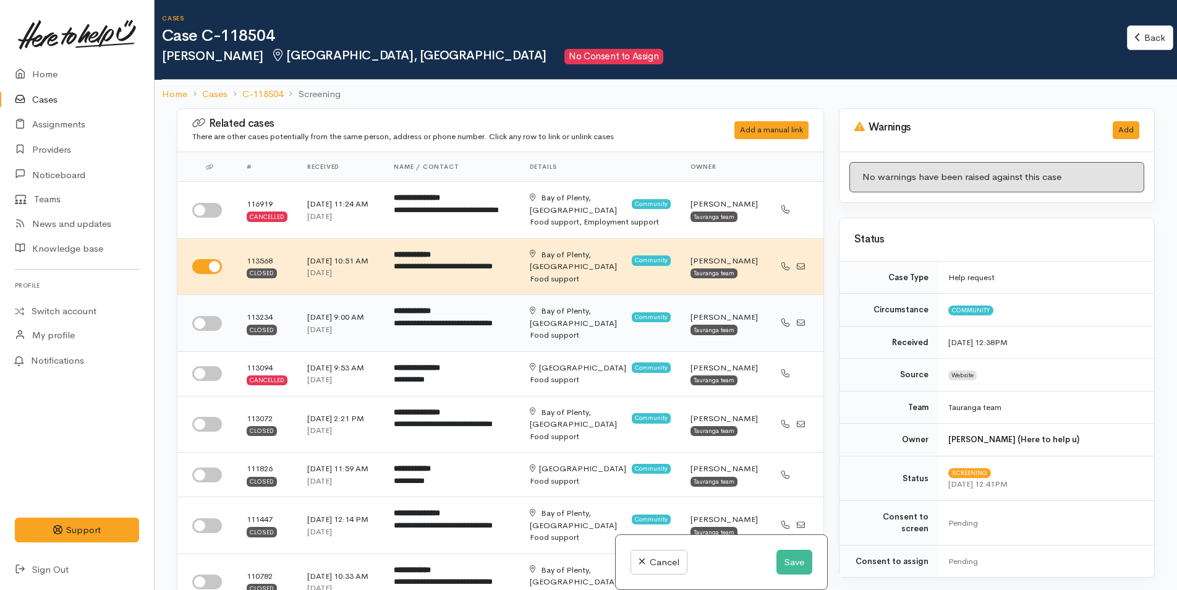
click at [217, 324] on input "checkbox" at bounding box center [207, 323] width 30 height 15
checkbox input "true"
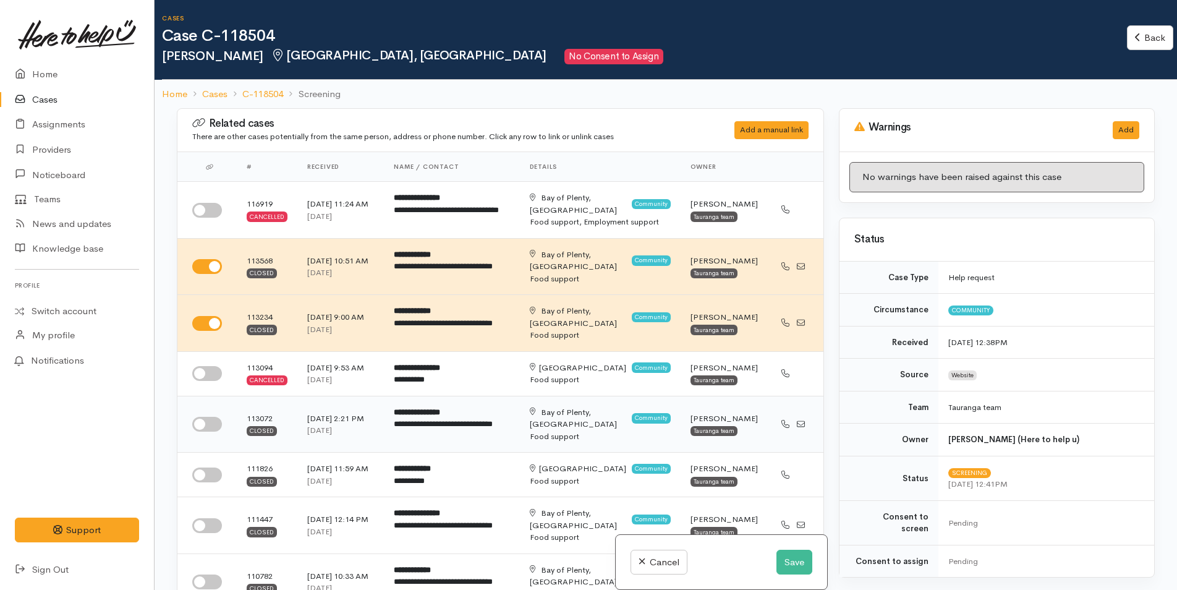
drag, startPoint x: 193, startPoint y: 436, endPoint x: 201, endPoint y: 442, distance: 9.8
click at [194, 431] on input "checkbox" at bounding box center [207, 424] width 30 height 15
checkbox input "true"
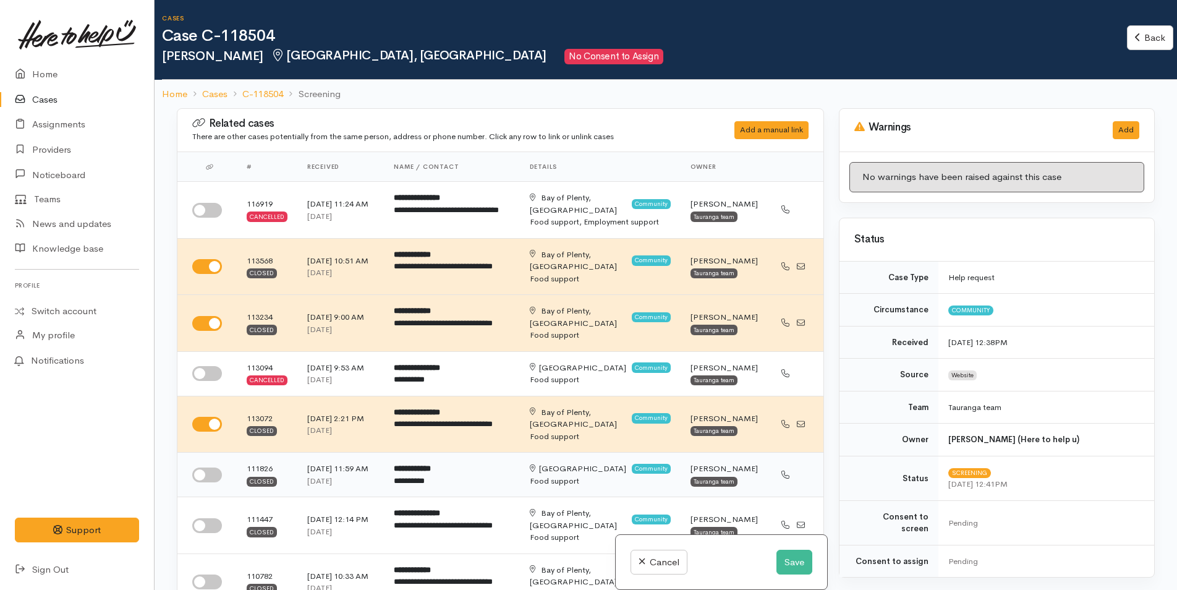
click at [215, 482] on input "checkbox" at bounding box center [207, 474] width 30 height 15
checkbox input "true"
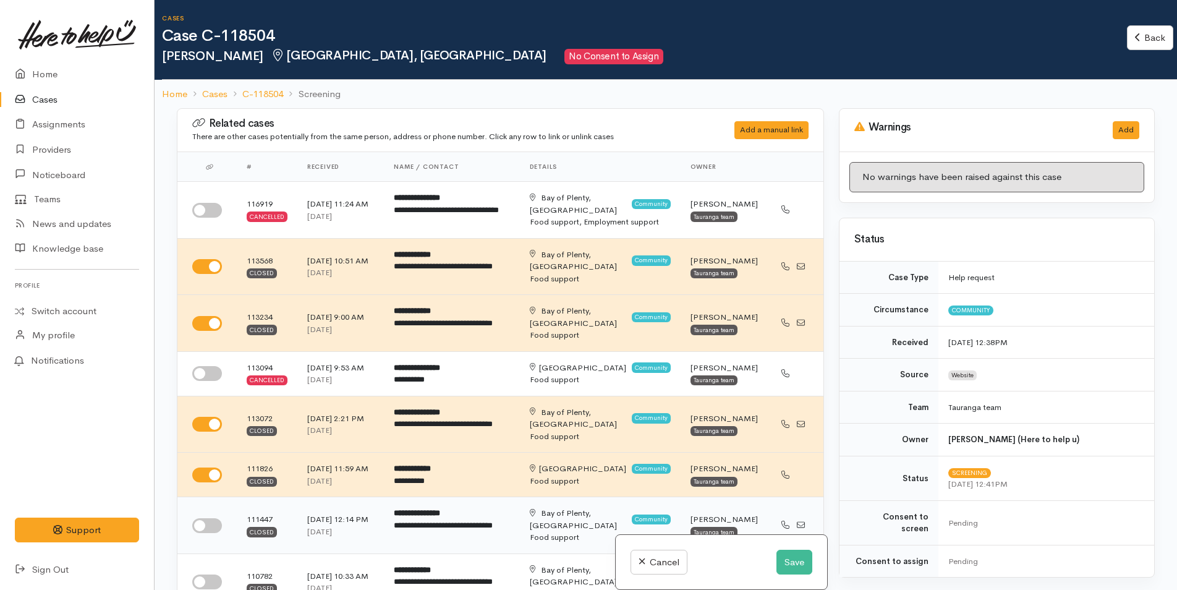
click at [209, 533] on input "checkbox" at bounding box center [207, 525] width 30 height 15
checkbox input "true"
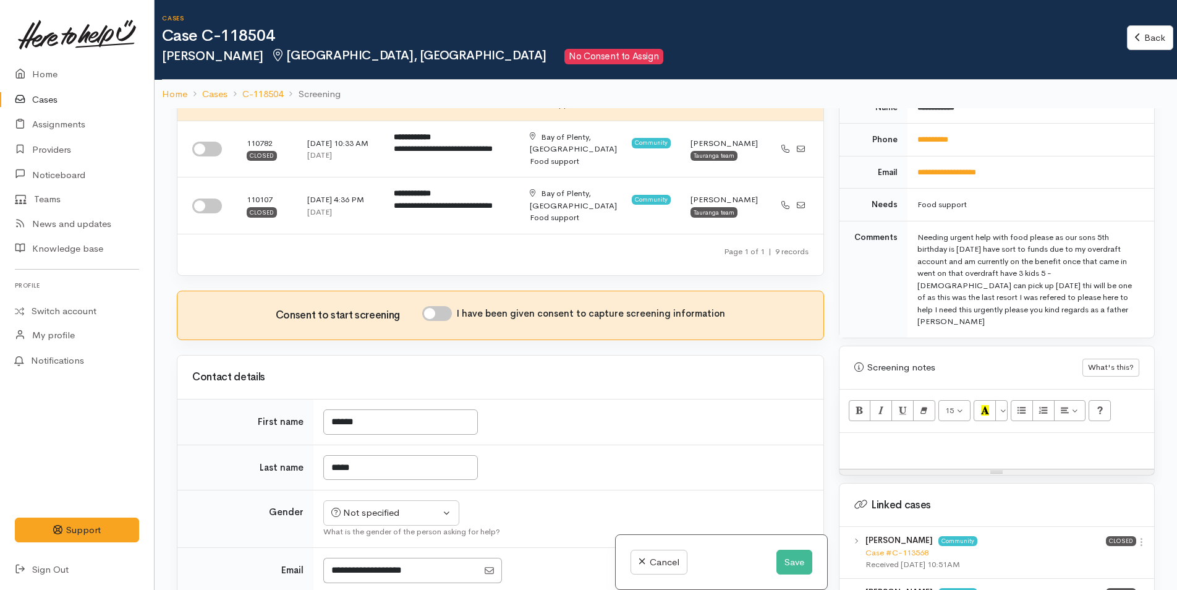
scroll to position [618, 0]
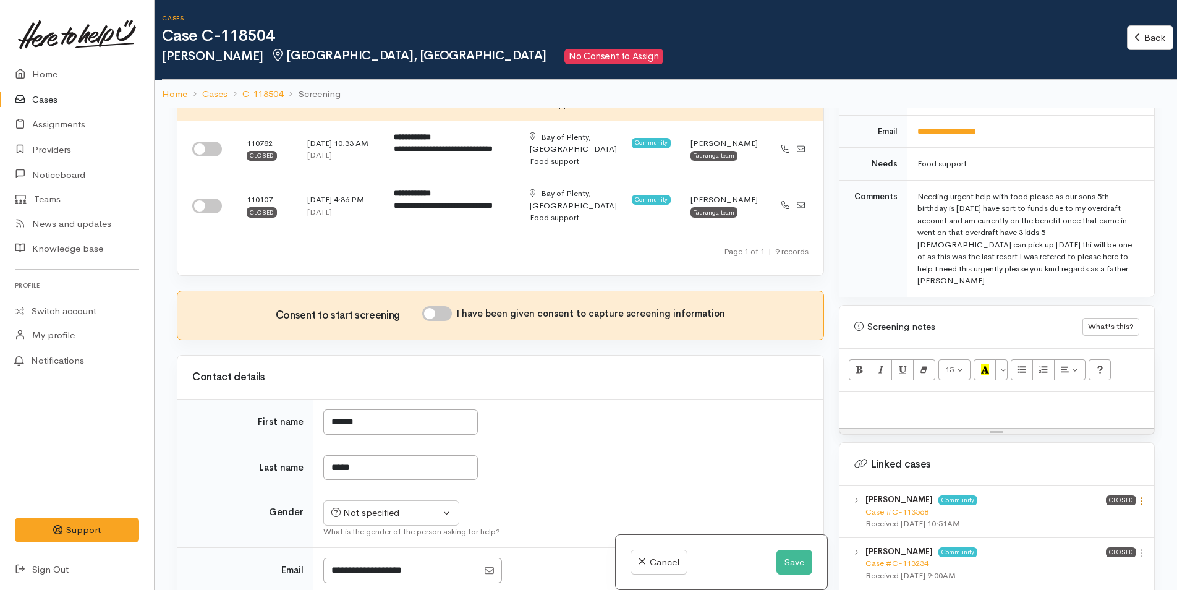
click at [1137, 496] on icon at bounding box center [1141, 501] width 11 height 11
click at [1071, 515] on link "View case" at bounding box center [1097, 524] width 98 height 19
click at [55, 69] on link "Home" at bounding box center [77, 74] width 154 height 25
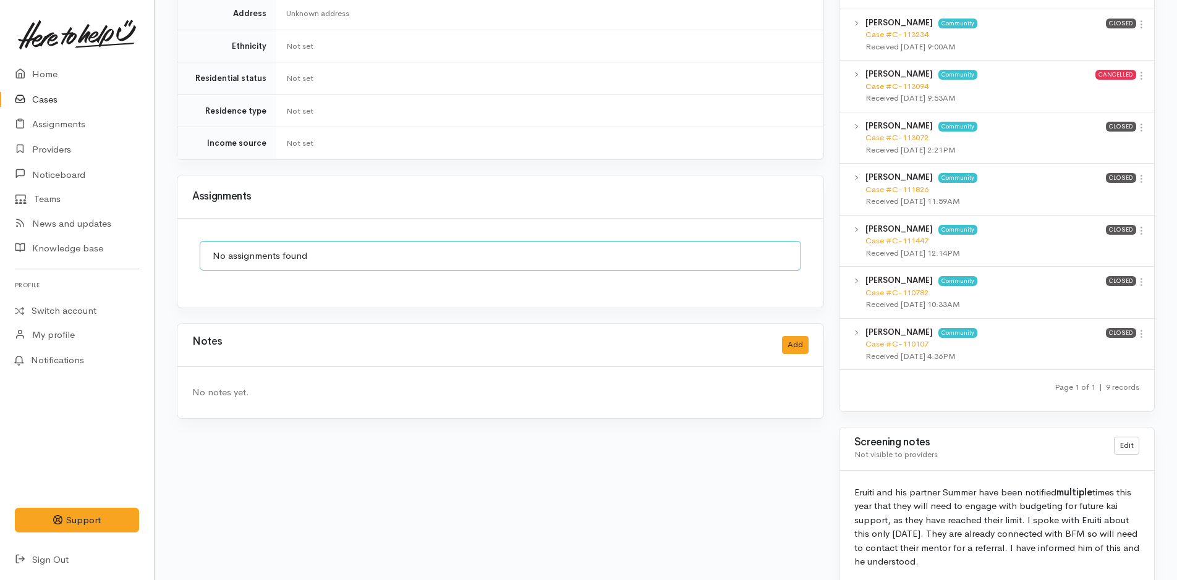
scroll to position [840, 0]
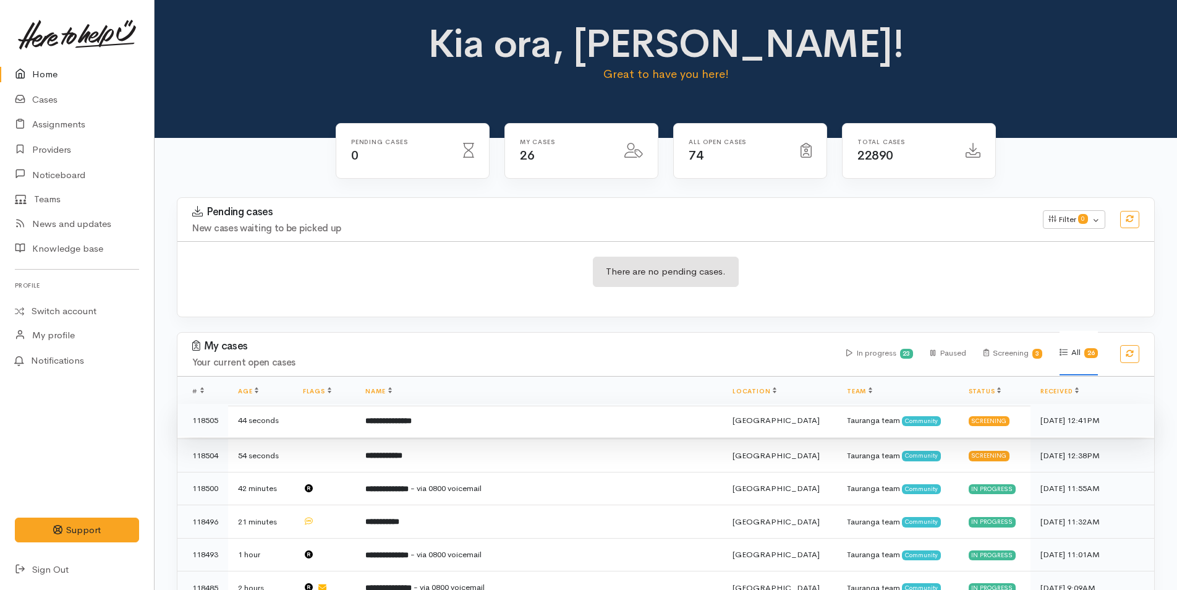
click at [412, 418] on b "**********" at bounding box center [388, 421] width 46 height 8
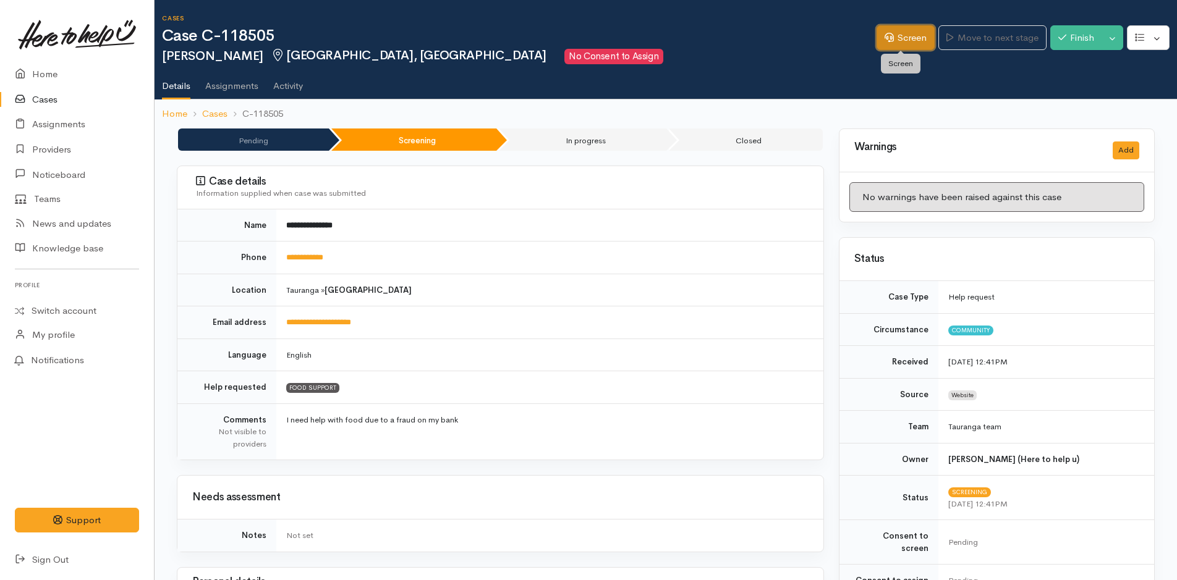
click at [895, 42] on link "Screen" at bounding box center [905, 37] width 58 height 25
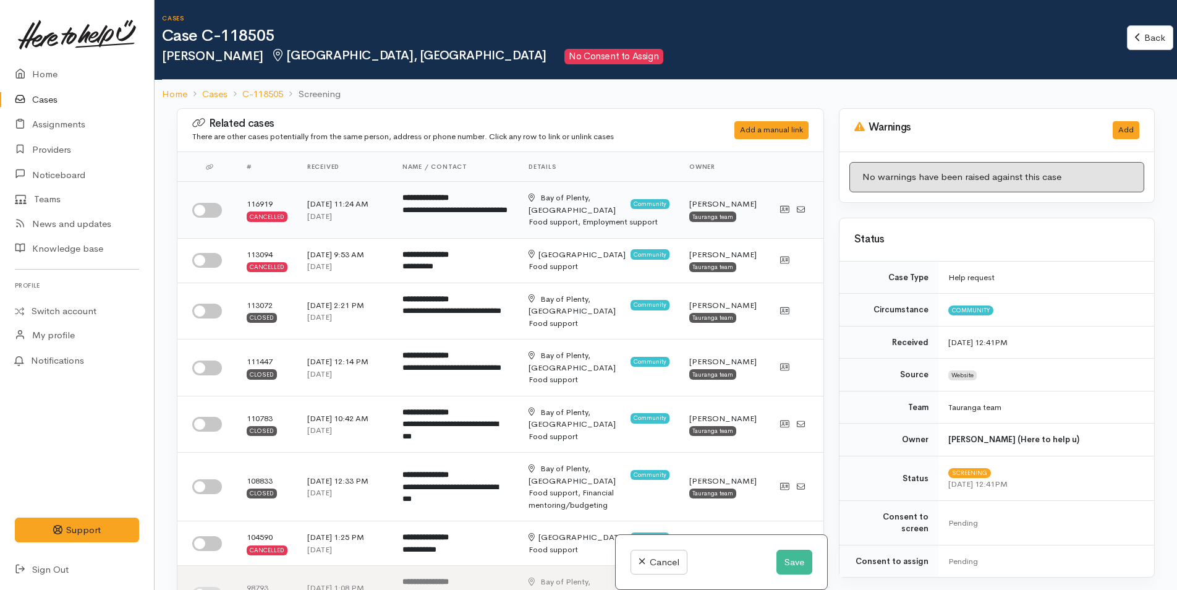
click at [199, 206] on input "checkbox" at bounding box center [207, 210] width 30 height 15
checkbox input "true"
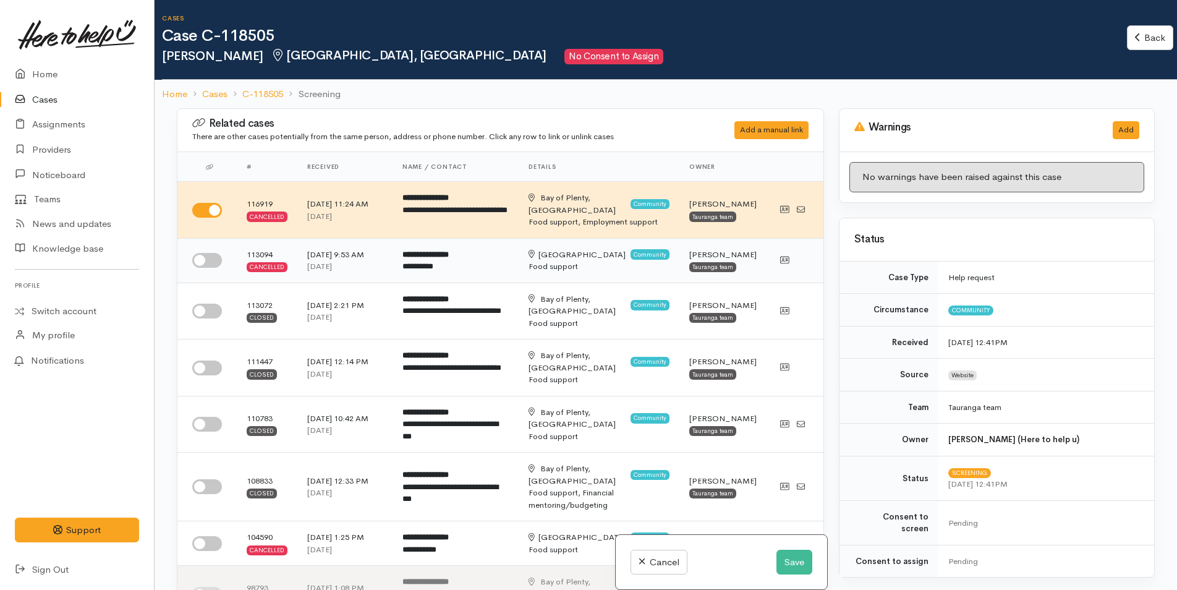
click at [210, 275] on td at bounding box center [206, 260] width 59 height 45
click at [210, 264] on input "checkbox" at bounding box center [207, 260] width 30 height 15
checkbox input "true"
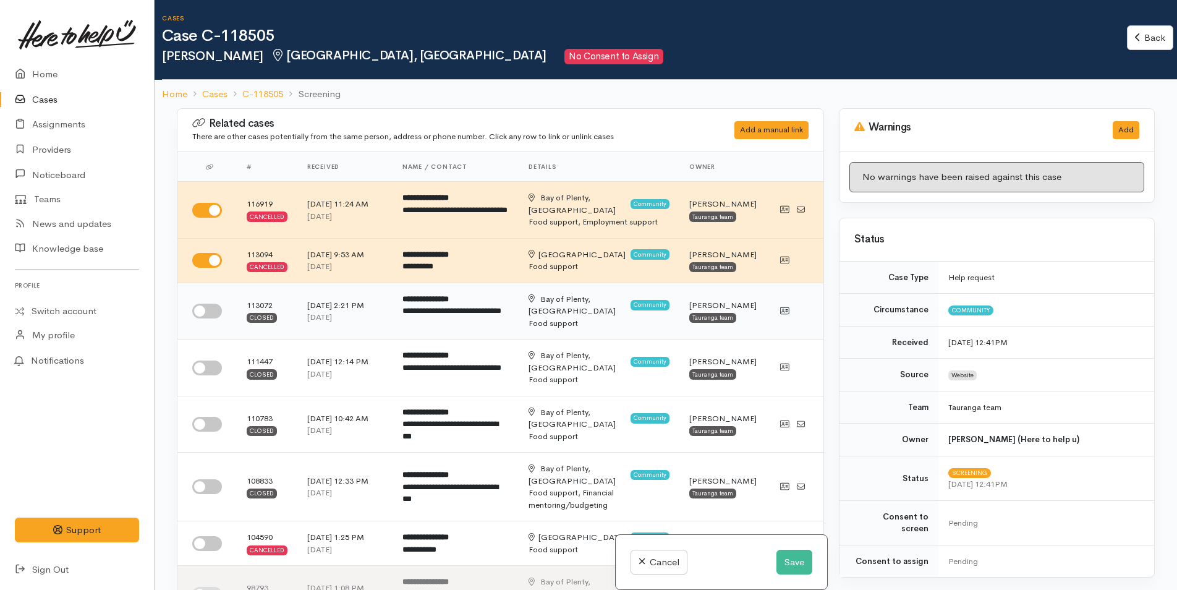
click at [205, 318] on input "checkbox" at bounding box center [207, 310] width 30 height 15
checkbox input "true"
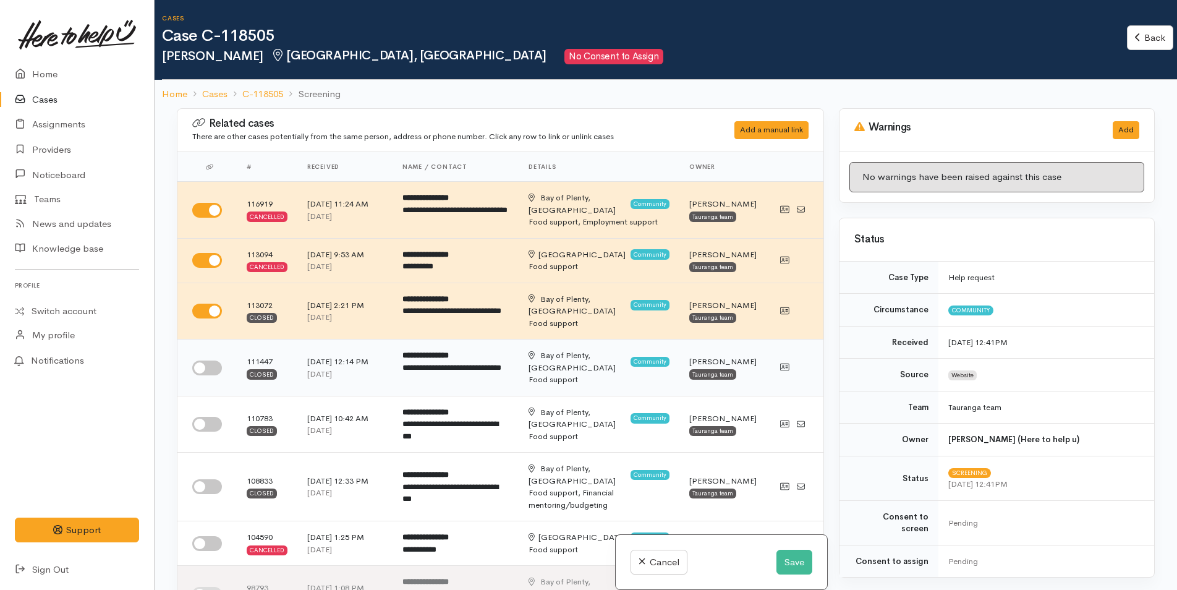
click at [205, 375] on input "checkbox" at bounding box center [207, 367] width 30 height 15
checkbox input "true"
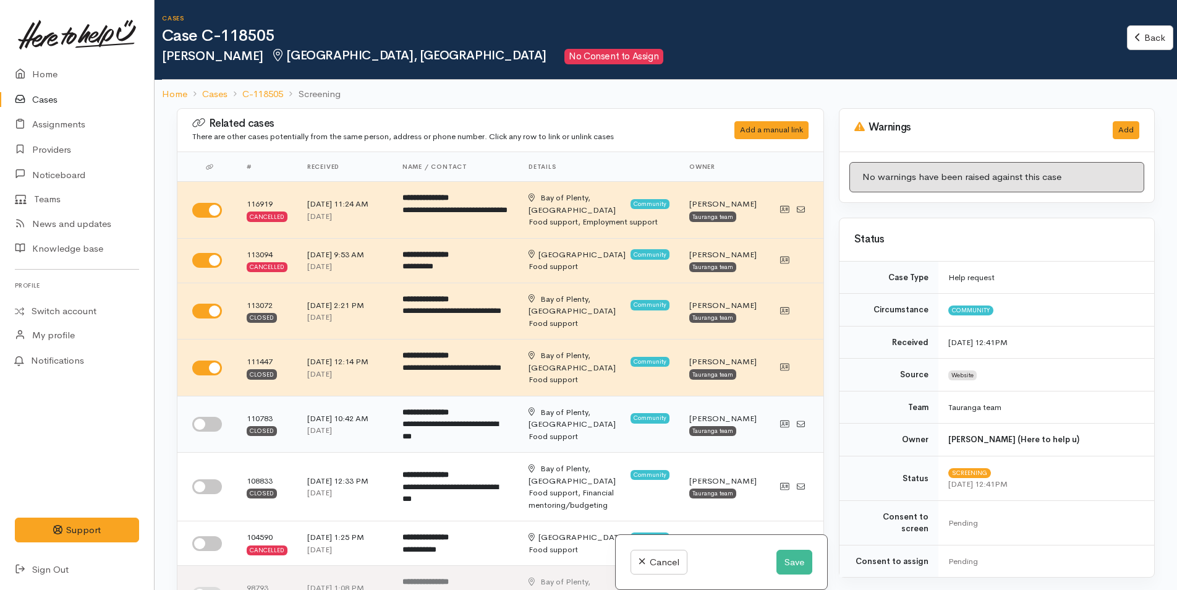
click at [204, 431] on input "checkbox" at bounding box center [207, 424] width 30 height 15
checkbox input "true"
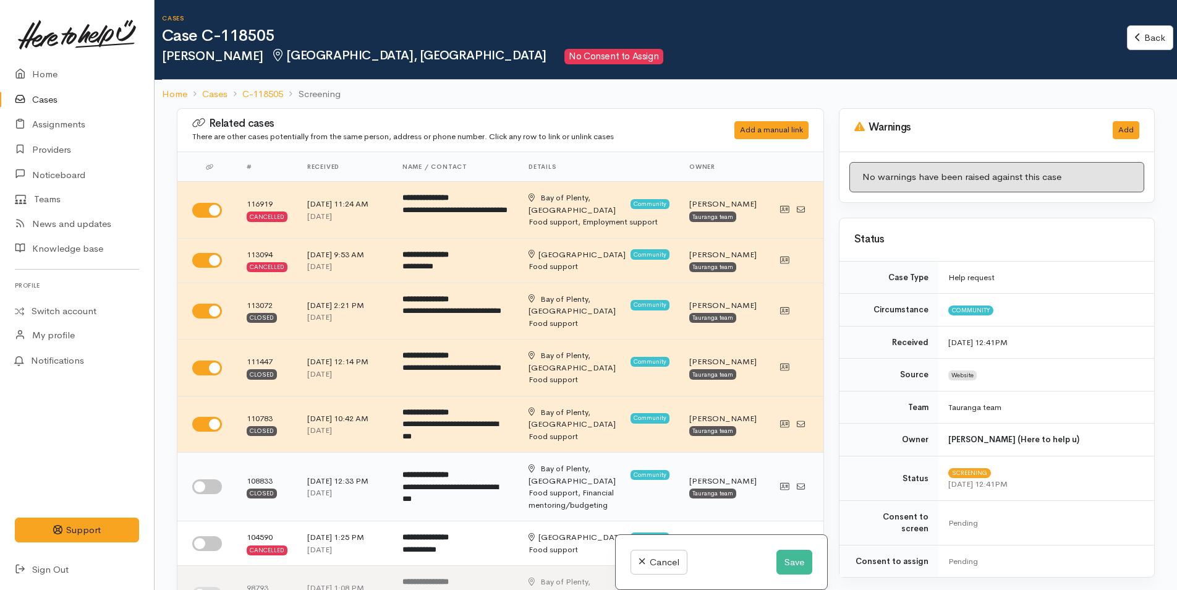
click at [203, 489] on input "checkbox" at bounding box center [207, 486] width 30 height 15
checkbox input "true"
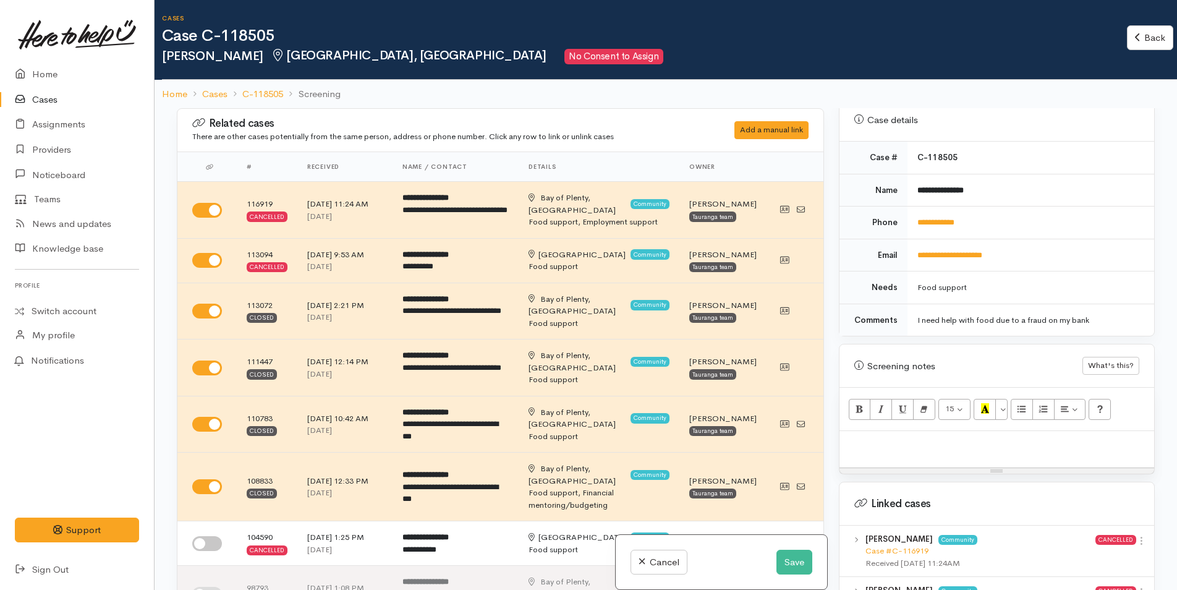
scroll to position [803, 0]
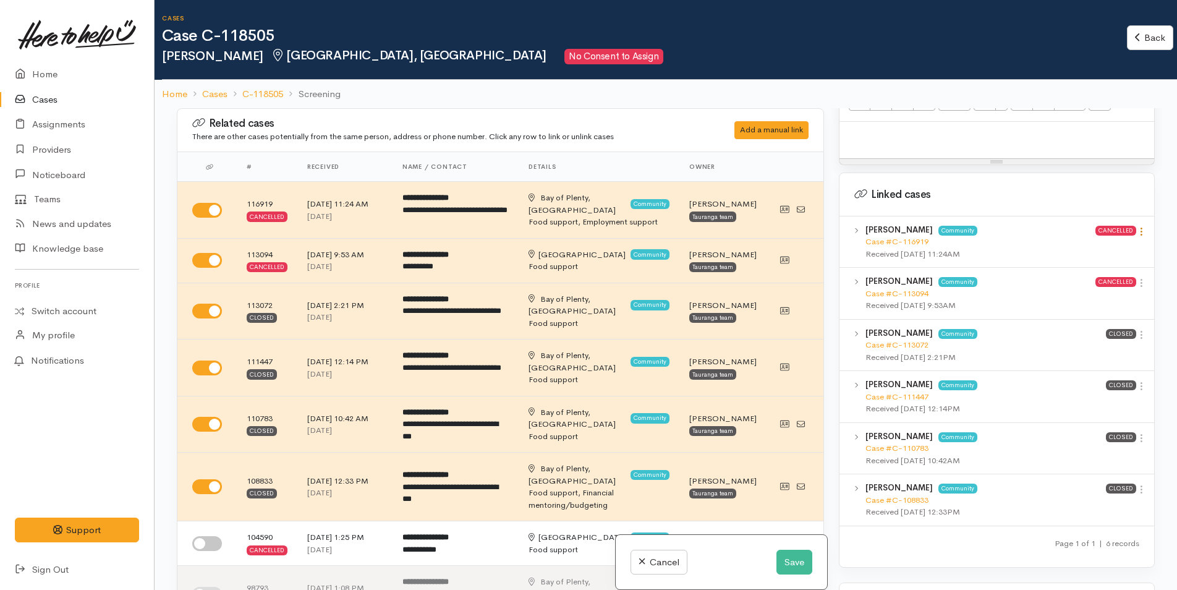
click at [1136, 226] on icon at bounding box center [1141, 231] width 11 height 11
click at [1092, 246] on link "View case" at bounding box center [1097, 255] width 98 height 19
click at [1139, 278] on icon at bounding box center [1141, 283] width 11 height 11
click at [1107, 297] on link "View case" at bounding box center [1097, 306] width 98 height 19
click at [55, 64] on link "Home" at bounding box center [77, 74] width 154 height 25
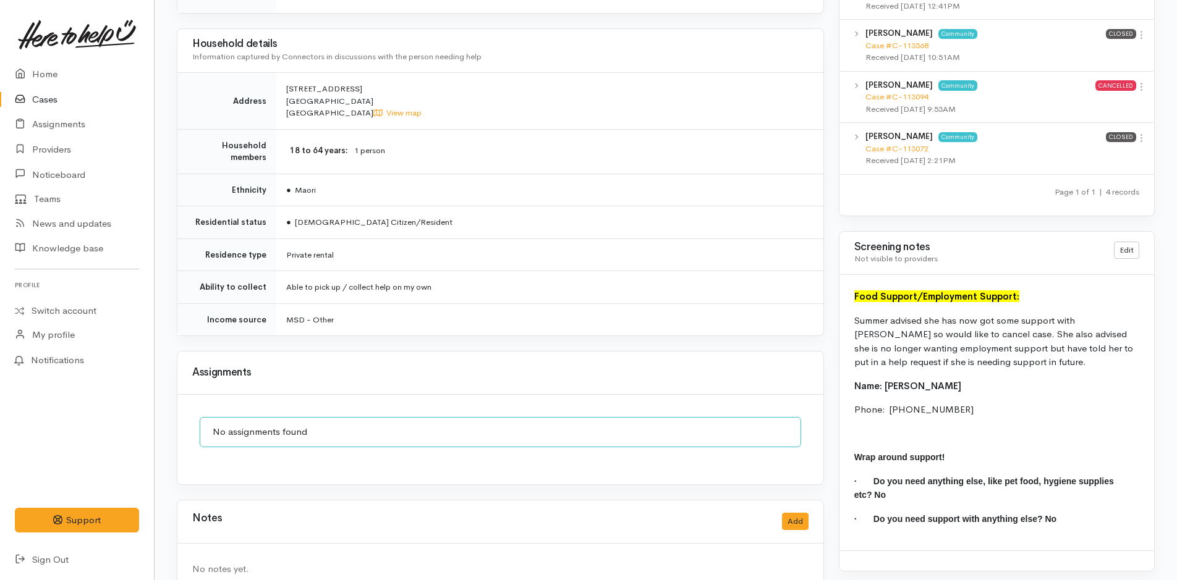
scroll to position [740, 0]
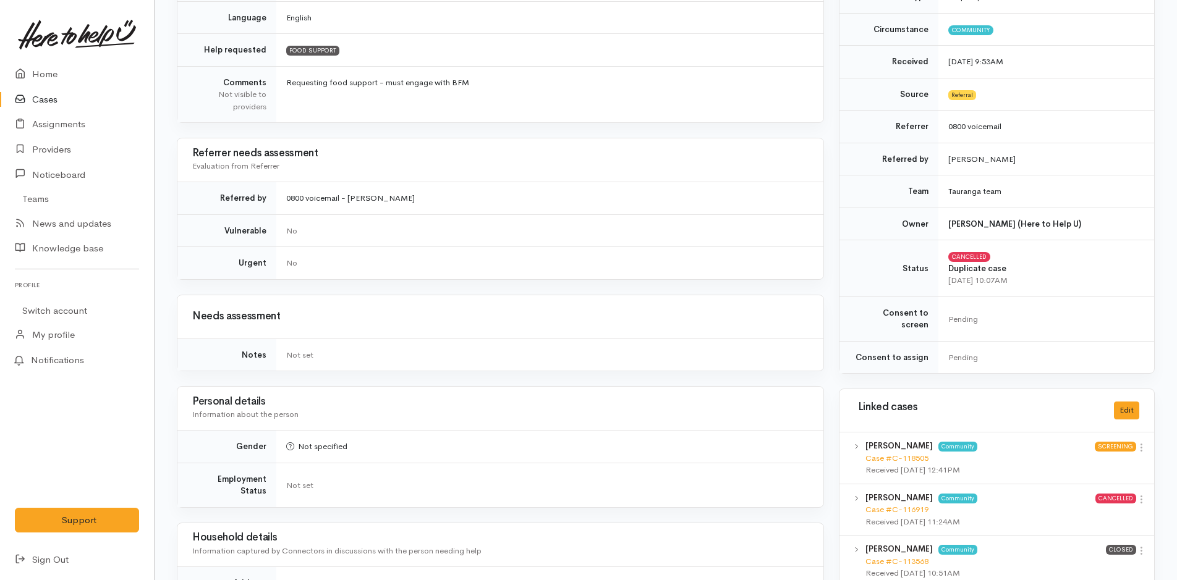
scroll to position [279, 0]
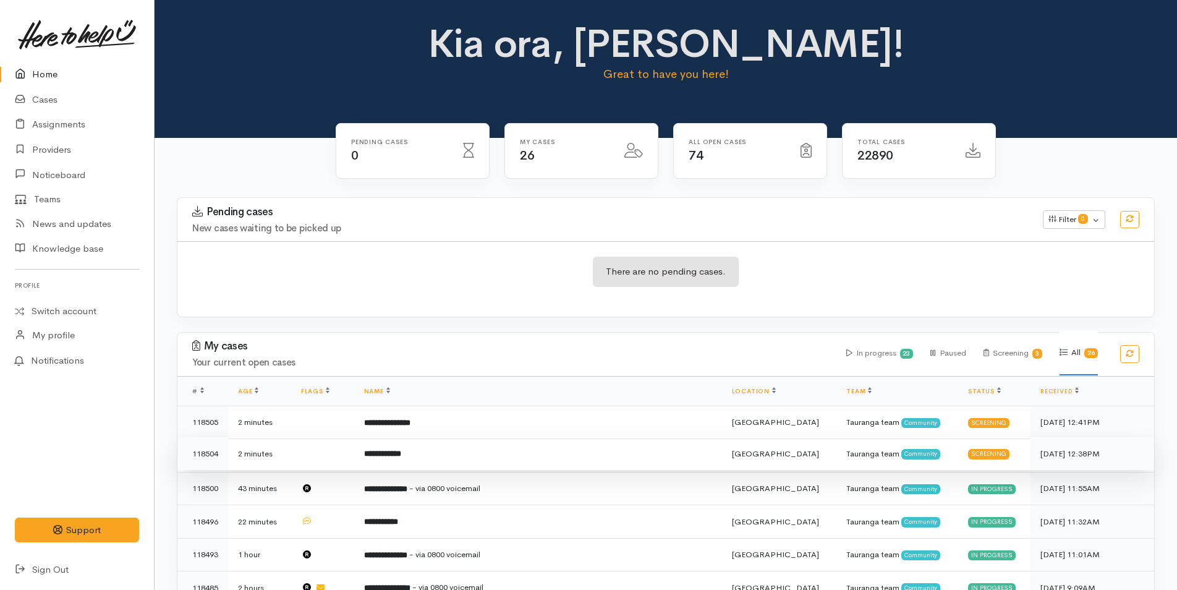
click at [470, 452] on td "**********" at bounding box center [538, 453] width 368 height 33
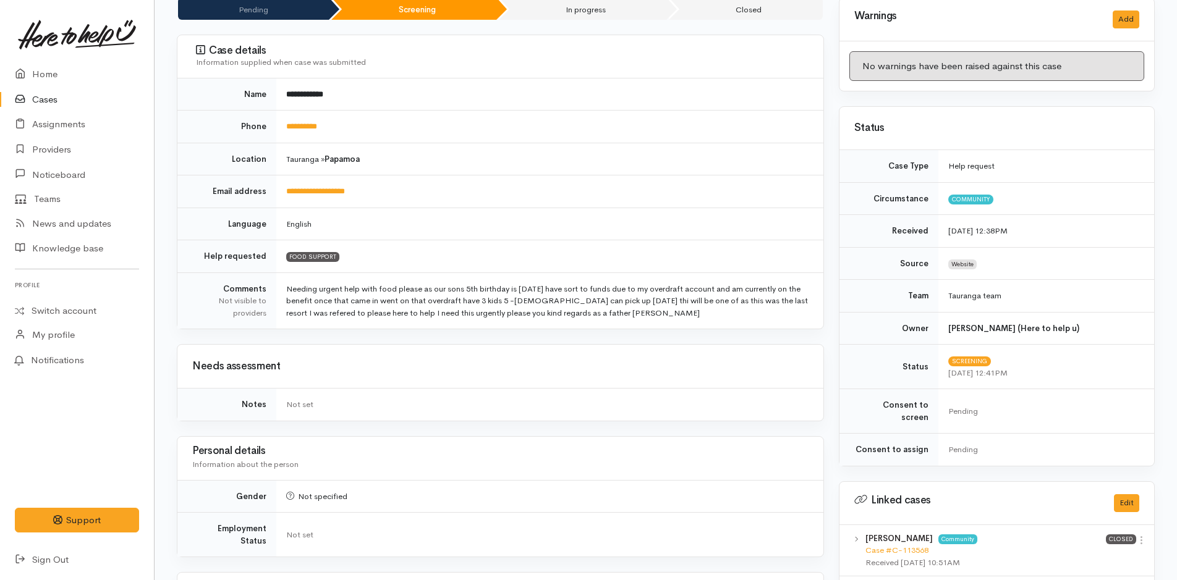
scroll to position [494, 0]
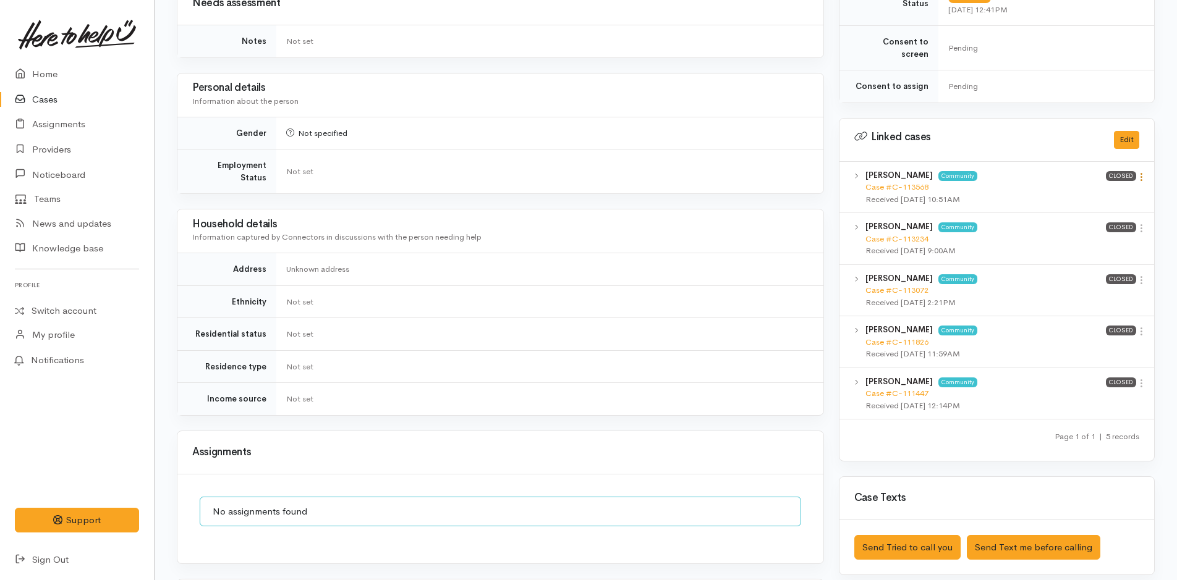
click at [1138, 172] on icon at bounding box center [1141, 177] width 11 height 11
click at [1085, 194] on link "View case" at bounding box center [1097, 201] width 98 height 19
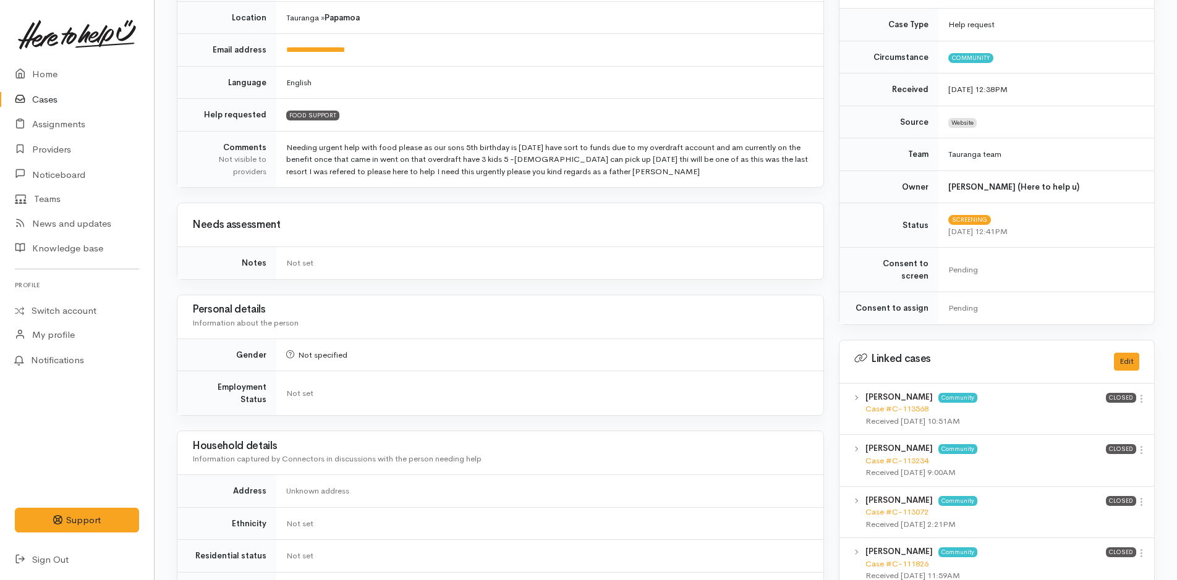
scroll to position [0, 0]
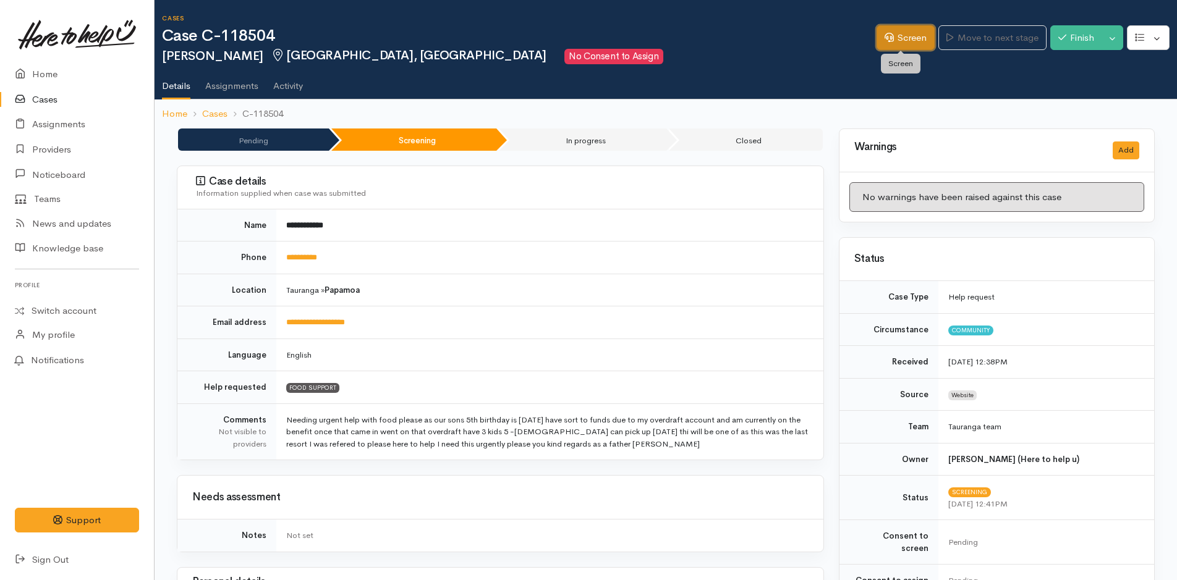
click at [897, 41] on link "Screen" at bounding box center [905, 37] width 58 height 25
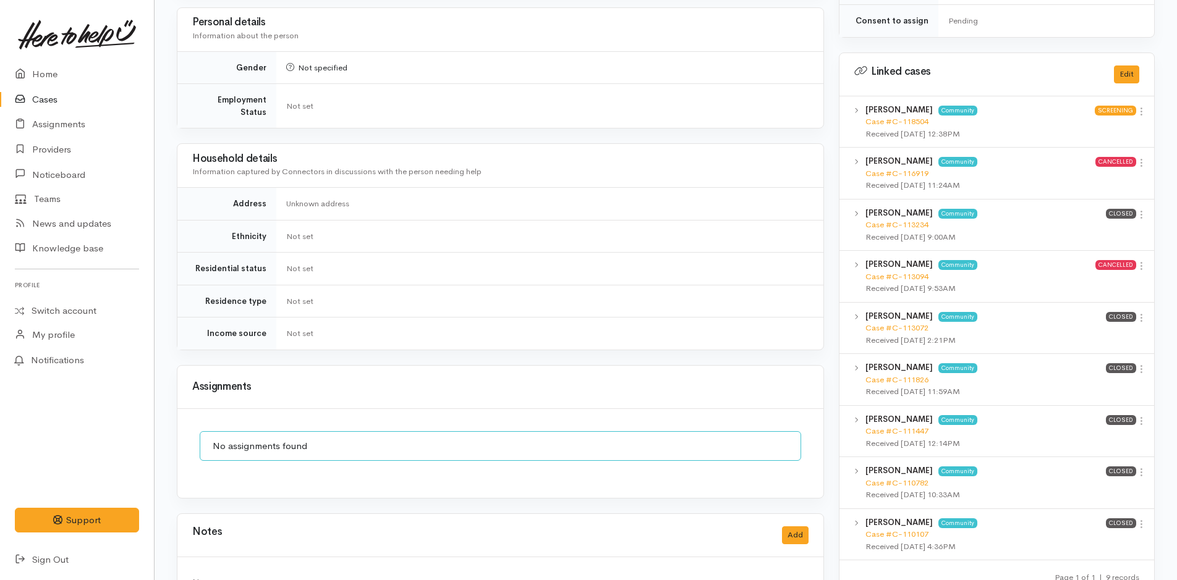
scroll to position [840, 0]
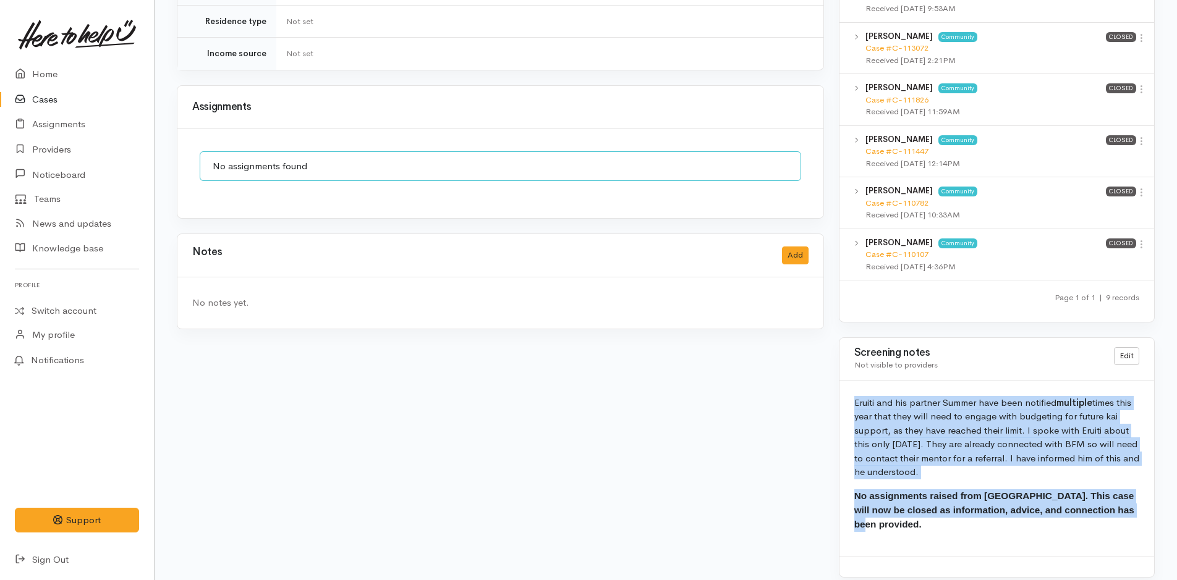
drag, startPoint x: 873, startPoint y: 504, endPoint x: 852, endPoint y: 390, distance: 115.6
click at [852, 390] on div "Eruiti and his partner [PERSON_NAME] have been notified multiple times this yea…" at bounding box center [996, 469] width 315 height 176
copy div "Eruiti and his partner [PERSON_NAME] have been notified multiple times this yea…"
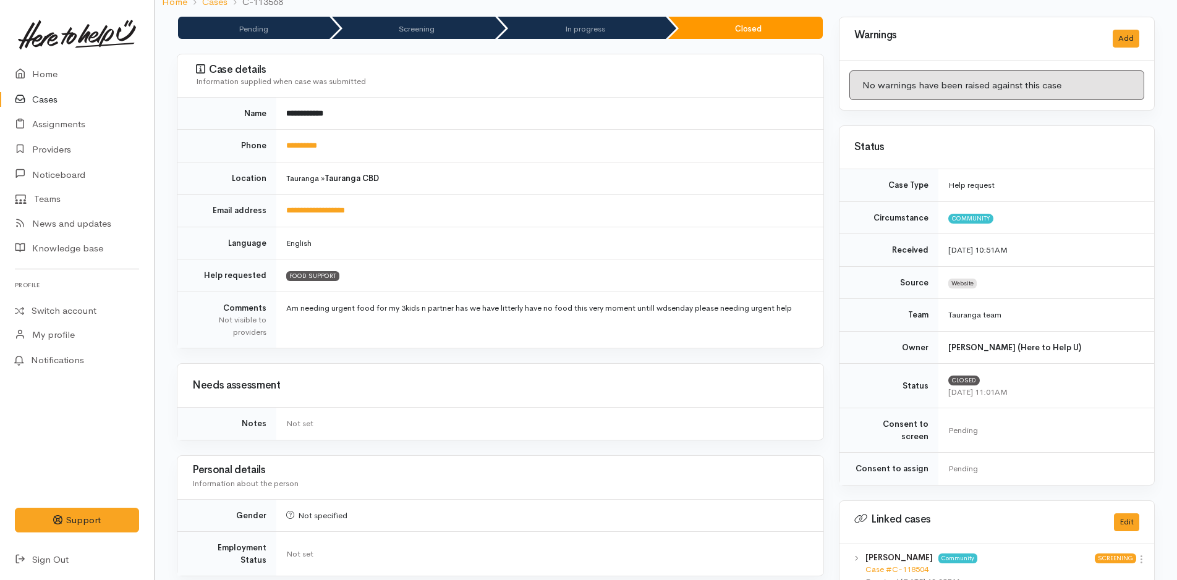
scroll to position [98, 0]
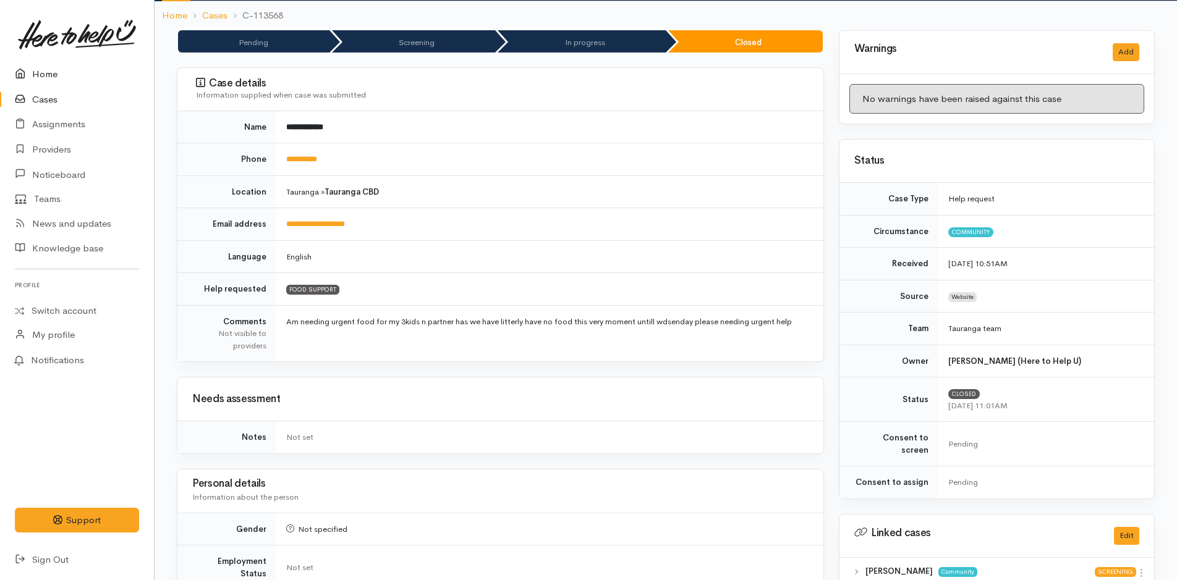
click at [43, 67] on link "Home" at bounding box center [77, 74] width 154 height 25
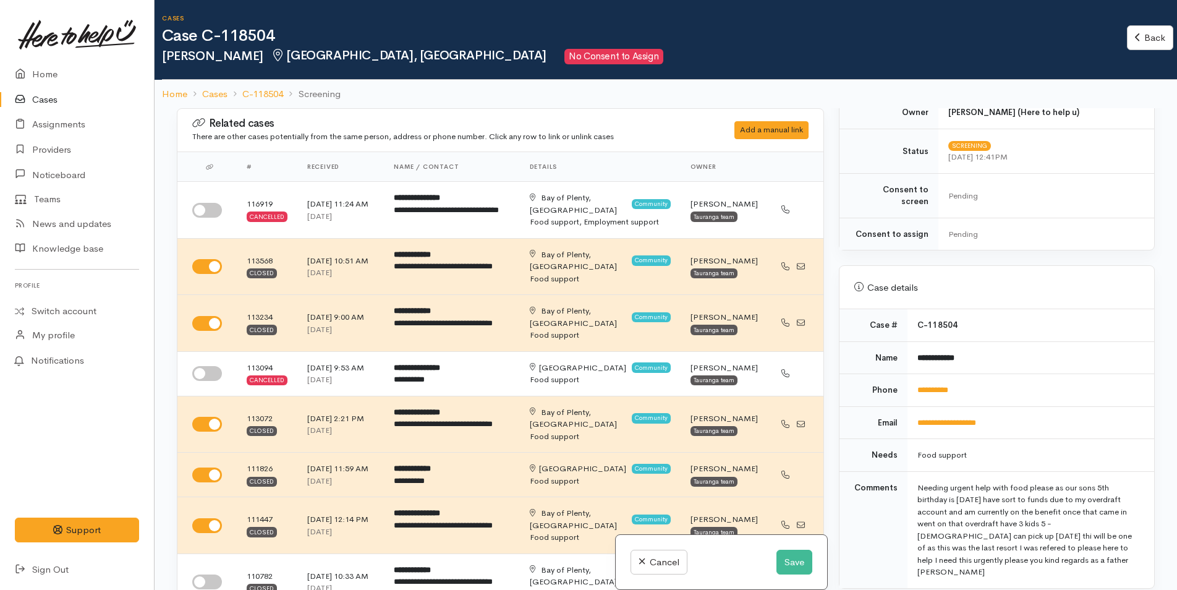
scroll to position [556, 0]
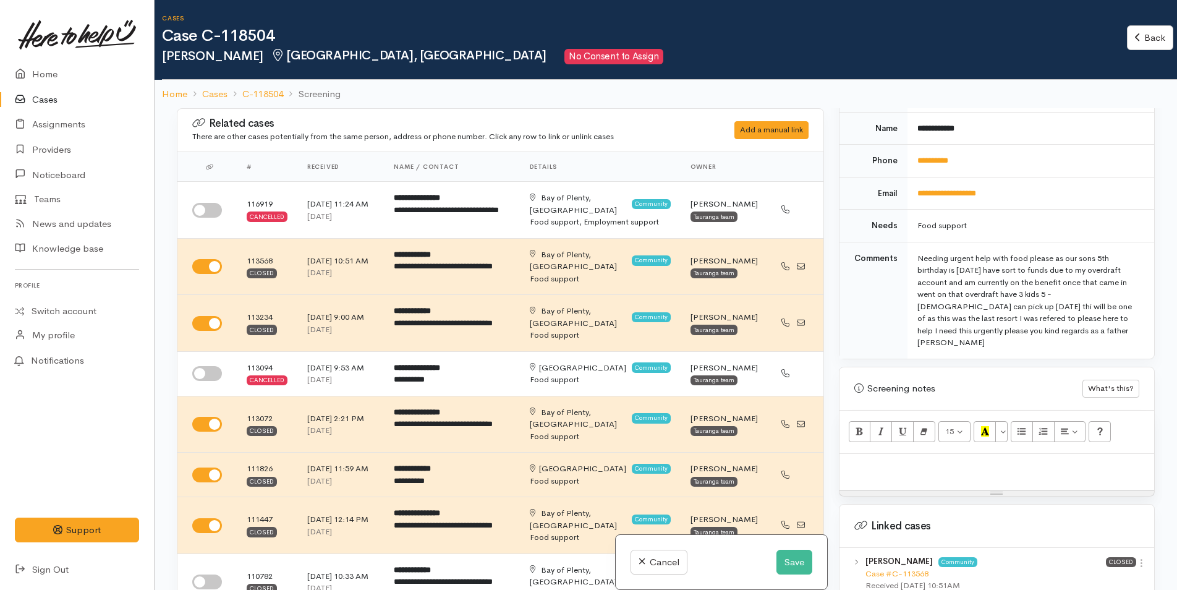
click at [863, 460] on p at bounding box center [997, 467] width 302 height 14
paste div
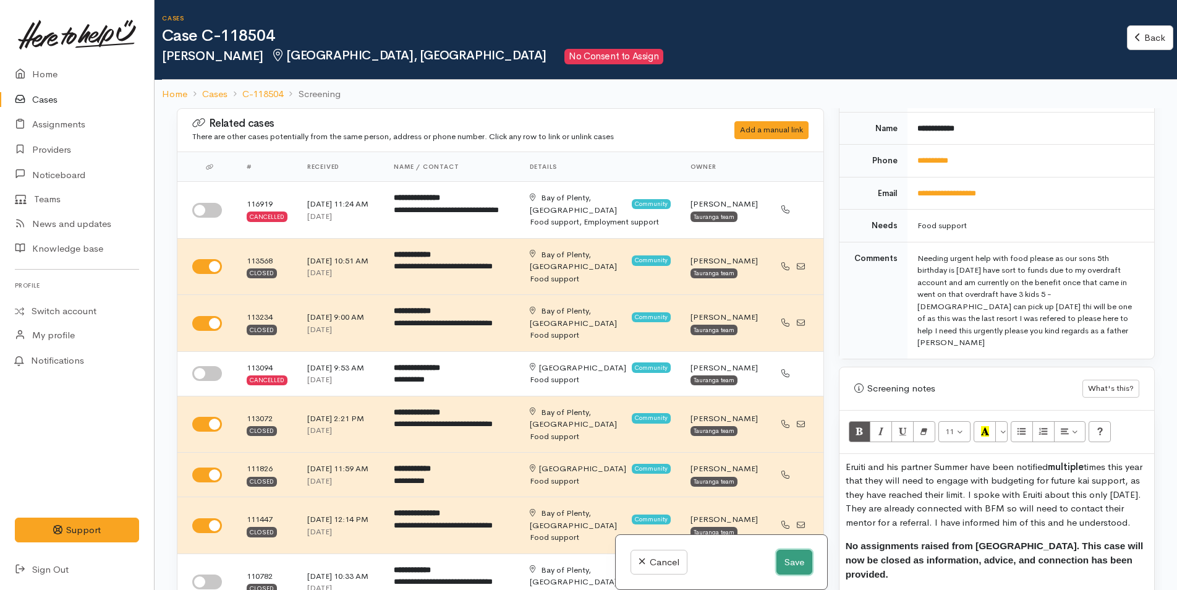
click at [794, 564] on button "Save" at bounding box center [794, 561] width 36 height 25
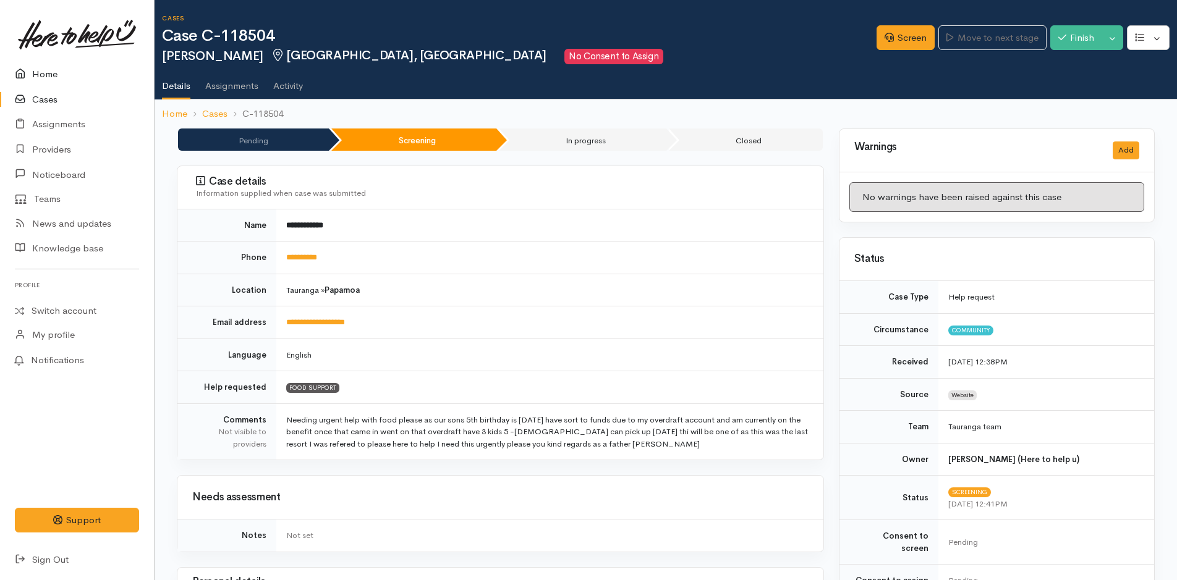
click at [23, 67] on icon at bounding box center [23, 74] width 17 height 15
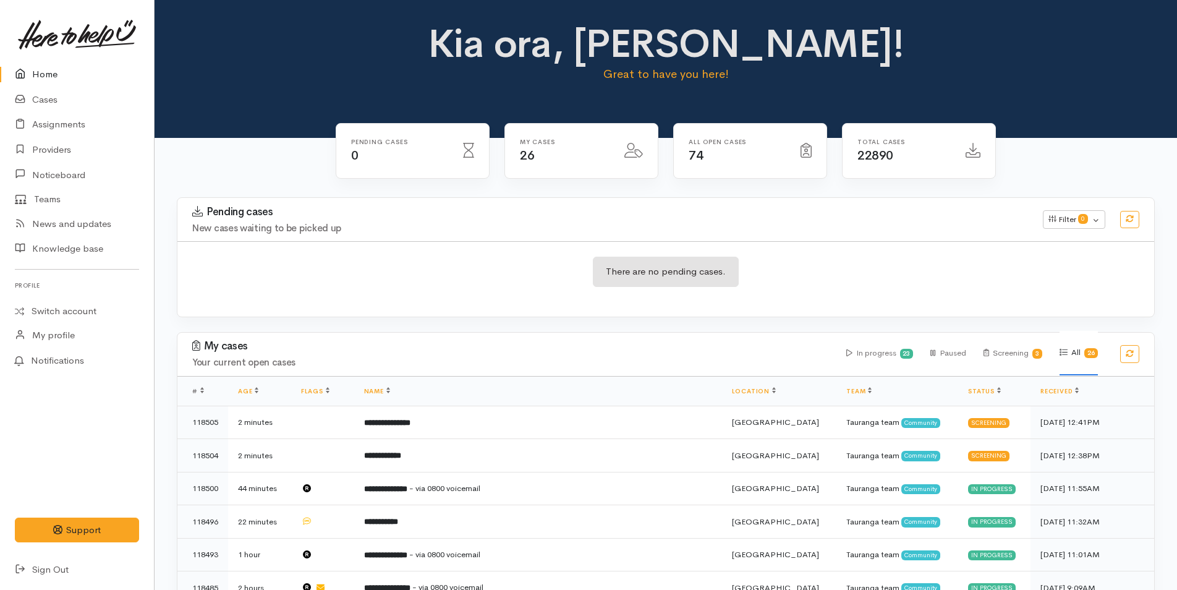
click at [59, 67] on link "Home" at bounding box center [77, 74] width 154 height 25
click at [49, 80] on link "Home" at bounding box center [77, 74] width 154 height 25
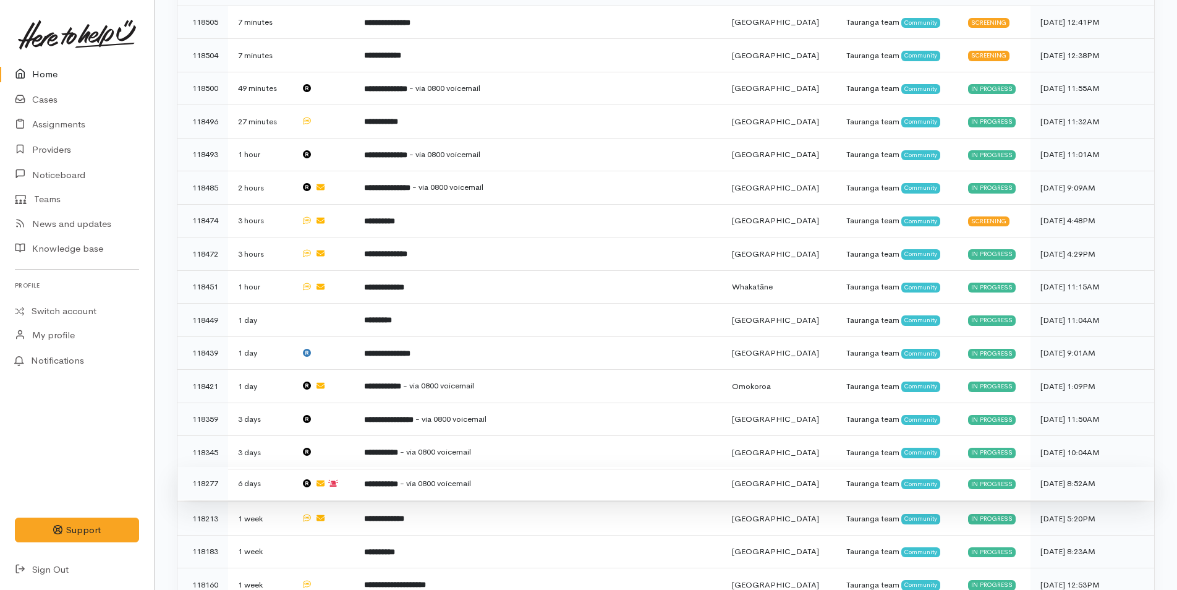
scroll to position [371, 0]
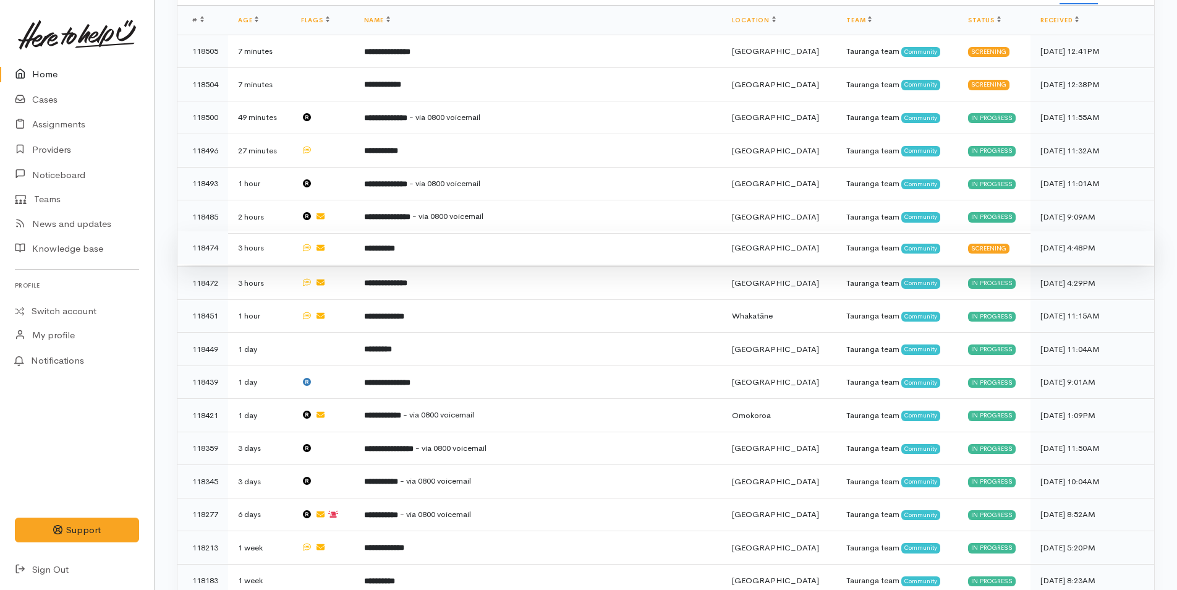
click at [461, 254] on td "**********" at bounding box center [538, 247] width 368 height 33
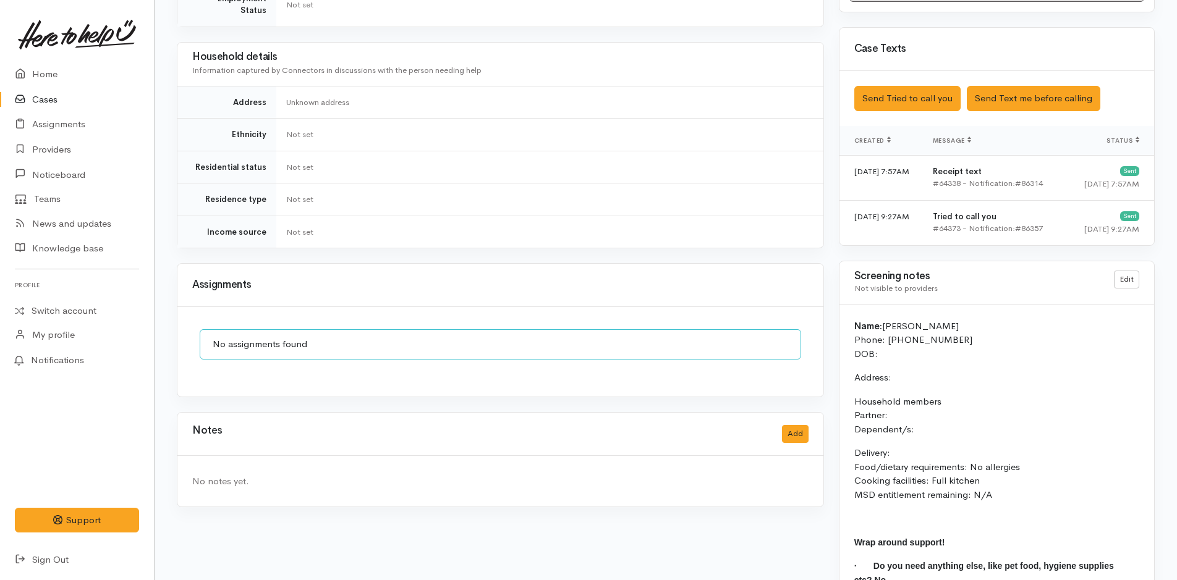
scroll to position [760, 0]
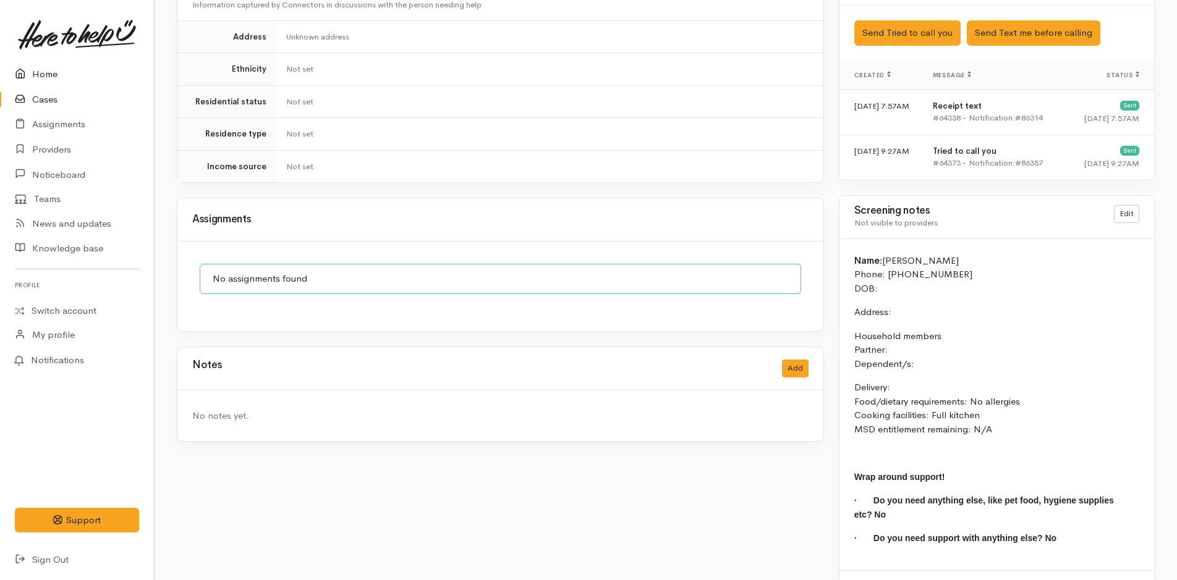
click at [55, 70] on link "Home" at bounding box center [77, 74] width 154 height 25
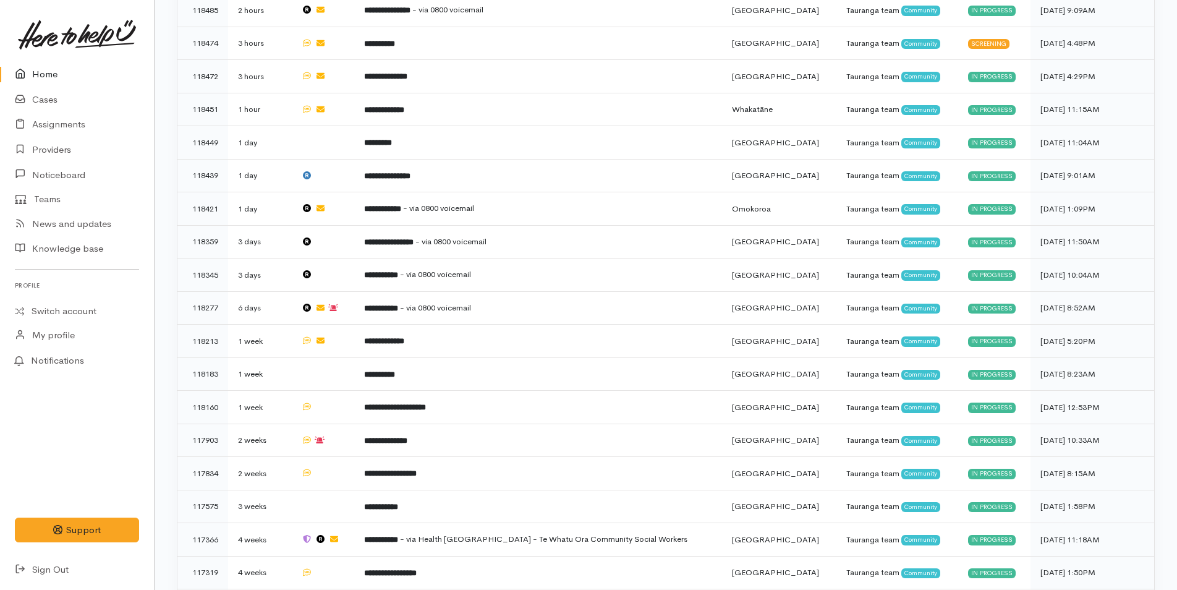
scroll to position [706, 0]
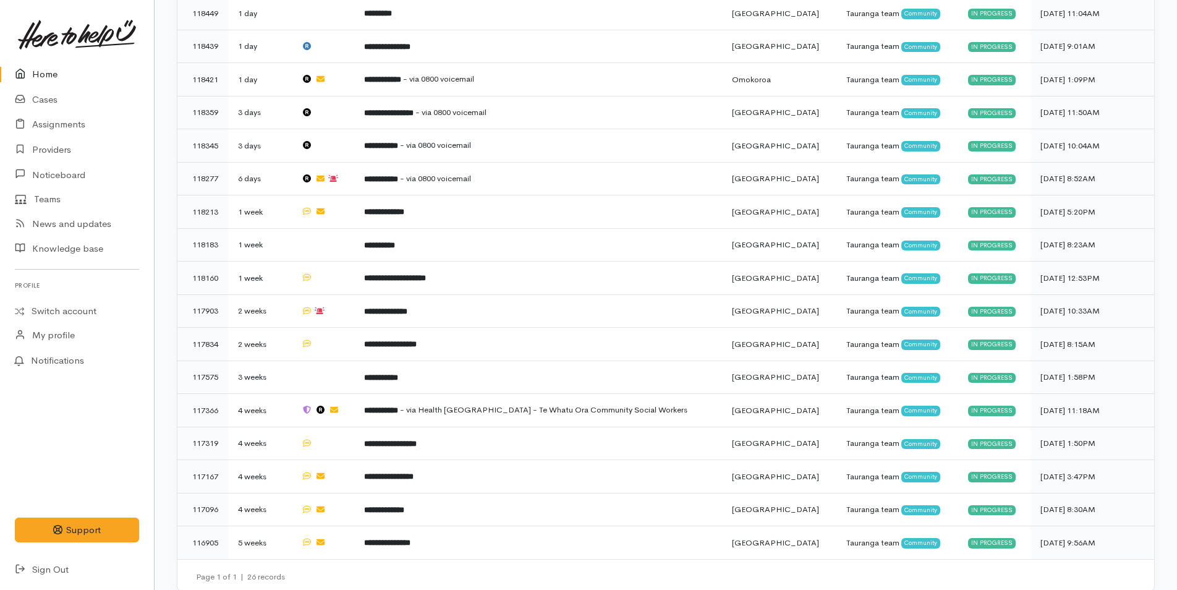
click at [43, 76] on link "Home" at bounding box center [77, 74] width 154 height 25
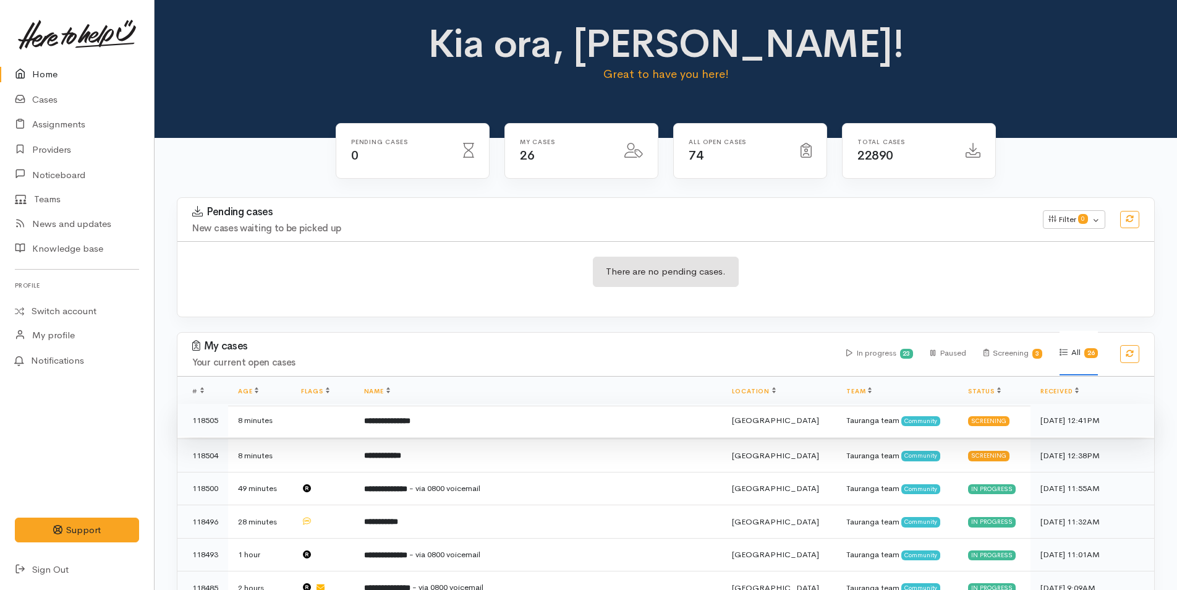
click at [416, 432] on td "**********" at bounding box center [538, 420] width 368 height 33
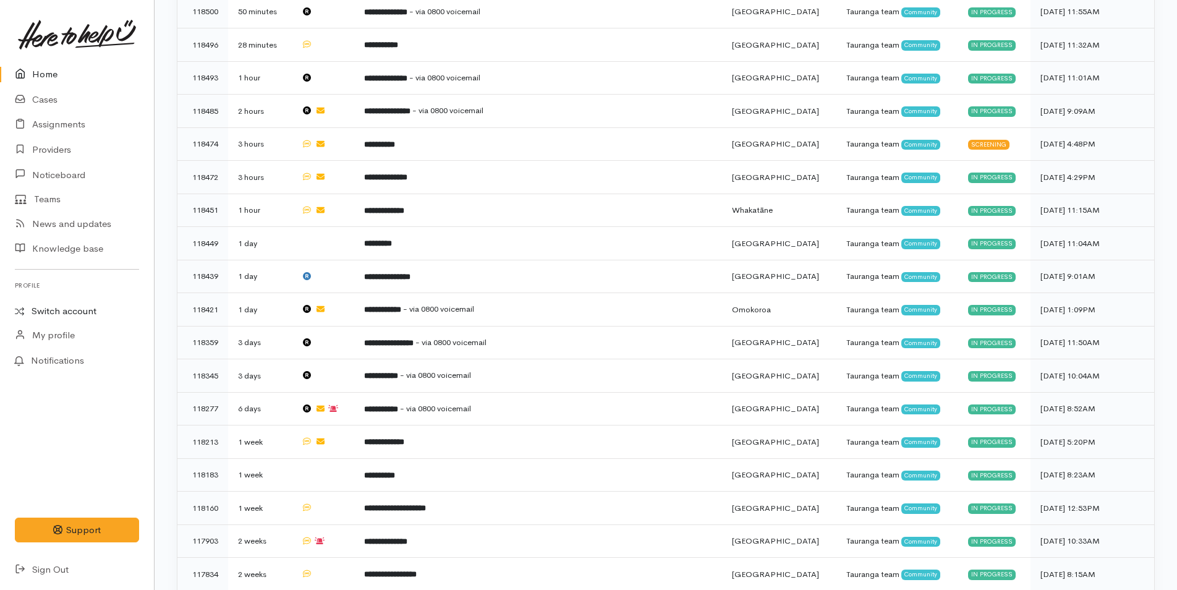
scroll to position [515, 0]
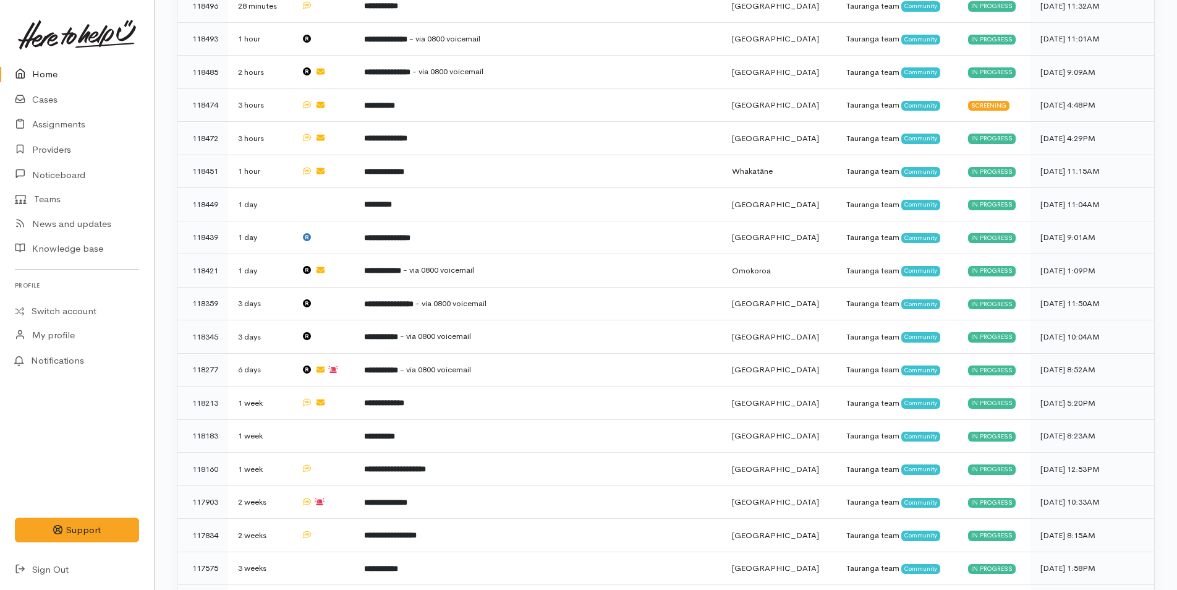
click at [43, 62] on link "Home" at bounding box center [77, 74] width 154 height 25
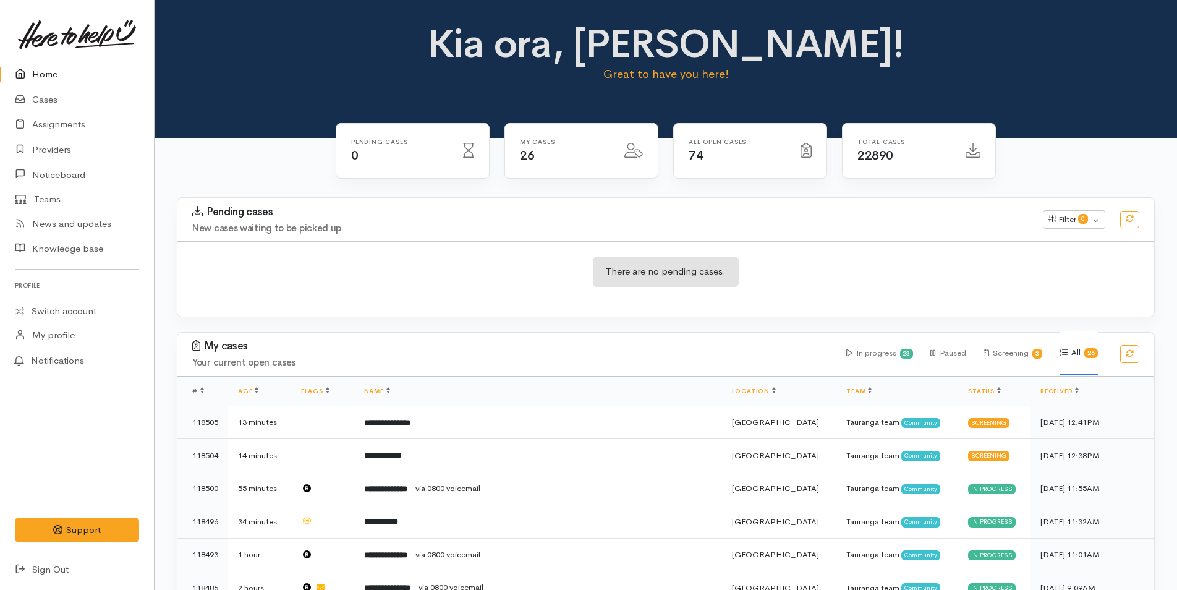
scroll to position [494, 0]
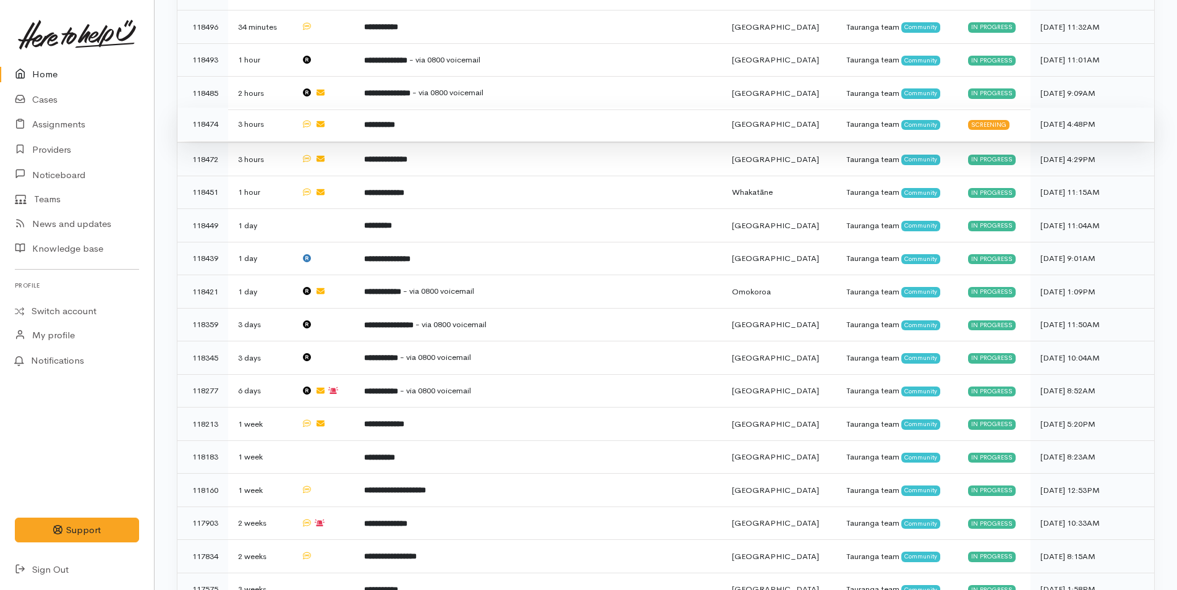
click at [547, 115] on td "**********" at bounding box center [538, 124] width 368 height 33
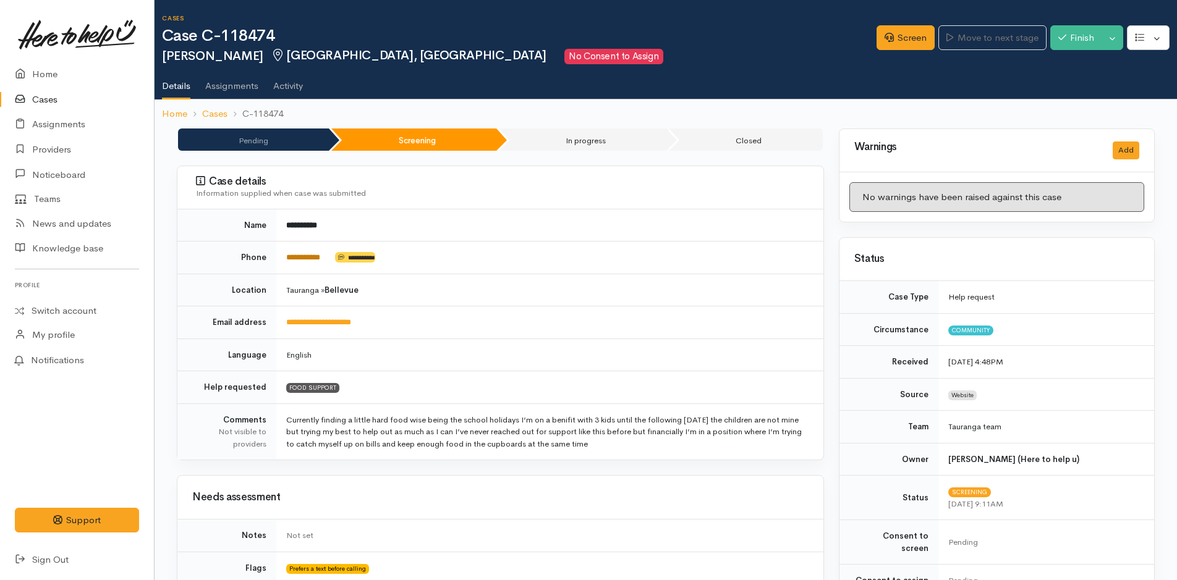
click at [320, 260] on link "**********" at bounding box center [303, 257] width 34 height 8
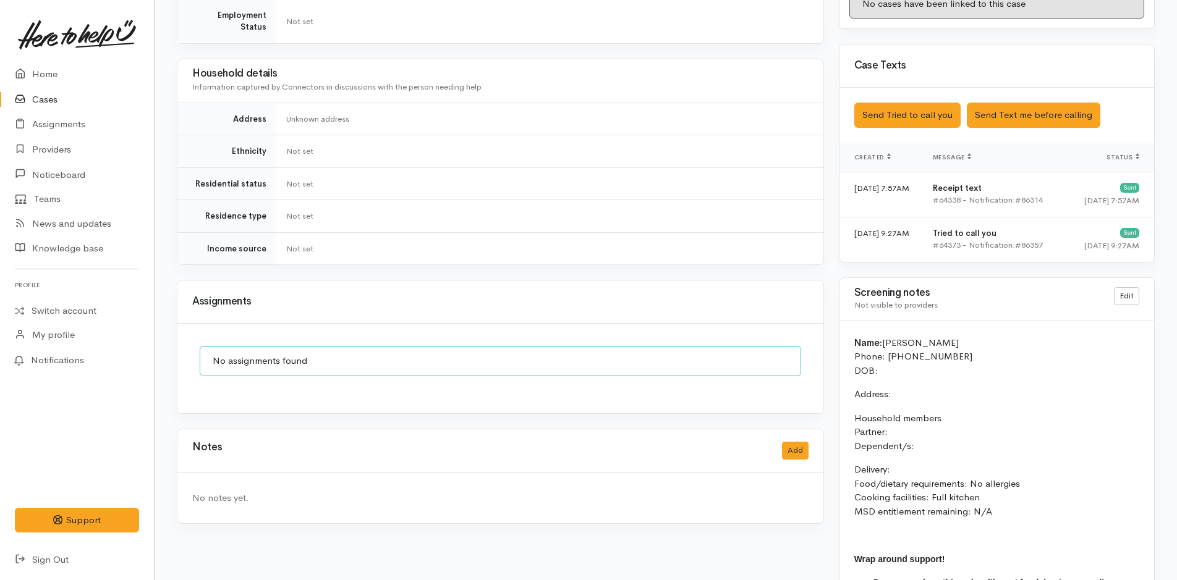
scroll to position [760, 0]
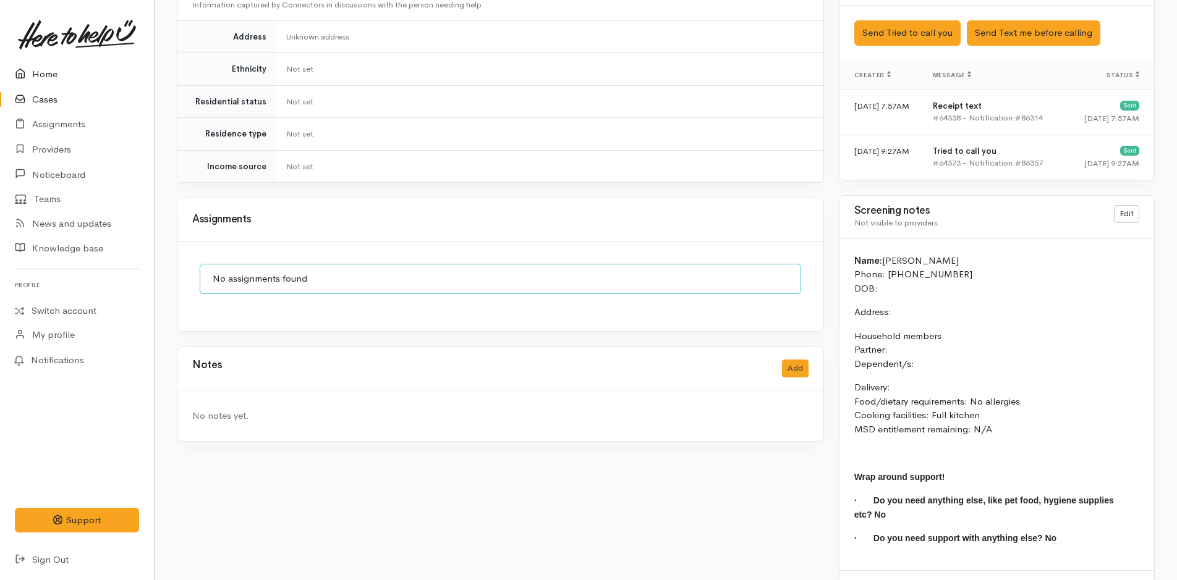
drag, startPoint x: 29, startPoint y: 64, endPoint x: 28, endPoint y: 75, distance: 10.6
click at [29, 64] on link "Home" at bounding box center [77, 74] width 154 height 25
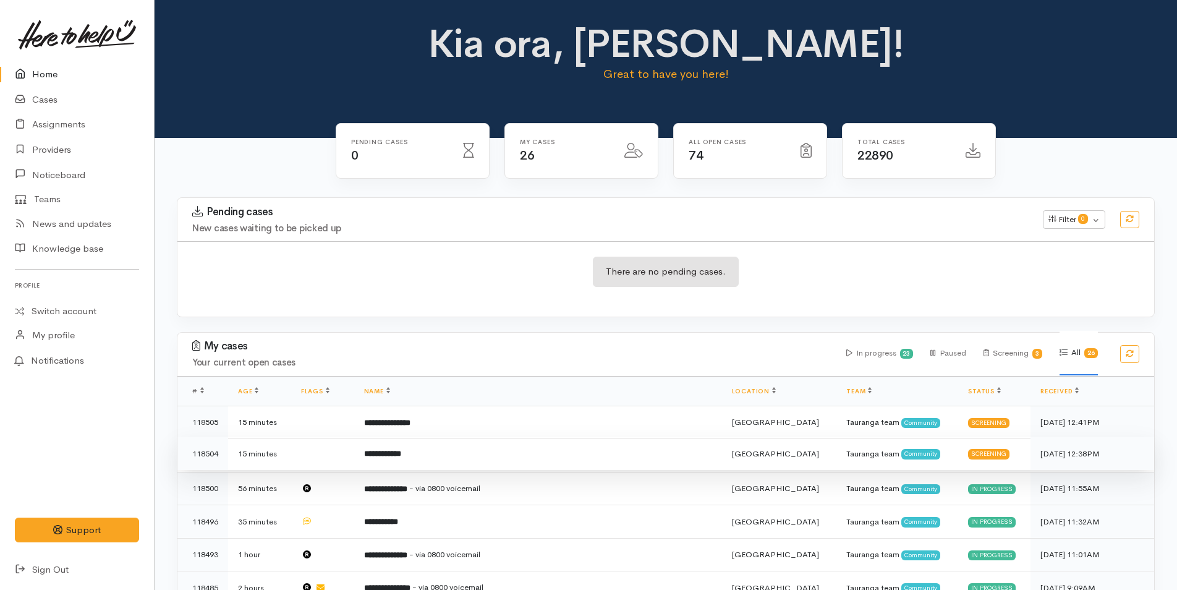
click at [401, 451] on b "**********" at bounding box center [382, 453] width 37 height 8
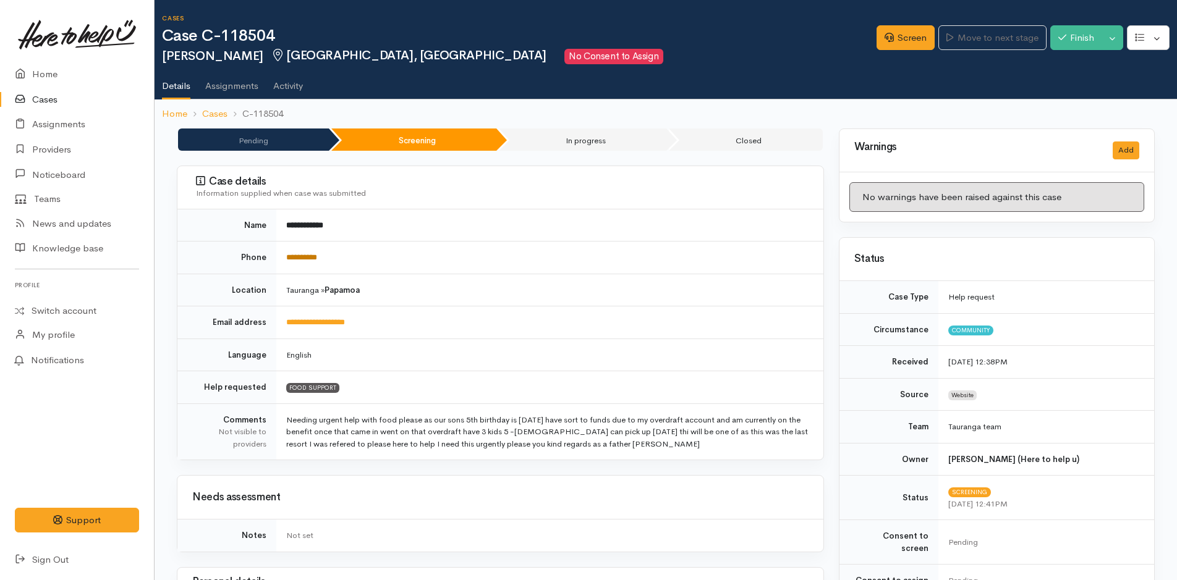
click at [308, 258] on link "**********" at bounding box center [301, 257] width 31 height 8
click at [876, 36] on link "Screen" at bounding box center [905, 37] width 58 height 25
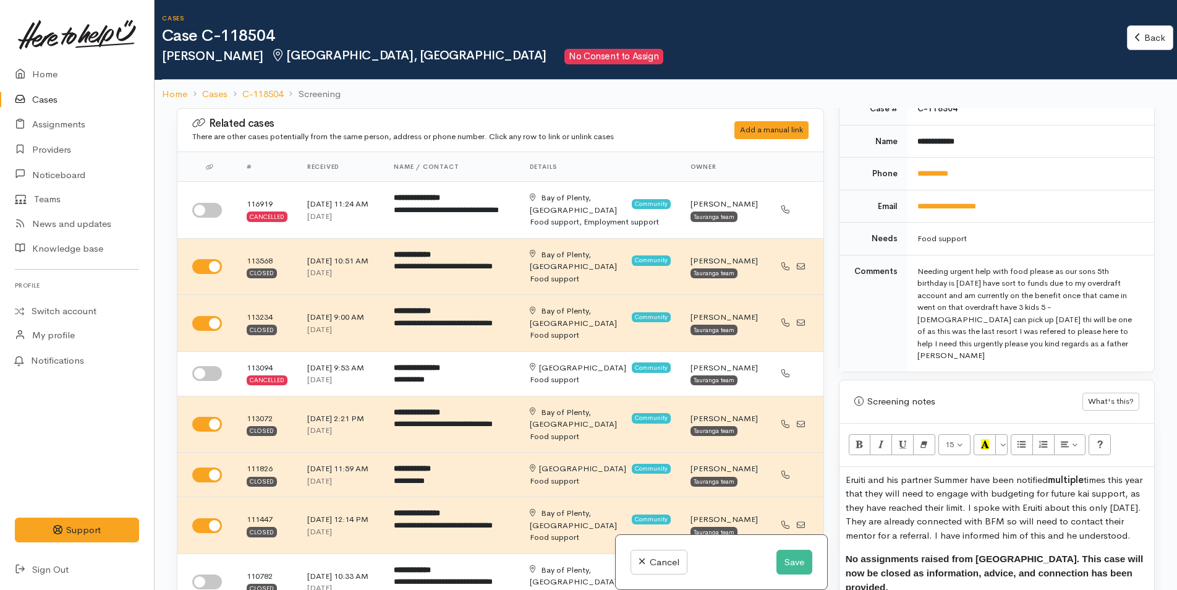
scroll to position [742, 0]
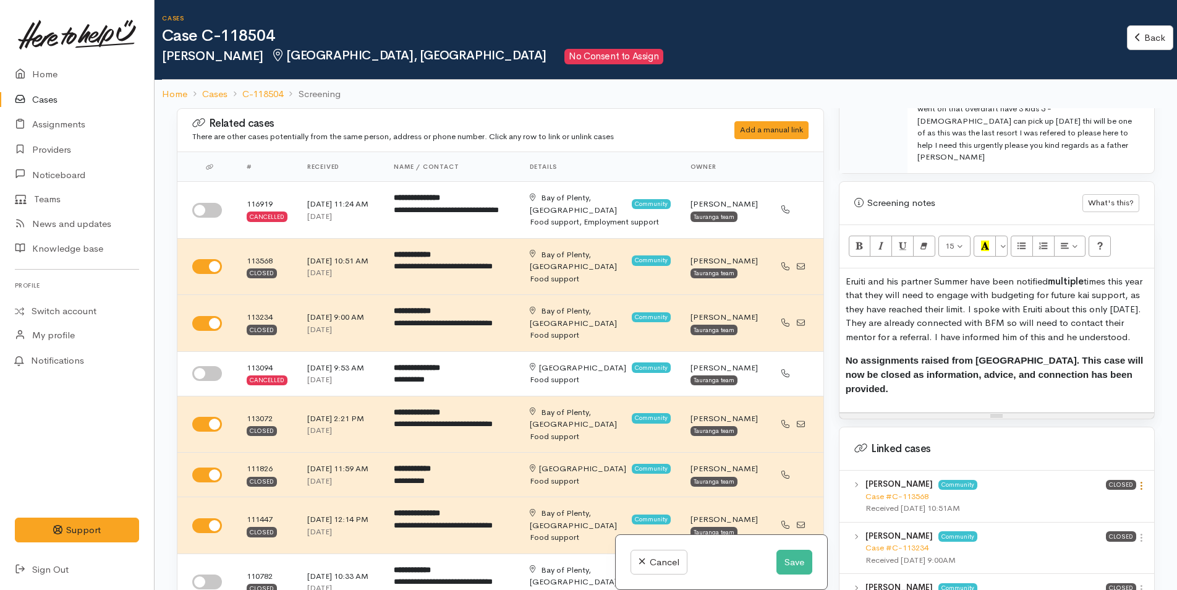
click at [1136, 480] on icon at bounding box center [1141, 485] width 11 height 11
click at [1089, 500] on link "View case" at bounding box center [1097, 509] width 98 height 19
click at [1137, 532] on icon at bounding box center [1141, 537] width 11 height 11
click at [1100, 552] on link "View case" at bounding box center [1097, 561] width 98 height 19
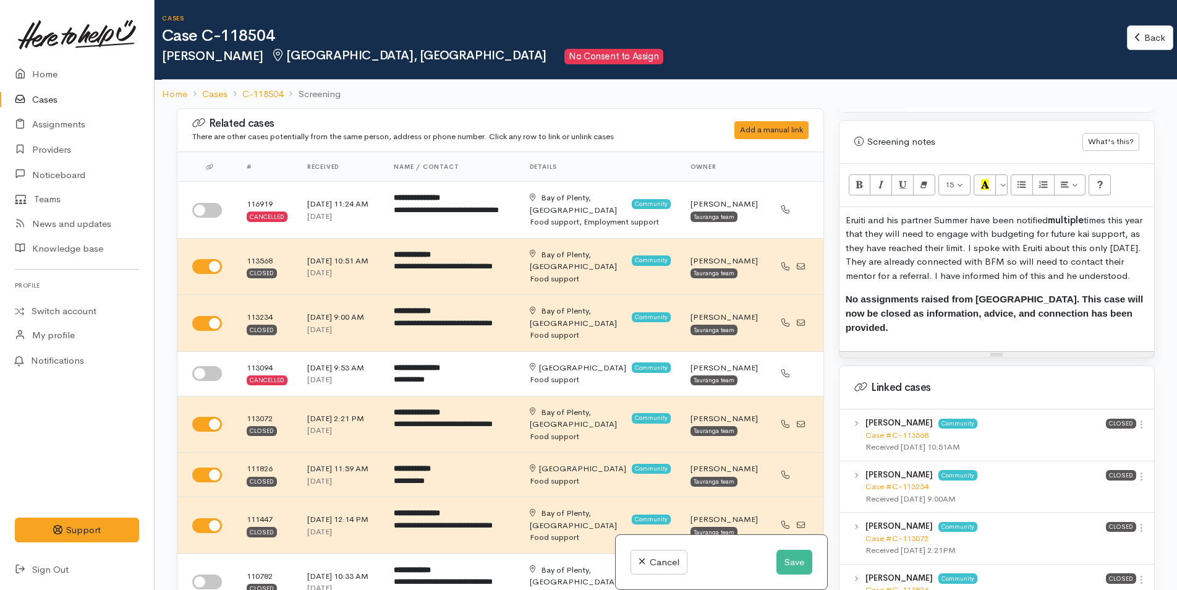
scroll to position [803, 0]
click at [1136, 574] on icon at bounding box center [1141, 579] width 11 height 11
click at [1072, 528] on link "View case" at bounding box center [1097, 537] width 98 height 19
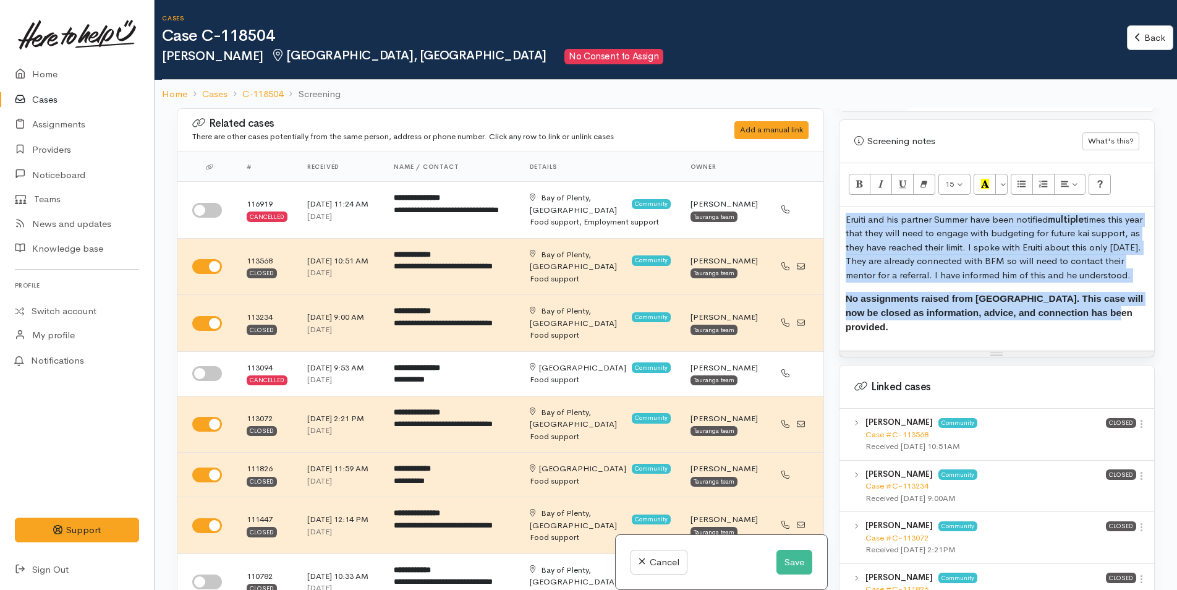
drag, startPoint x: 1114, startPoint y: 315, endPoint x: 827, endPoint y: 184, distance: 315.3
click at [827, 184] on div "Related cases There are other cases potentially from the same person, address o…" at bounding box center [665, 403] width 993 height 590
paste div
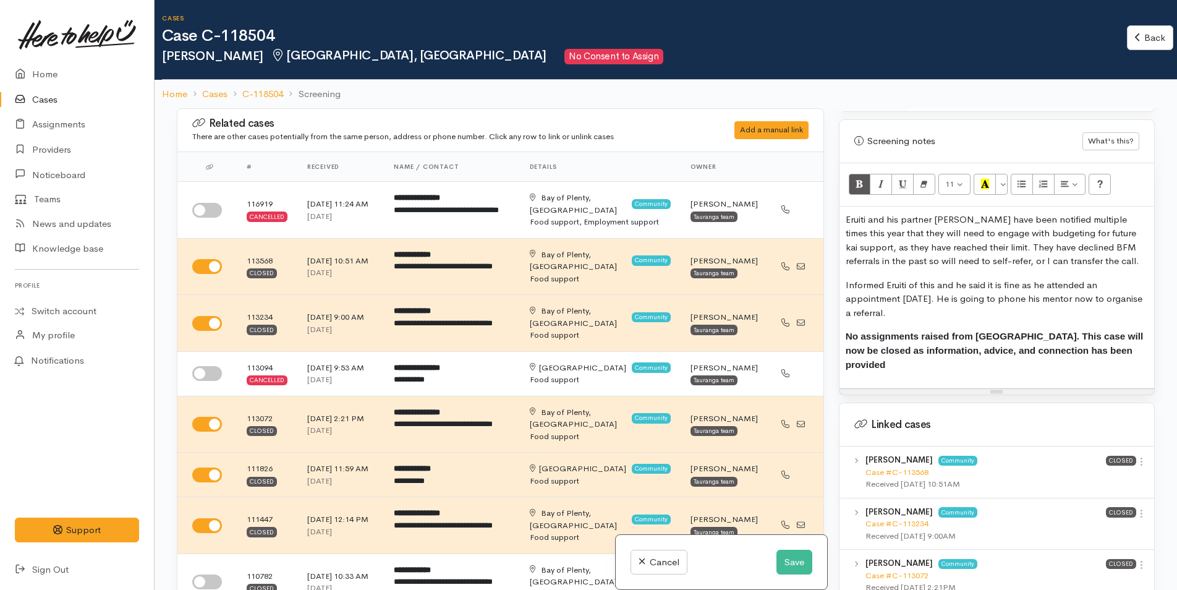
drag, startPoint x: 923, startPoint y: 286, endPoint x: 957, endPoint y: 262, distance: 41.3
click at [957, 278] on p "Informed Eruiti of this and he said it is fine as he attended an appointment ye…" at bounding box center [997, 299] width 302 height 42
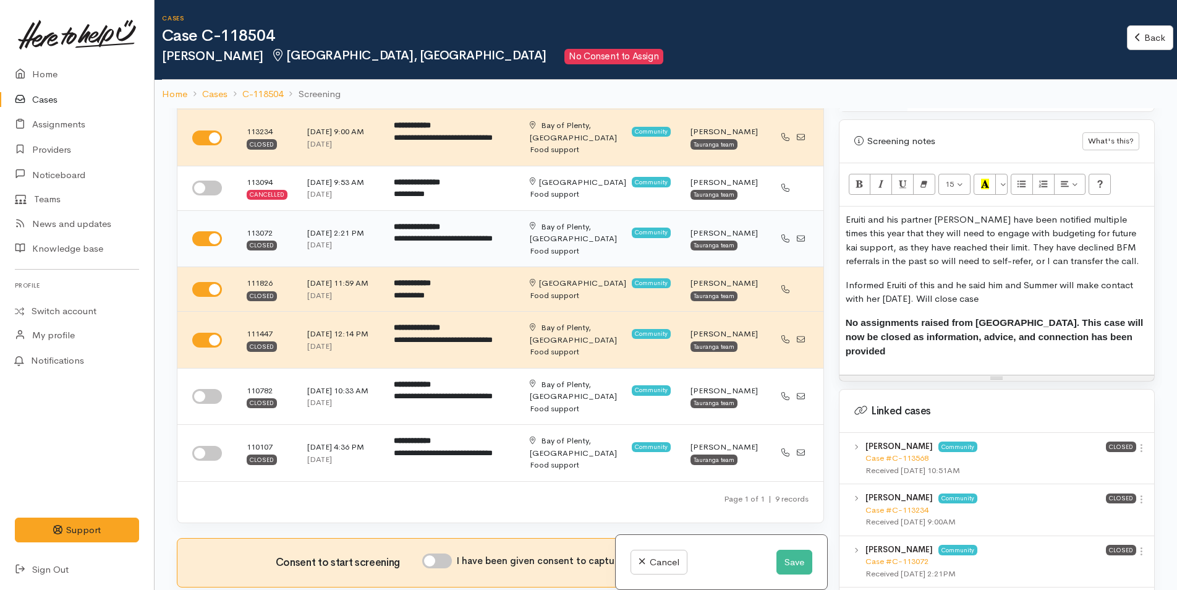
scroll to position [556, 0]
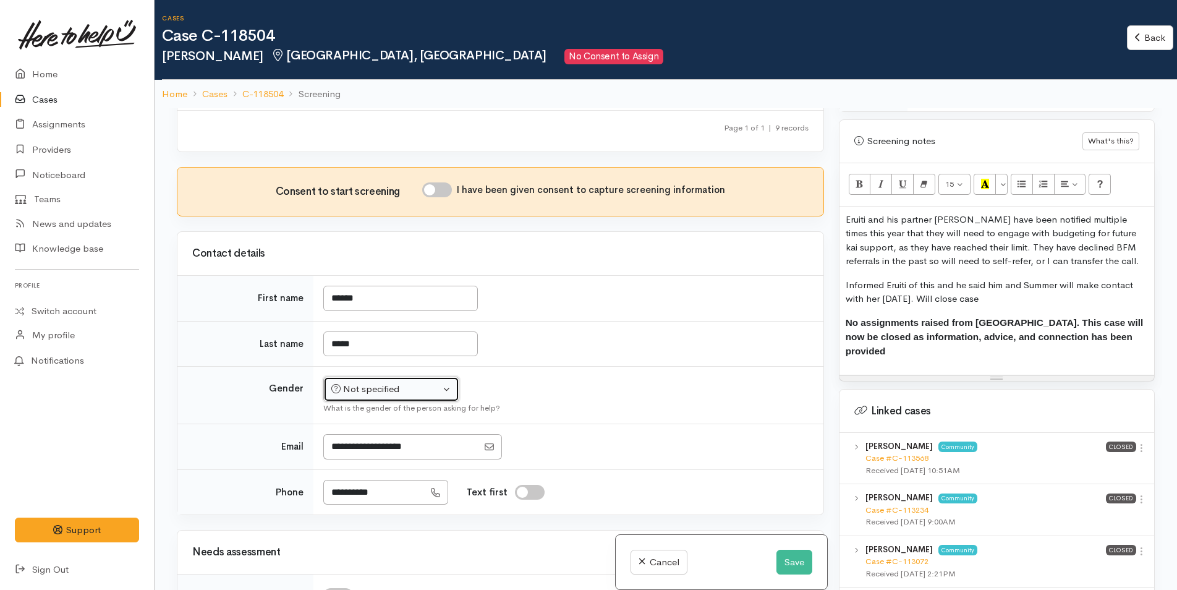
click at [360, 402] on button "Not specified" at bounding box center [391, 388] width 136 height 25
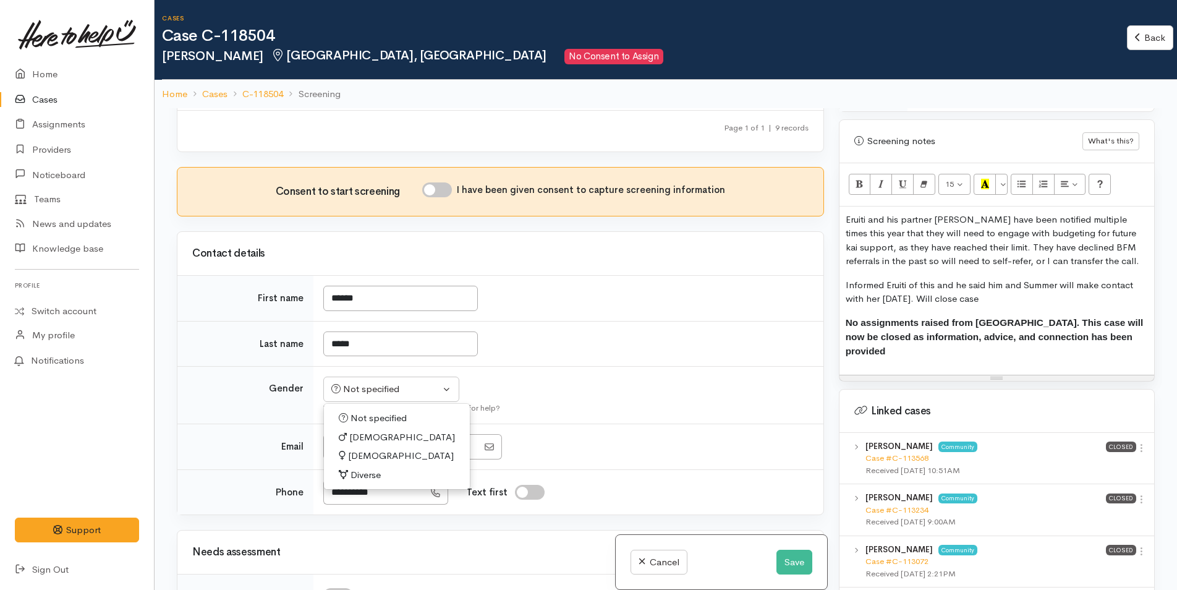
click at [353, 444] on span "Male" at bounding box center [402, 437] width 106 height 14
select select "Male"
click at [438, 197] on input "I have been given consent to capture screening information" at bounding box center [437, 189] width 30 height 15
checkbox input "true"
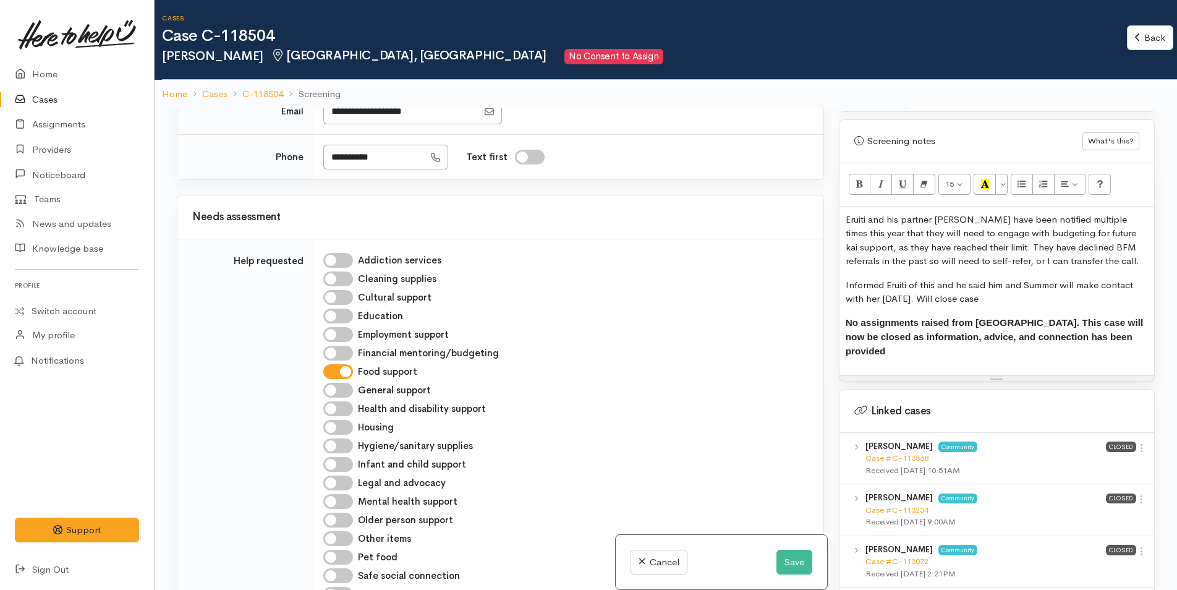
scroll to position [1051, 0]
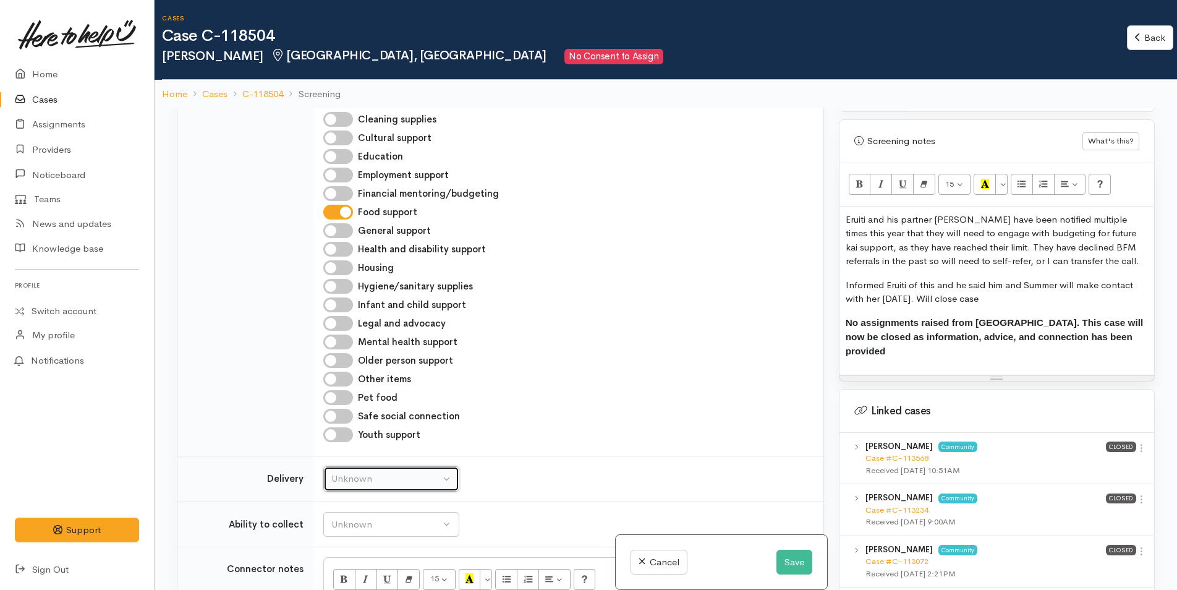
drag, startPoint x: 350, startPoint y: 505, endPoint x: 350, endPoint y: 494, distance: 10.5
click at [350, 486] on div "Unknown" at bounding box center [385, 479] width 109 height 14
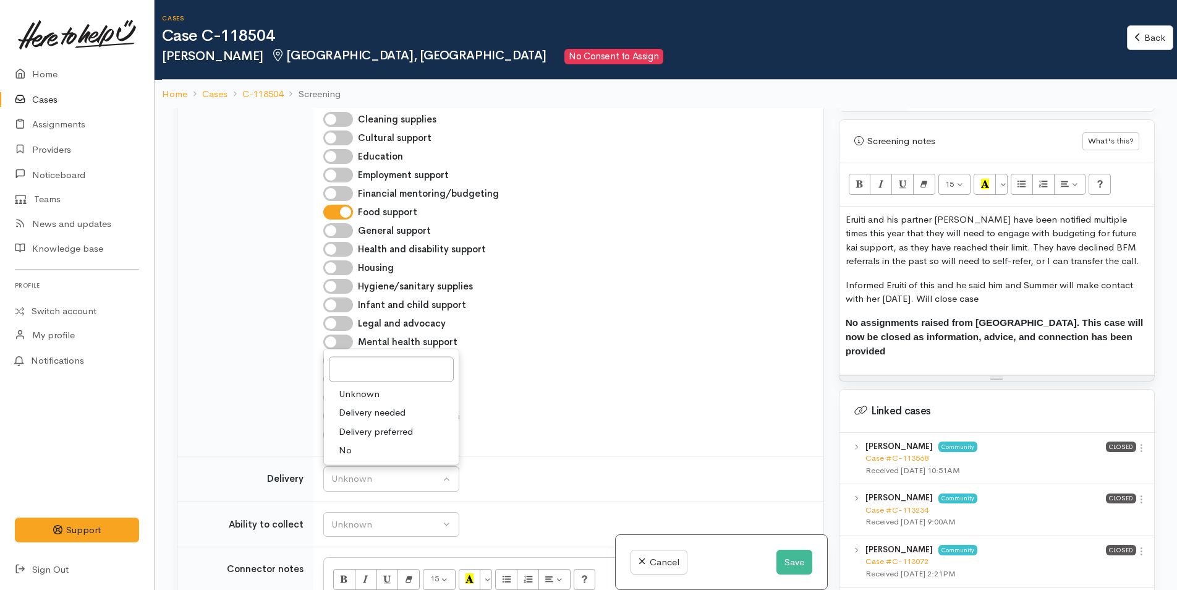
click at [348, 457] on span "No" at bounding box center [345, 450] width 13 height 14
select select "1"
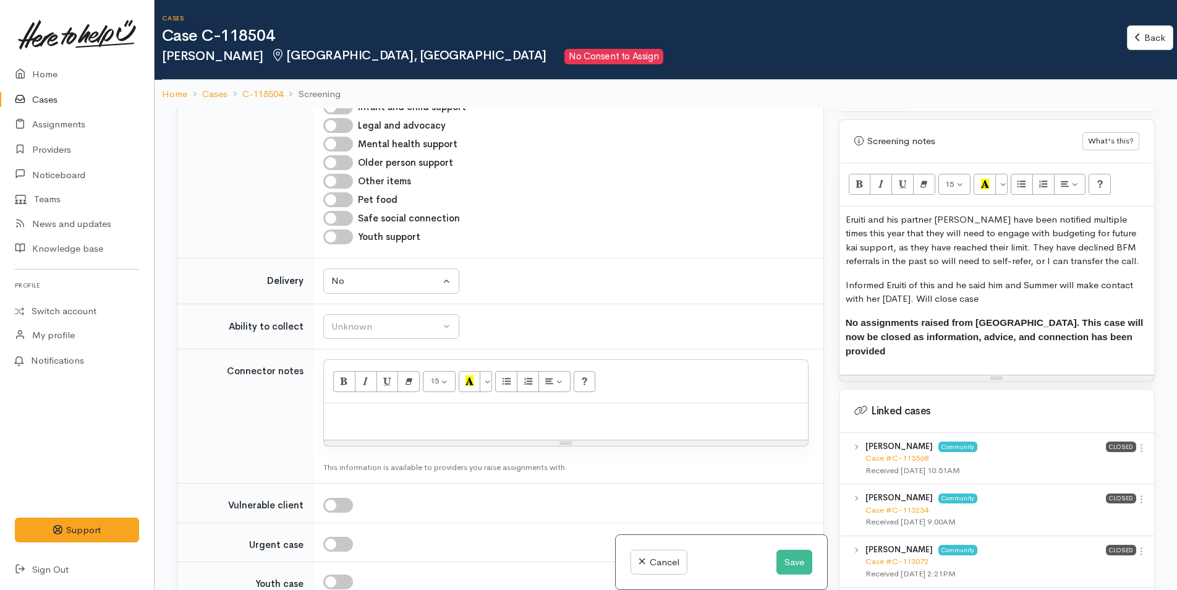
scroll to position [1422, 0]
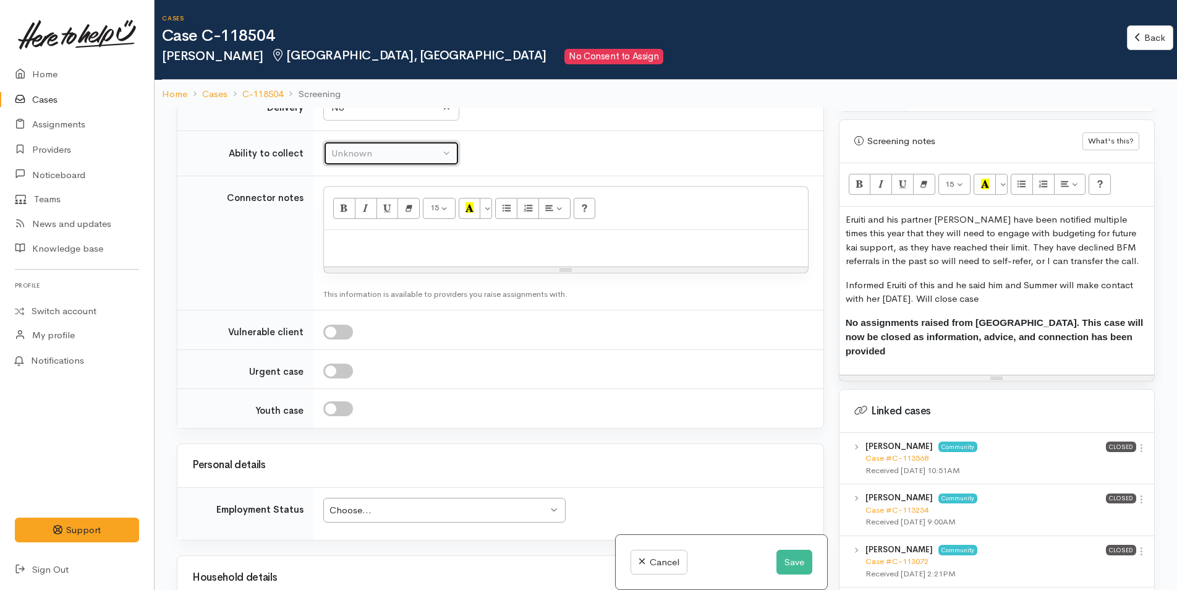
click at [342, 161] on div "Unknown" at bounding box center [385, 153] width 109 height 14
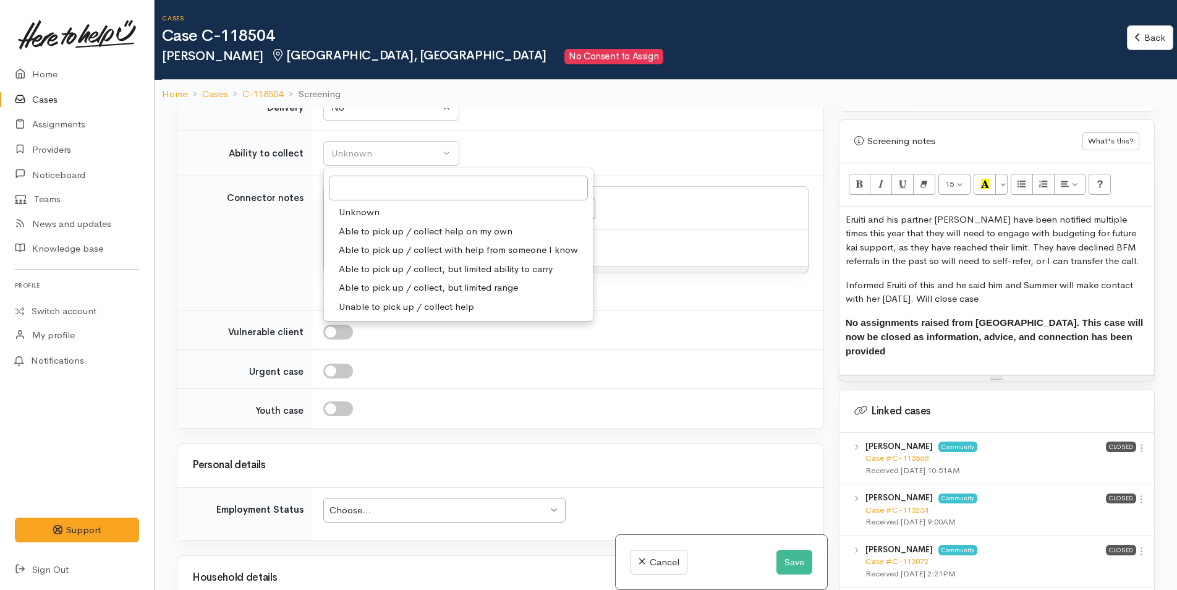
click at [365, 239] on span "Able to pick up / collect help on my own" at bounding box center [426, 231] width 174 height 14
select select "2"
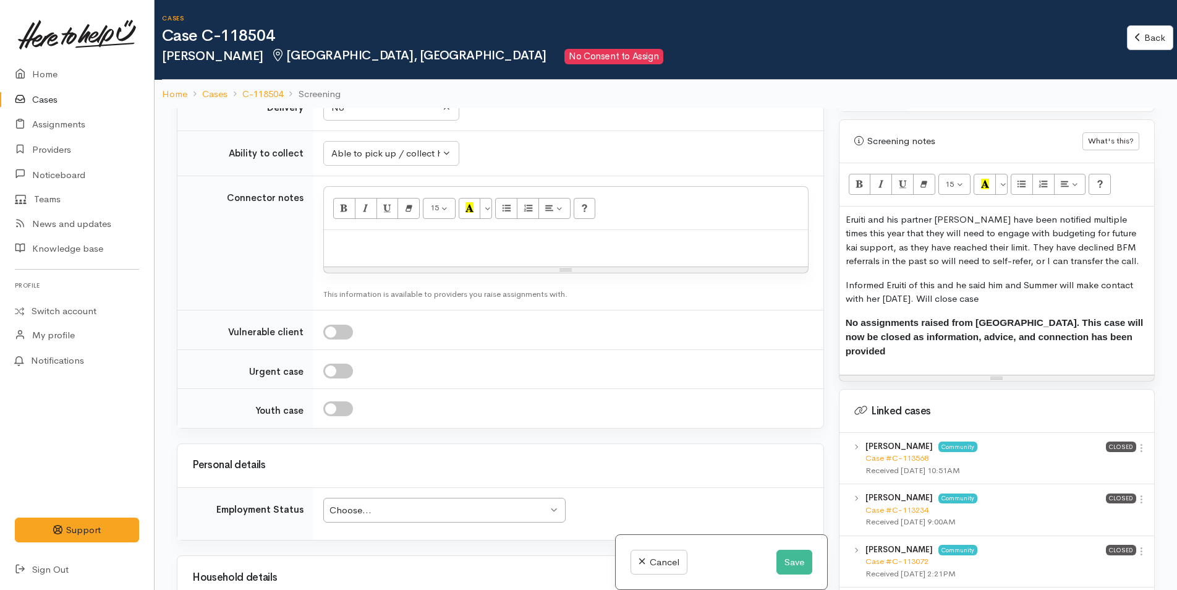
click at [364, 250] on p at bounding box center [566, 243] width 472 height 14
click at [356, 250] on p at bounding box center [566, 243] width 472 height 14
paste div
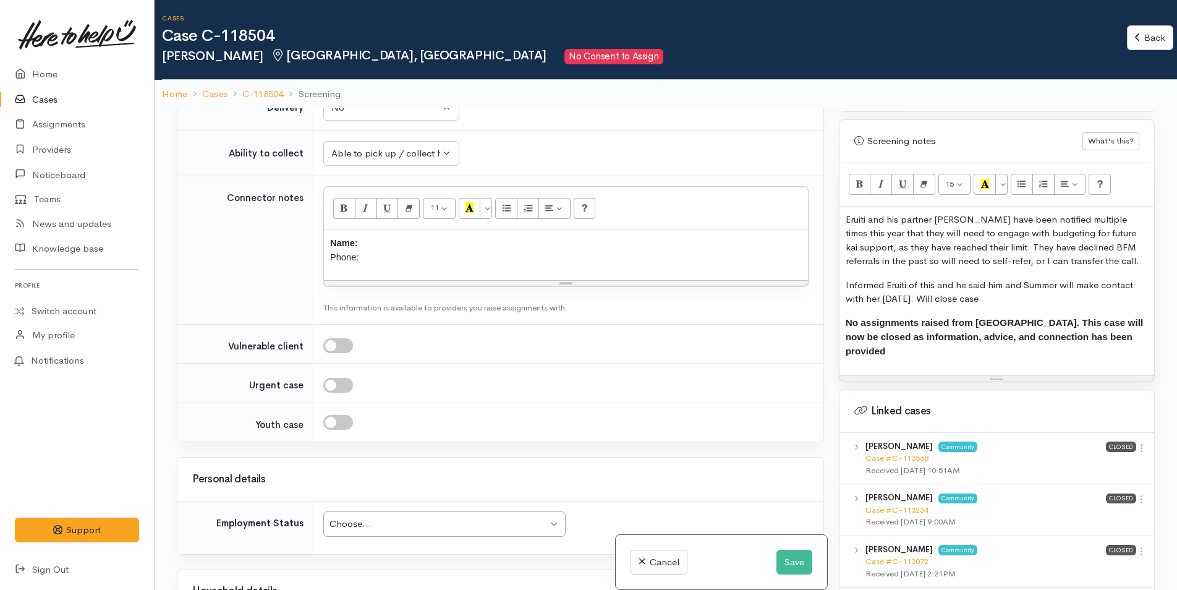
click at [362, 264] on p "Name: Phone:" at bounding box center [566, 250] width 472 height 28
click at [366, 264] on p "Name: Eruiti Ryder Phone:" at bounding box center [566, 250] width 472 height 28
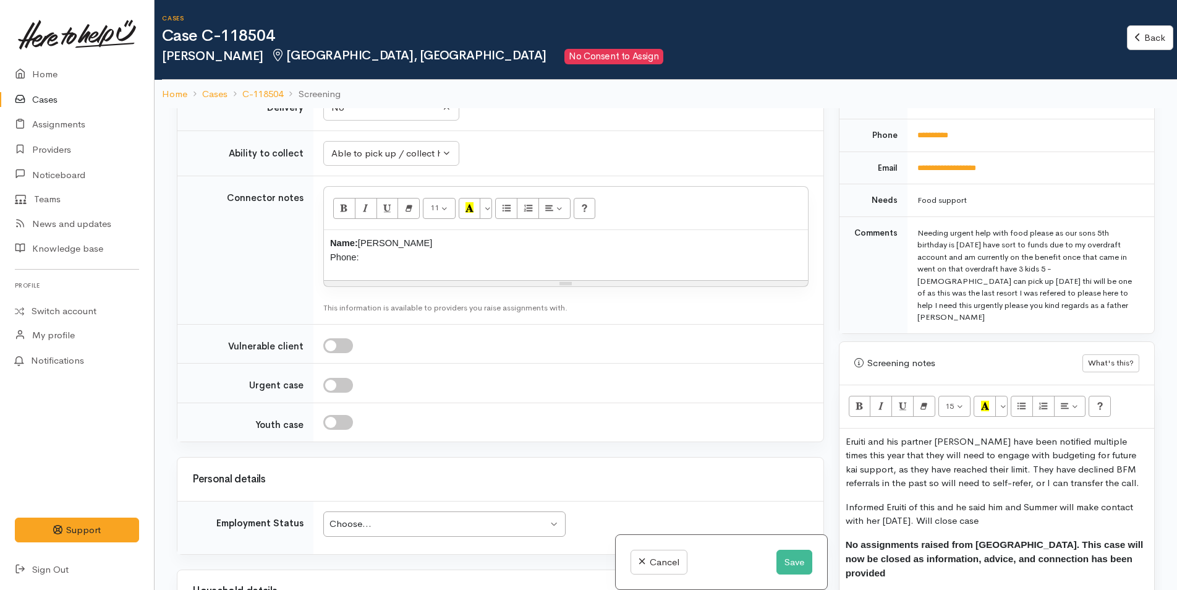
scroll to position [371, 0]
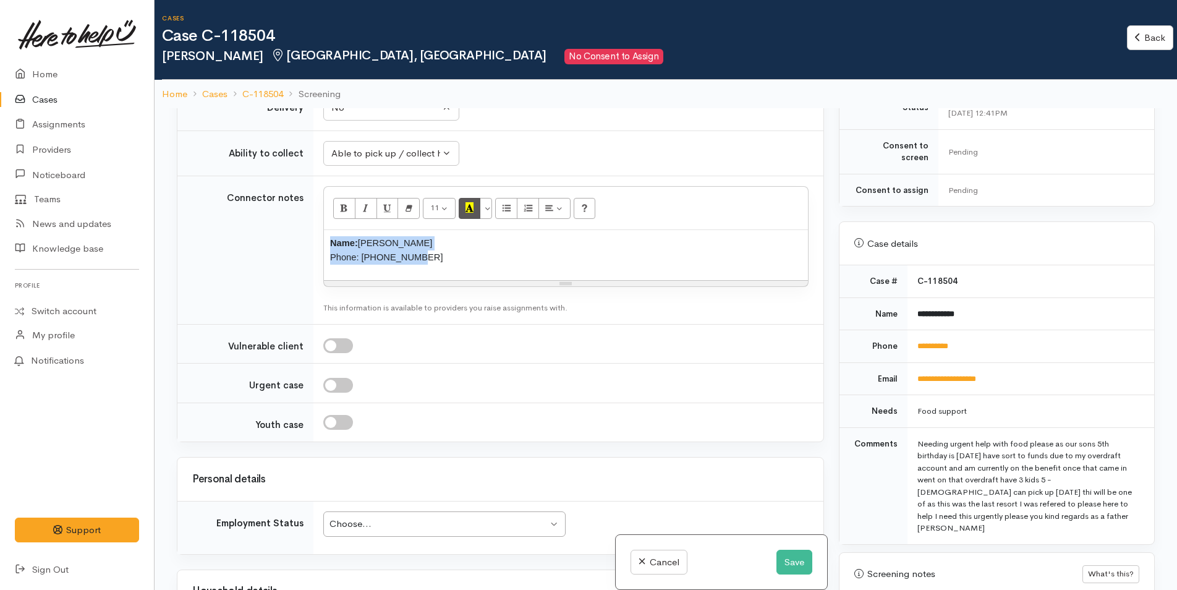
drag, startPoint x: 434, startPoint y: 278, endPoint x: 480, endPoint y: 236, distance: 62.1
click at [295, 248] on tr "Connector notes <p><b><span style="font-size:11.0pt;font-family:&quot;Calibri&q…" at bounding box center [500, 250] width 646 height 148
click at [491, 219] on button "More Color" at bounding box center [486, 208] width 12 height 21
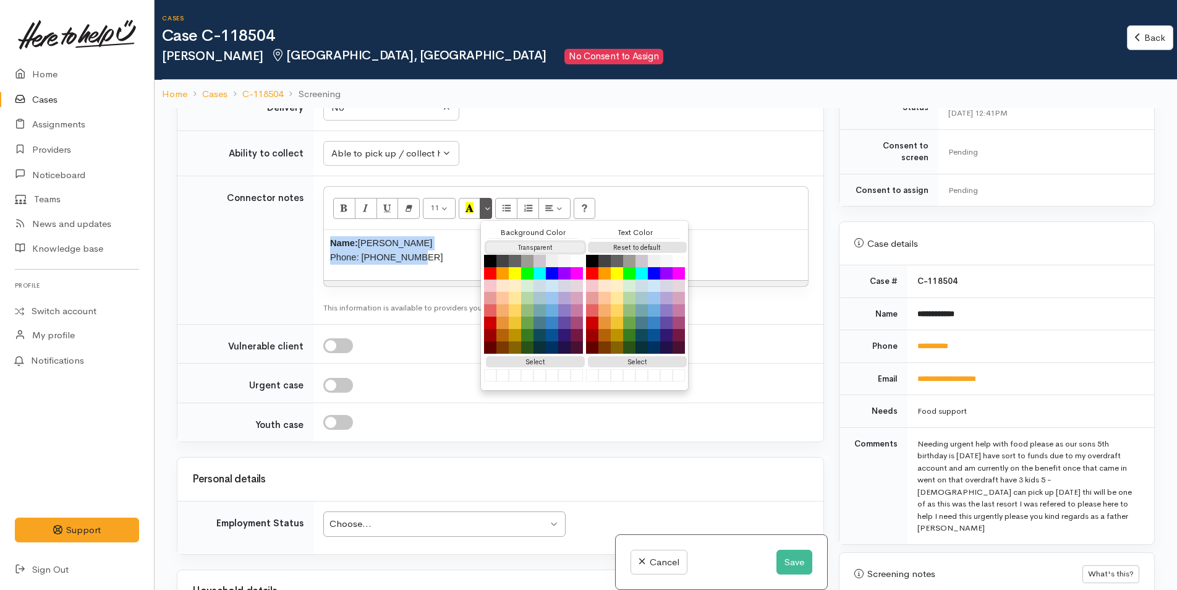
drag, startPoint x: 511, startPoint y: 268, endPoint x: 573, endPoint y: 279, distance: 63.4
click at [511, 253] on button "Transparent" at bounding box center [535, 248] width 99 height 12
click at [648, 253] on button "Reset to default" at bounding box center [637, 248] width 99 height 12
click at [420, 264] on p "Name: Eruiti Ryder Phone: 0225652748" at bounding box center [566, 250] width 472 height 28
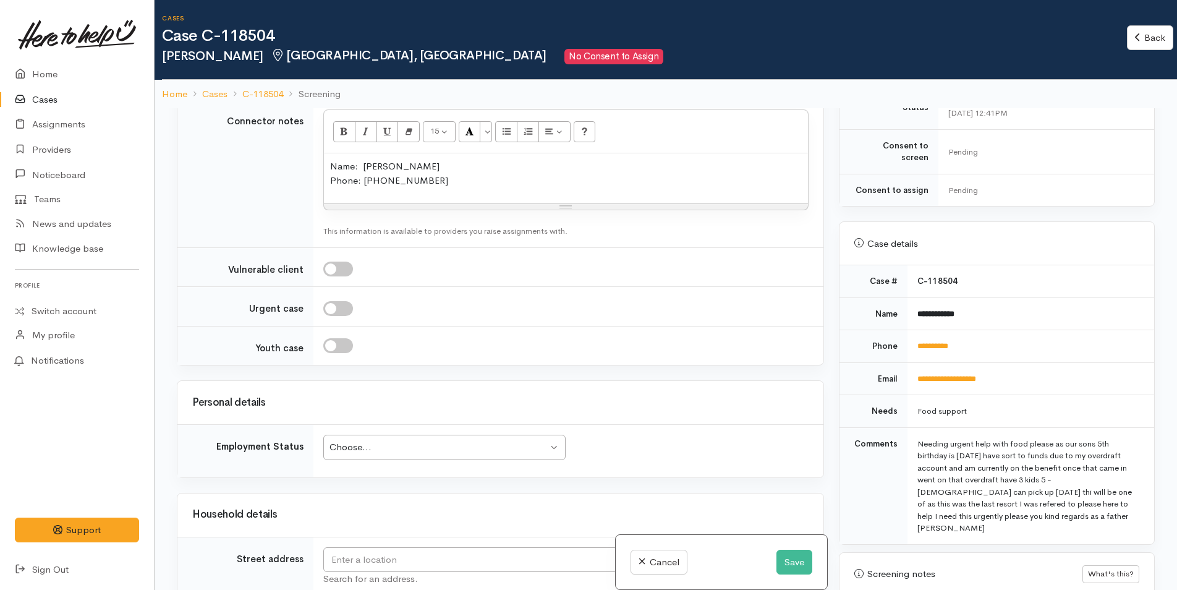
scroll to position [1731, 0]
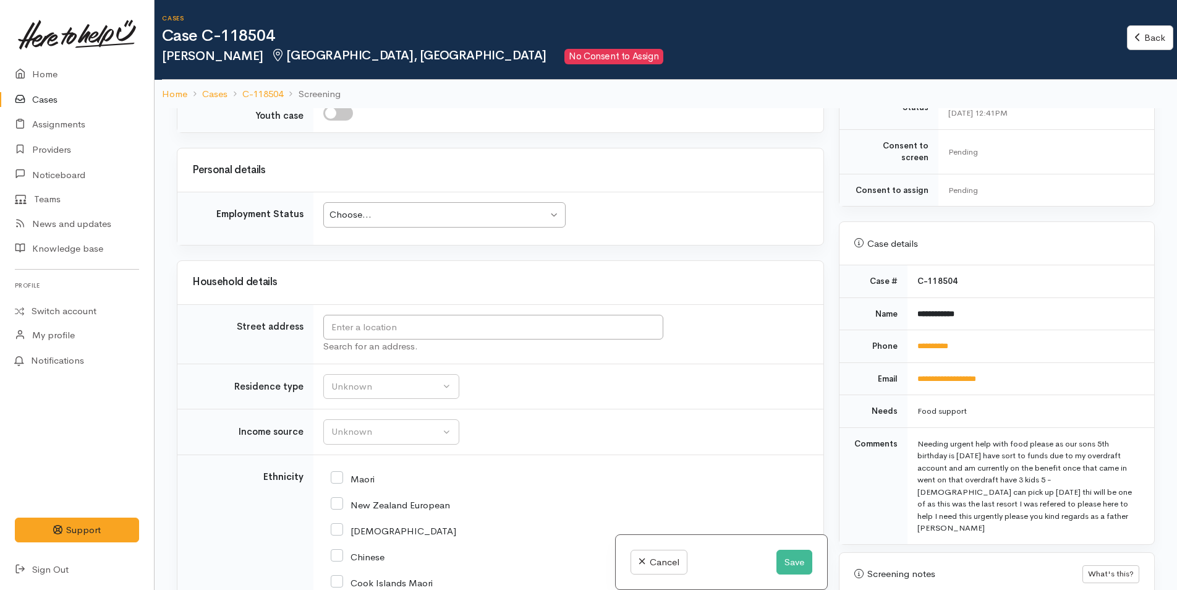
click at [336, 224] on td "Choose... Choose... Choose... Unknown Employed casually Employed full-time Empl…" at bounding box center [568, 218] width 510 height 53
drag, startPoint x: 339, startPoint y: 233, endPoint x: 349, endPoint y: 310, distance: 77.9
click at [339, 222] on div "Choose..." at bounding box center [438, 215] width 218 height 14
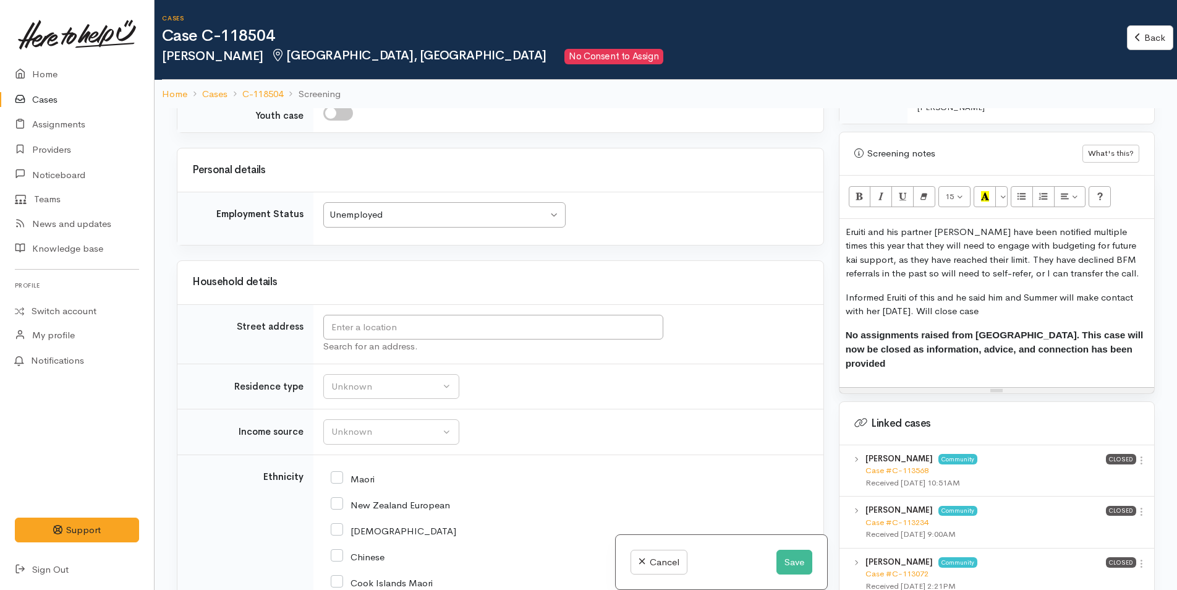
scroll to position [865, 0]
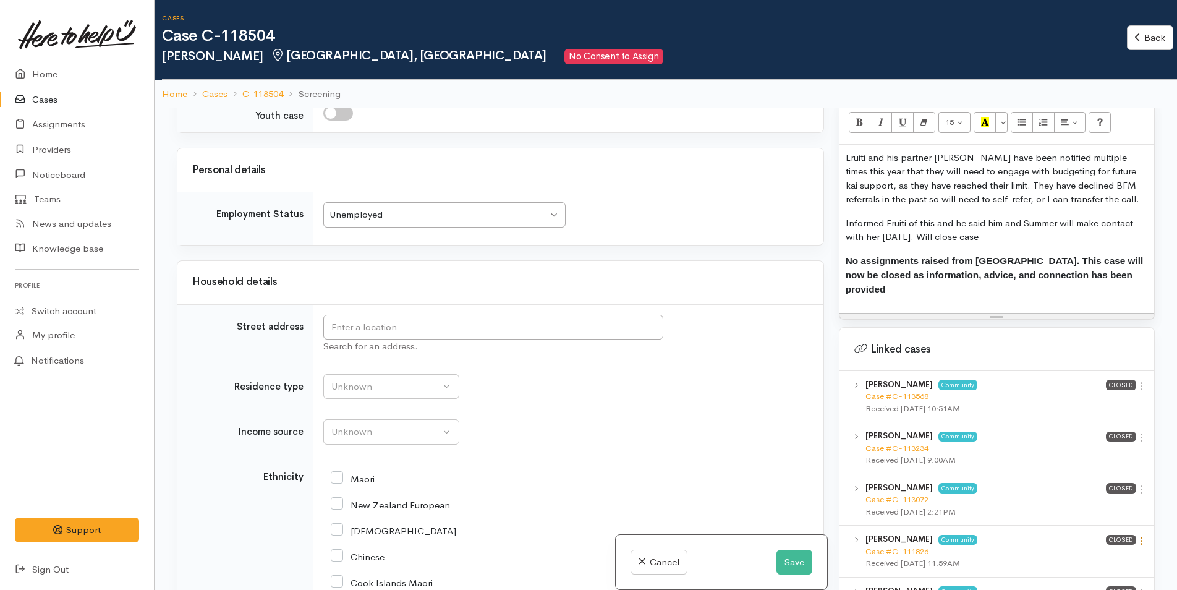
click at [1140, 535] on icon at bounding box center [1141, 540] width 11 height 11
click at [1103, 555] on link "View case" at bounding box center [1097, 564] width 98 height 19
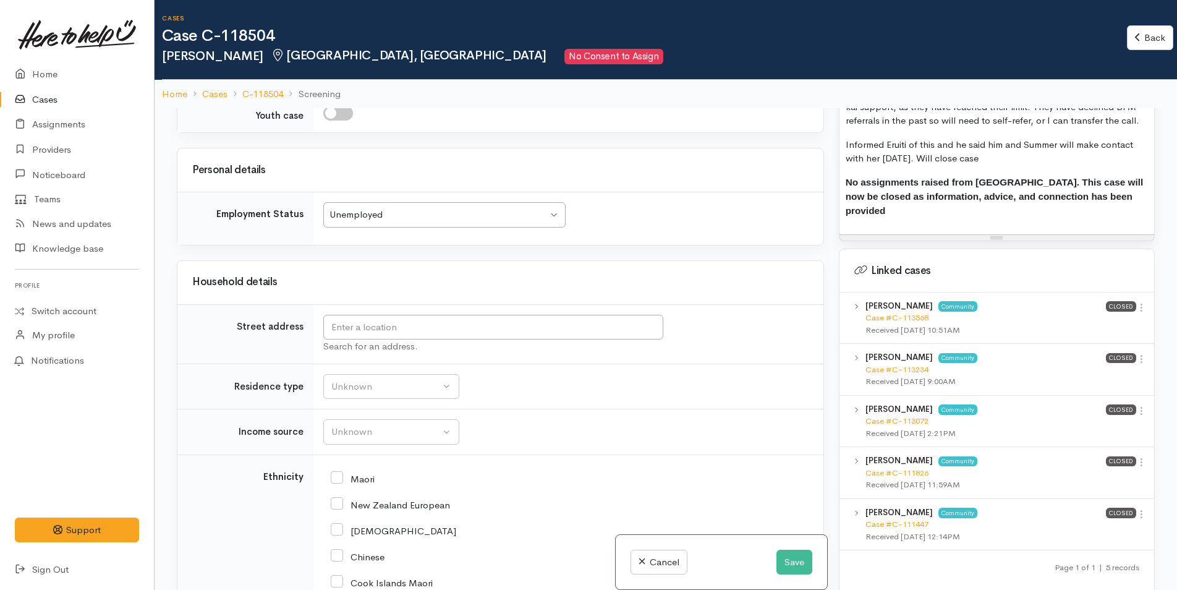
scroll to position [1043, 0]
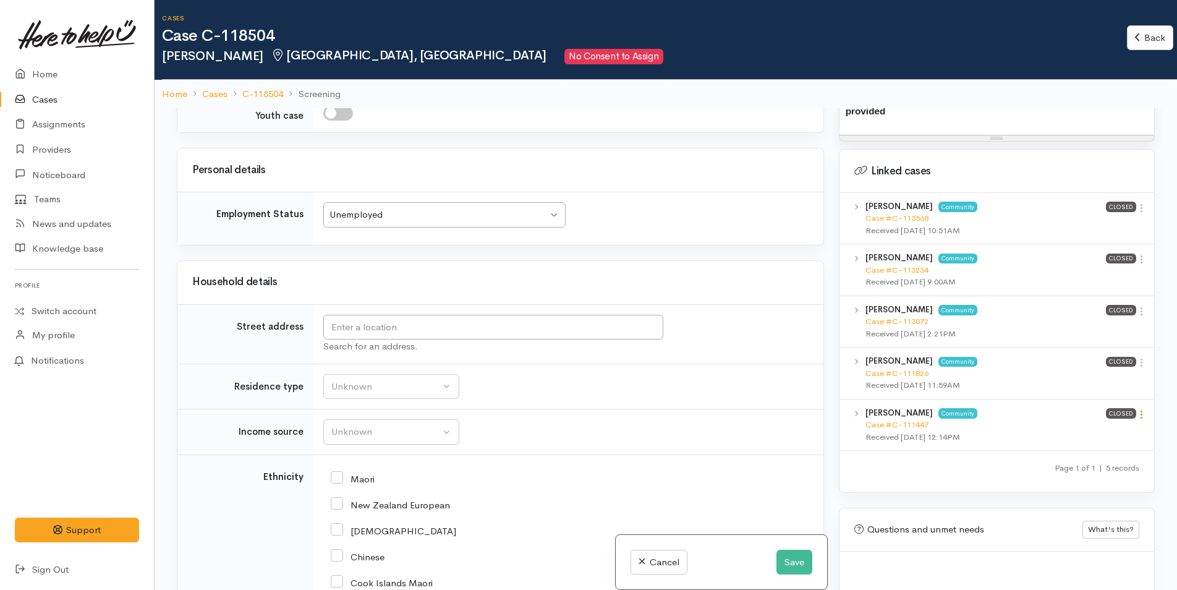
click at [1141, 409] on icon at bounding box center [1141, 414] width 11 height 11
click at [1086, 429] on link "View case" at bounding box center [1097, 438] width 98 height 19
click at [348, 340] on input "text" at bounding box center [493, 327] width 340 height 25
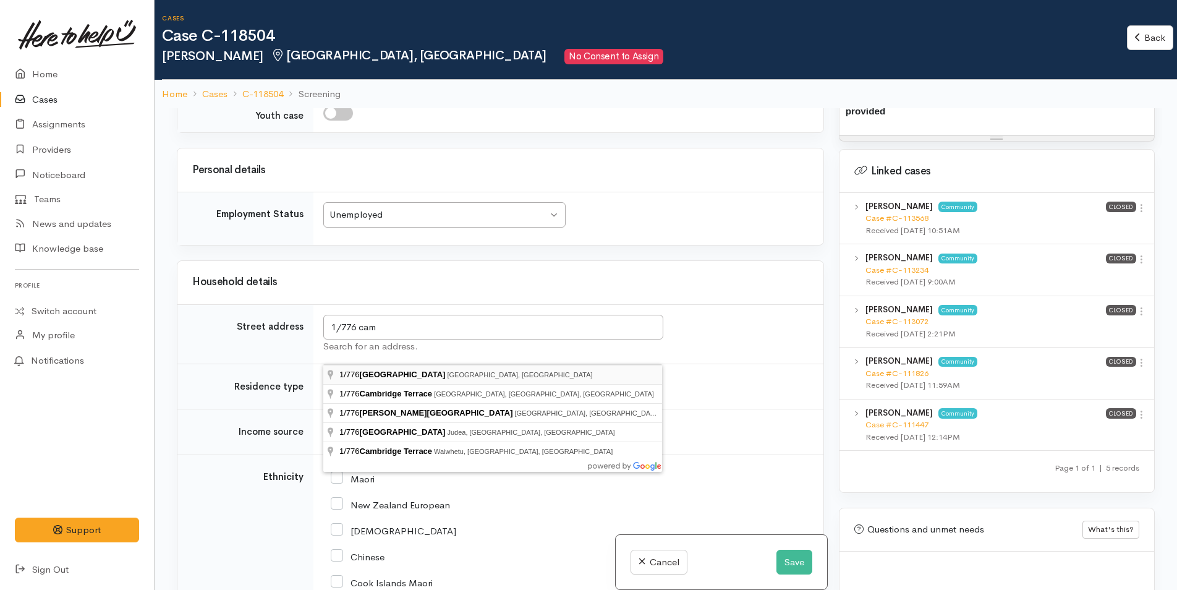
type input "1/776 Cameron Road, Tauranga, New Zealand"
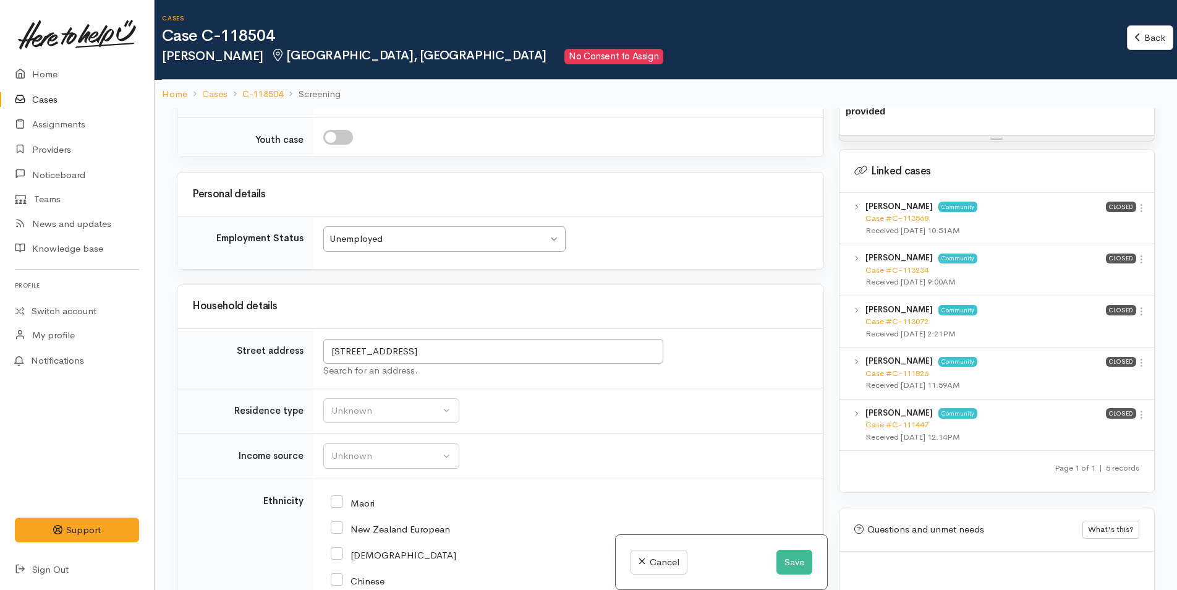
scroll to position [1798, 0]
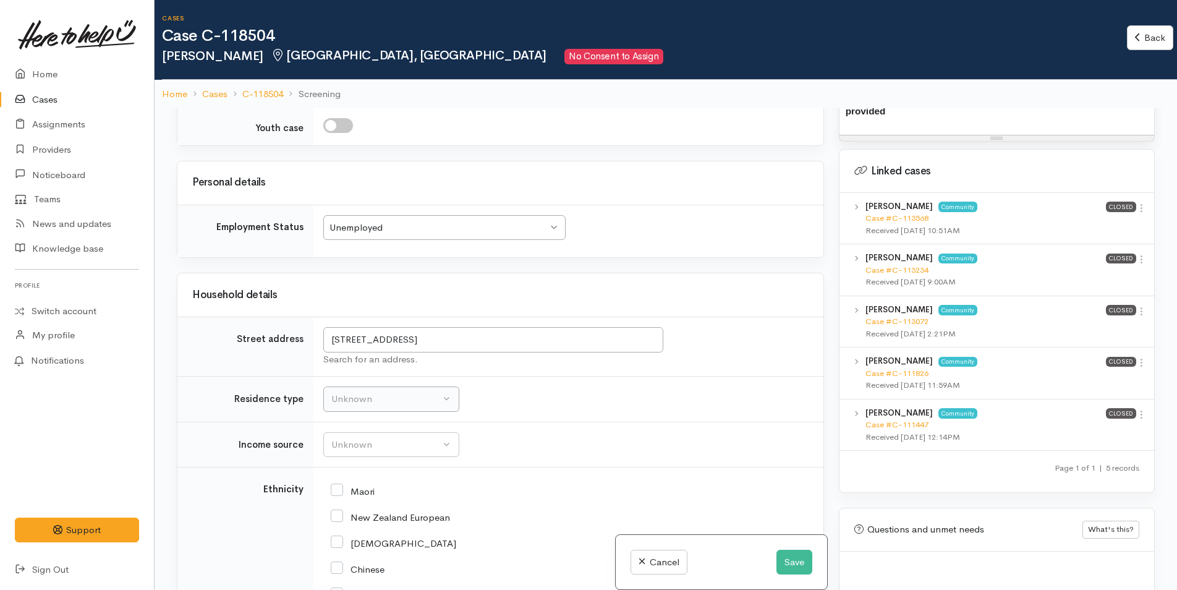
click at [334, 422] on td "Unknown Emergency accommodation Homeless Other Own home Private rental Public /…" at bounding box center [568, 399] width 510 height 46
drag, startPoint x: 334, startPoint y: 423, endPoint x: 345, endPoint y: 414, distance: 14.5
click at [345, 406] on div "Unknown" at bounding box center [385, 399] width 109 height 14
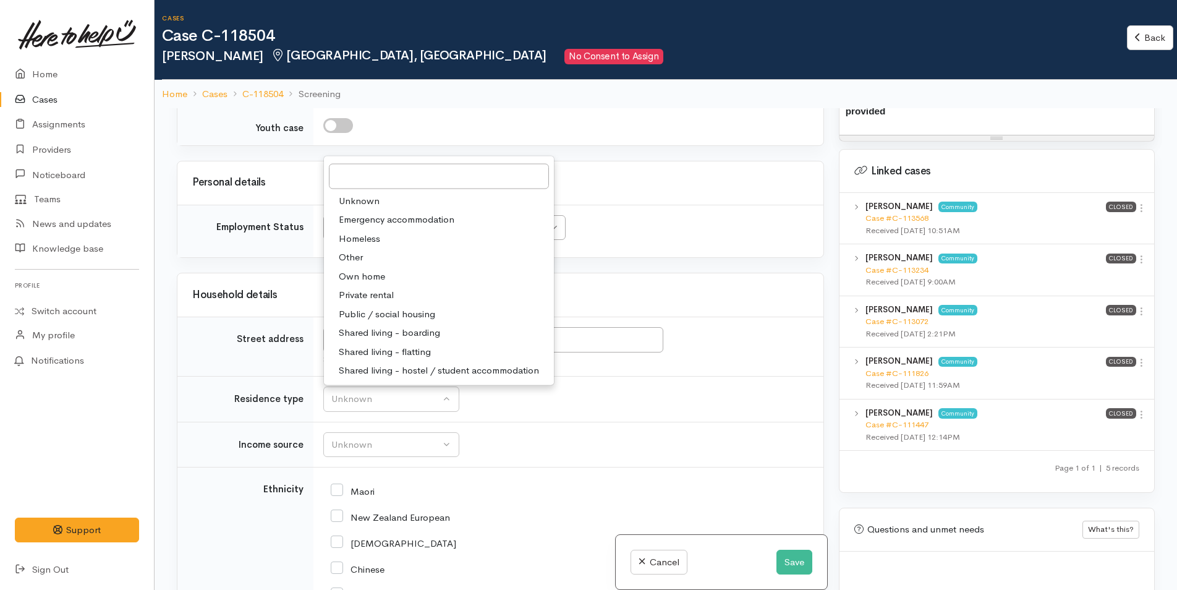
click at [375, 302] on span "Private rental" at bounding box center [366, 295] width 55 height 14
select select "2"
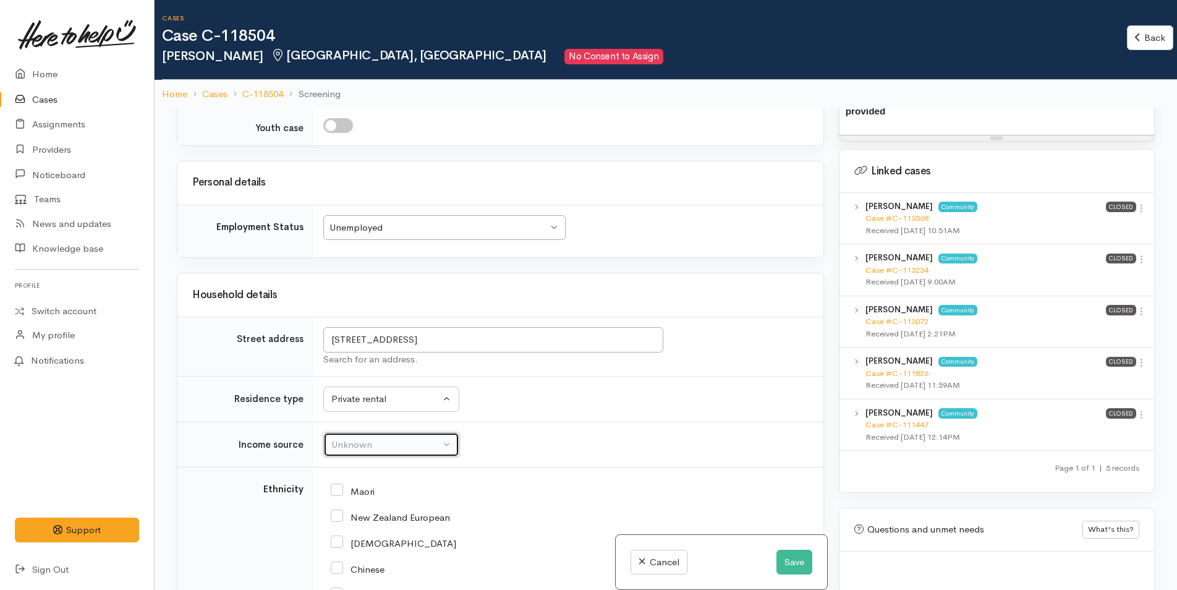
click at [344, 452] on div "Unknown" at bounding box center [385, 445] width 109 height 14
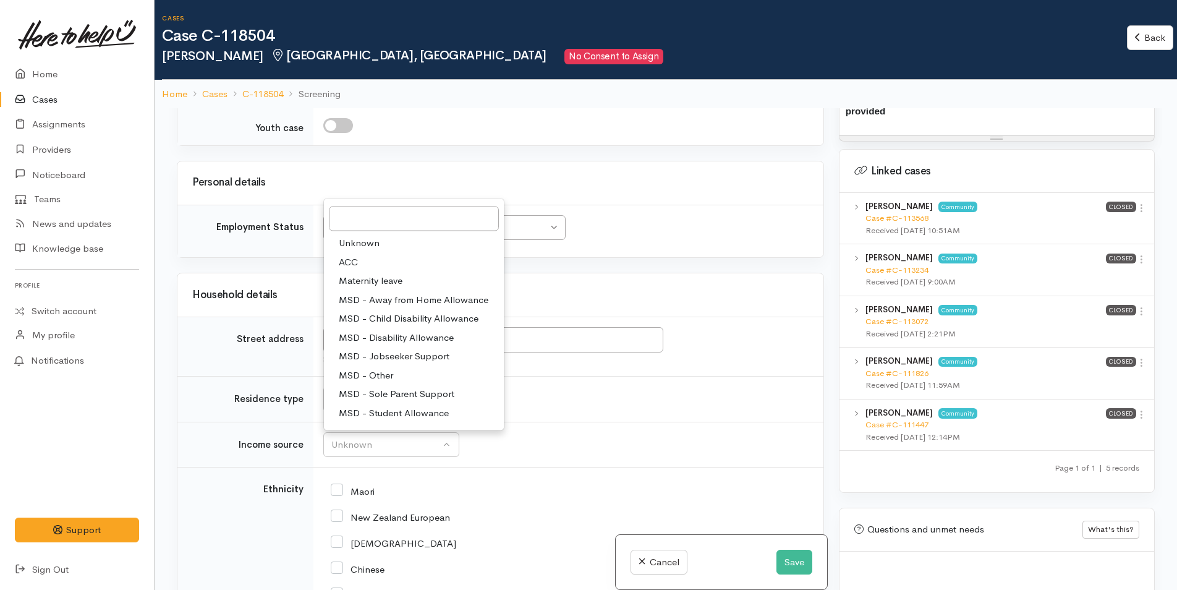
click at [375, 363] on span "MSD - Jobseeker Support" at bounding box center [394, 356] width 111 height 14
select select "4"
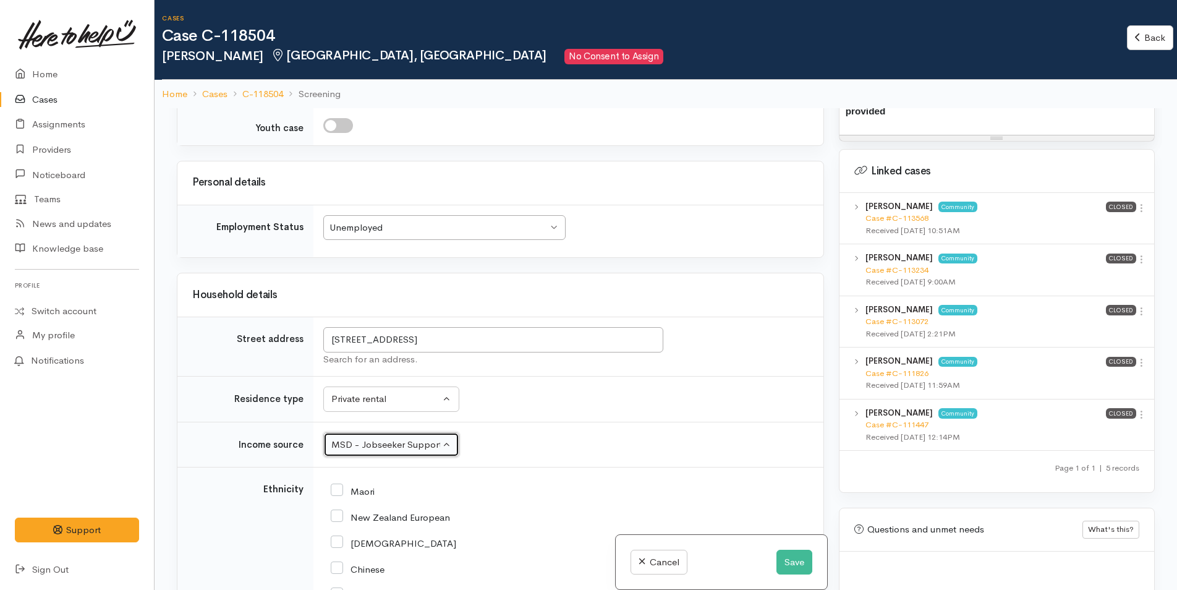
scroll to position [2169, 0]
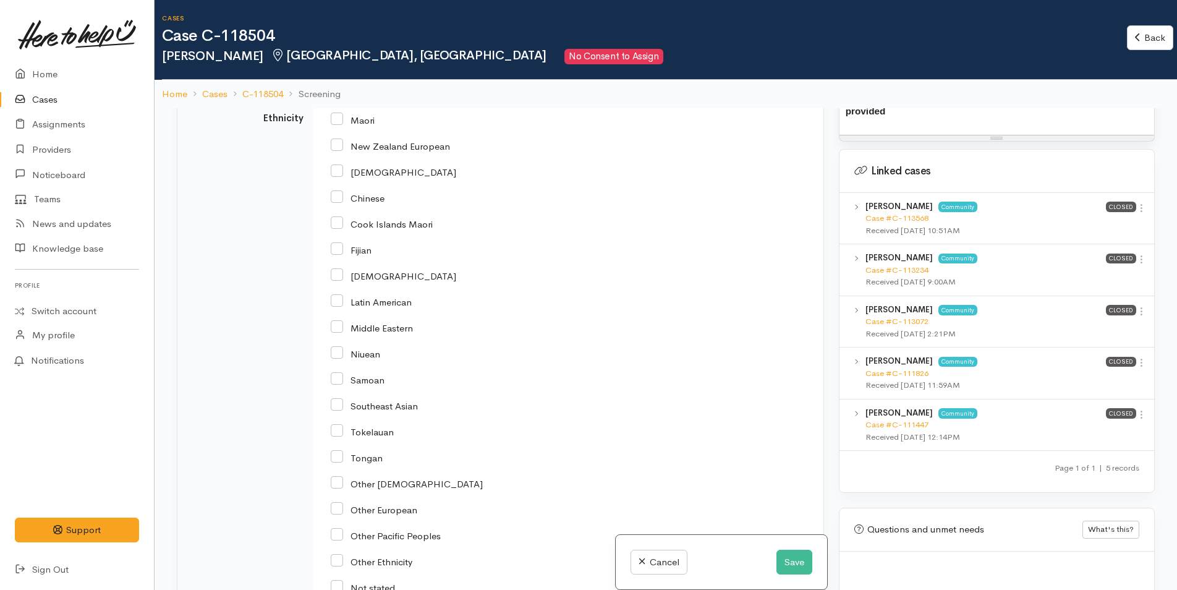
click at [333, 125] on input "Maori" at bounding box center [353, 119] width 44 height 11
checkbox input "true"
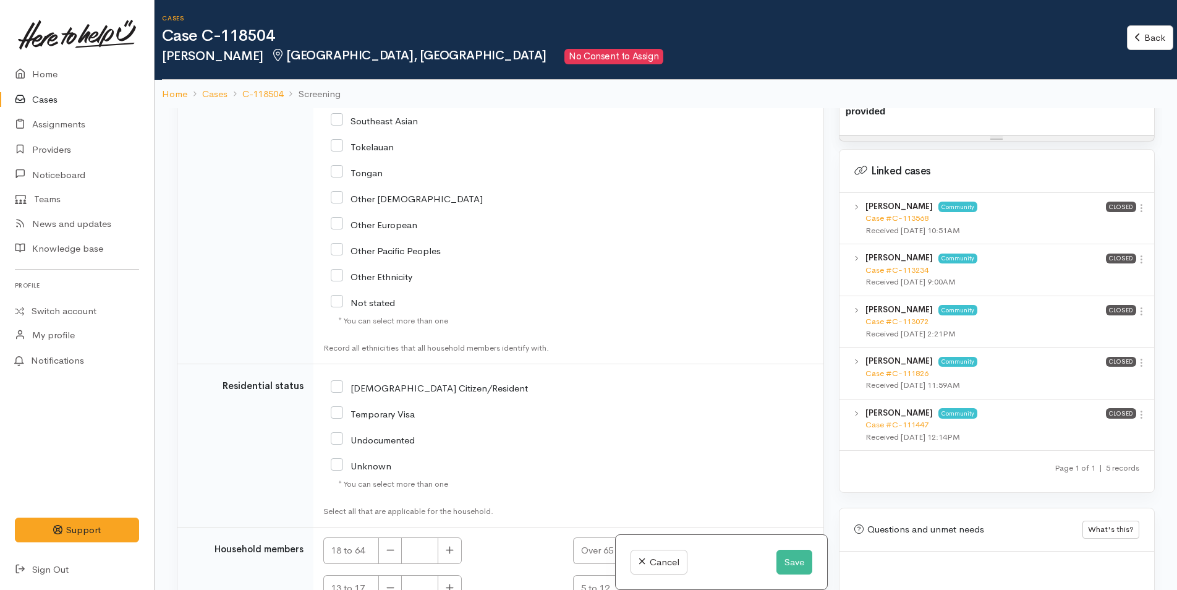
scroll to position [2569, 0]
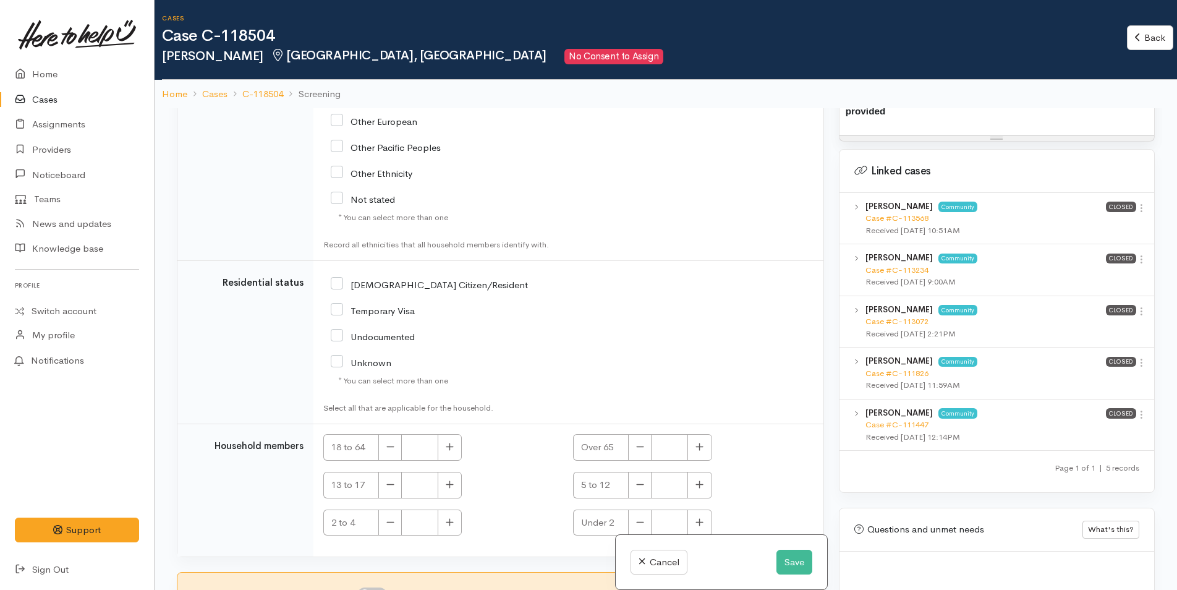
click at [341, 282] on input "NZ Citizen/Resident" at bounding box center [429, 283] width 197 height 11
checkbox input "true"
click at [453, 446] on icon "button" at bounding box center [449, 446] width 7 height 7
type input "1"
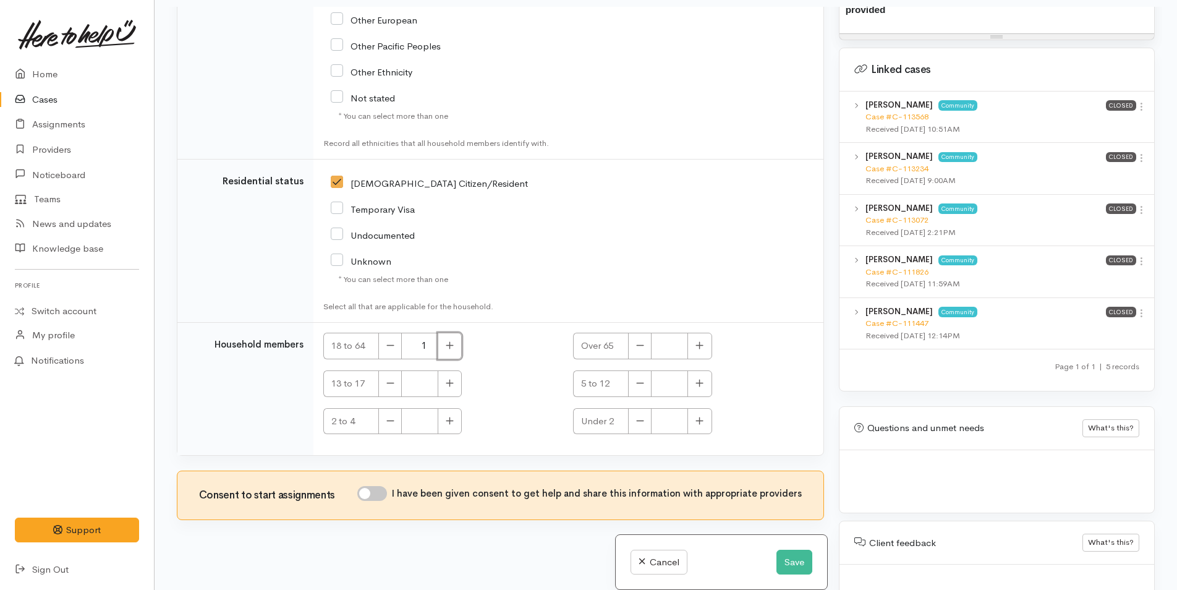
scroll to position [108, 0]
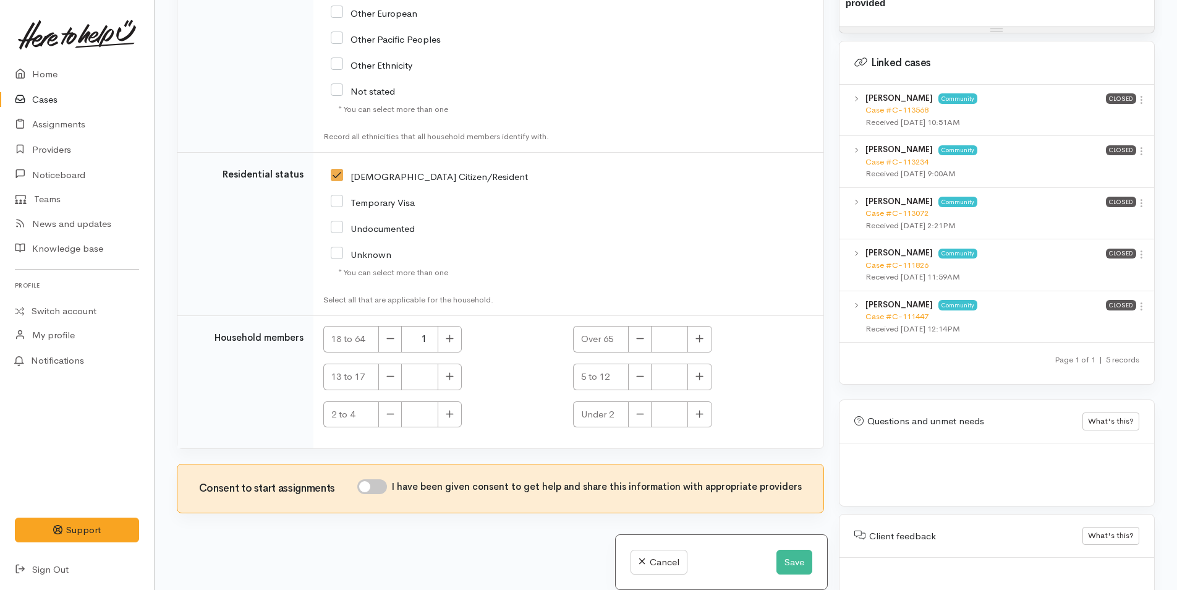
drag, startPoint x: 376, startPoint y: 486, endPoint x: 572, endPoint y: 261, distance: 298.8
click at [376, 486] on input "I have been given consent to get help and share this information with appropria…" at bounding box center [372, 486] width 30 height 15
checkbox input "true"
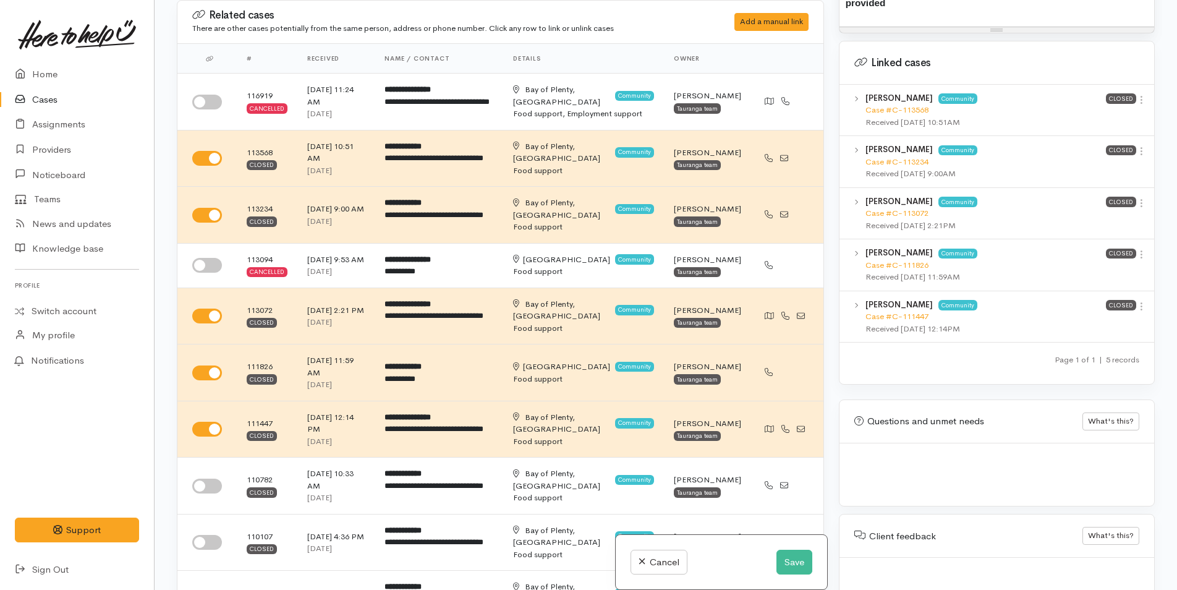
scroll to position [549, 0]
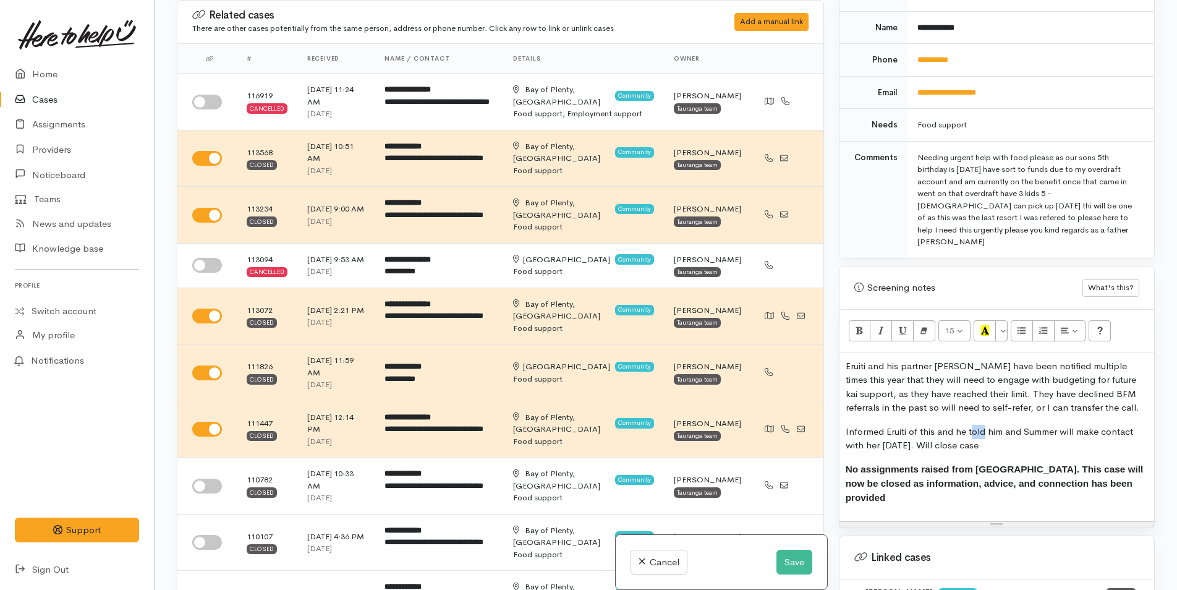
drag, startPoint x: 983, startPoint y: 406, endPoint x: 970, endPoint y: 406, distance: 12.4
click at [970, 425] on p "Informed Eruiti of this and he told him and Summer will make contact with her t…" at bounding box center [997, 439] width 302 height 28
drag, startPoint x: 943, startPoint y: 406, endPoint x: 936, endPoint y: 404, distance: 7.2
click at [936, 425] on p "Informed Eruiti of this and he told him and Summer will make contact with her t…" at bounding box center [997, 439] width 302 height 28
click at [782, 566] on button "Save" at bounding box center [794, 561] width 36 height 25
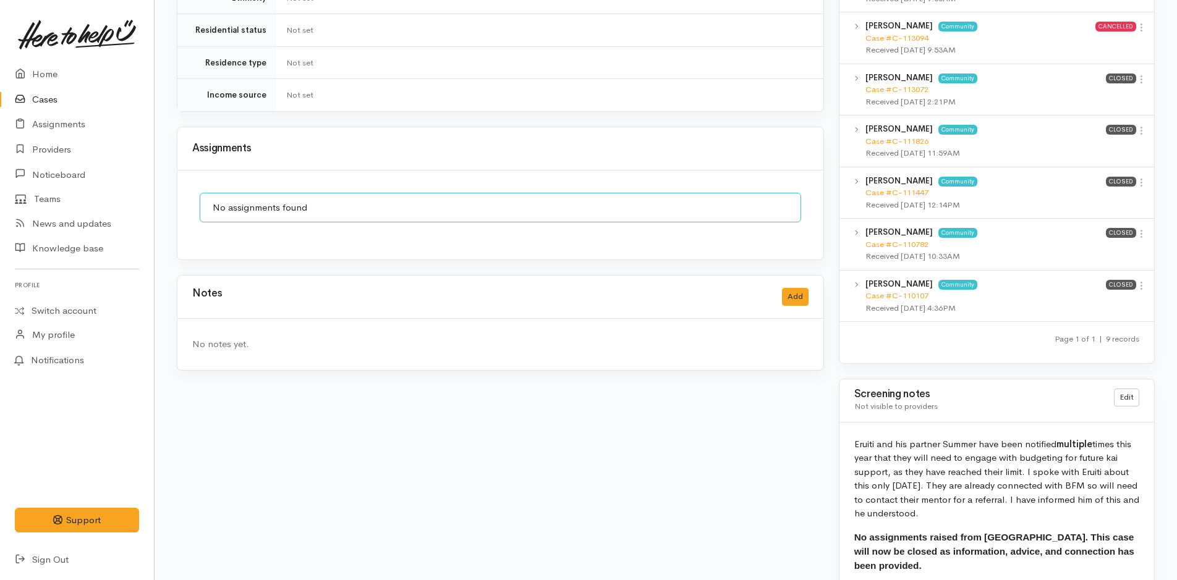
scroll to position [840, 0]
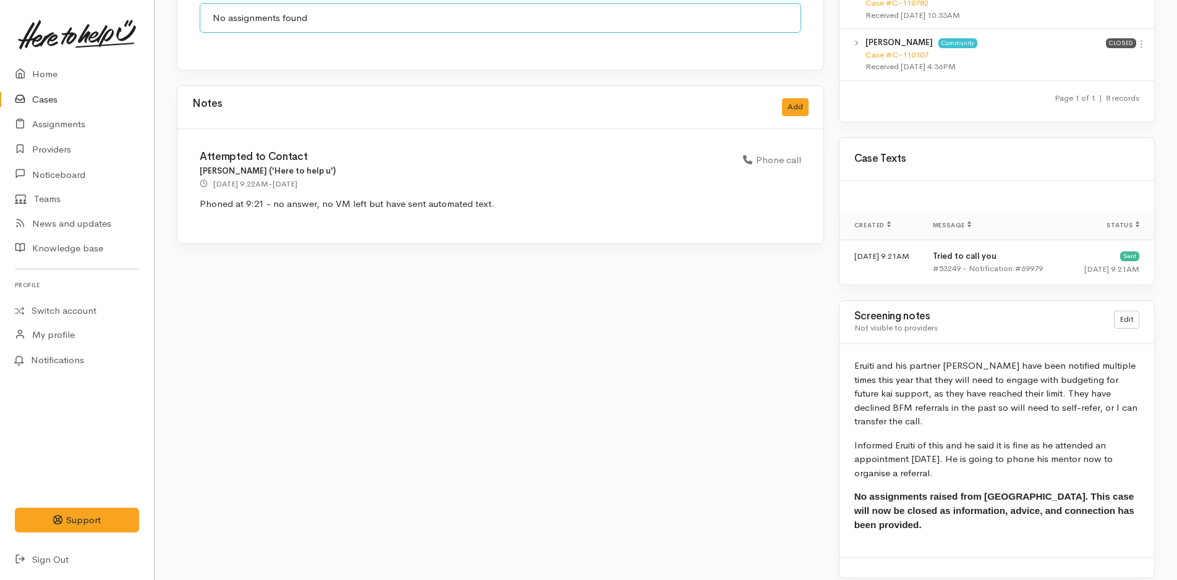
scroll to position [990, 0]
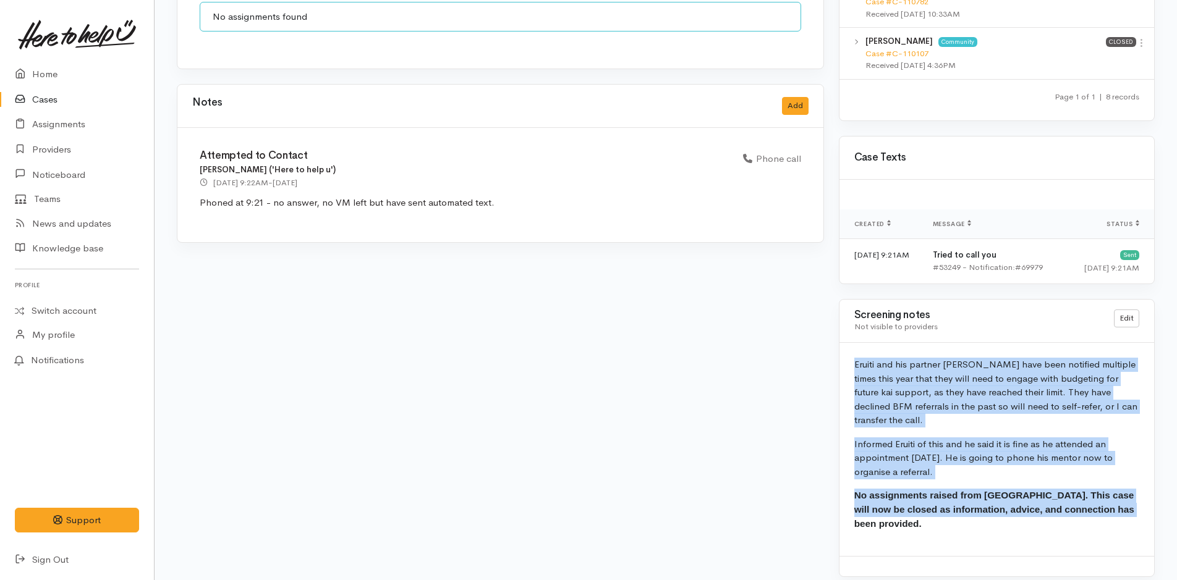
drag, startPoint x: 892, startPoint y: 519, endPoint x: 844, endPoint y: 352, distance: 174.3
click at [844, 352] on div "Eruiti and his partner [PERSON_NAME] have been notified multiple times this yea…" at bounding box center [996, 449] width 315 height 213
copy div "Eruiti and his partner [PERSON_NAME] have been notified multiple times this yea…"
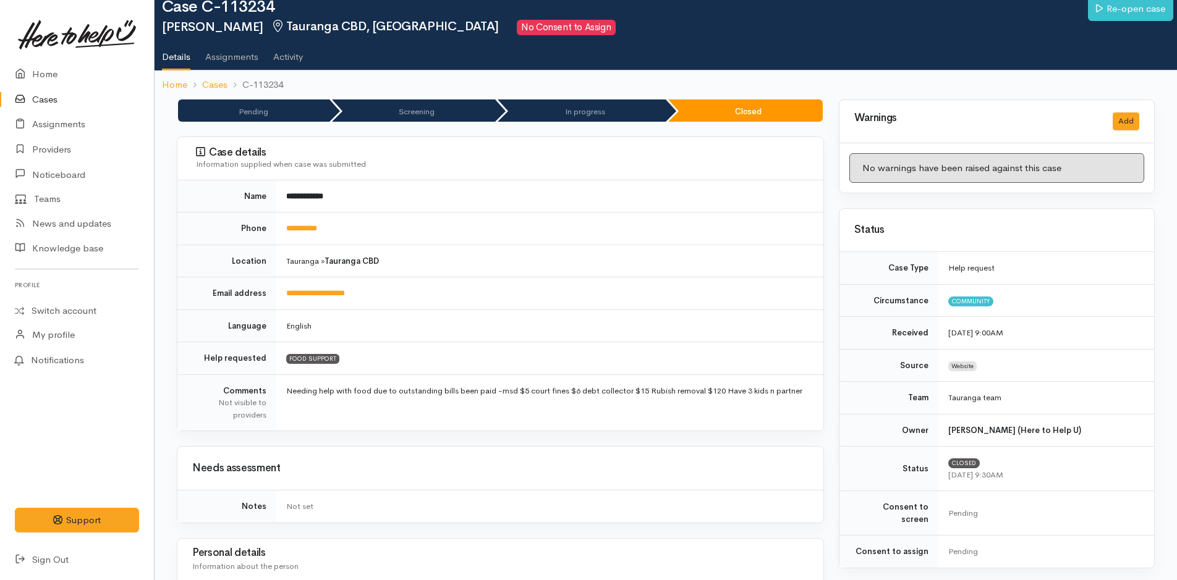
scroll to position [0, 0]
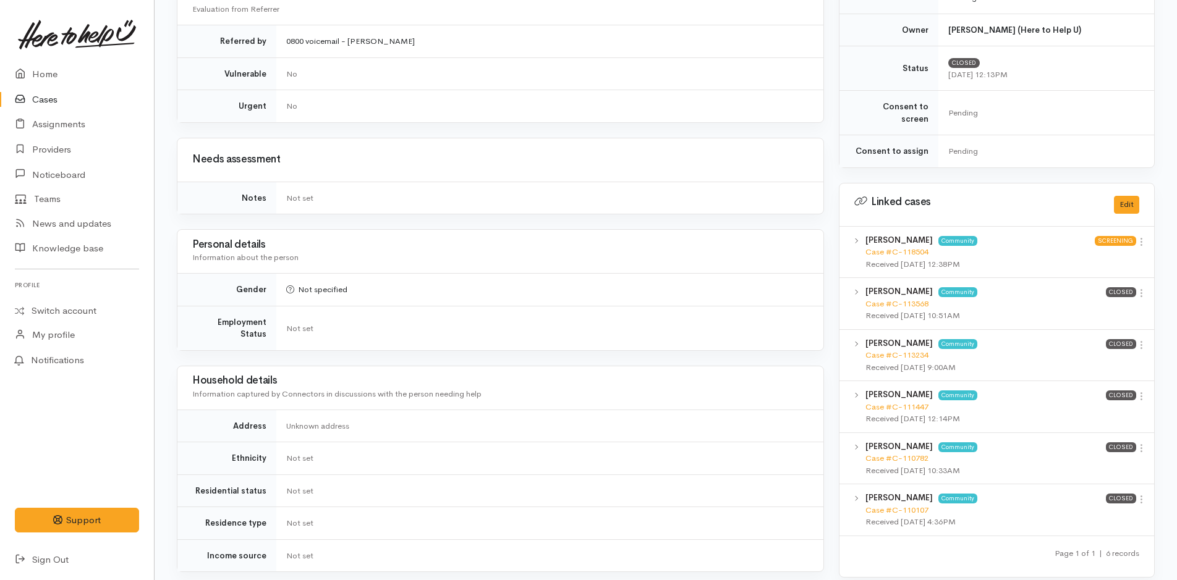
scroll to position [748, 0]
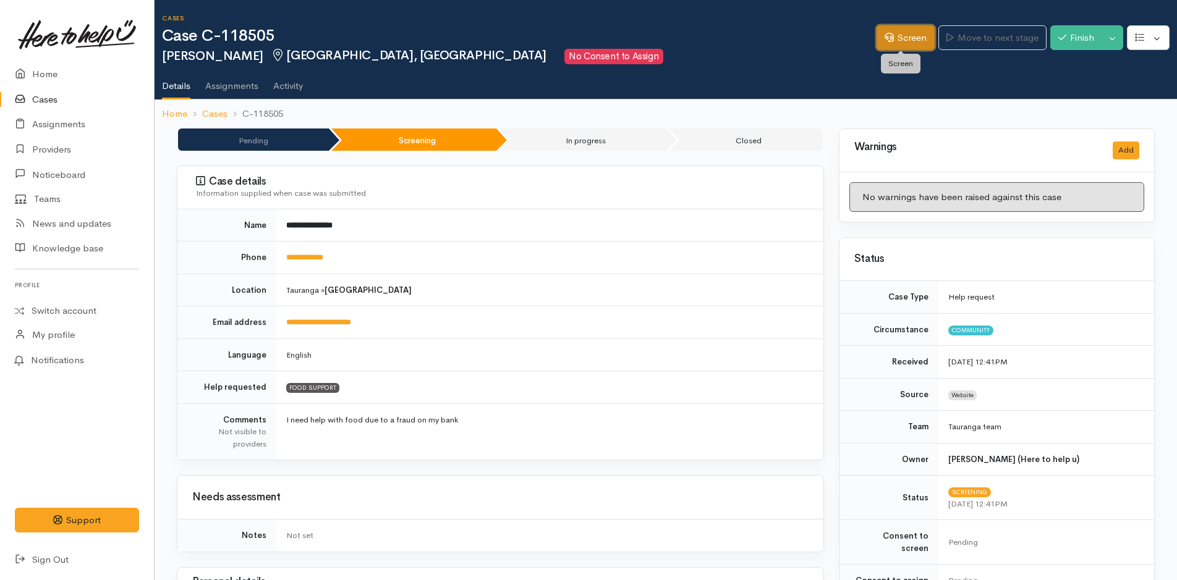
click at [897, 27] on link "Screen" at bounding box center [905, 37] width 58 height 25
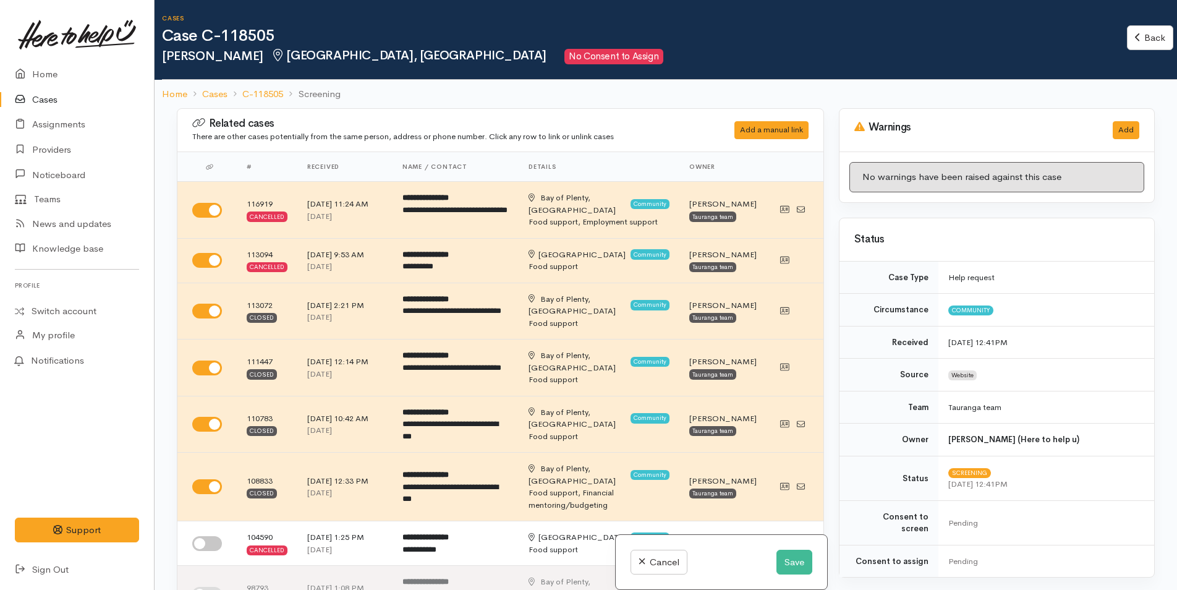
scroll to position [494, 0]
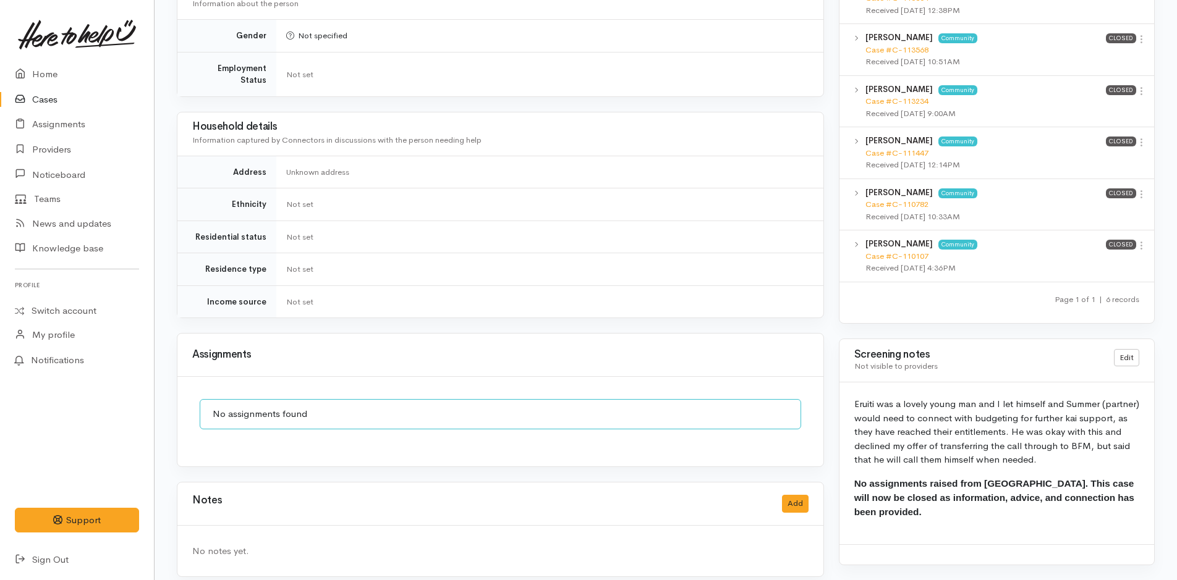
scroll to position [254, 0]
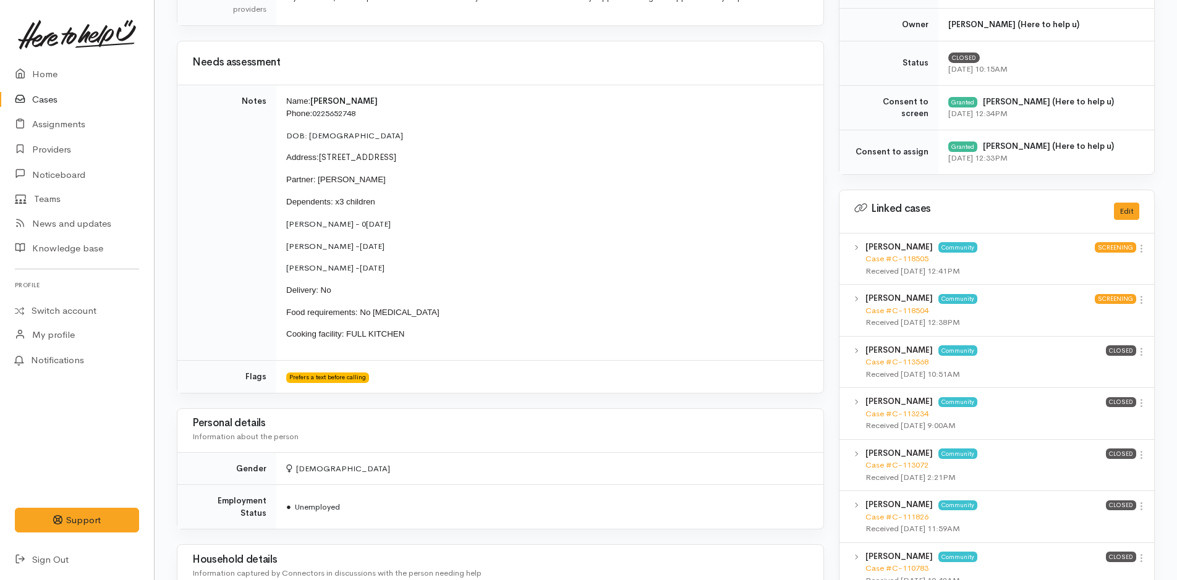
scroll to position [433, 0]
drag, startPoint x: 499, startPoint y: 156, endPoint x: 282, endPoint y: 101, distance: 223.2
click at [282, 101] on td "Name: [PERSON_NAME] Phone: [PHONE_NUMBER] DOB: [DEMOGRAPHIC_DATA] Address: [STR…" at bounding box center [549, 223] width 547 height 276
copy td "Name: [PERSON_NAME] Phone: [PHONE_NUMBER] DOB: [DEMOGRAPHIC_DATA] Address: [STR…"
click at [40, 62] on link "Home" at bounding box center [77, 74] width 154 height 25
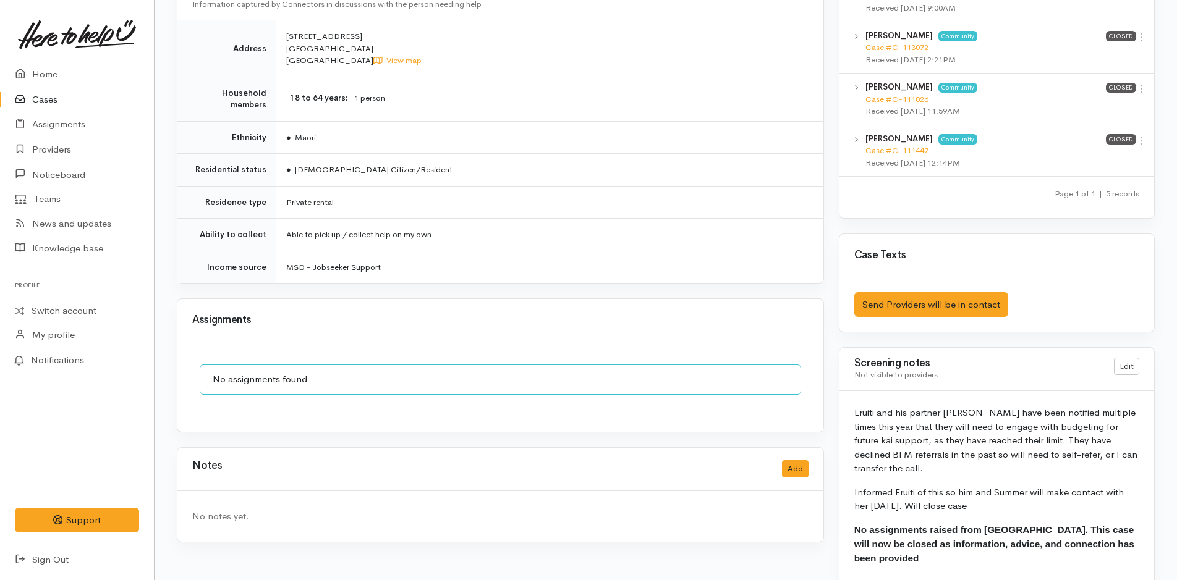
scroll to position [794, 0]
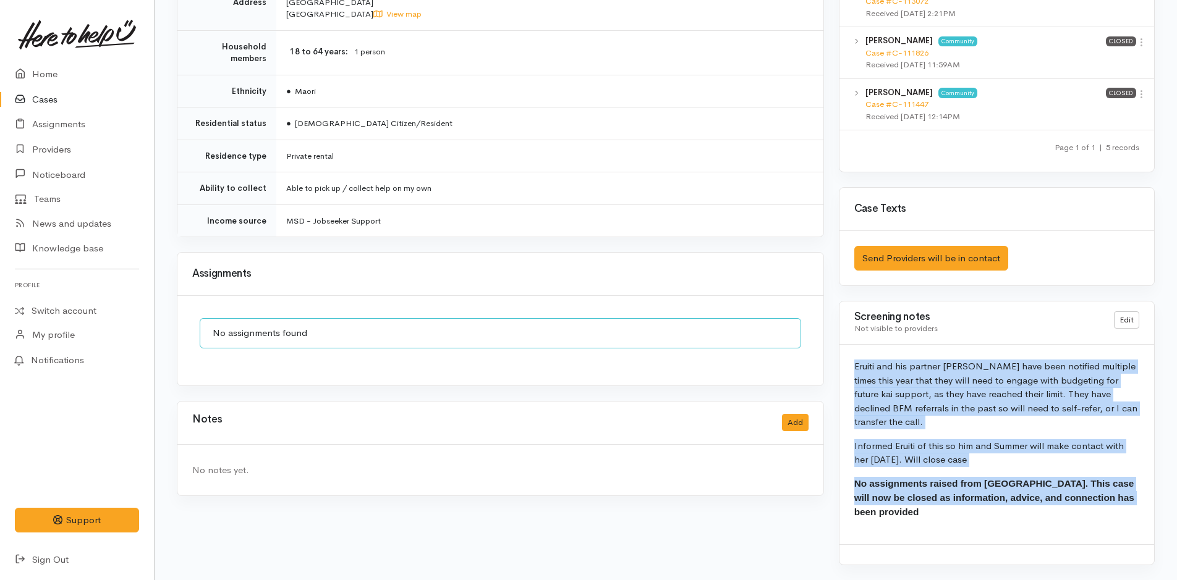
drag, startPoint x: 918, startPoint y: 514, endPoint x: 855, endPoint y: 363, distance: 163.1
click at [855, 363] on div "Eruiti and his partner [PERSON_NAME] have been notified multiple times this yea…" at bounding box center [996, 444] width 315 height 199
copy div "Eruiti and his partner [PERSON_NAME] have been notified multiple times this yea…"
drag, startPoint x: 51, startPoint y: 77, endPoint x: 63, endPoint y: 75, distance: 11.9
click at [51, 77] on link "Home" at bounding box center [77, 74] width 154 height 25
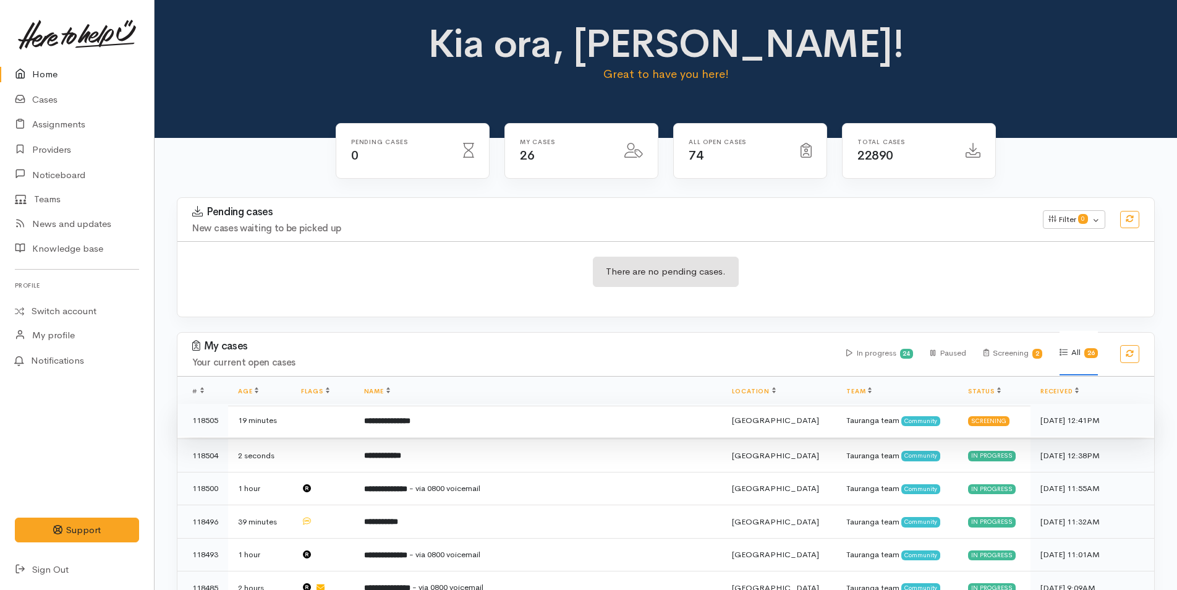
click at [407, 423] on b "**********" at bounding box center [387, 421] width 46 height 8
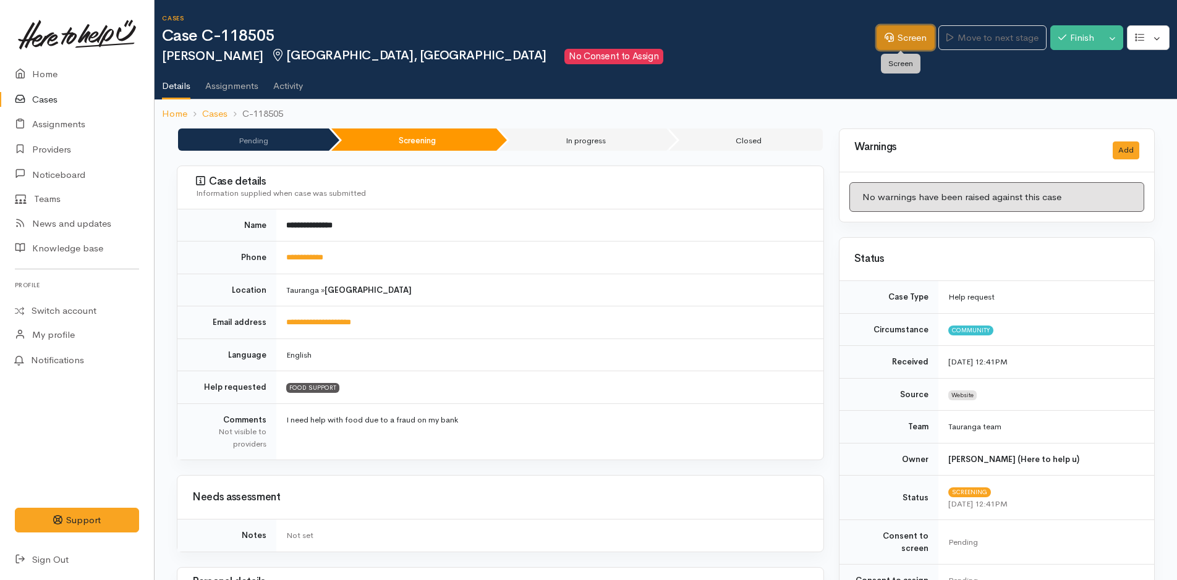
click at [910, 35] on link "Screen" at bounding box center [905, 37] width 58 height 25
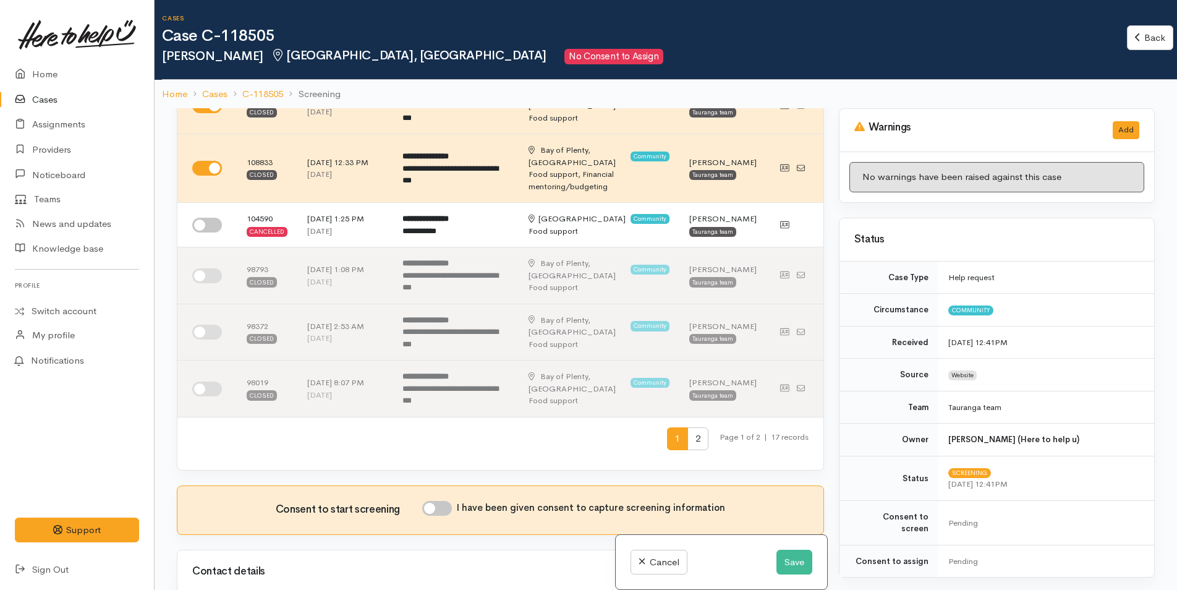
scroll to position [494, 0]
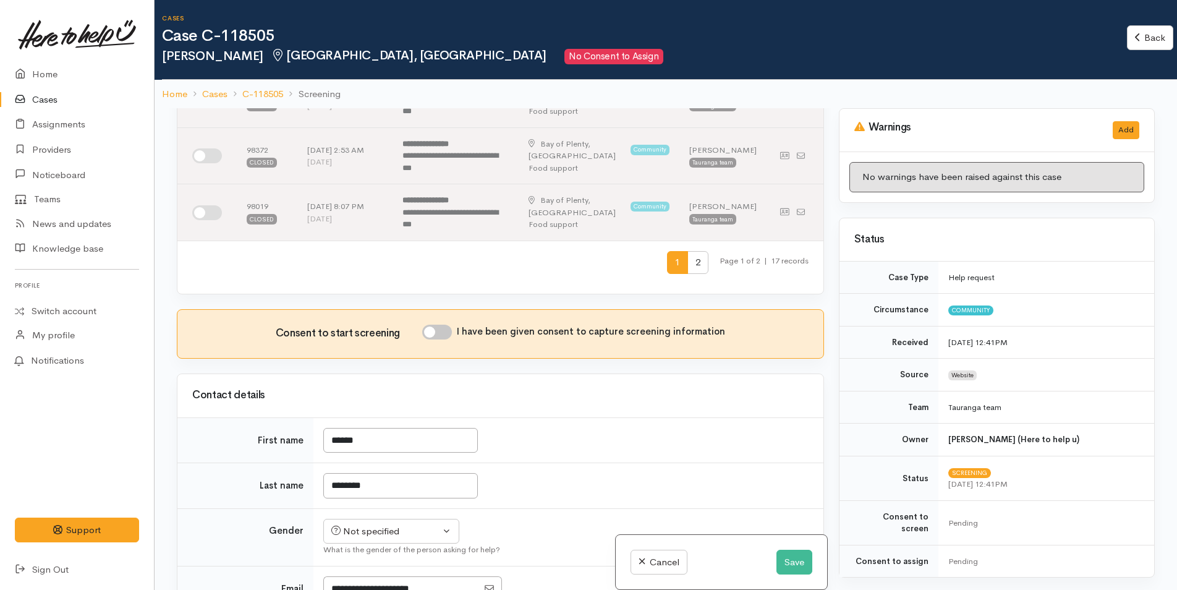
click at [434, 339] on input "I have been given consent to capture screening information" at bounding box center [437, 331] width 30 height 15
checkbox input "true"
click at [363, 536] on div "Not specified" at bounding box center [385, 531] width 109 height 14
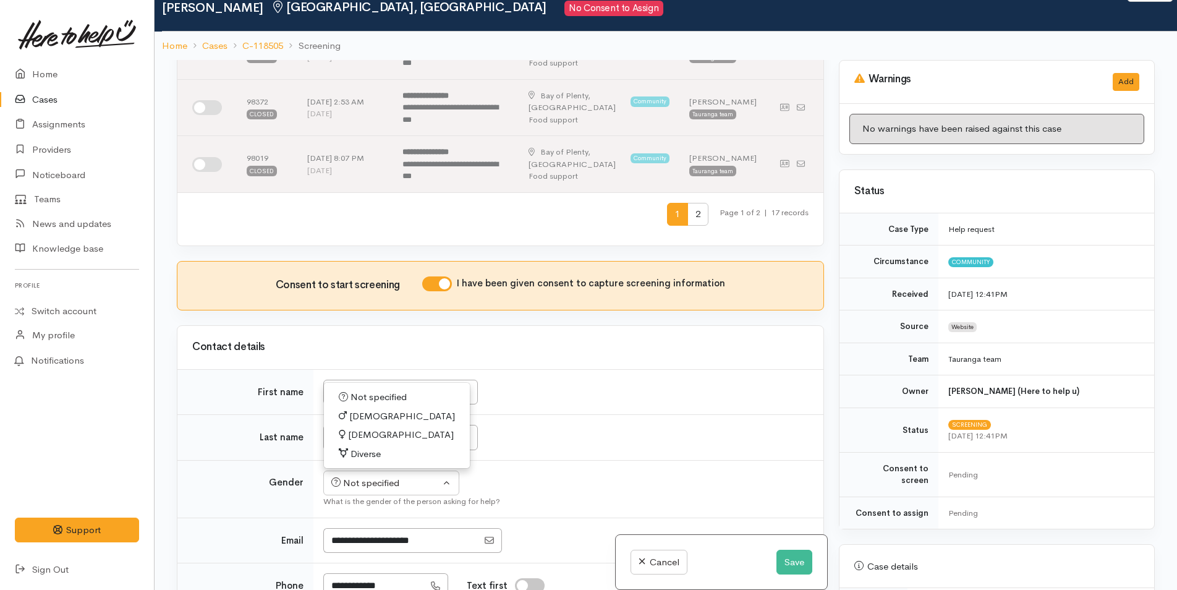
click at [363, 442] on span "Female" at bounding box center [401, 435] width 106 height 14
select select "Female"
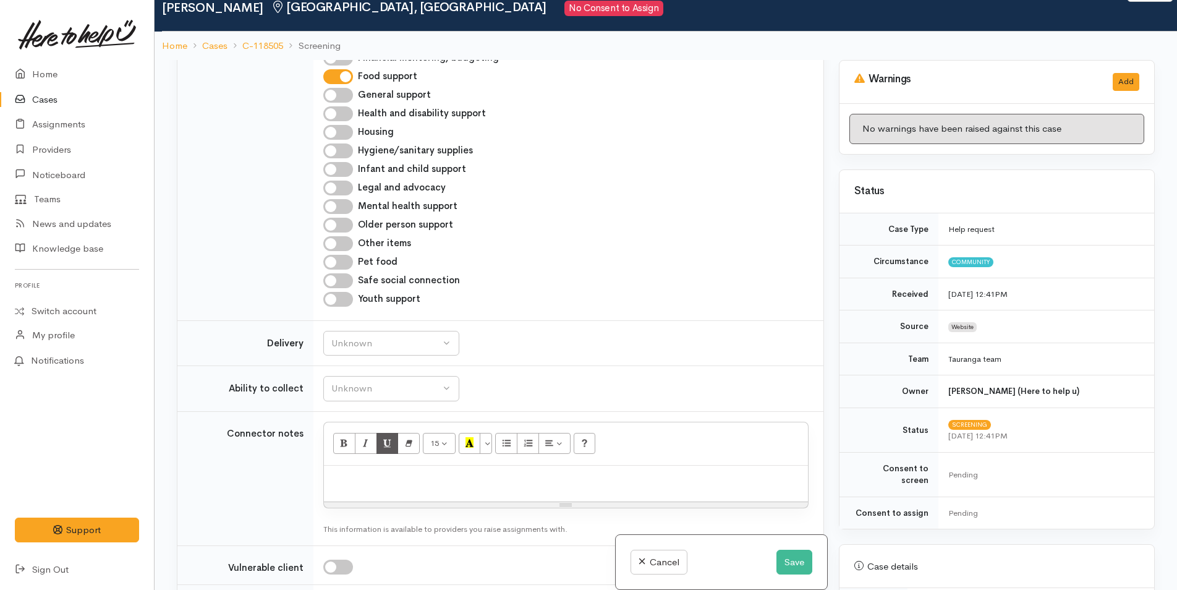
scroll to position [1298, 0]
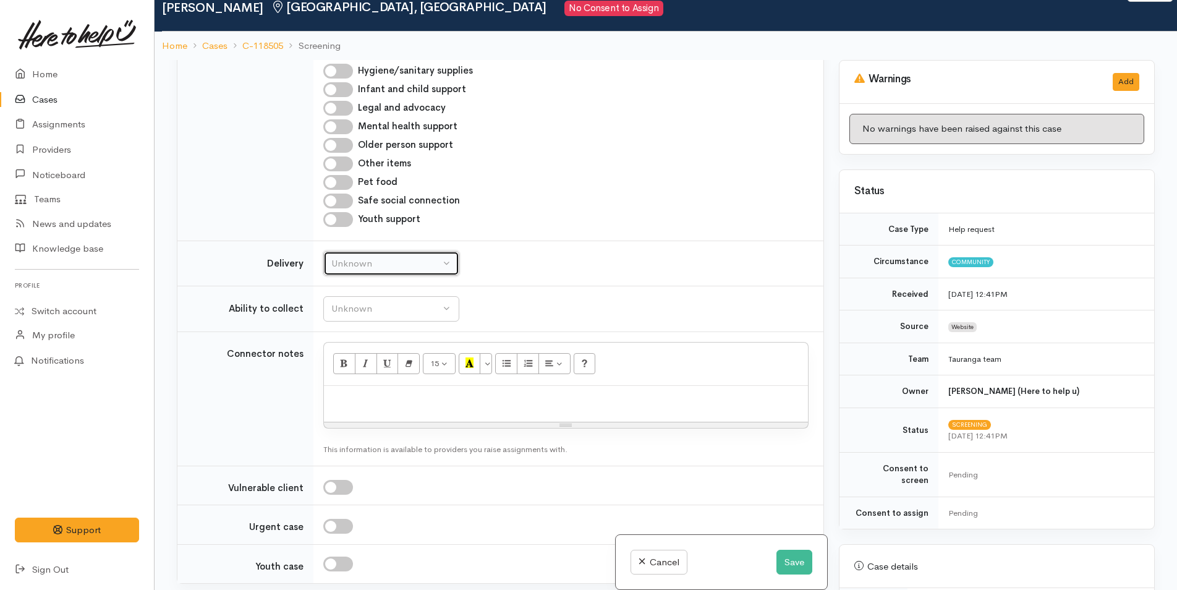
click at [370, 271] on div "Unknown" at bounding box center [385, 263] width 109 height 14
click at [350, 386] on span "No" at bounding box center [345, 379] width 13 height 14
select select "1"
click at [360, 313] on div "Unknown" at bounding box center [385, 309] width 109 height 14
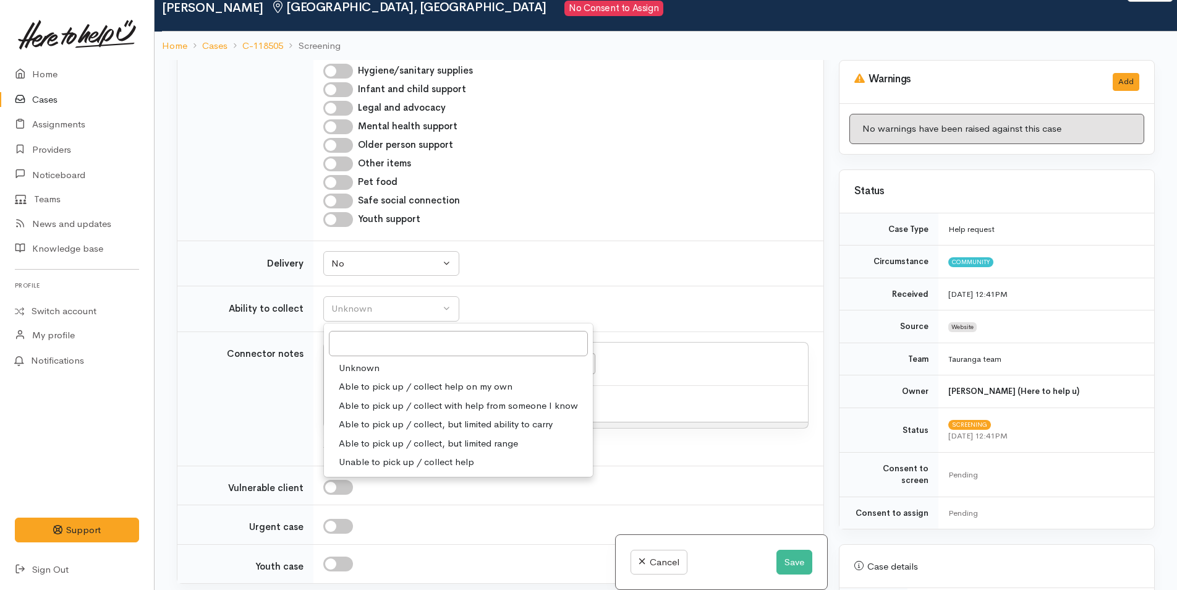
click at [367, 394] on span "Able to pick up / collect help on my own" at bounding box center [426, 386] width 174 height 14
select select "2"
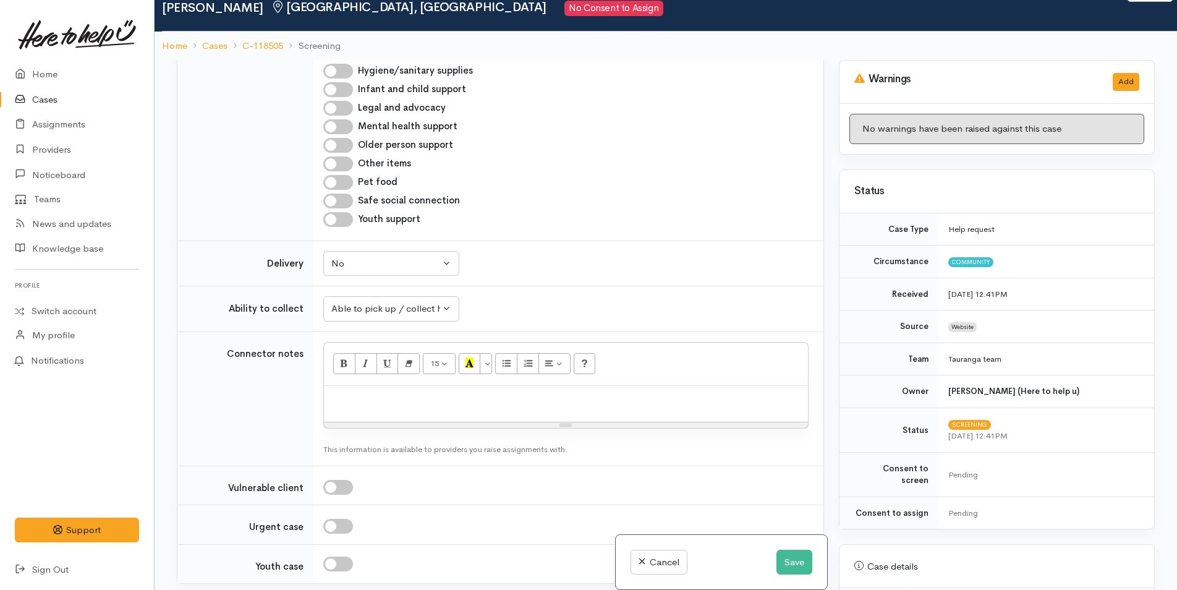
click at [357, 406] on p at bounding box center [566, 399] width 472 height 14
paste div
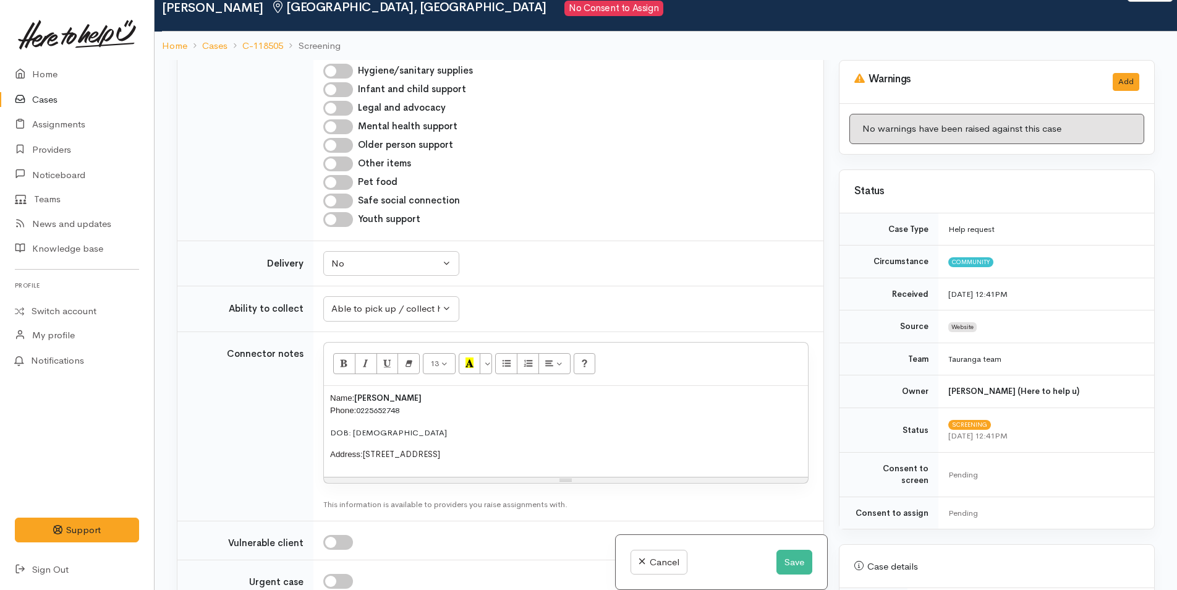
drag, startPoint x: 553, startPoint y: 465, endPoint x: 453, endPoint y: 386, distance: 127.6
click at [282, 387] on tr "Connector notes 13 8 9 10 11 12 14 18 24 36 Background Color Transparent Select…" at bounding box center [500, 425] width 646 height 189
click at [486, 370] on button "More Color" at bounding box center [486, 363] width 12 height 21
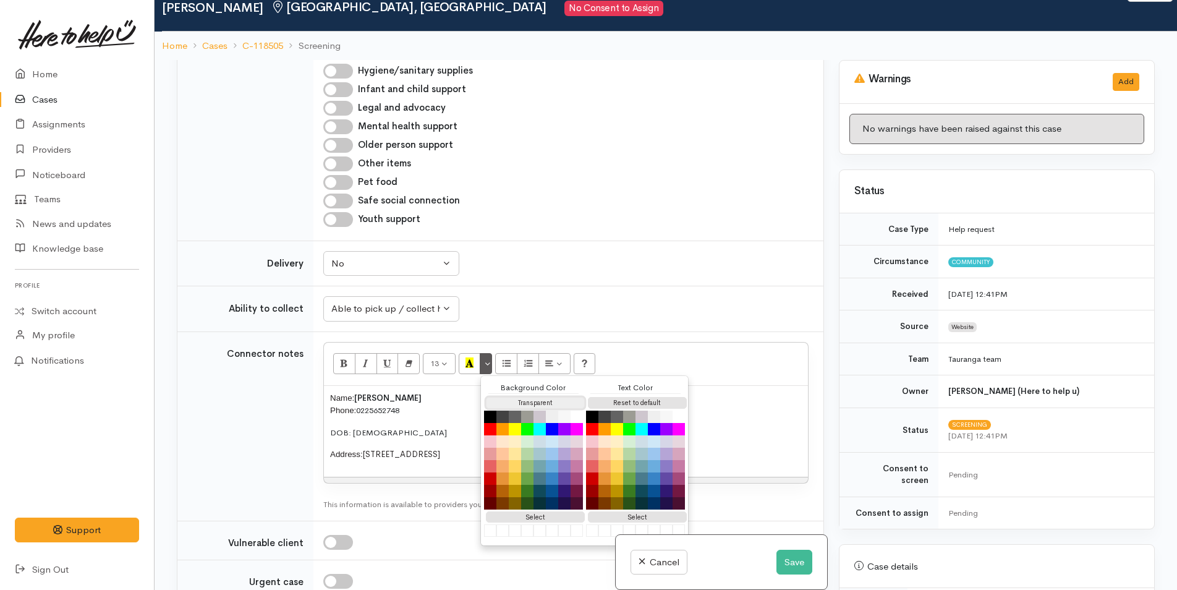
click at [530, 409] on button "Transparent" at bounding box center [535, 403] width 99 height 12
click at [634, 409] on button "Reset to default" at bounding box center [637, 403] width 99 height 12
drag, startPoint x: 382, startPoint y: 443, endPoint x: 389, endPoint y: 442, distance: 6.8
click at [383, 443] on p "DOB: 05/01/1999" at bounding box center [566, 437] width 472 height 14
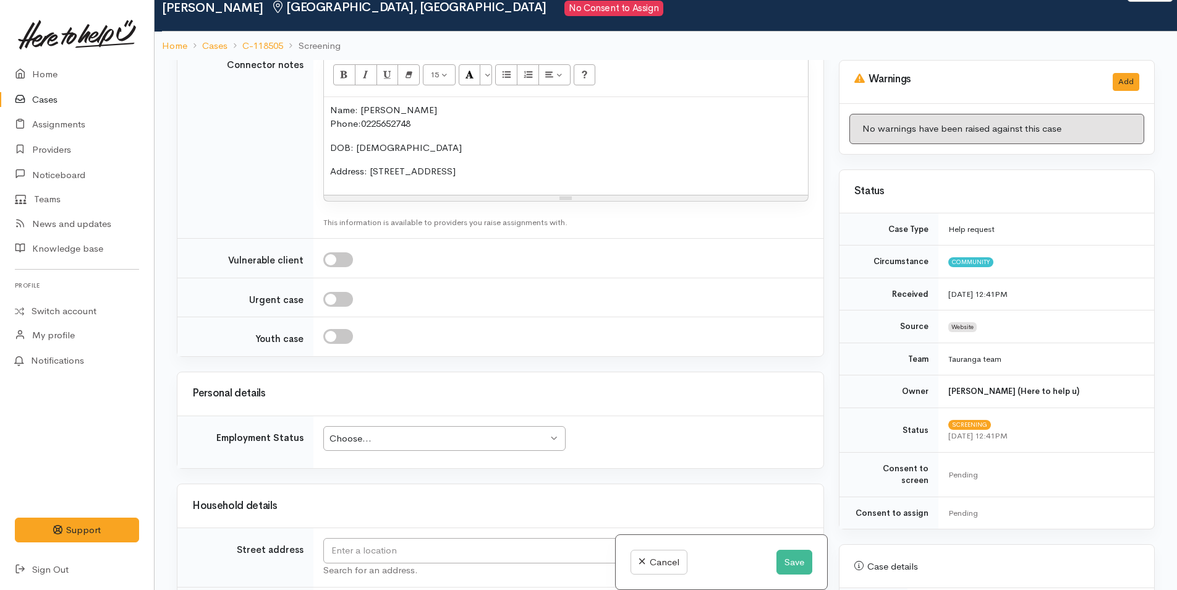
scroll to position [1792, 0]
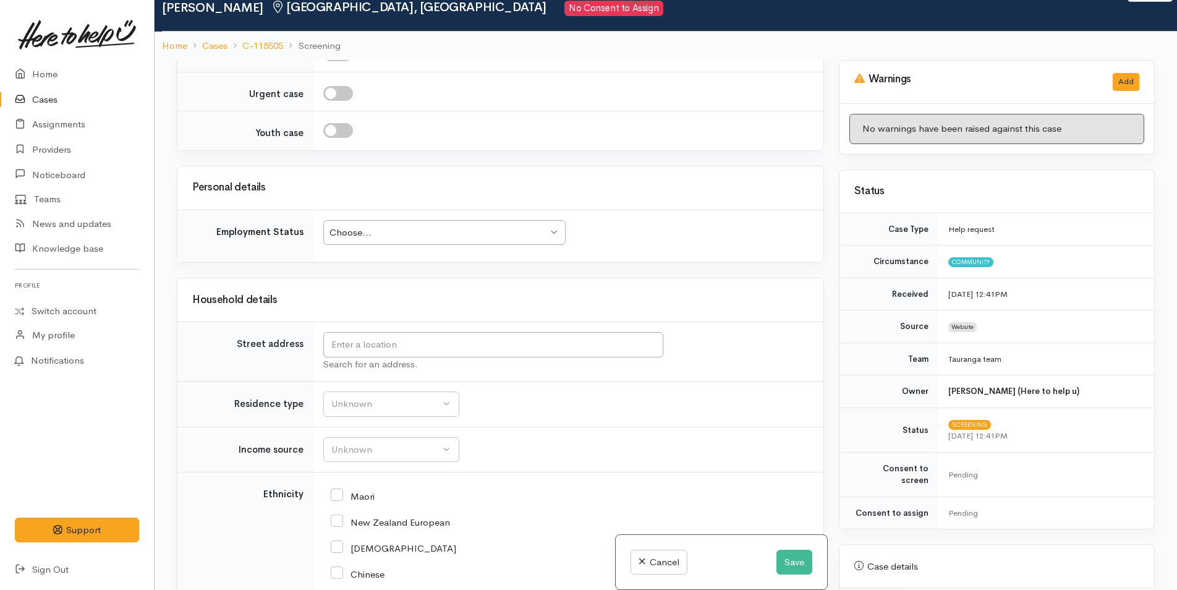
click at [368, 240] on div "Choose..." at bounding box center [438, 233] width 218 height 14
click at [374, 357] on input "text" at bounding box center [493, 344] width 340 height 25
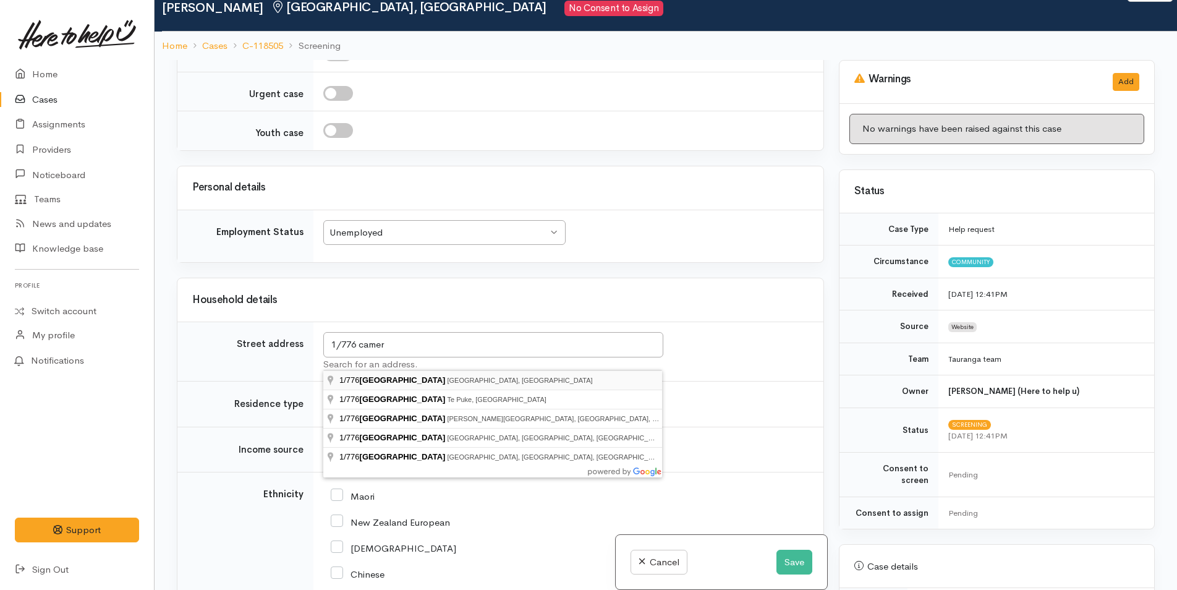
type input "1/776 Cameron Road, Tauranga, New Zealand"
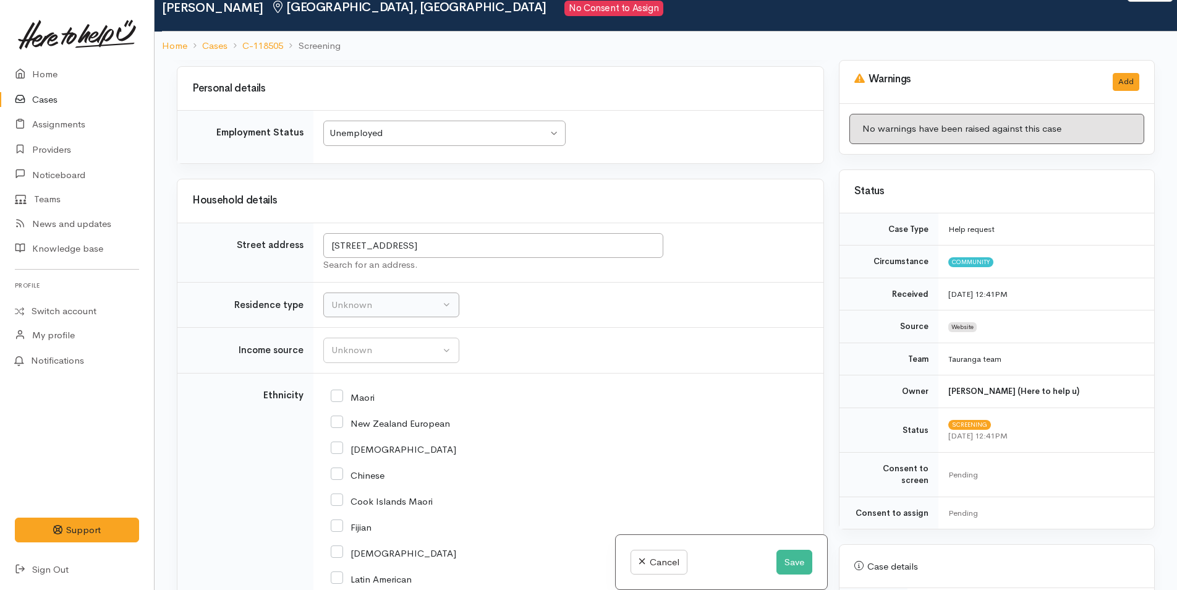
scroll to position [1916, 0]
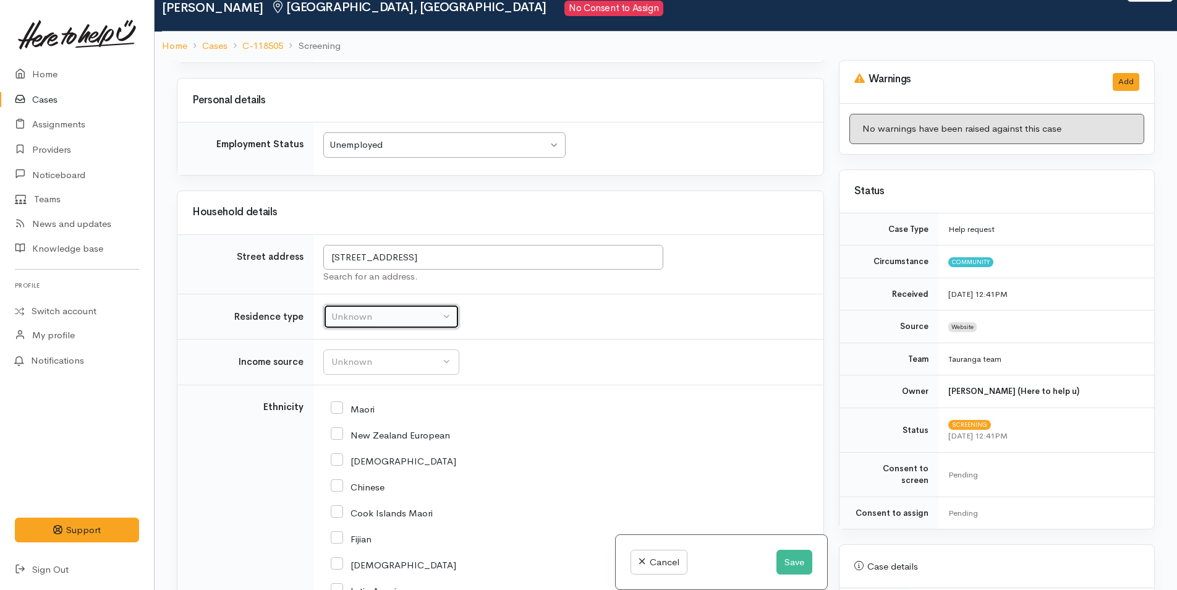
click at [371, 310] on div "Unknown" at bounding box center [385, 317] width 109 height 14
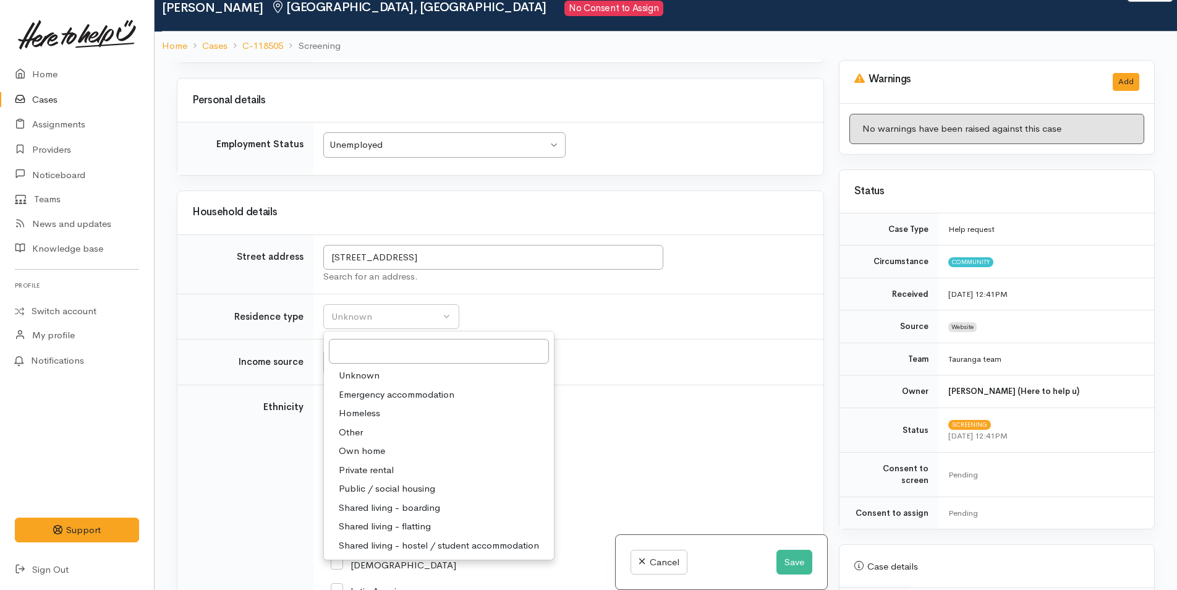
click at [364, 463] on span "Private rental" at bounding box center [366, 470] width 55 height 14
select select "2"
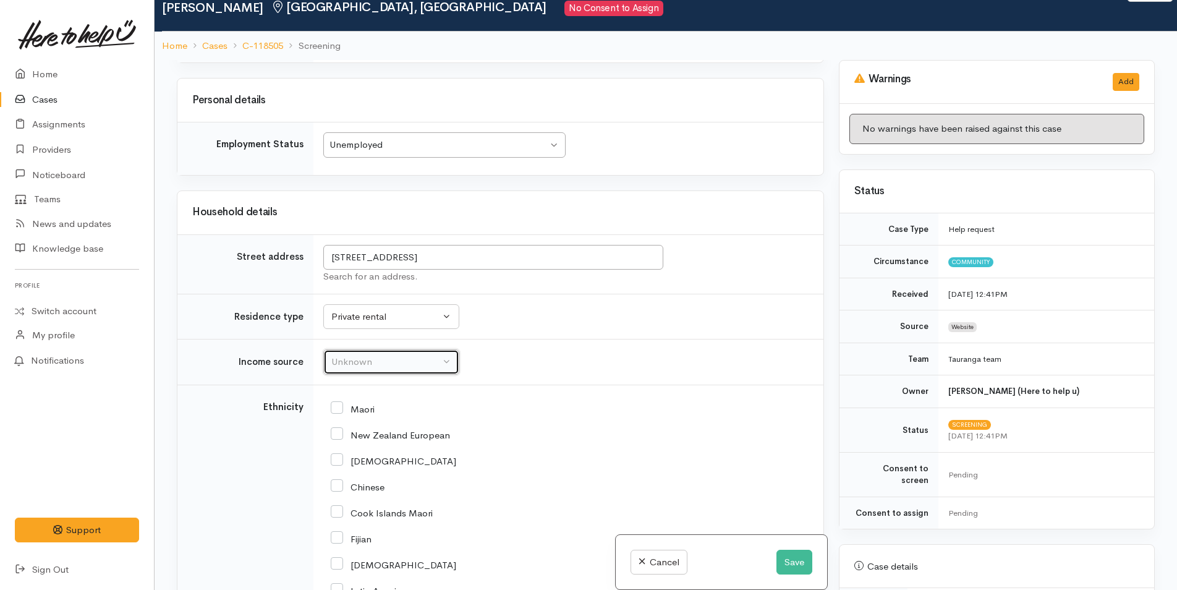
click at [339, 355] on div "Unknown" at bounding box center [385, 362] width 109 height 14
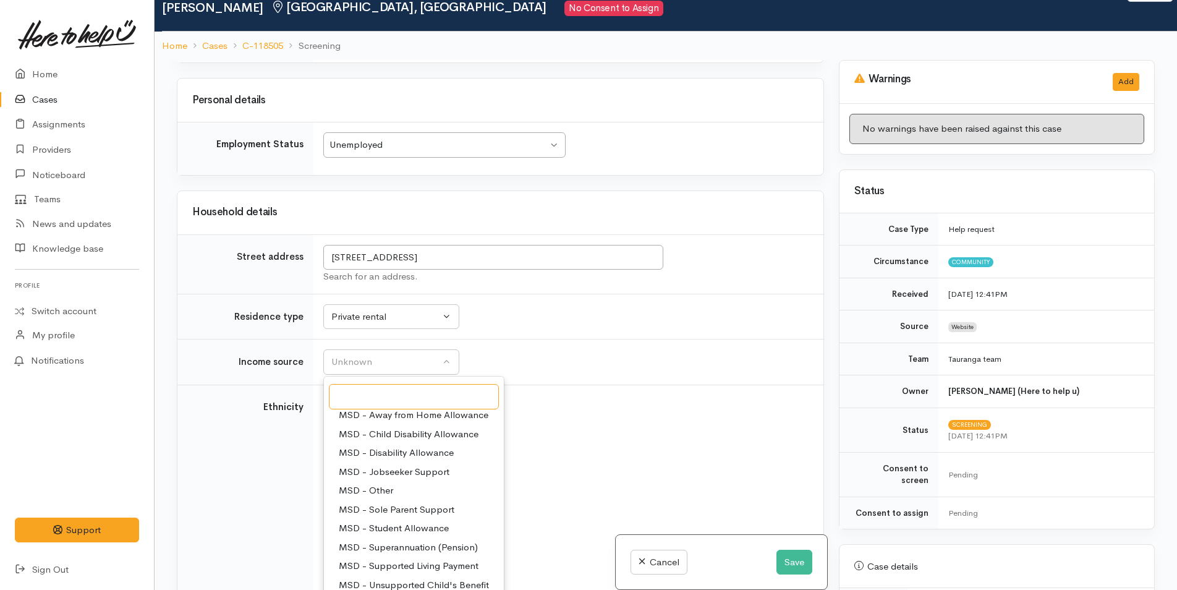
scroll to position [62, 0]
click at [397, 465] on span "MSD - Jobseeker Support" at bounding box center [394, 472] width 111 height 14
select select "4"
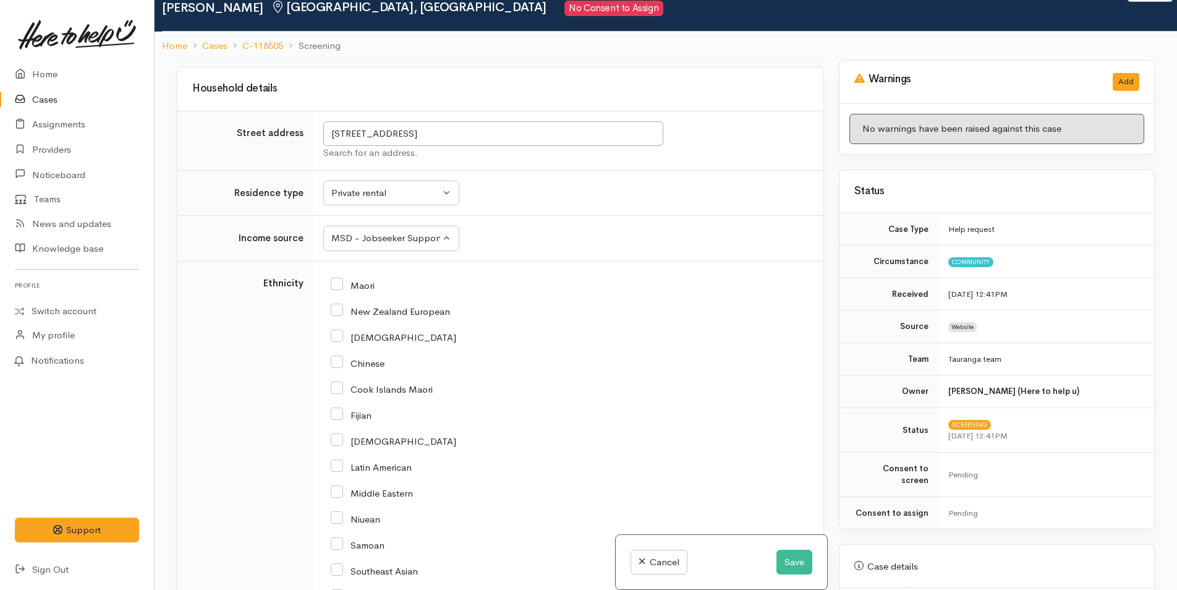
click at [336, 279] on input "Maori" at bounding box center [353, 284] width 44 height 11
checkbox input "true"
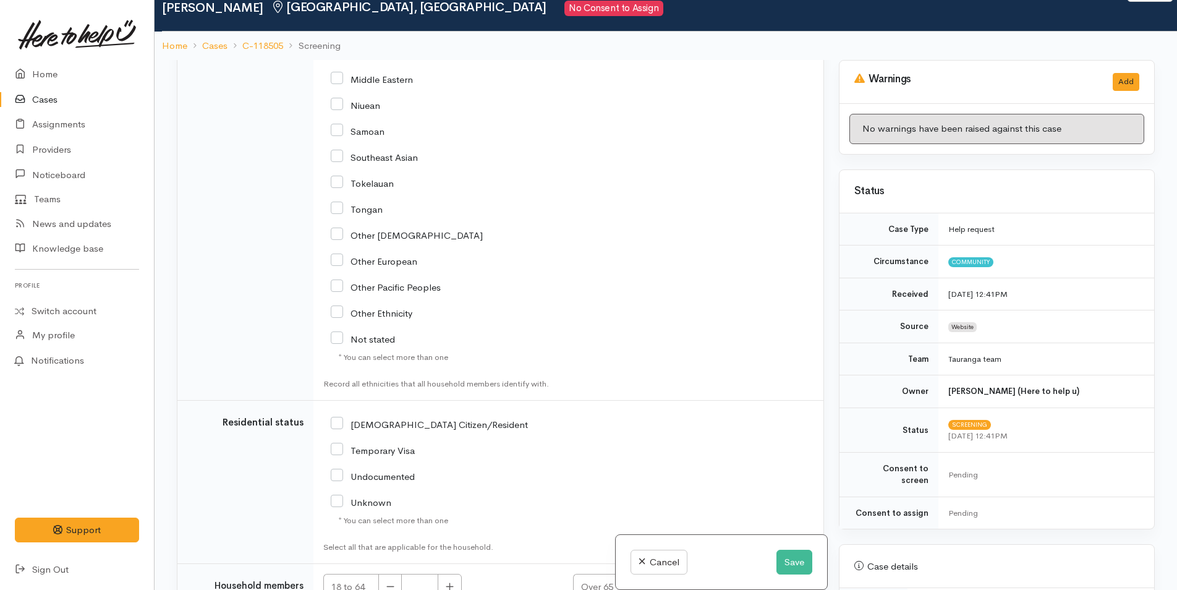
scroll to position [2596, 0]
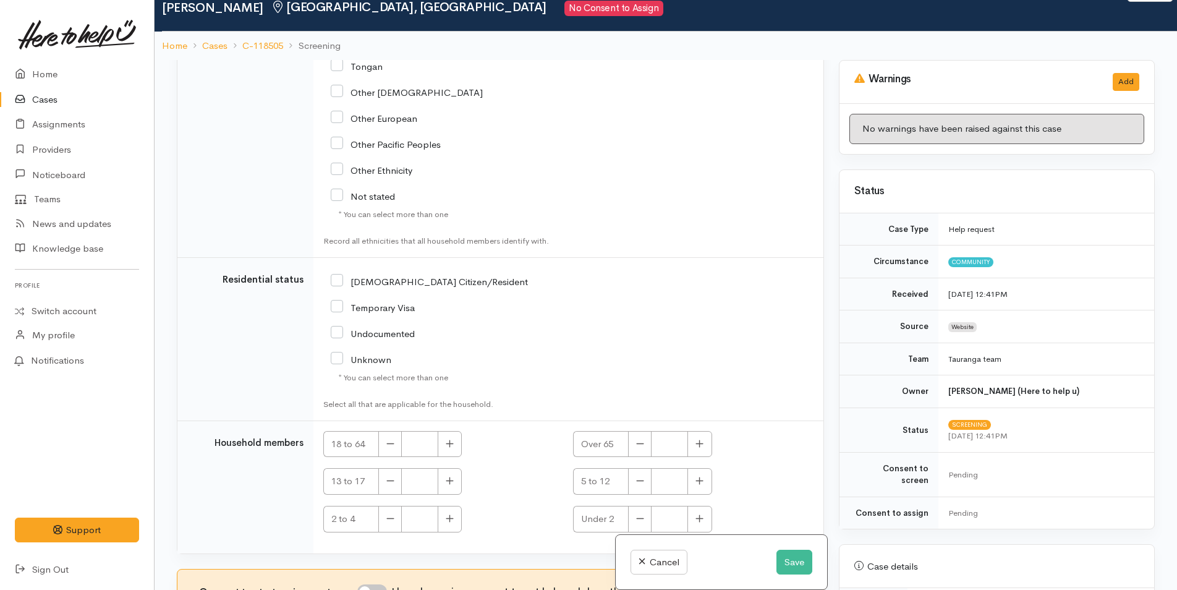
drag, startPoint x: 336, startPoint y: 251, endPoint x: 363, endPoint y: 295, distance: 51.6
click at [336, 275] on input "NZ Citizen/Resident" at bounding box center [429, 280] width 197 height 11
checkbox input "true"
click at [450, 439] on icon "button" at bounding box center [449, 442] width 7 height 7
type input "1"
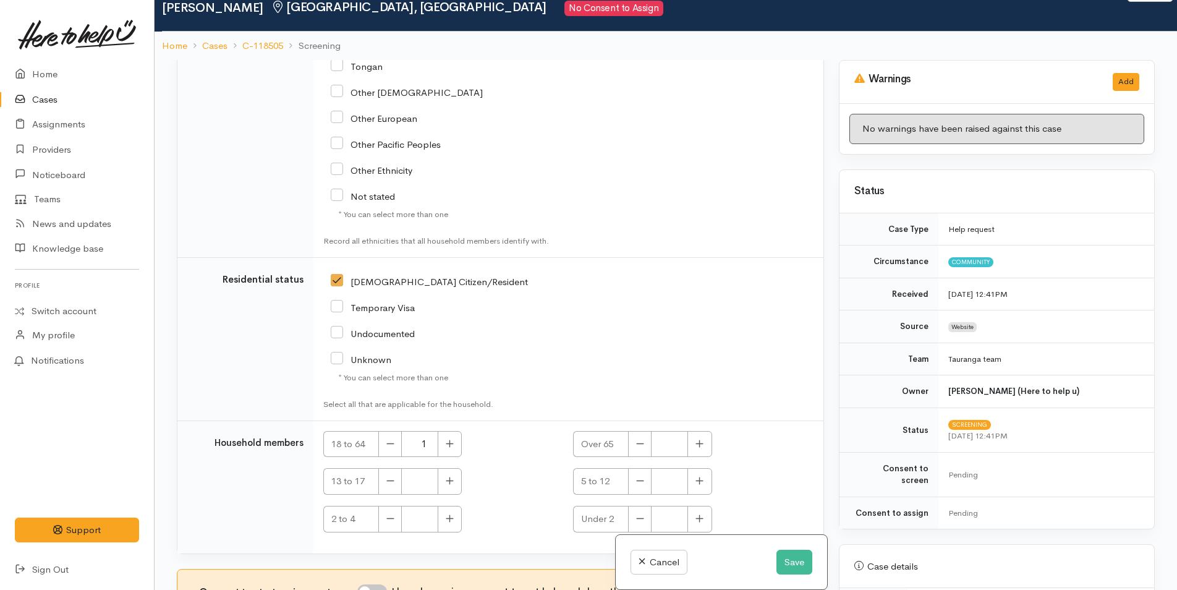
click at [386, 584] on input "I have been given consent to get help and share this information with appropria…" at bounding box center [372, 591] width 30 height 15
checkbox input "true"
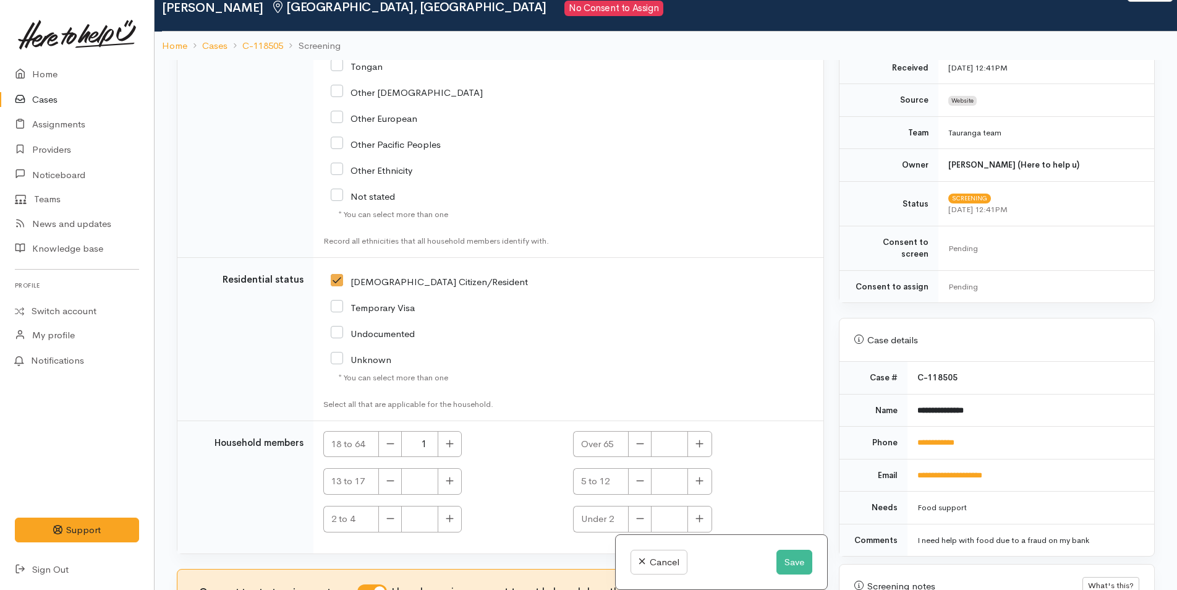
scroll to position [371, 0]
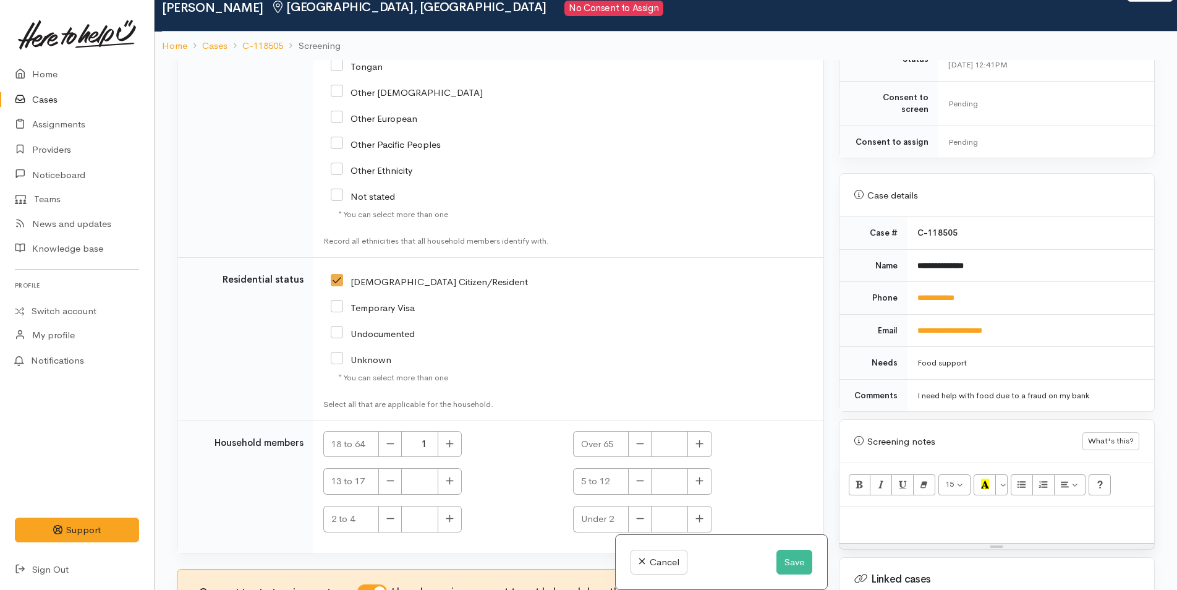
click at [876, 512] on p at bounding box center [997, 519] width 302 height 14
paste div
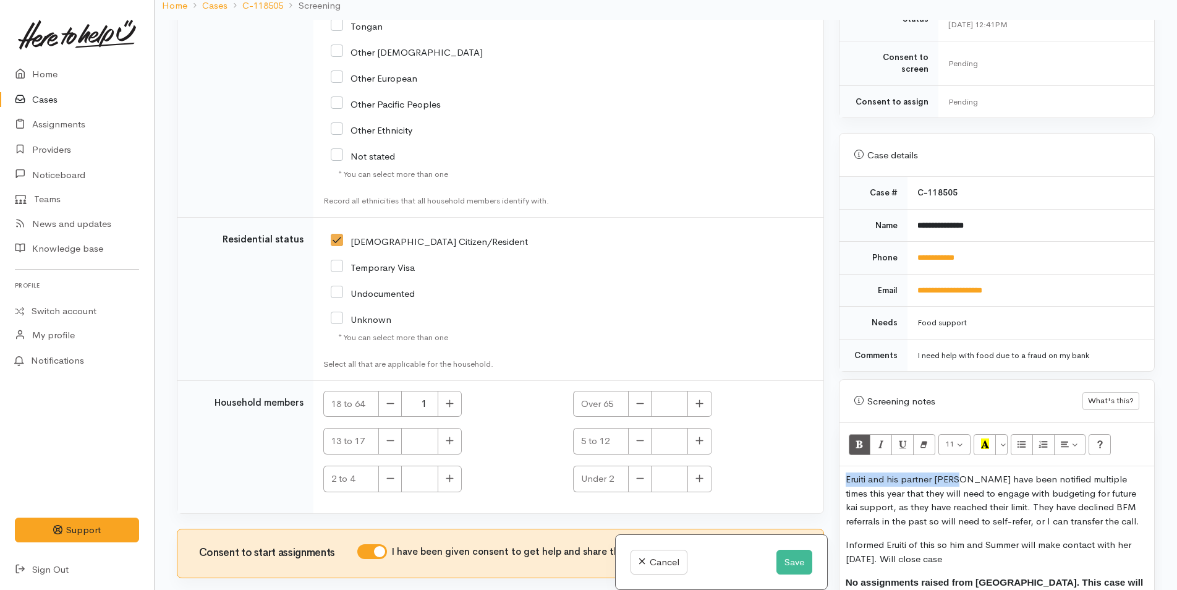
drag, startPoint x: 942, startPoint y: 464, endPoint x: 833, endPoint y: 458, distance: 108.9
click at [833, 458] on div "Warnings Add No warnings have been raised against this case Add Warning Title ●…" at bounding box center [996, 315] width 331 height 590
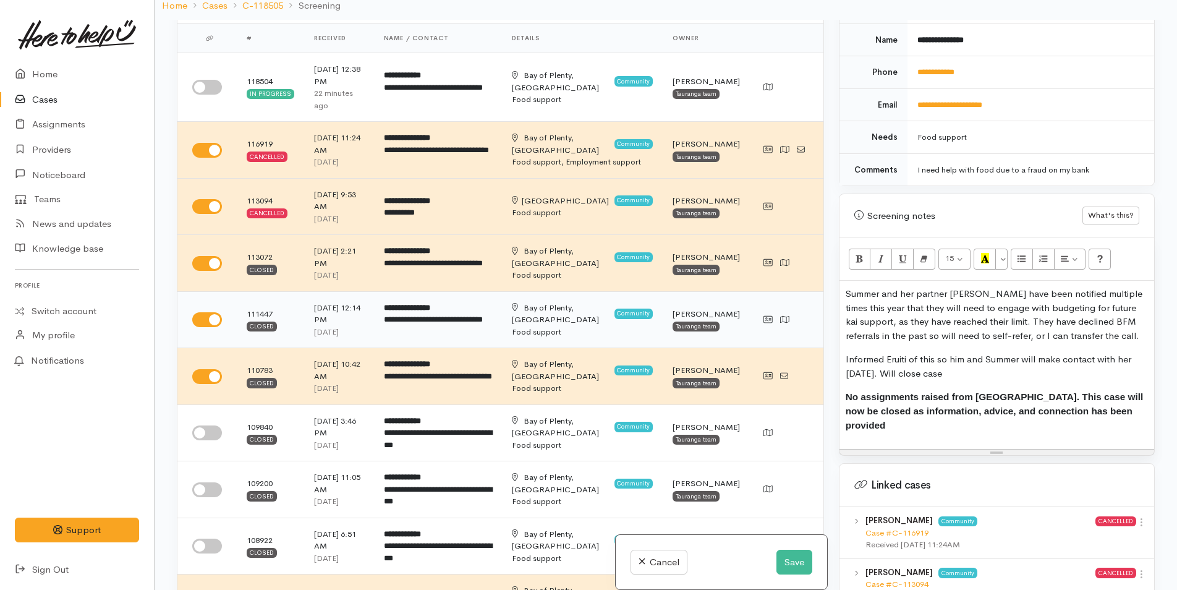
scroll to position [0, 0]
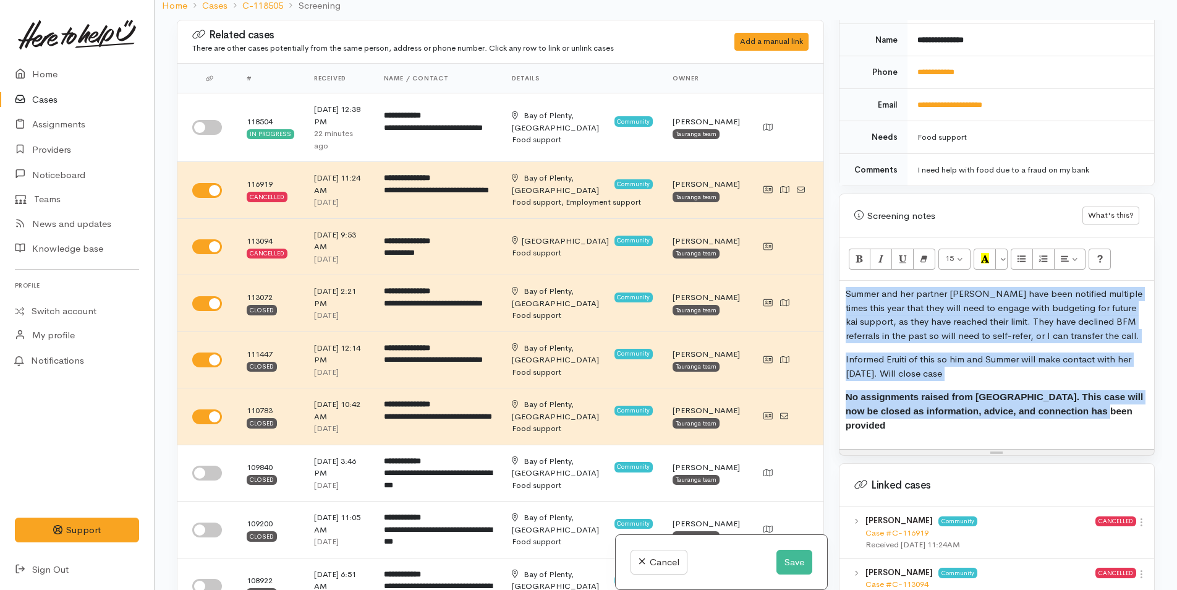
drag, startPoint x: 1114, startPoint y: 401, endPoint x: 843, endPoint y: 269, distance: 301.9
click at [843, 281] on div "Summer and her partner Eruiti have been notified multiple times this year that …" at bounding box center [996, 365] width 315 height 168
copy div "Summer and her partner Eruiti have been notified multiple times this year that …"
click at [787, 562] on button "Save" at bounding box center [794, 561] width 36 height 25
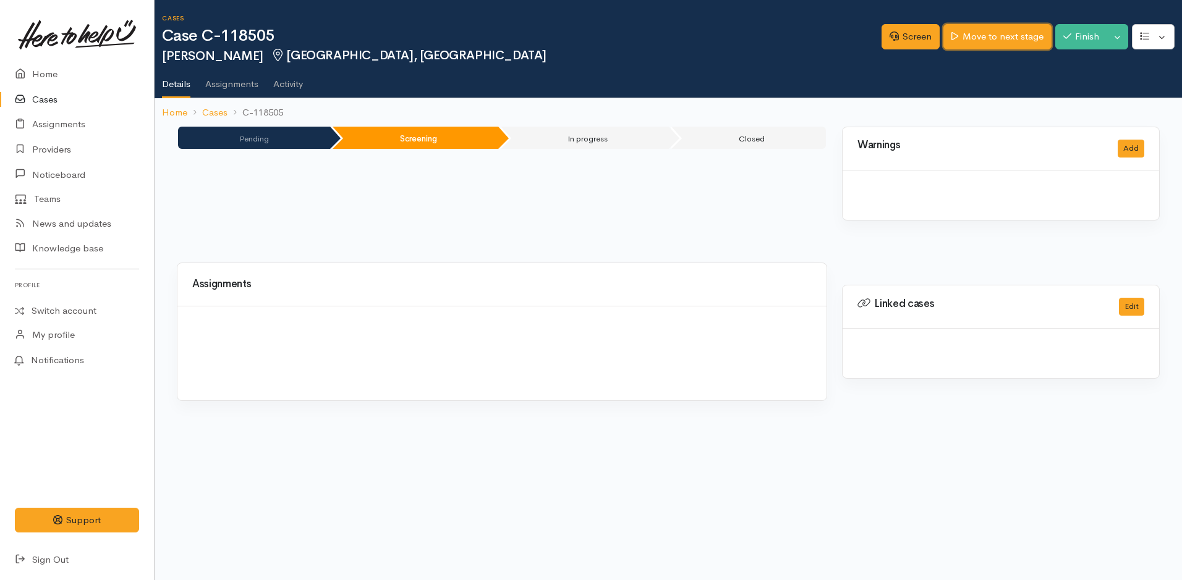
click at [1001, 33] on link "Move to next stage" at bounding box center [997, 36] width 108 height 25
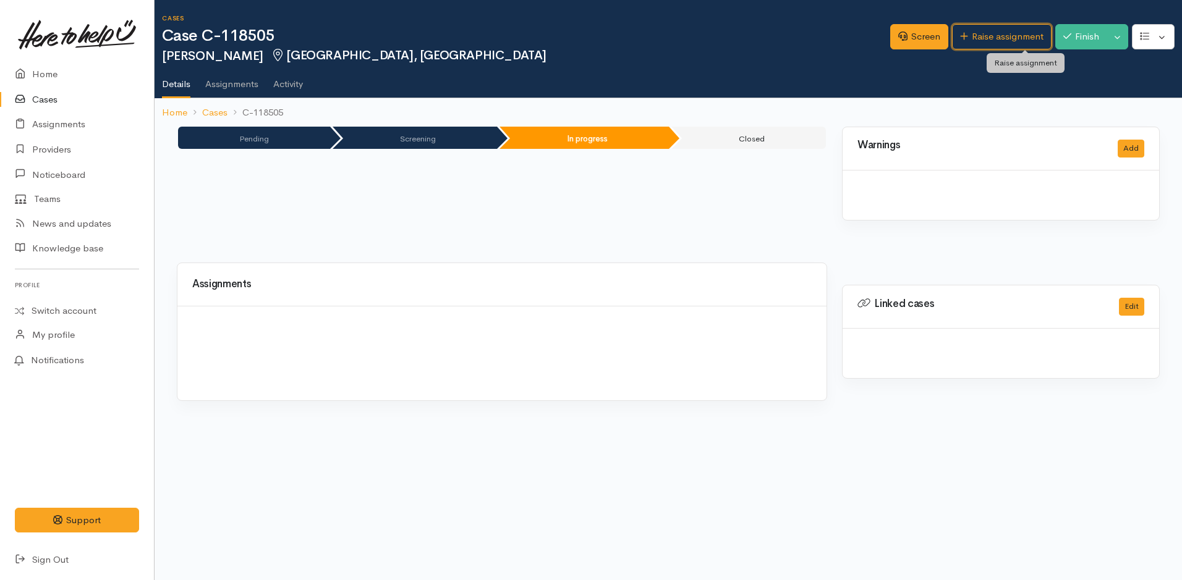
click at [1002, 35] on link "Raise assignment" at bounding box center [1002, 36] width 100 height 25
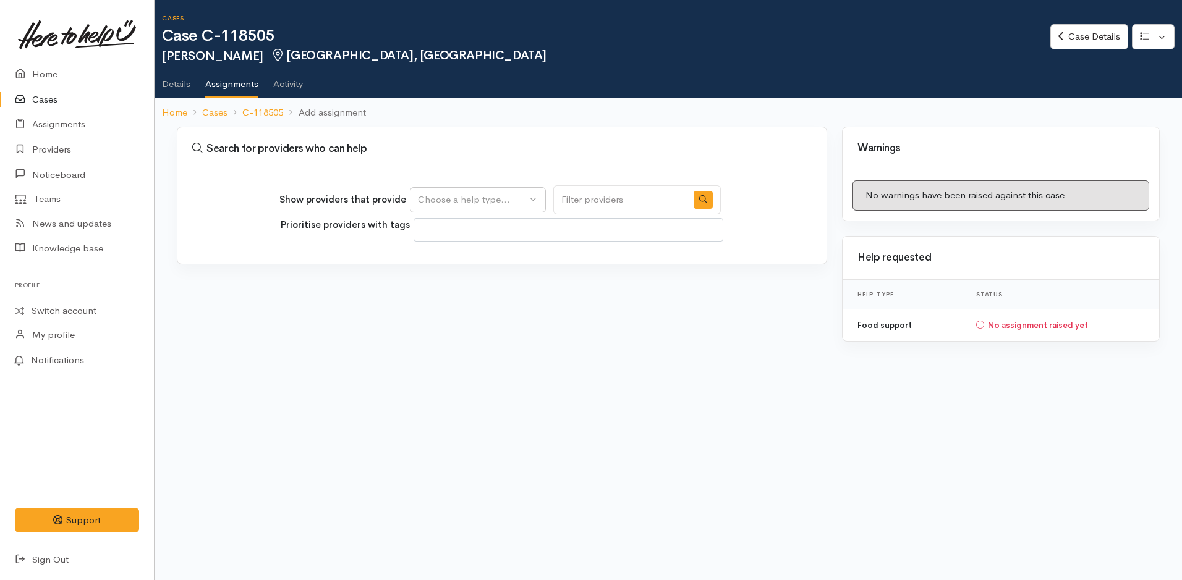
select select
click at [425, 198] on div "Choose a help type..." at bounding box center [472, 200] width 109 height 14
click at [436, 256] on span "Food support" at bounding box center [453, 259] width 57 height 14
select select "3"
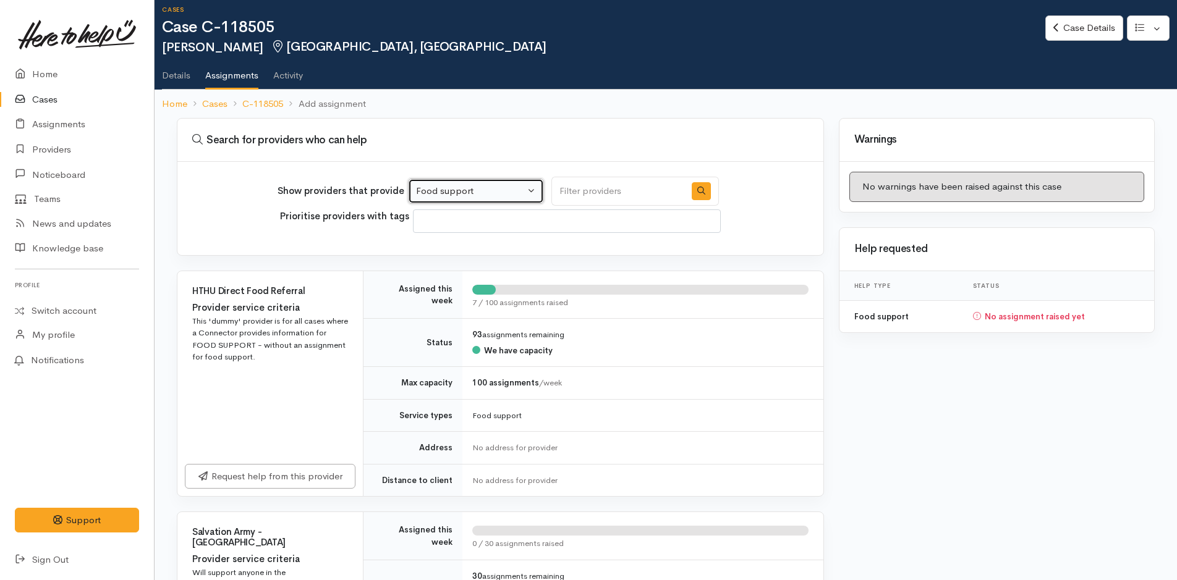
scroll to position [185, 0]
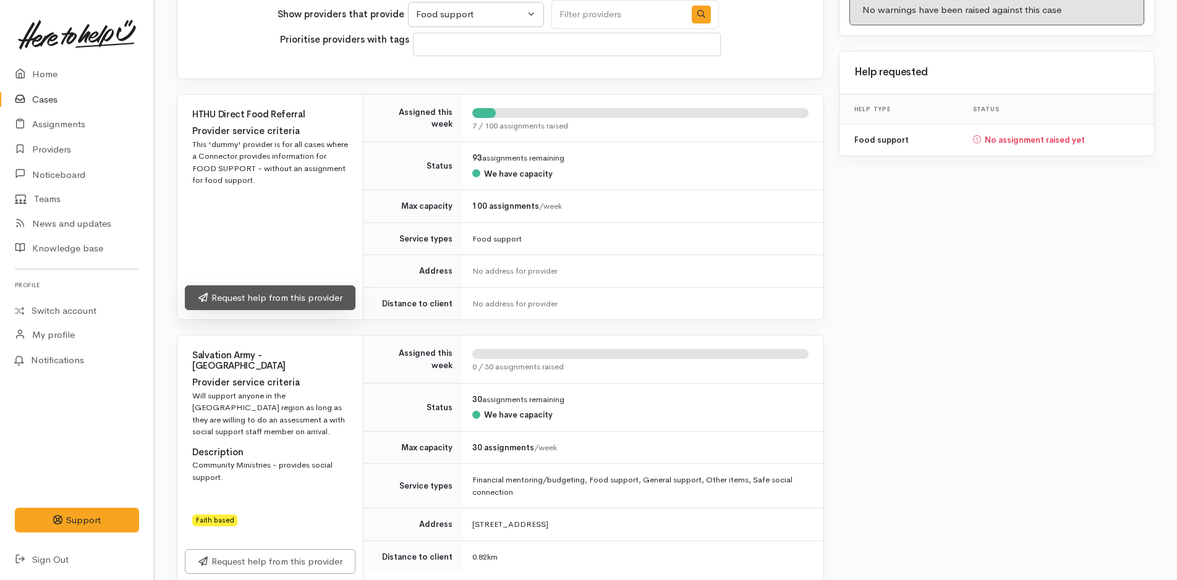
click at [269, 299] on link "Request help from this provider" at bounding box center [270, 298] width 171 height 25
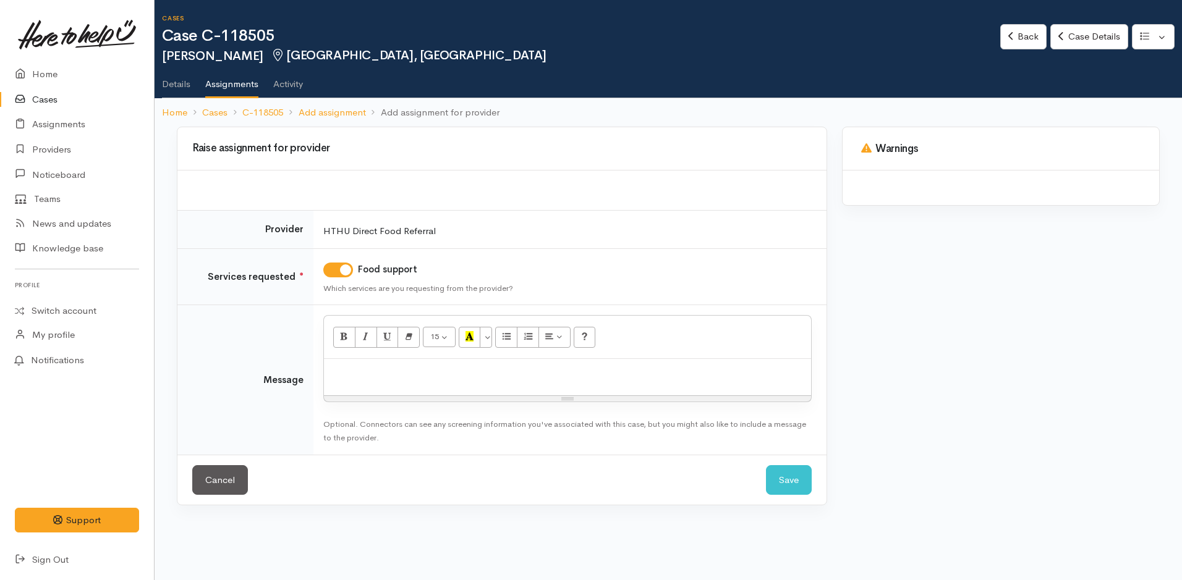
click at [393, 375] on p at bounding box center [567, 372] width 475 height 14
paste div
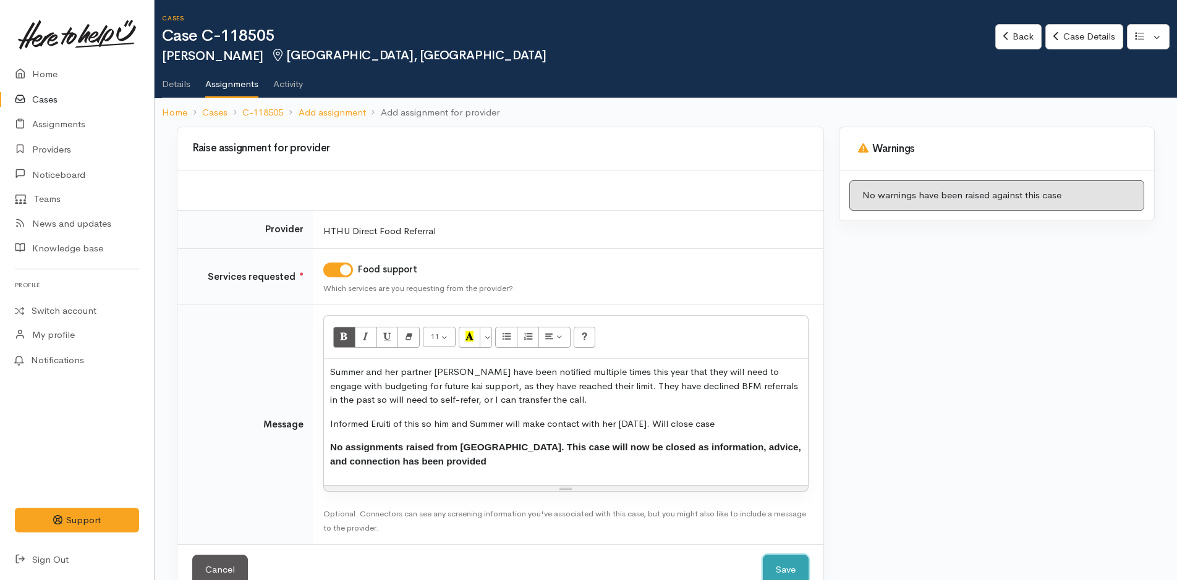
click at [779, 564] on button "Save" at bounding box center [786, 570] width 46 height 30
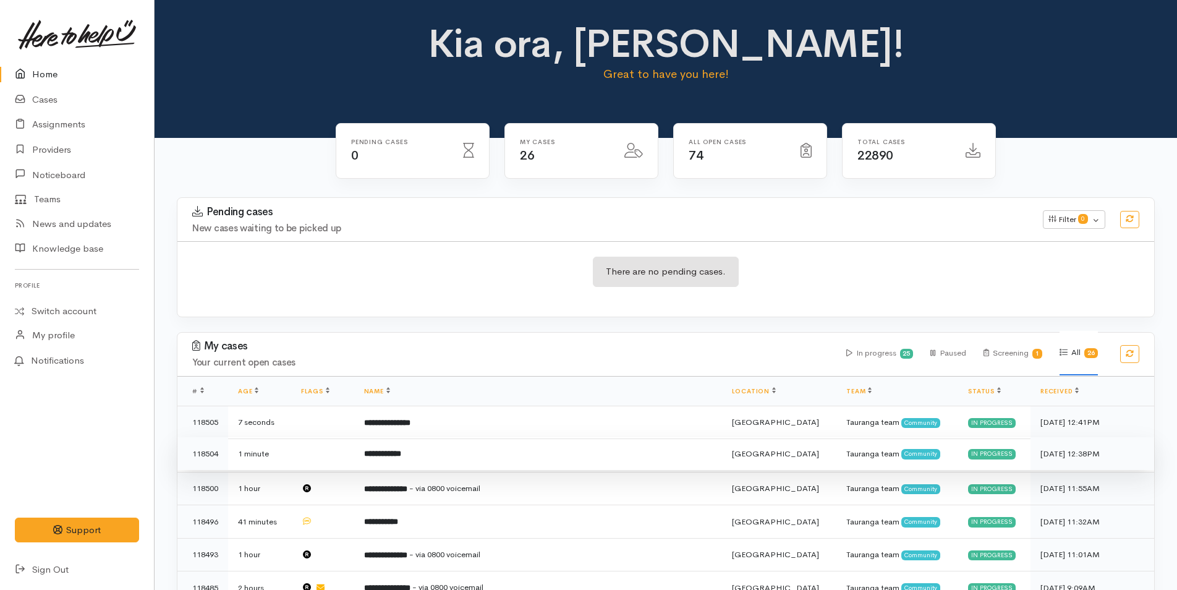
click at [415, 466] on td "**********" at bounding box center [538, 453] width 368 height 33
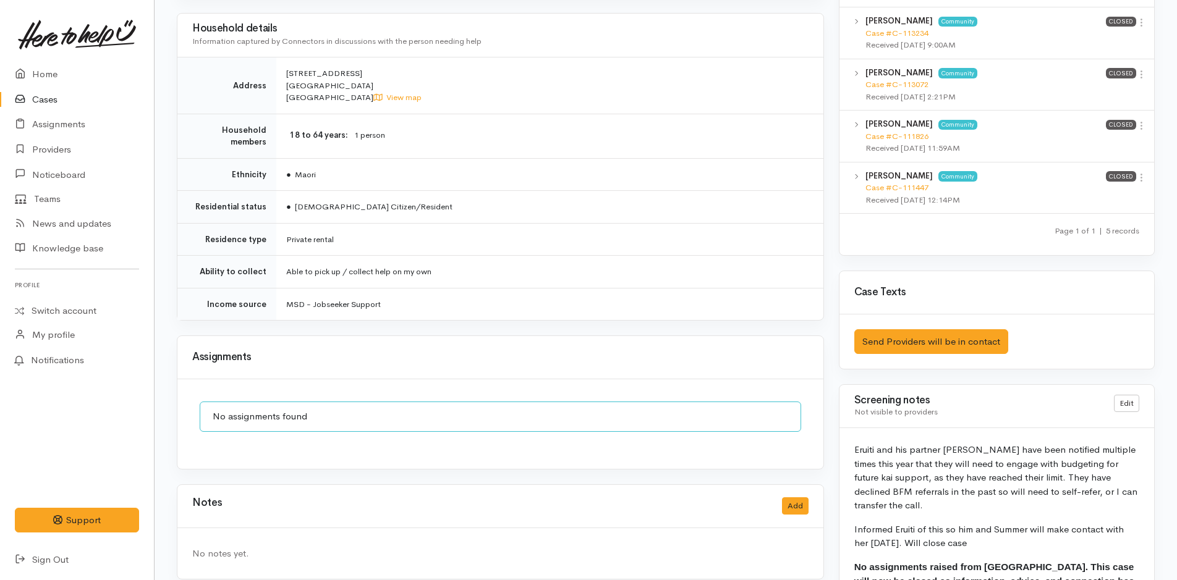
scroll to position [794, 0]
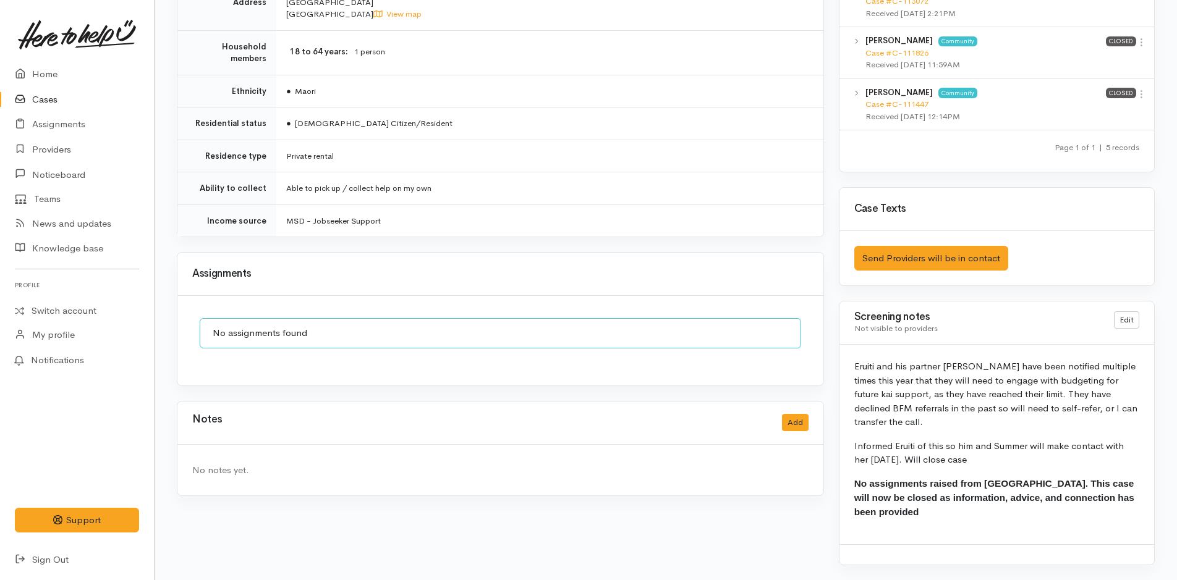
drag, startPoint x: 914, startPoint y: 459, endPoint x: 852, endPoint y: 363, distance: 113.5
click at [852, 363] on div "Eruiti and his partner [PERSON_NAME] have been notified multiple times this yea…" at bounding box center [996, 444] width 315 height 199
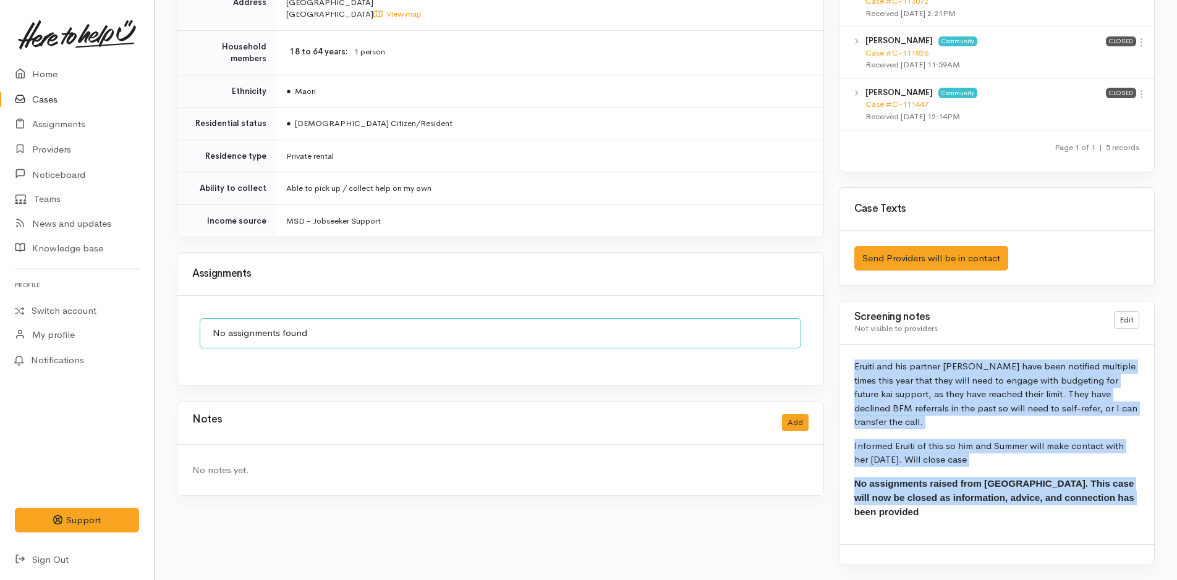
drag, startPoint x: 876, startPoint y: 507, endPoint x: 852, endPoint y: 362, distance: 147.2
click at [852, 362] on div "Eruiti and his partner [PERSON_NAME] have been notified multiple times this yea…" at bounding box center [996, 444] width 315 height 199
copy div "Eruiti and his partner [PERSON_NAME] have been notified multiple times this yea…"
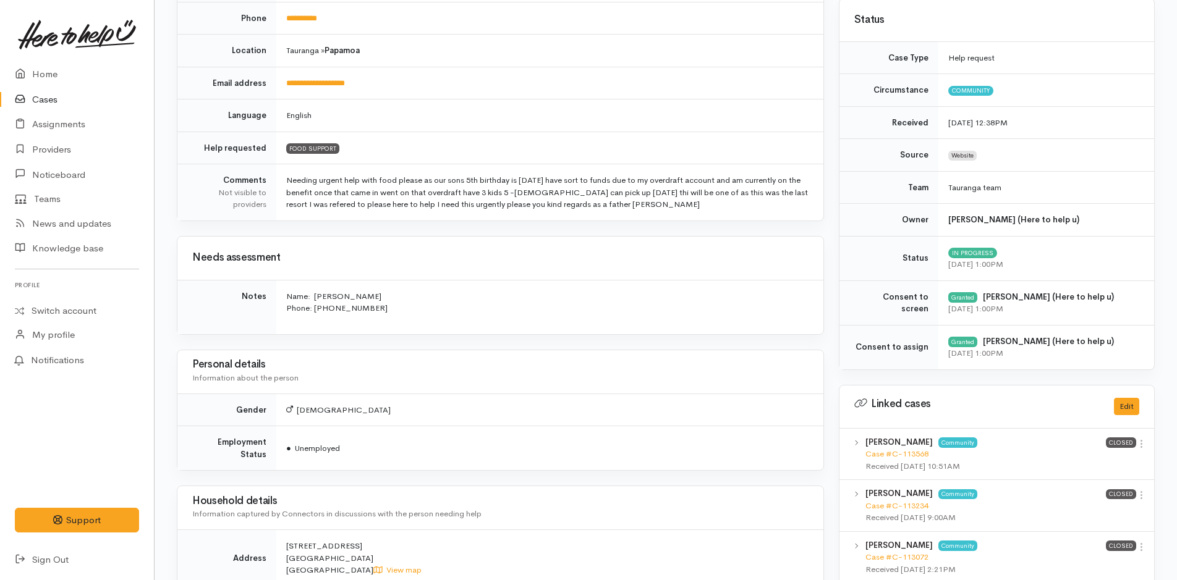
scroll to position [0, 0]
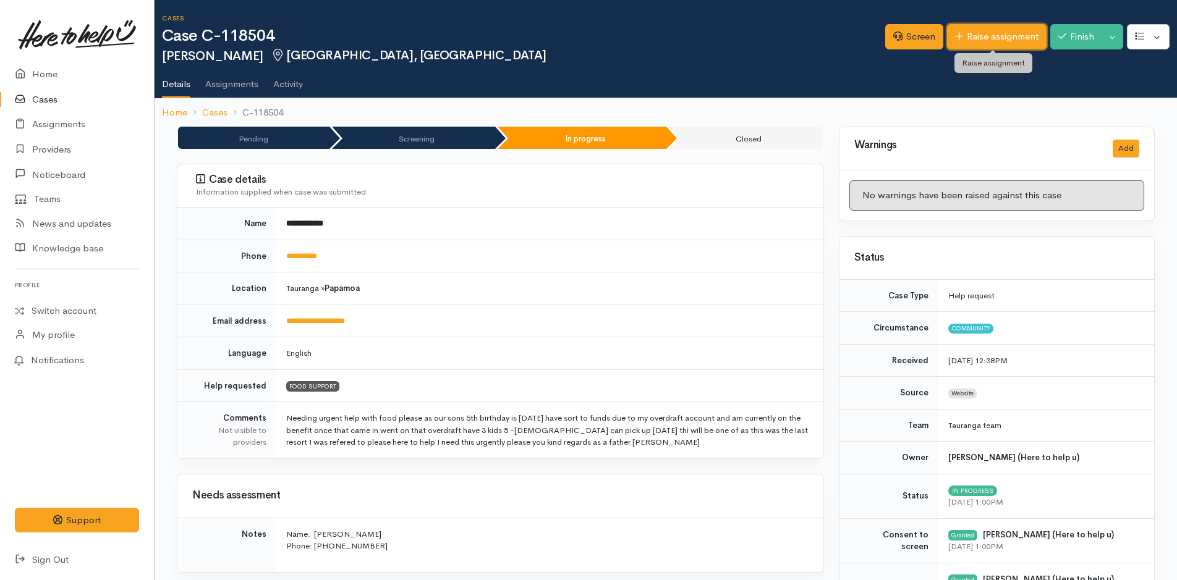
click at [970, 35] on link "Raise assignment" at bounding box center [997, 36] width 100 height 25
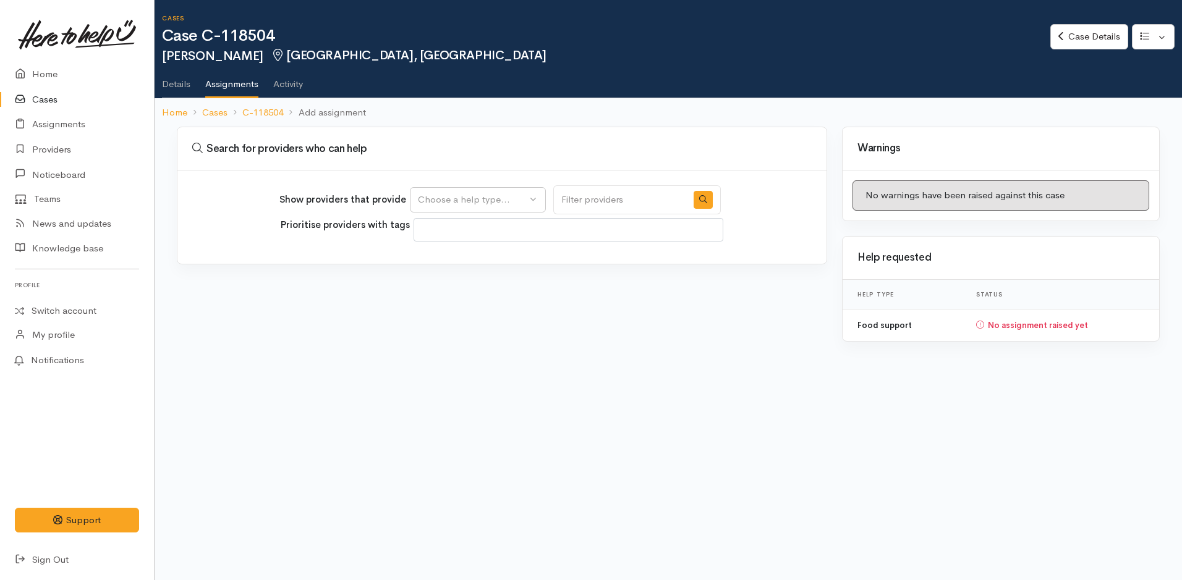
select select
click at [443, 202] on div "Choose a help type..." at bounding box center [472, 200] width 109 height 14
click at [453, 263] on span "Food support" at bounding box center [453, 259] width 57 height 14
select select "3"
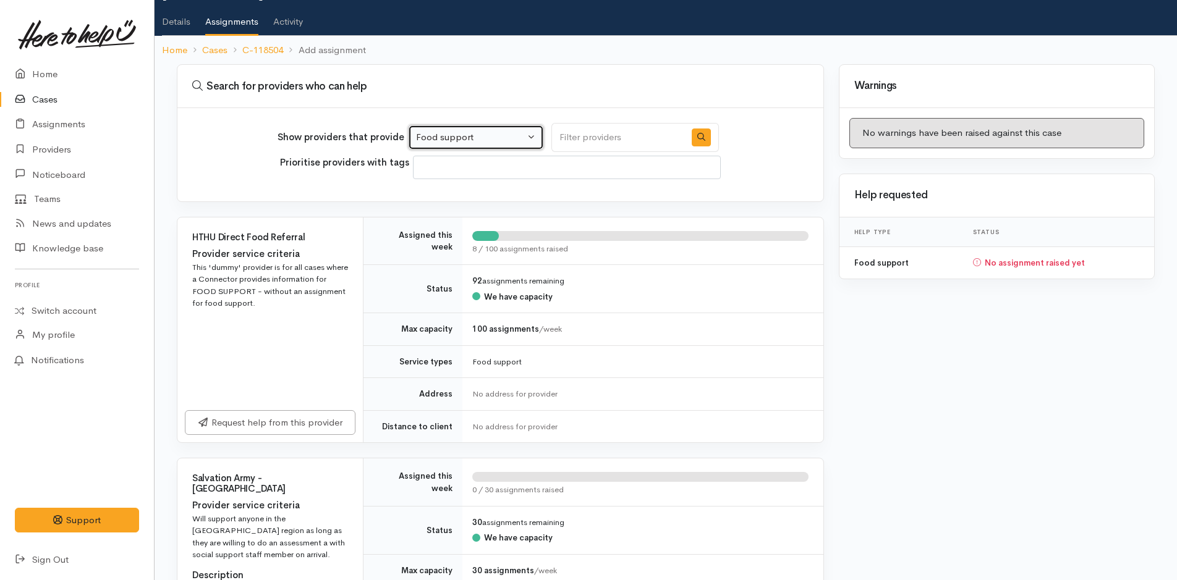
scroll to position [185, 0]
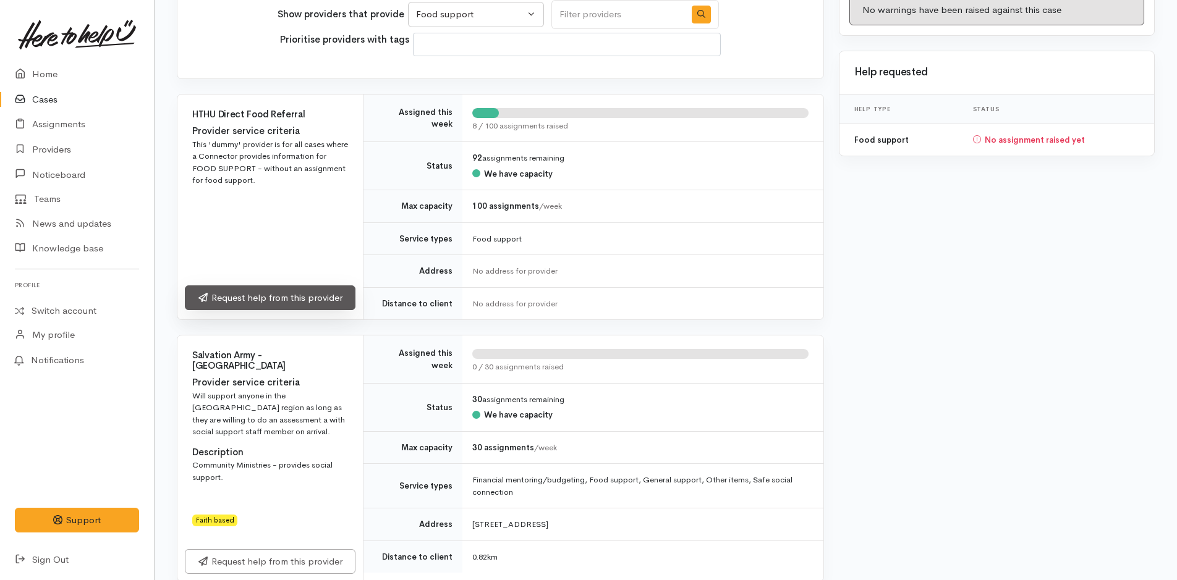
click at [261, 301] on link "Request help from this provider" at bounding box center [270, 298] width 171 height 25
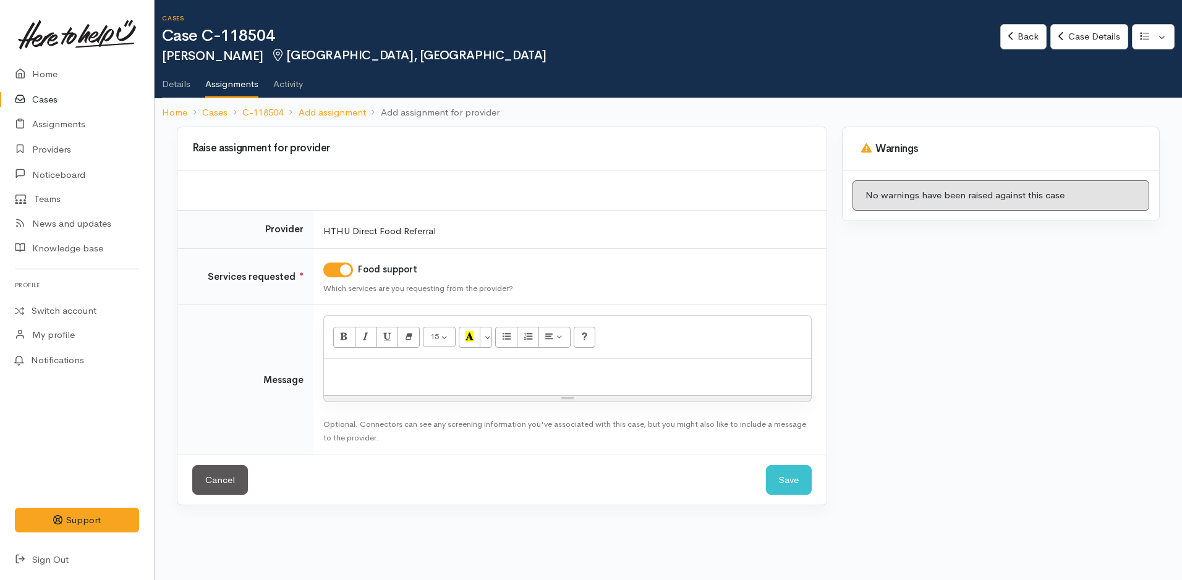
click at [412, 392] on div at bounding box center [567, 377] width 487 height 36
paste div
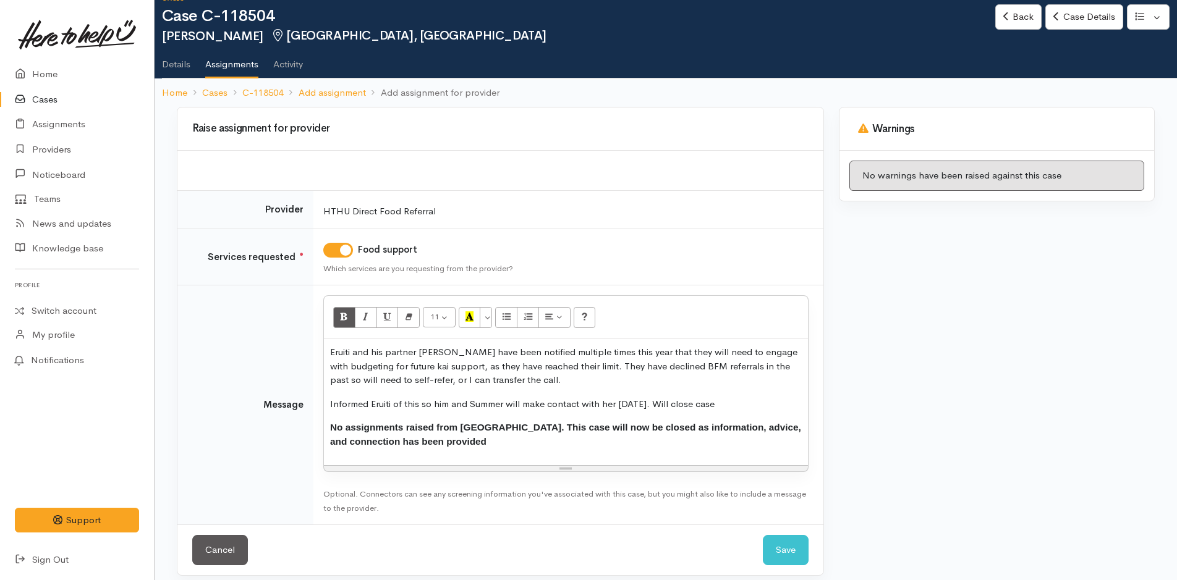
scroll to position [30, 0]
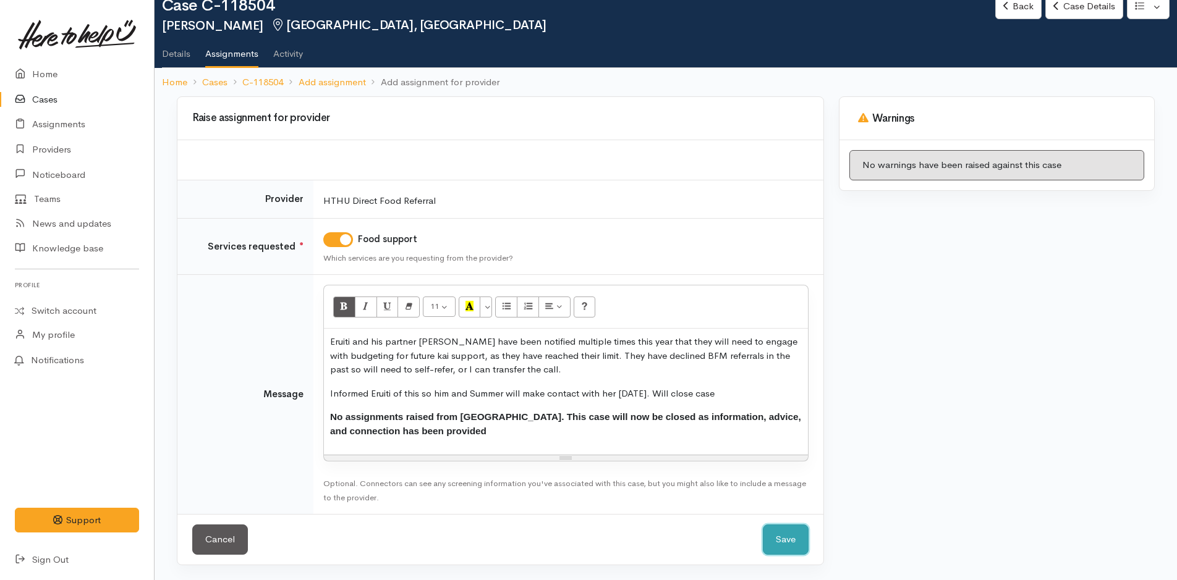
click at [785, 533] on button "Save" at bounding box center [786, 540] width 46 height 30
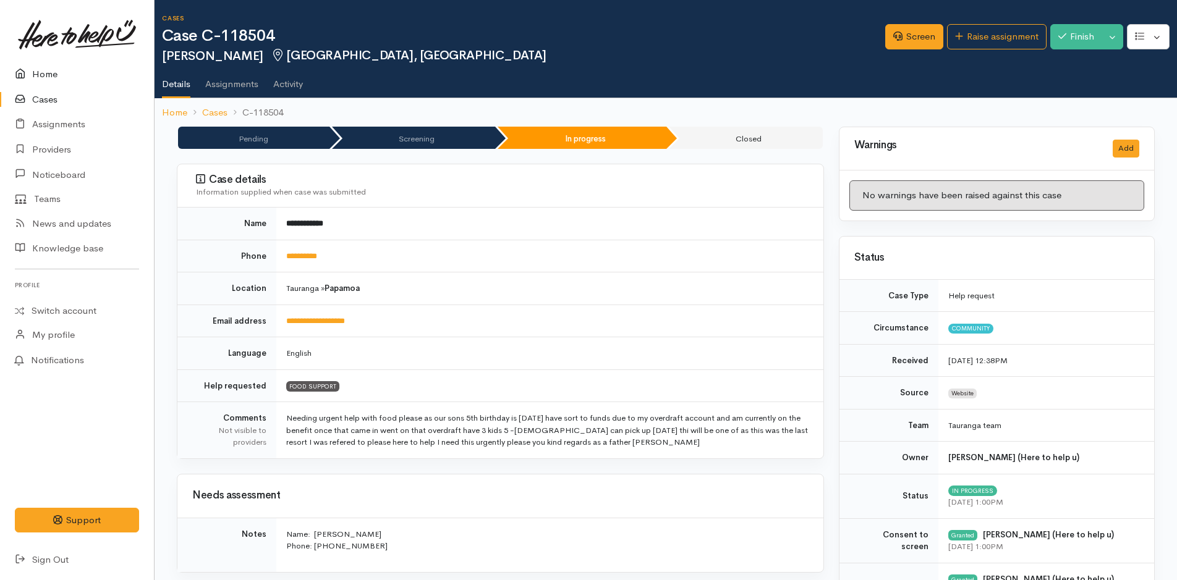
click at [52, 72] on link "Home" at bounding box center [77, 74] width 154 height 25
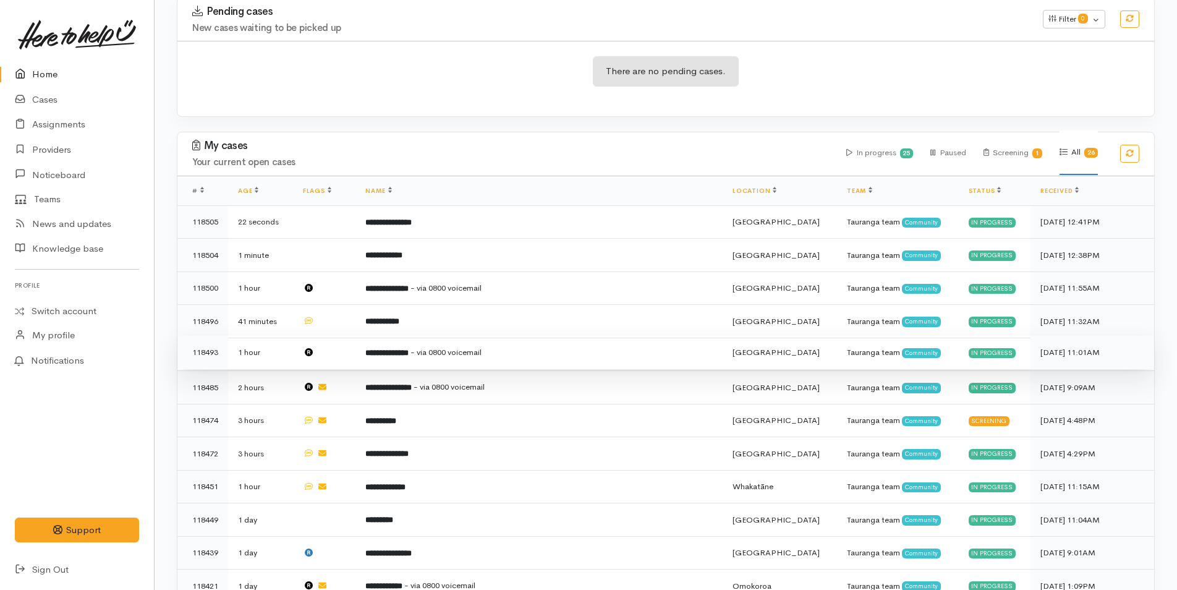
scroll to position [247, 0]
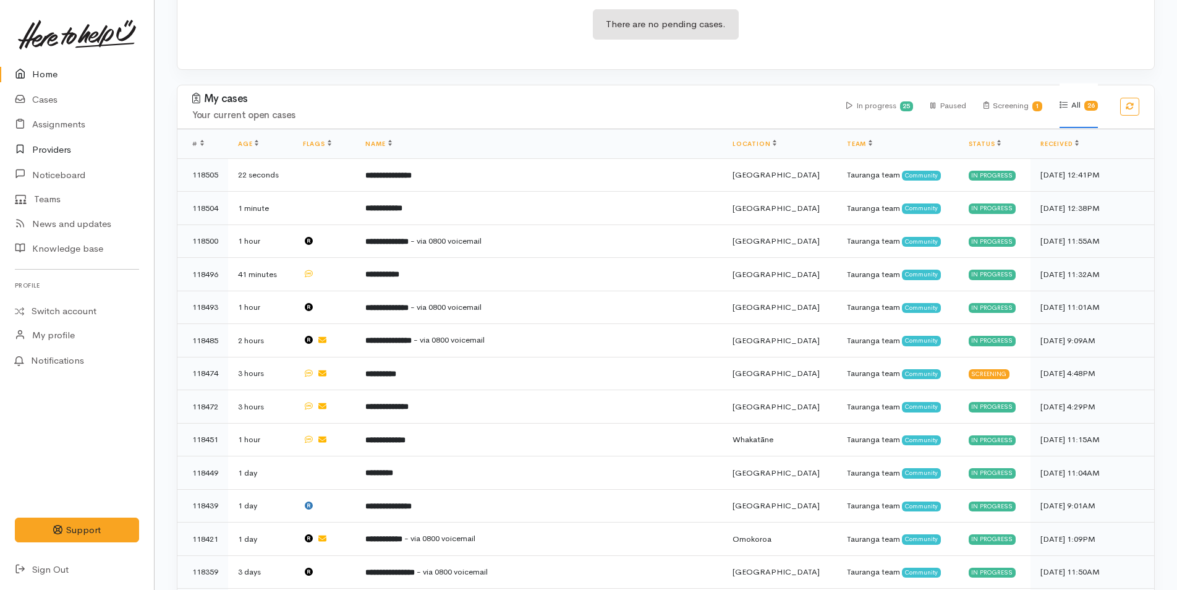
drag, startPoint x: 51, startPoint y: 69, endPoint x: 0, endPoint y: 142, distance: 88.8
click at [51, 69] on link "Home" at bounding box center [77, 74] width 154 height 25
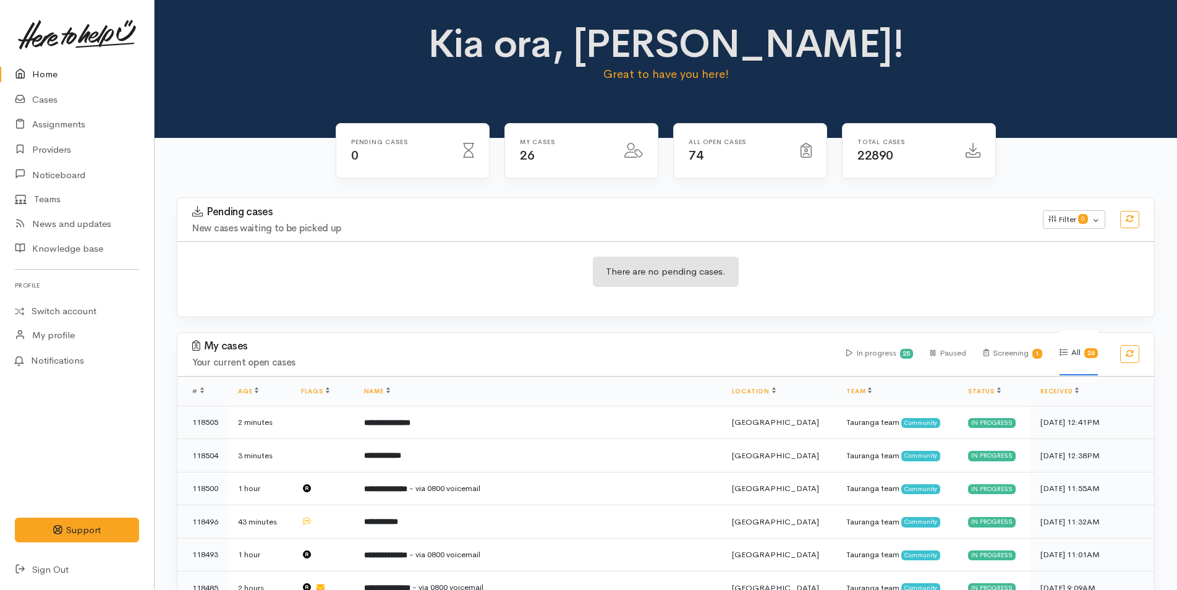
click at [56, 75] on link "Home" at bounding box center [77, 74] width 154 height 25
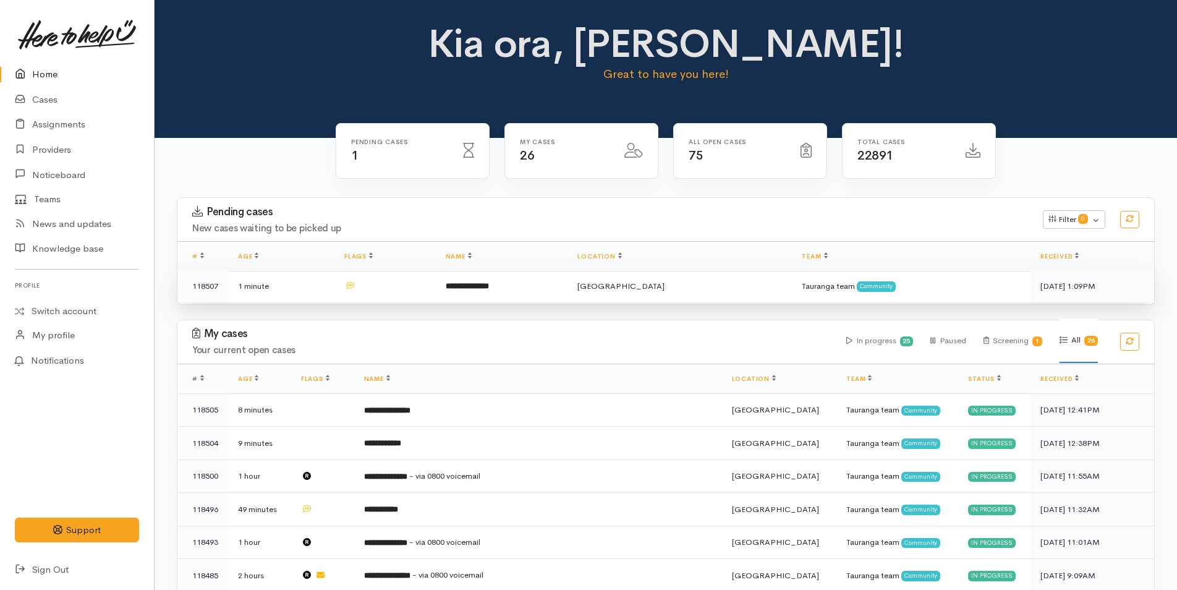
click at [482, 290] on b "**********" at bounding box center [467, 286] width 43 height 8
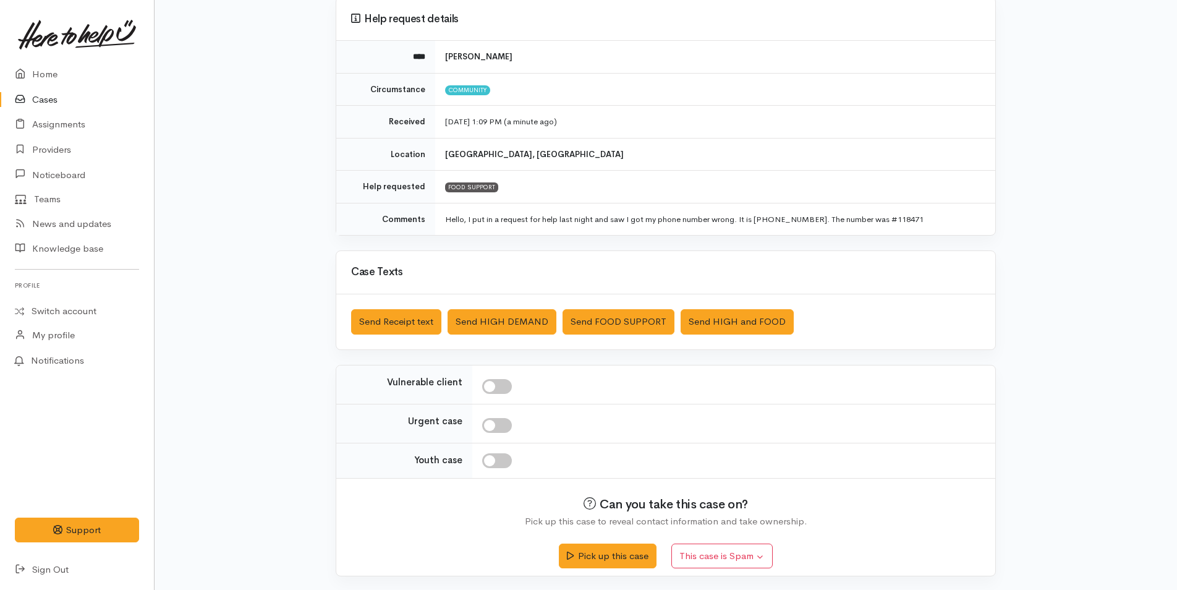
scroll to position [112, 0]
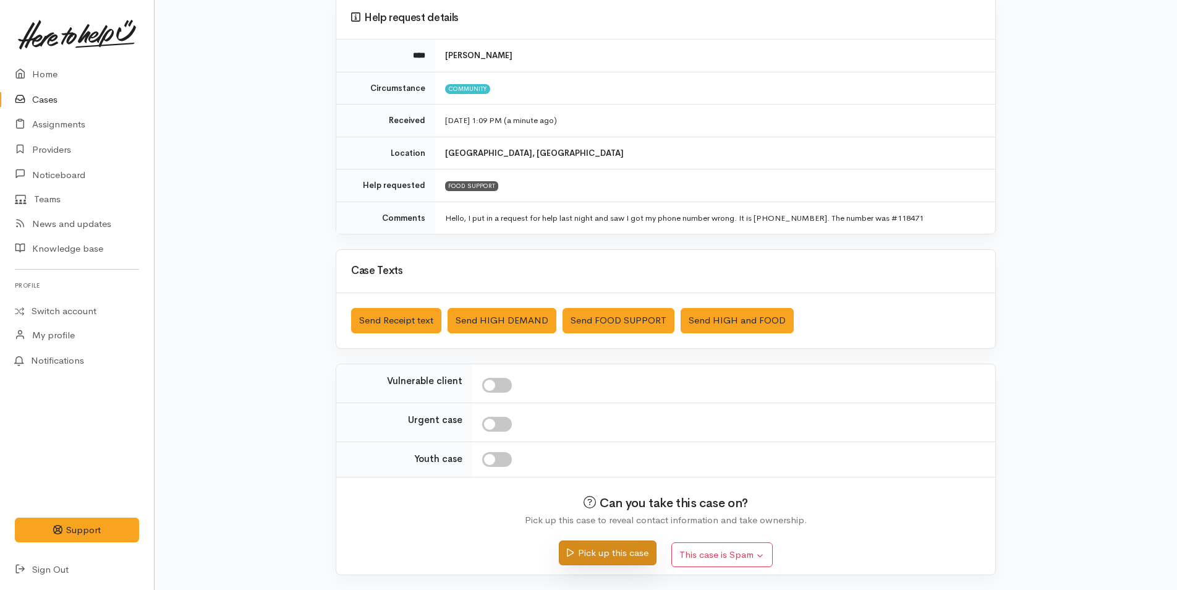
click at [644, 547] on button "Pick up this case" at bounding box center [607, 552] width 97 height 25
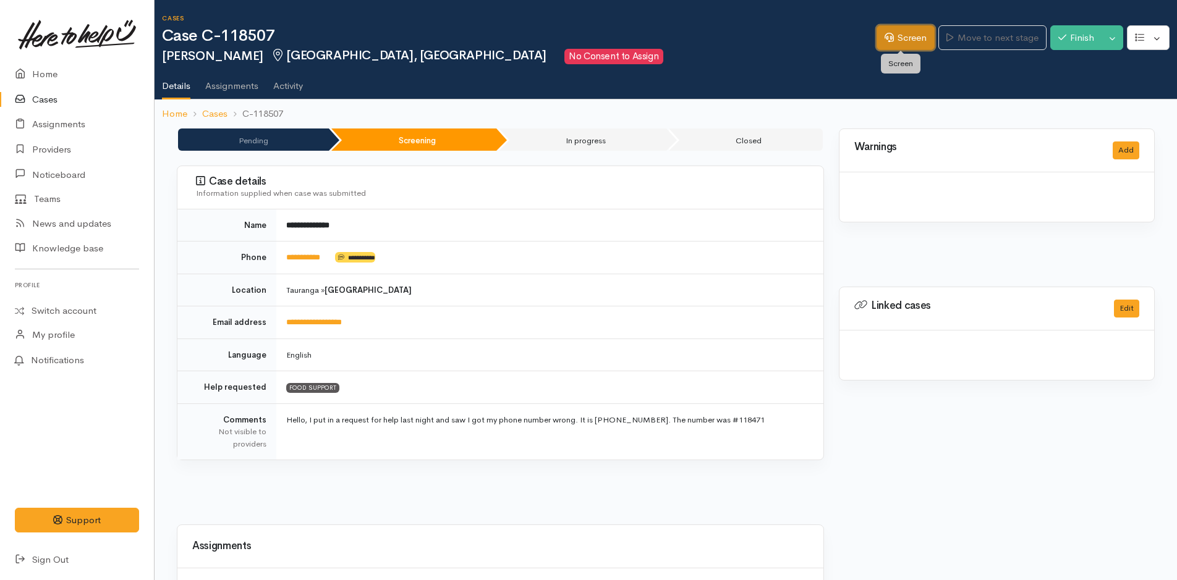
click at [924, 41] on link "Screen" at bounding box center [905, 37] width 58 height 25
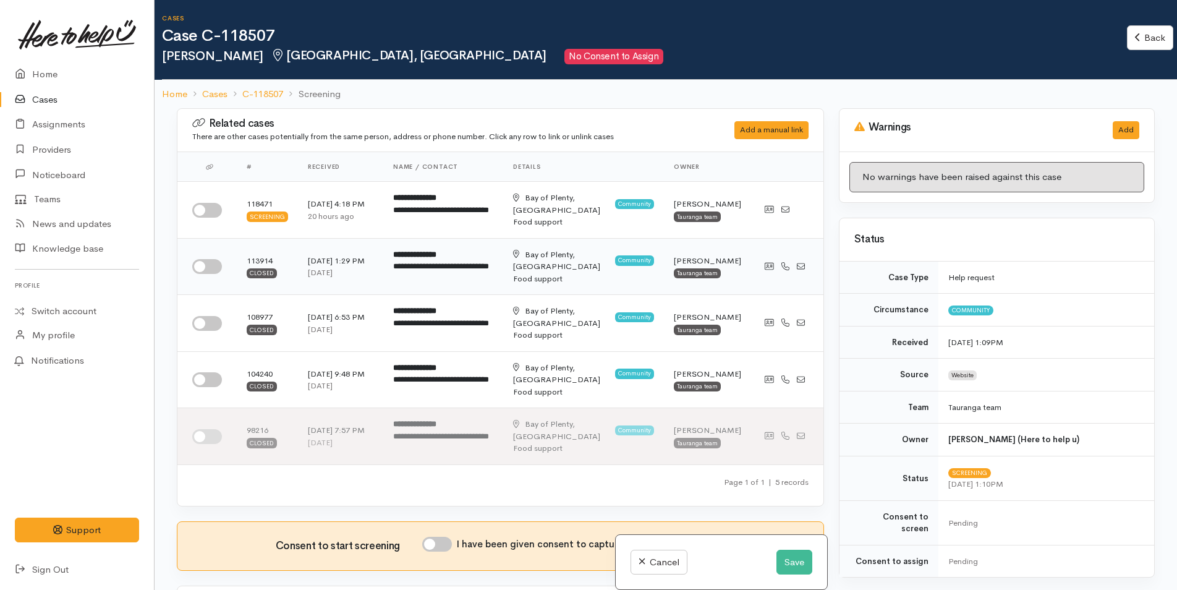
drag, startPoint x: 208, startPoint y: 206, endPoint x: 208, endPoint y: 241, distance: 34.6
click at [208, 206] on input "checkbox" at bounding box center [207, 210] width 30 height 15
checkbox input "true"
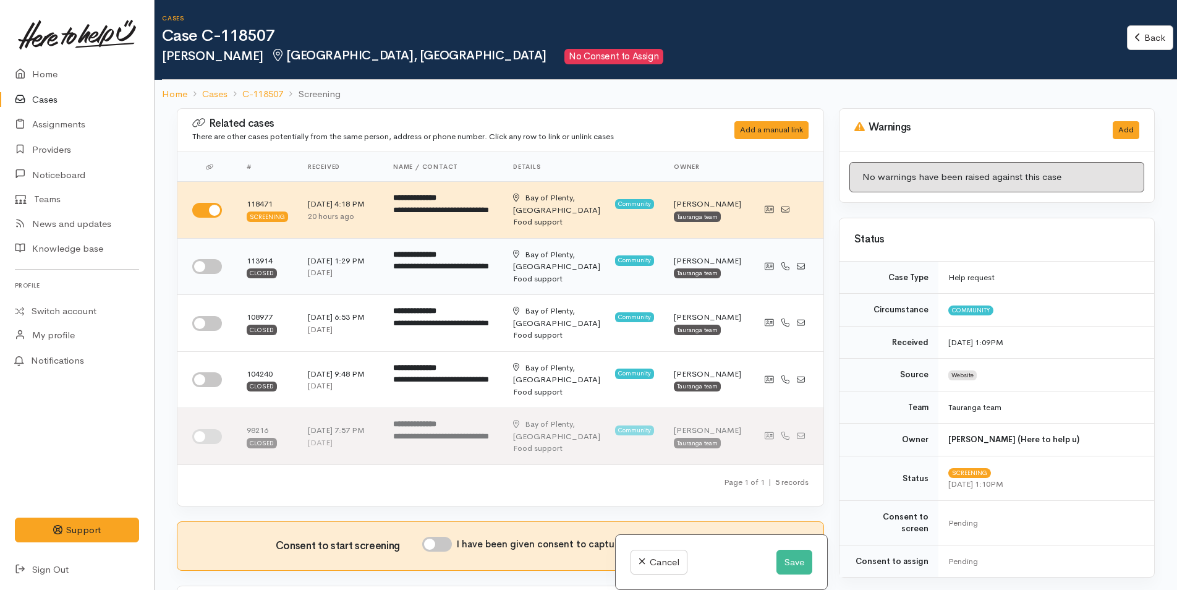
click at [205, 269] on input "checkbox" at bounding box center [207, 266] width 30 height 15
checkbox input "true"
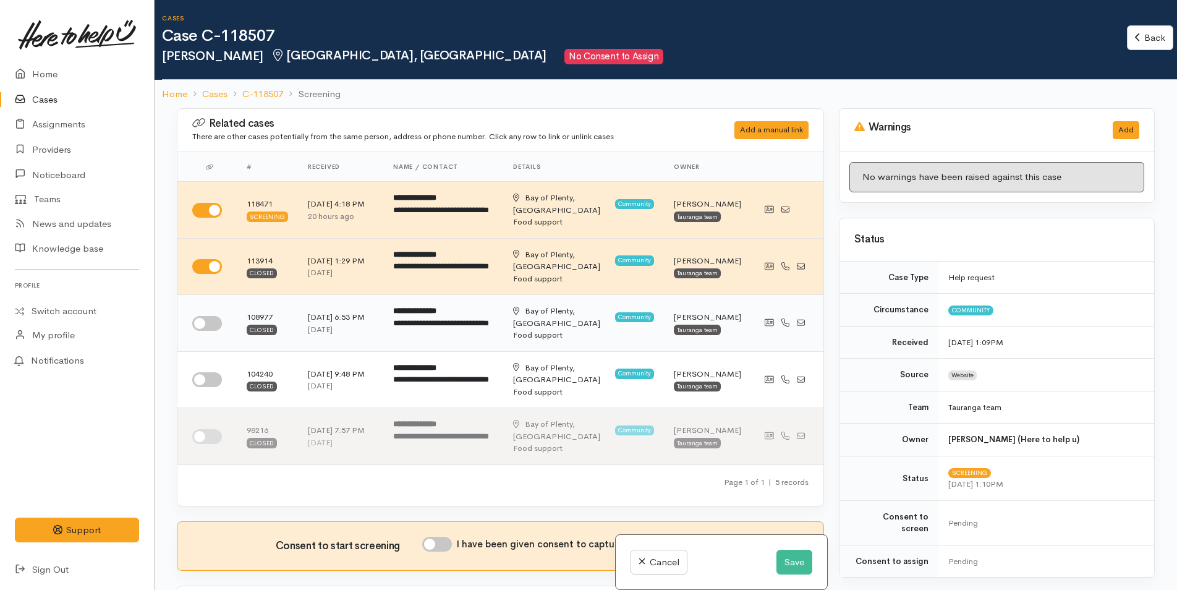
click at [208, 336] on td at bounding box center [206, 323] width 59 height 57
click at [210, 320] on input "checkbox" at bounding box center [207, 323] width 30 height 15
checkbox input "true"
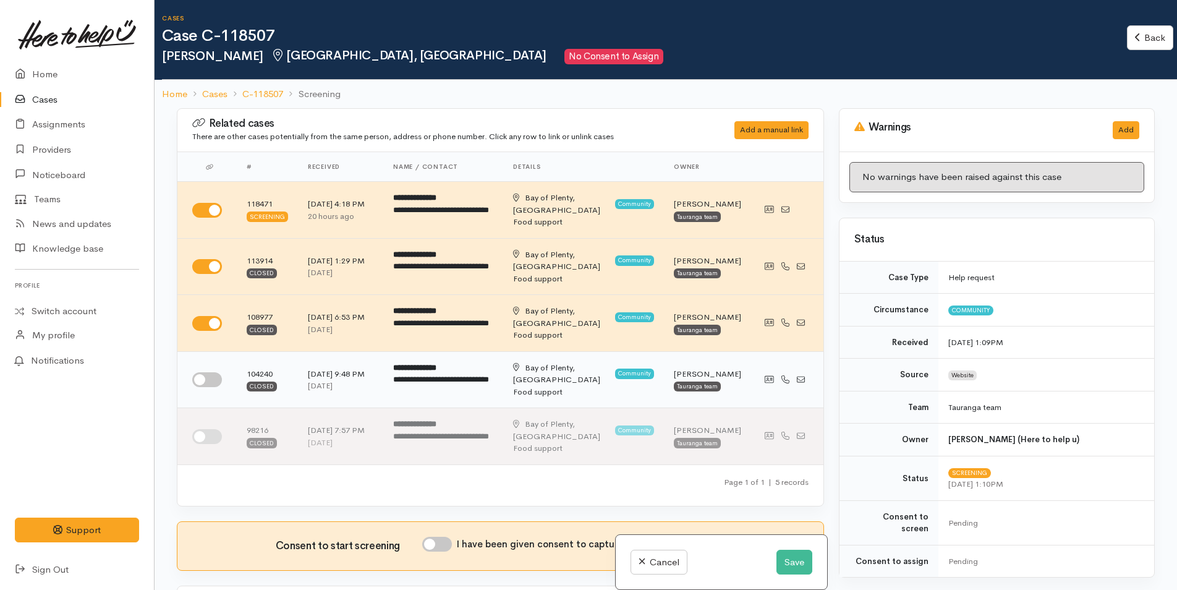
click at [207, 379] on input "checkbox" at bounding box center [207, 379] width 30 height 15
checkbox input "true"
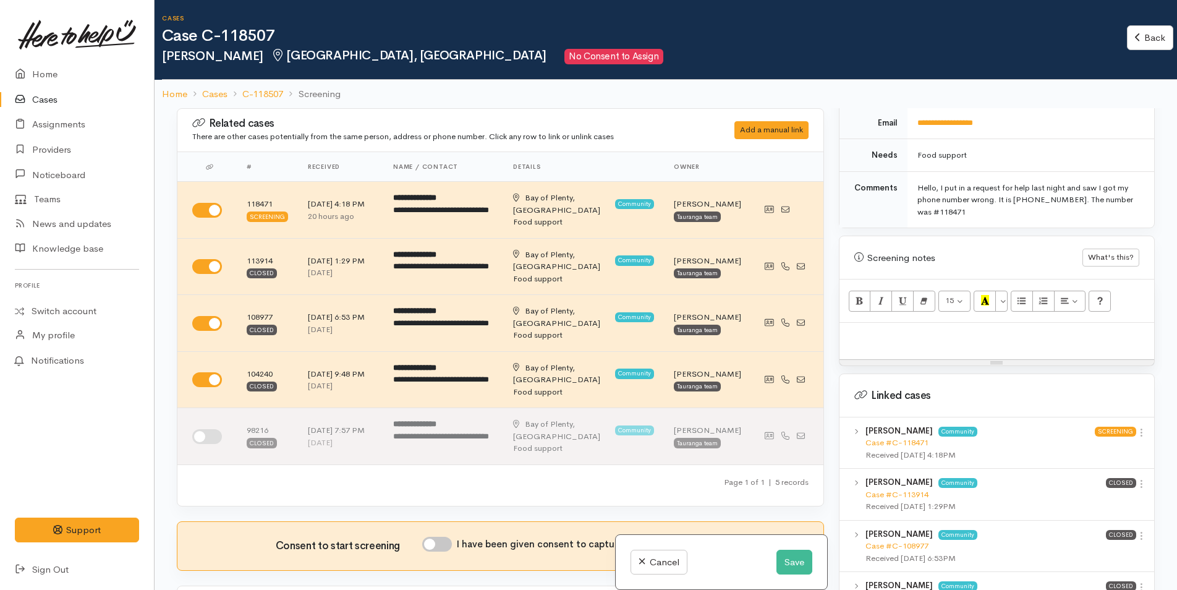
scroll to position [742, 0]
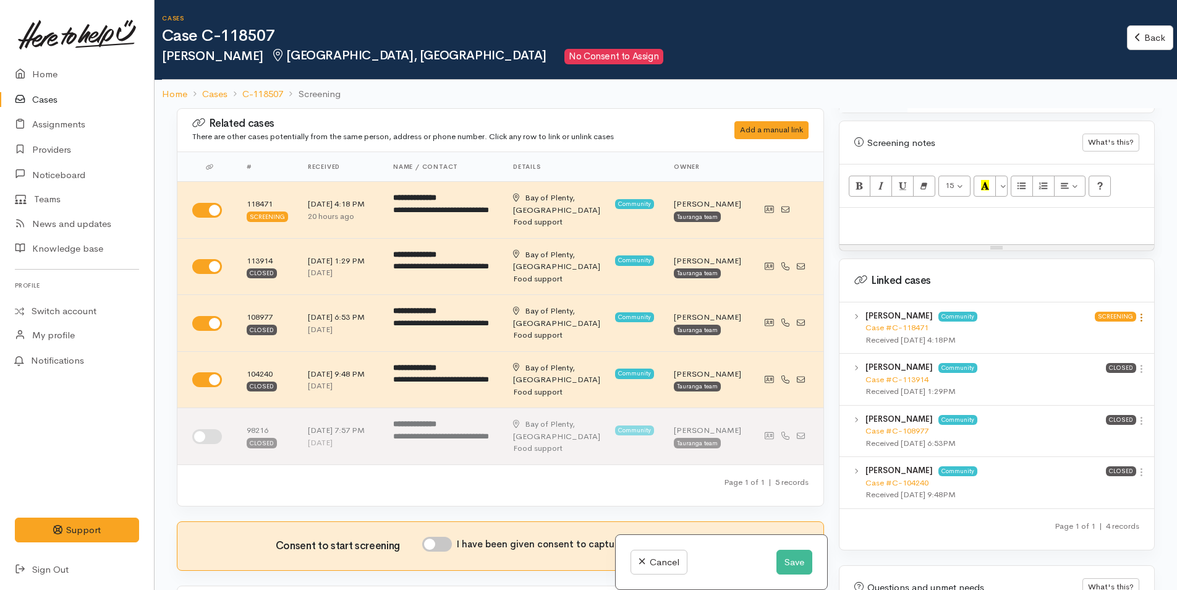
click at [1137, 312] on icon at bounding box center [1141, 317] width 11 height 11
click at [1064, 332] on link "View case" at bounding box center [1097, 341] width 98 height 19
drag, startPoint x: 1137, startPoint y: 352, endPoint x: 1113, endPoint y: 360, distance: 25.8
click at [1137, 363] on icon at bounding box center [1141, 368] width 11 height 11
click at [1093, 383] on link "View case" at bounding box center [1097, 392] width 98 height 19
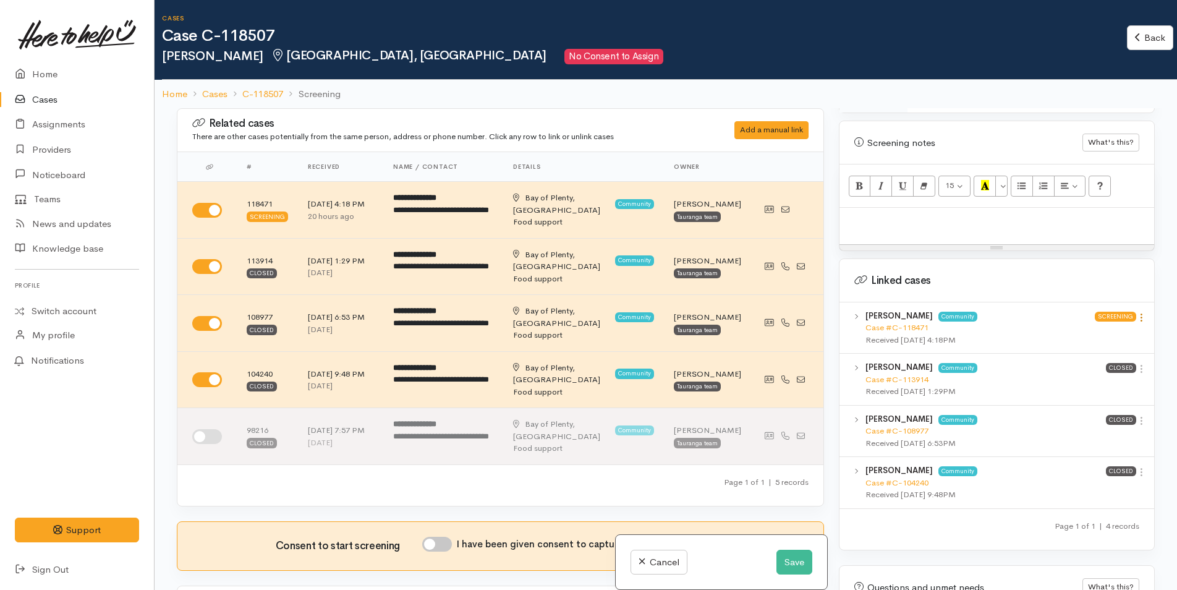
click at [1140, 312] on icon at bounding box center [1141, 317] width 11 height 11
click at [1096, 332] on link "View case" at bounding box center [1097, 341] width 98 height 19
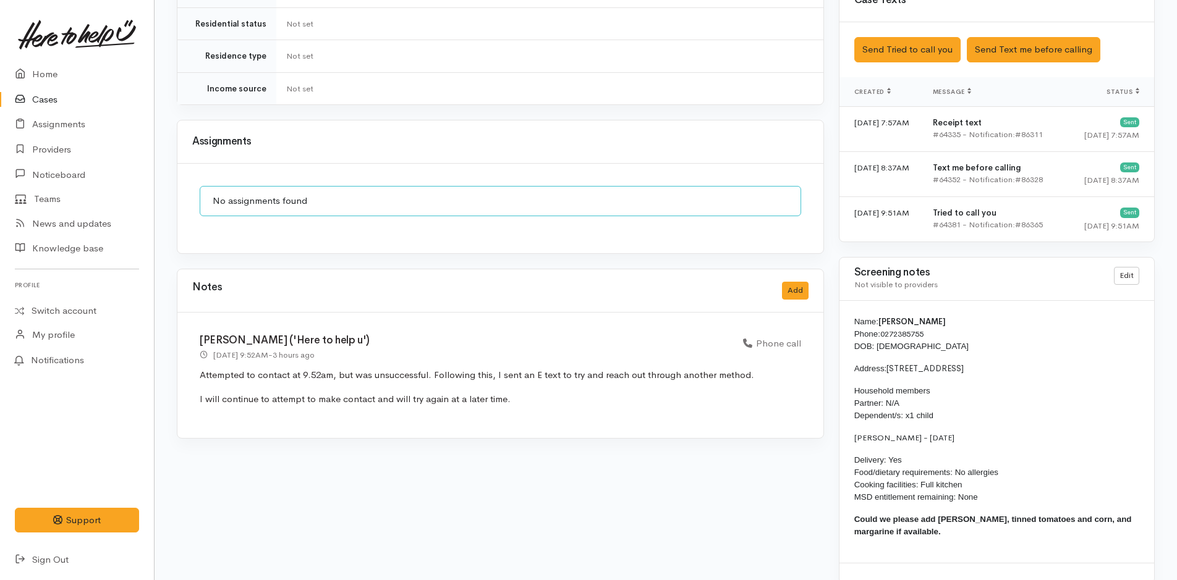
scroll to position [856, 0]
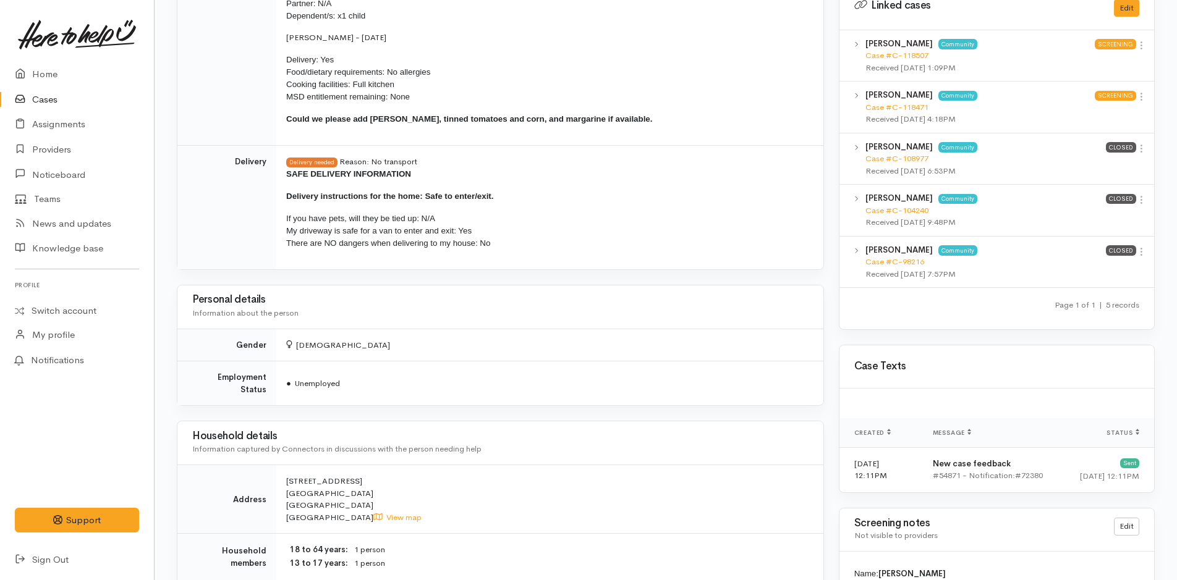
scroll to position [865, 0]
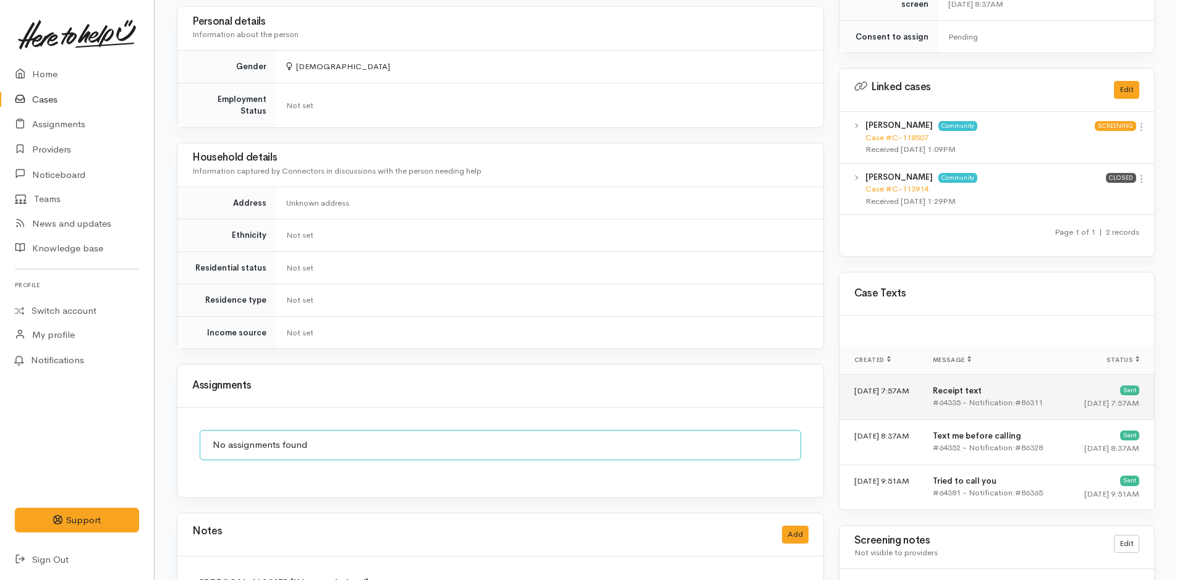
scroll to position [843, 0]
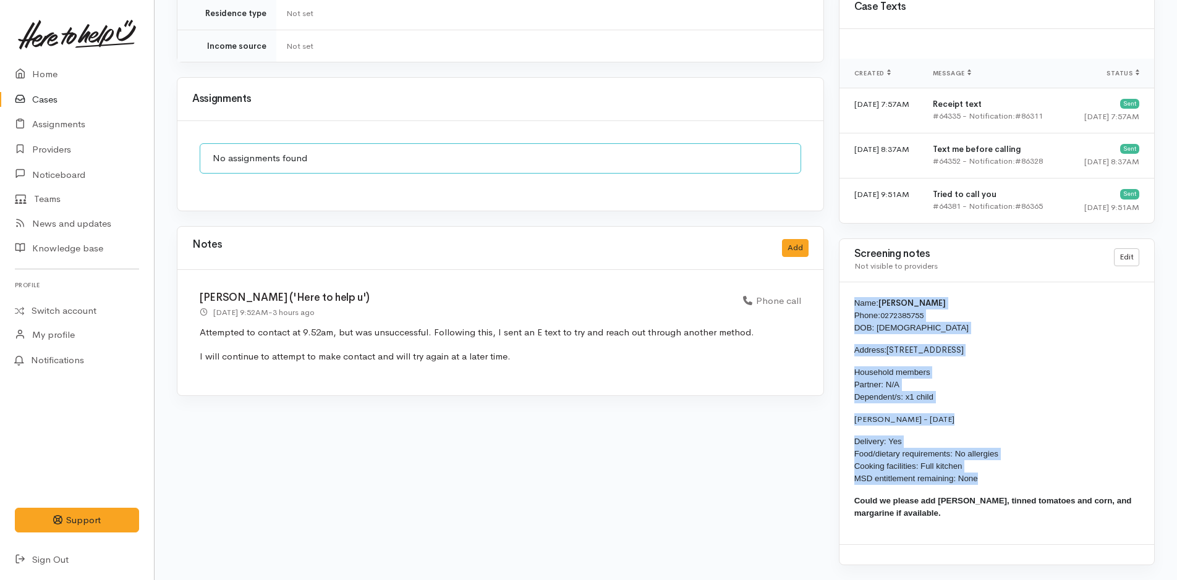
drag, startPoint x: 987, startPoint y: 482, endPoint x: 851, endPoint y: 305, distance: 223.0
click at [851, 305] on div "Name: Candace Kirton Phone: 0272385755 DOB: 18/07/1976 Address: 225A Fifteenth …" at bounding box center [996, 413] width 315 height 262
copy div "Name: Candace Kirton Phone: 0272385755 DOB: 18/07/1976 Address: 225A Fifteenth …"
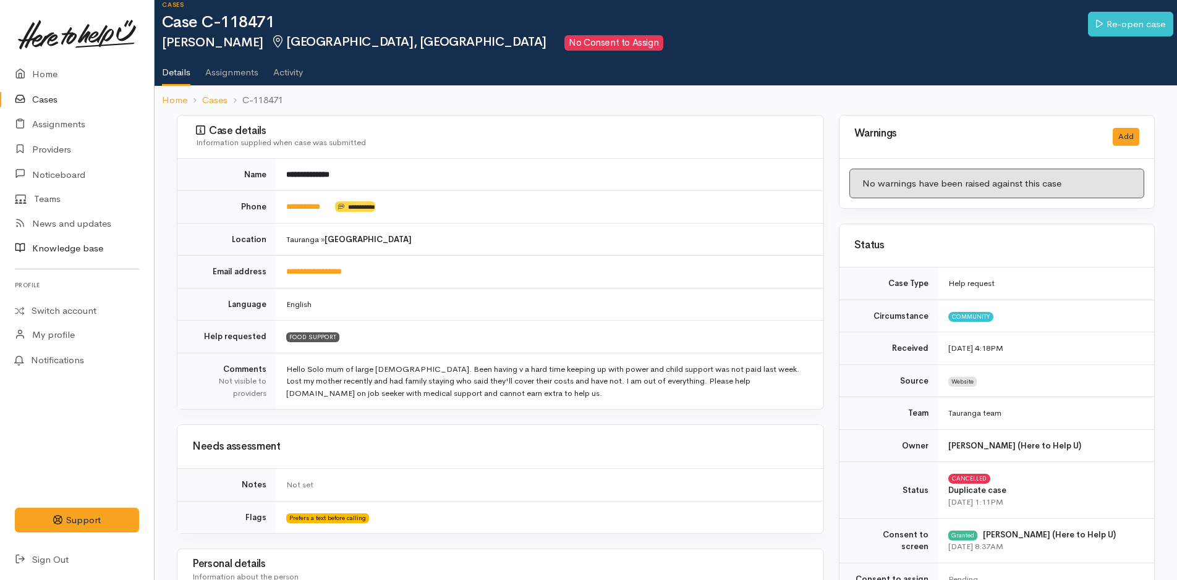
scroll to position [0, 0]
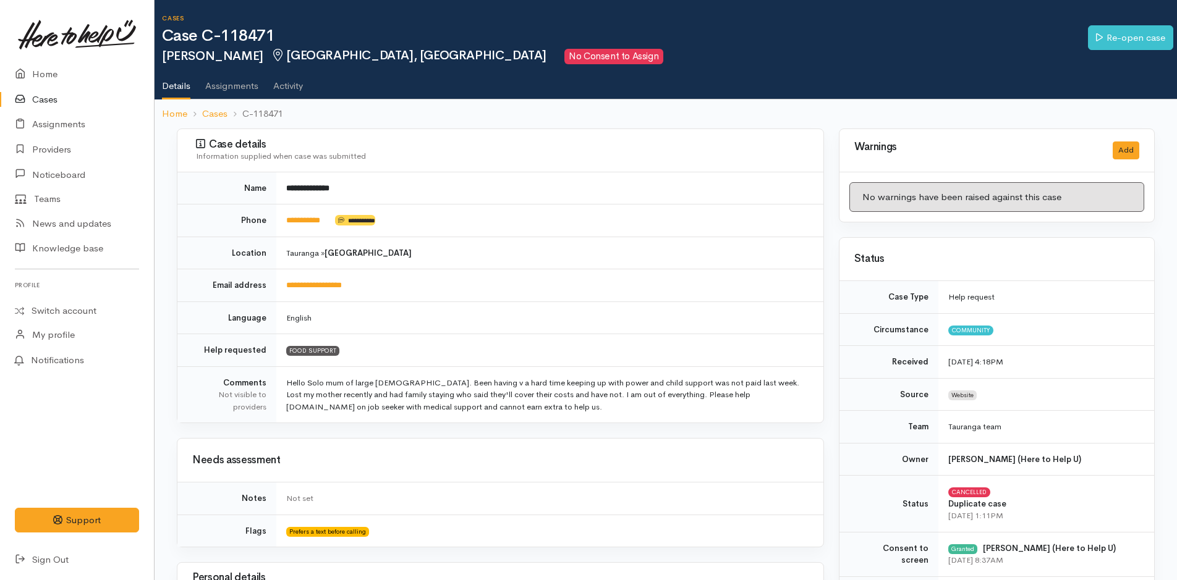
click at [39, 61] on link at bounding box center [77, 34] width 124 height 54
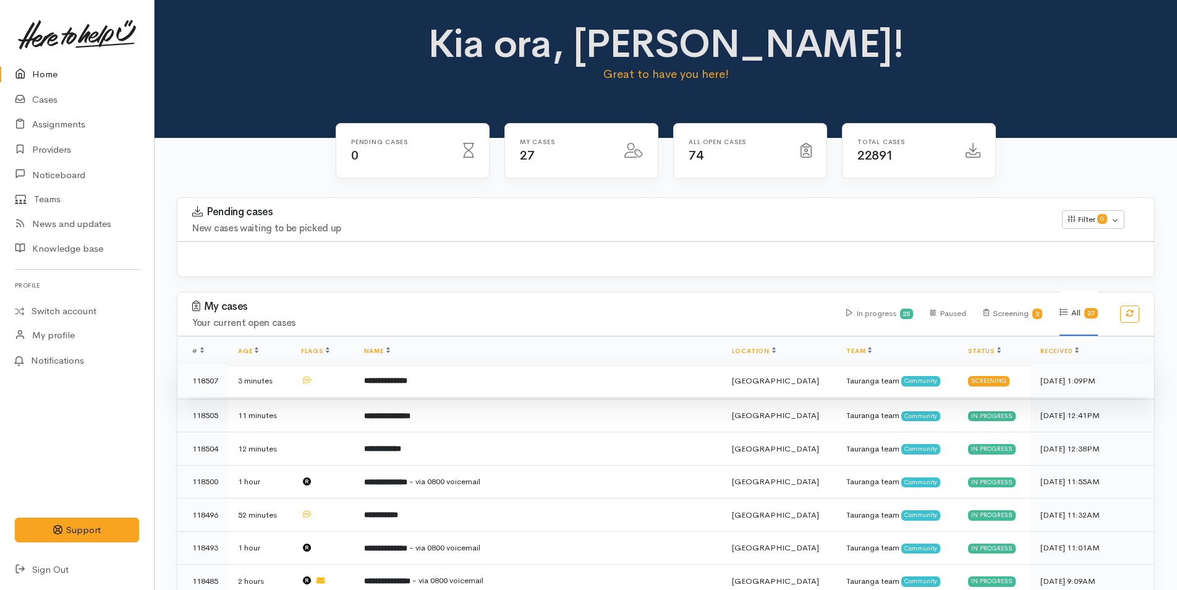
click at [433, 366] on th "Name" at bounding box center [538, 351] width 368 height 30
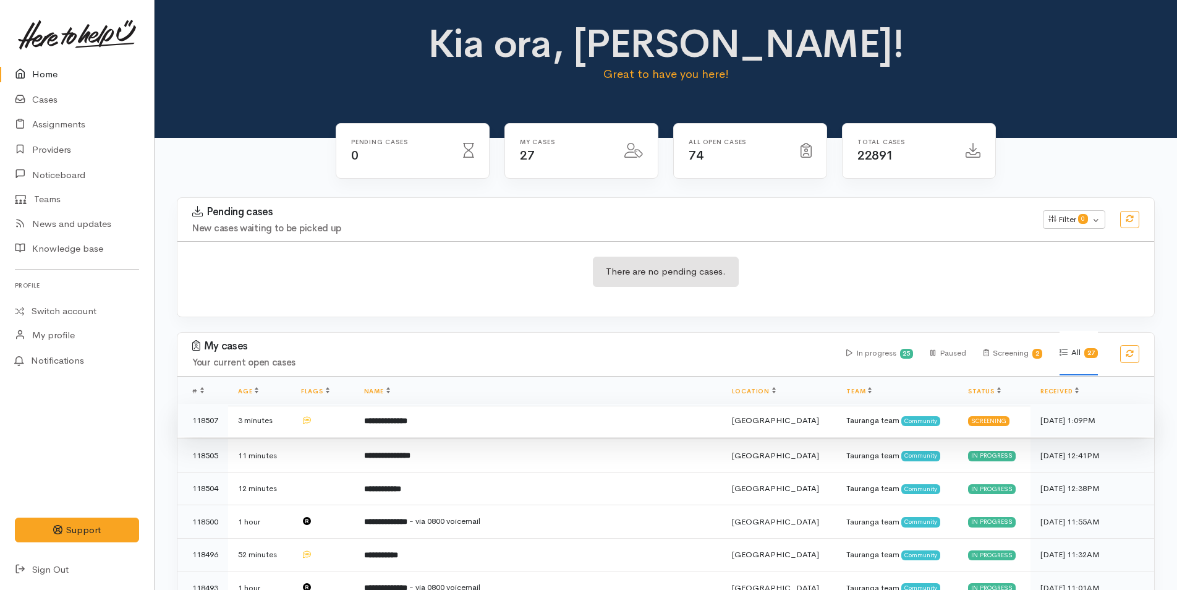
click at [501, 424] on td "**********" at bounding box center [538, 420] width 368 height 33
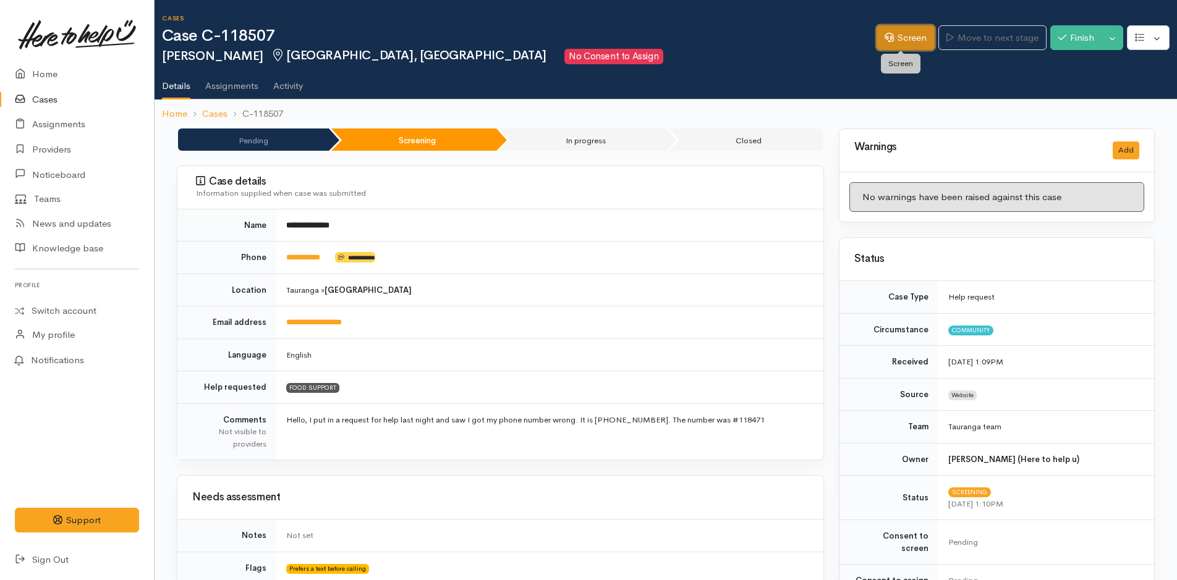
click at [905, 39] on link "Screen" at bounding box center [905, 37] width 58 height 25
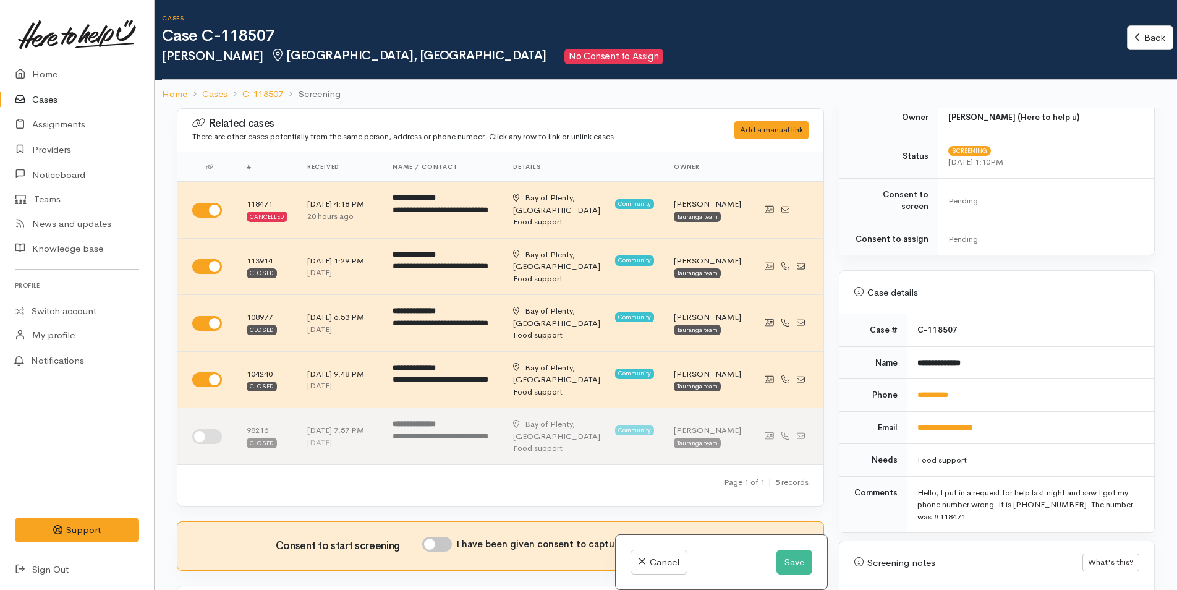
scroll to position [494, 0]
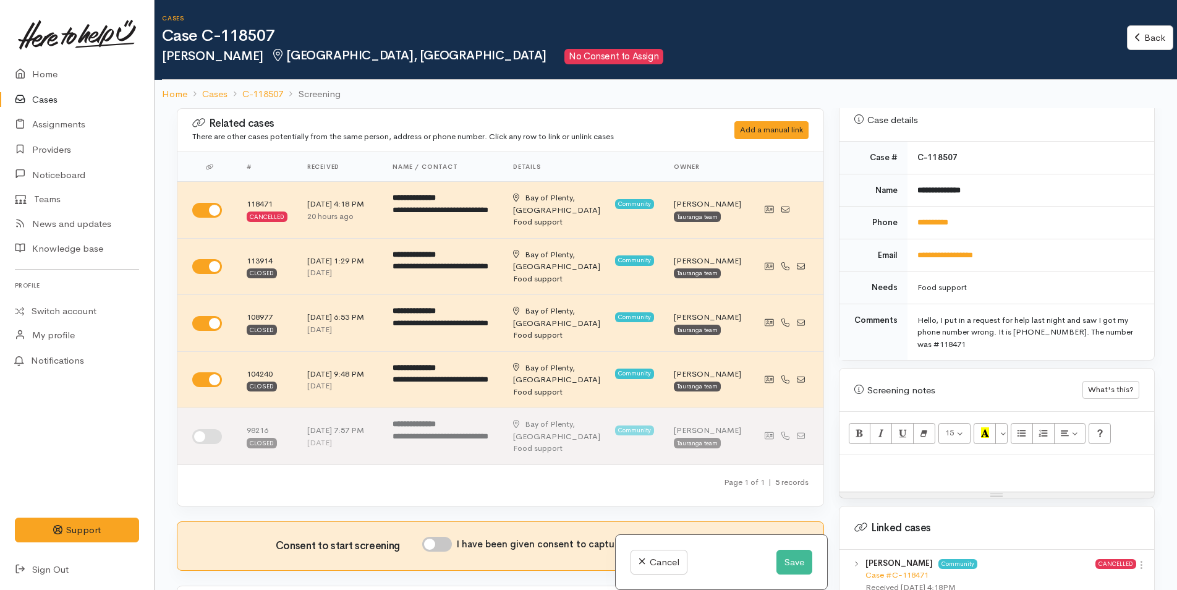
click at [848, 461] on p at bounding box center [997, 468] width 302 height 14
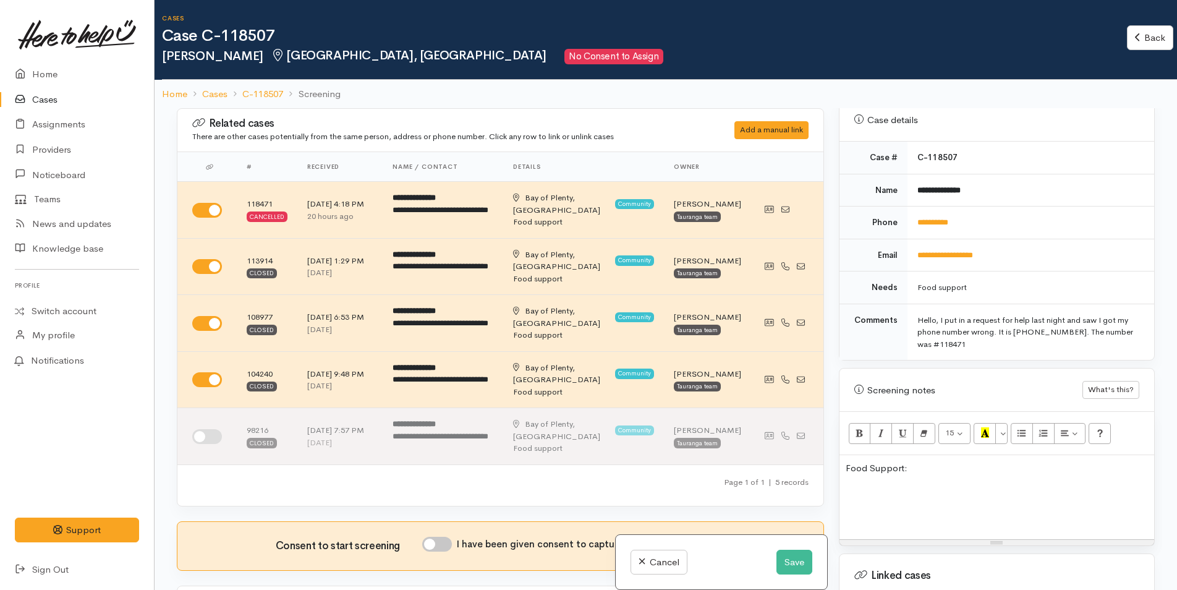
scroll to position [95, 0]
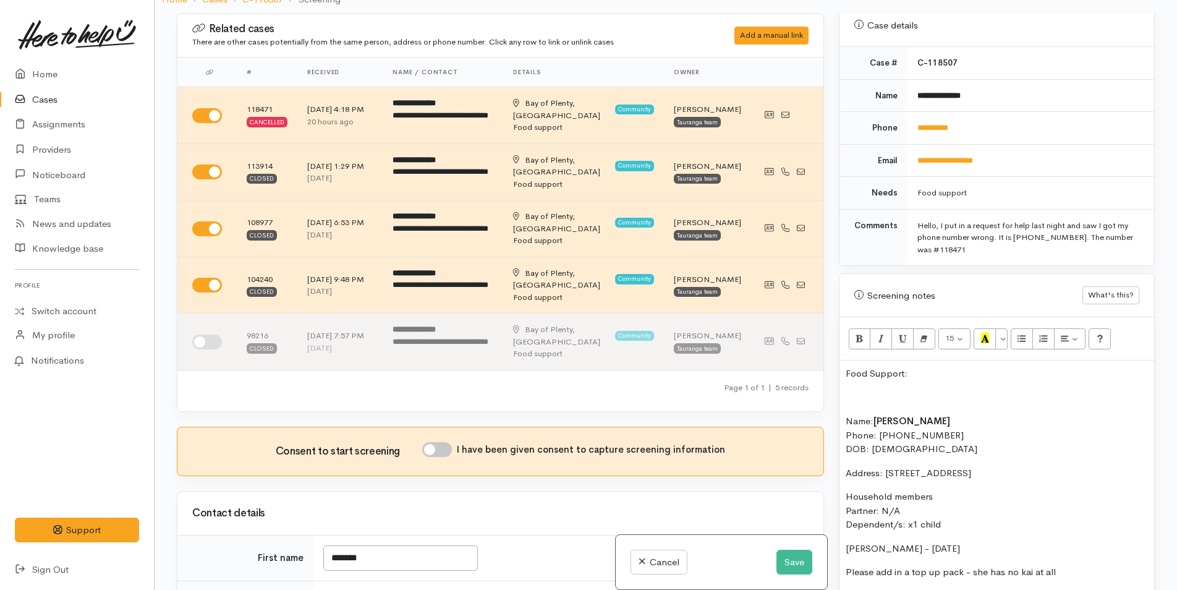
click at [846, 391] on p at bounding box center [997, 398] width 302 height 14
drag, startPoint x: 912, startPoint y: 362, endPoint x: 823, endPoint y: 355, distance: 89.2
click at [823, 355] on div "Related cases There are other cases potentially from the same person, address o…" at bounding box center [665, 309] width 993 height 590
click at [854, 328] on button "Bold (CTRL+B)" at bounding box center [860, 338] width 22 height 21
click at [862, 391] on p at bounding box center [997, 398] width 302 height 14
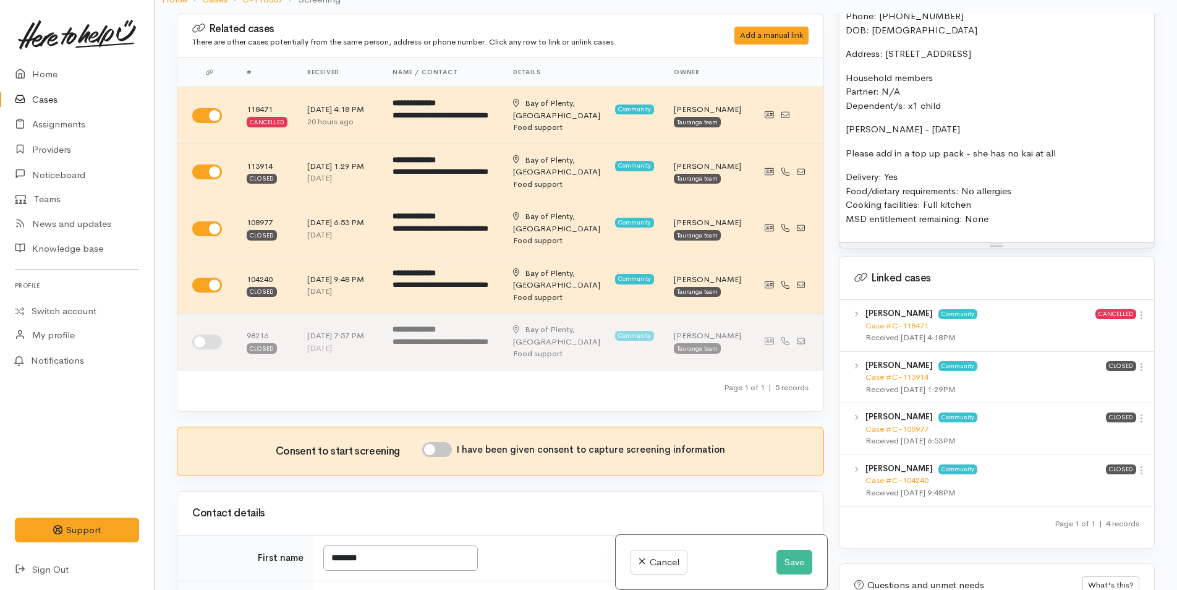
scroll to position [1104, 0]
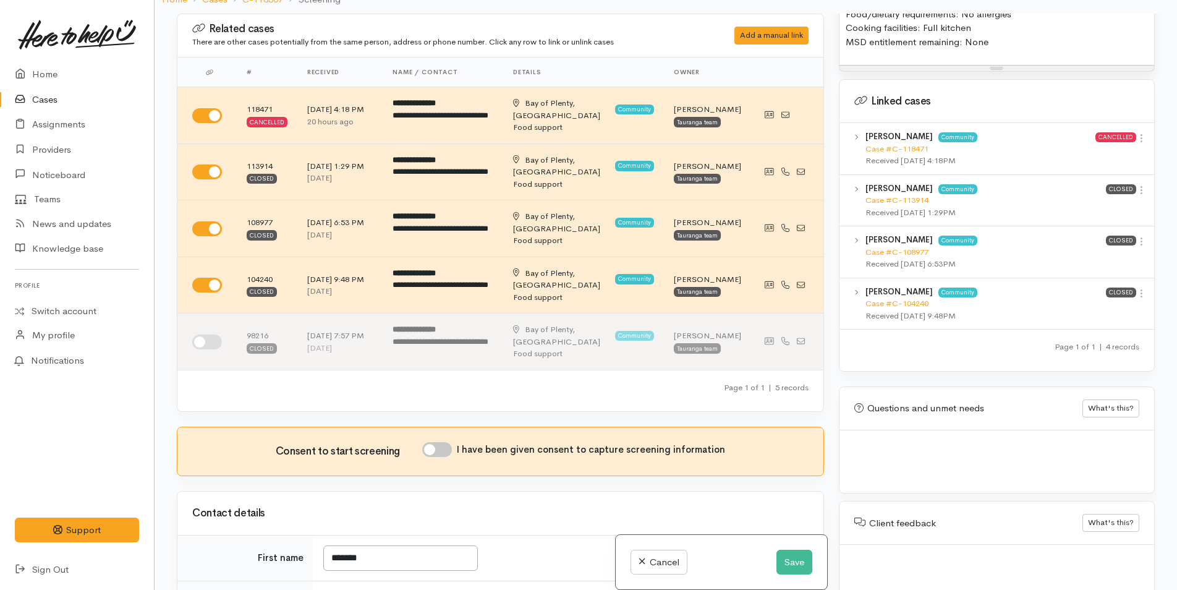
drag, startPoint x: 1134, startPoint y: 130, endPoint x: 1105, endPoint y: 148, distance: 34.5
click at [1136, 133] on icon at bounding box center [1141, 138] width 11 height 11
click at [1097, 155] on link "View case" at bounding box center [1097, 162] width 98 height 19
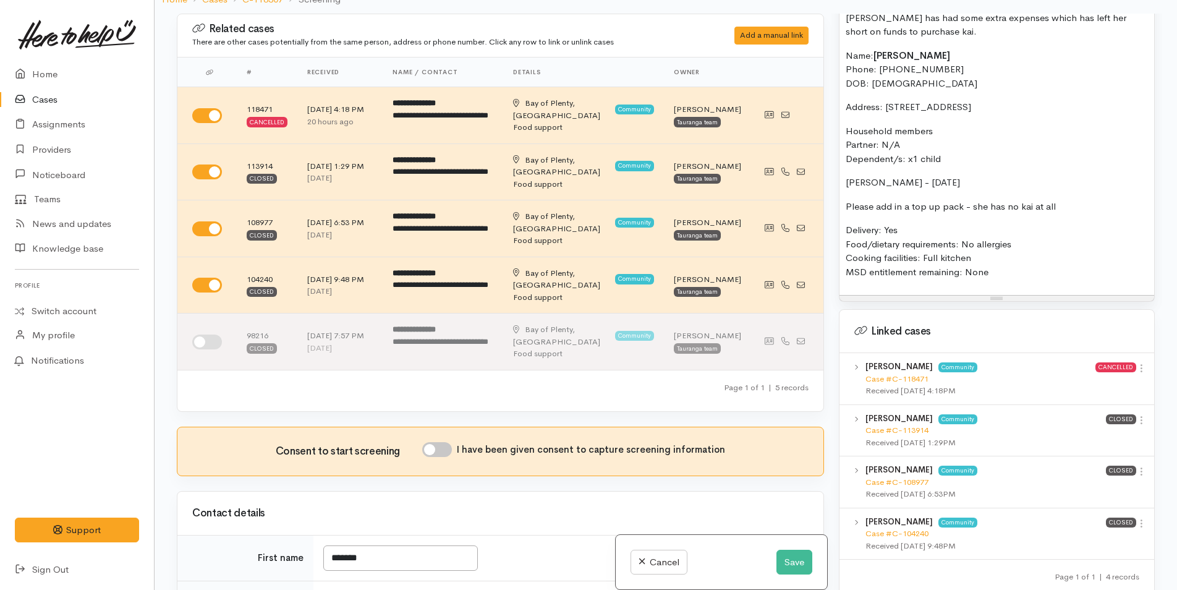
scroll to position [795, 0]
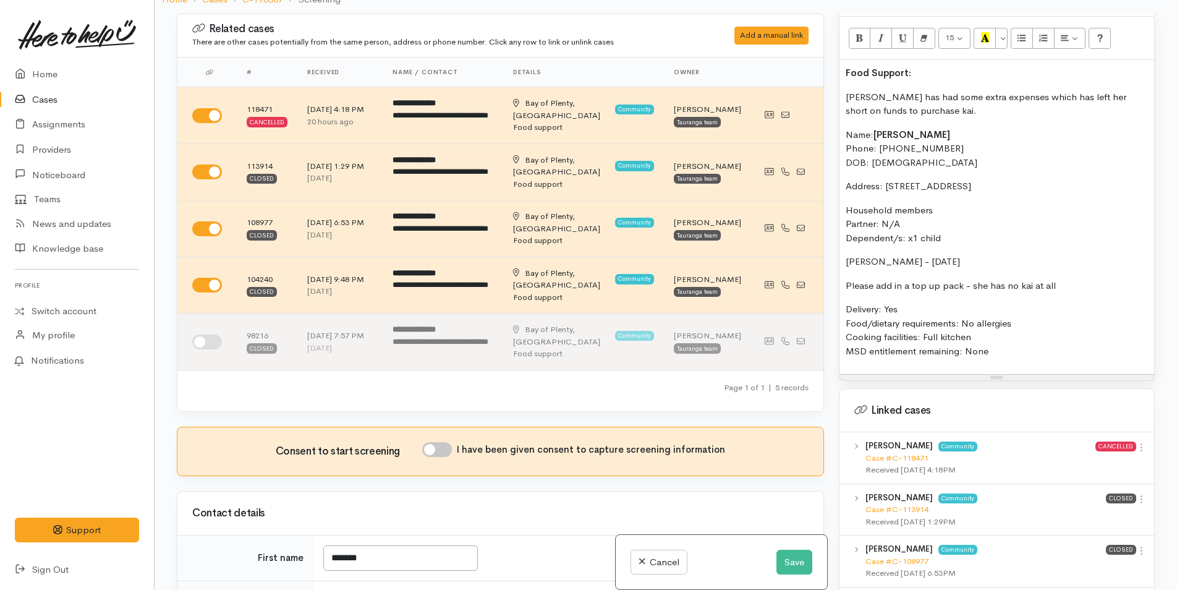
click at [963, 94] on p "Candace has had some extra expenses which has left her short on funds to purcha…" at bounding box center [997, 104] width 302 height 28
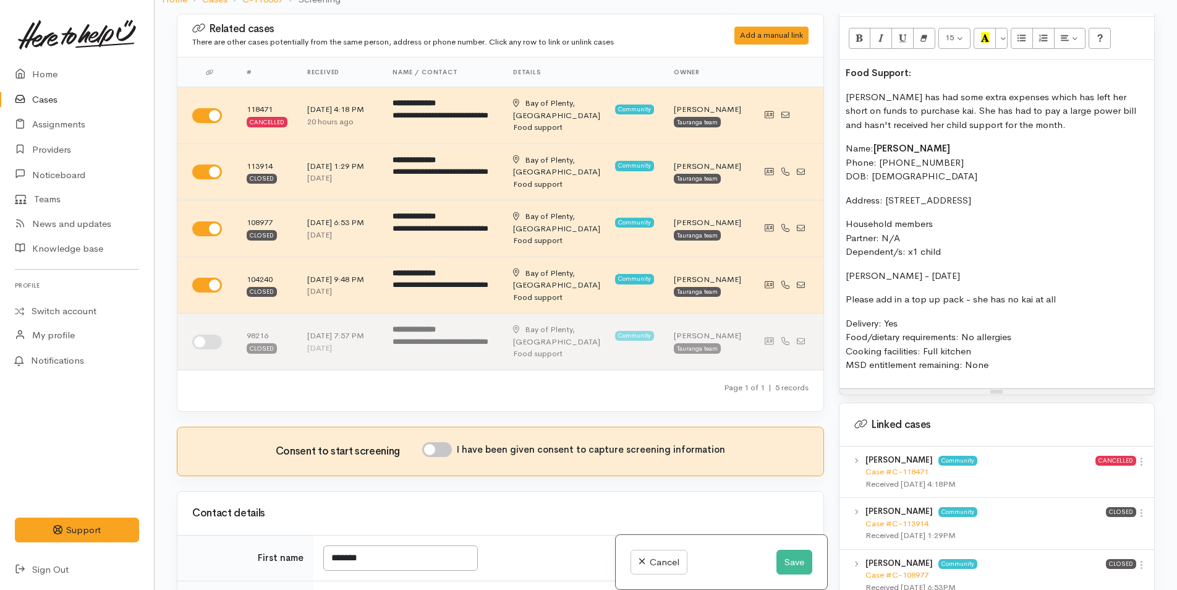
drag, startPoint x: 899, startPoint y: 60, endPoint x: 818, endPoint y: 54, distance: 81.2
click at [810, 59] on div "Related cases There are other cases potentially from the same person, address o…" at bounding box center [665, 309] width 993 height 590
click at [983, 32] on icon "Recent Color" at bounding box center [985, 37] width 8 height 11
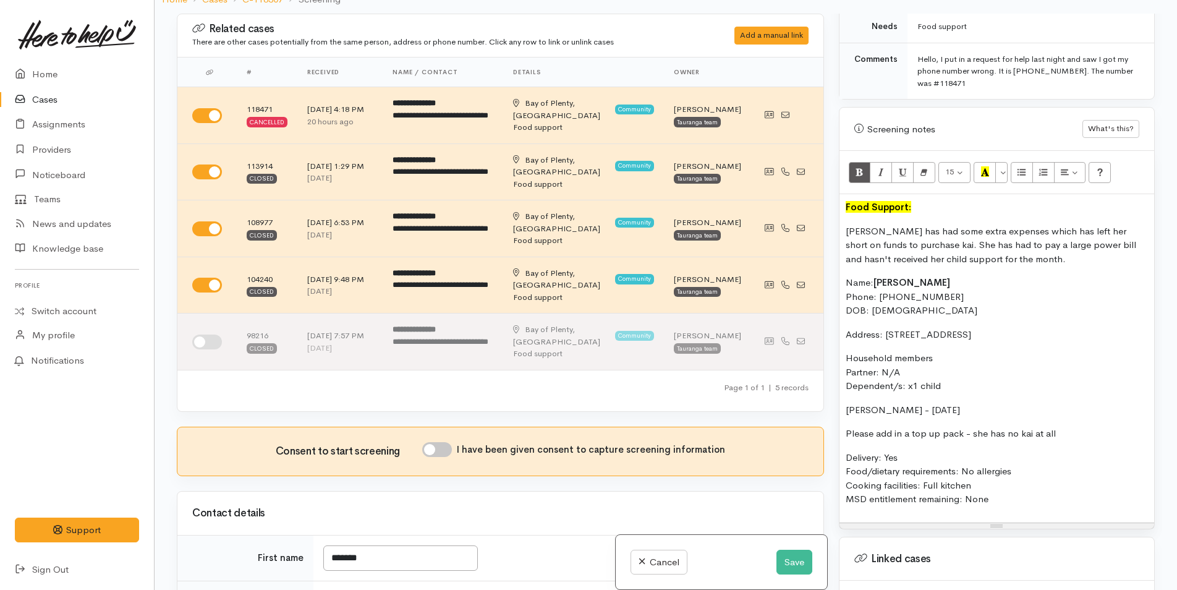
scroll to position [486, 0]
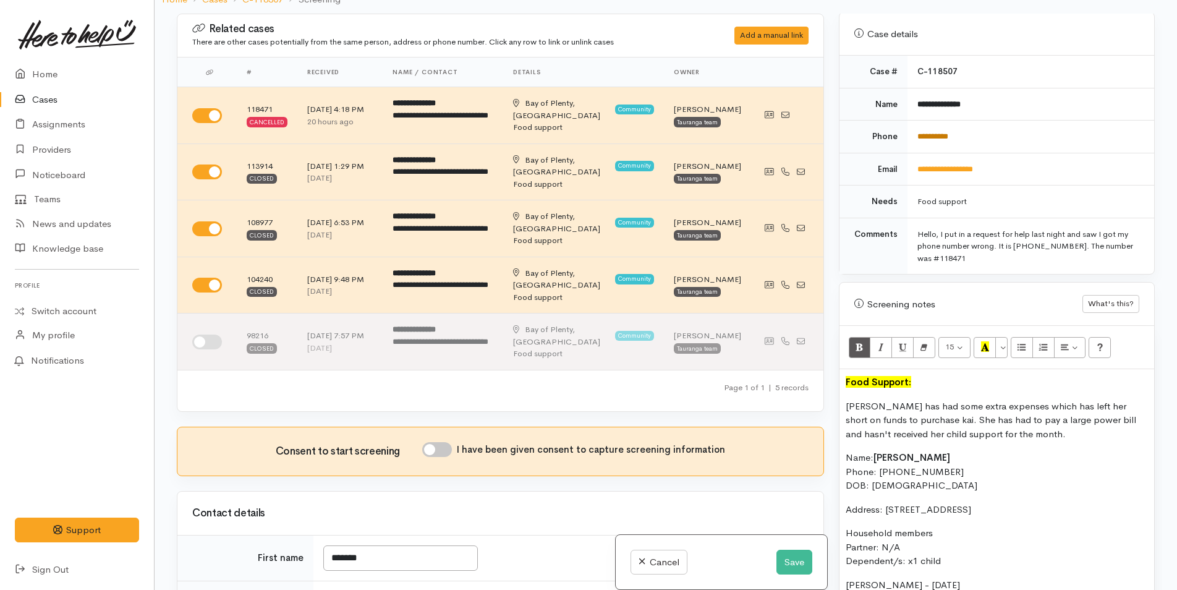
click at [936, 132] on link "**********" at bounding box center [932, 136] width 31 height 8
click at [844, 372] on div "Food Support: Candace has had some extra expenses which has left her short on f…" at bounding box center [996, 533] width 315 height 328
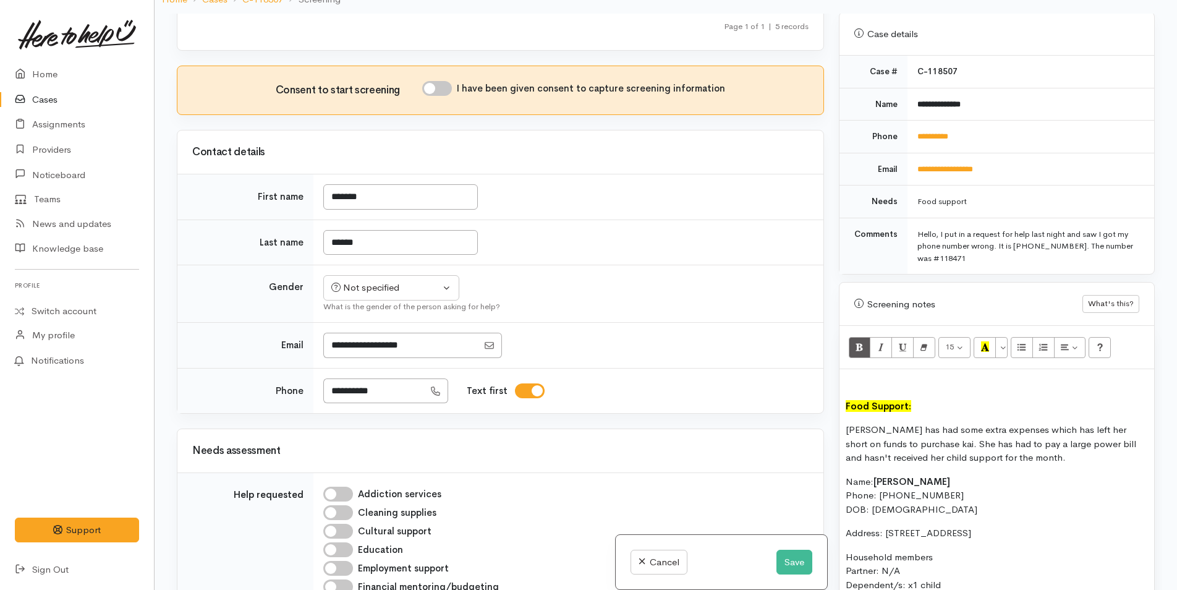
scroll to position [433, 0]
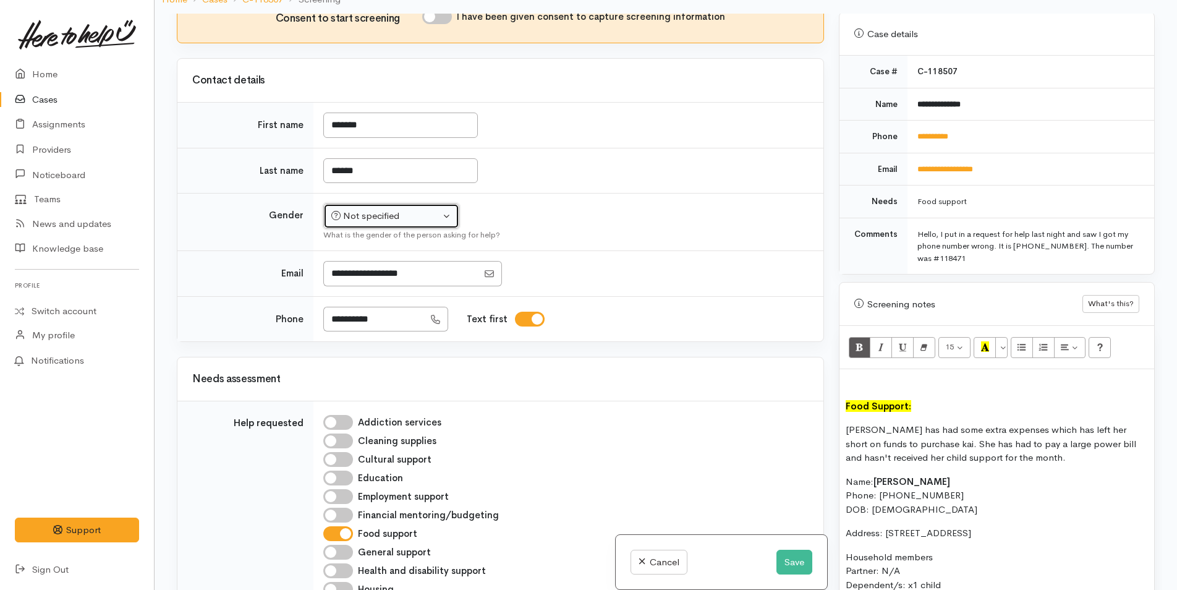
click at [383, 216] on div "Not specified" at bounding box center [385, 216] width 109 height 14
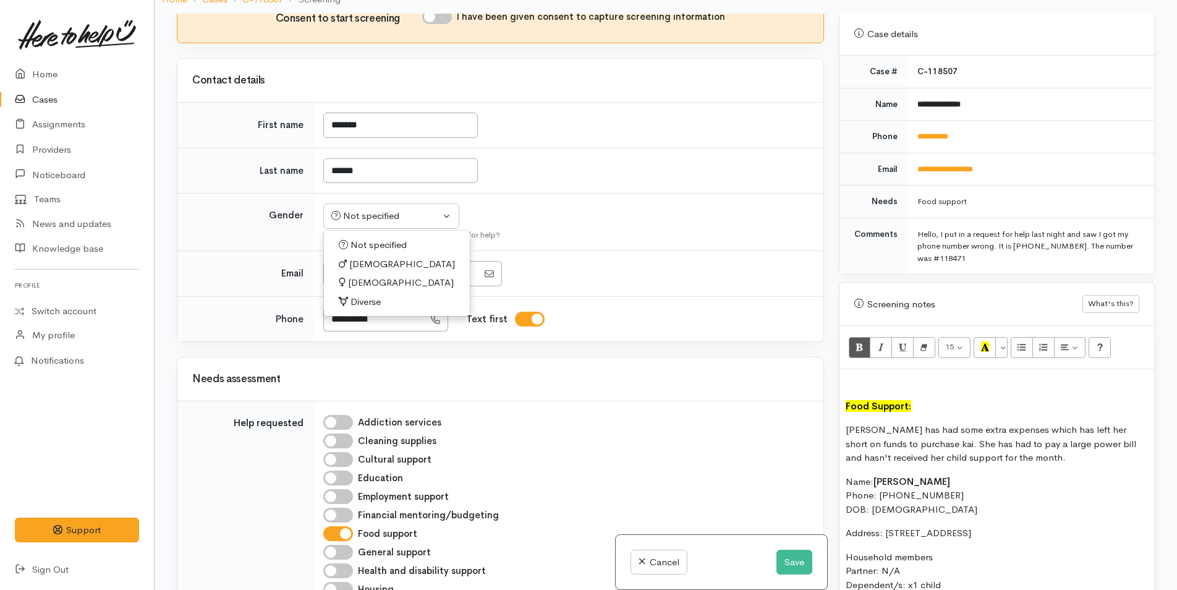
click at [372, 284] on span "Female" at bounding box center [401, 283] width 106 height 14
select select "Female"
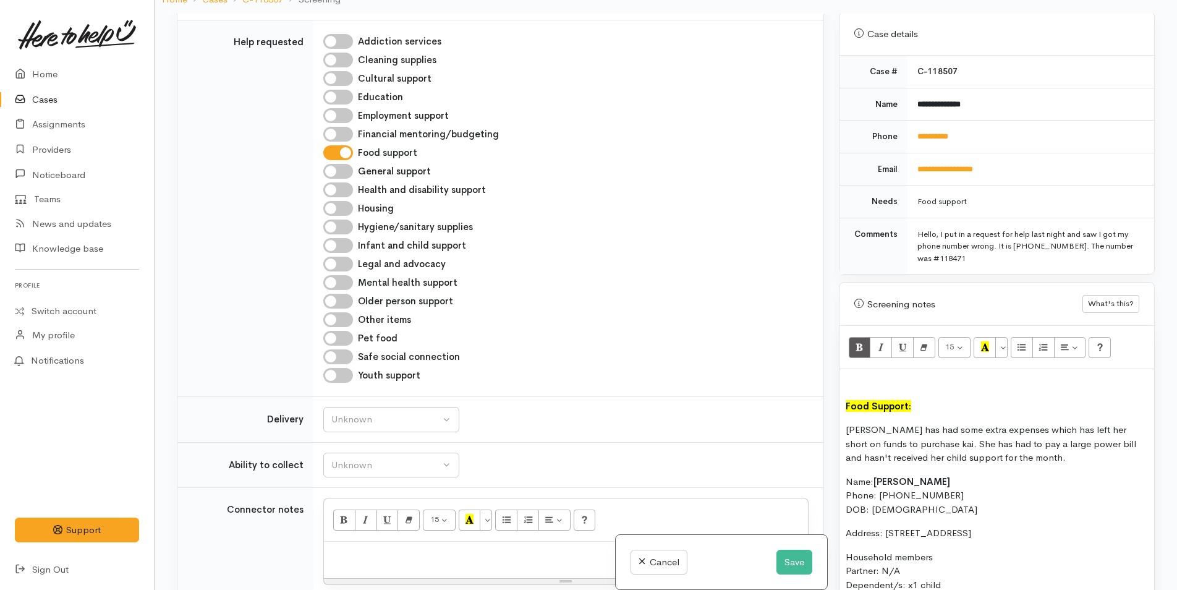
scroll to position [927, 0]
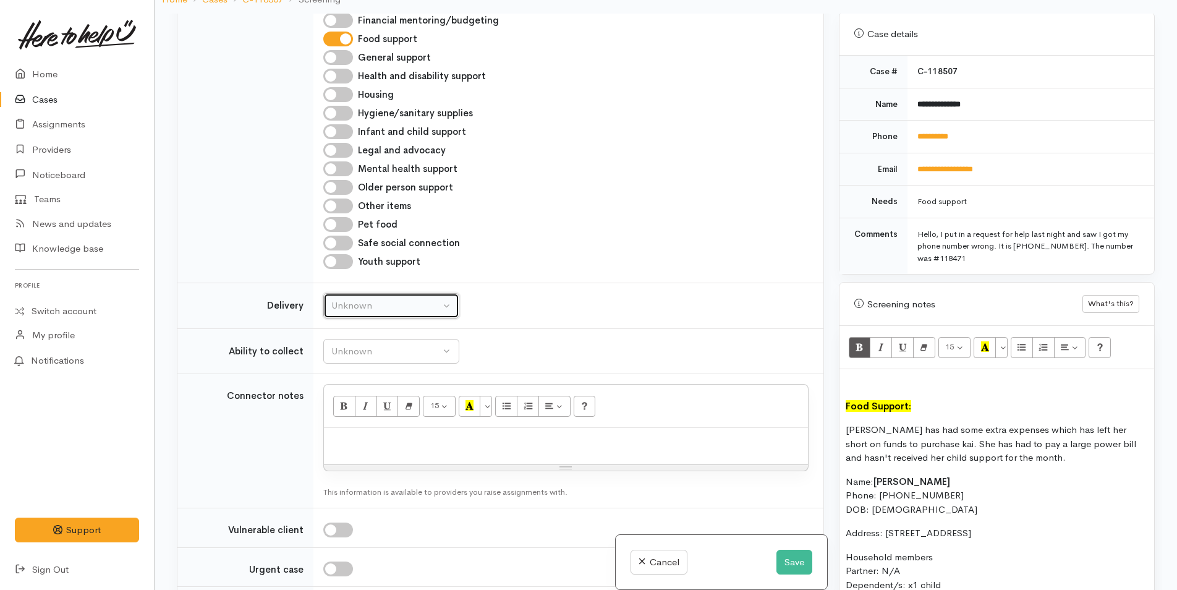
click at [367, 314] on button "Unknown" at bounding box center [391, 305] width 136 height 25
drag, startPoint x: 358, startPoint y: 379, endPoint x: 363, endPoint y: 360, distance: 19.6
click at [358, 378] on span "Delivery needed" at bounding box center [372, 383] width 67 height 14
select select "3"
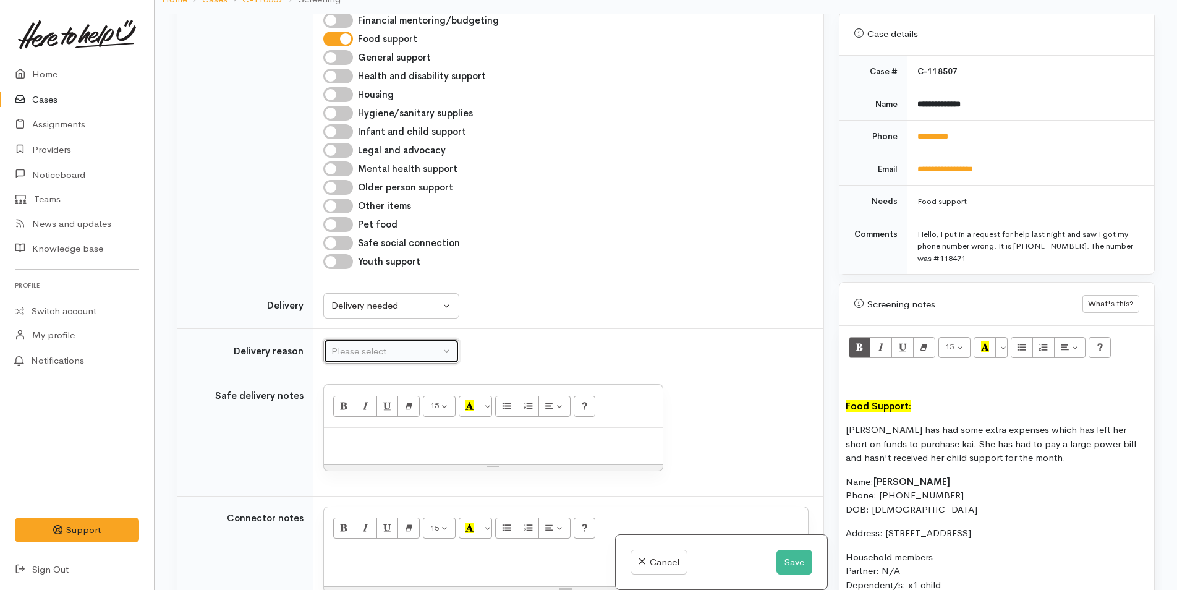
click at [363, 349] on div "Please select" at bounding box center [385, 351] width 109 height 14
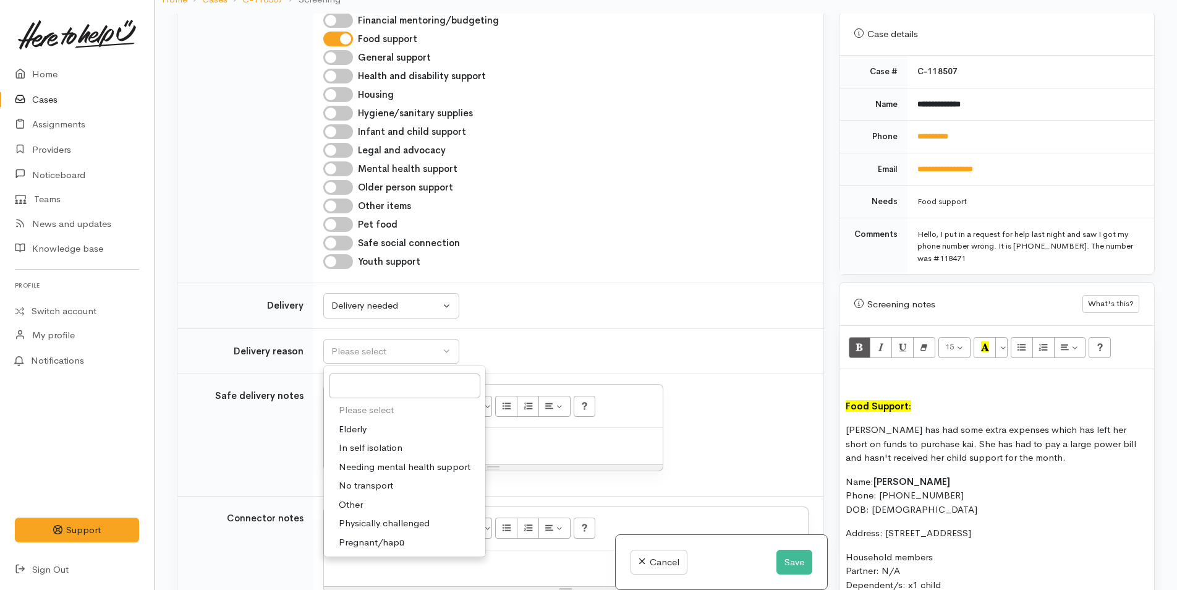
click at [371, 486] on span "No transport" at bounding box center [366, 485] width 54 height 14
select select "2"
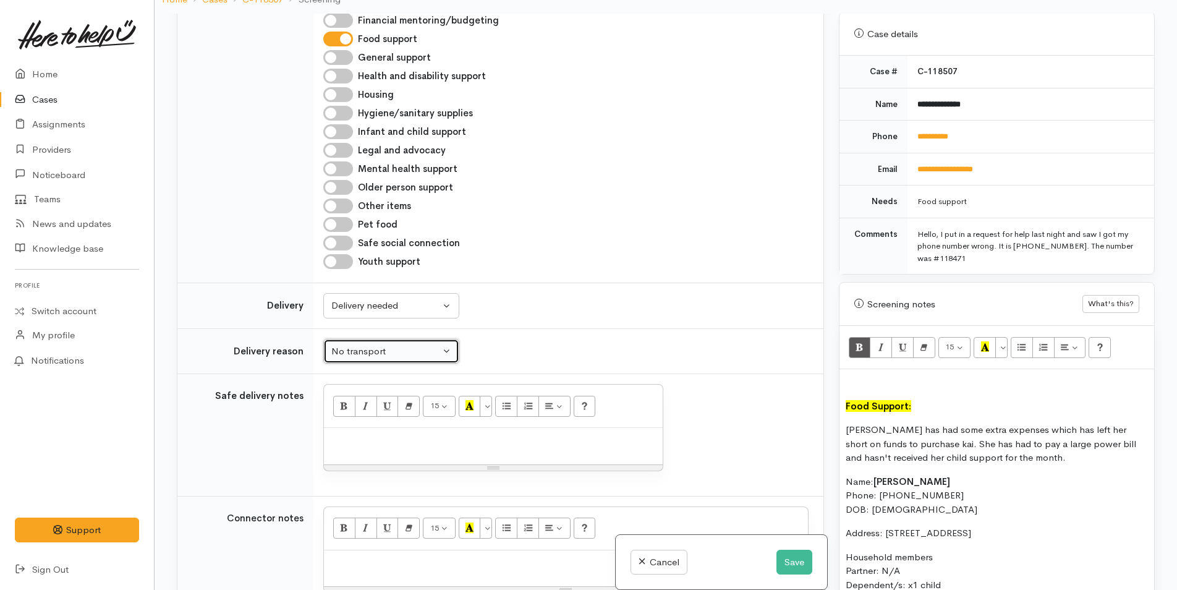
click at [362, 352] on div "No transport" at bounding box center [385, 351] width 109 height 14
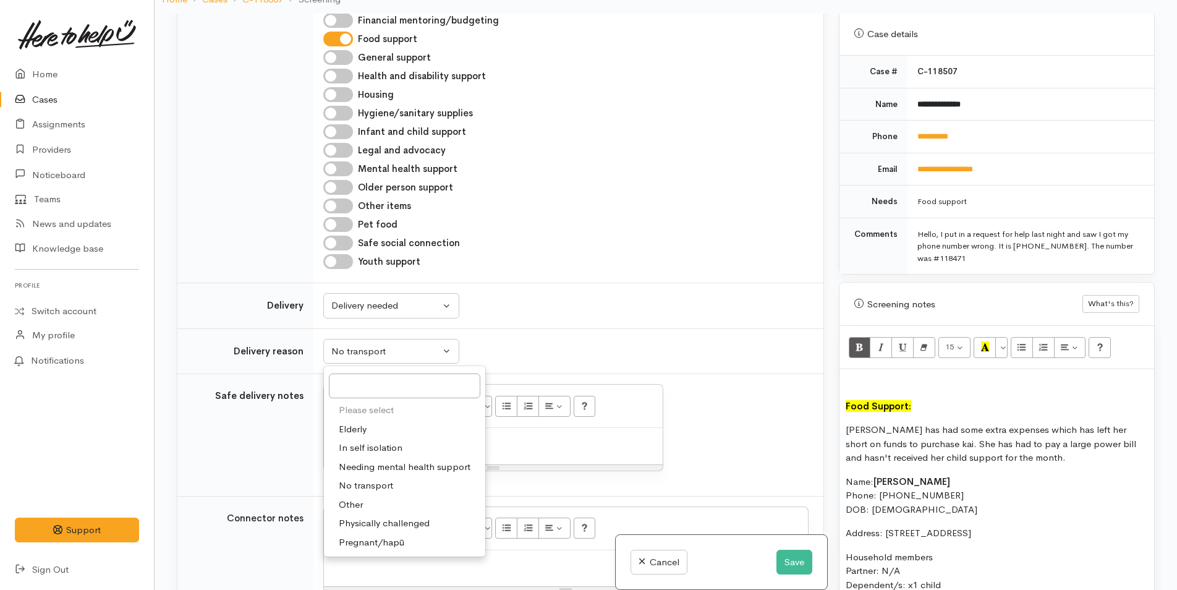
click at [494, 333] on td "Please select Elderly In self isolation Needing mental health support No transp…" at bounding box center [568, 351] width 510 height 46
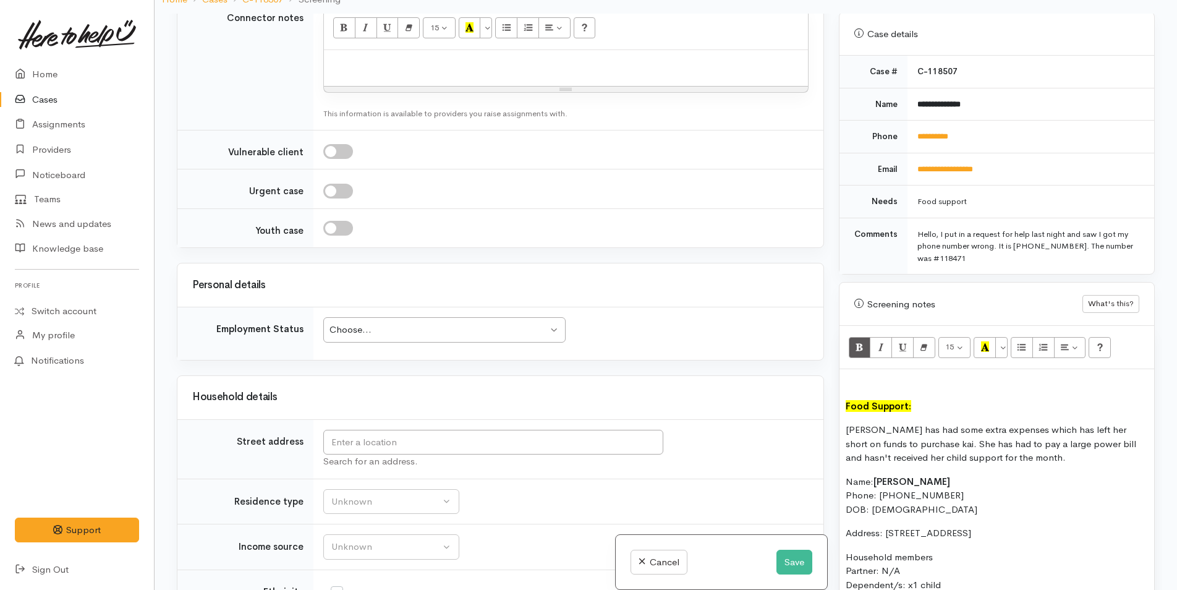
scroll to position [1545, 0]
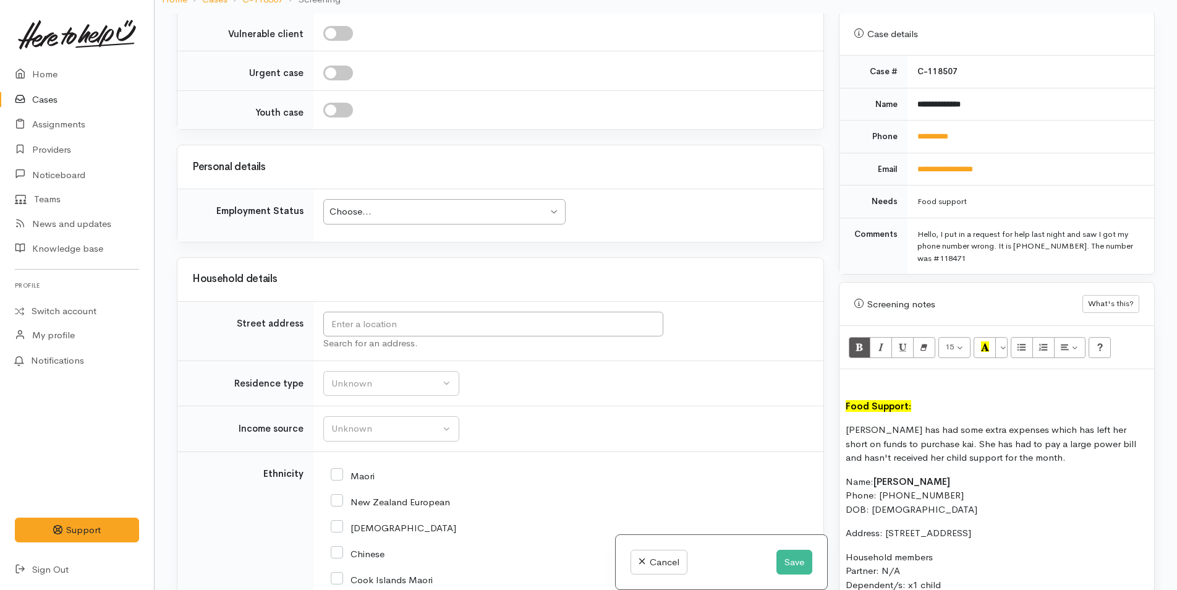
click at [361, 217] on div "Choose..." at bounding box center [438, 212] width 218 height 14
click at [357, 322] on input "text" at bounding box center [493, 324] width 340 height 25
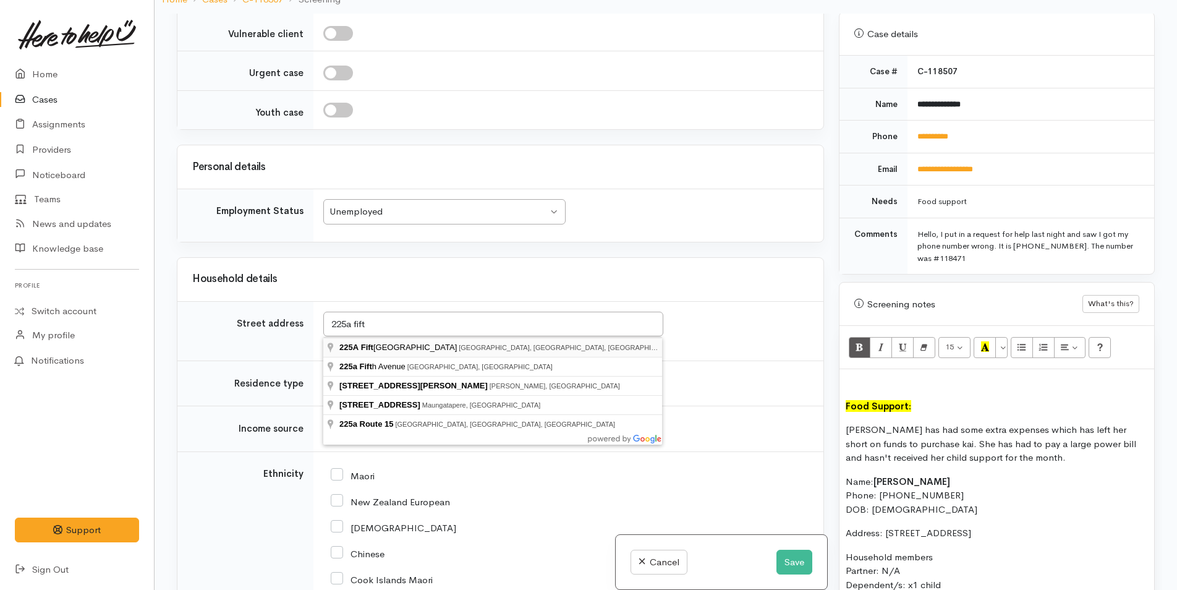
type input "225A Fifteenth Avenue, Tauranga South, Tauranga, New Zealand"
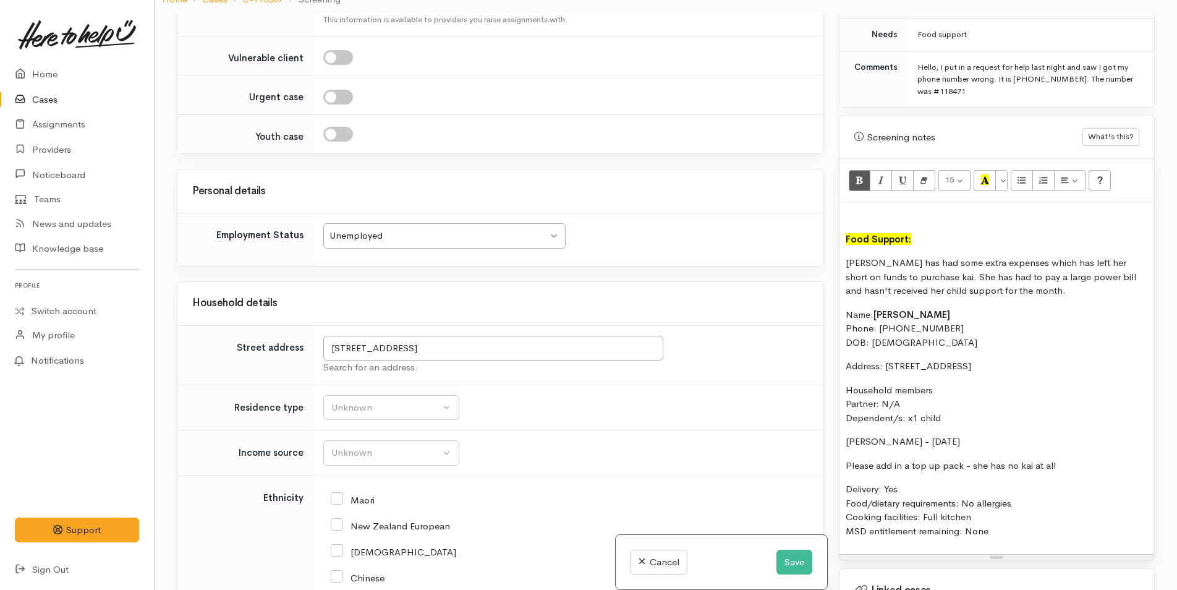
scroll to position [671, 0]
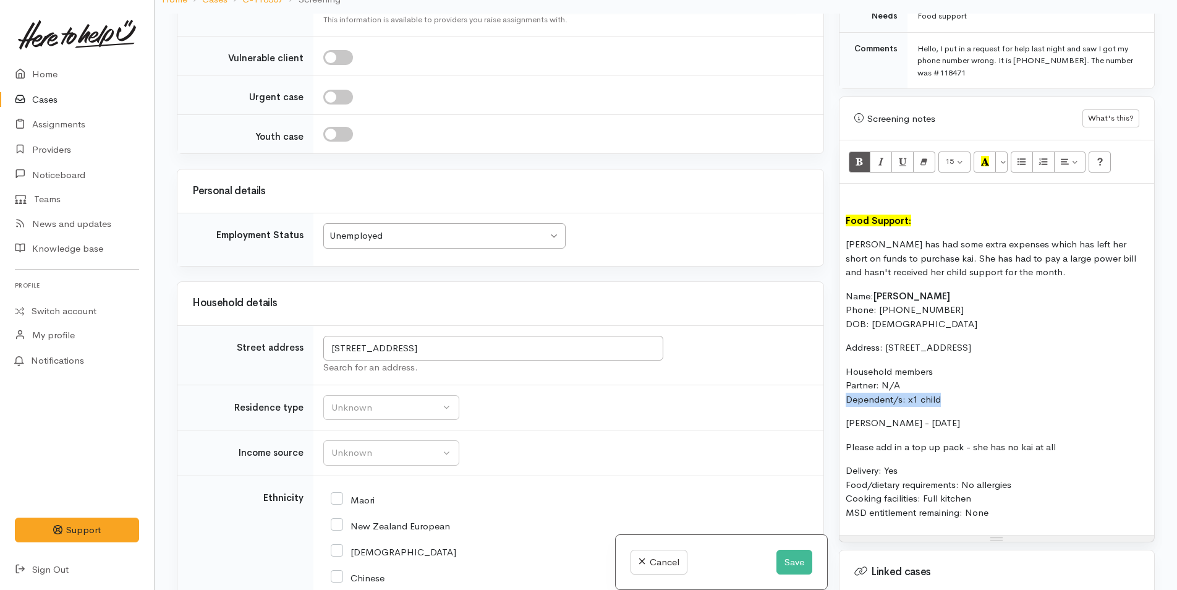
drag, startPoint x: 947, startPoint y: 384, endPoint x: 825, endPoint y: 390, distance: 121.9
click at [825, 390] on div "Related cases There are other cases potentially from the same person, address o…" at bounding box center [665, 309] width 993 height 590
click at [860, 151] on button "Bold (CTRL+B)" at bounding box center [860, 161] width 22 height 21
click at [842, 413] on div "Food Support: Candace has had some extra expenses which has left her short on f…" at bounding box center [996, 360] width 315 height 352
drag, startPoint x: 1082, startPoint y: 436, endPoint x: 805, endPoint y: 439, distance: 276.9
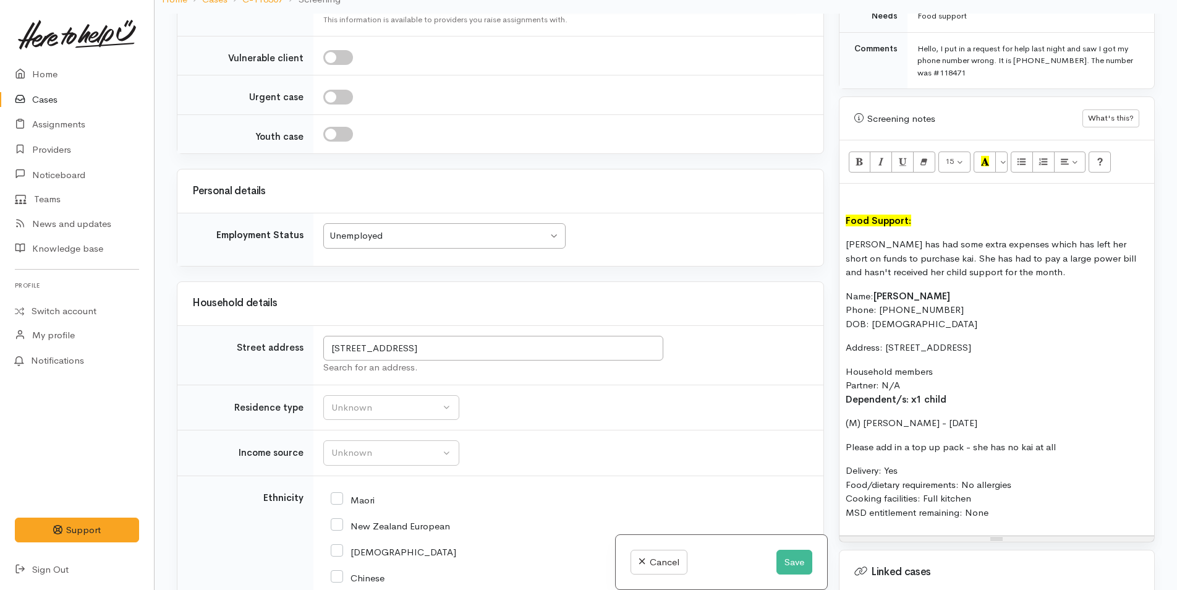
click at [805, 439] on div "Related cases There are other cases potentially from the same person, address o…" at bounding box center [665, 309] width 993 height 590
click at [864, 151] on button "Bold (CTRL+B)" at bounding box center [860, 161] width 22 height 21
click at [923, 464] on p "Delivery: Yes Food/dietary requirements: No allergies Cooking facilities: Full …" at bounding box center [997, 492] width 302 height 56
click at [360, 401] on div "Unknown" at bounding box center [385, 408] width 109 height 14
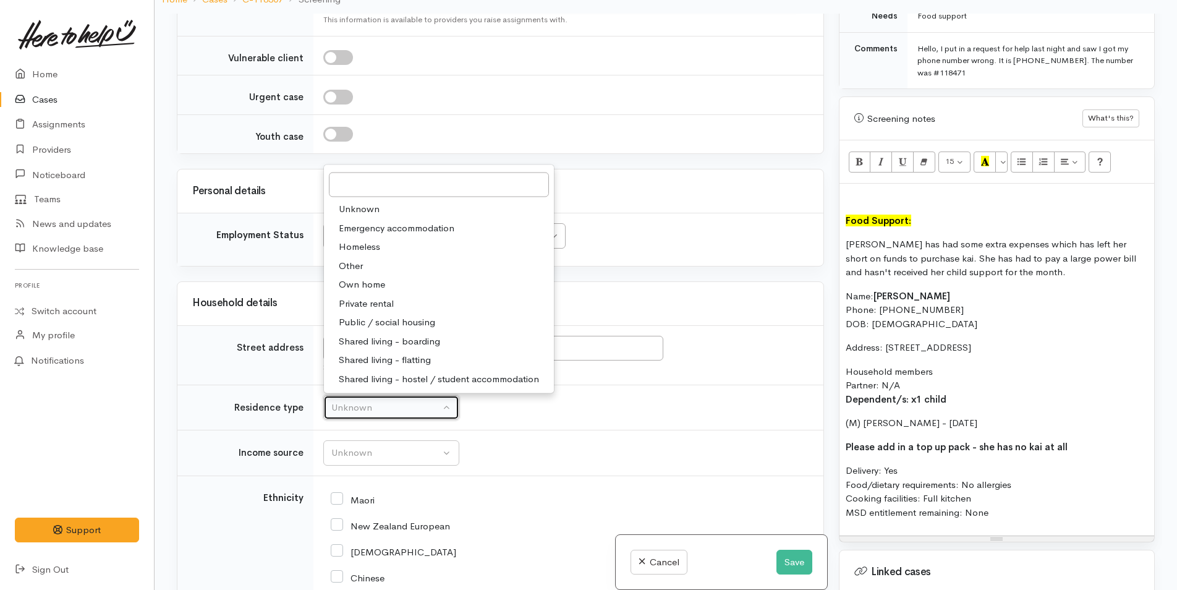
click at [374, 401] on div "Unknown" at bounding box center [385, 408] width 109 height 14
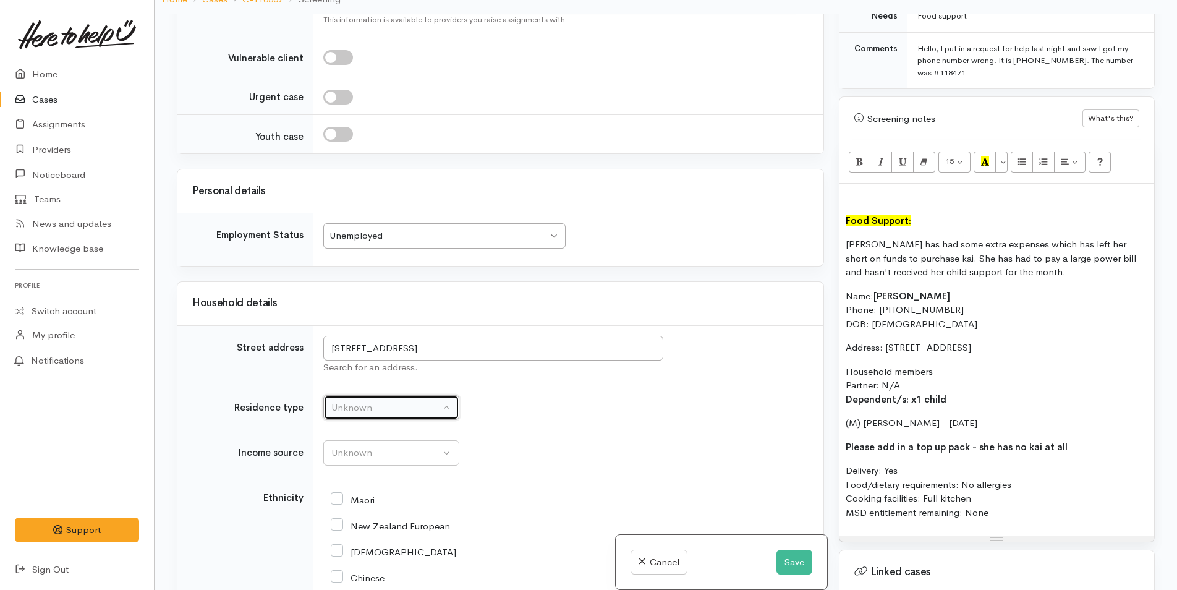
click at [374, 401] on div "Unknown" at bounding box center [385, 408] width 109 height 14
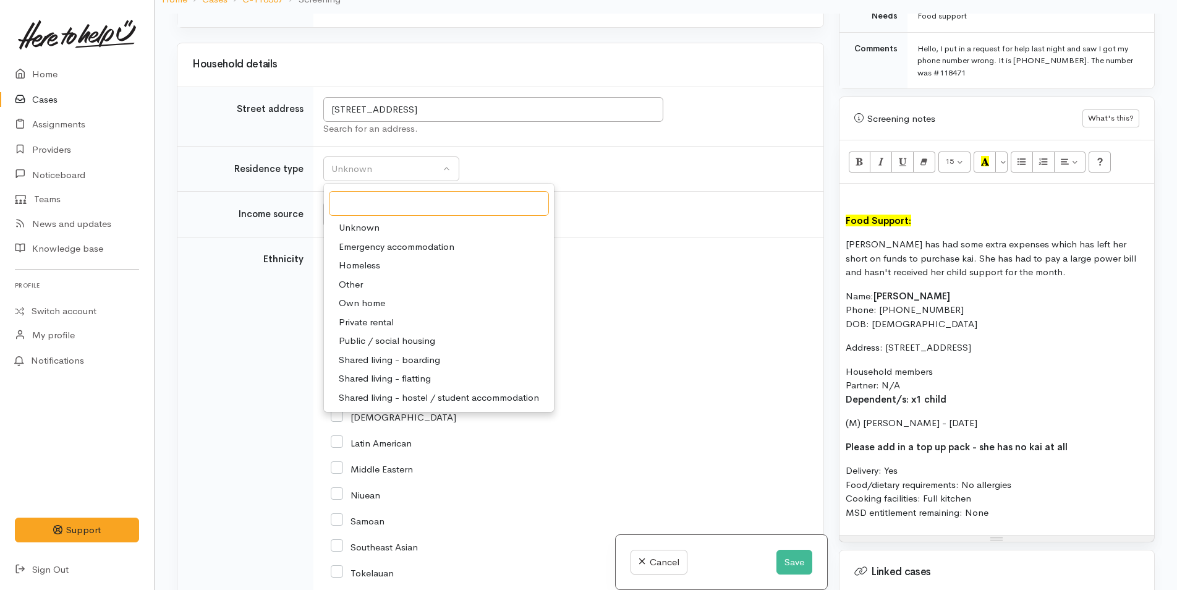
scroll to position [1905, 0]
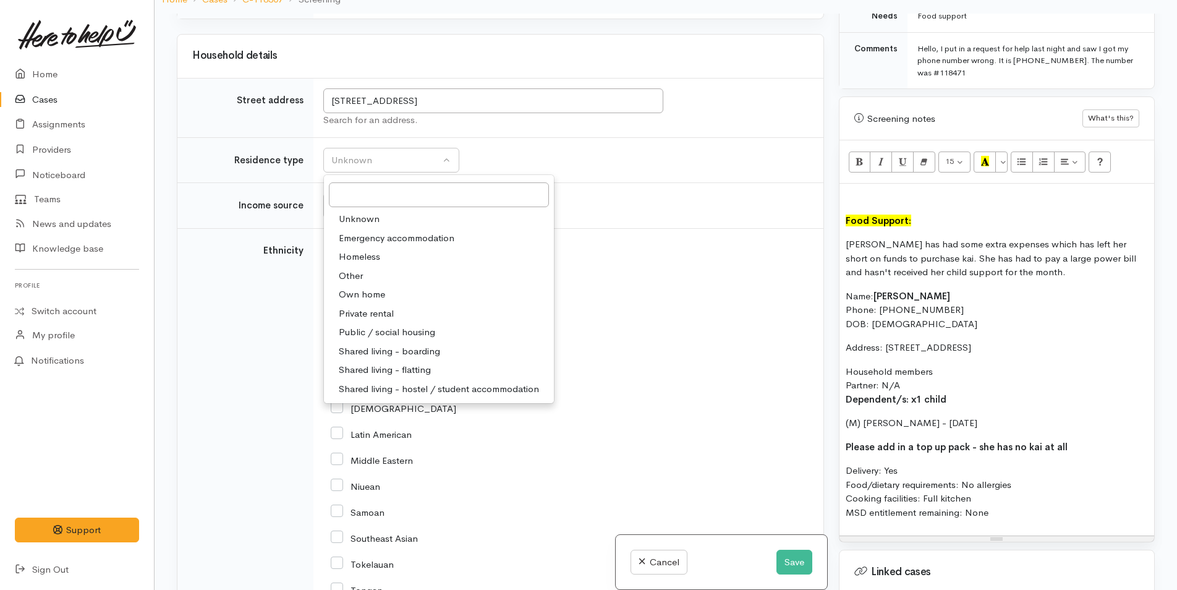
click at [369, 307] on span "Private rental" at bounding box center [366, 314] width 55 height 14
select select "2"
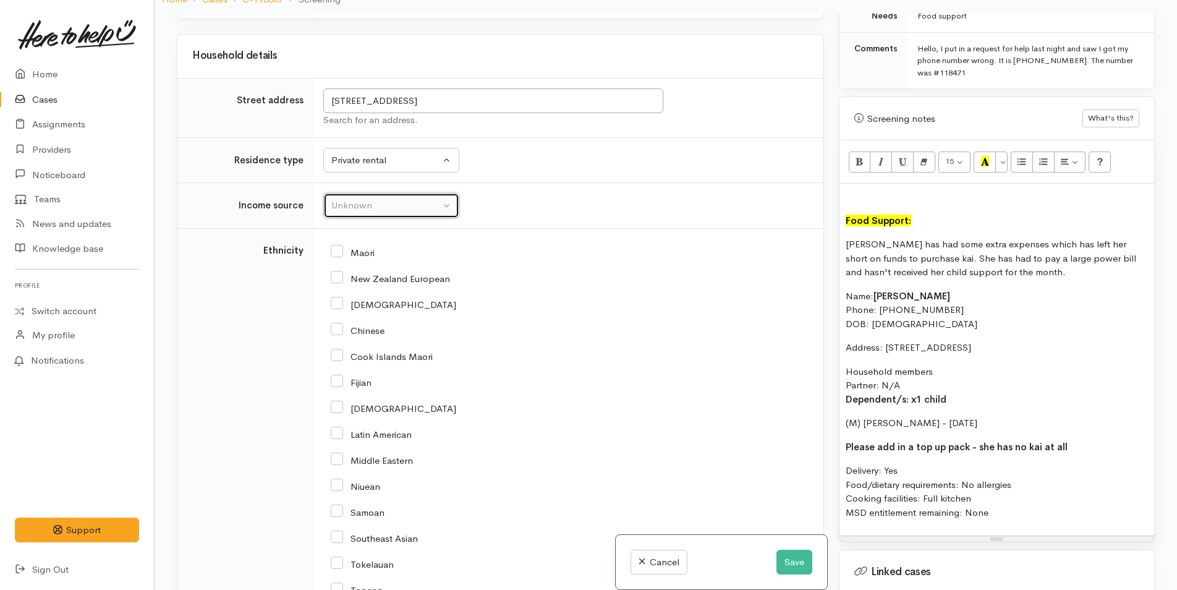
click at [352, 198] on div "Unknown" at bounding box center [385, 205] width 109 height 14
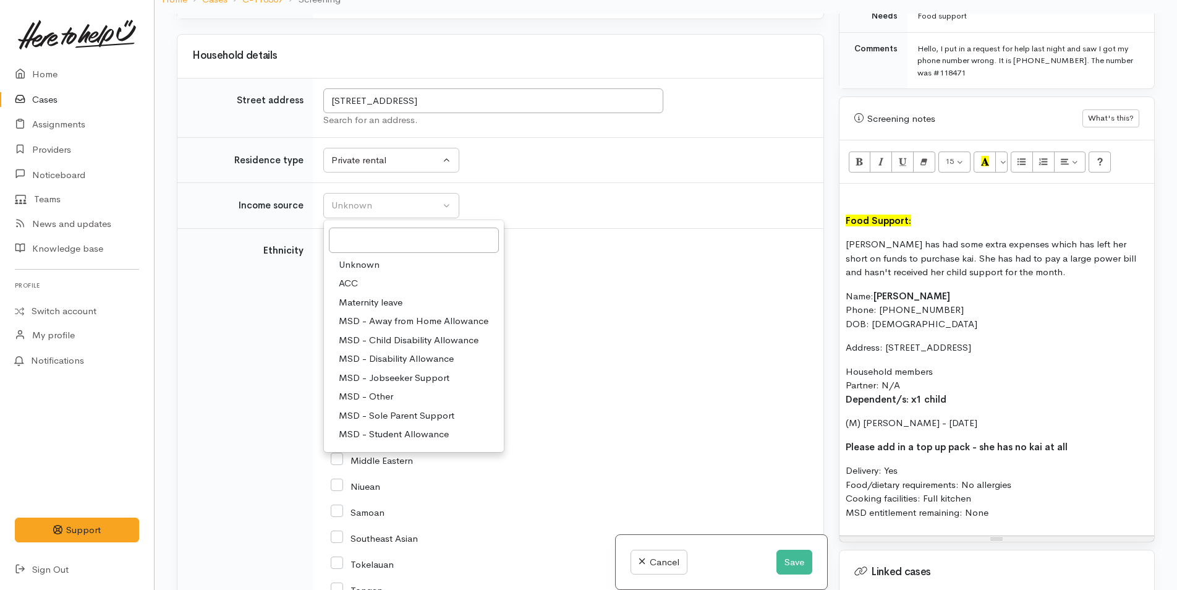
click at [393, 389] on span "MSD - Other" at bounding box center [366, 396] width 54 height 14
select select "6"
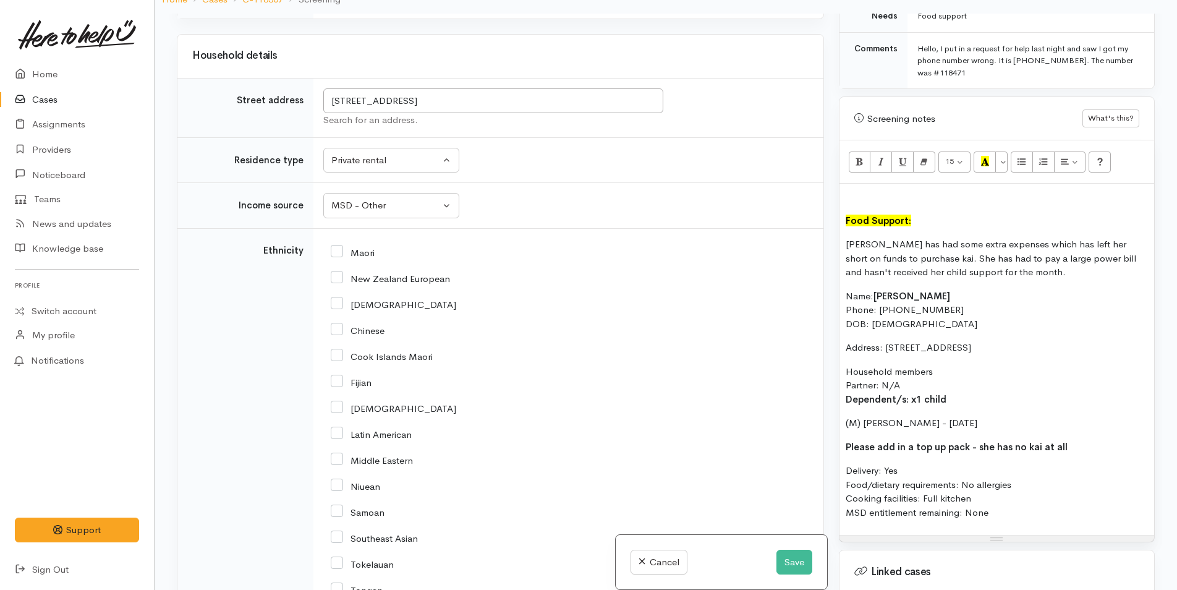
click at [339, 246] on input "Maori" at bounding box center [353, 251] width 44 height 11
checkbox input "true"
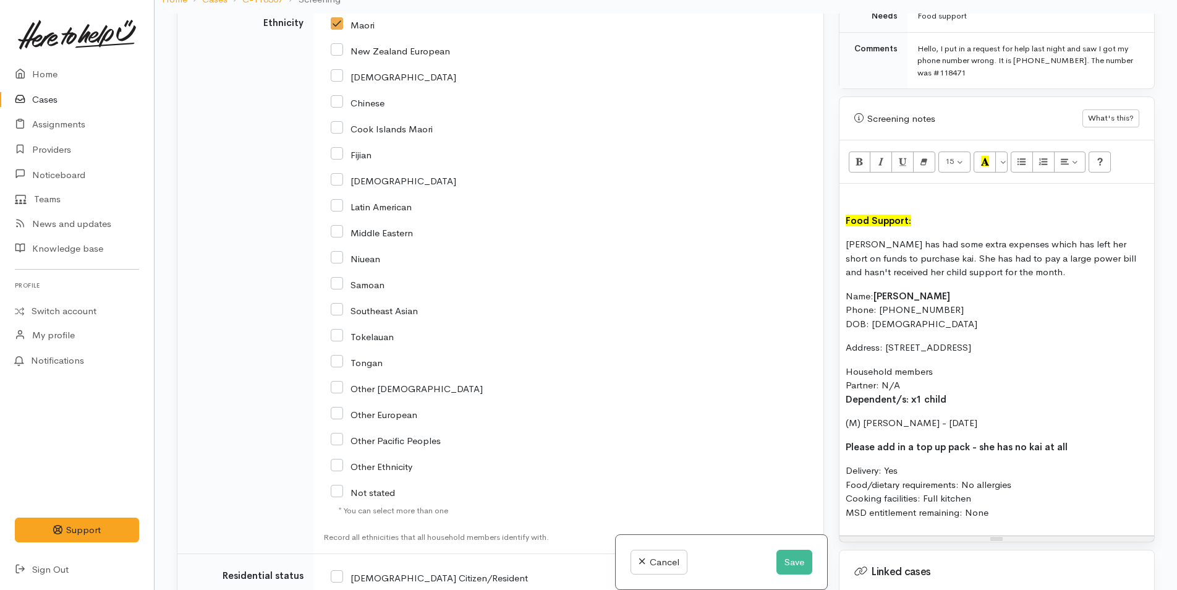
scroll to position [2338, 0]
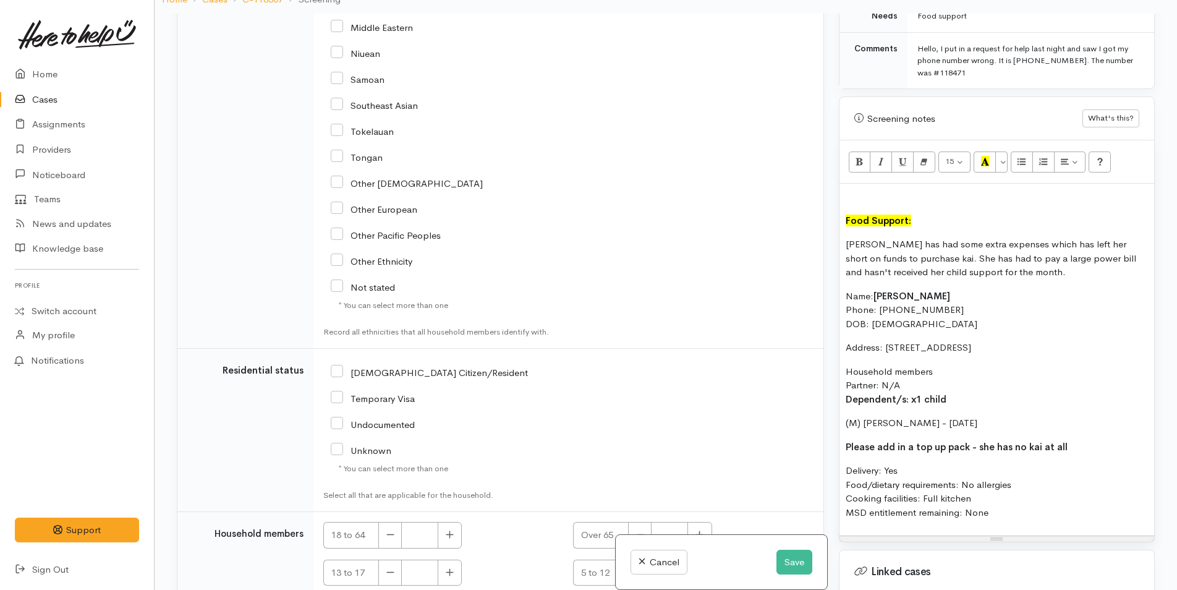
click at [341, 366] on input "NZ Citizen/Resident" at bounding box center [429, 371] width 197 height 11
checkbox input "true"
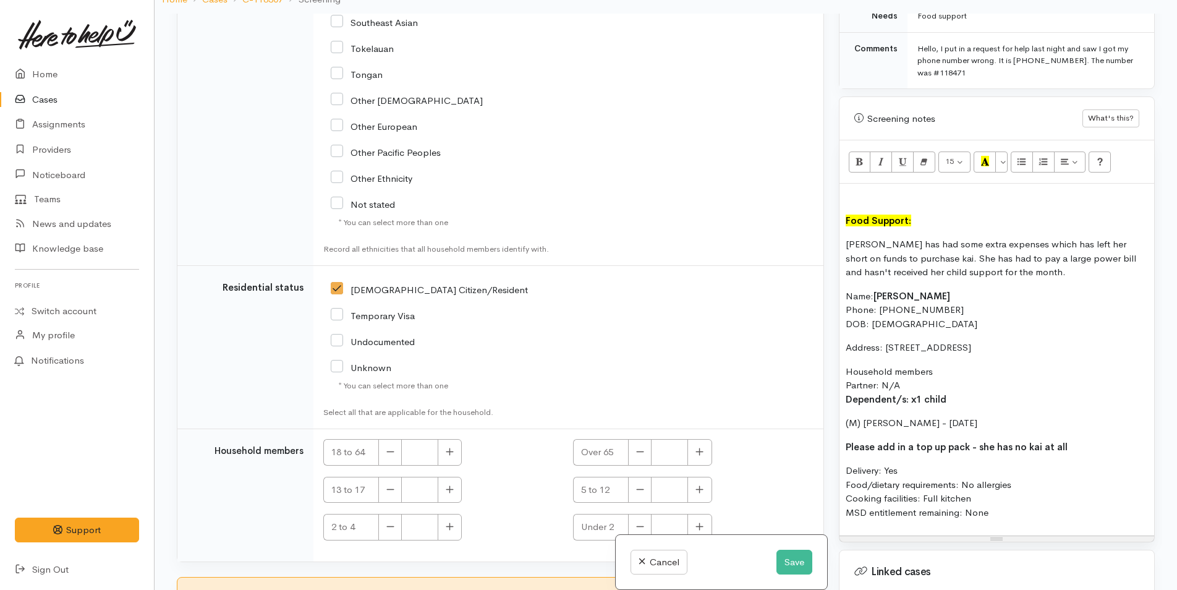
scroll to position [2496, 0]
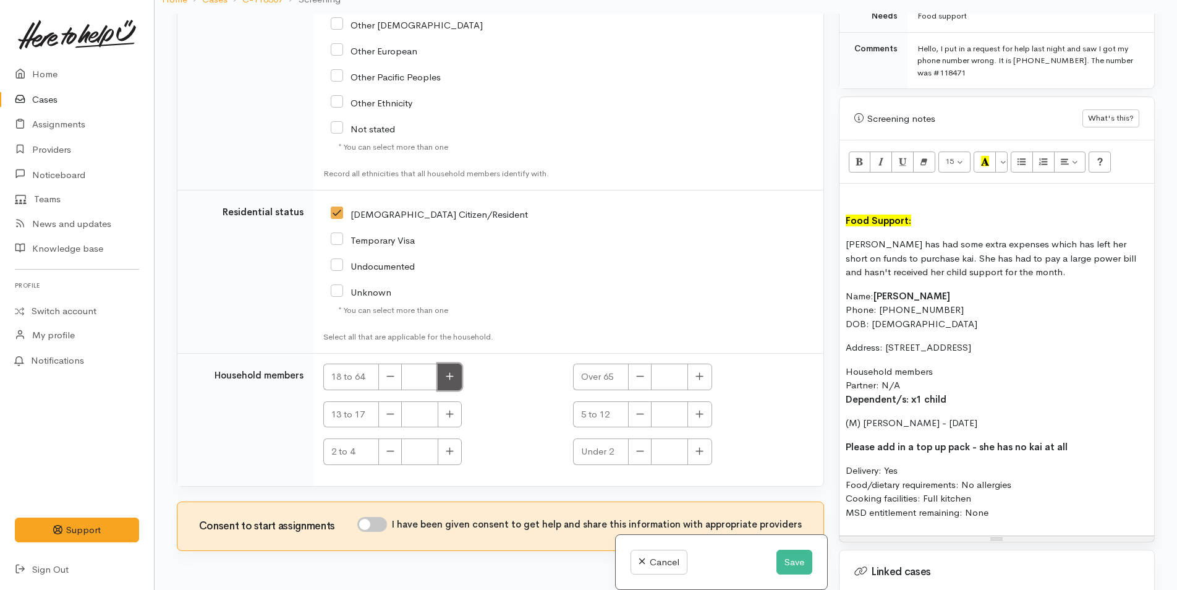
click at [446, 371] on icon "button" at bounding box center [450, 375] width 8 height 9
type input "1"
click at [444, 401] on button "button" at bounding box center [450, 414] width 24 height 27
type input "1"
click at [851, 190] on p at bounding box center [997, 197] width 302 height 14
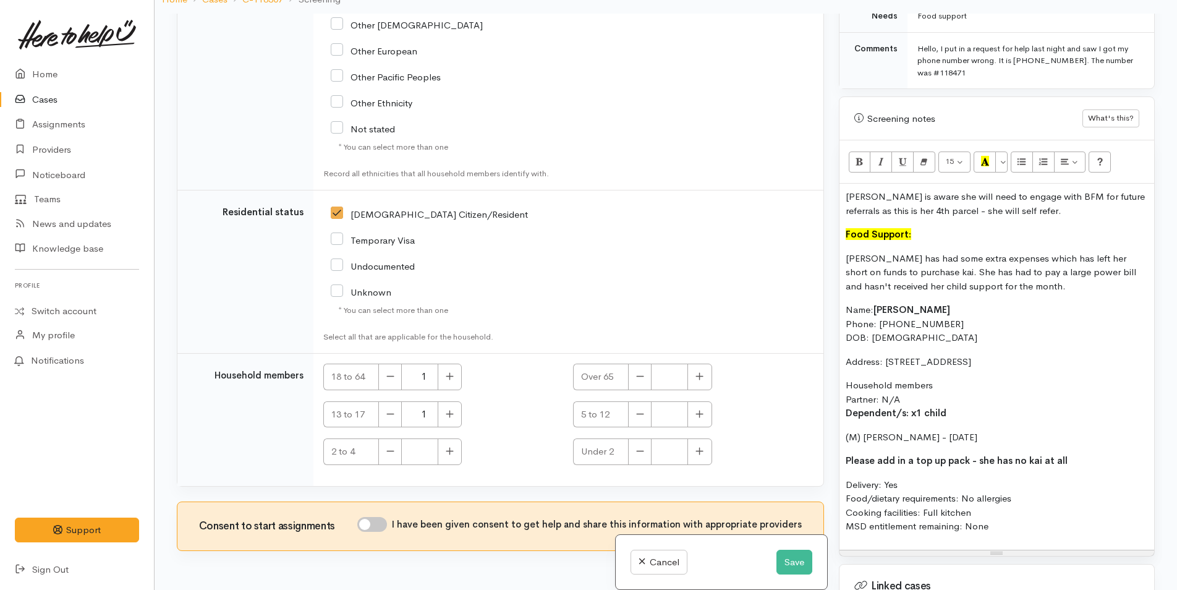
click at [380, 517] on input "I have been given consent to get help and share this information with appropria…" at bounding box center [372, 524] width 30 height 15
checkbox input "true"
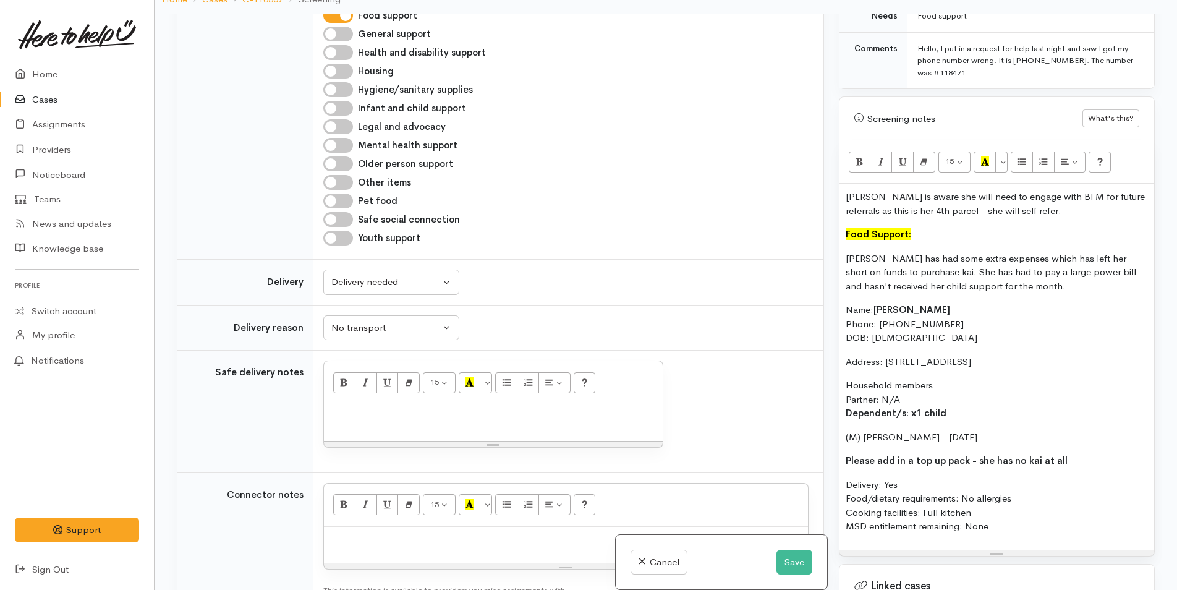
scroll to position [889, 0]
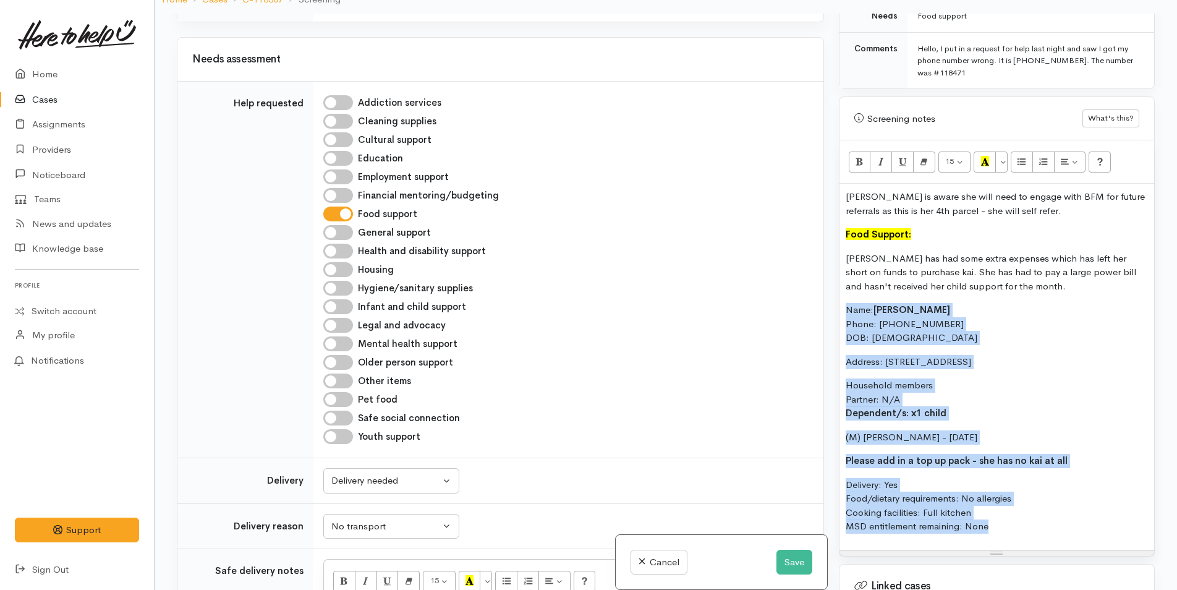
drag, startPoint x: 996, startPoint y: 515, endPoint x: 843, endPoint y: 300, distance: 264.3
click at [843, 300] on div "Candace is aware she will need to engage with BFM for future referrals as this …" at bounding box center [996, 367] width 315 height 366
copy div "Name: Candace Kirton Phone: 0272385755 DOB: 18/07/1976 Address: 225A Fifteenth …"
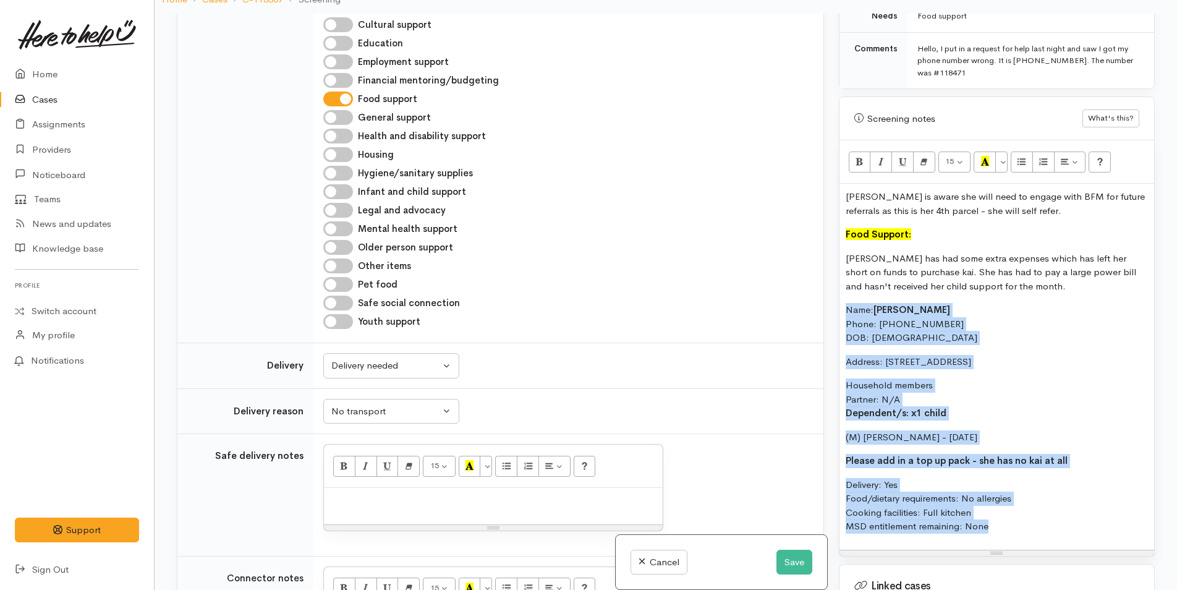
scroll to position [1137, 0]
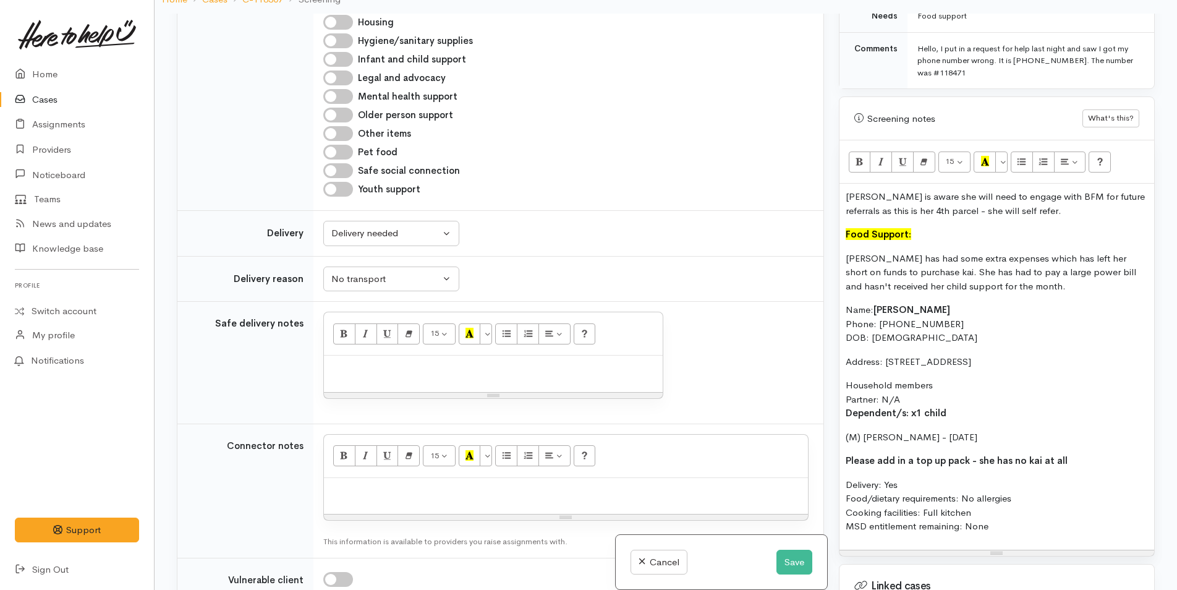
click at [341, 484] on p at bounding box center [566, 491] width 472 height 14
paste div
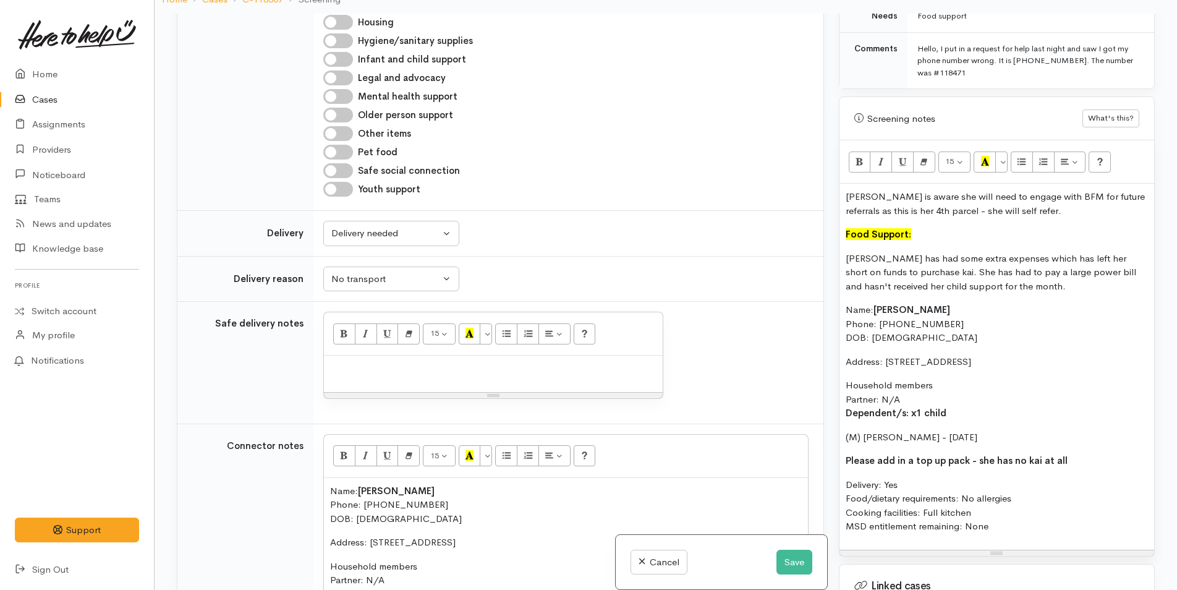
scroll to position [1222, 0]
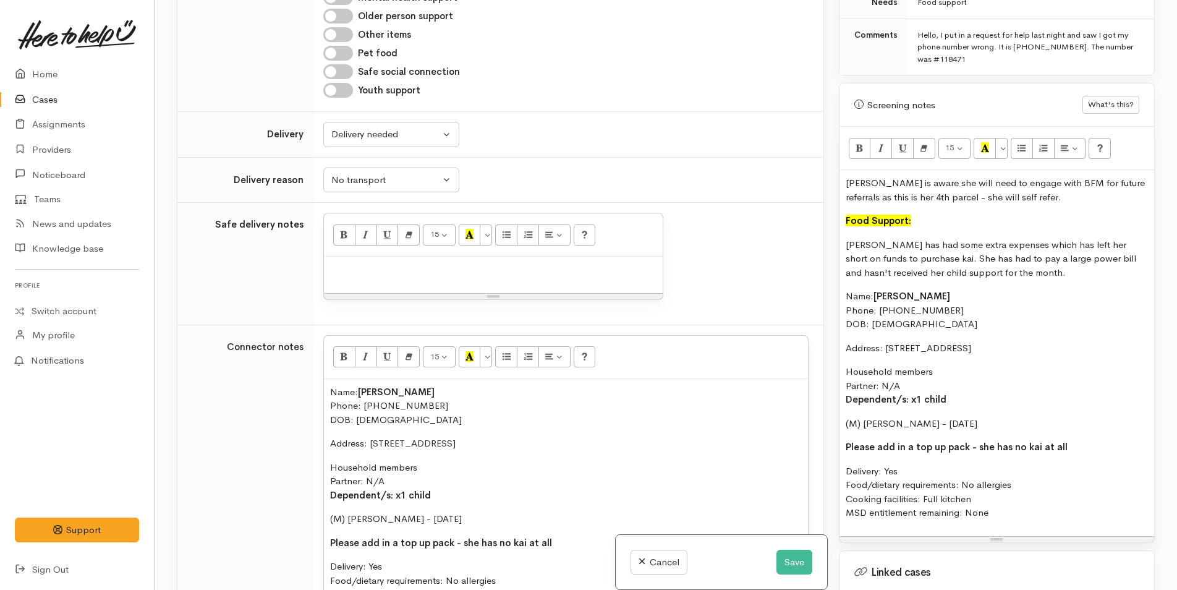
click at [371, 256] on div at bounding box center [493, 274] width 339 height 36
click at [391, 256] on div at bounding box center [493, 274] width 339 height 36
paste div
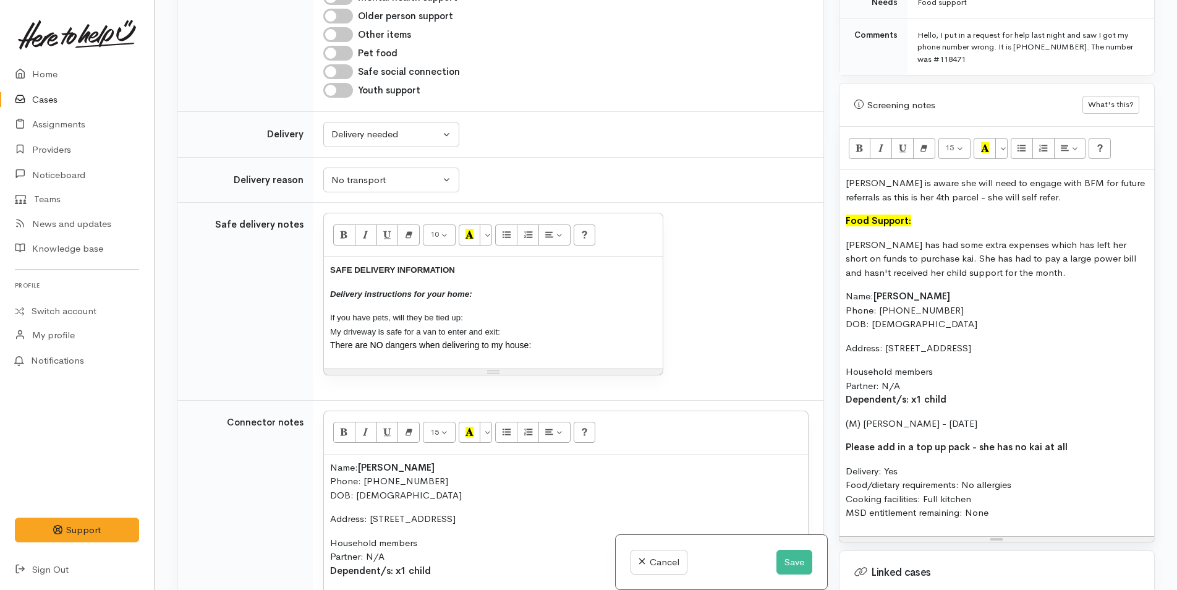
click at [496, 287] on p "Delivery instructions for your home:" at bounding box center [493, 294] width 326 height 14
click at [471, 310] on p "If you have pets, will they be tied up: My driveway is safe for a van to enter …" at bounding box center [493, 331] width 326 height 42
click at [515, 310] on p "If you have pets, will they be tied up: N/A My driveway is safe for a van to en…" at bounding box center [493, 331] width 326 height 42
click at [548, 324] on p "If you have pets, will they be tied up: N/A My driveway is safe for a van to en…" at bounding box center [493, 331] width 326 height 42
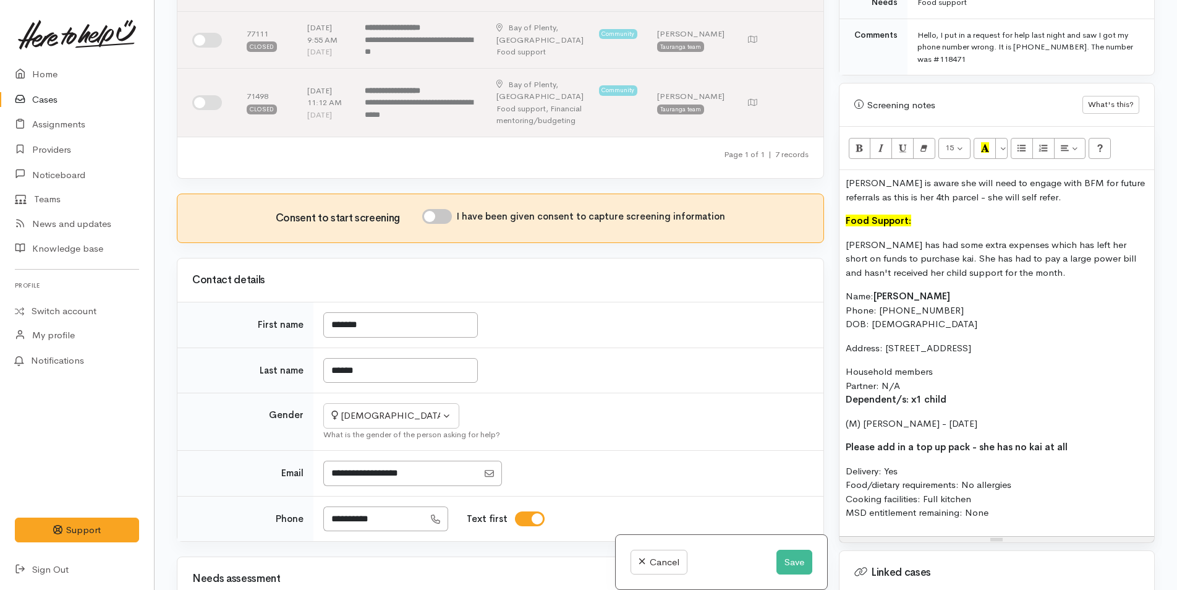
scroll to position [233, 0]
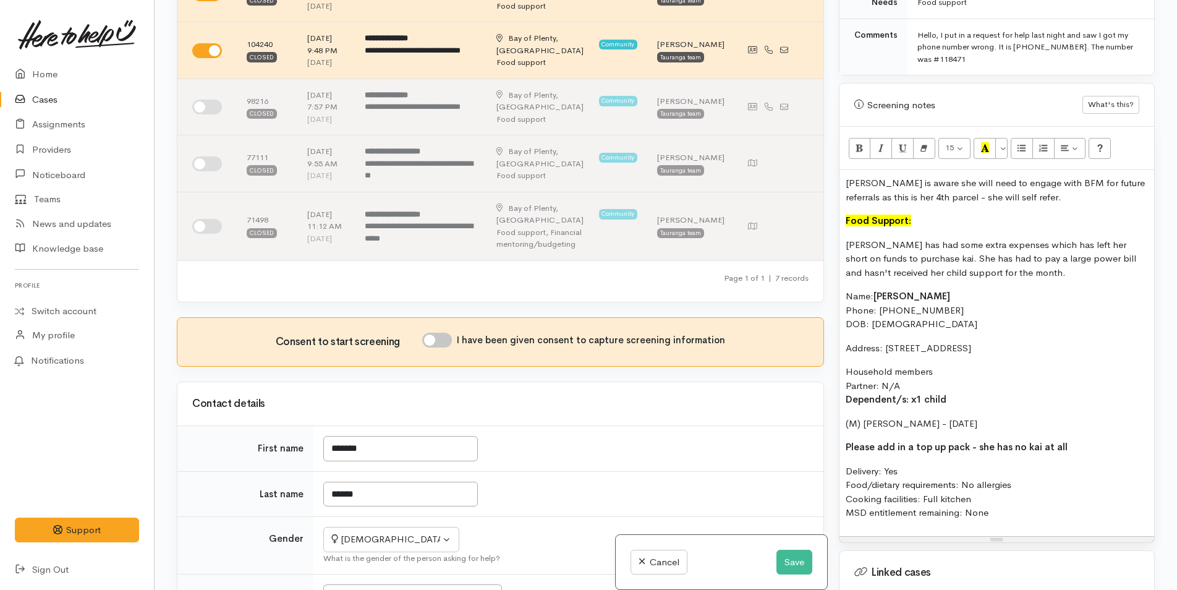
click at [448, 333] on input "I have been given consent to capture screening information" at bounding box center [437, 340] width 30 height 15
checkbox input "true"
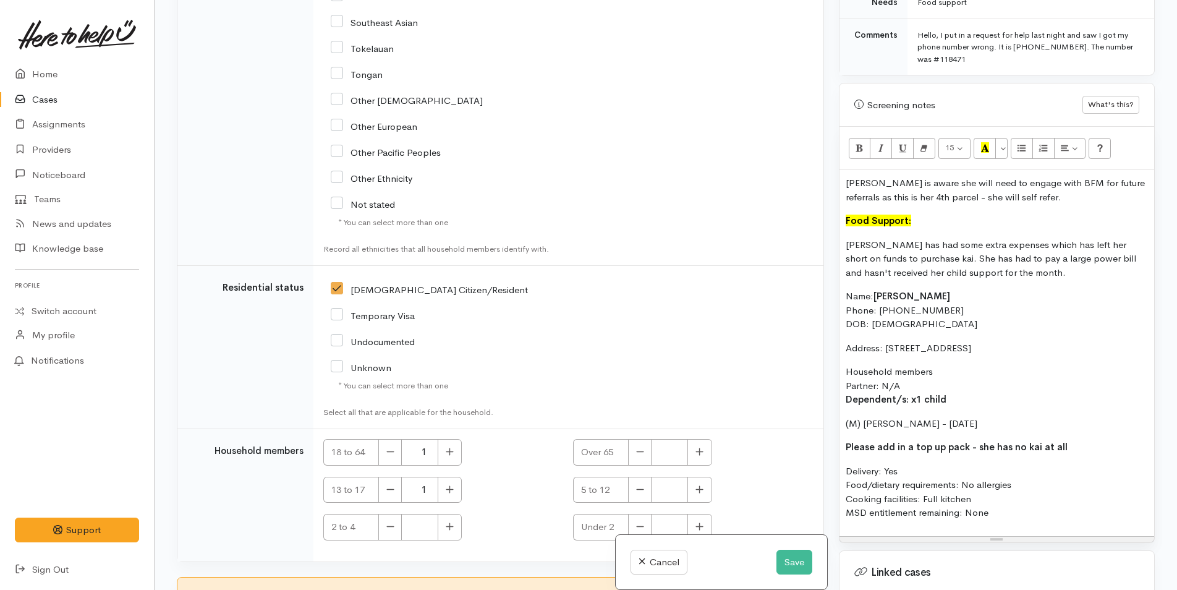
scroll to position [2788, 0]
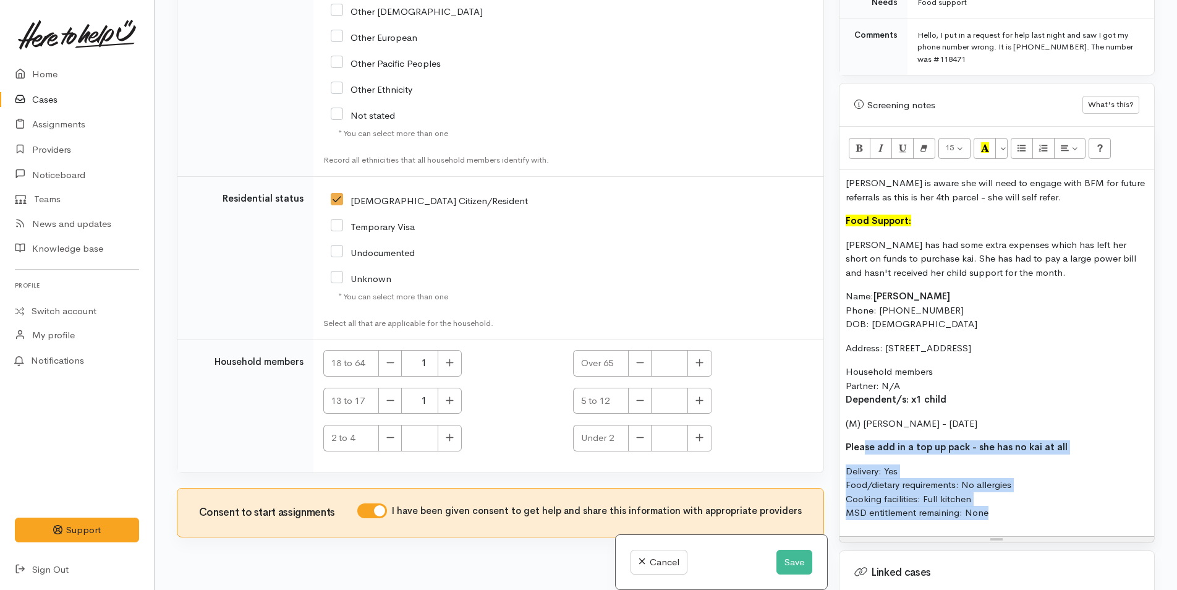
drag, startPoint x: 1031, startPoint y: 509, endPoint x: 862, endPoint y: 432, distance: 185.9
click at [862, 432] on div "Candace is aware she will need to engage with BFM for future referrals as this …" at bounding box center [996, 353] width 315 height 366
click at [1043, 504] on p "Delivery: Yes Food/dietary requirements: No allergies Cooking facilities: Full …" at bounding box center [997, 492] width 302 height 56
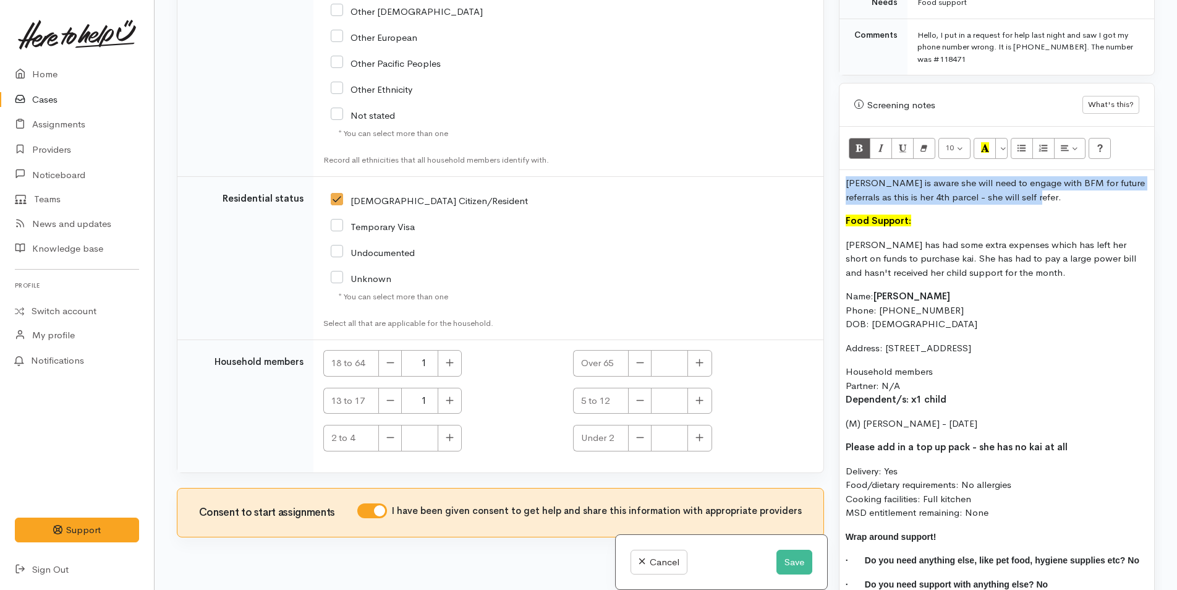
drag, startPoint x: 1032, startPoint y: 183, endPoint x: 796, endPoint y: 174, distance: 236.3
click at [796, 174] on div "Related cases There are other cases potentially from the same person, address o…" at bounding box center [665, 295] width 993 height 590
click at [960, 247] on p "Candace has had some extra expenses which has left her short on funds to purcha…" at bounding box center [997, 259] width 302 height 42
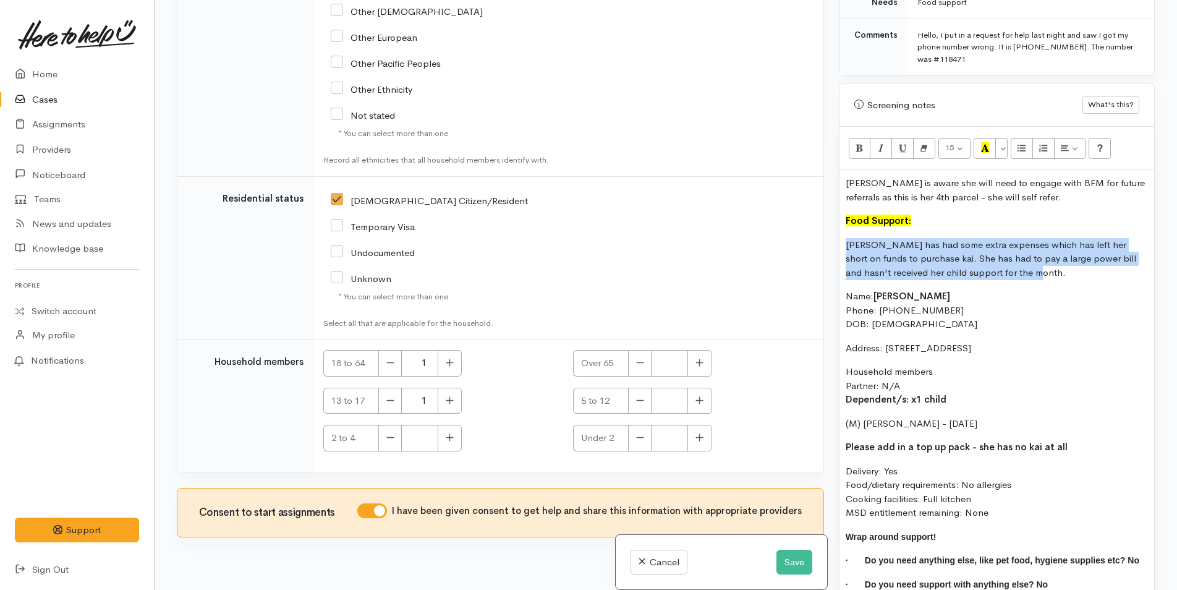
drag, startPoint x: 1023, startPoint y: 263, endPoint x: 811, endPoint y: 236, distance: 213.7
click at [811, 236] on div "Related cases There are other cases potentially from the same person, address o…" at bounding box center [665, 295] width 993 height 590
copy p "Candace has had some extra expenses which has left her short on funds to purcha…"
click at [780, 552] on button "Save" at bounding box center [794, 561] width 36 height 25
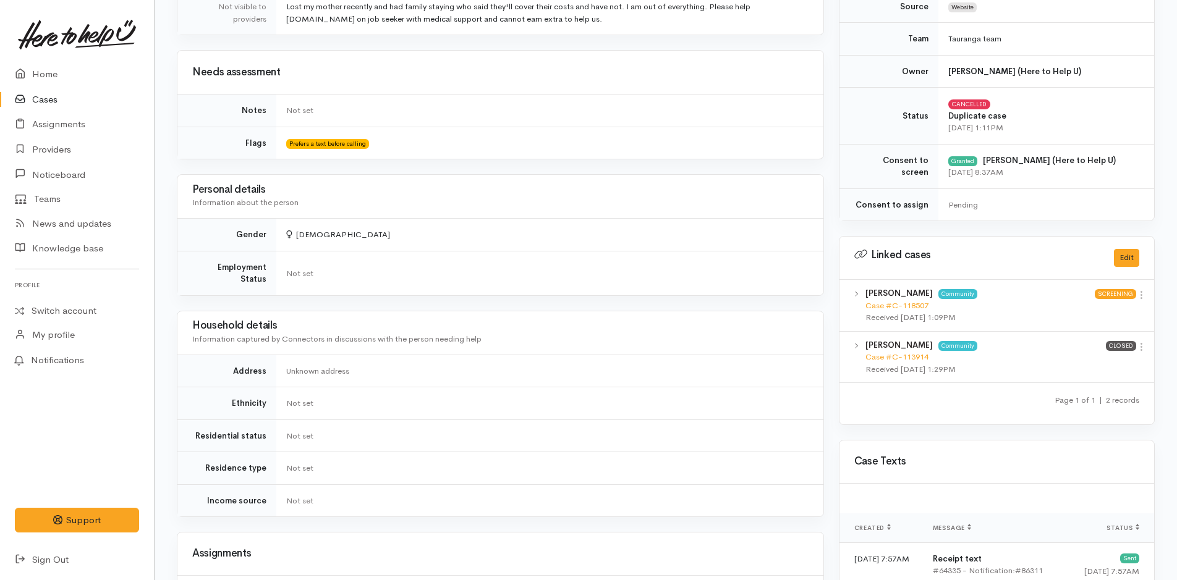
scroll to position [556, 0]
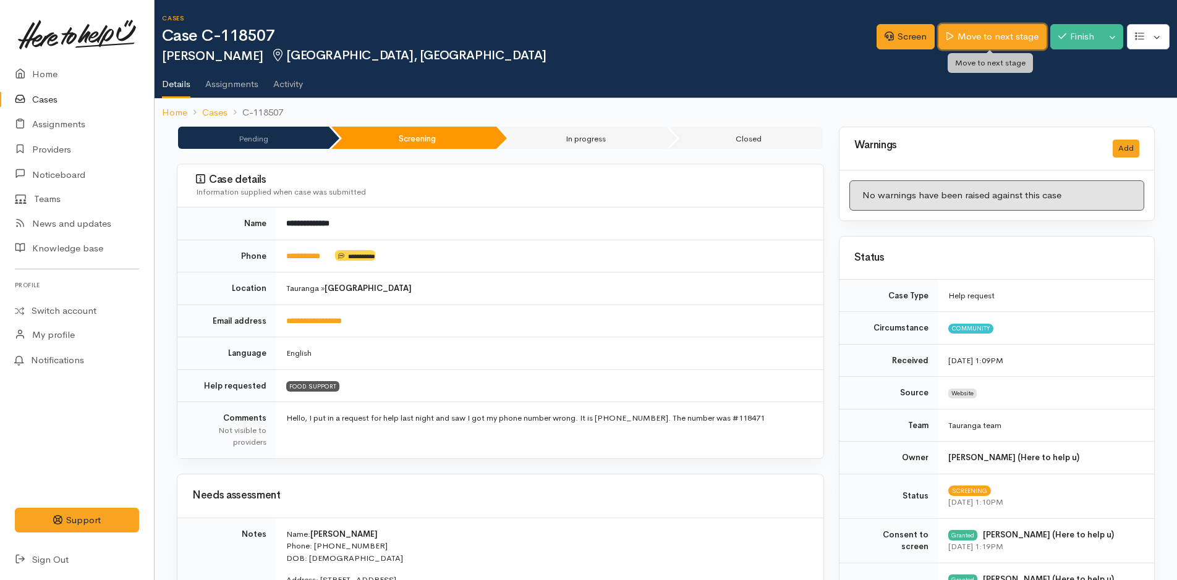
click at [981, 38] on link "Move to next stage" at bounding box center [992, 36] width 108 height 25
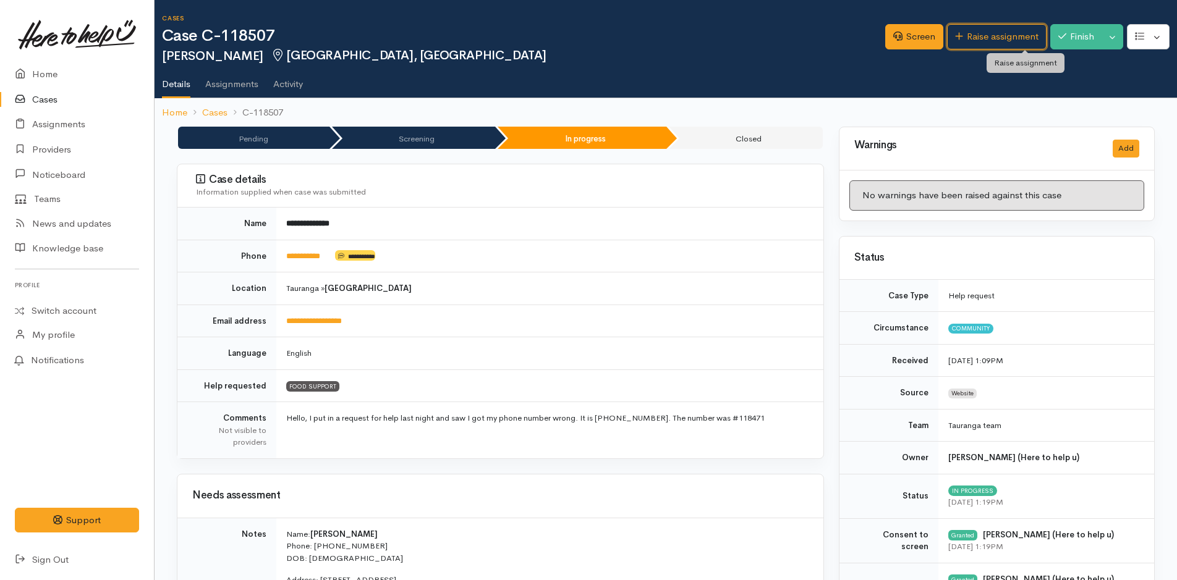
click at [980, 36] on link "Raise assignment" at bounding box center [997, 36] width 100 height 25
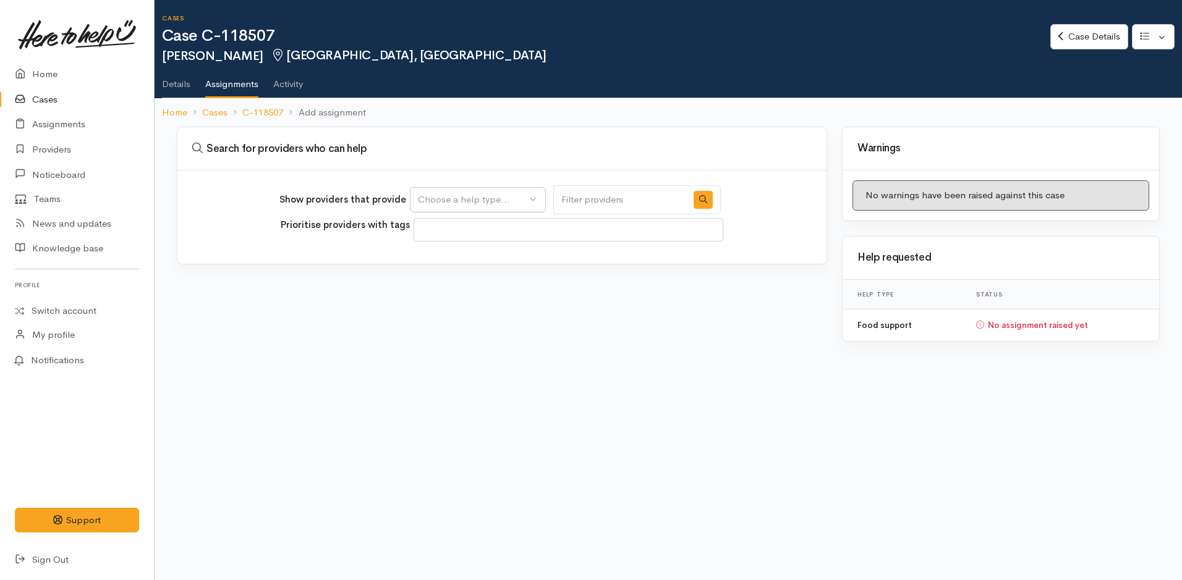
select select
click at [486, 197] on div "Choose a help type..." at bounding box center [472, 200] width 109 height 14
click at [454, 258] on span "Food support" at bounding box center [453, 259] width 57 height 14
select select "3"
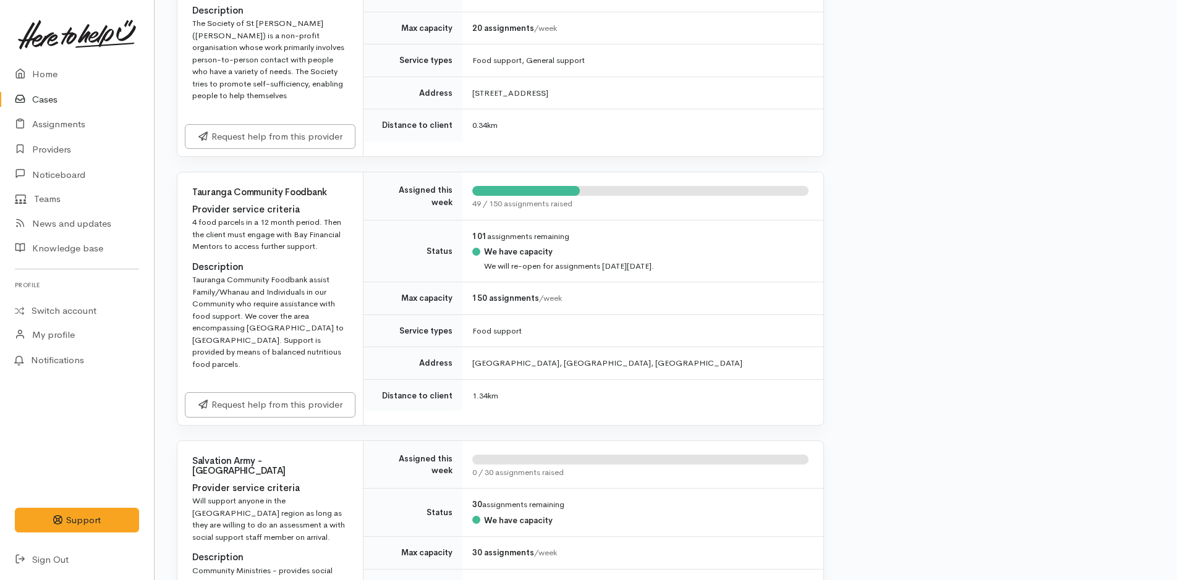
scroll to position [618, 0]
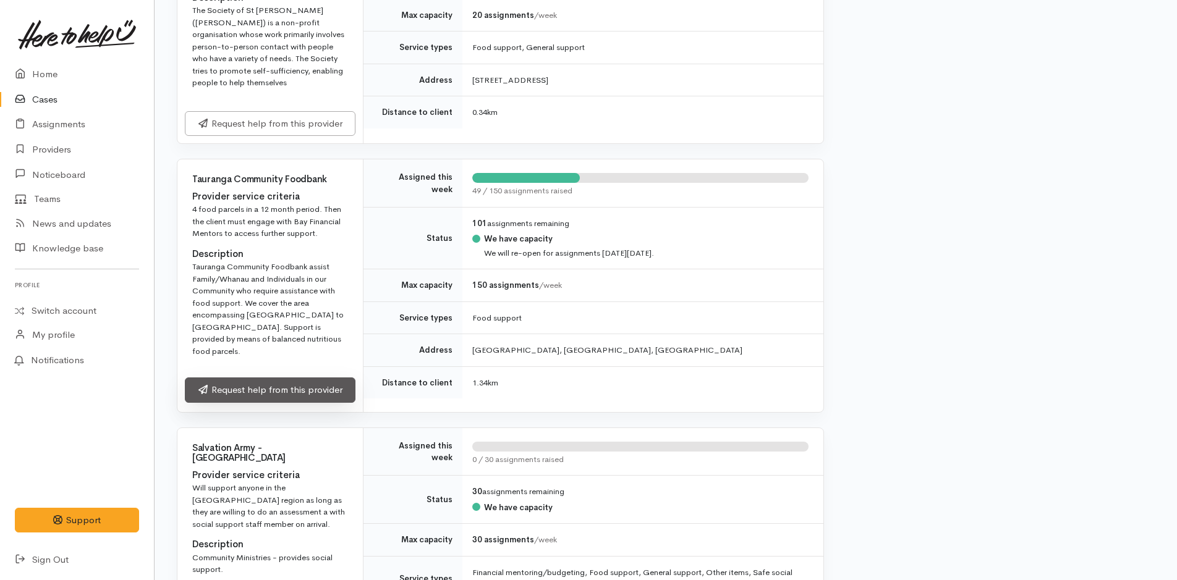
click at [267, 381] on link "Request help from this provider" at bounding box center [270, 390] width 171 height 25
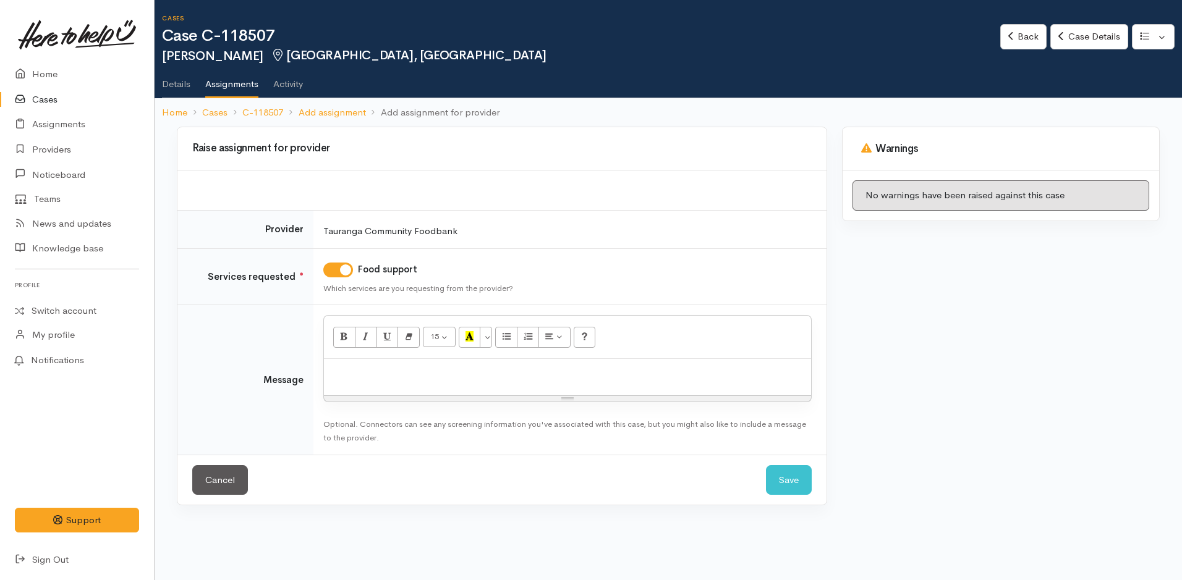
click at [352, 373] on p at bounding box center [567, 372] width 475 height 14
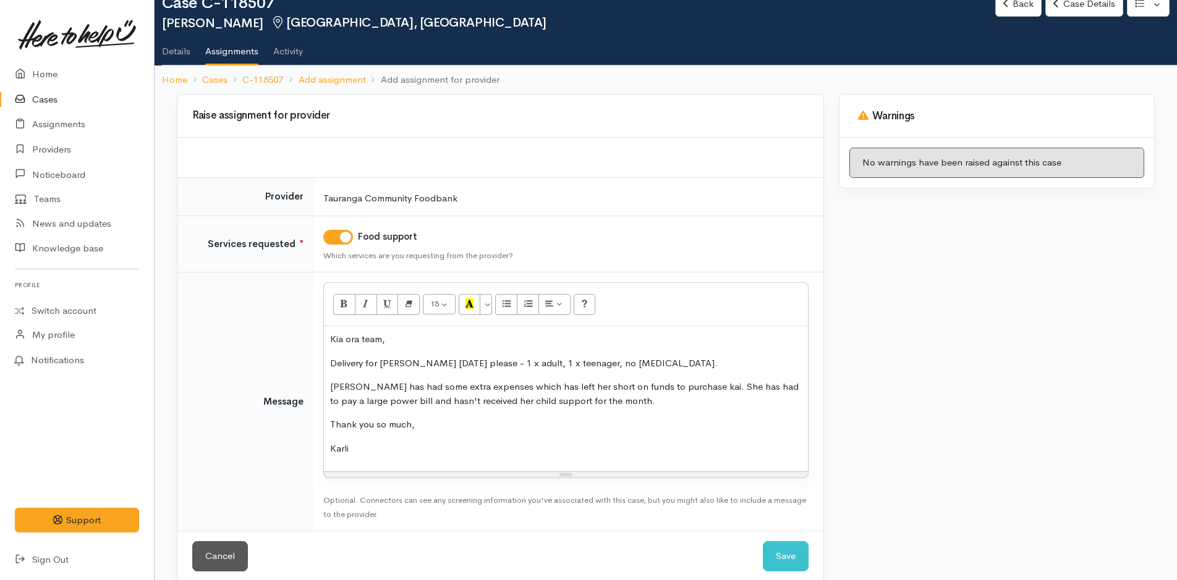
scroll to position [49, 0]
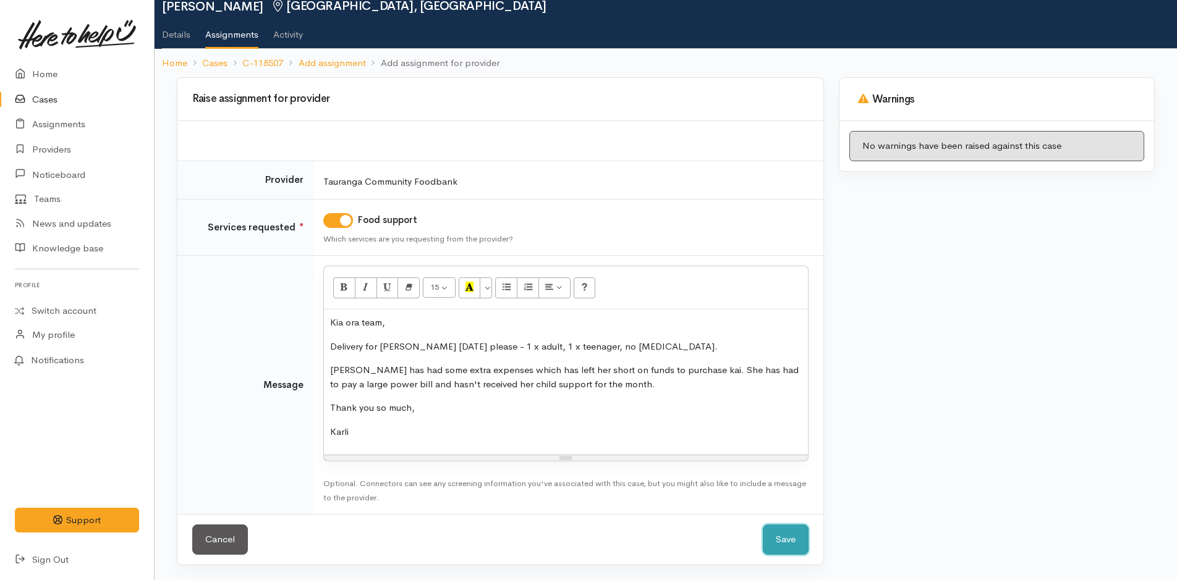
click at [781, 537] on button "Save" at bounding box center [786, 540] width 46 height 30
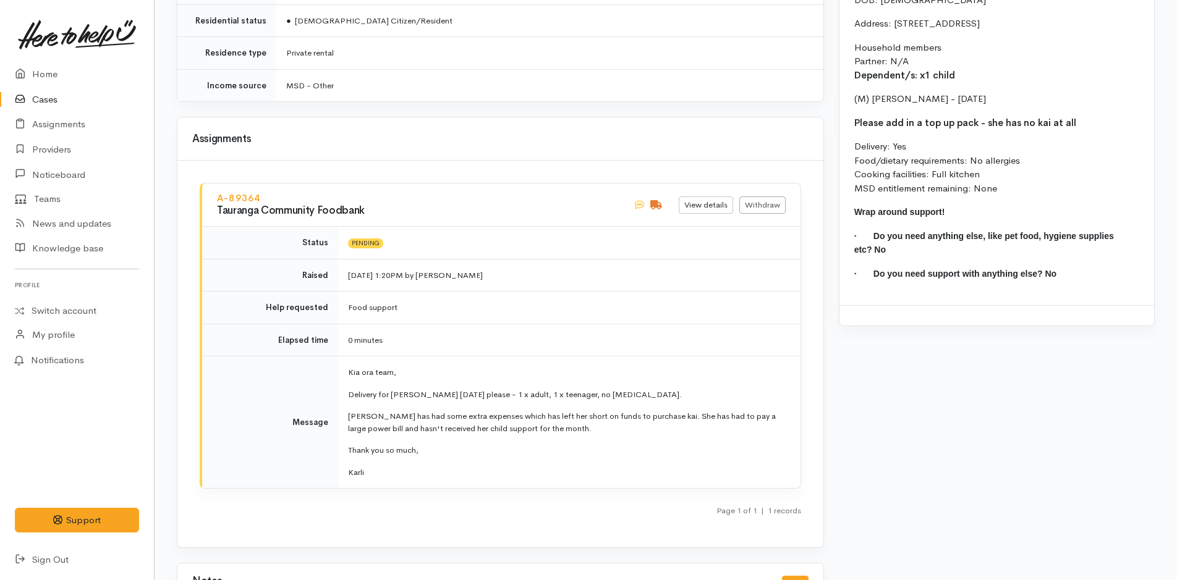
scroll to position [1331, 0]
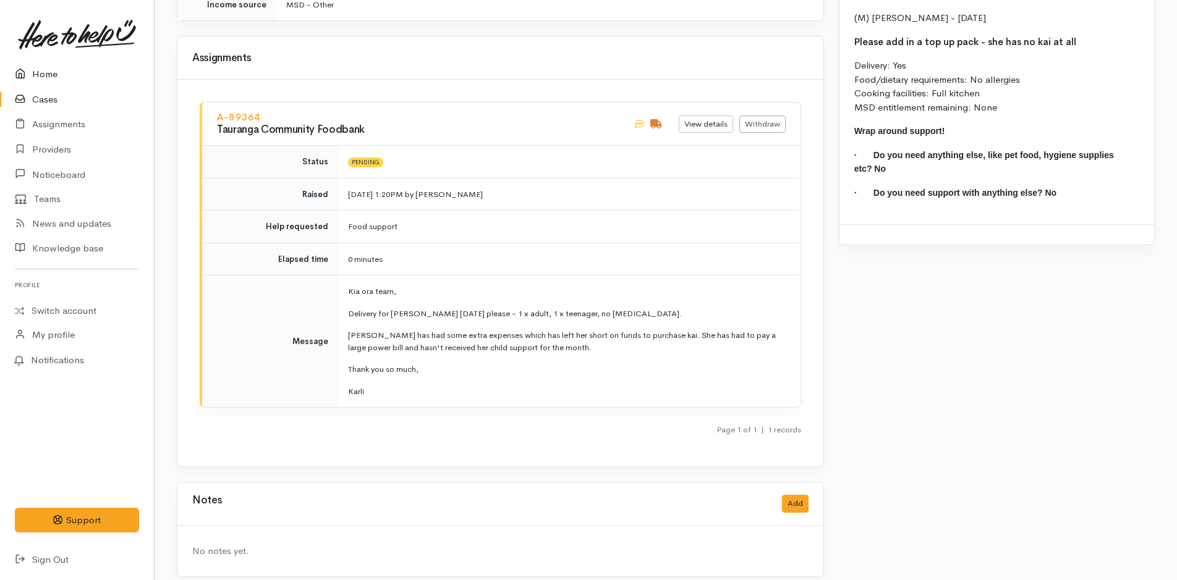
click at [41, 70] on link "Home" at bounding box center [77, 74] width 154 height 25
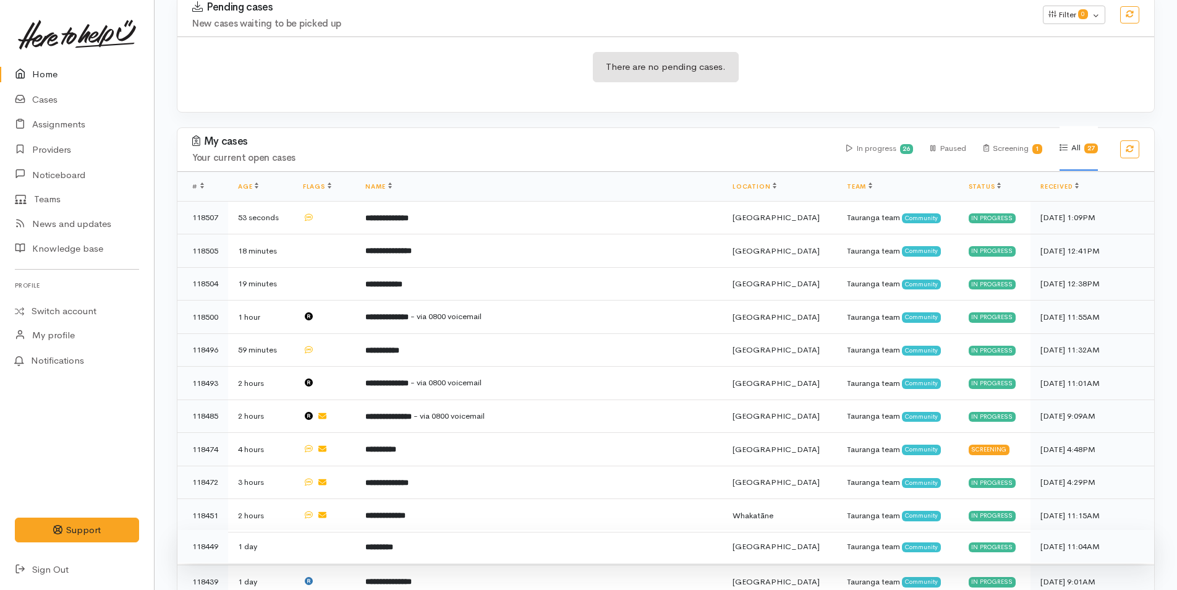
scroll to position [371, 0]
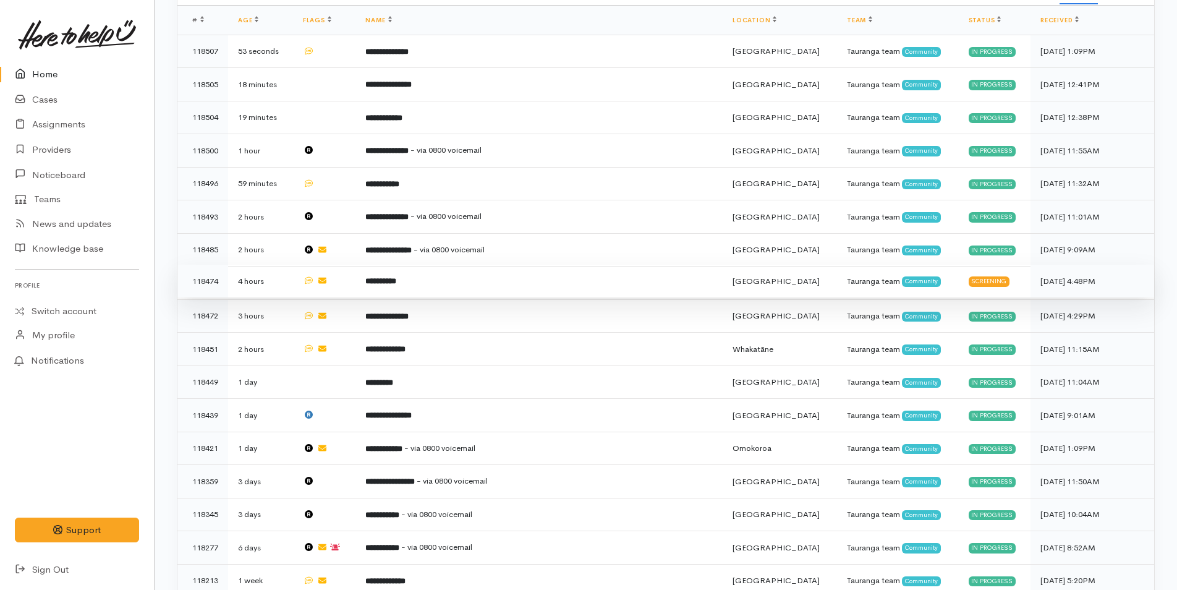
click at [439, 269] on td "**********" at bounding box center [538, 281] width 367 height 33
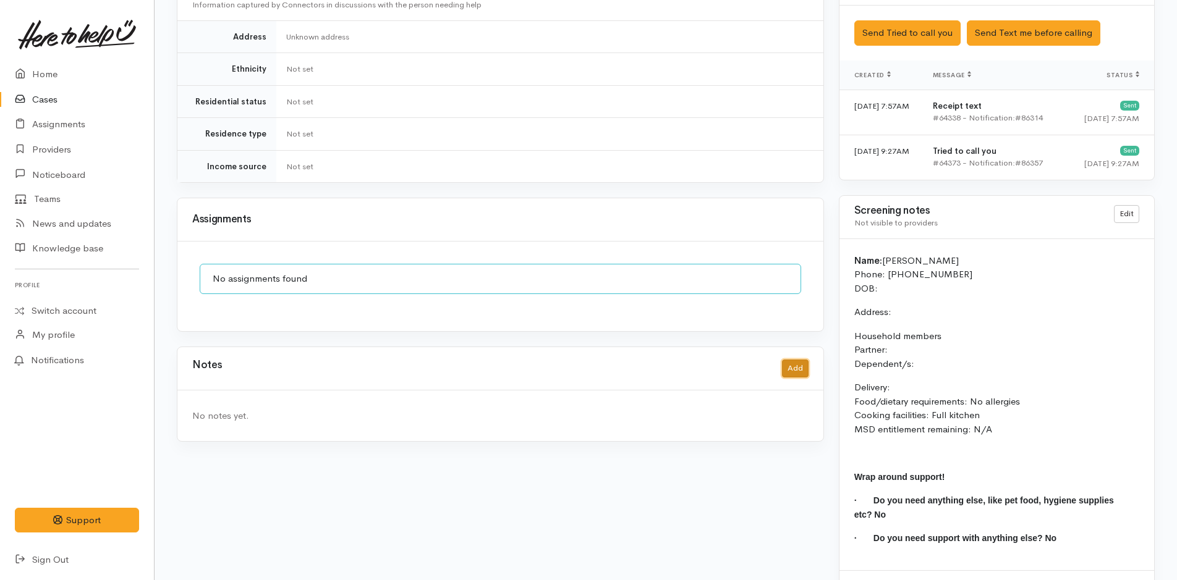
click at [793, 360] on button "Add" at bounding box center [795, 369] width 27 height 18
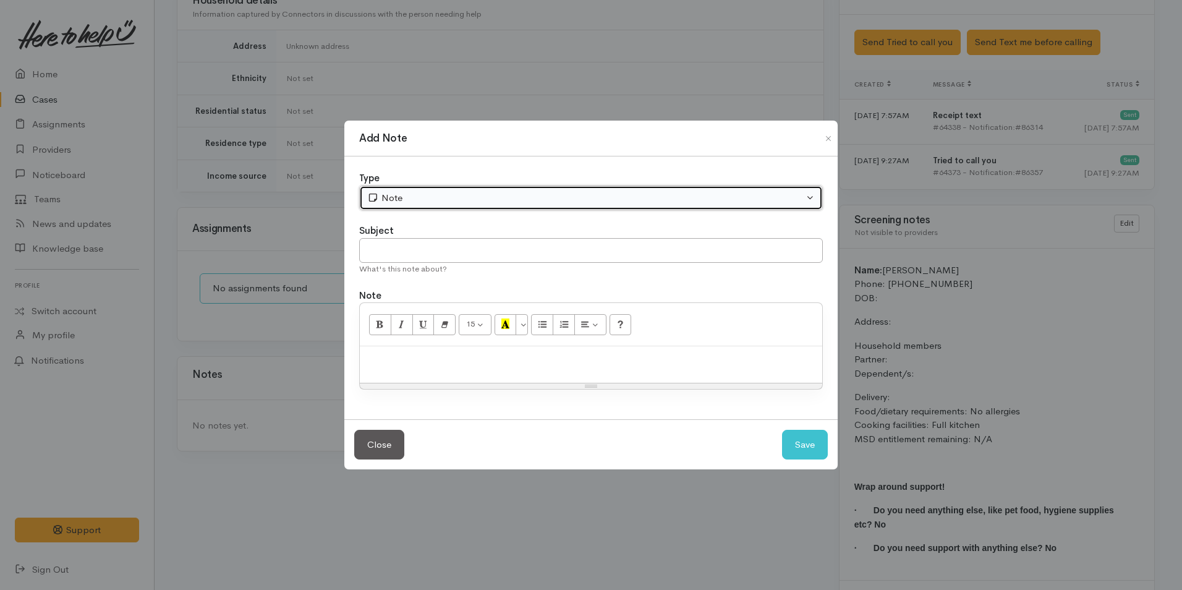
click at [469, 197] on div "Note" at bounding box center [585, 198] width 436 height 14
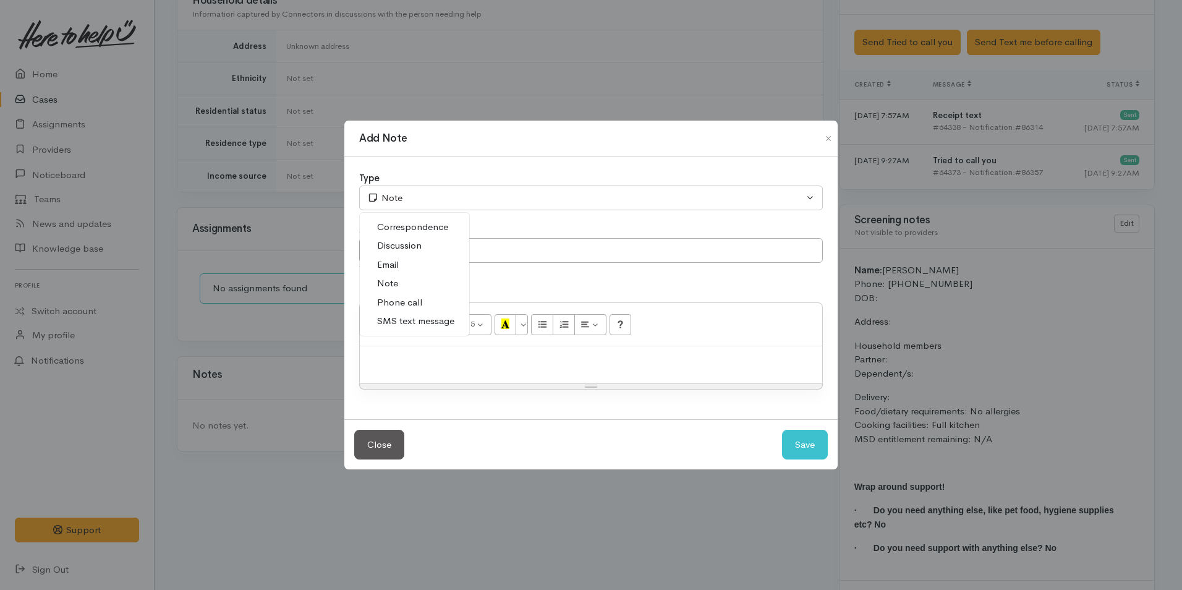
click at [418, 303] on span "Phone call" at bounding box center [399, 302] width 45 height 14
select select "3"
drag, startPoint x: 426, startPoint y: 254, endPoint x: 438, endPoint y: 254, distance: 11.1
click at [425, 254] on input "text" at bounding box center [591, 250] width 464 height 25
type input "Attempted Contact"
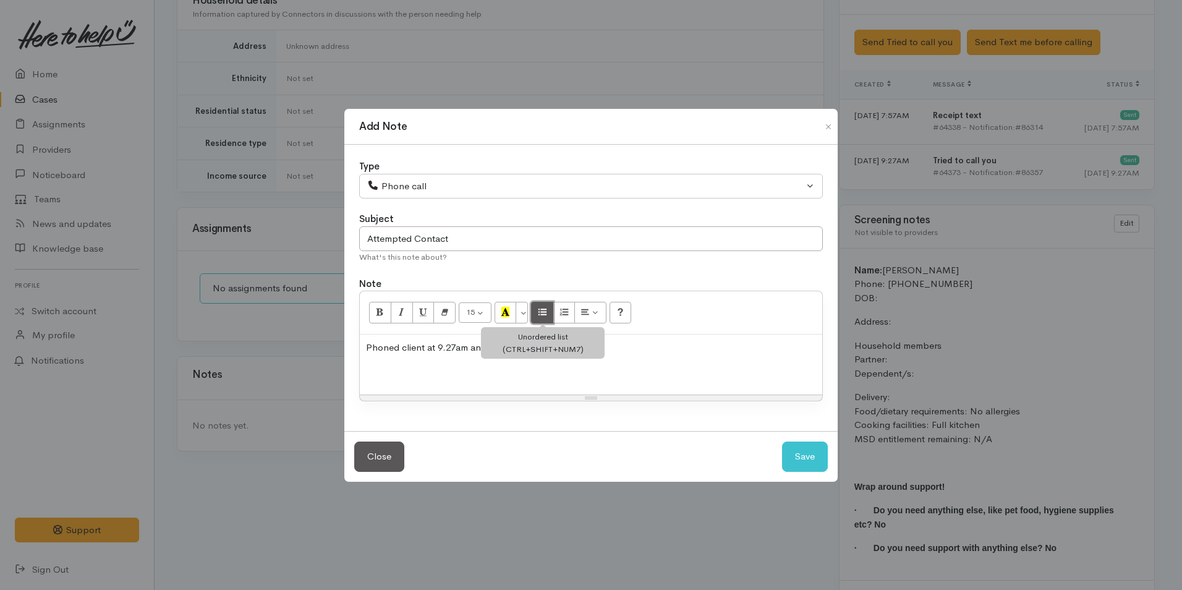
click at [539, 313] on button "Unordered list (CTRL+SHIFT+NUM7)" at bounding box center [542, 312] width 22 height 21
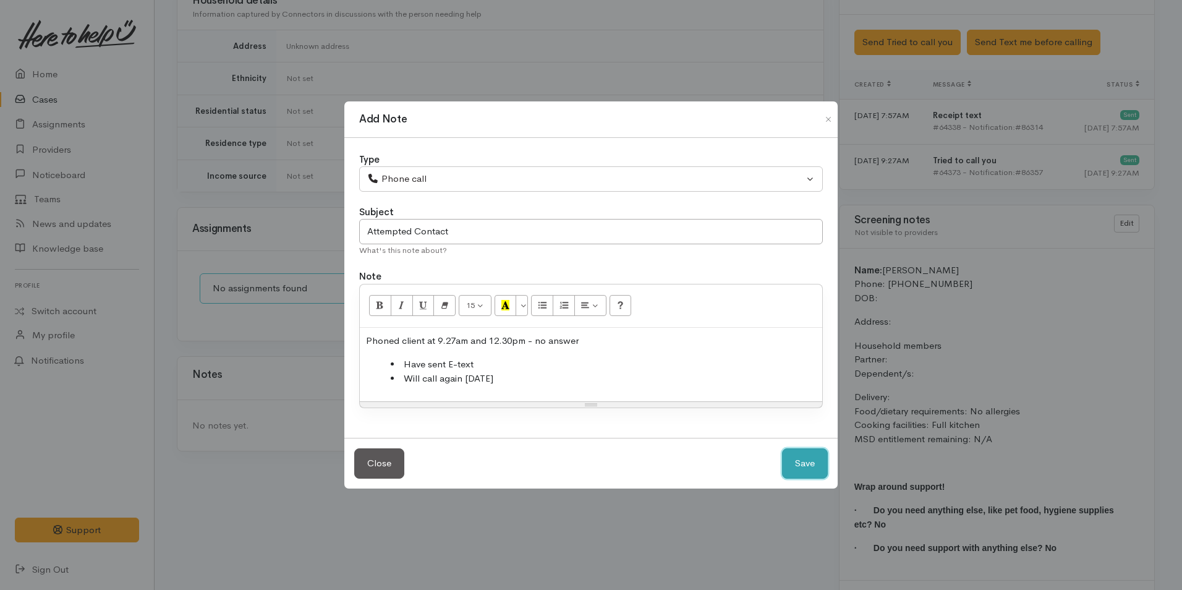
click at [789, 452] on button "Save" at bounding box center [805, 463] width 46 height 30
select select "1"
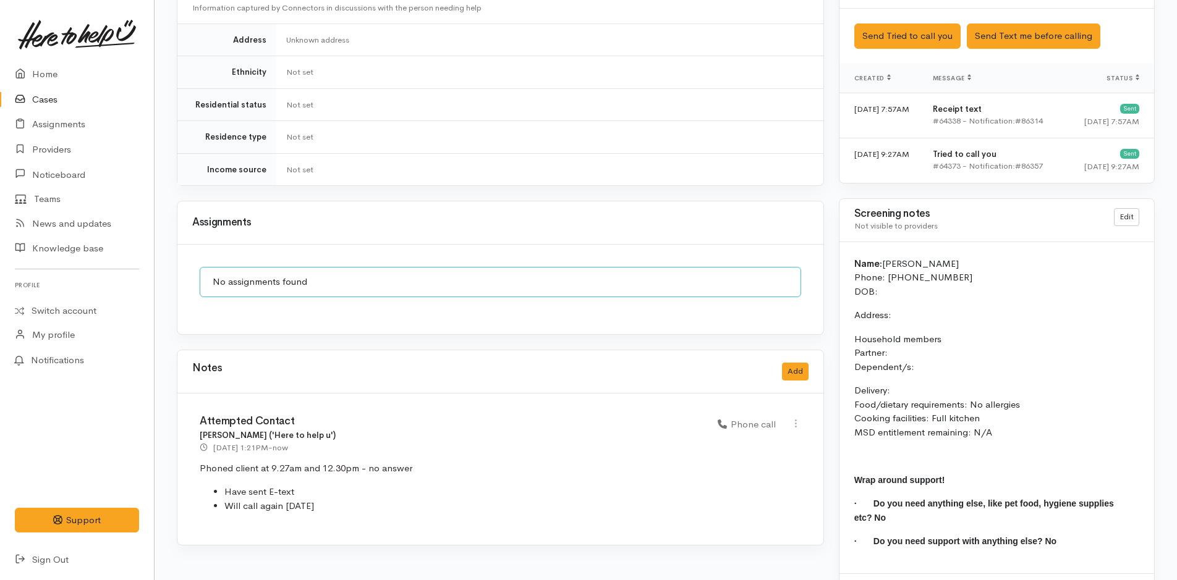
scroll to position [760, 0]
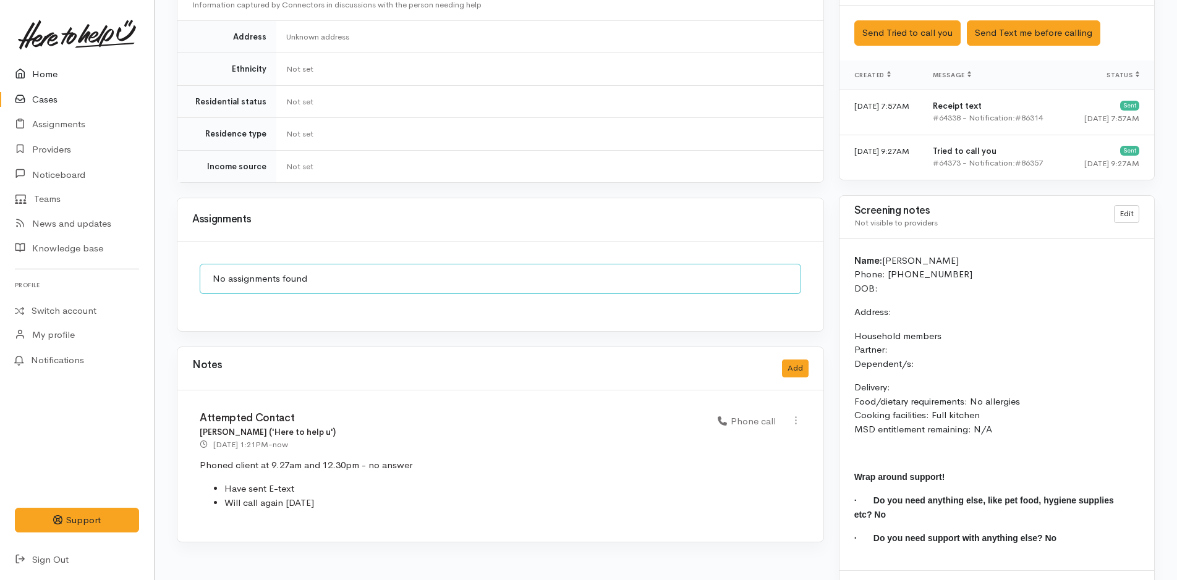
click at [40, 73] on link "Home" at bounding box center [77, 74] width 154 height 25
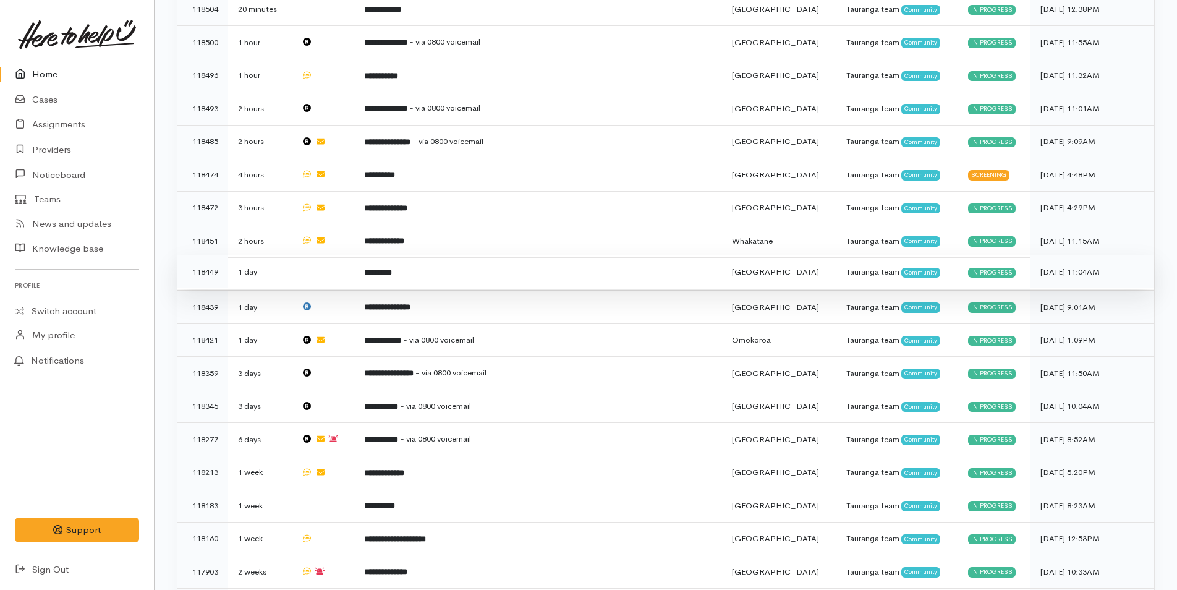
scroll to position [245, 0]
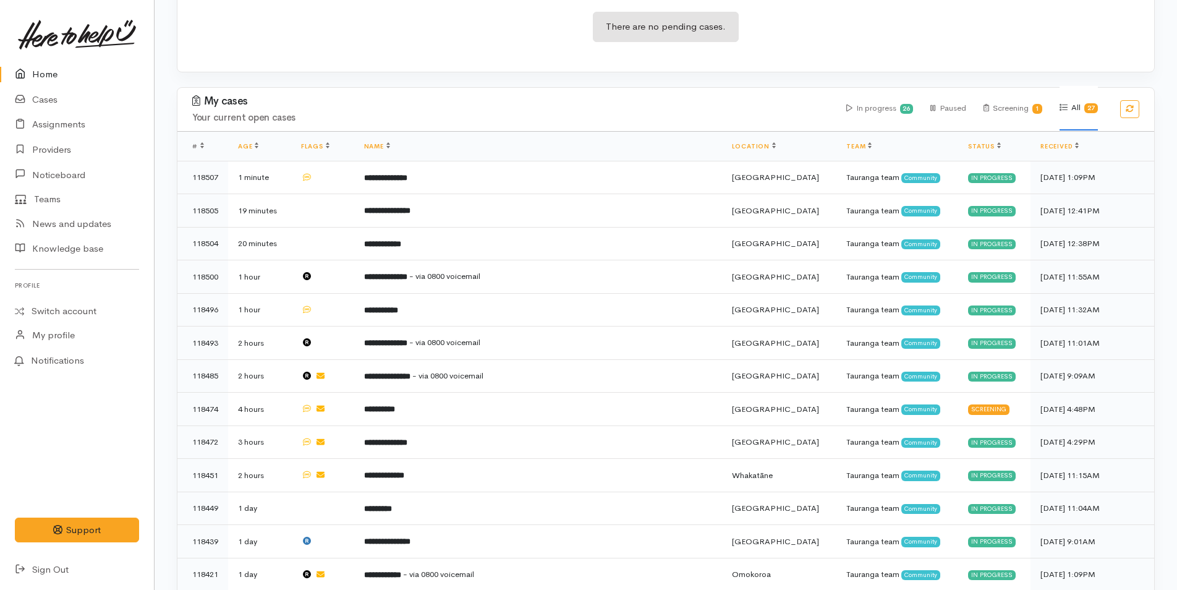
click at [45, 61] on link at bounding box center [77, 34] width 124 height 54
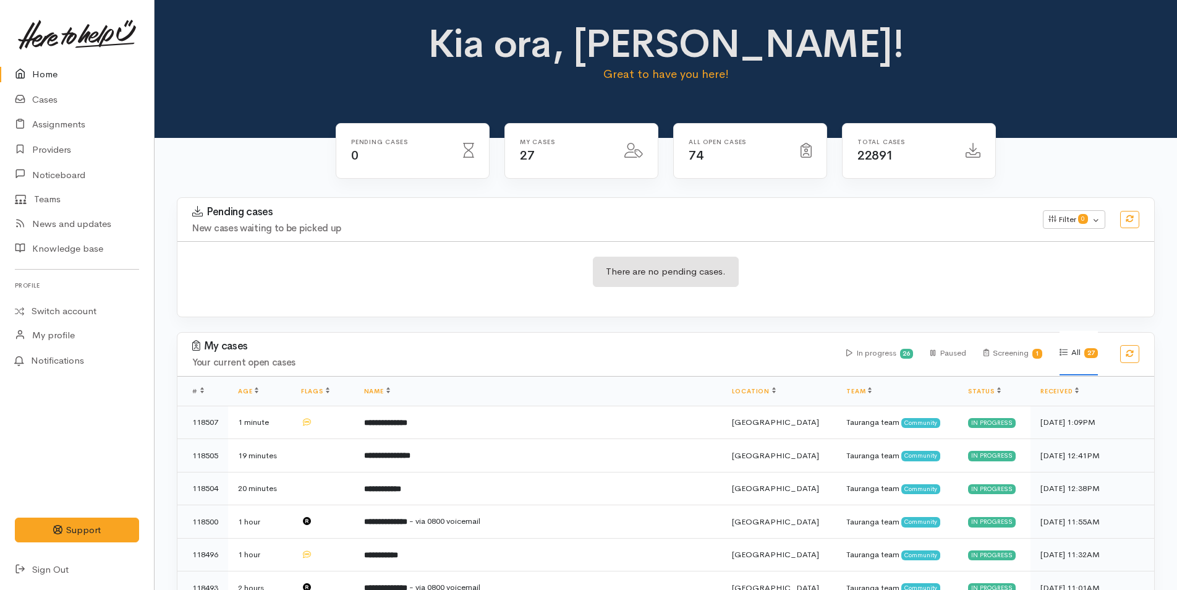
drag, startPoint x: 54, startPoint y: 68, endPoint x: 14, endPoint y: 76, distance: 41.0
click at [53, 66] on link "Home" at bounding box center [77, 74] width 154 height 25
click at [72, 74] on link "Home" at bounding box center [77, 74] width 154 height 25
click at [62, 72] on link "Home" at bounding box center [77, 74] width 154 height 25
click at [45, 69] on link "Home" at bounding box center [77, 74] width 154 height 25
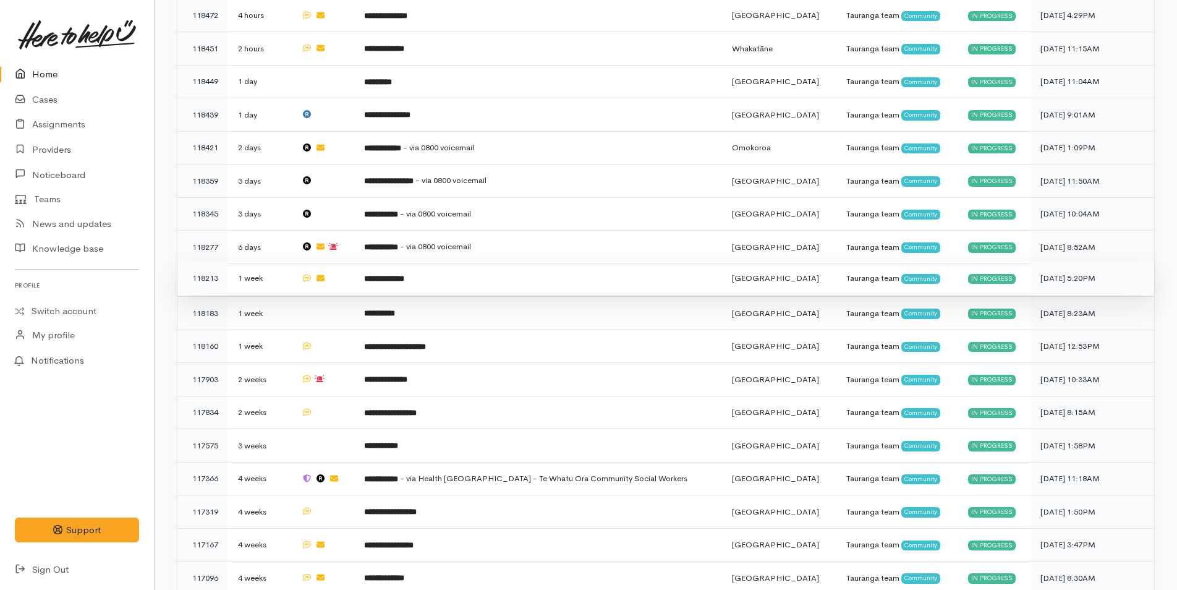
scroll to position [739, 0]
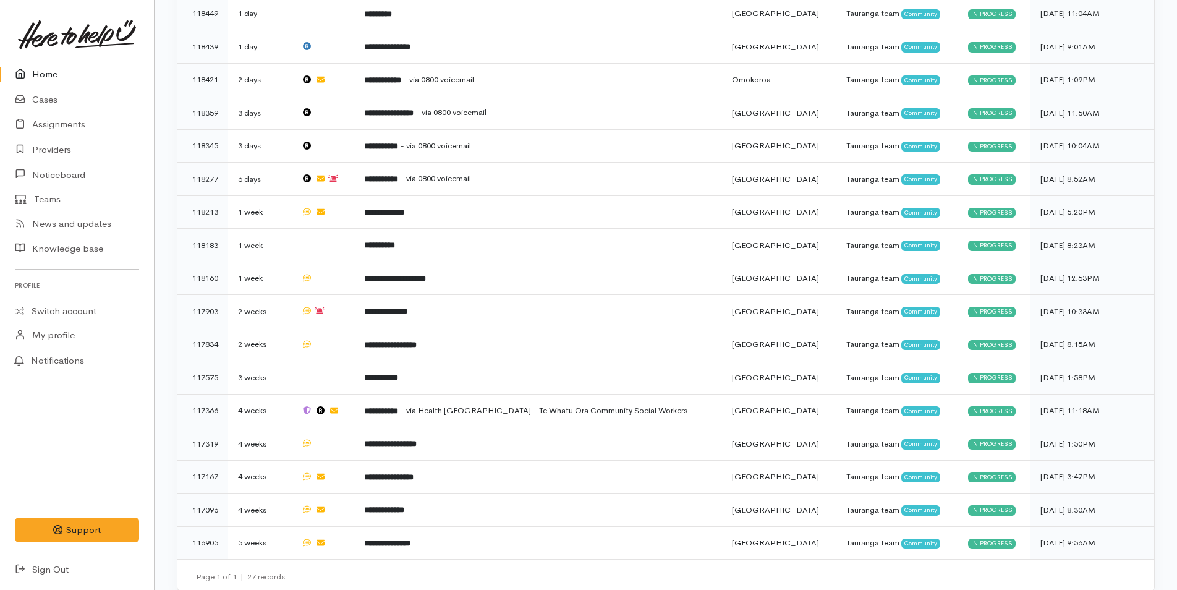
click at [52, 69] on link "Home" at bounding box center [77, 74] width 154 height 25
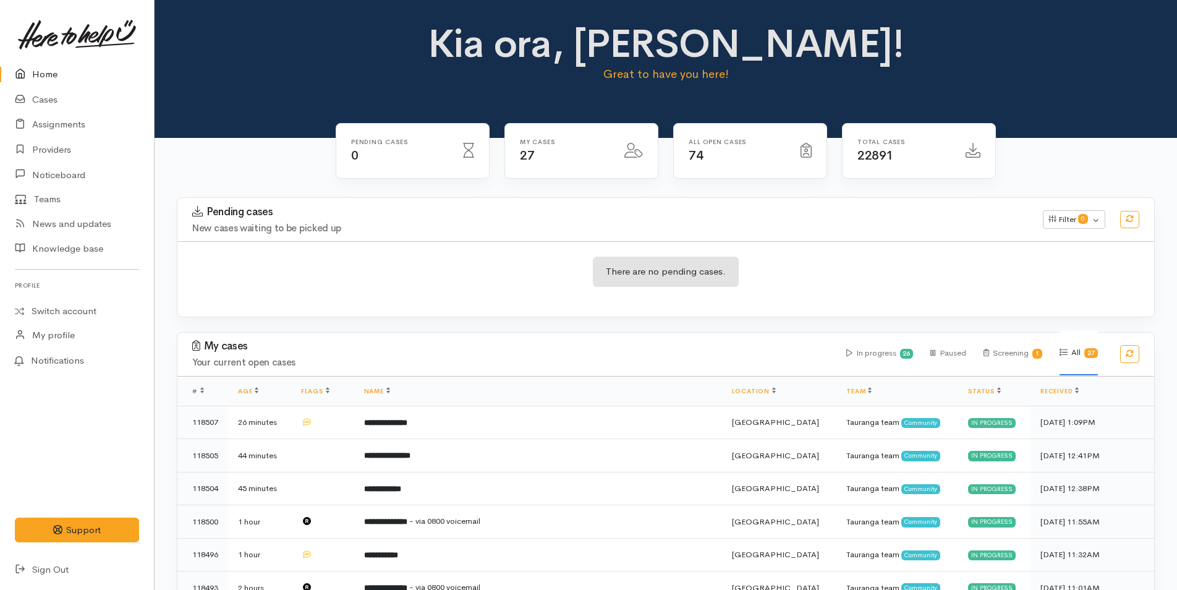
click at [52, 69] on link "Home" at bounding box center [77, 74] width 154 height 25
click at [48, 80] on link "Home" at bounding box center [77, 74] width 154 height 25
click at [56, 73] on link "Home" at bounding box center [77, 74] width 154 height 25
click at [53, 72] on link "Home" at bounding box center [77, 74] width 154 height 25
click at [62, 64] on link "Home" at bounding box center [77, 74] width 154 height 25
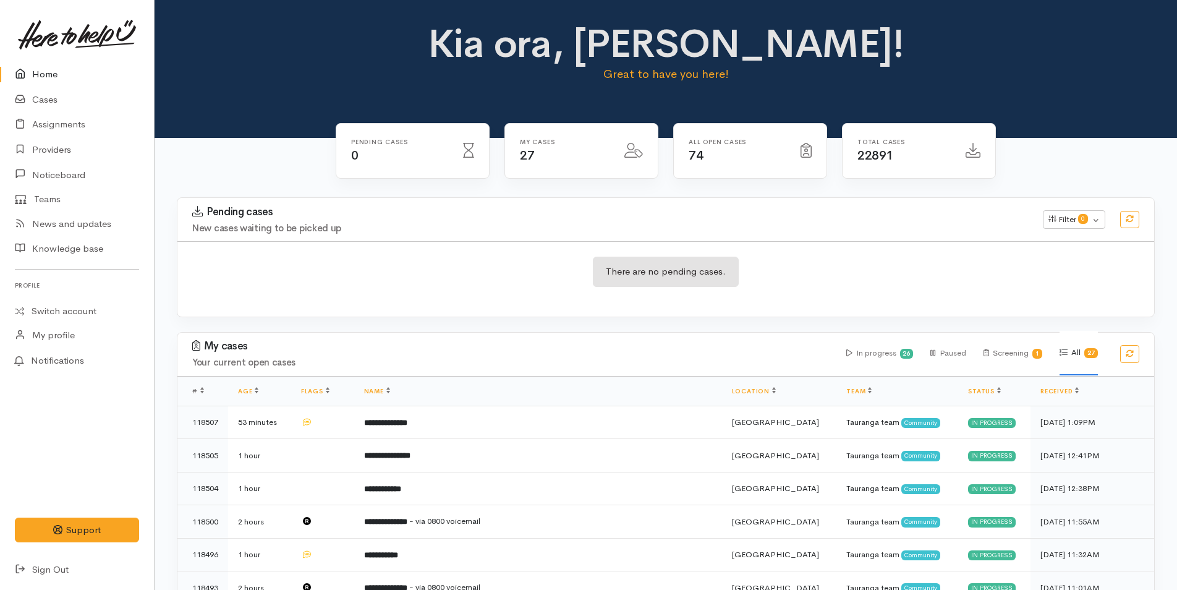
click at [30, 70] on icon at bounding box center [23, 74] width 17 height 15
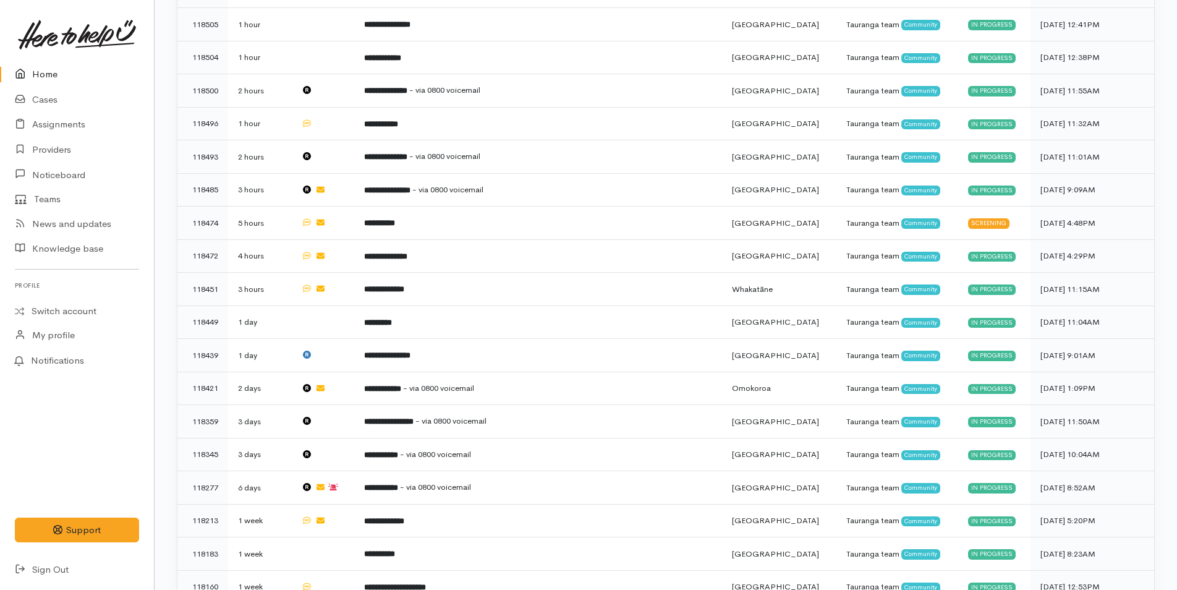
scroll to position [433, 0]
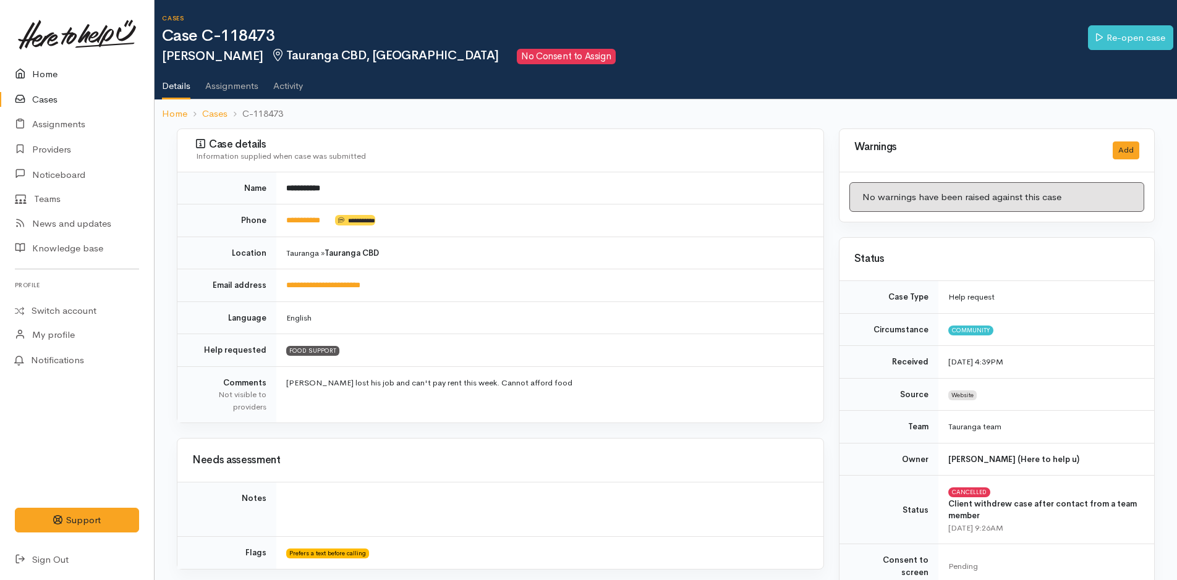
click at [52, 76] on link "Home" at bounding box center [77, 74] width 154 height 25
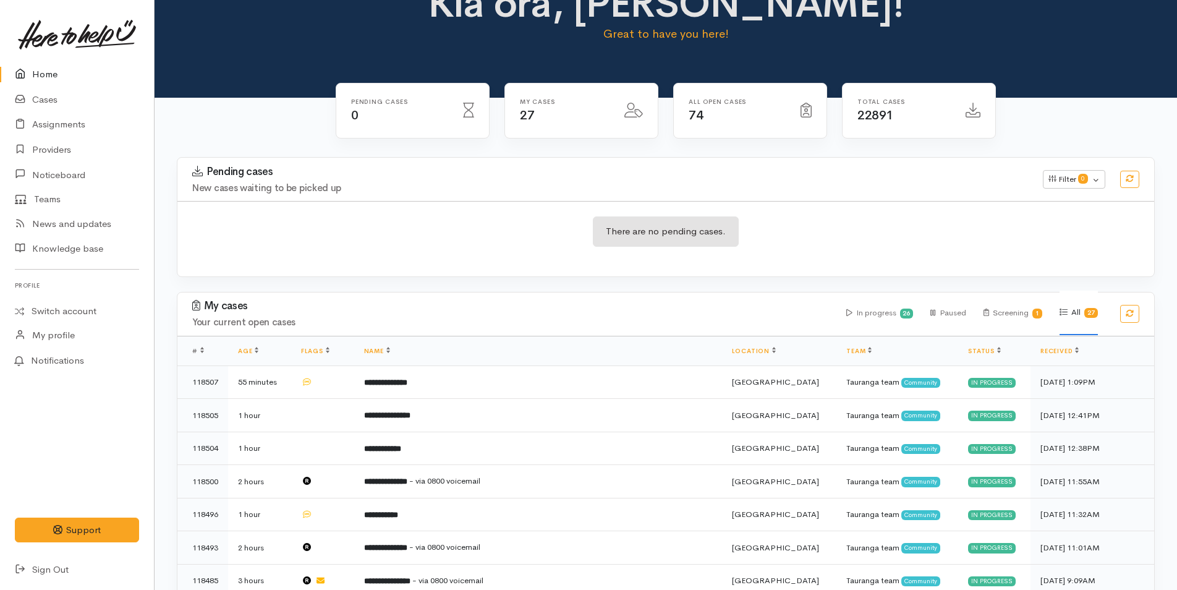
scroll to position [62, 0]
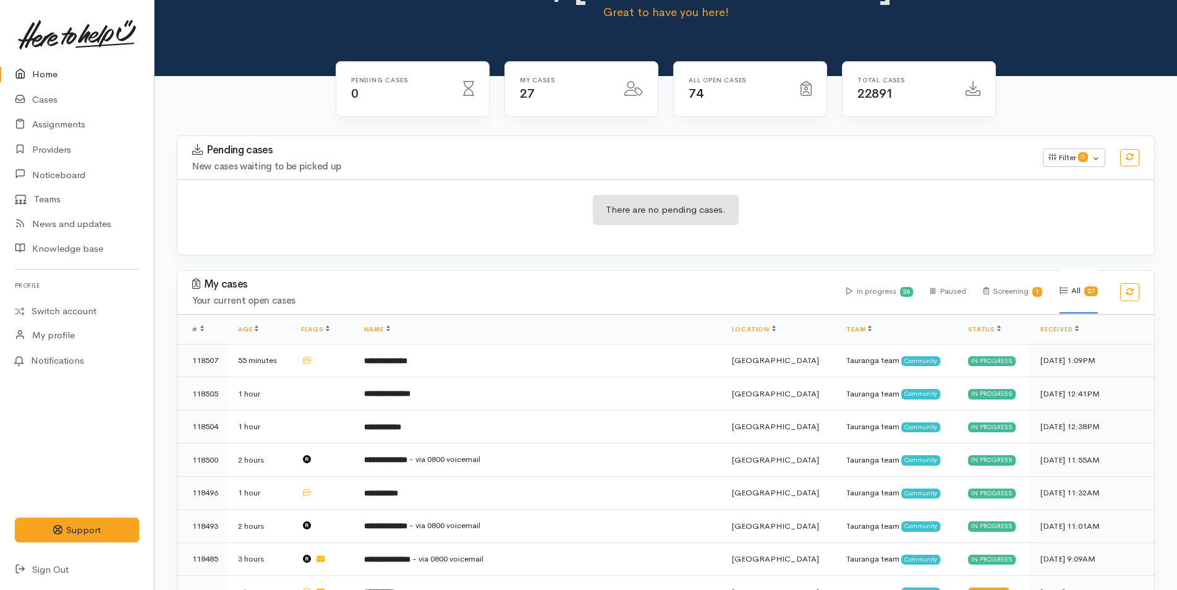
click at [59, 70] on link "Home" at bounding box center [77, 74] width 154 height 25
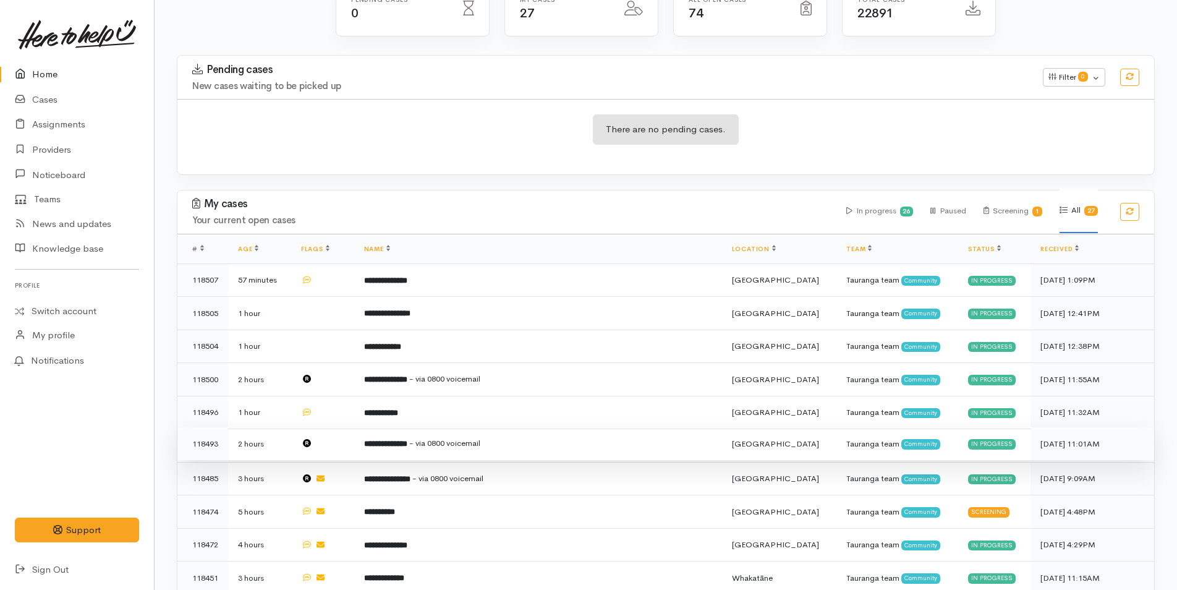
scroll to position [309, 0]
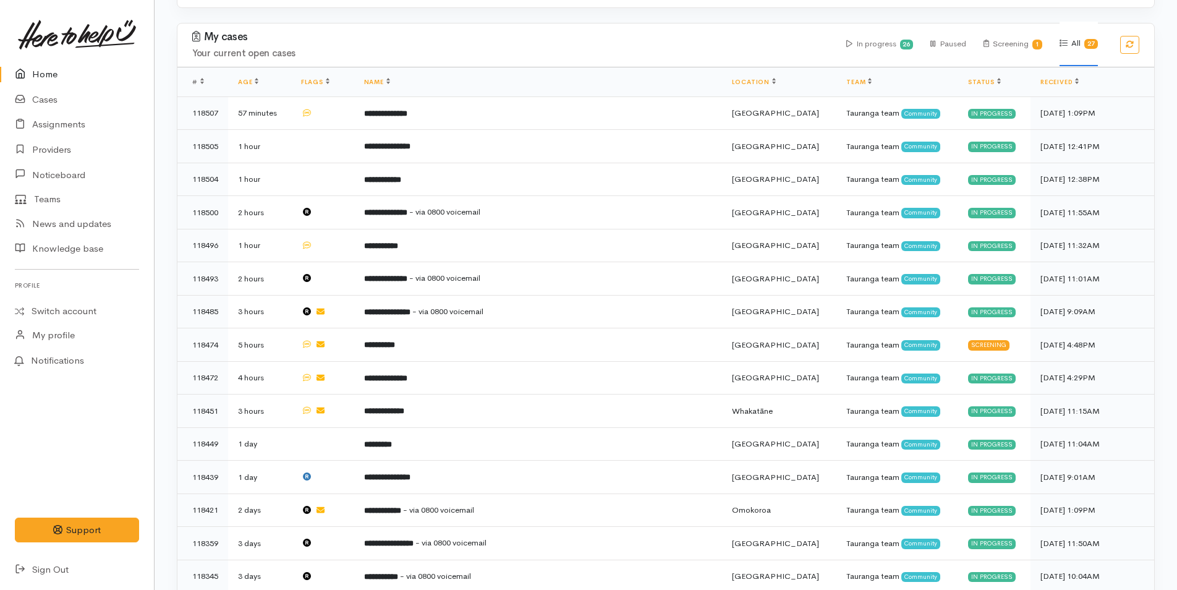
click at [53, 66] on link "Home" at bounding box center [77, 74] width 154 height 25
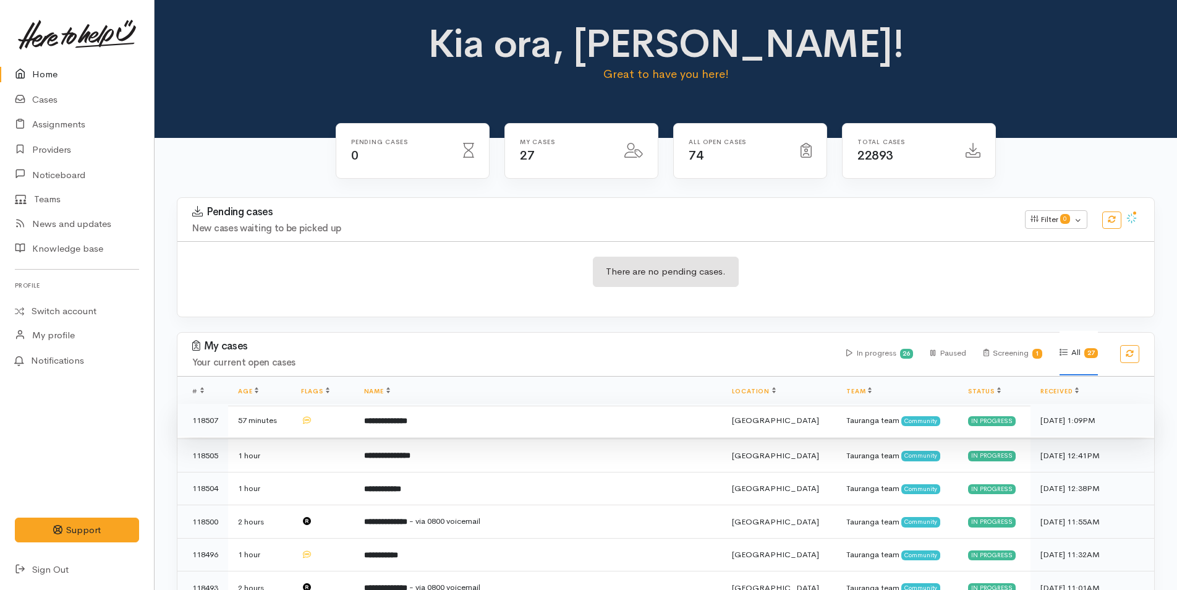
click at [407, 417] on b "**********" at bounding box center [385, 421] width 43 height 8
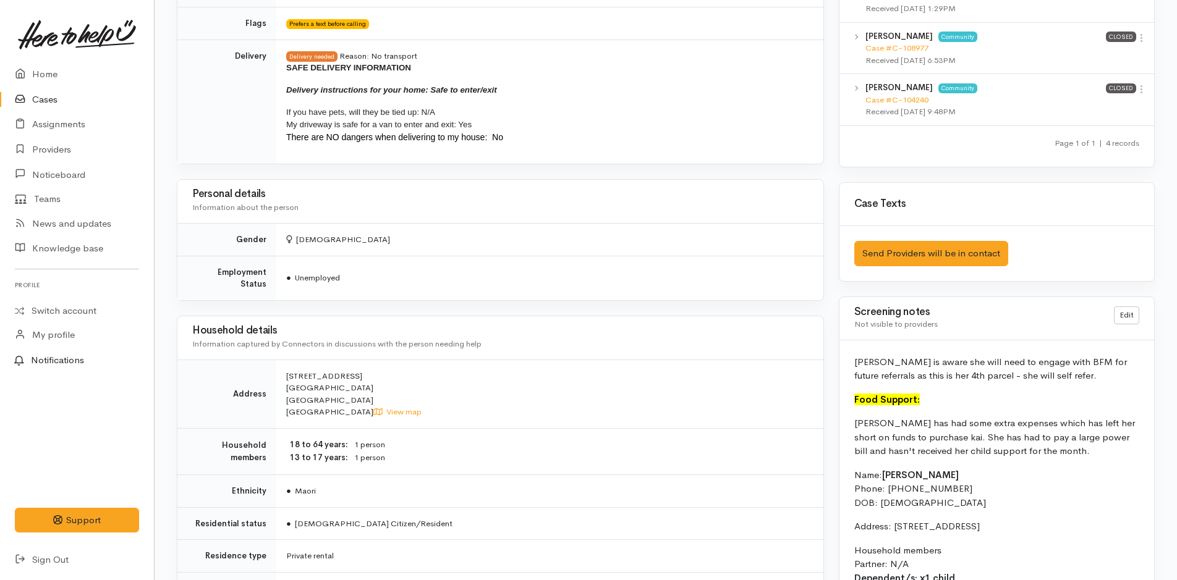
scroll to position [865, 0]
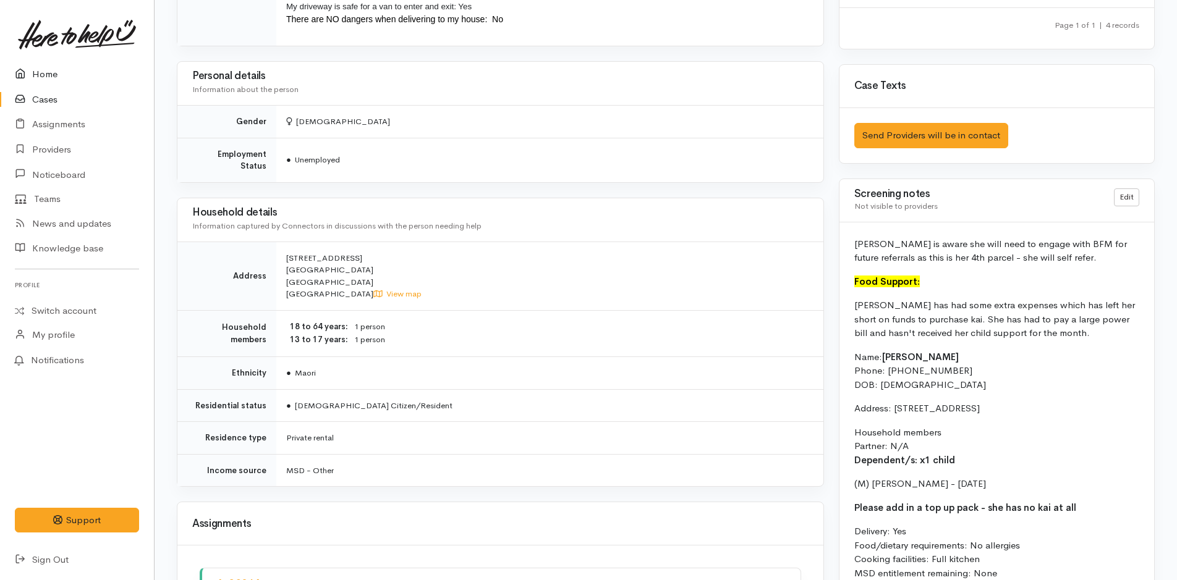
click at [52, 65] on link "Home" at bounding box center [77, 74] width 154 height 25
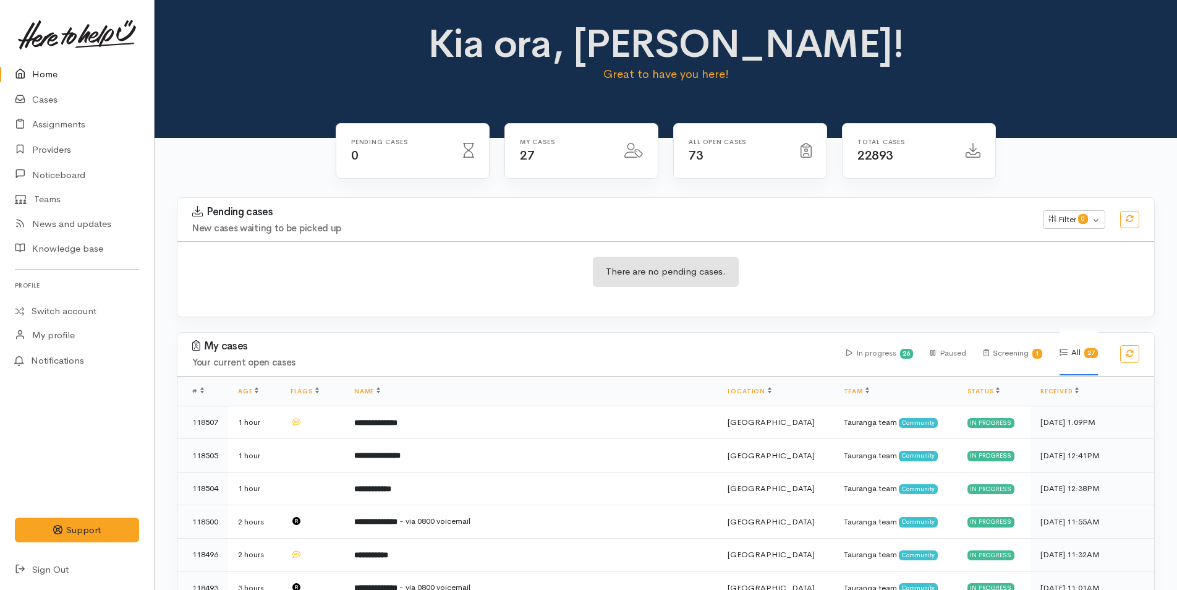
click at [56, 70] on link "Home" at bounding box center [77, 74] width 154 height 25
